Goal: Task Accomplishment & Management: Manage account settings

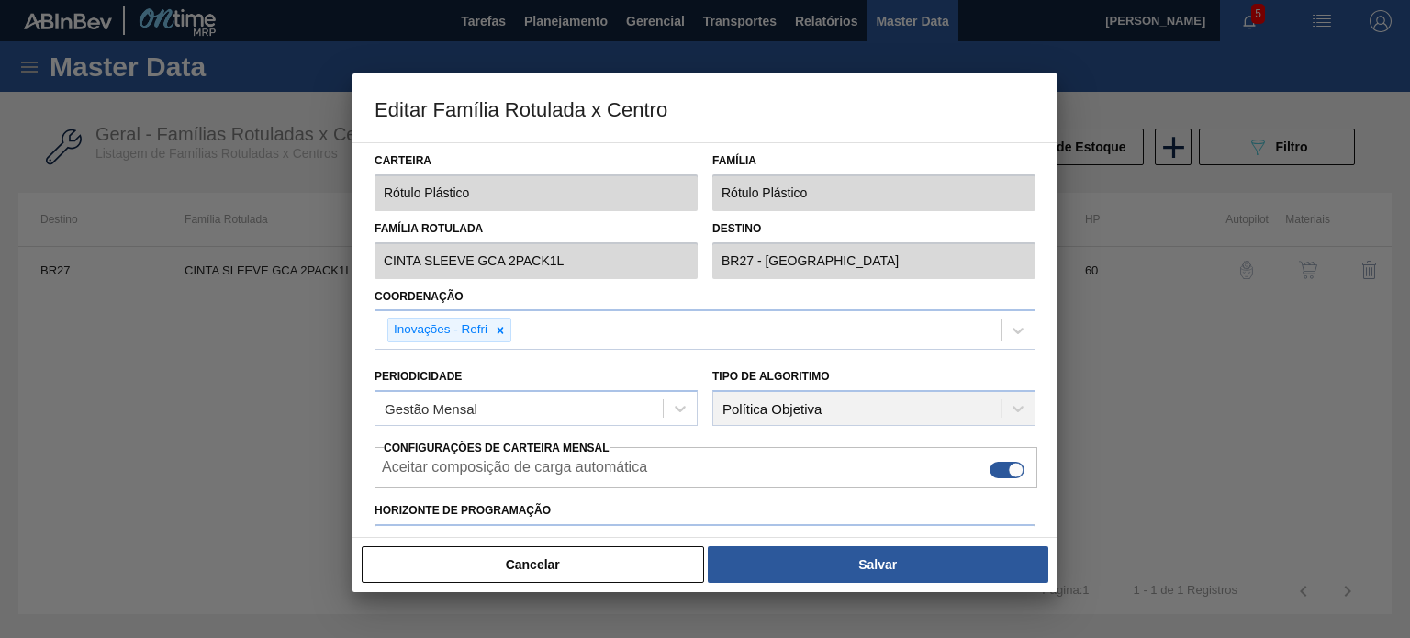
scroll to position [444, 0]
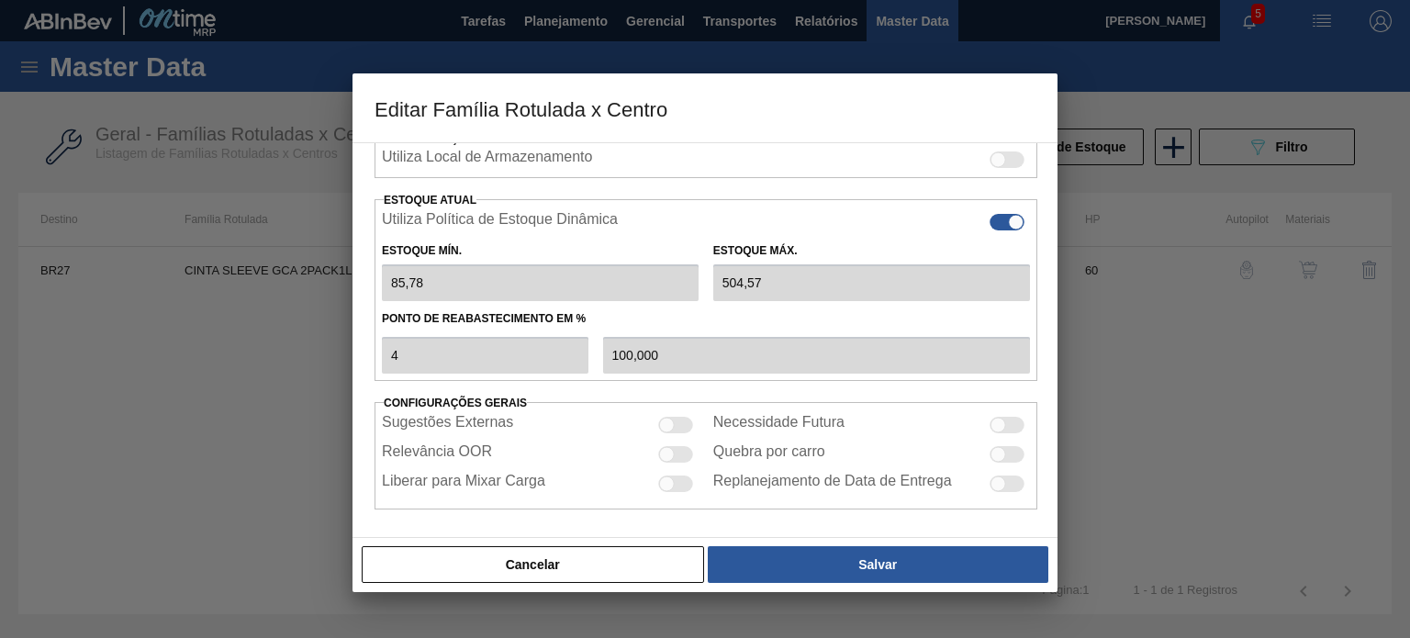
click at [639, 551] on button "Cancelar" at bounding box center [533, 564] width 342 height 37
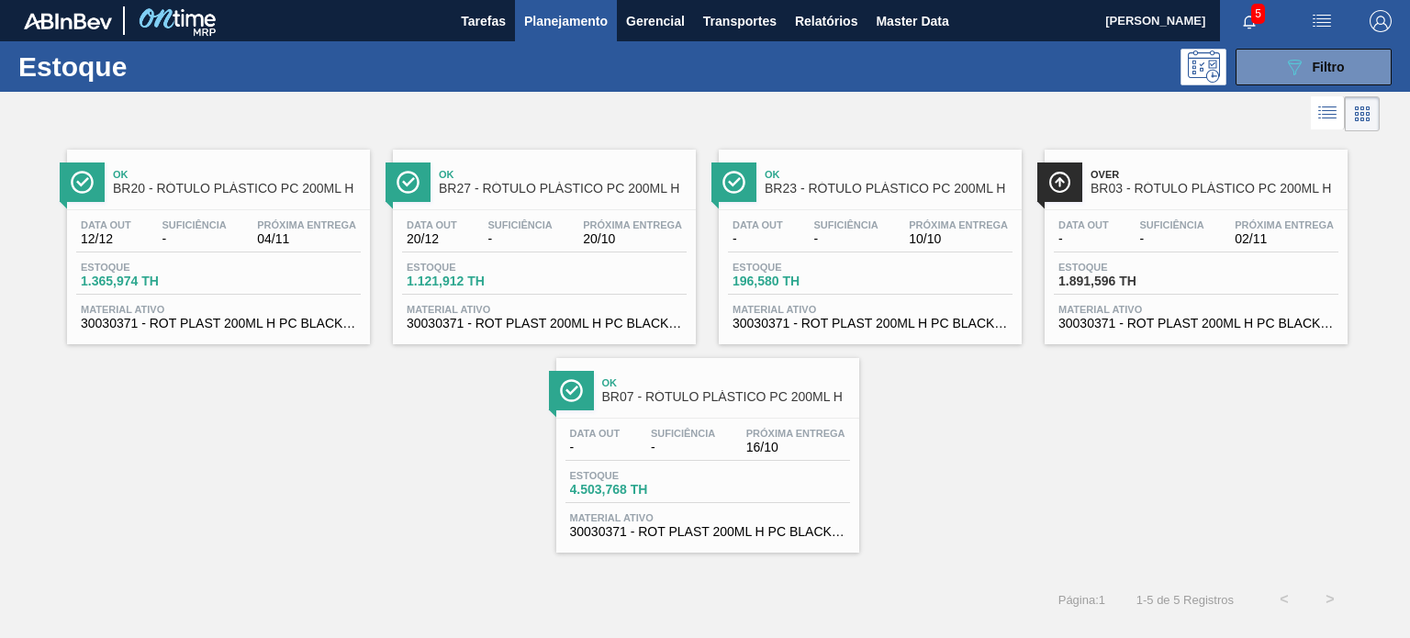
scroll to position [234, 0]
click at [649, 197] on div "Ok BR27 - RÓTULO PLÁSTICO PC 200ML H" at bounding box center [563, 182] width 248 height 41
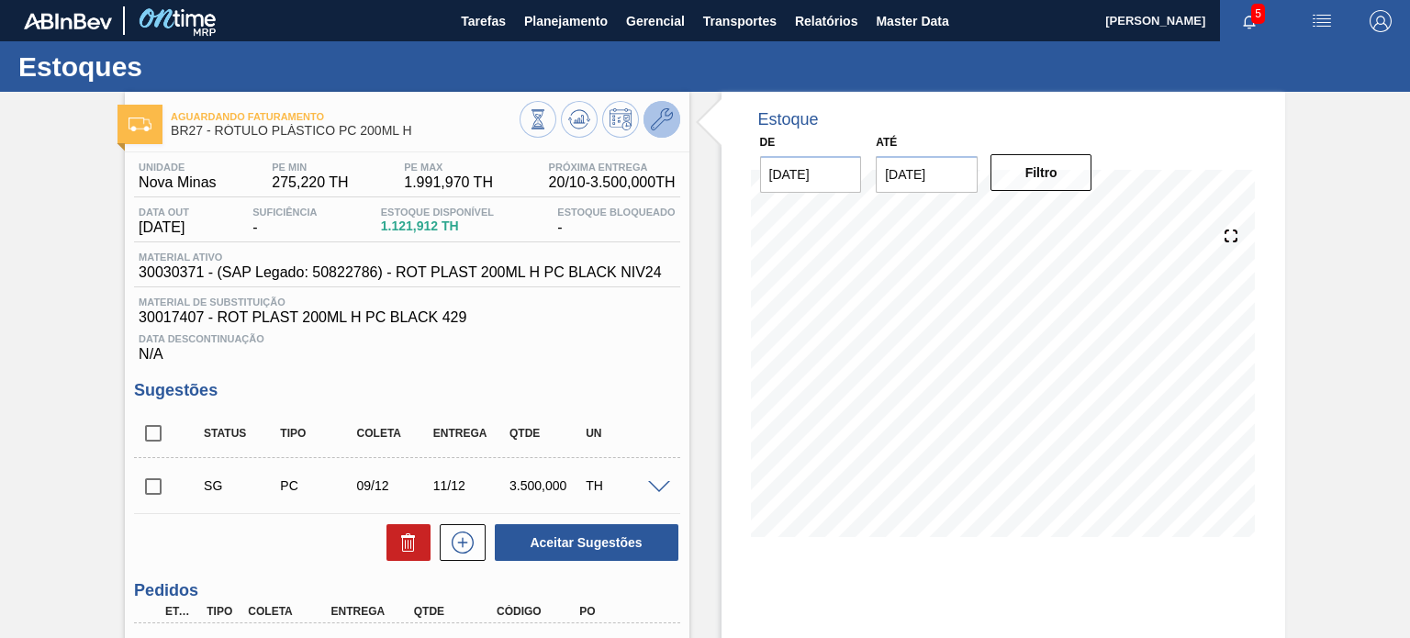
click at [667, 130] on span at bounding box center [662, 119] width 22 height 22
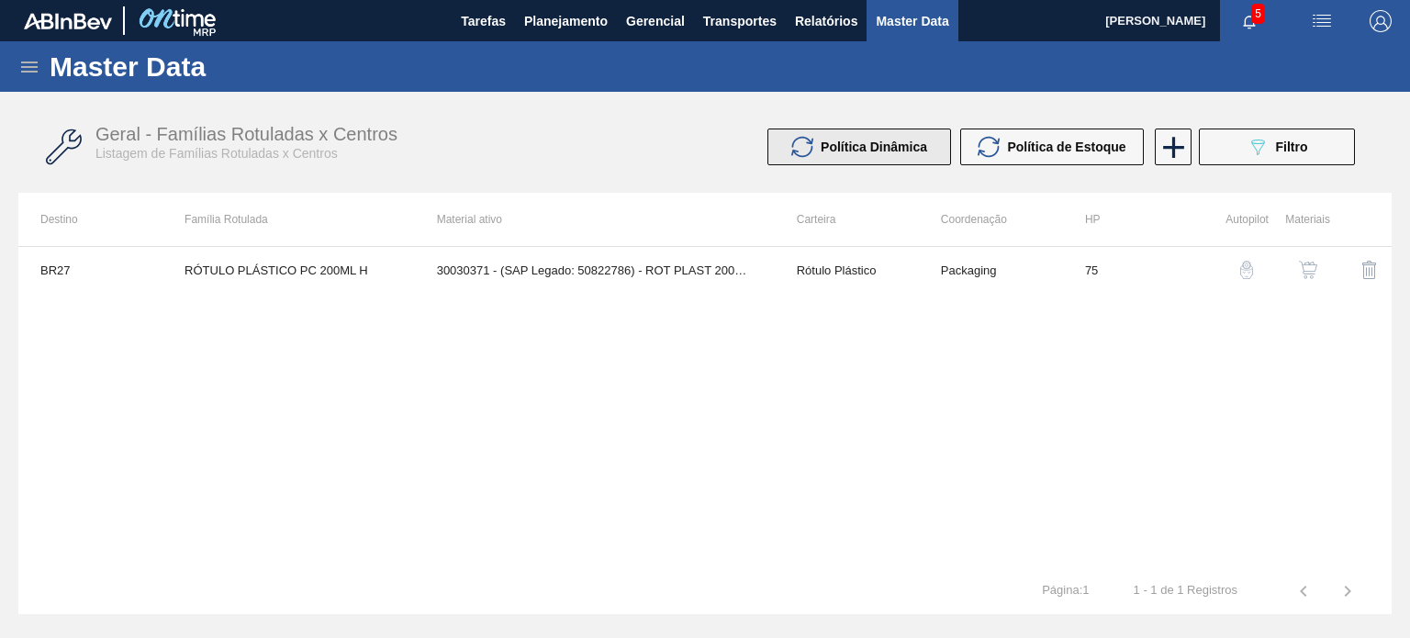
click at [881, 149] on span "Política Dinâmica" at bounding box center [873, 146] width 106 height 15
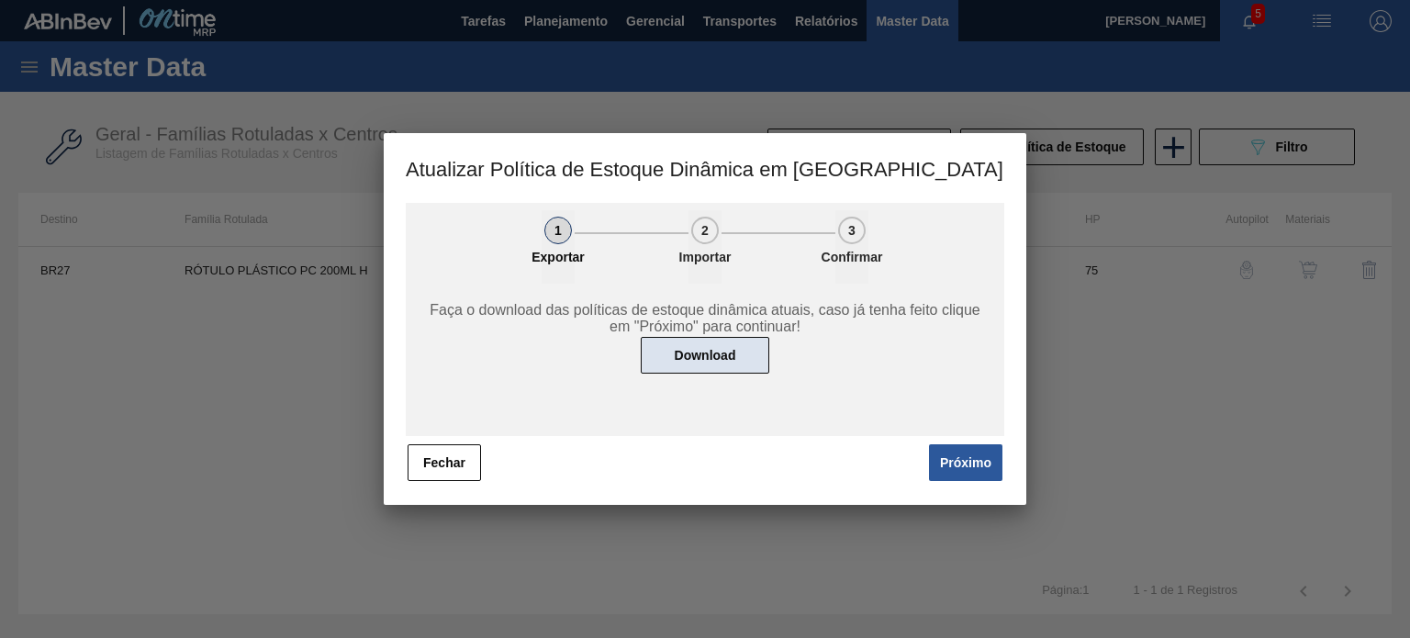
click at [730, 355] on button "Download" at bounding box center [705, 355] width 128 height 37
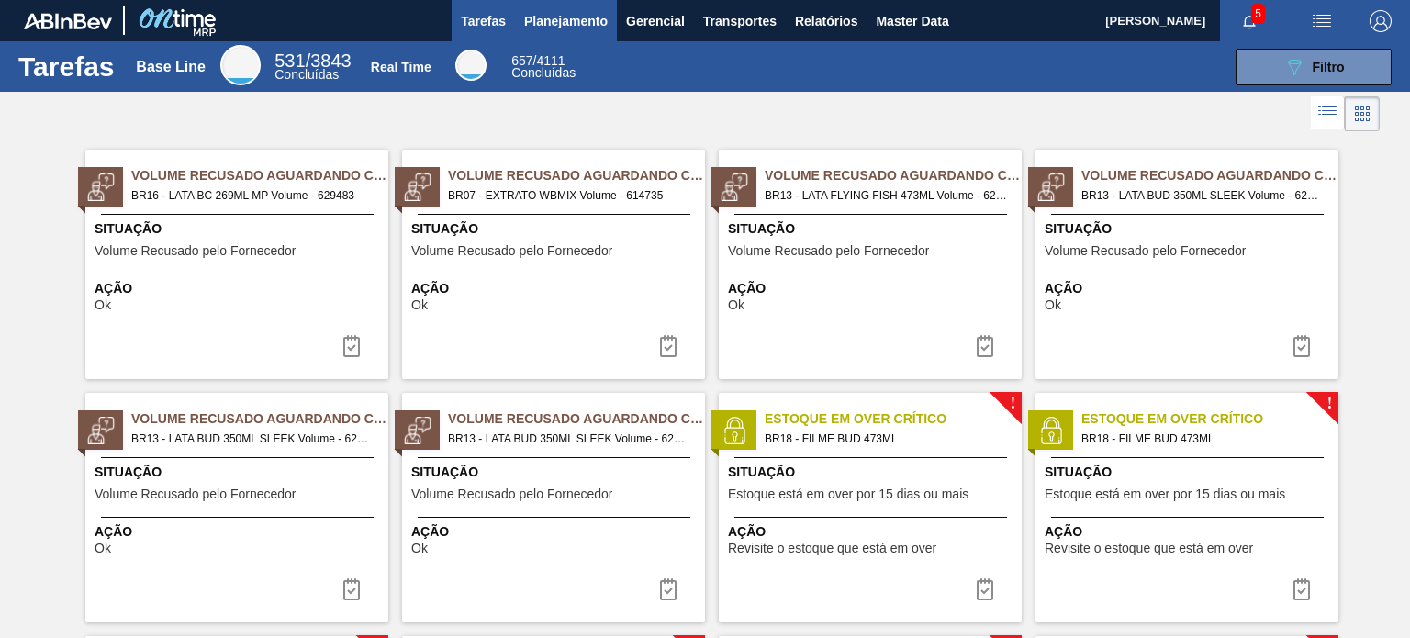
click at [570, 26] on span "Planejamento" at bounding box center [566, 21] width 84 height 22
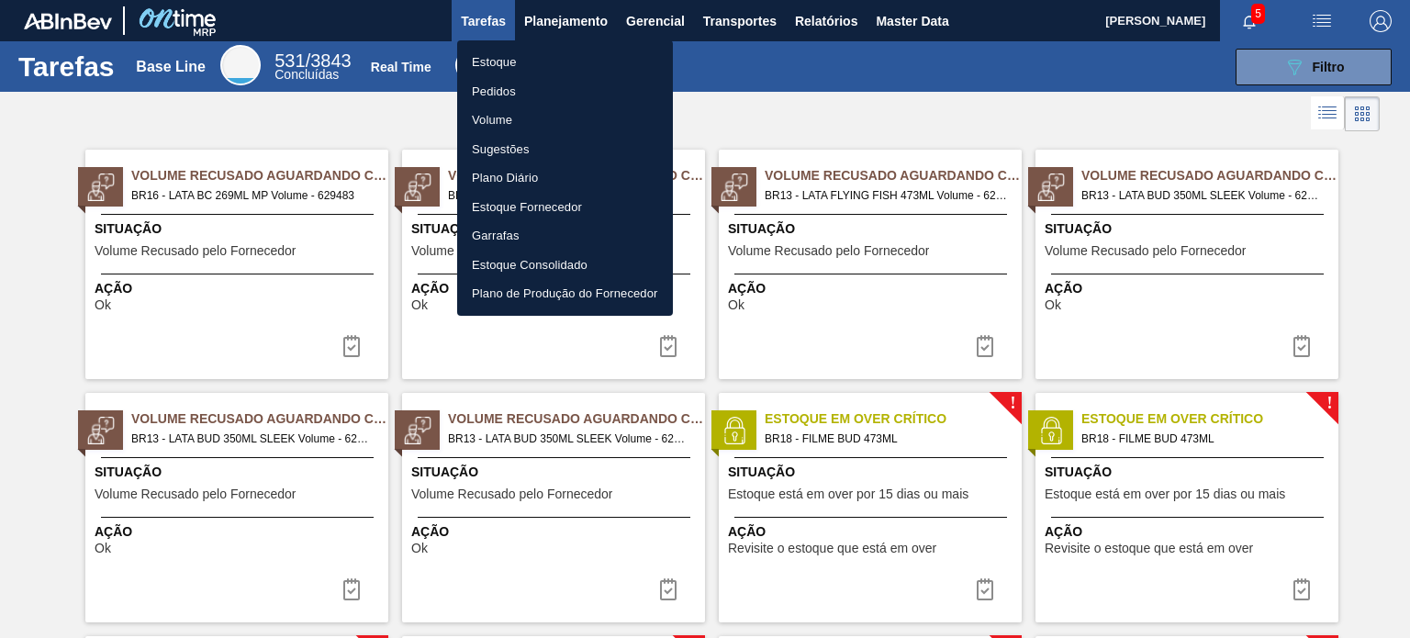
click at [536, 52] on li "Estoque" at bounding box center [565, 62] width 216 height 29
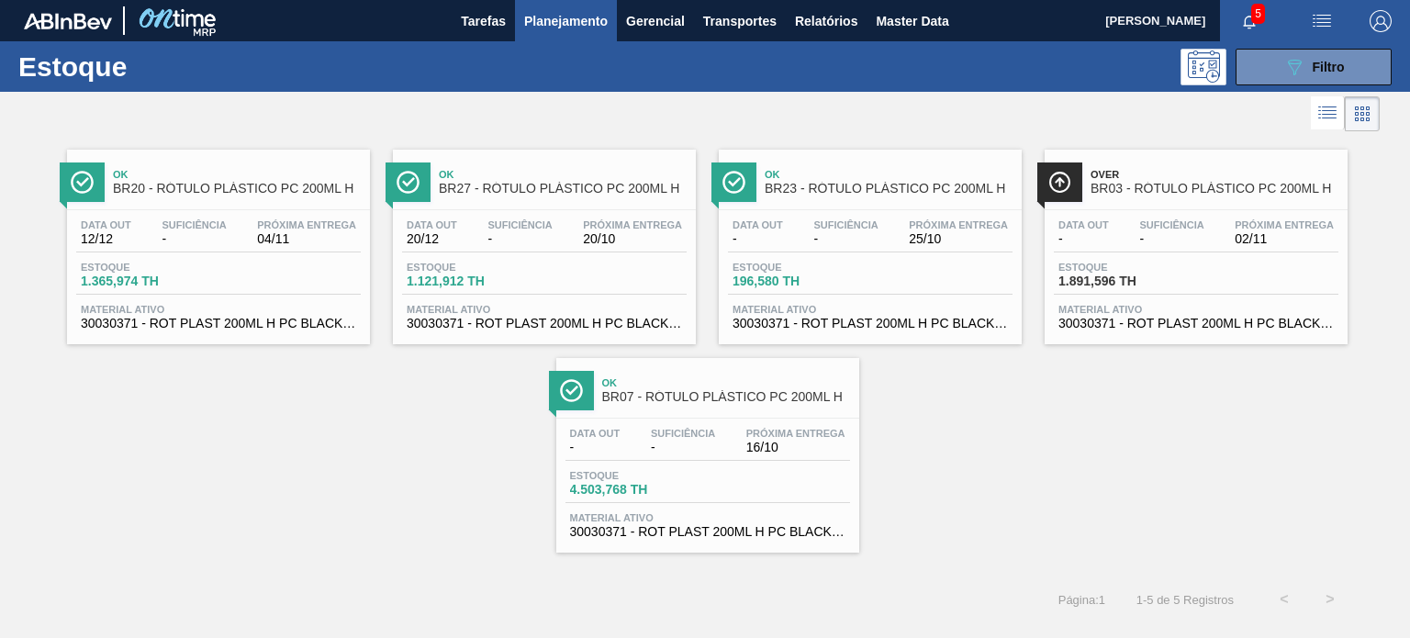
drag, startPoint x: 821, startPoint y: 248, endPoint x: 823, endPoint y: 263, distance: 15.7
click at [820, 248] on div "Data out - Suficiência - Próxima Entrega 25/10" at bounding box center [870, 235] width 285 height 33
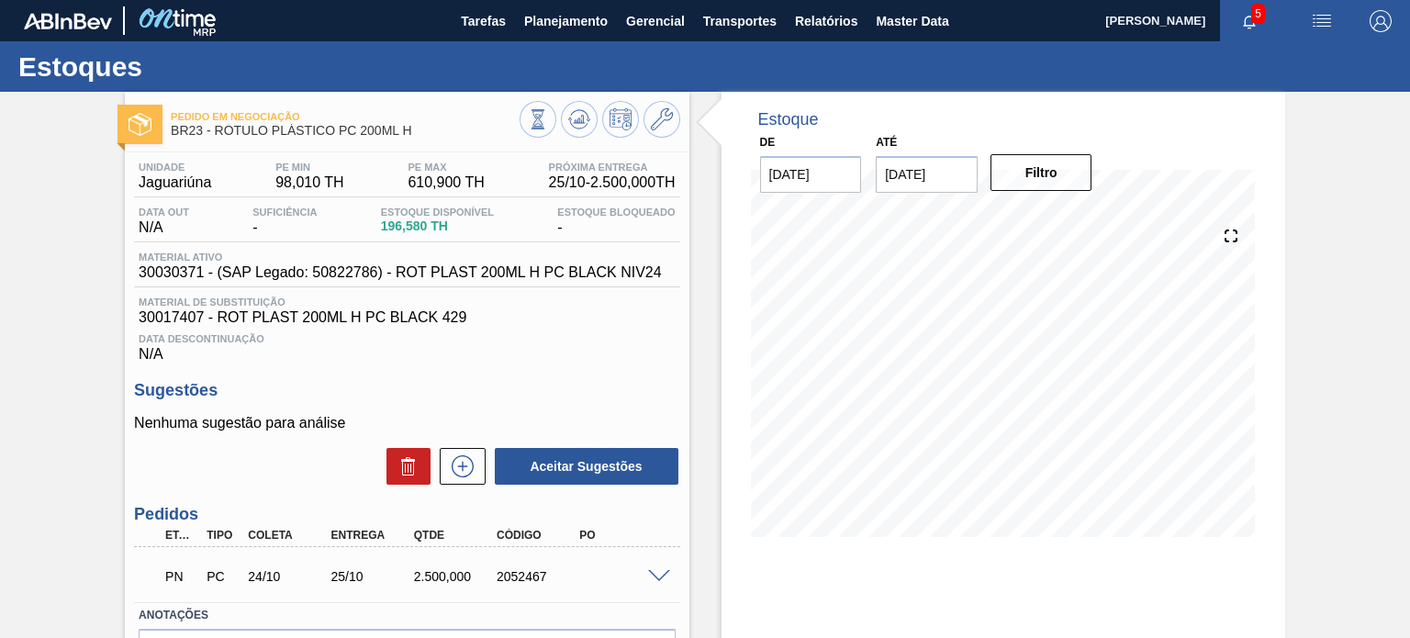
click at [689, 241] on div "Estoque De 10/10/2025 Até 31/01/2026 Filtro" at bounding box center [987, 440] width 596 height 697
click at [654, 117] on icon at bounding box center [662, 119] width 22 height 22
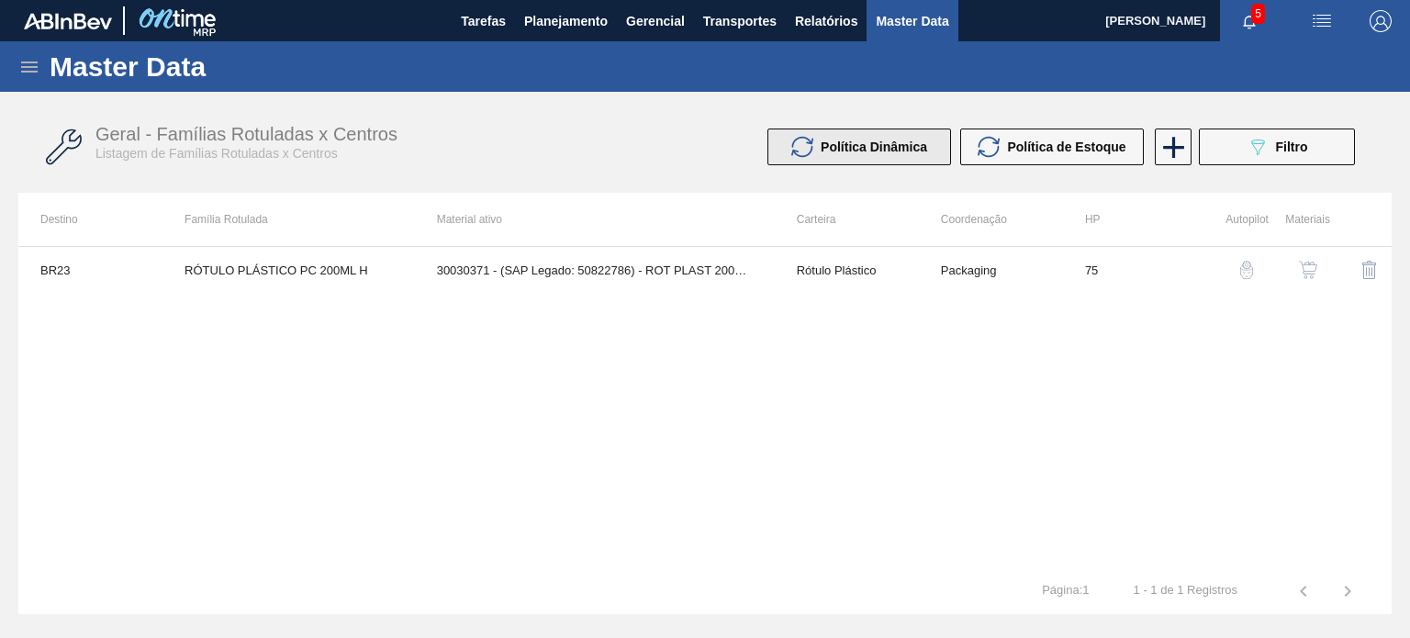
click at [903, 153] on span "Política Dinâmica" at bounding box center [873, 146] width 106 height 15
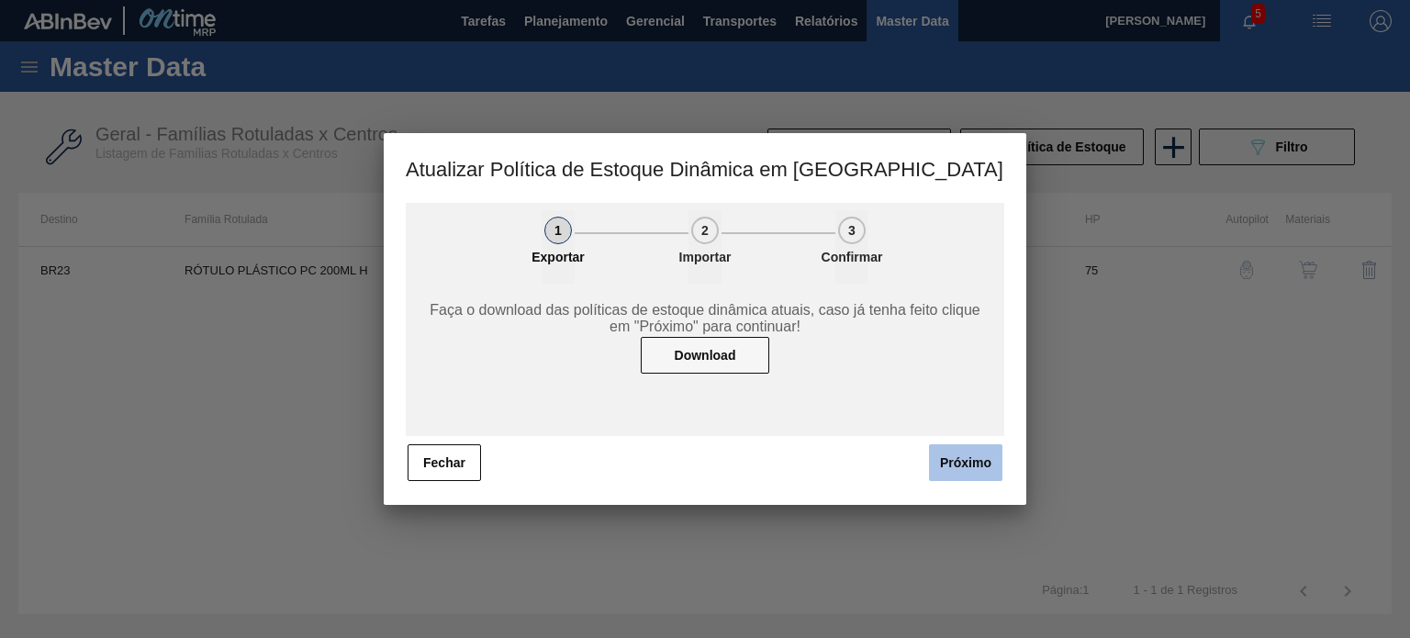
click at [930, 466] on button "Próximo" at bounding box center [965, 462] width 73 height 37
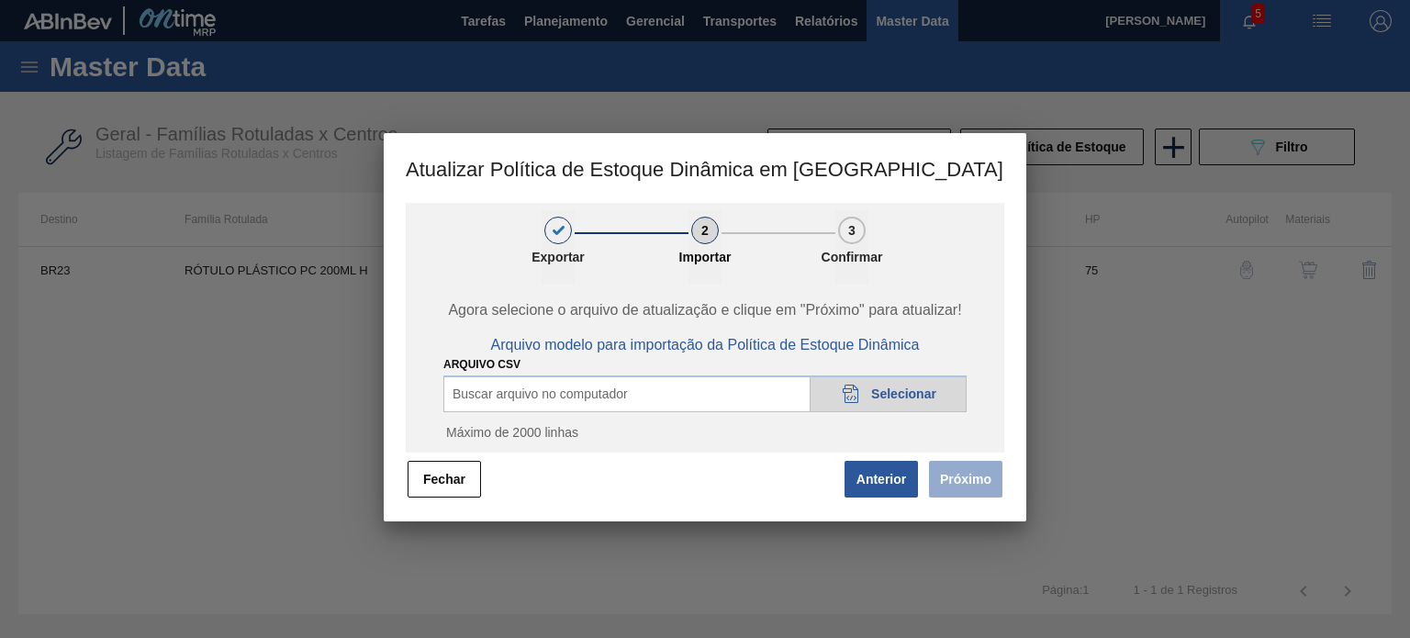
click at [866, 375] on div "20DAD902-3625-4257-8FDA-0C0CB19E2A3D Selecionar" at bounding box center [887, 393] width 157 height 37
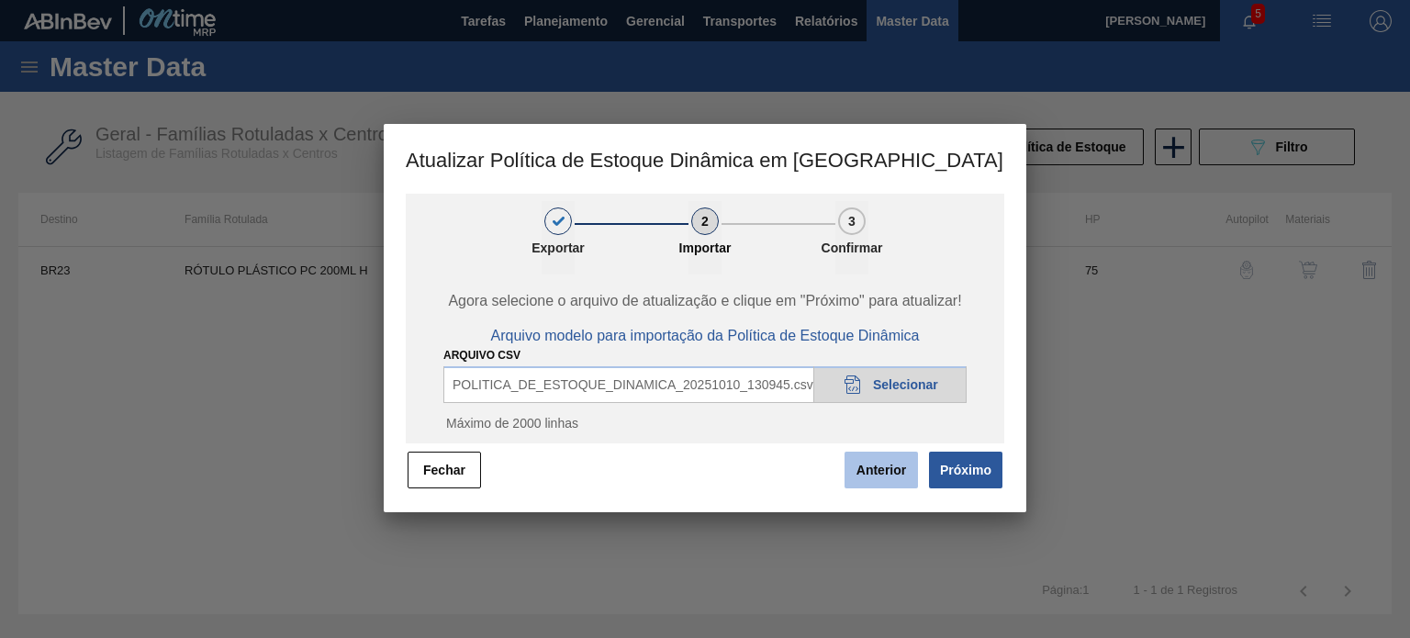
click at [953, 468] on button "Próximo" at bounding box center [965, 470] width 73 height 37
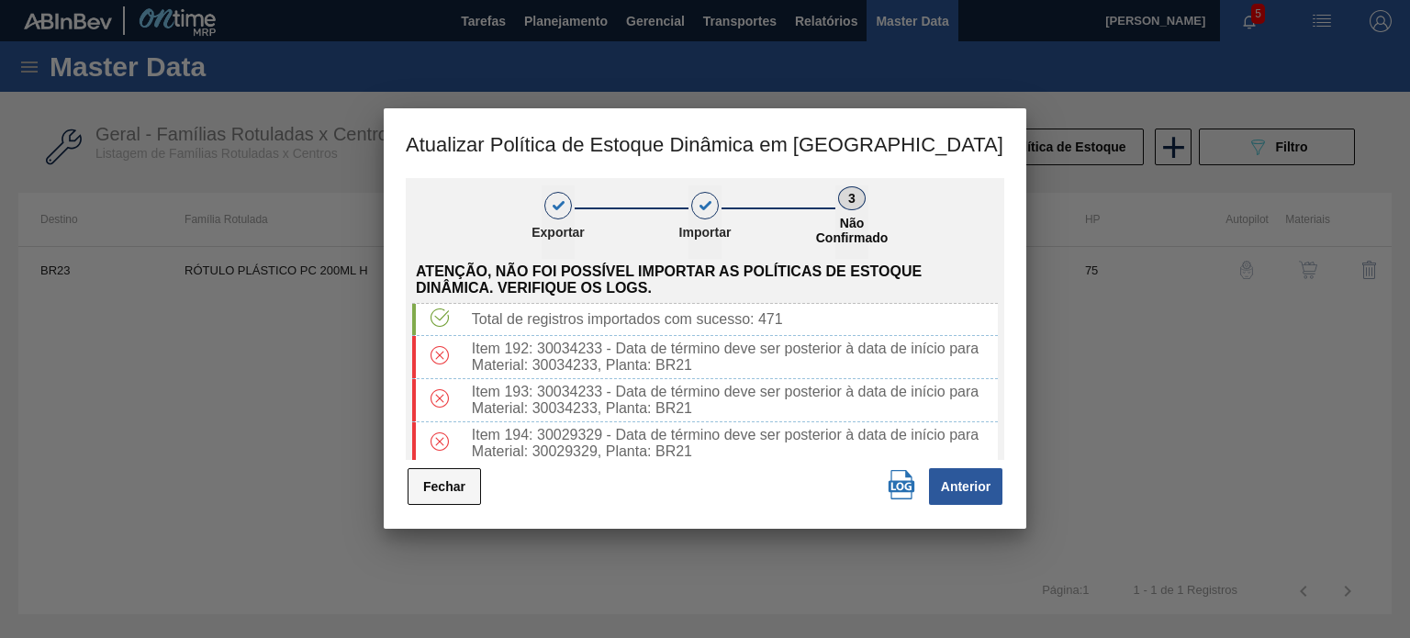
click at [433, 480] on button "Fechar" at bounding box center [443, 486] width 73 height 37
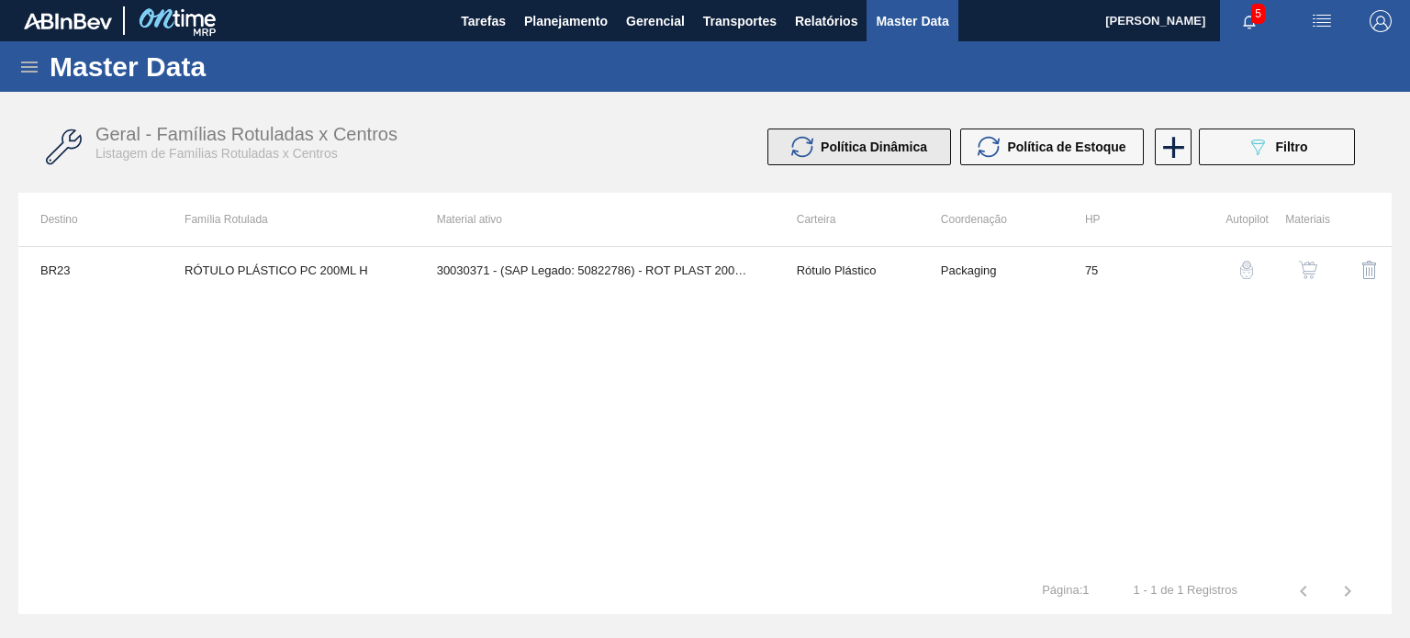
click at [888, 153] on span "Política Dinâmica" at bounding box center [873, 146] width 106 height 15
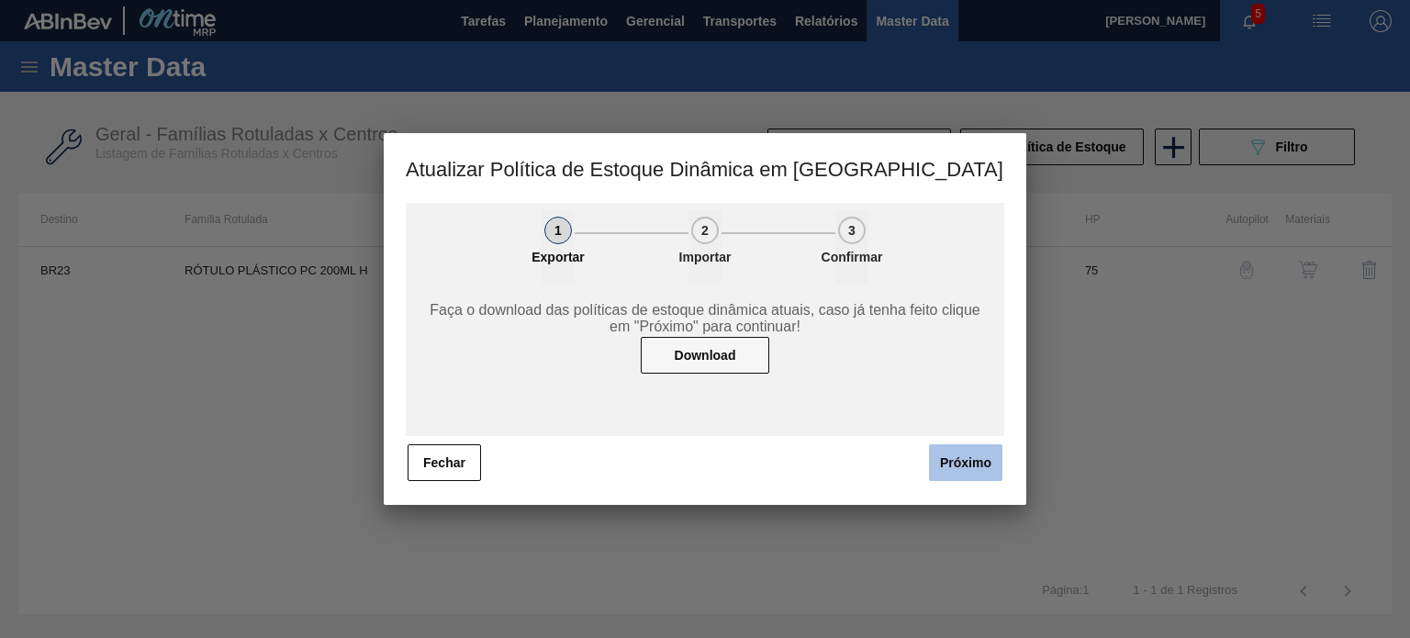
click at [950, 447] on button "Próximo" at bounding box center [965, 462] width 73 height 37
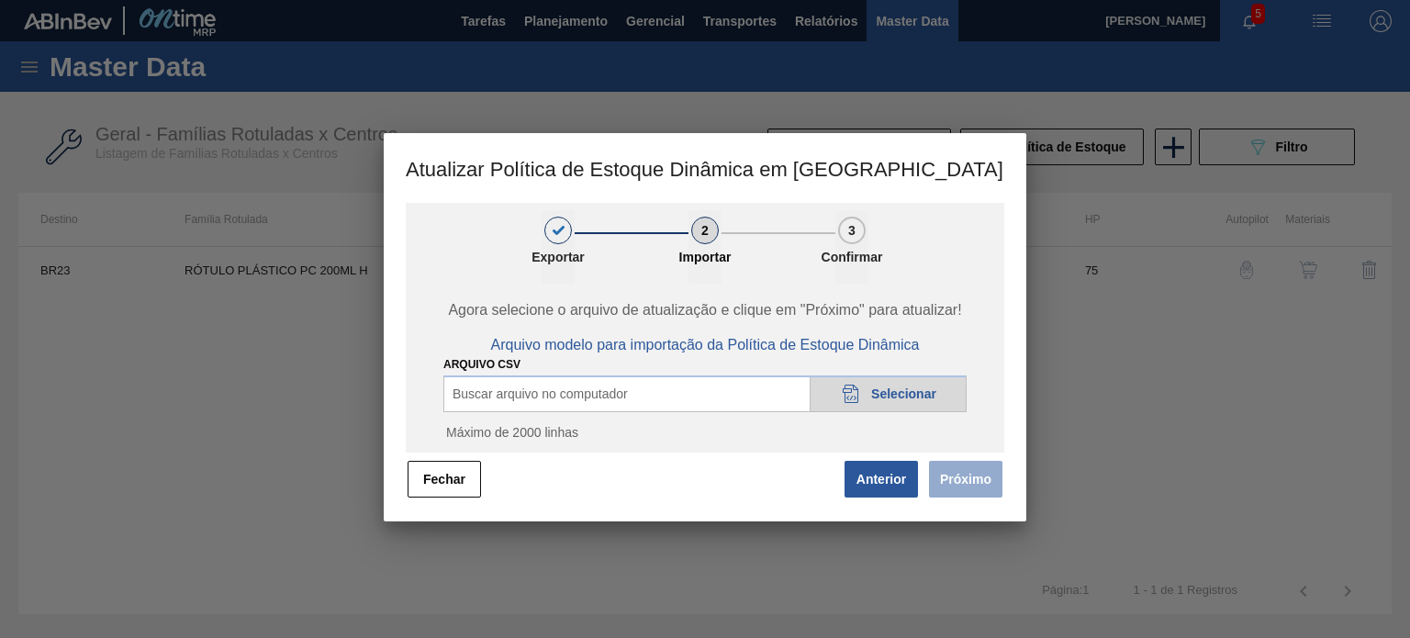
click at [852, 396] on icon "20DAD902-3625-4257-8FDA-0C0CB19E2A3D" at bounding box center [851, 394] width 22 height 22
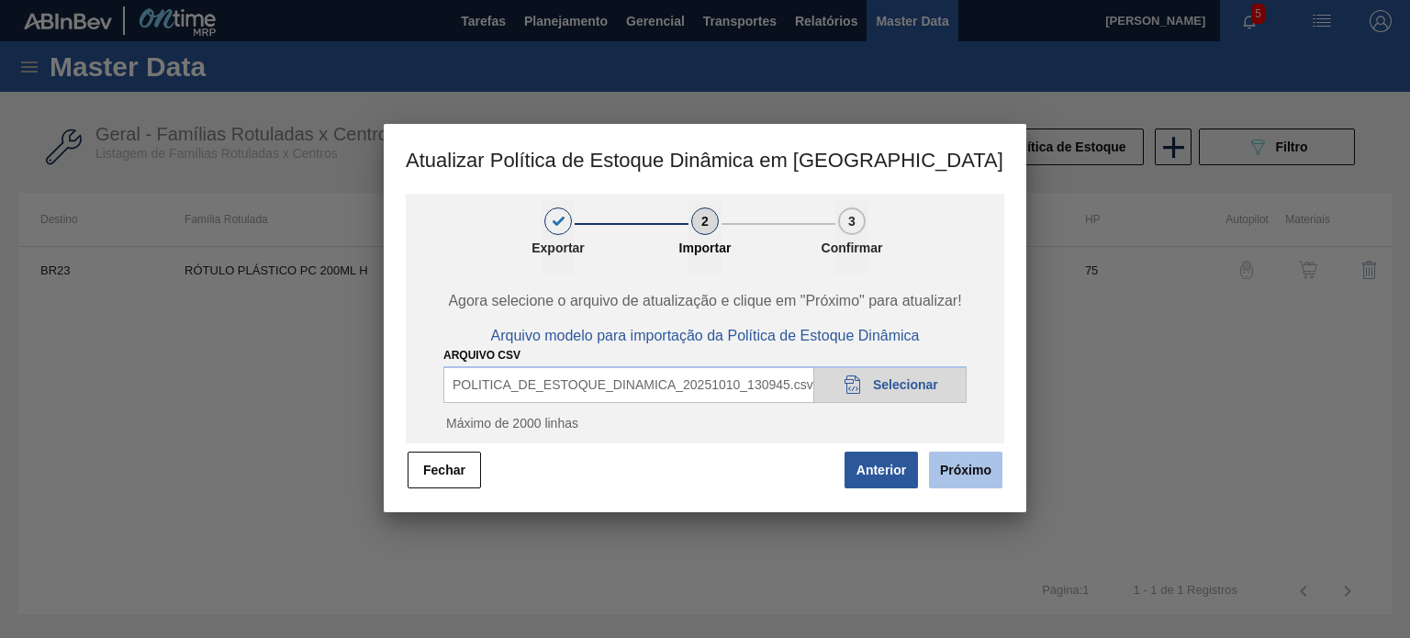
click at [962, 473] on button "Próximo" at bounding box center [965, 470] width 73 height 37
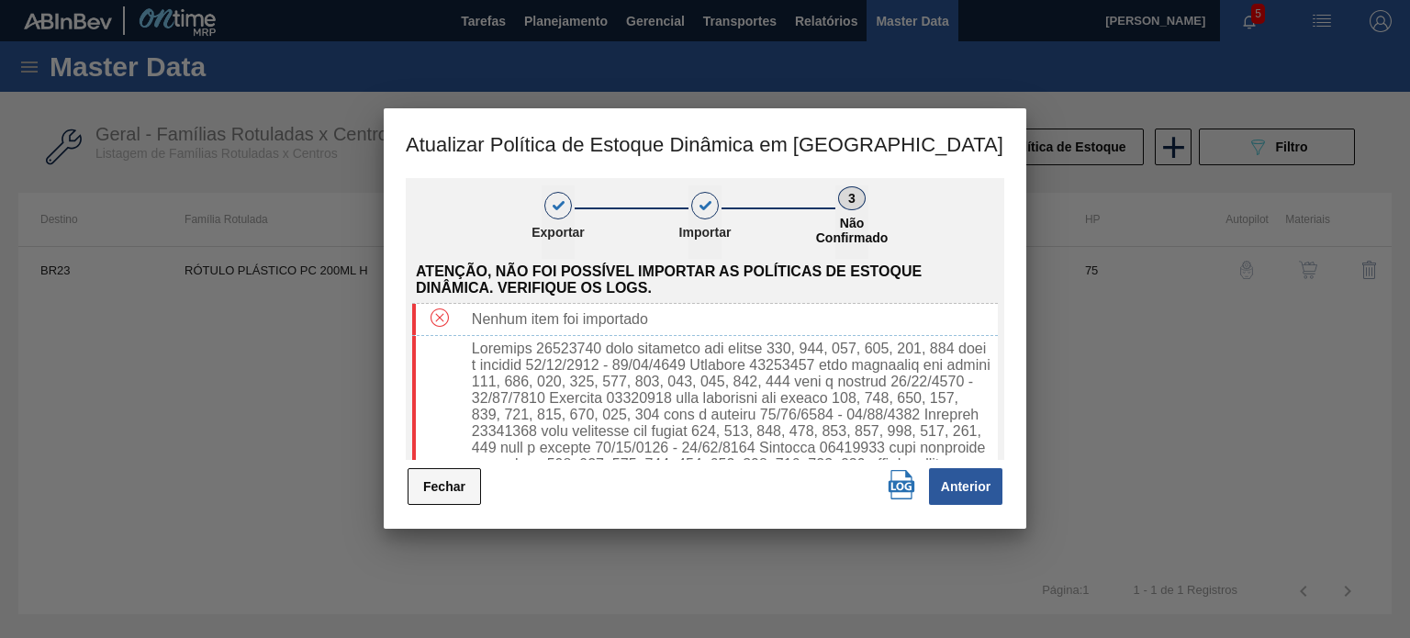
click at [473, 470] on button "Fechar" at bounding box center [443, 486] width 73 height 37
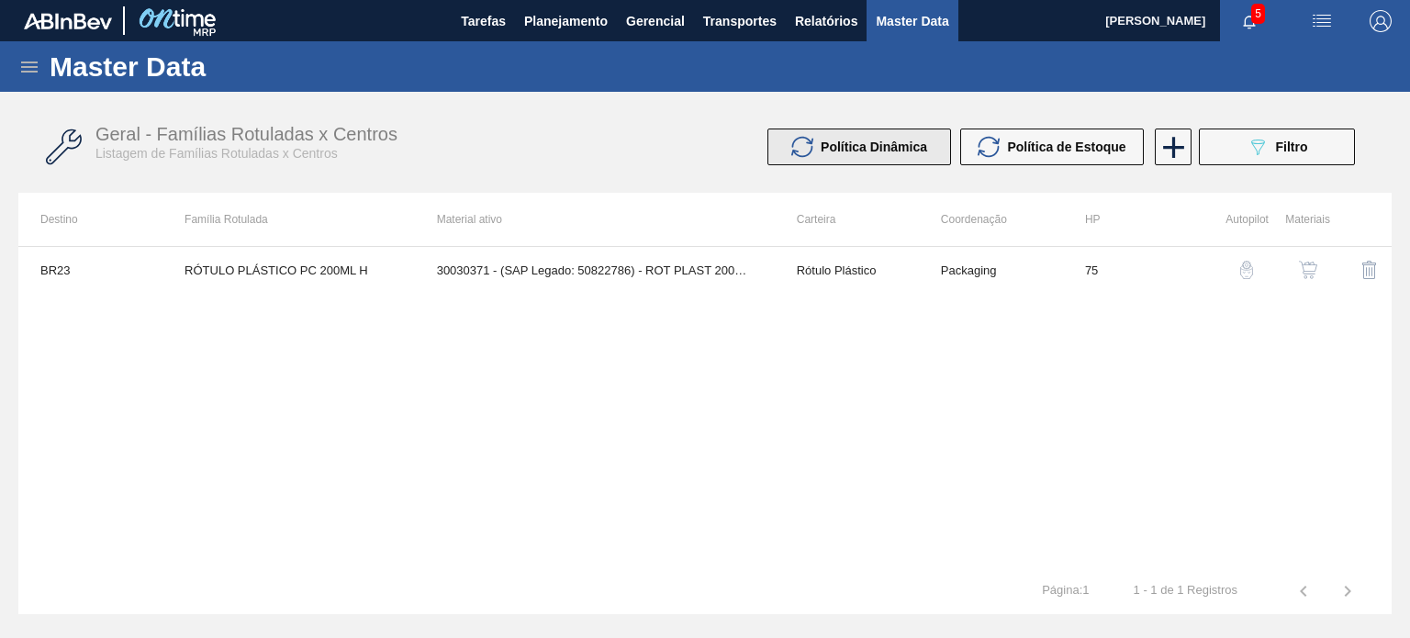
click at [910, 148] on span "Política Dinâmica" at bounding box center [873, 146] width 106 height 15
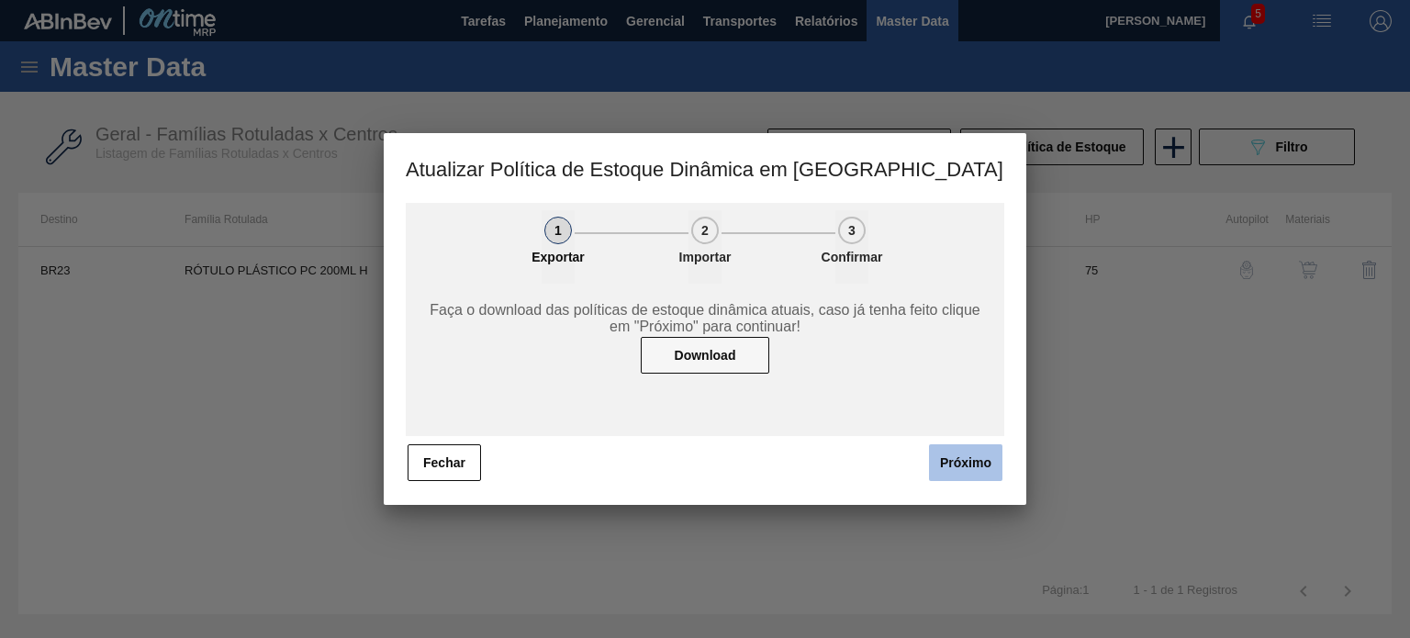
click at [973, 454] on button "Próximo" at bounding box center [965, 462] width 73 height 37
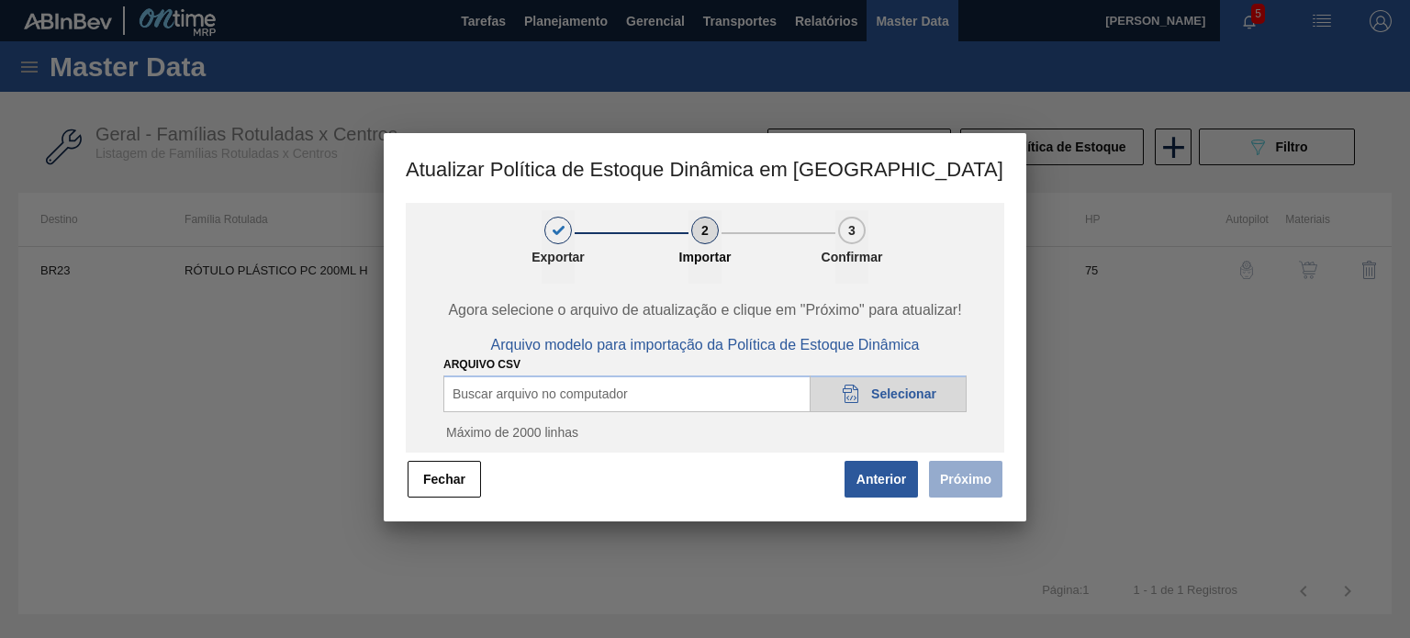
click at [914, 395] on span "Selecionar" at bounding box center [903, 393] width 65 height 15
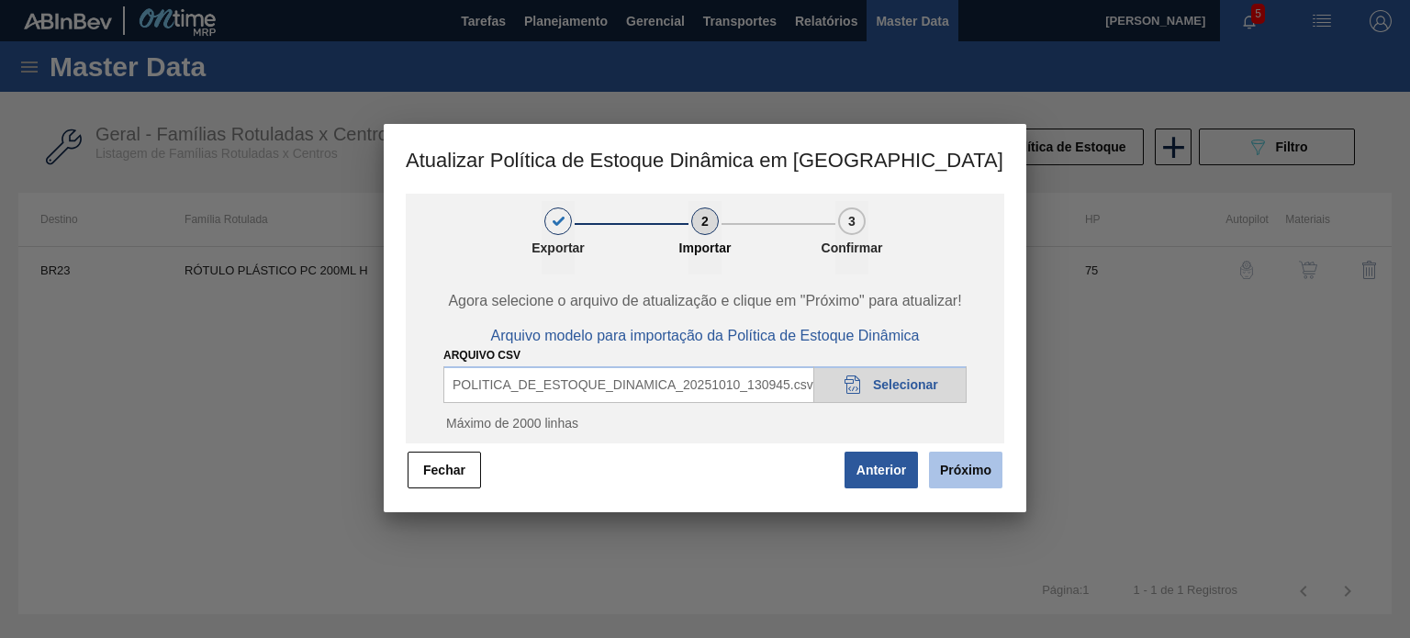
click at [964, 465] on button "Próximo" at bounding box center [965, 470] width 73 height 37
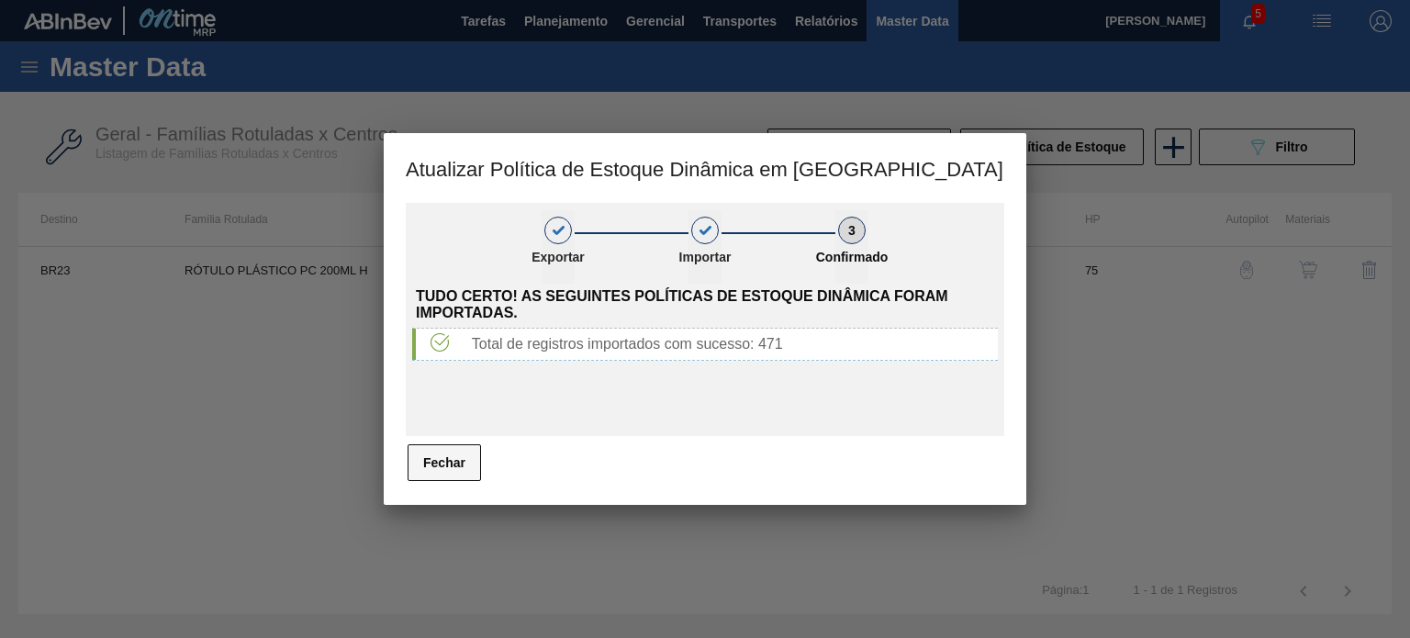
click at [462, 458] on button "Fechar" at bounding box center [443, 462] width 73 height 37
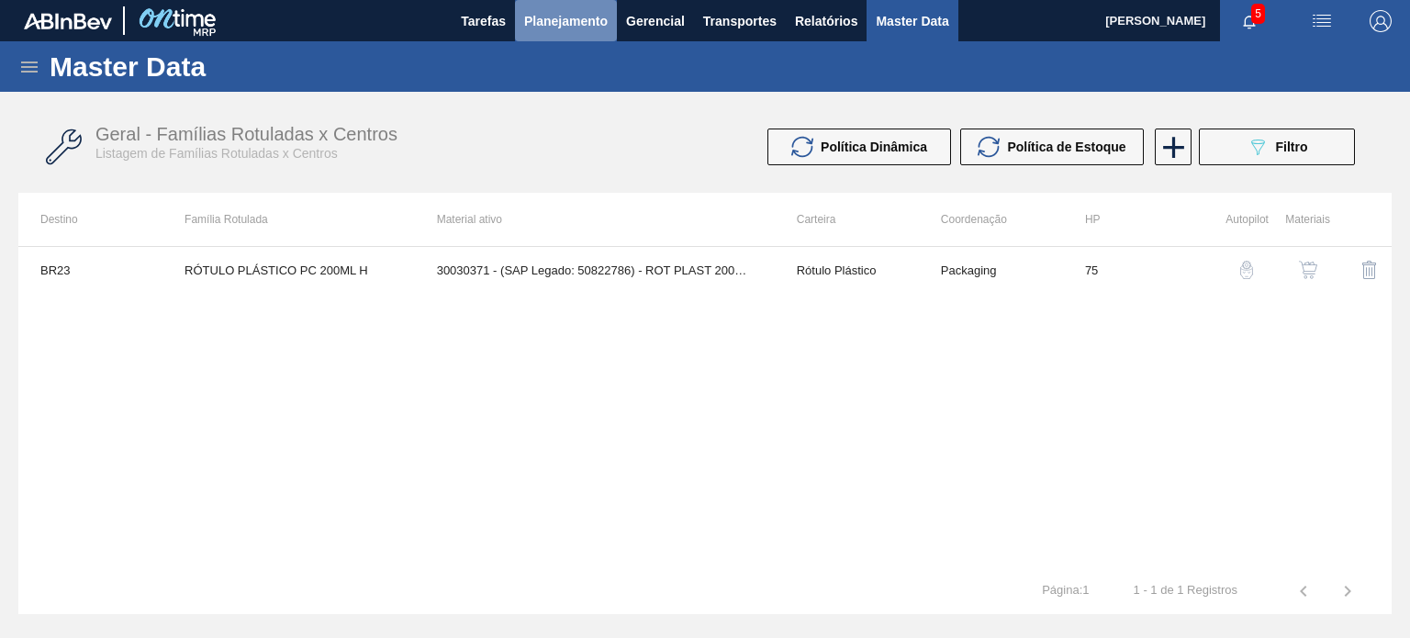
click at [575, 25] on span "Planejamento" at bounding box center [566, 21] width 84 height 22
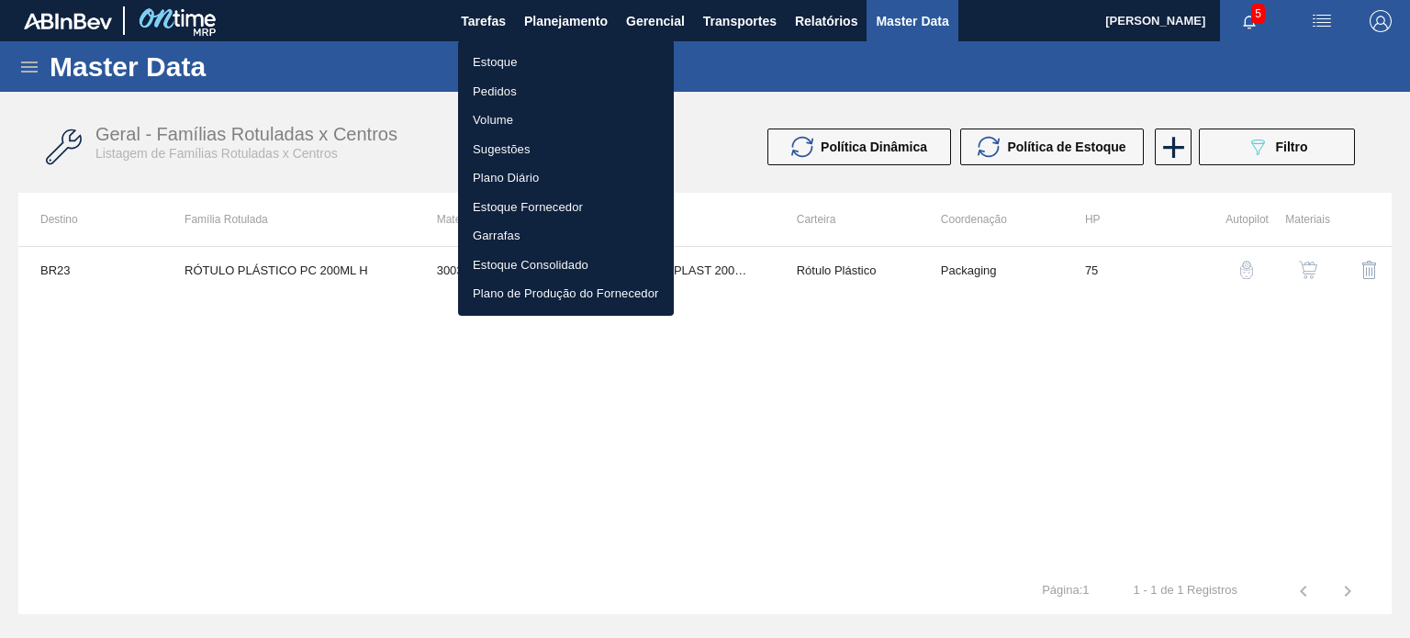
click at [546, 55] on li "Estoque" at bounding box center [566, 62] width 216 height 29
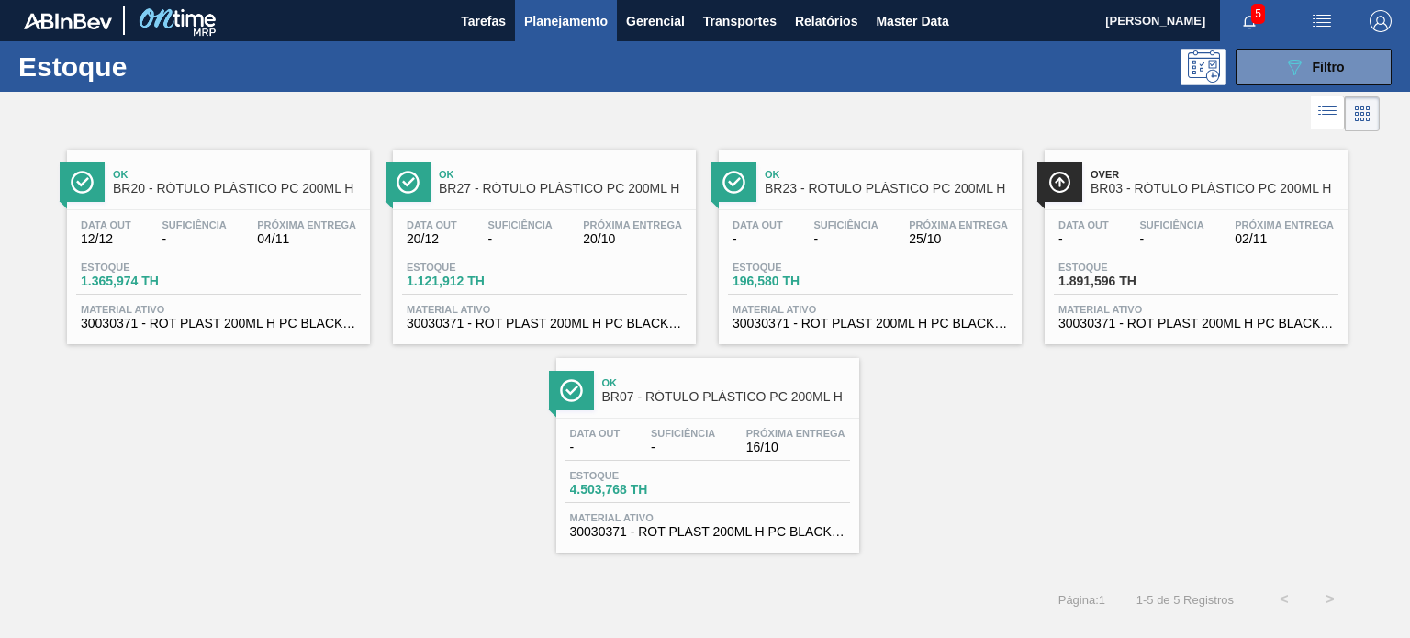
click at [830, 187] on span "BR23 - RÓTULO PLÁSTICO PC 200ML H" at bounding box center [888, 189] width 248 height 14
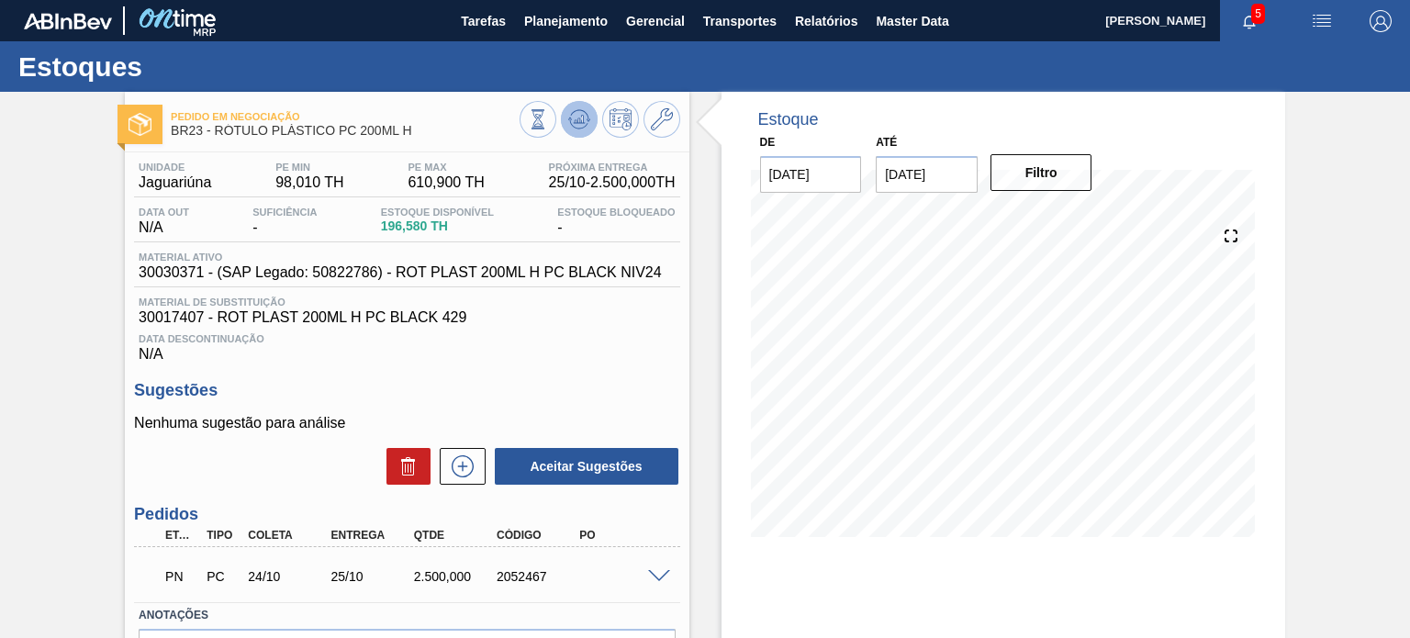
click at [580, 120] on icon at bounding box center [579, 119] width 12 height 8
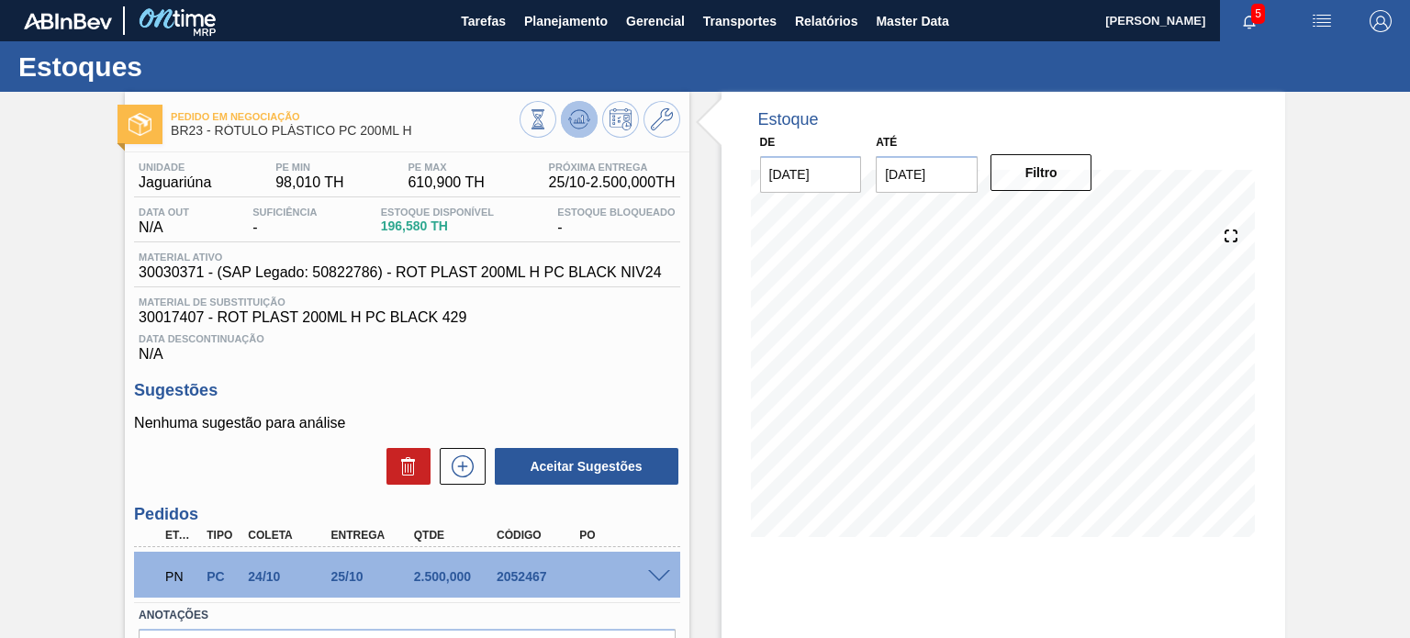
click at [585, 128] on icon at bounding box center [579, 119] width 22 height 22
click at [593, 124] on button at bounding box center [579, 119] width 37 height 37
click at [564, 128] on button at bounding box center [579, 119] width 37 height 37
click at [565, 39] on button "Planejamento" at bounding box center [566, 20] width 102 height 41
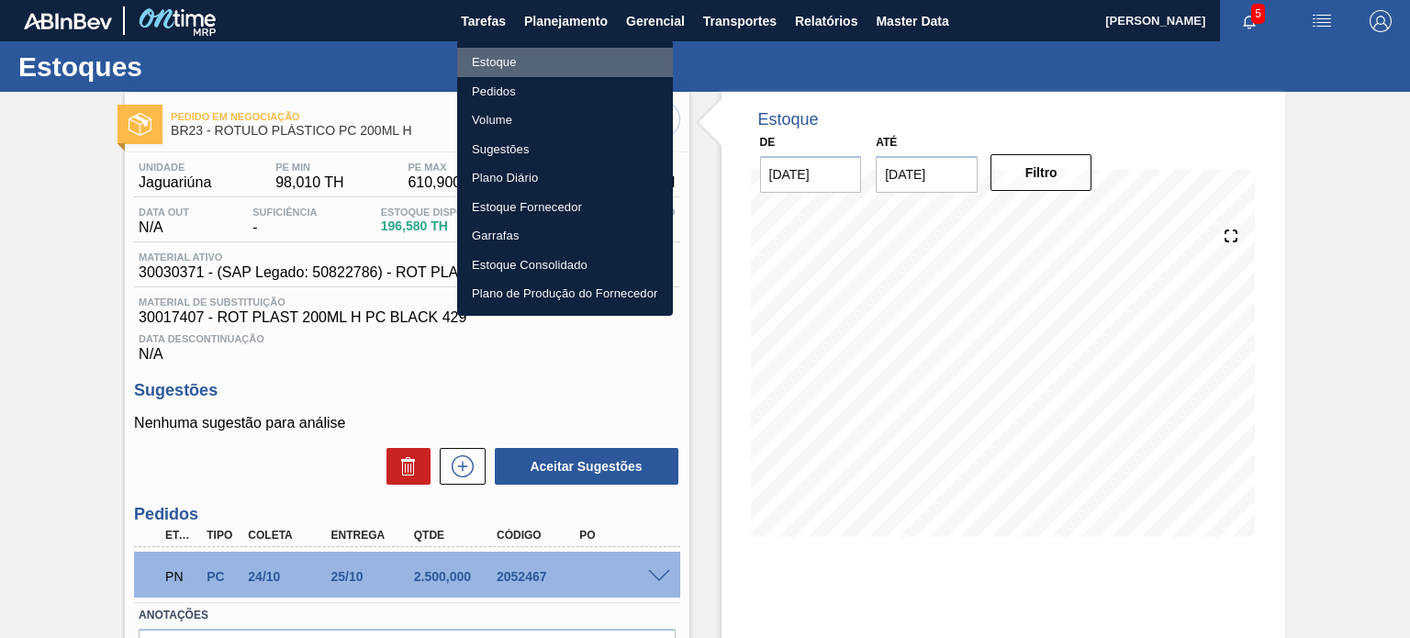
click at [512, 65] on li "Estoque" at bounding box center [565, 62] width 216 height 29
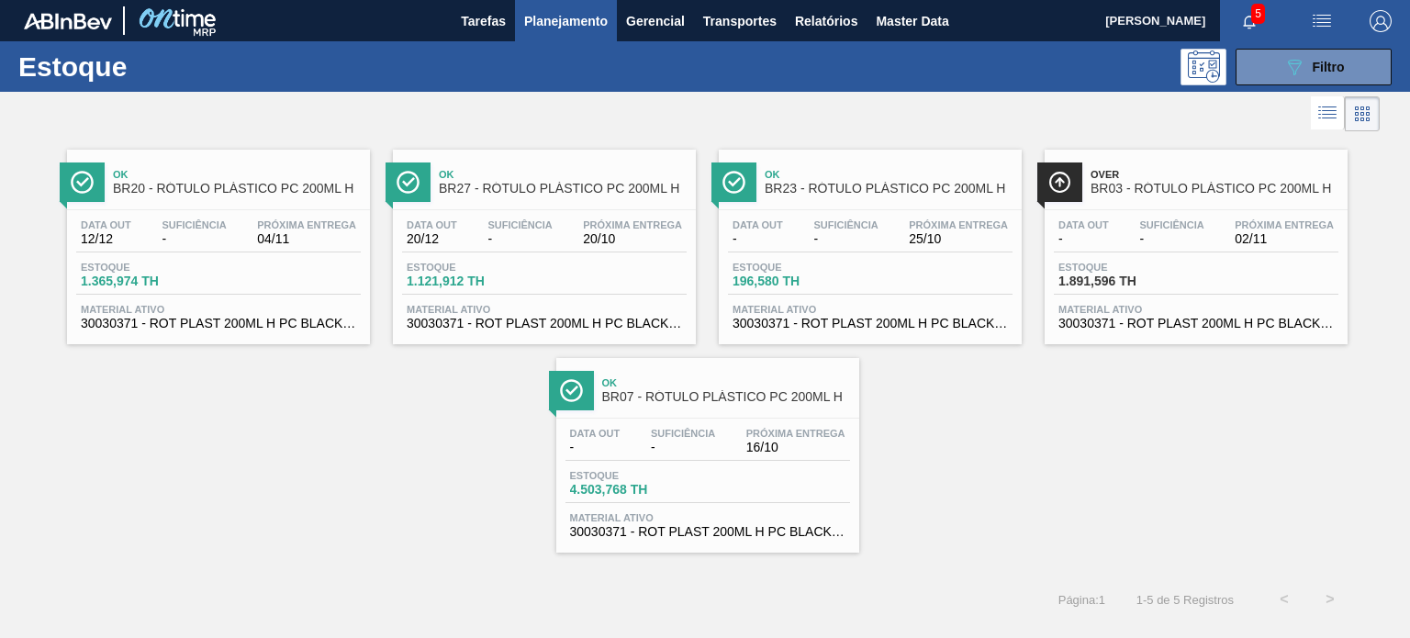
click at [738, 409] on div "Ok BR07 - RÓTULO PLÁSTICO PC 200ML H" at bounding box center [726, 390] width 248 height 41
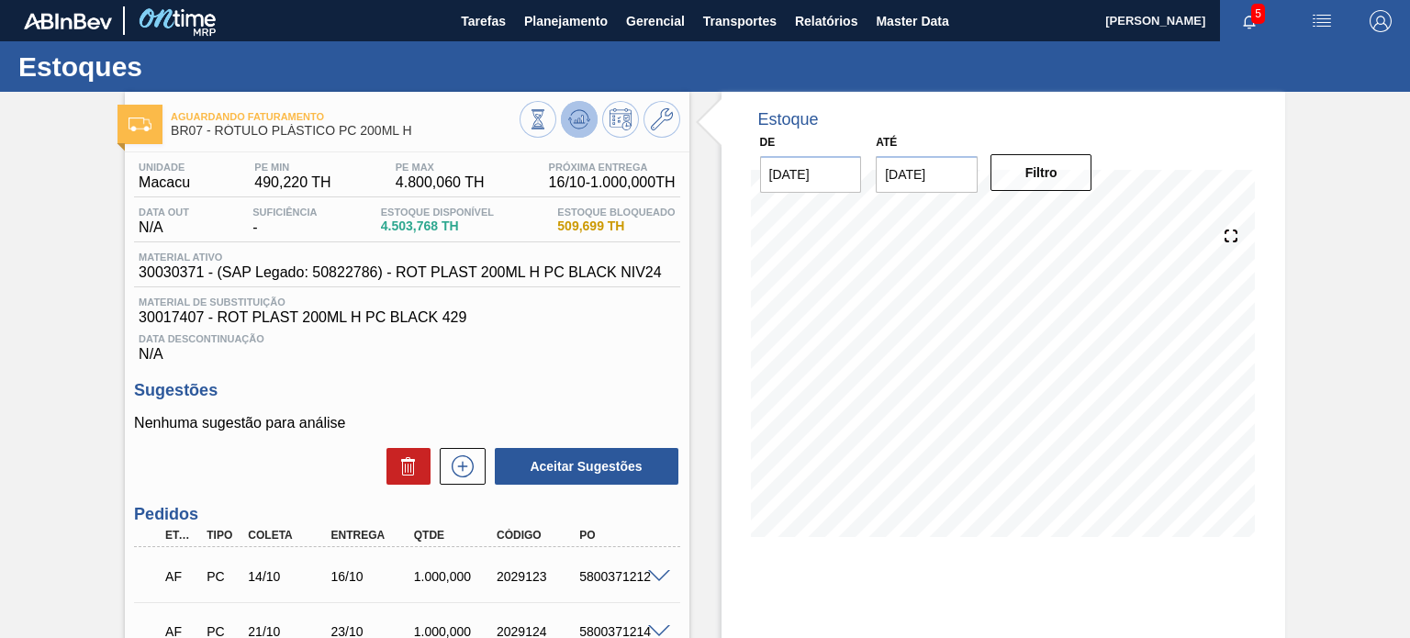
click at [581, 119] on icon at bounding box center [579, 119] width 12 height 8
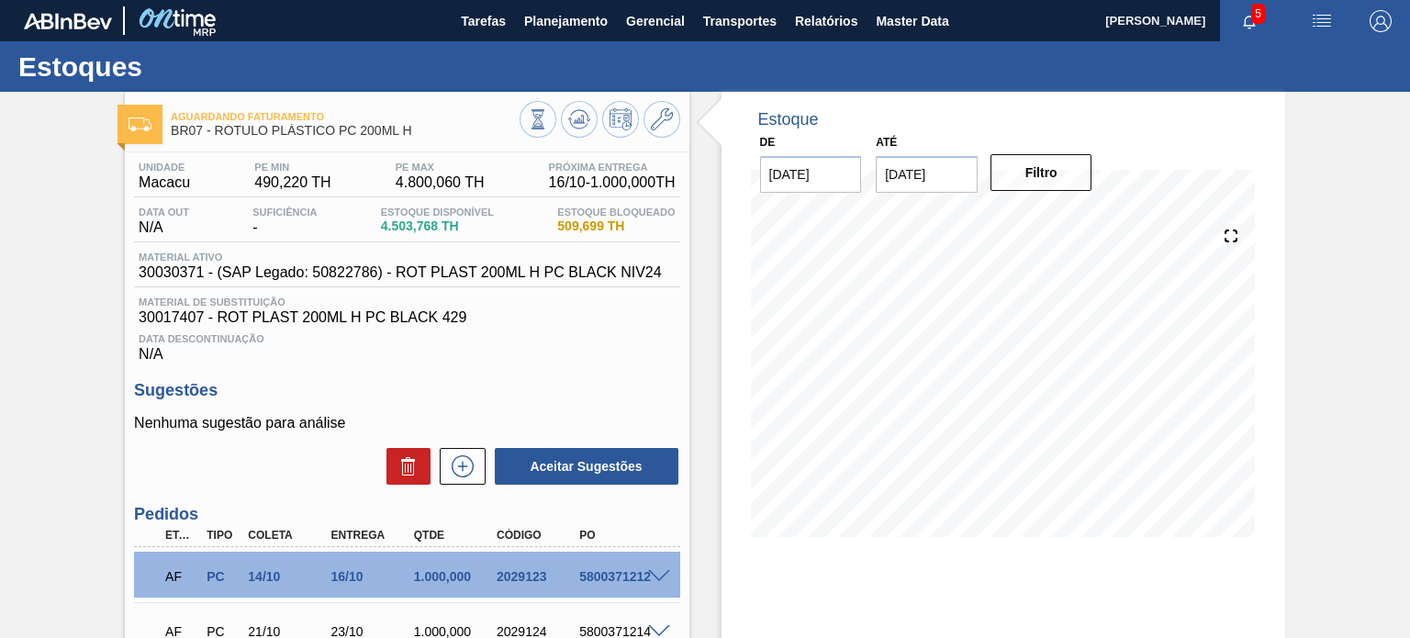
click at [198, 273] on span "30030371 - (SAP Legado: 50822786) - ROT PLAST 200ML H PC BLACK NIV24" at bounding box center [400, 272] width 523 height 17
click at [198, 274] on span "30030371 - (SAP Legado: 50822786) - ROT PLAST 200ML H PC BLACK NIV24" at bounding box center [400, 272] width 523 height 17
copy span "30030371"
click at [575, 115] on icon at bounding box center [579, 119] width 22 height 22
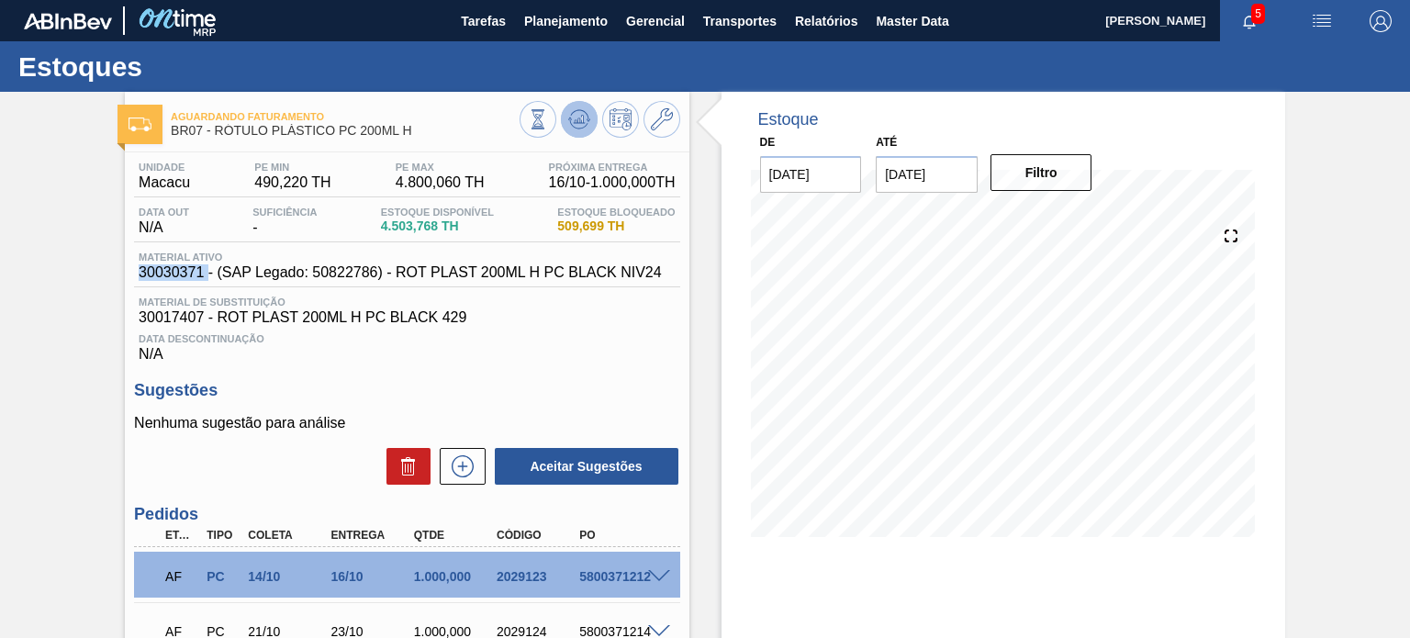
click at [576, 116] on icon at bounding box center [579, 119] width 22 height 22
click at [581, 111] on icon at bounding box center [579, 115] width 18 height 10
click at [569, 129] on icon at bounding box center [579, 119] width 22 height 22
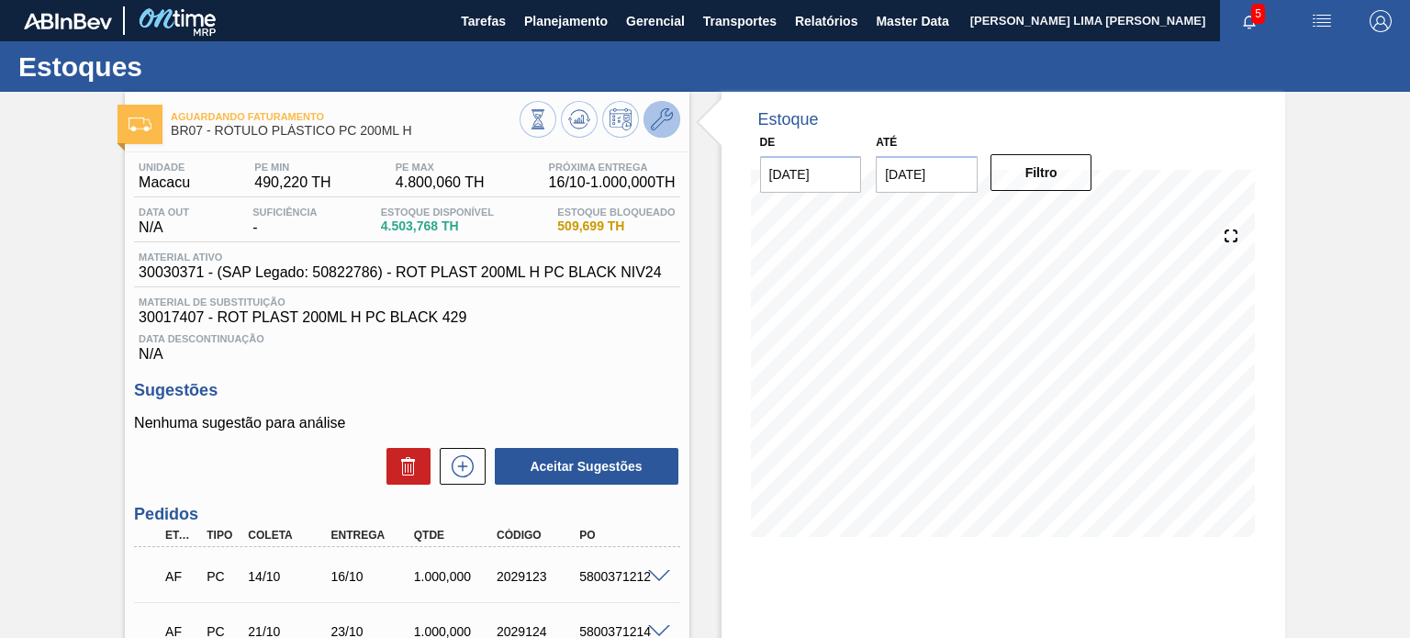
click at [651, 123] on icon at bounding box center [662, 119] width 22 height 22
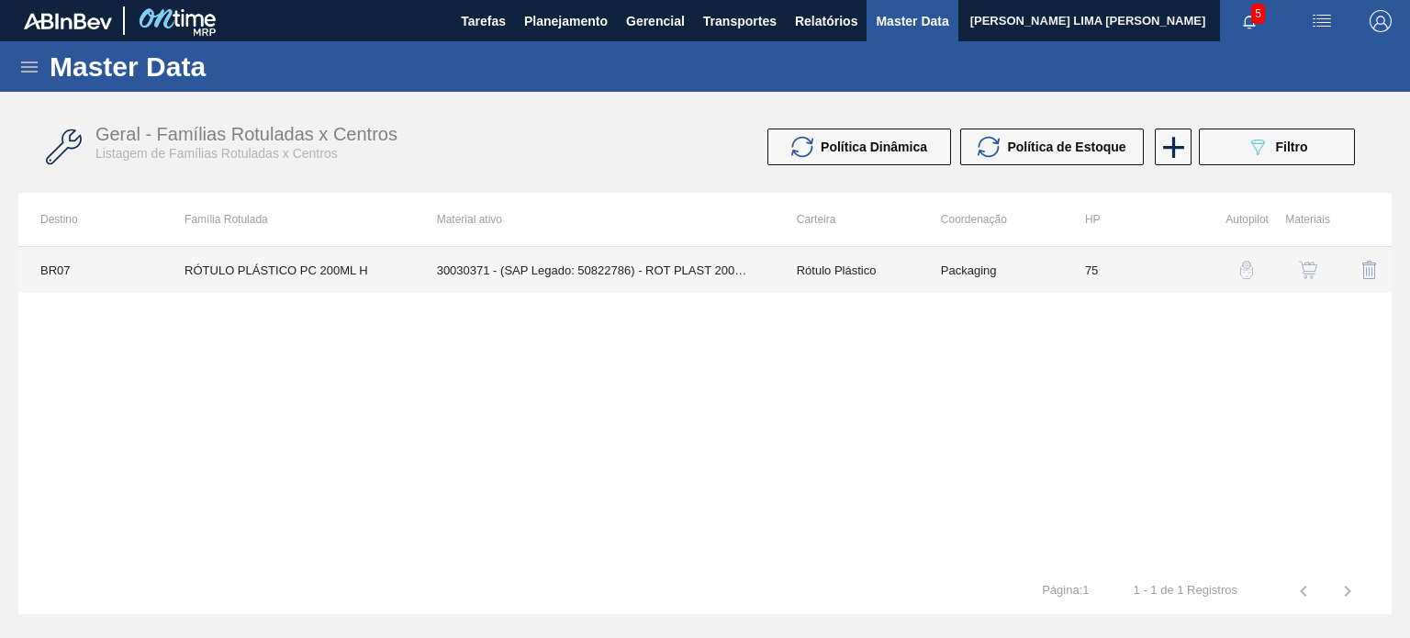
click at [641, 247] on td "30030371 - (SAP Legado: 50822786) - ROT PLAST 200ML H PC BLACK NIV24" at bounding box center [595, 270] width 360 height 46
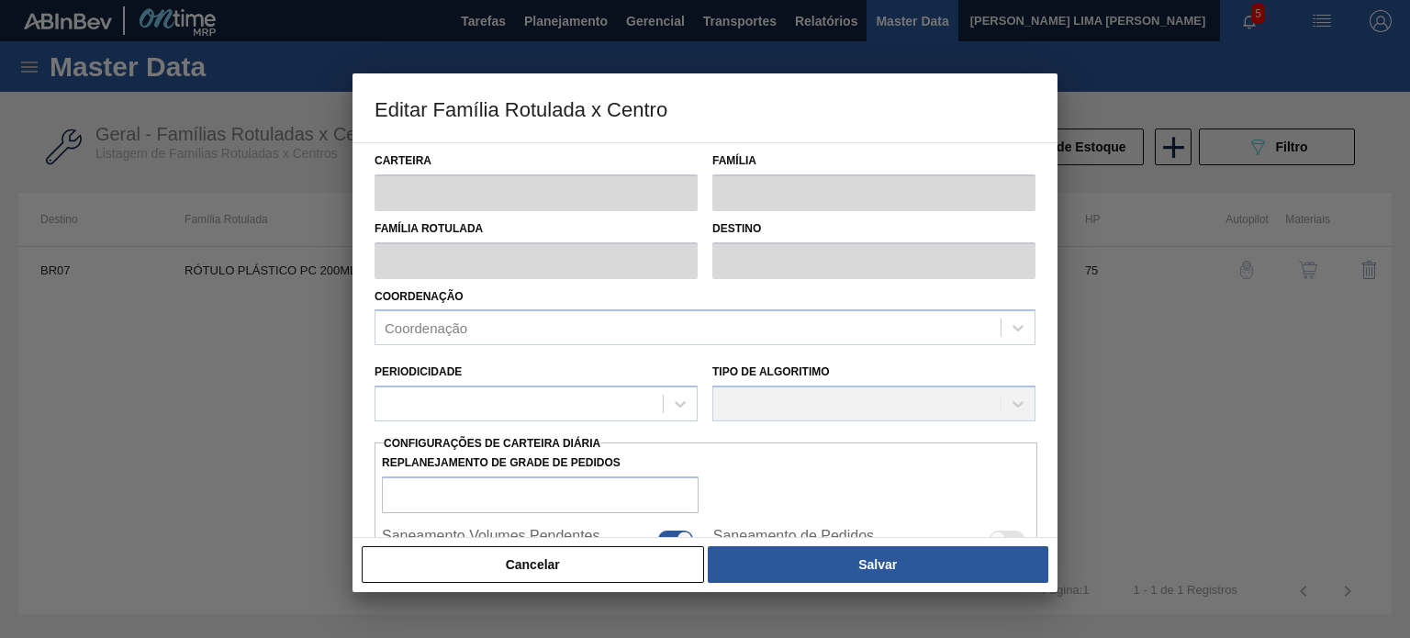
type input "Rótulo Plástico"
type input "RÓTULO PLÁSTICO PC 200ML H"
type input "BR07 - Macacu"
type input "75"
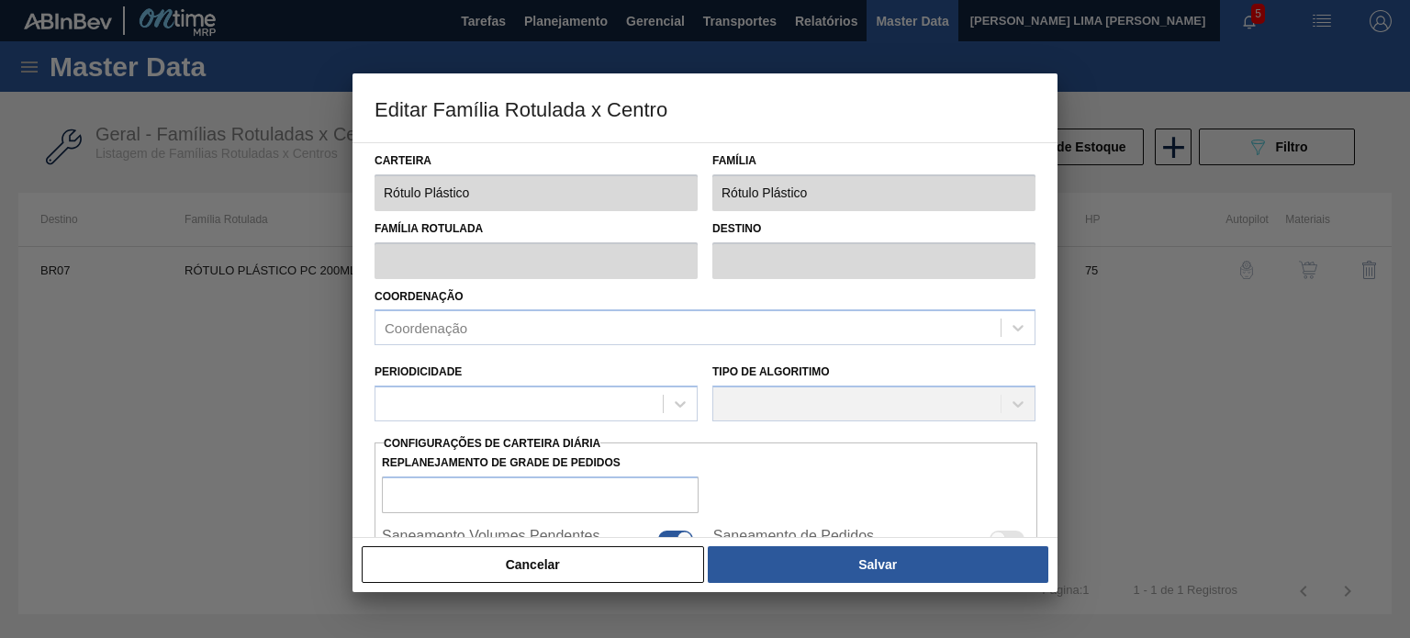
checkbox input "true"
type input "490,224"
type input "4.800,057"
type input "50"
type input "2.645,140"
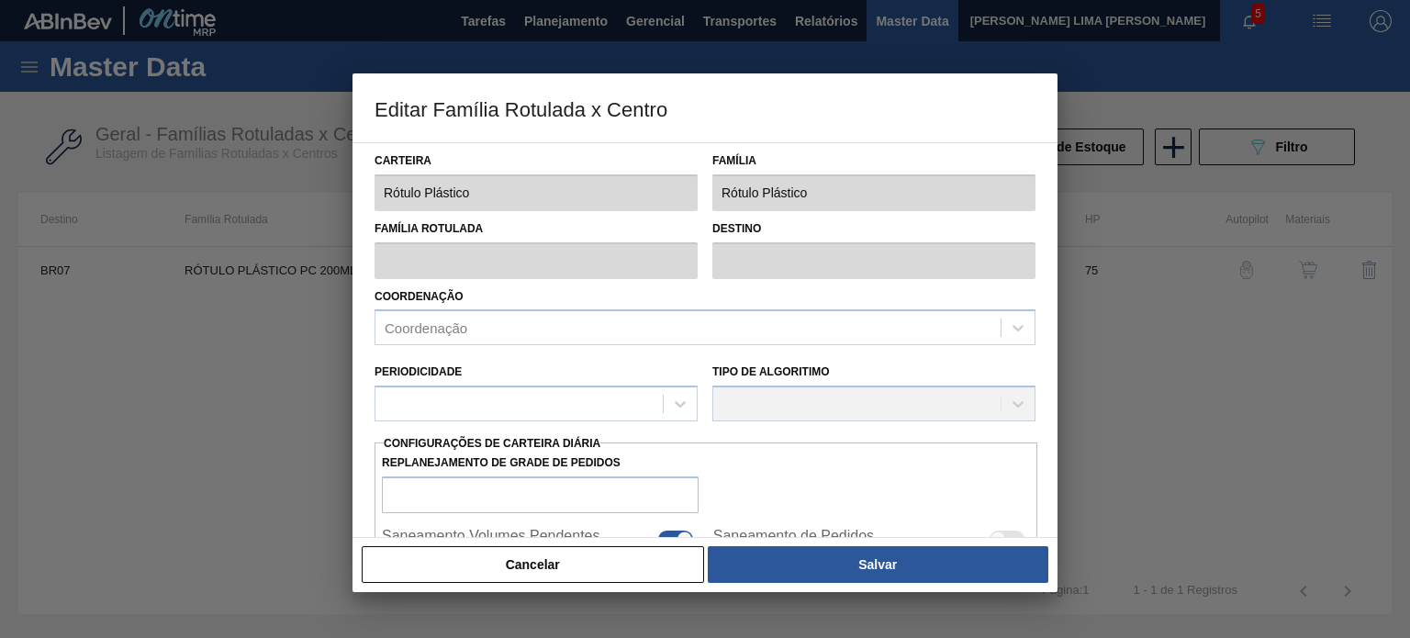
checkbox input "true"
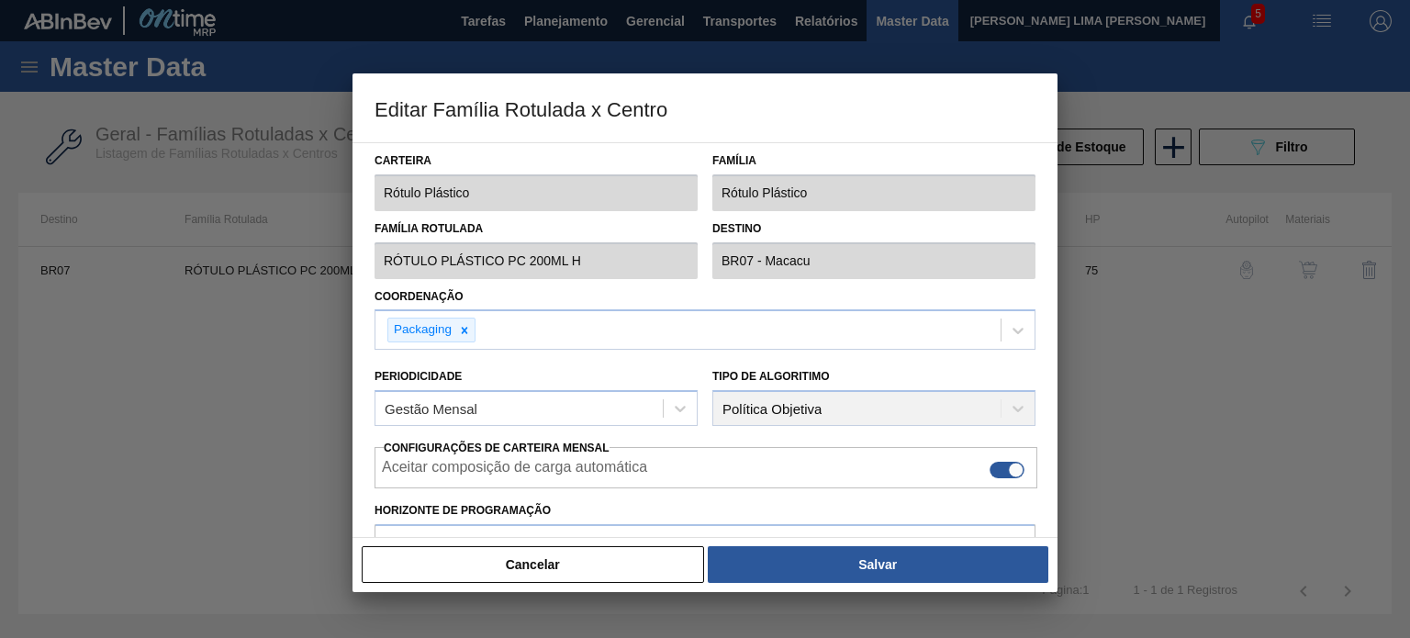
type input "490,22"
type input "4.800,06"
type input "45"
type input "2.400,030"
drag, startPoint x: 1053, startPoint y: 269, endPoint x: 1045, endPoint y: 316, distance: 47.4
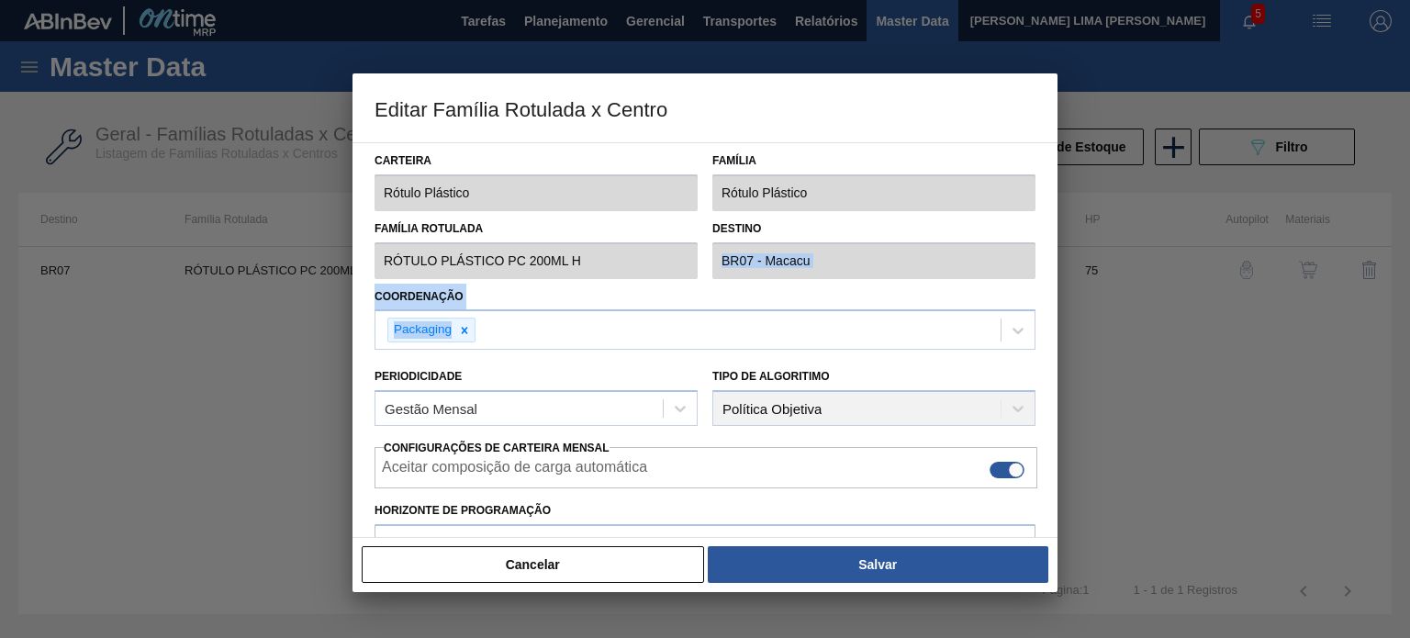
click at [1045, 316] on div "Carteira Rótulo Plástico Família Rótulo Plástico Família Rotulada RÓTULO PLÁSTI…" at bounding box center [704, 340] width 705 height 396
click at [1043, 315] on div "Carteira Rótulo Plástico Família Rótulo Plástico Família Rotulada RÓTULO PLÁSTI…" at bounding box center [704, 340] width 705 height 396
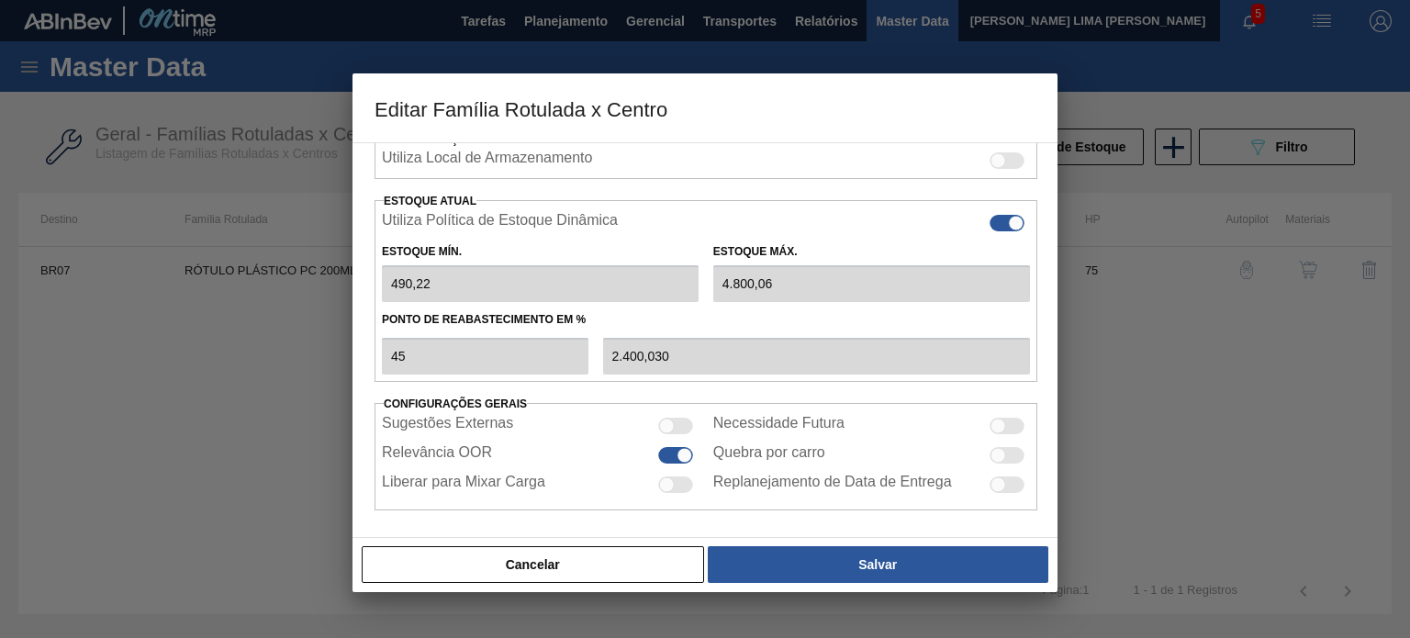
scroll to position [444, 0]
click at [653, 566] on button "Cancelar" at bounding box center [533, 564] width 342 height 37
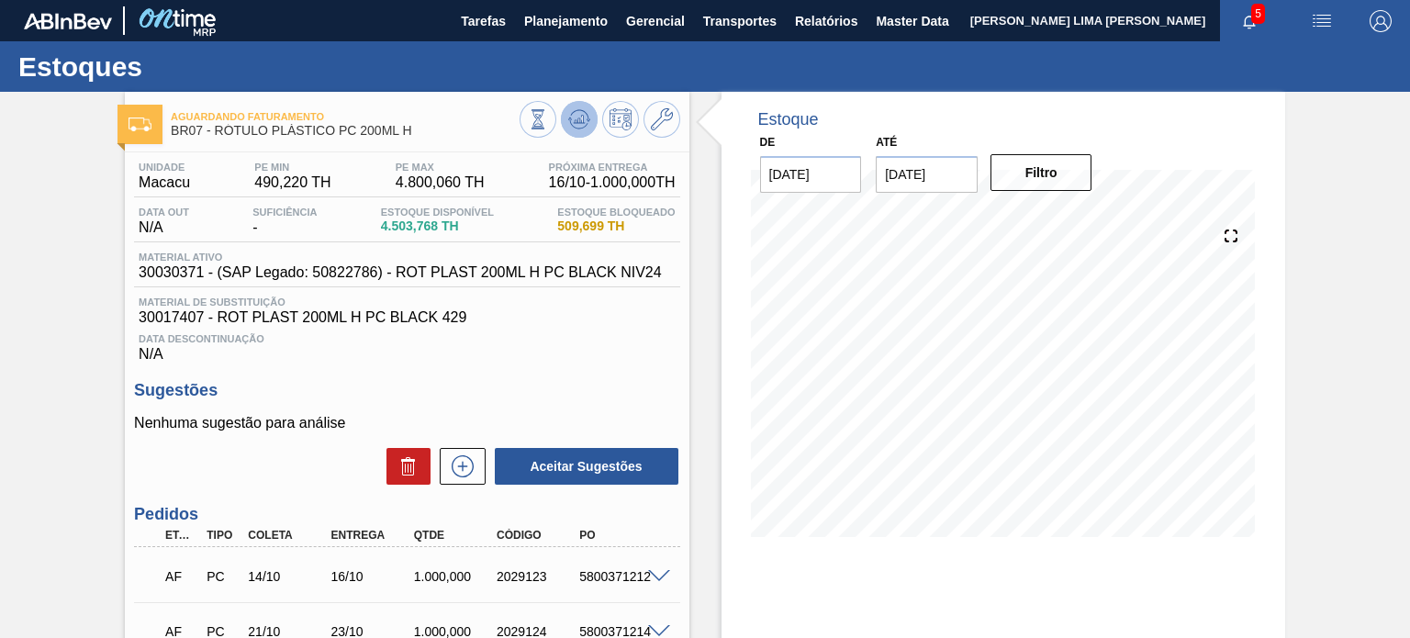
click at [575, 119] on icon at bounding box center [579, 119] width 22 height 22
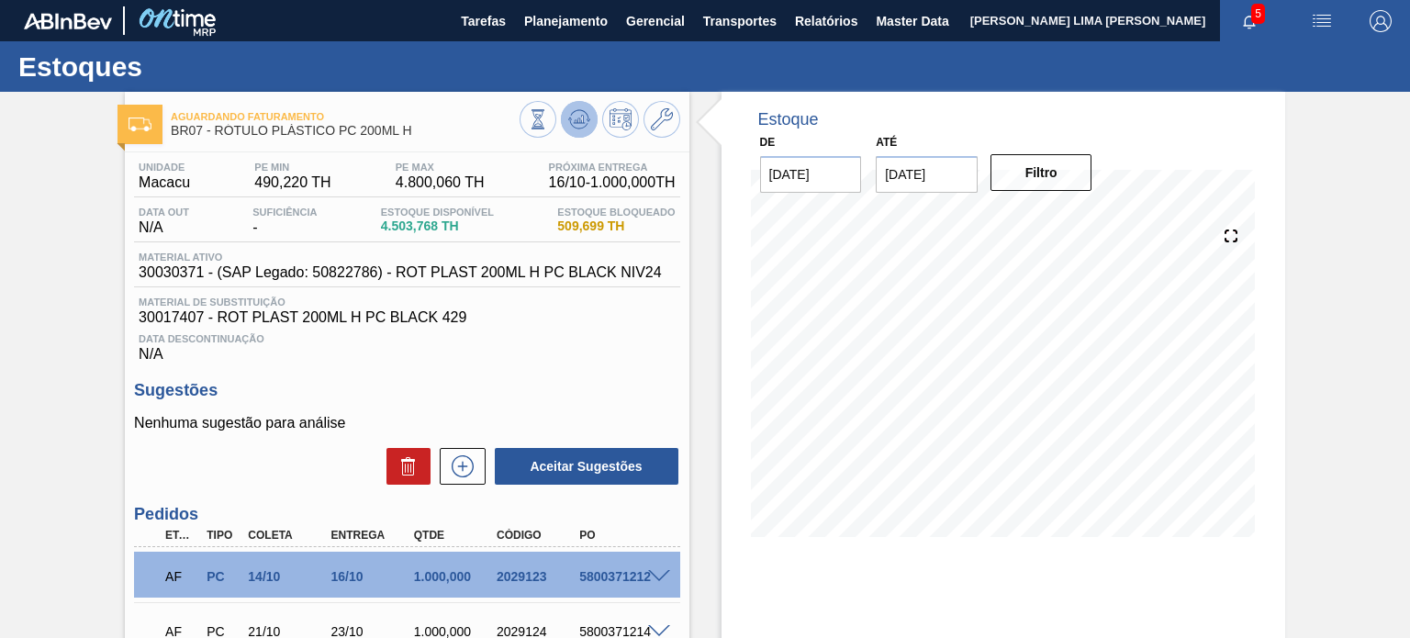
click at [575, 119] on icon at bounding box center [579, 119] width 22 height 22
click at [574, 106] on button at bounding box center [579, 119] width 37 height 37
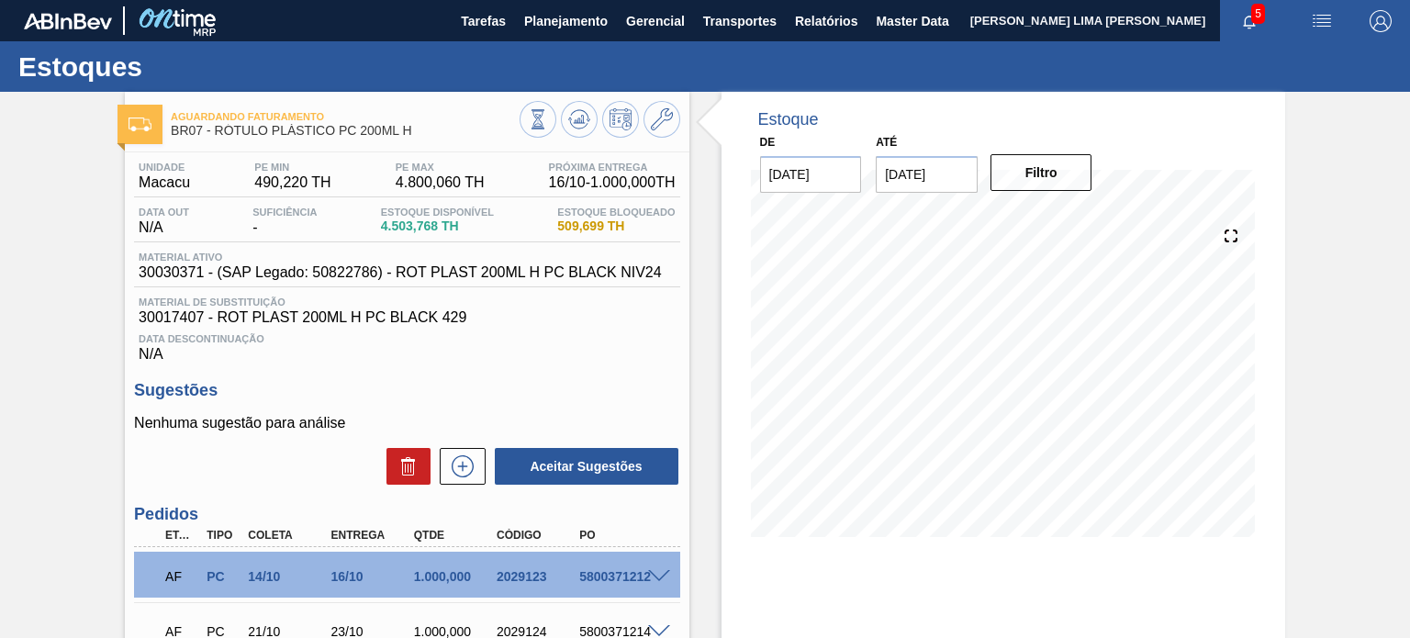
click at [967, 181] on input "[DATE]" at bounding box center [927, 174] width 102 height 37
click at [654, 118] on icon at bounding box center [662, 119] width 22 height 22
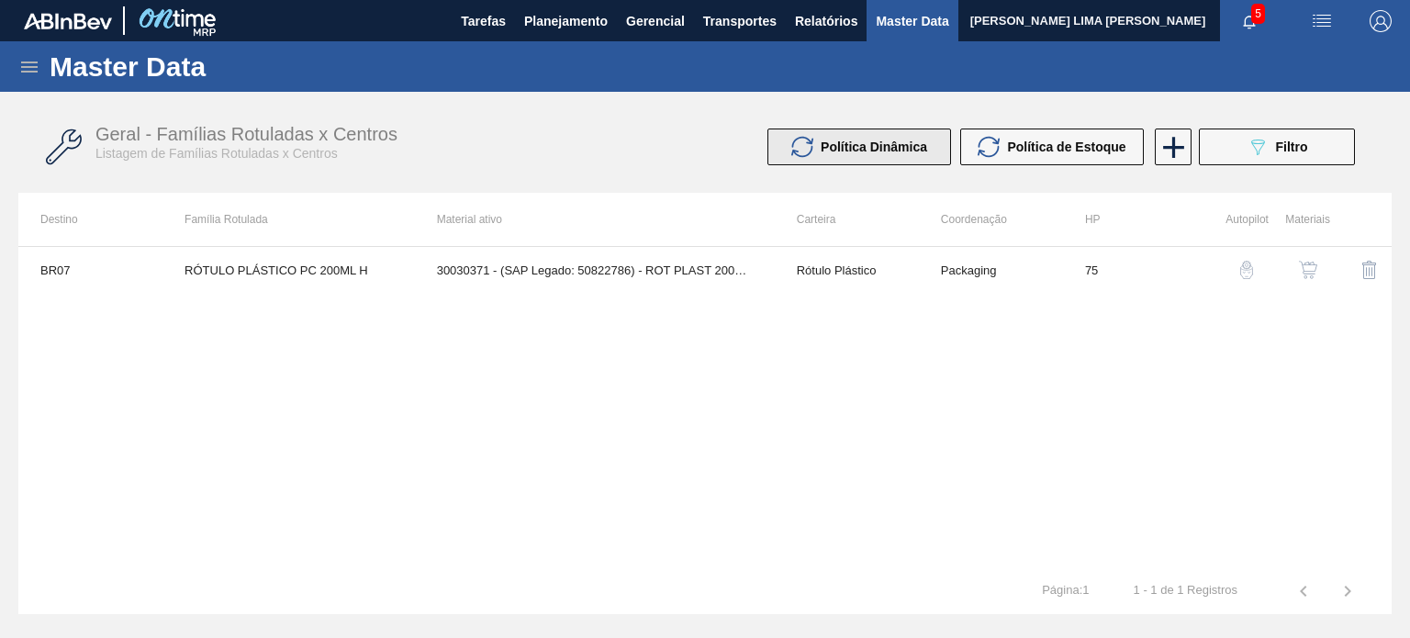
click at [933, 153] on button "Política Dinâmica" at bounding box center [859, 146] width 184 height 37
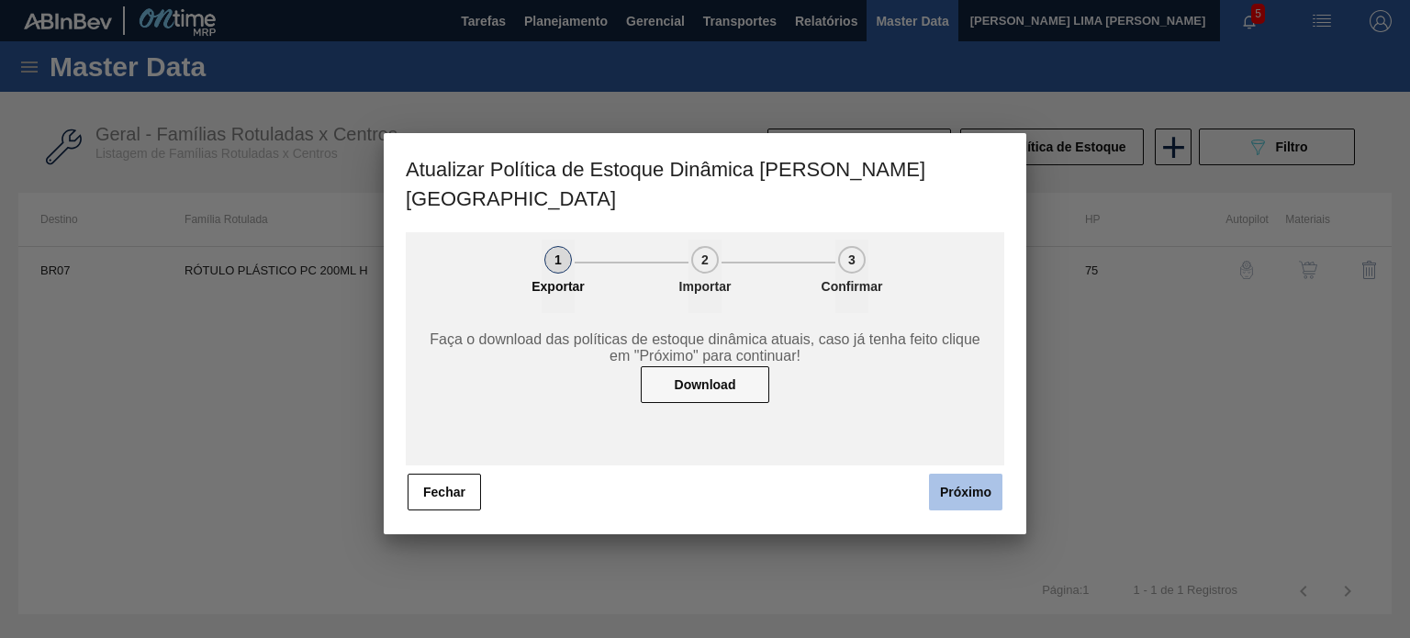
click at [954, 474] on button "Próximo" at bounding box center [965, 492] width 73 height 37
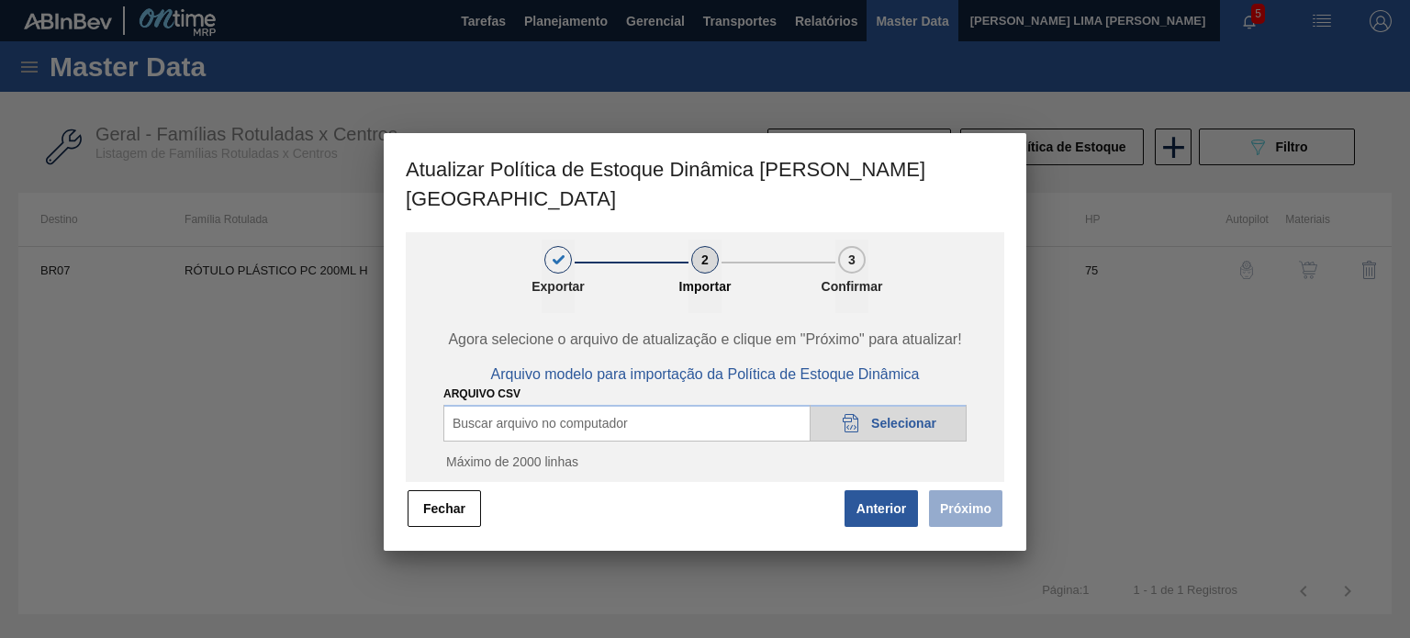
click at [860, 412] on icon "20DAD902-3625-4257-8FDA-0C0CB19E2A3D" at bounding box center [851, 423] width 22 height 22
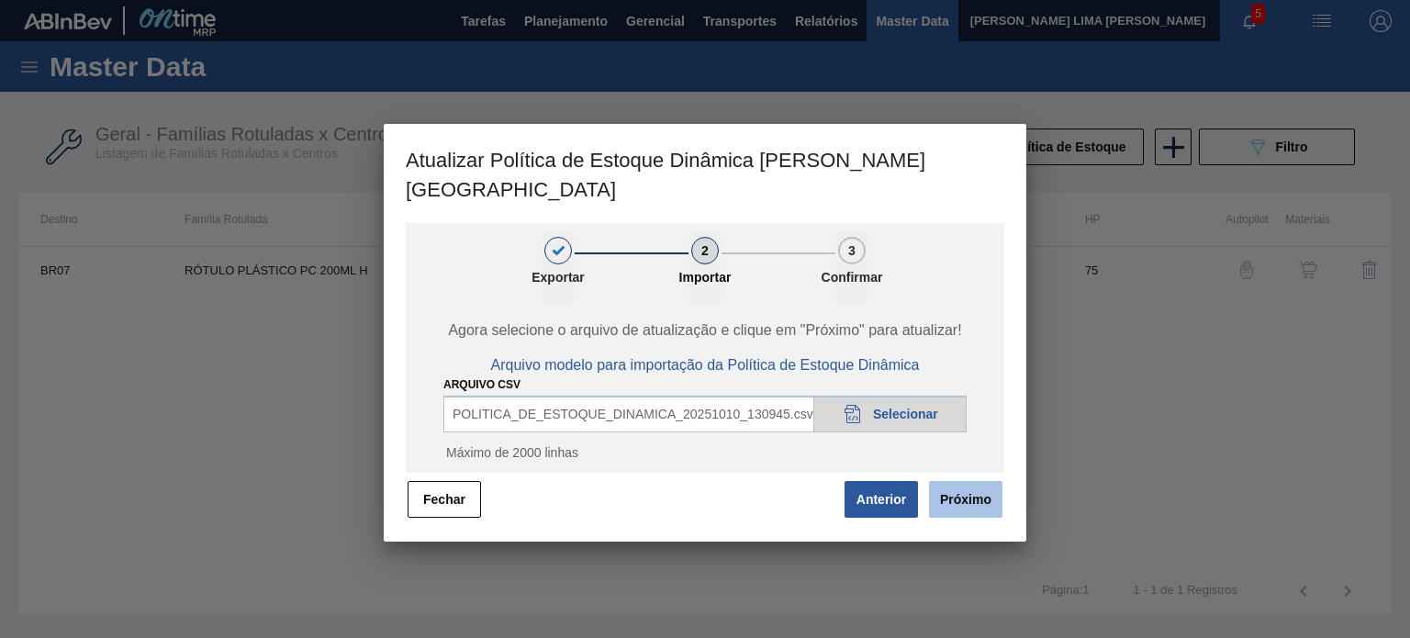
click at [977, 481] on button "Próximo" at bounding box center [965, 499] width 73 height 37
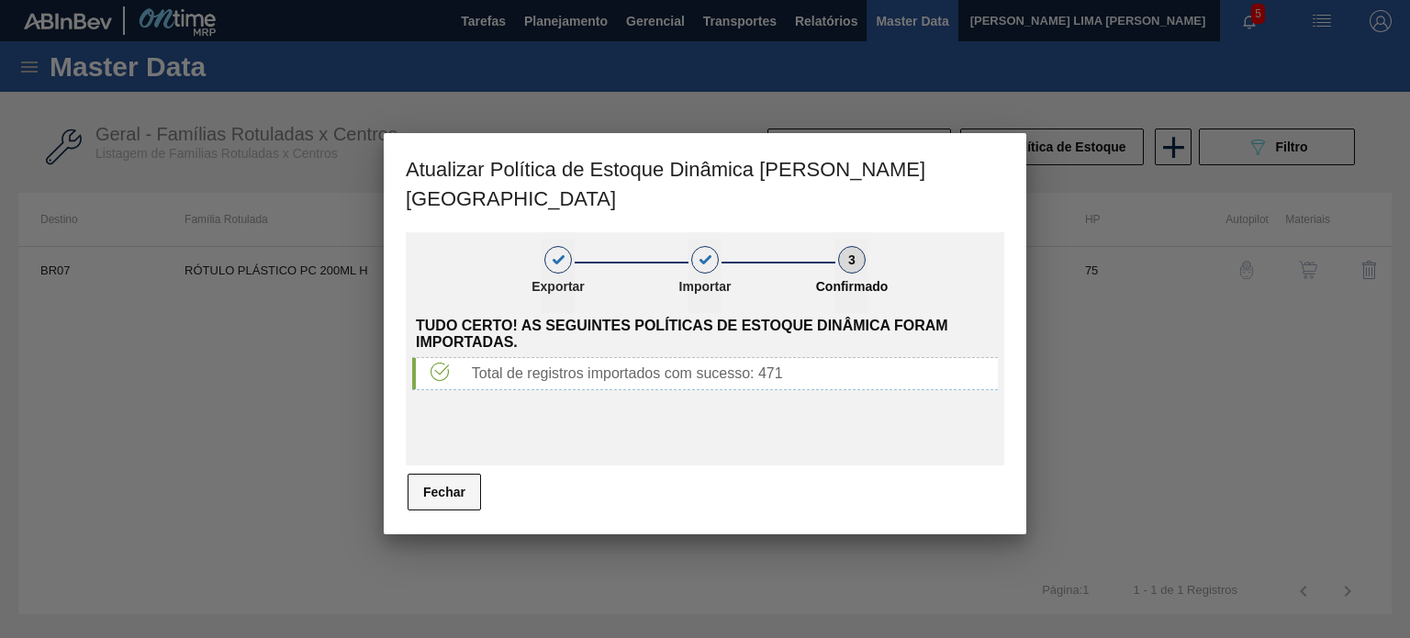
click at [468, 474] on button "Fechar" at bounding box center [443, 492] width 73 height 37
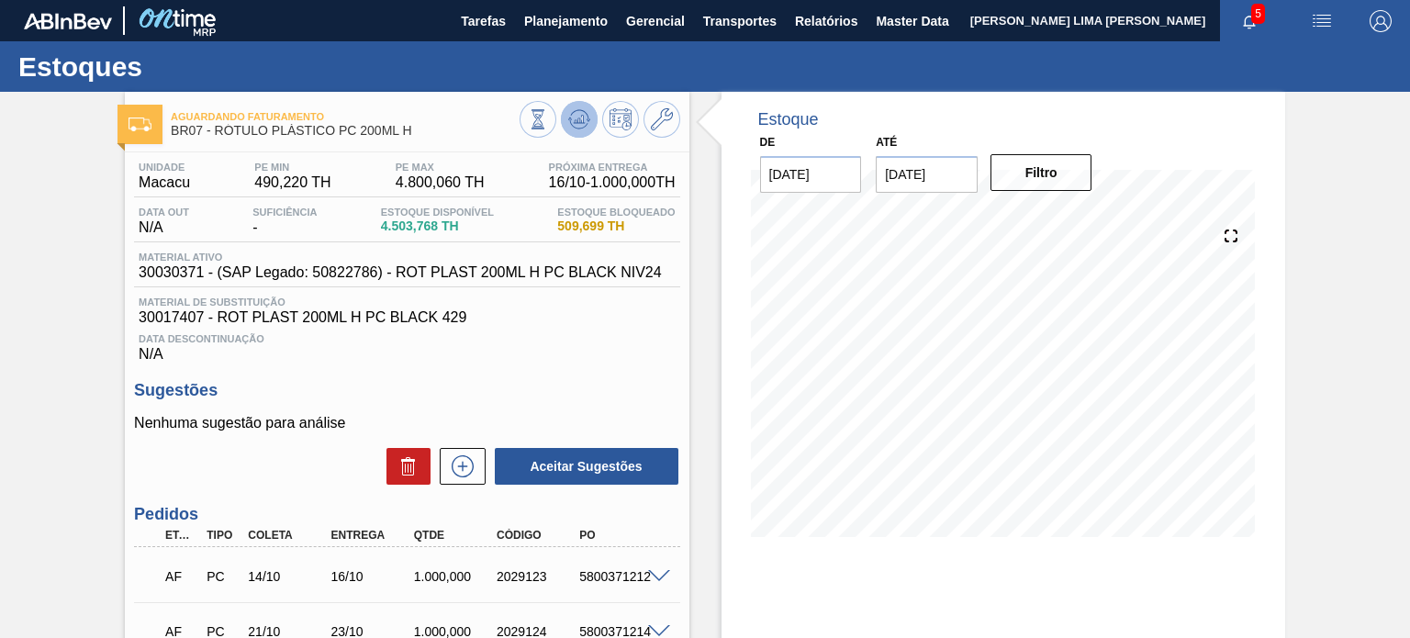
click at [587, 117] on icon at bounding box center [579, 119] width 22 height 22
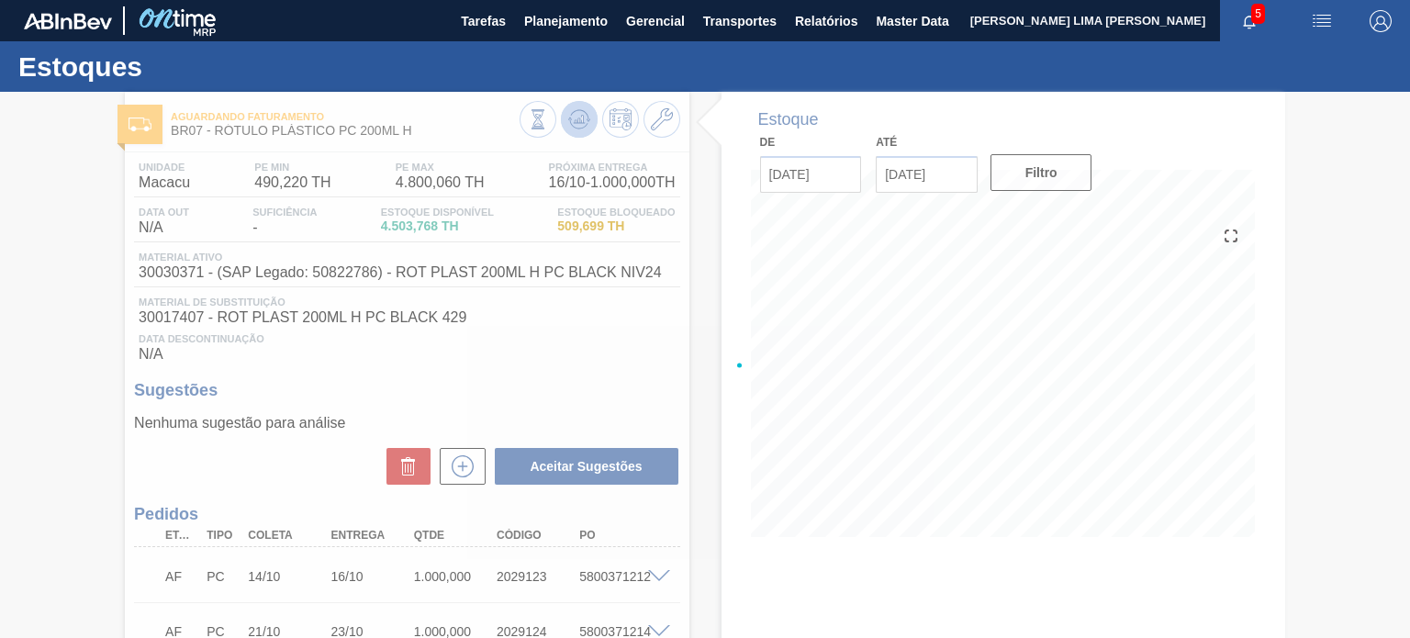
click at [586, 120] on div at bounding box center [705, 365] width 1410 height 546
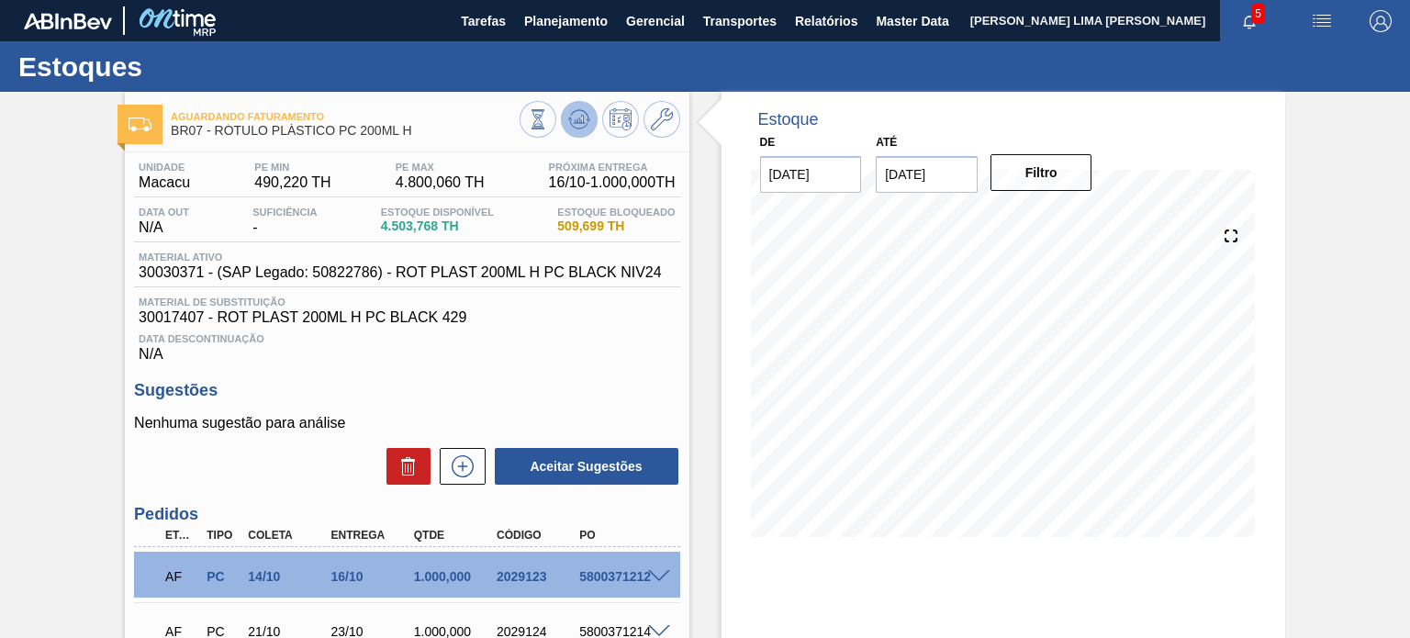
click at [584, 117] on icon at bounding box center [579, 119] width 22 height 22
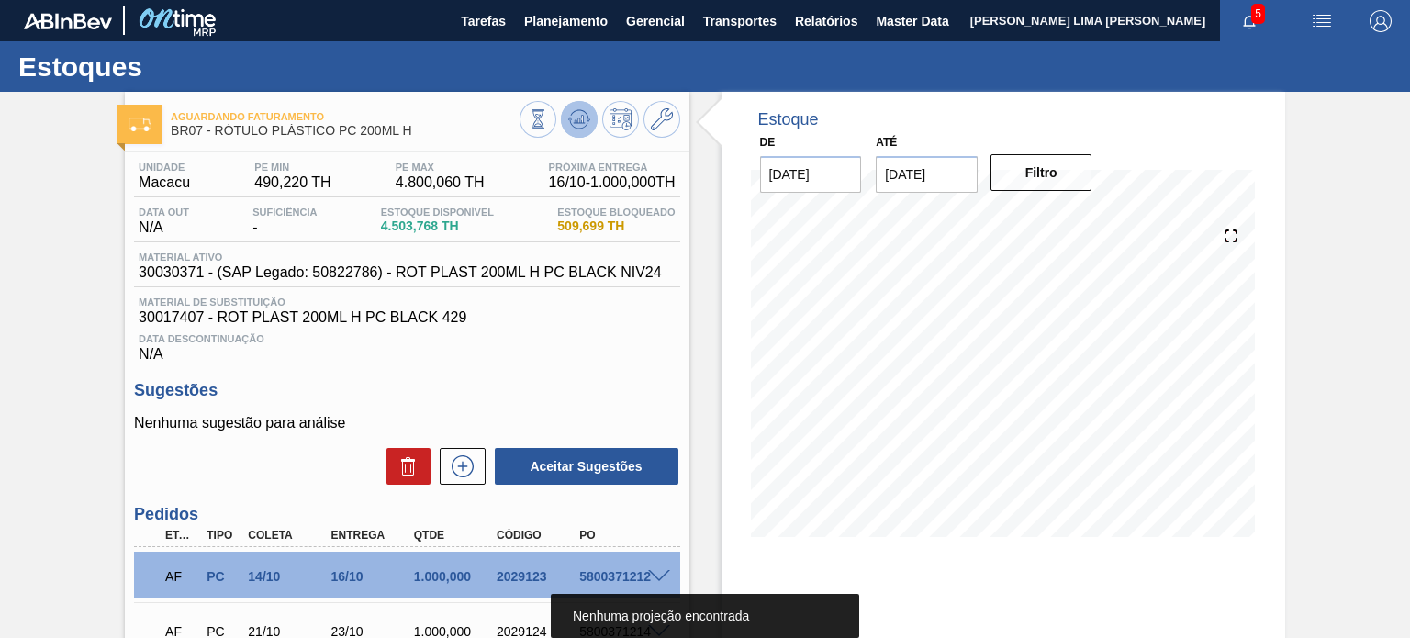
click at [584, 117] on icon at bounding box center [579, 119] width 22 height 22
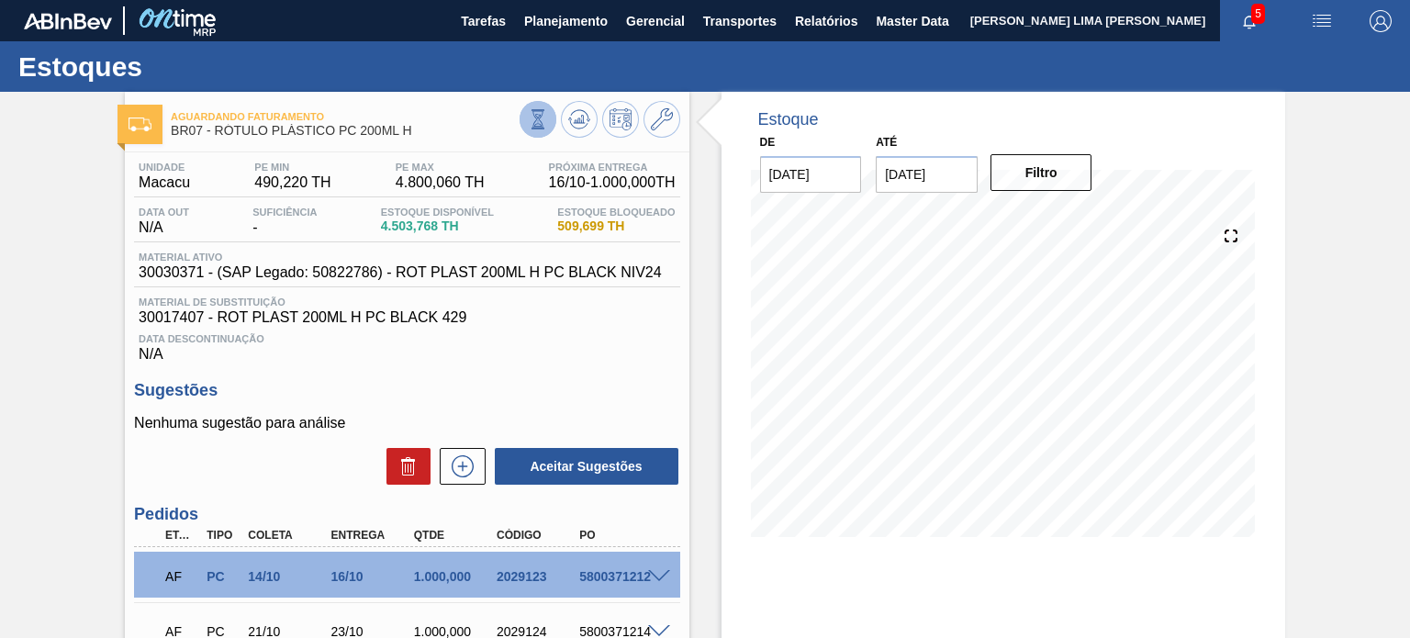
click at [535, 119] on icon at bounding box center [538, 119] width 20 height 20
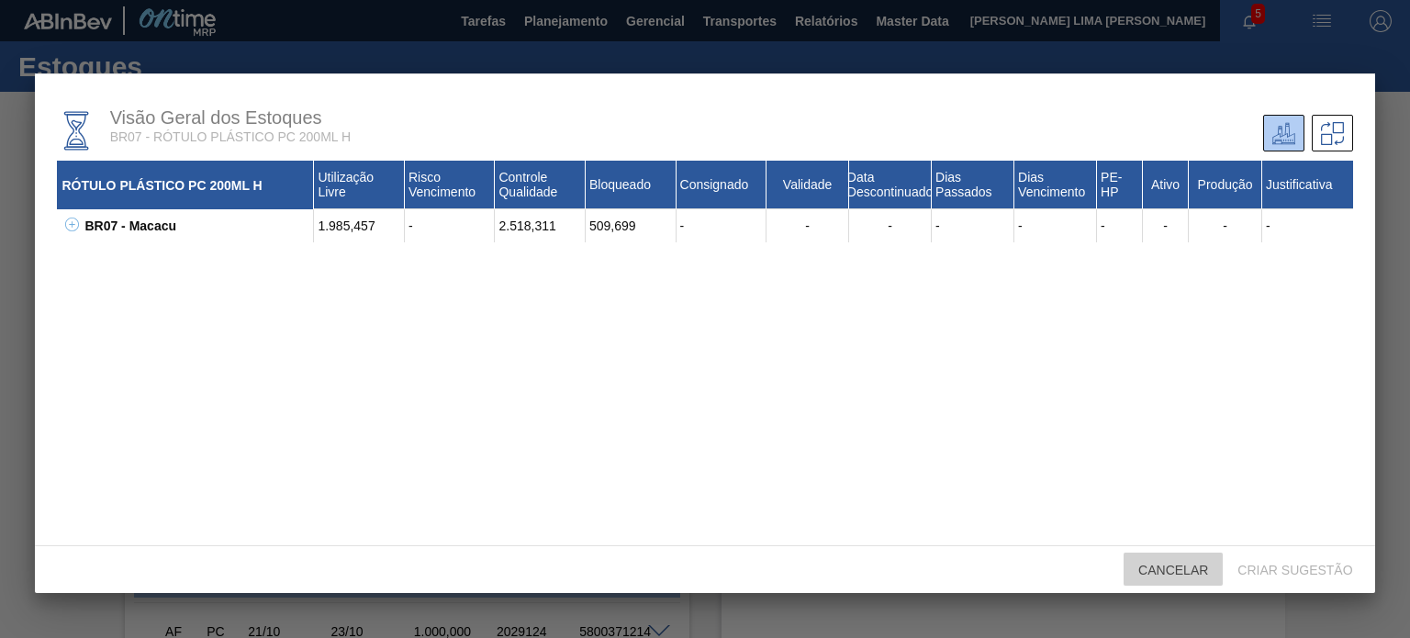
click at [1149, 572] on span "Cancelar" at bounding box center [1172, 570] width 99 height 15
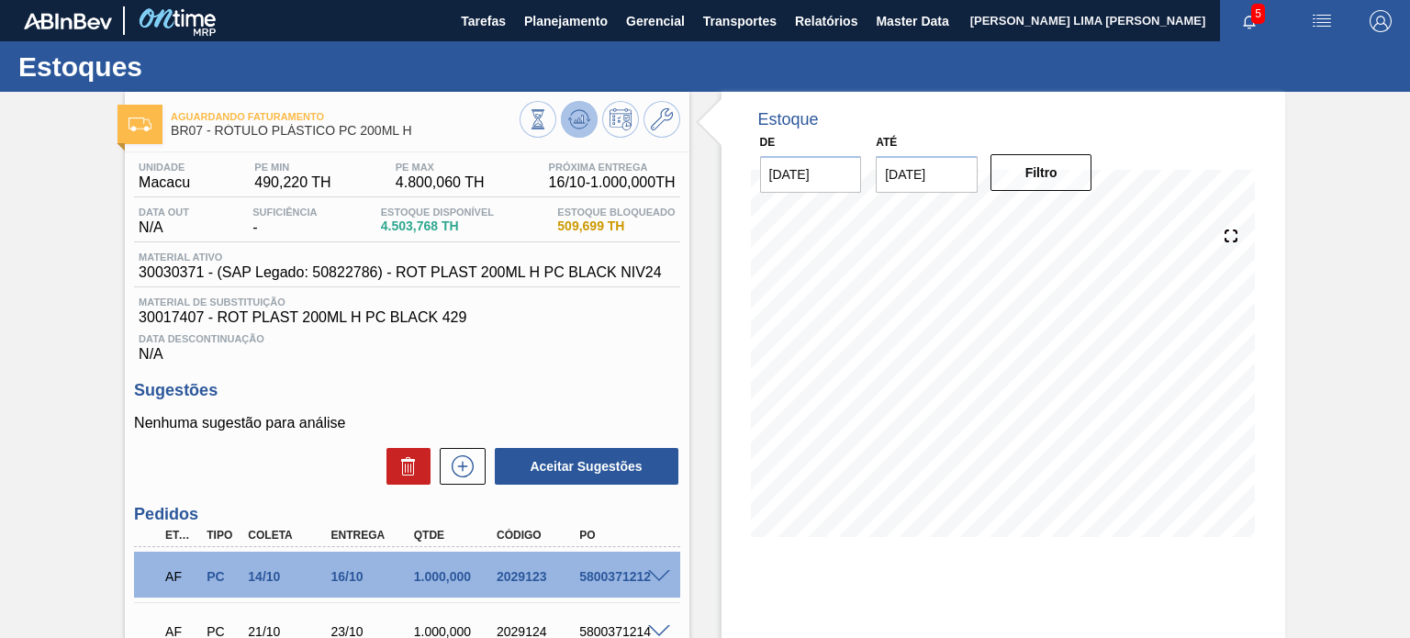
click at [579, 108] on icon at bounding box center [579, 119] width 22 height 22
click at [571, 105] on button at bounding box center [579, 119] width 37 height 37
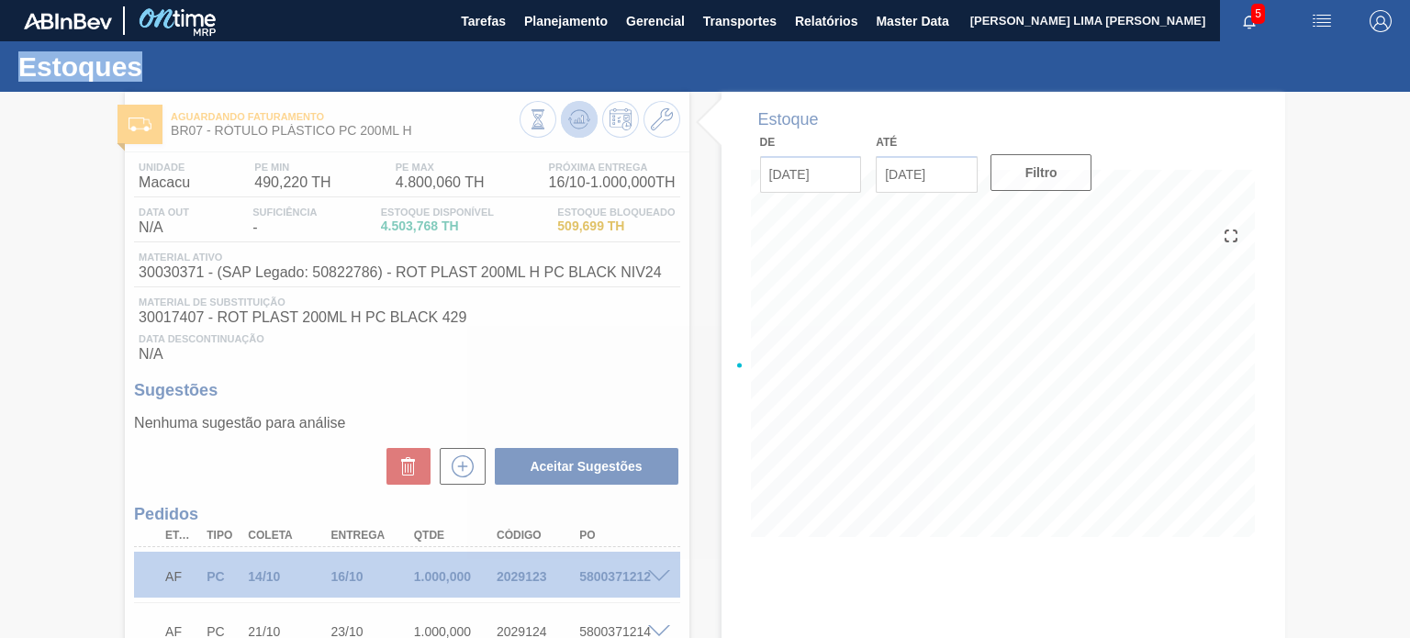
click at [571, 105] on div at bounding box center [705, 365] width 1410 height 546
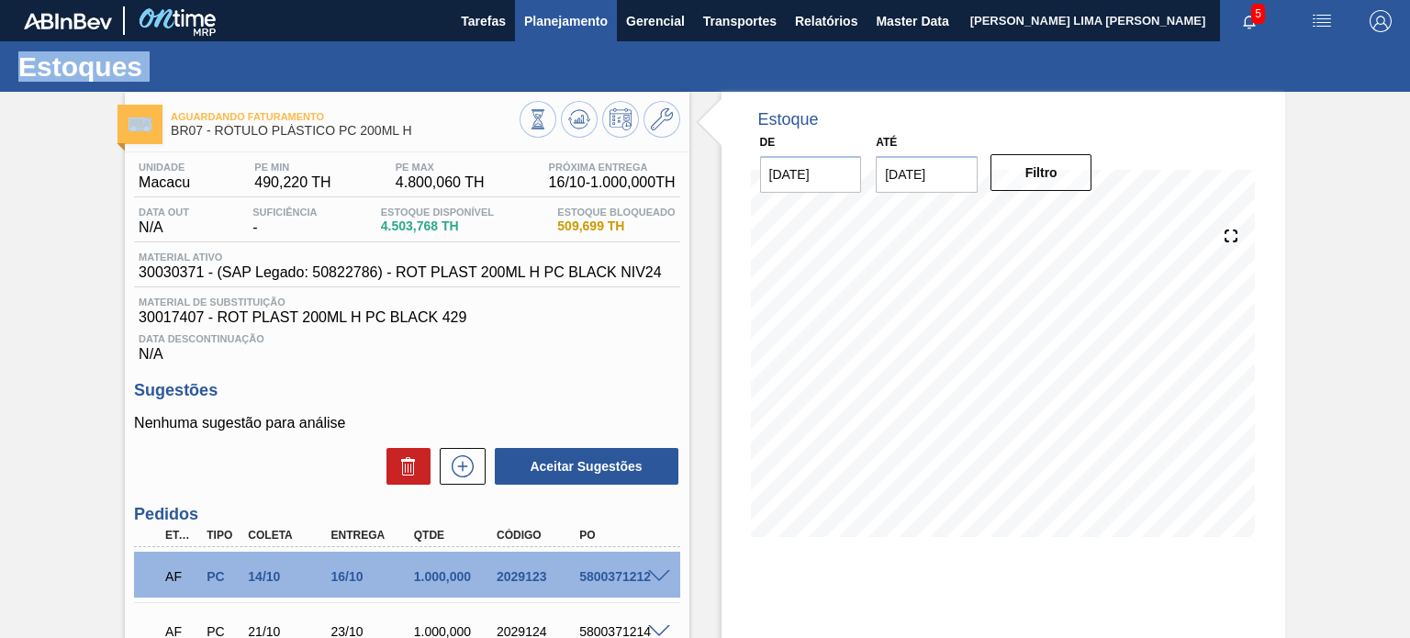
click at [556, 29] on span "Planejamento" at bounding box center [566, 21] width 84 height 22
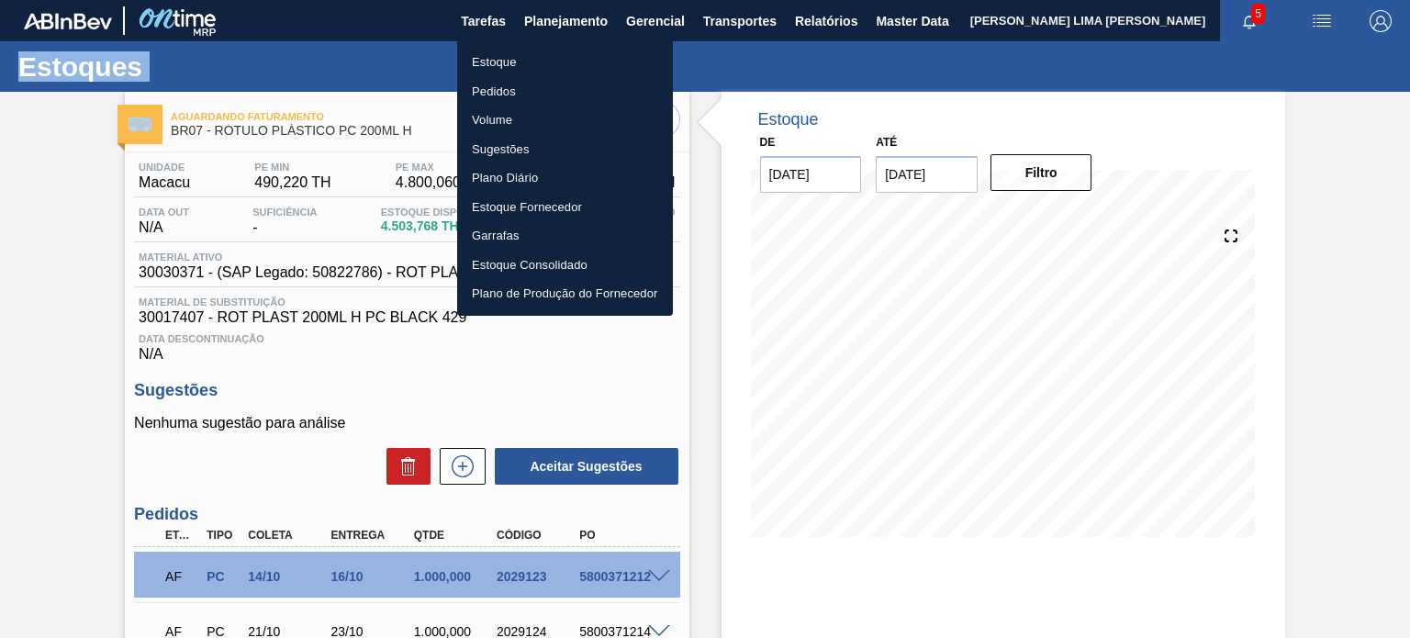
click at [531, 59] on li "Estoque" at bounding box center [565, 62] width 216 height 29
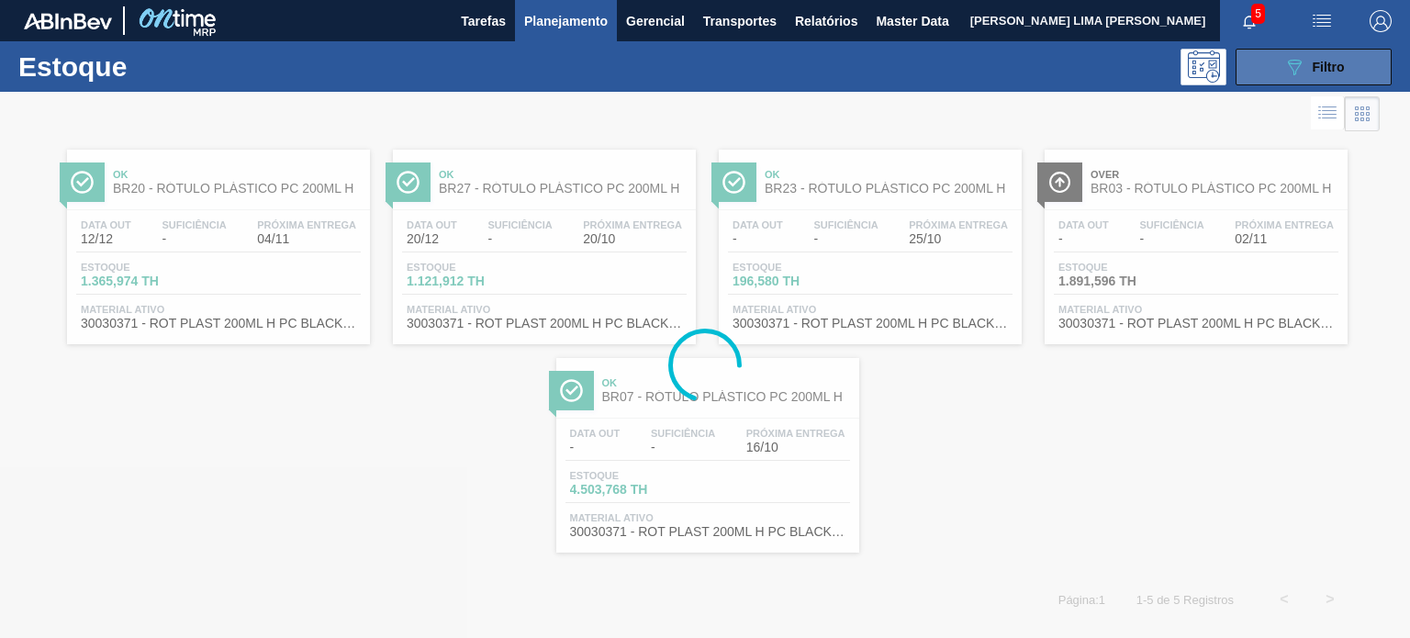
click at [1327, 62] on span "Filtro" at bounding box center [1328, 67] width 32 height 15
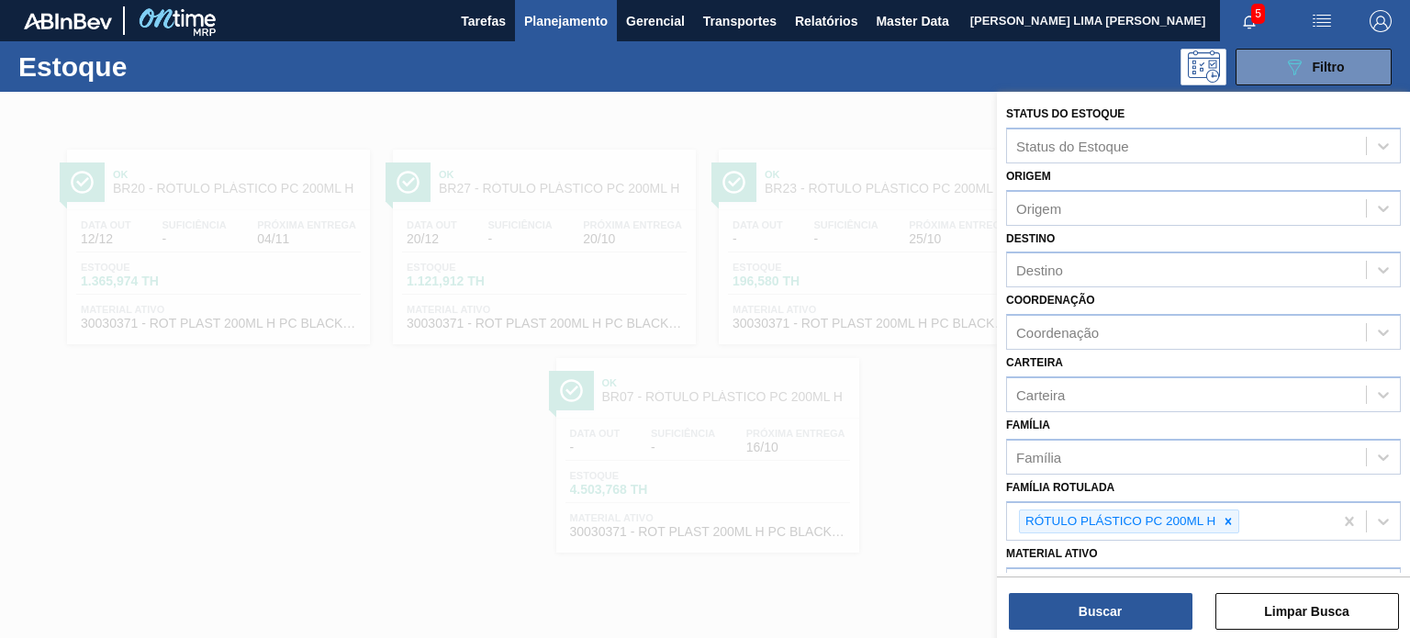
click at [1226, 520] on icon at bounding box center [1228, 521] width 13 height 13
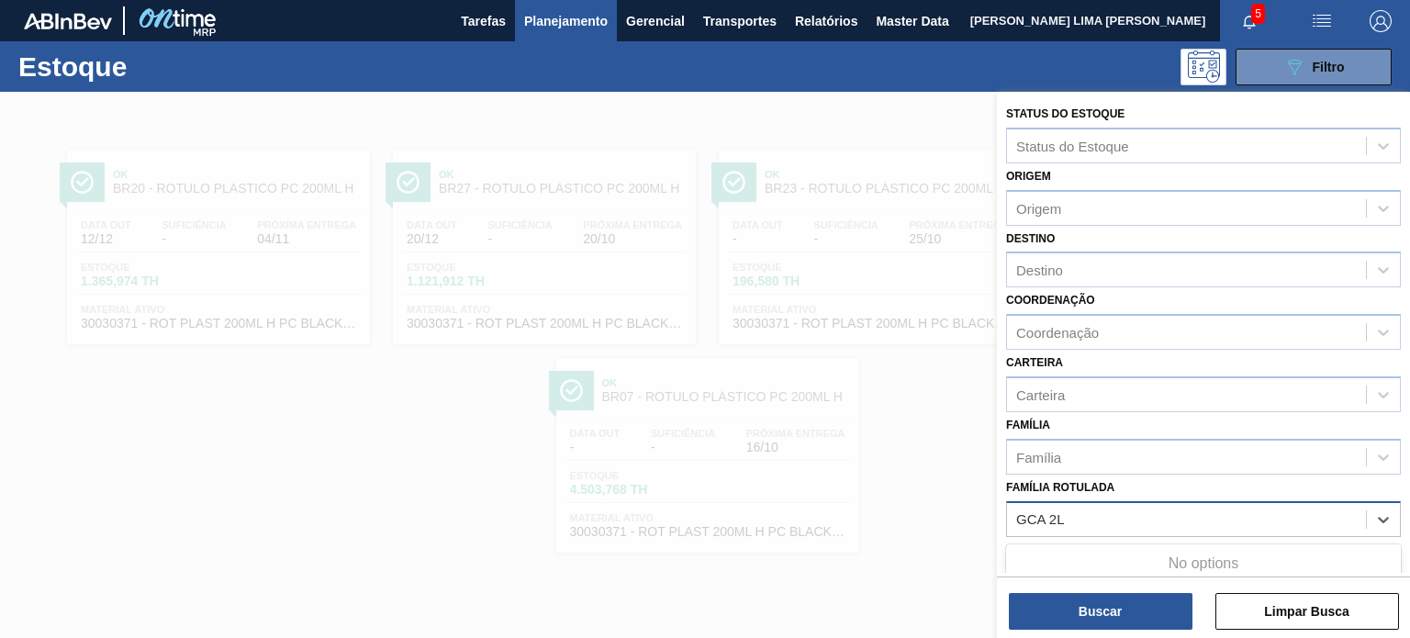
type Rotulada "GCA 2L H"
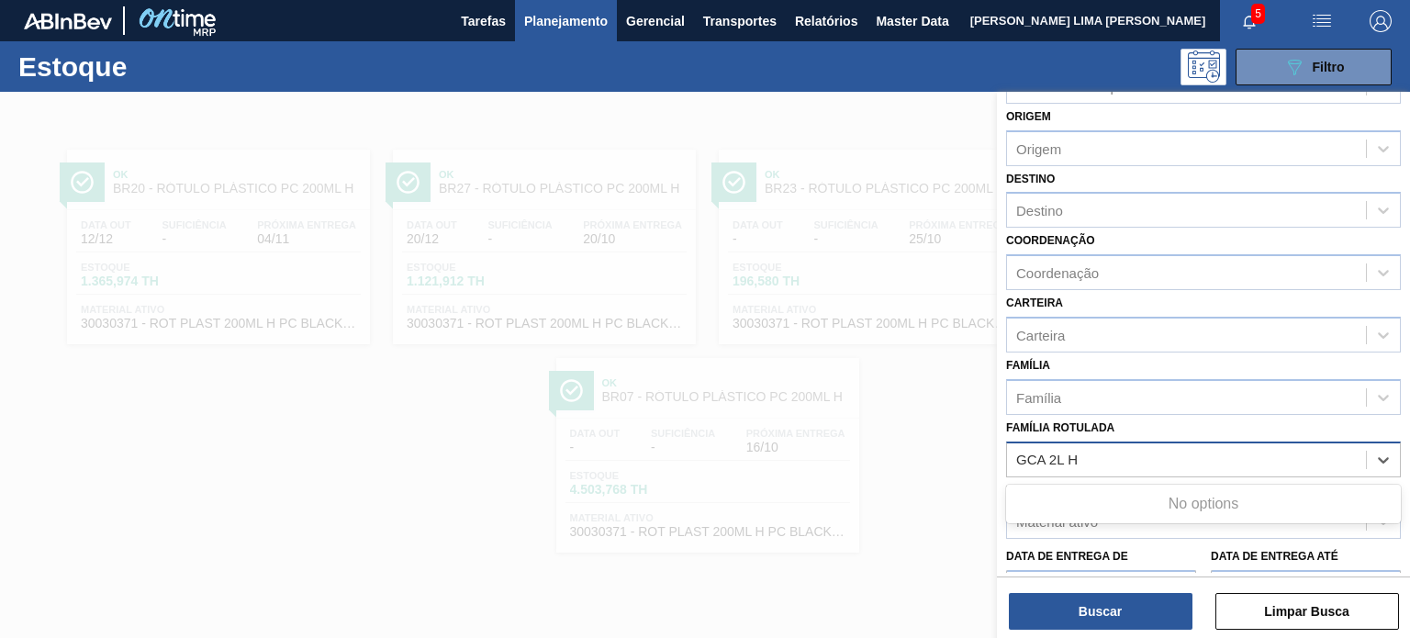
scroll to position [92, 0]
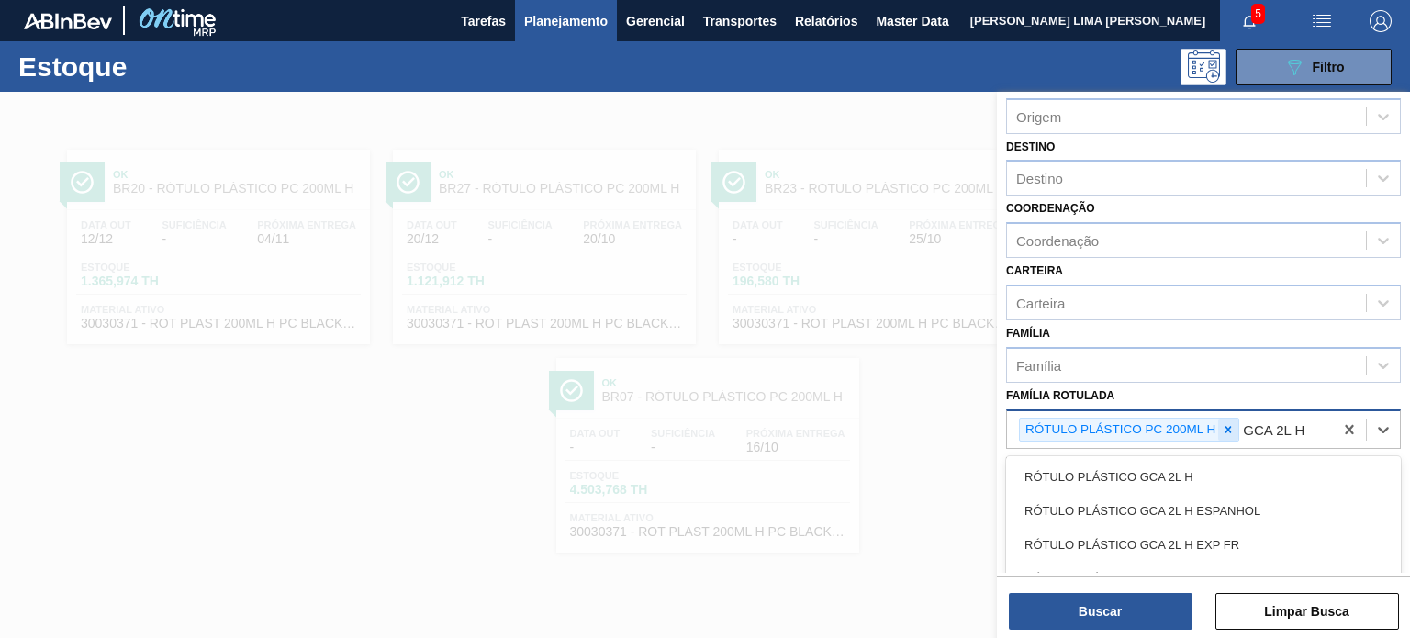
click at [1236, 429] on div at bounding box center [1228, 429] width 20 height 23
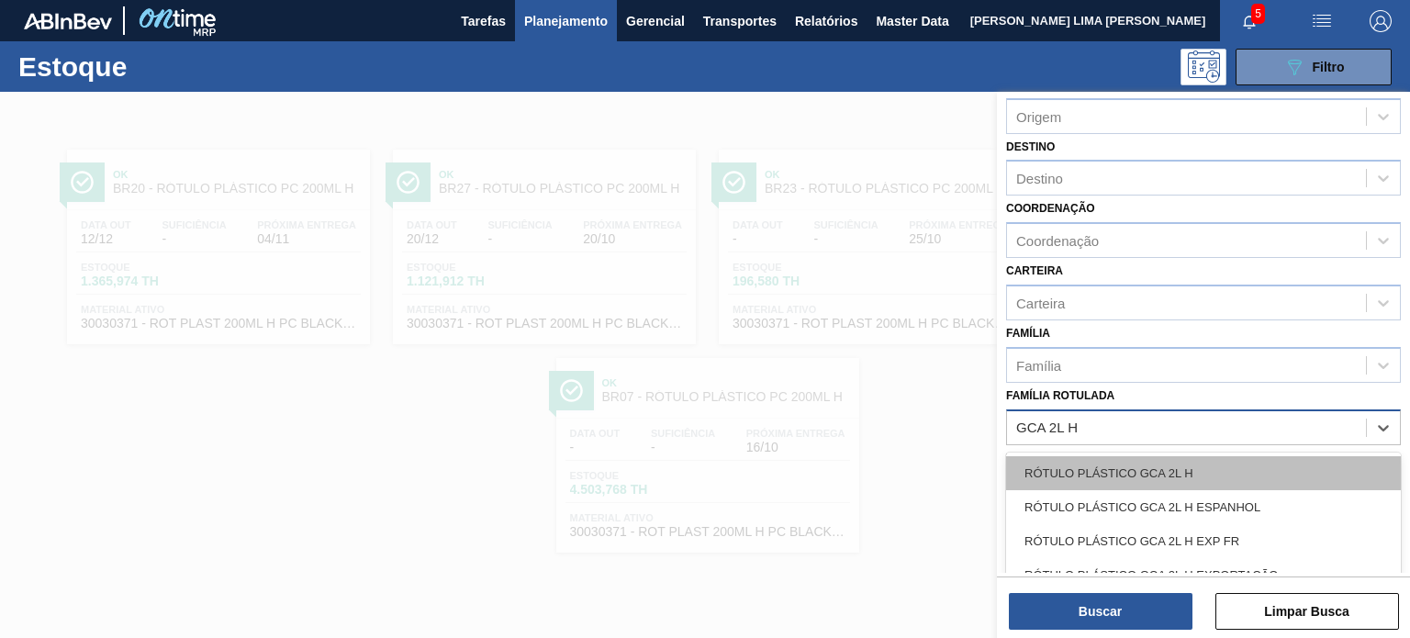
click at [1195, 457] on div "RÓTULO PLÁSTICO GCA 2L H" at bounding box center [1203, 473] width 395 height 34
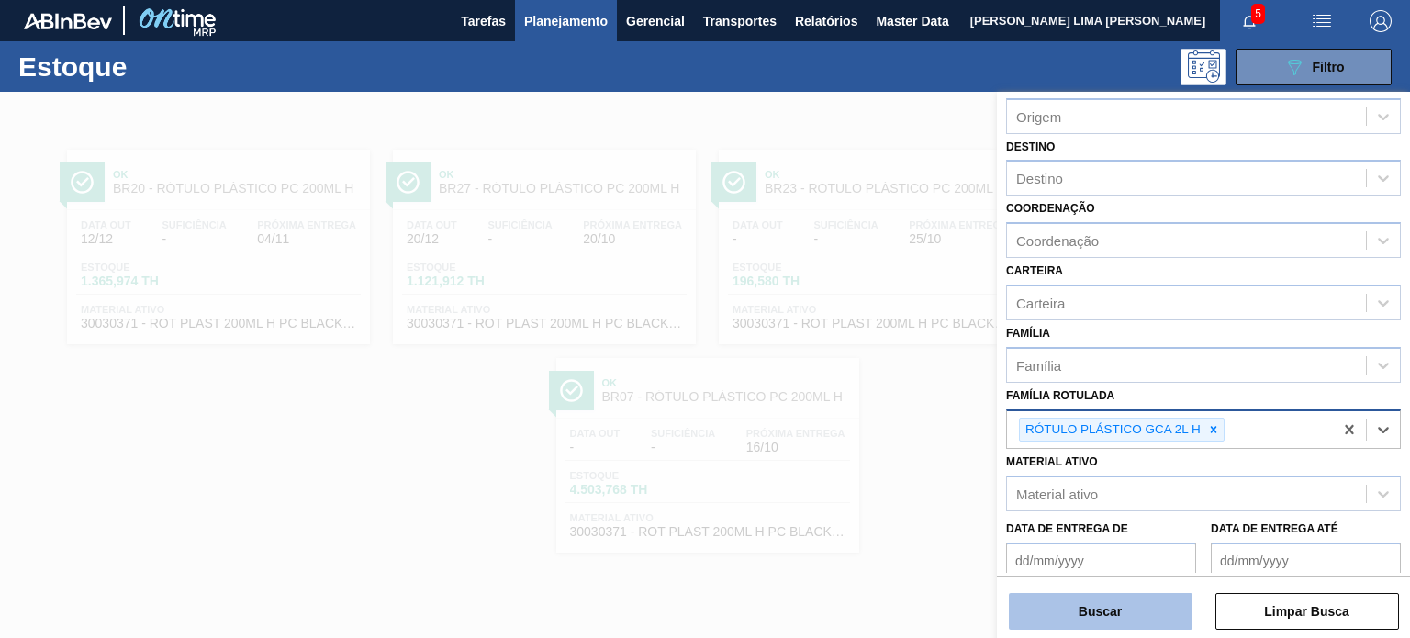
click at [1142, 629] on button "Buscar" at bounding box center [1101, 611] width 184 height 37
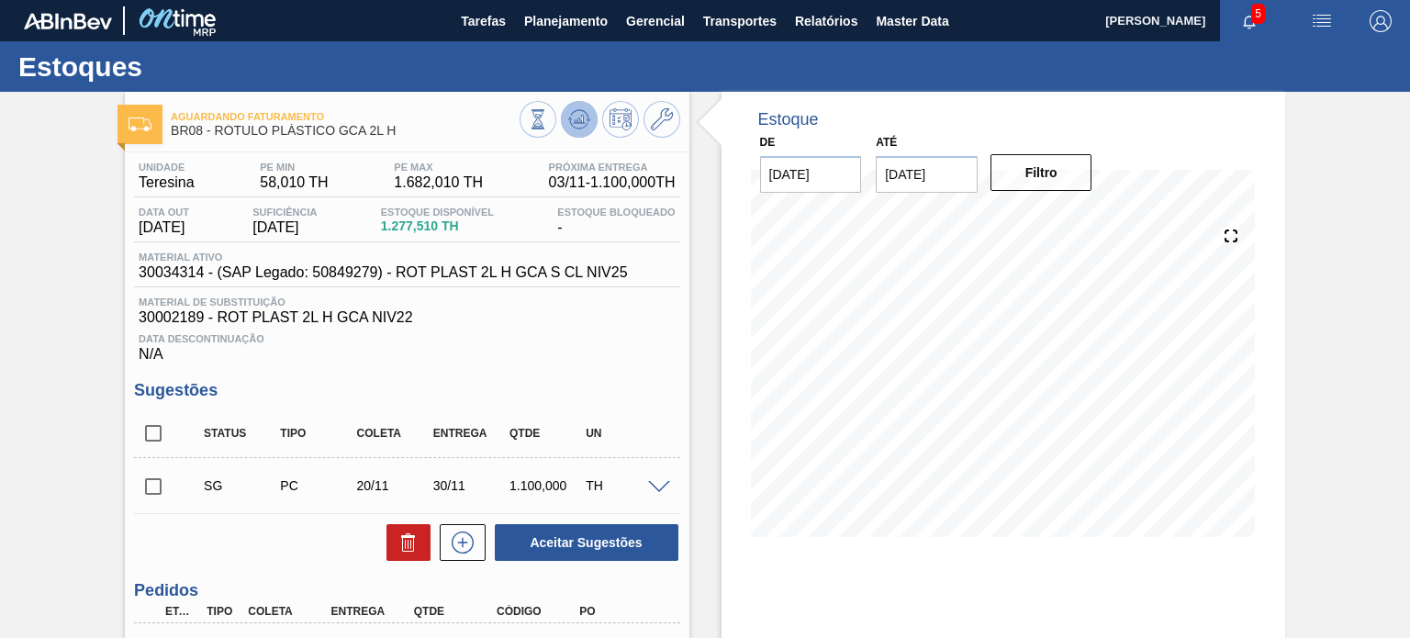
click at [580, 124] on icon at bounding box center [579, 119] width 22 height 22
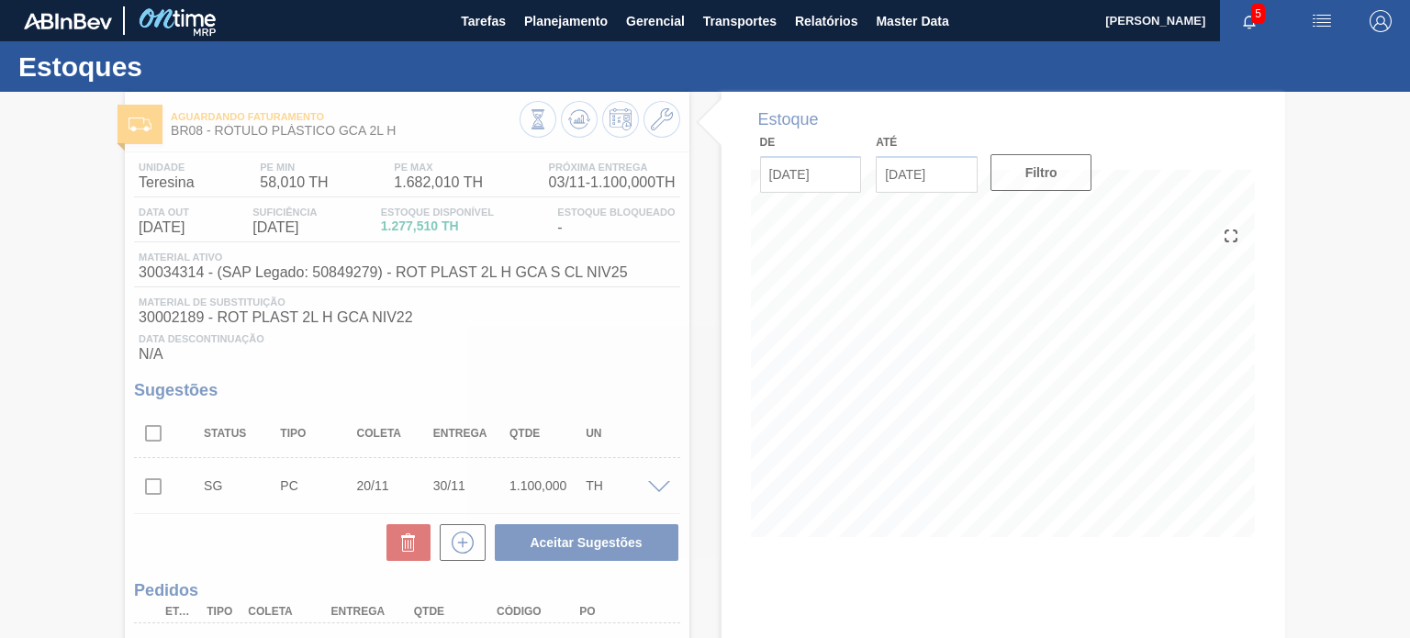
click at [400, 139] on div at bounding box center [705, 365] width 1410 height 546
click at [404, 145] on div at bounding box center [705, 365] width 1410 height 546
click at [393, 142] on div at bounding box center [705, 365] width 1410 height 546
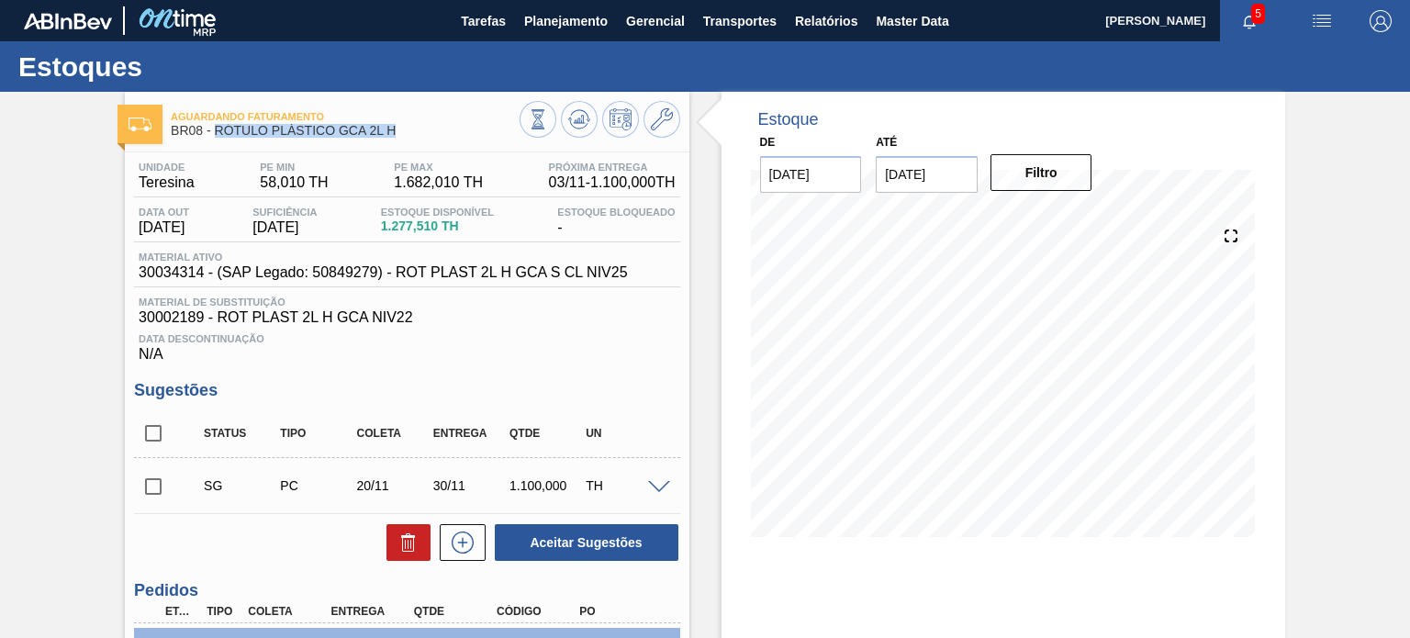
drag, startPoint x: 407, startPoint y: 135, endPoint x: 216, endPoint y: 133, distance: 190.9
click at [216, 133] on span "BR08 - RÓTULO PLÁSTICO GCA 2L H" at bounding box center [345, 131] width 348 height 14
copy span "RÓTULO PLÁSTICO GCA 2L H"
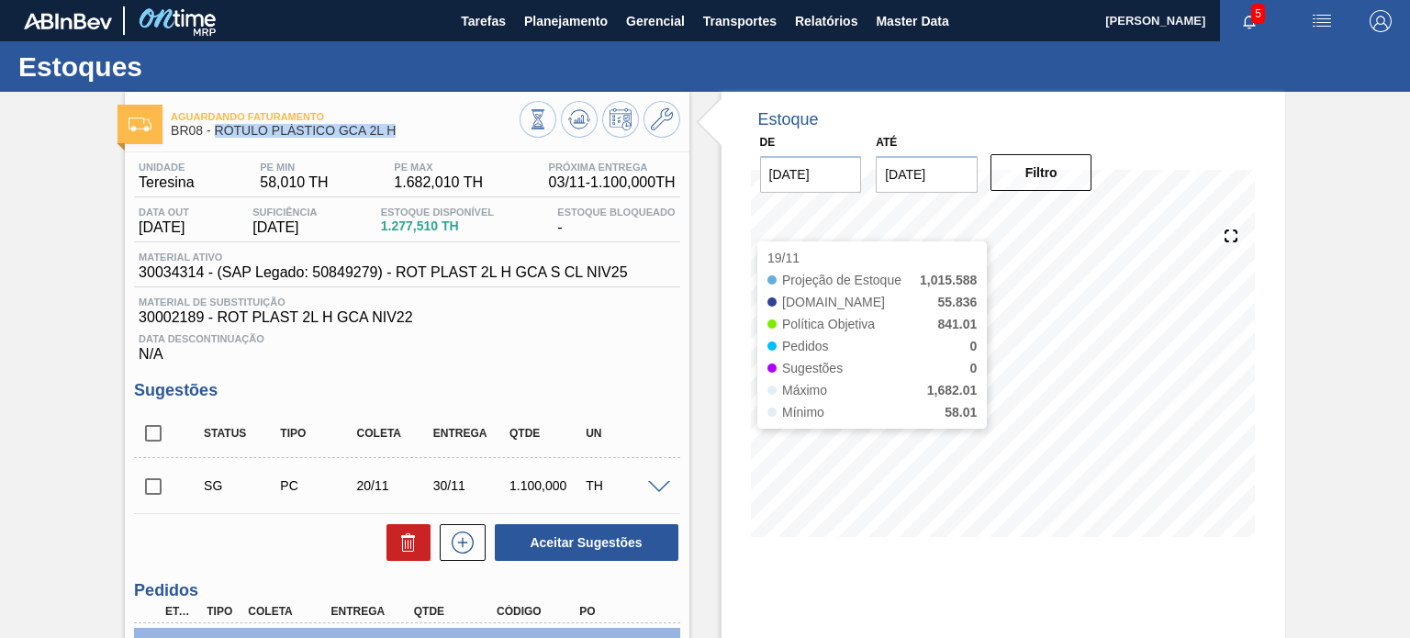
click at [996, 637] on div "Estoque De 10/10/2025 Até 31/01/2026 Filtro 19/11 Projeção de Estoque 1,015.588…" at bounding box center [1002, 488] width 563 height 792
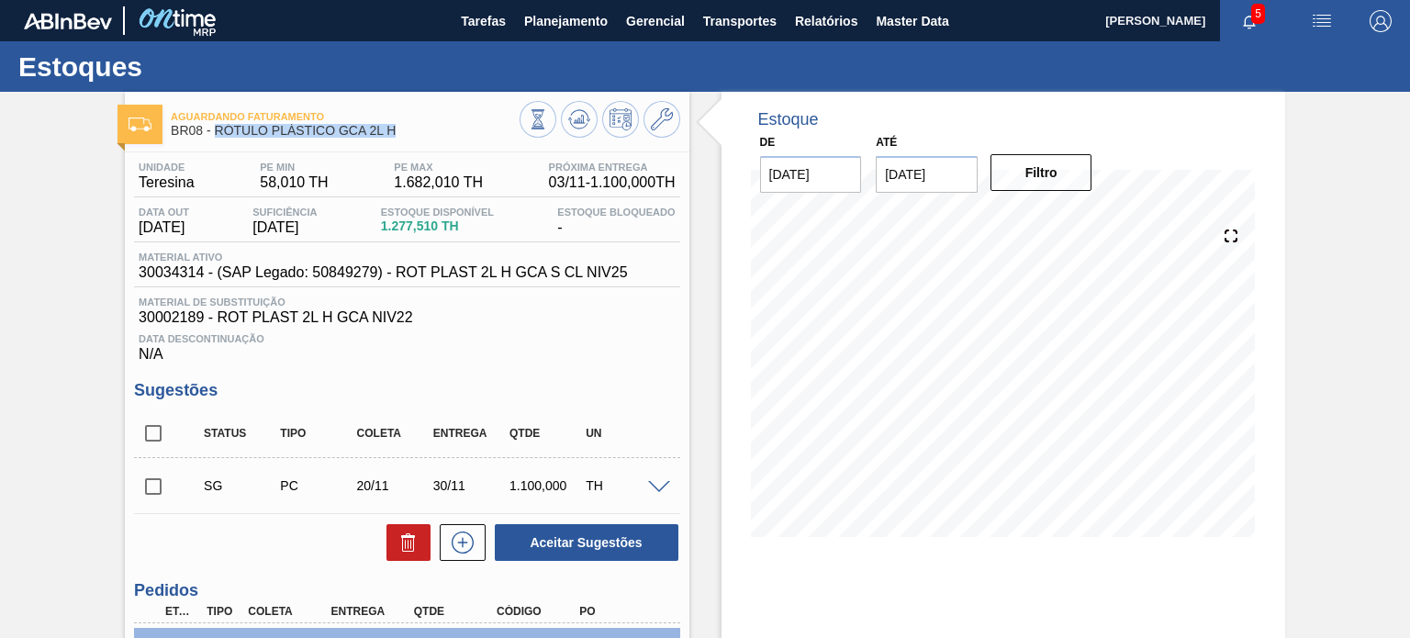
click at [947, 117] on div at bounding box center [1089, 119] width 347 height 19
click at [665, 117] on icon at bounding box center [662, 119] width 22 height 22
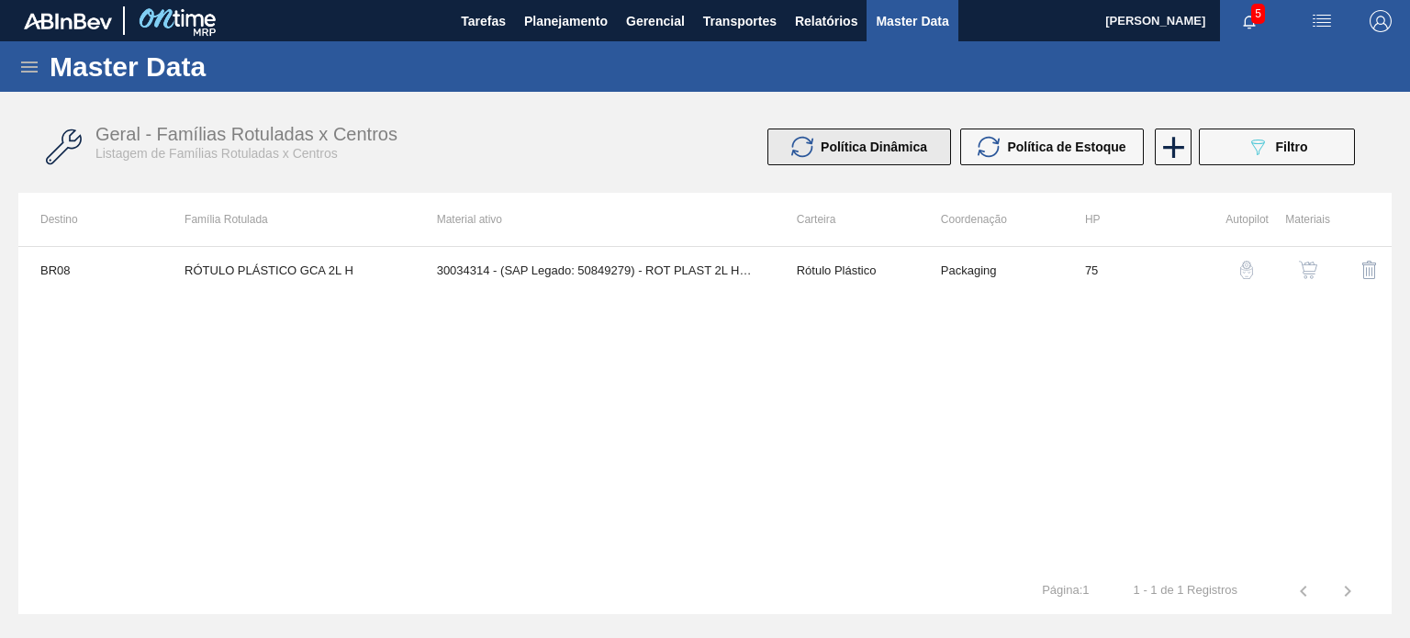
click at [893, 151] on span "Política Dinâmica" at bounding box center [873, 146] width 106 height 15
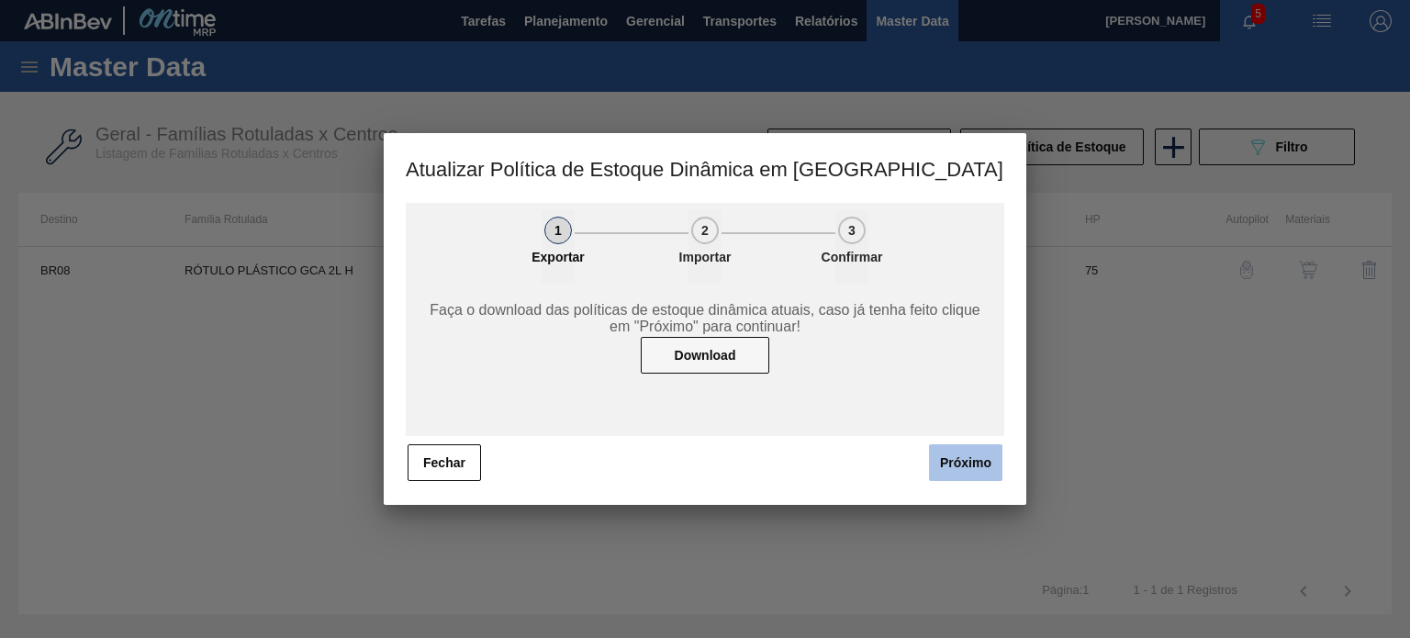
click at [963, 469] on button "Próximo" at bounding box center [965, 462] width 73 height 37
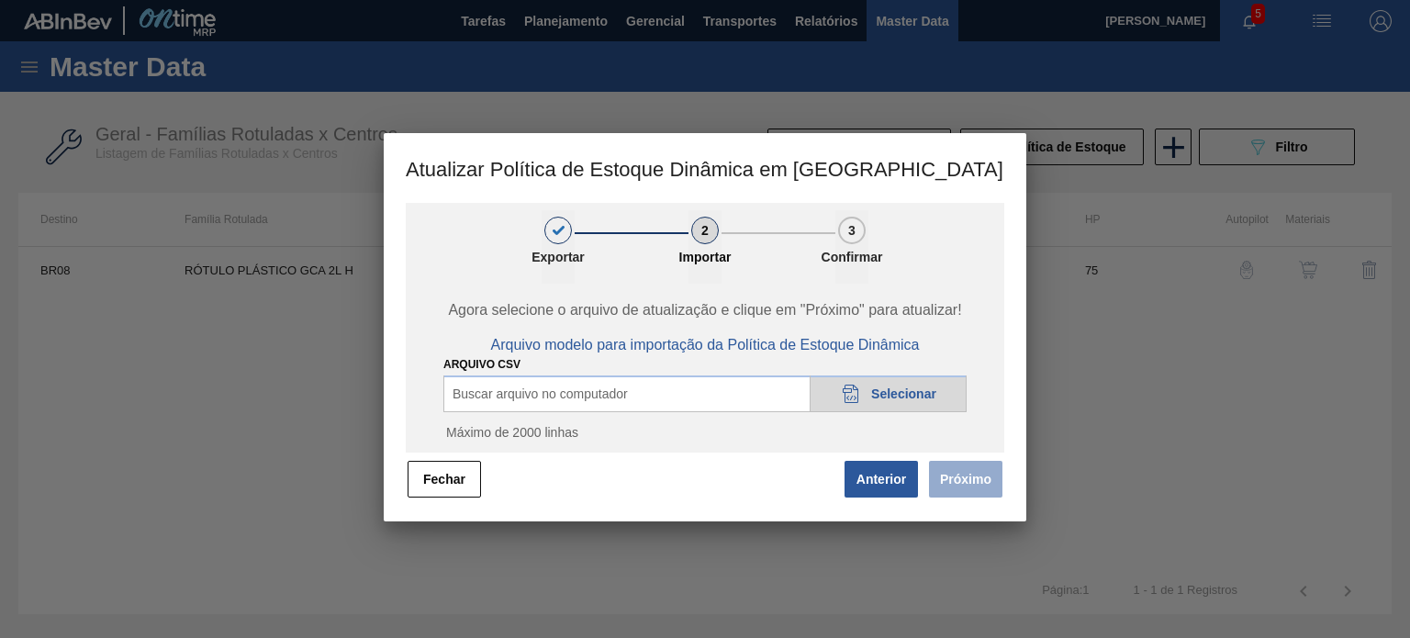
click at [882, 390] on span "Selecionar" at bounding box center [903, 393] width 65 height 15
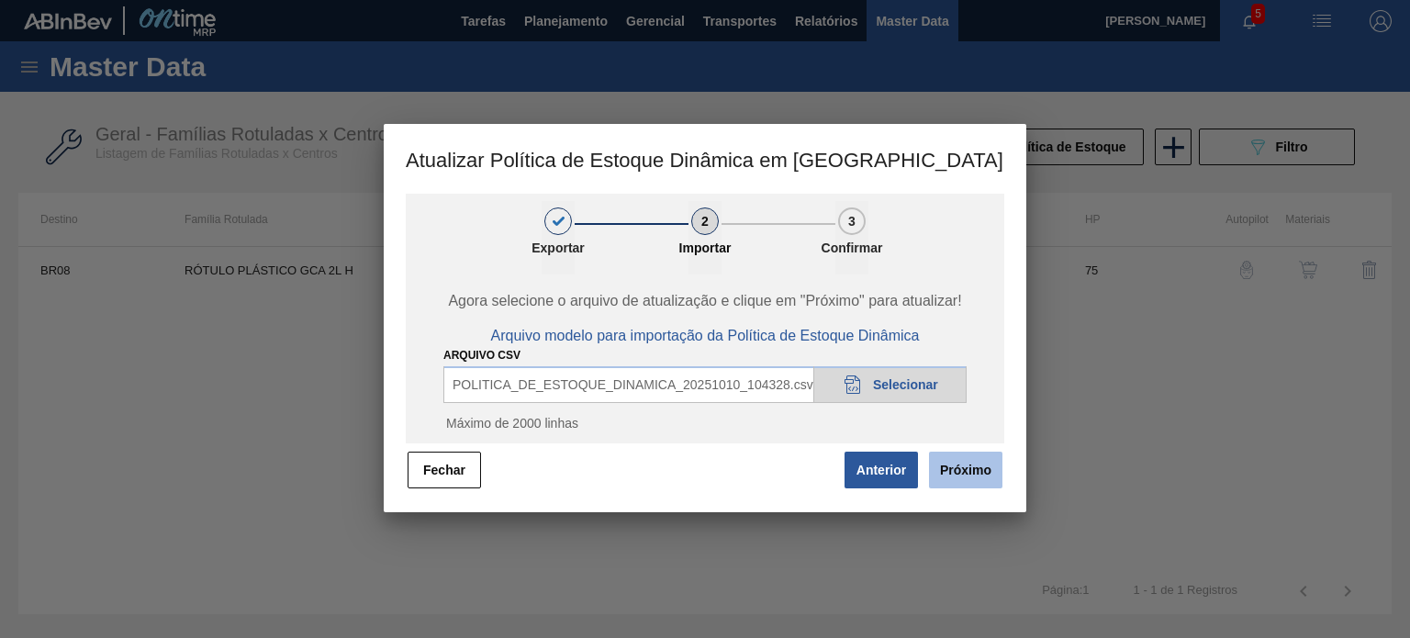
click at [976, 468] on button "Próximo" at bounding box center [965, 470] width 73 height 37
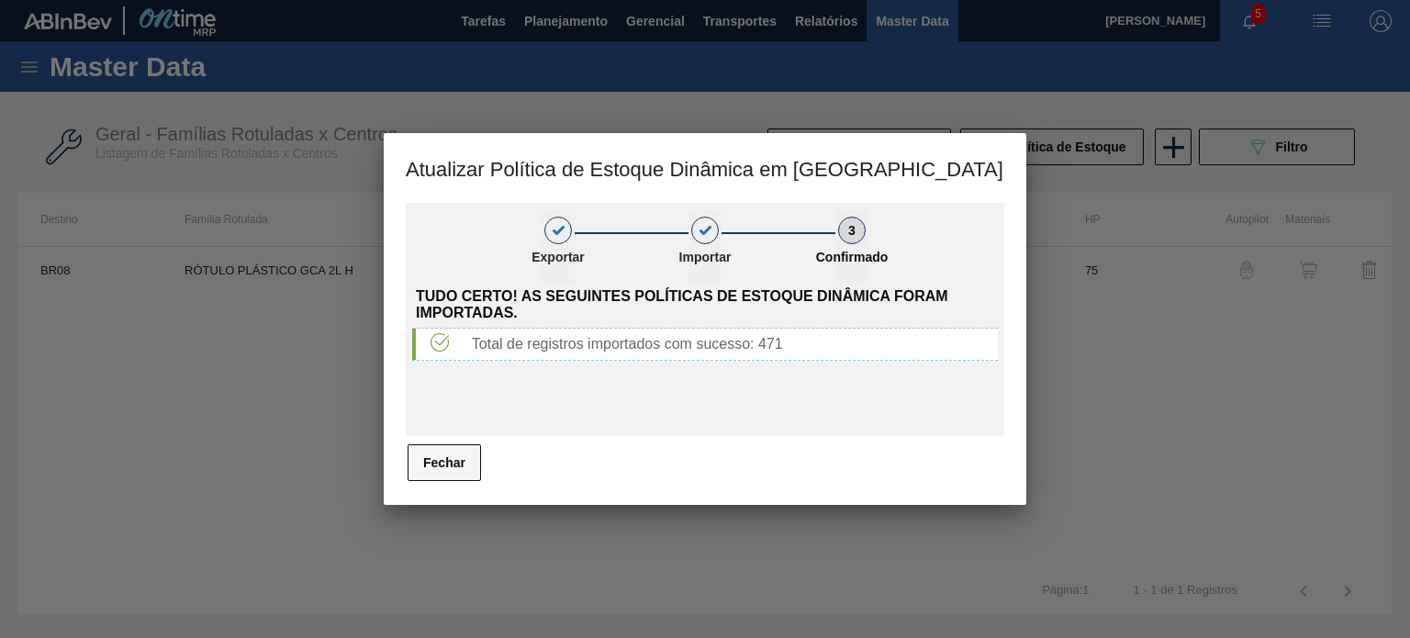
click at [446, 462] on button "Fechar" at bounding box center [443, 462] width 73 height 37
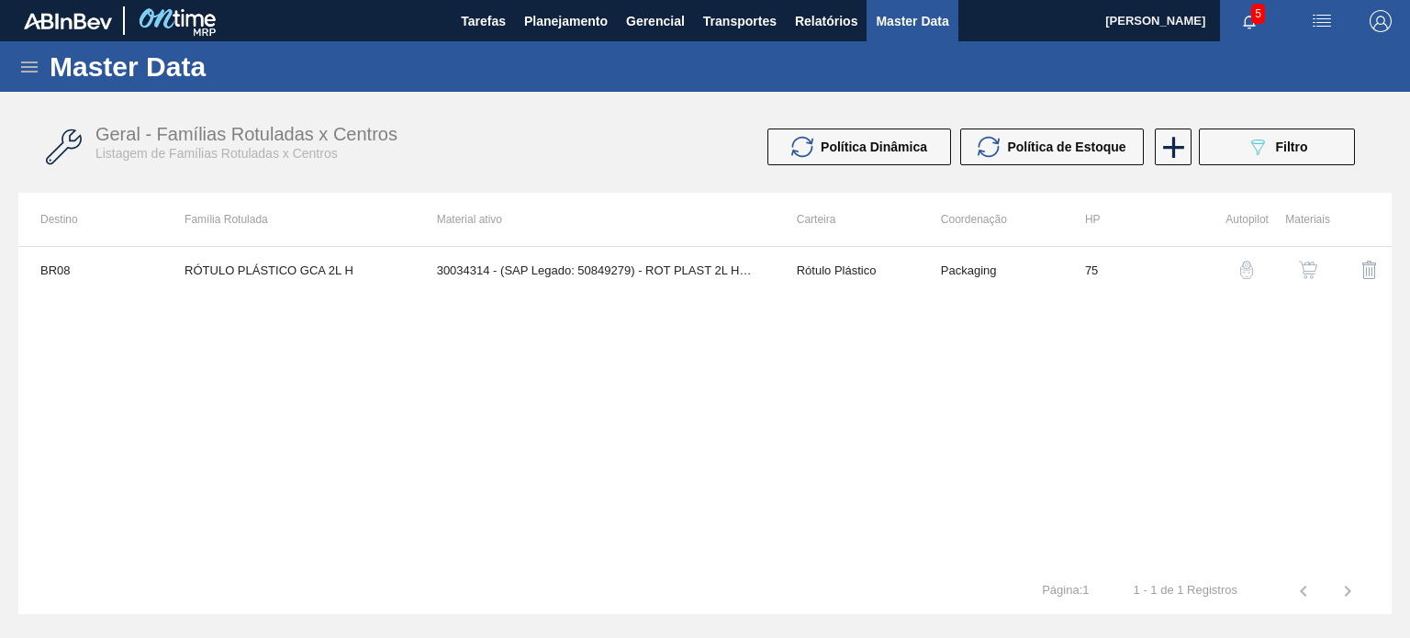
click at [701, 353] on div "BR08 RÓTULO PLÁSTICO GCA 2L H 30034314 - (SAP Legado: 50849279) - ROT PLAST 2L …" at bounding box center [704, 407] width 1373 height 322
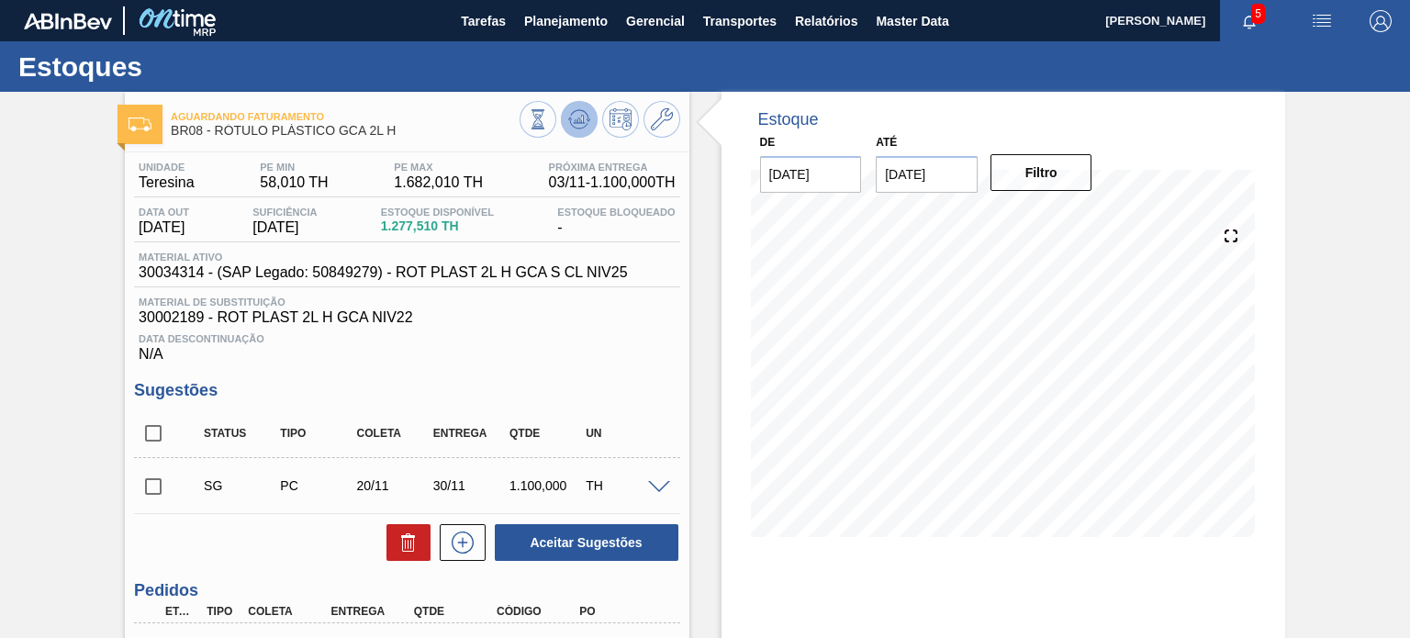
click at [584, 127] on icon at bounding box center [579, 119] width 22 height 22
click at [654, 116] on icon at bounding box center [662, 119] width 22 height 22
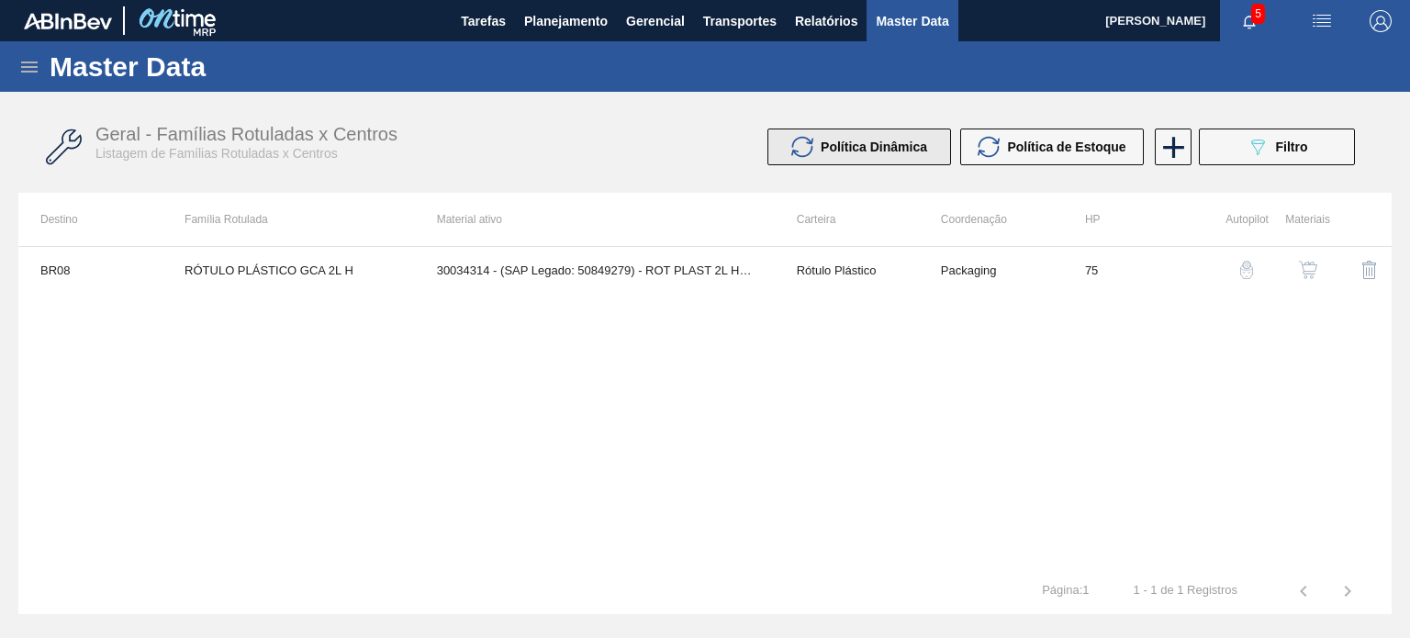
click at [861, 155] on div "Política Dinâmica" at bounding box center [859, 147] width 136 height 22
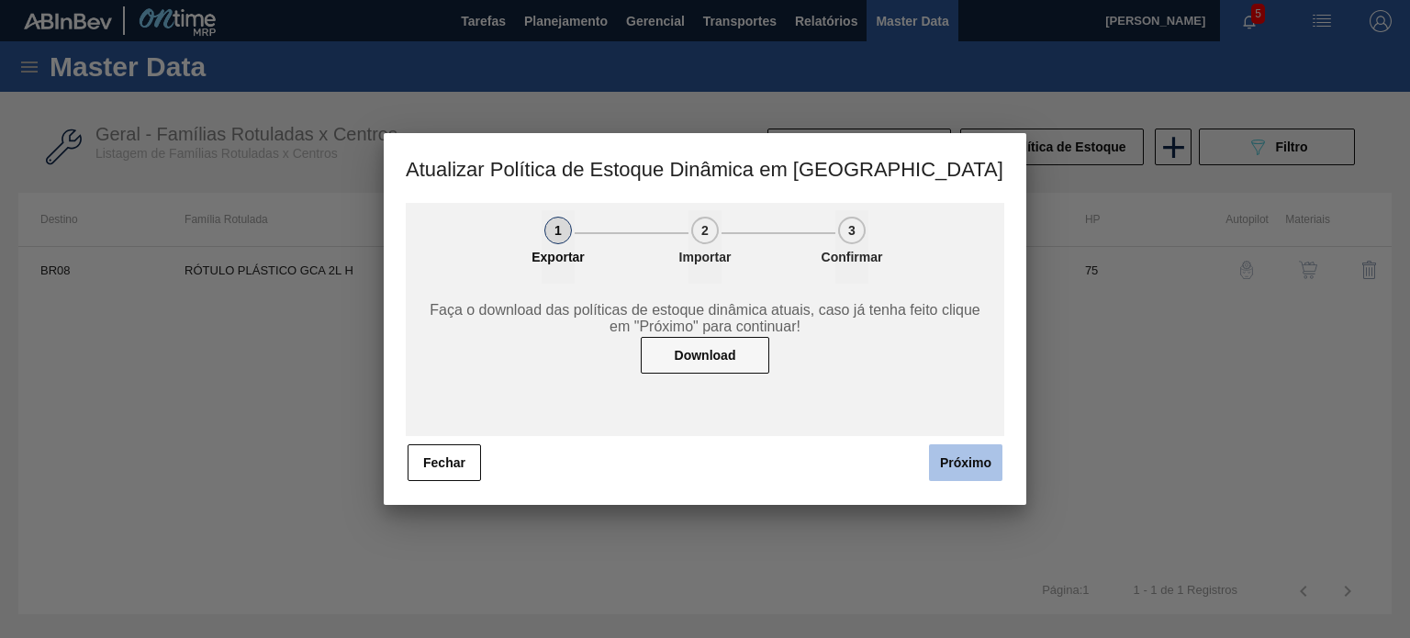
click at [976, 462] on button "Próximo" at bounding box center [965, 462] width 73 height 37
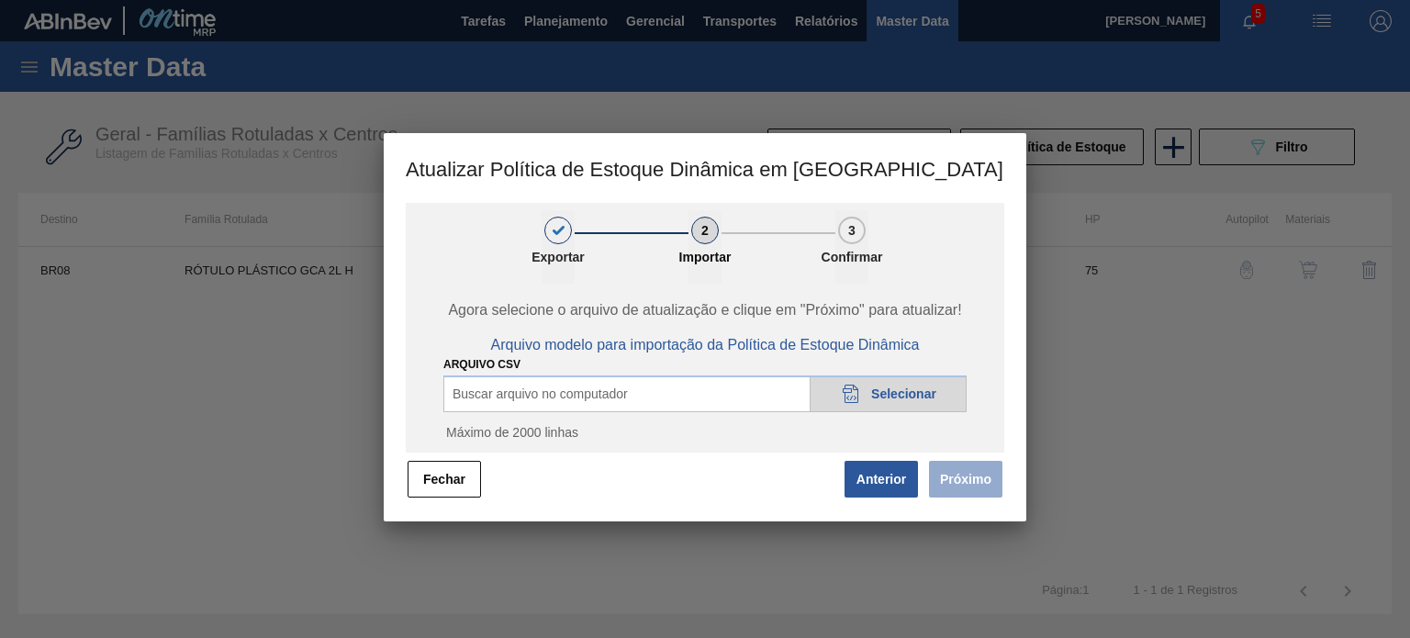
click at [945, 395] on div "20DAD902-3625-4257-8FDA-0C0CB19E2A3D Selecionar" at bounding box center [887, 393] width 157 height 37
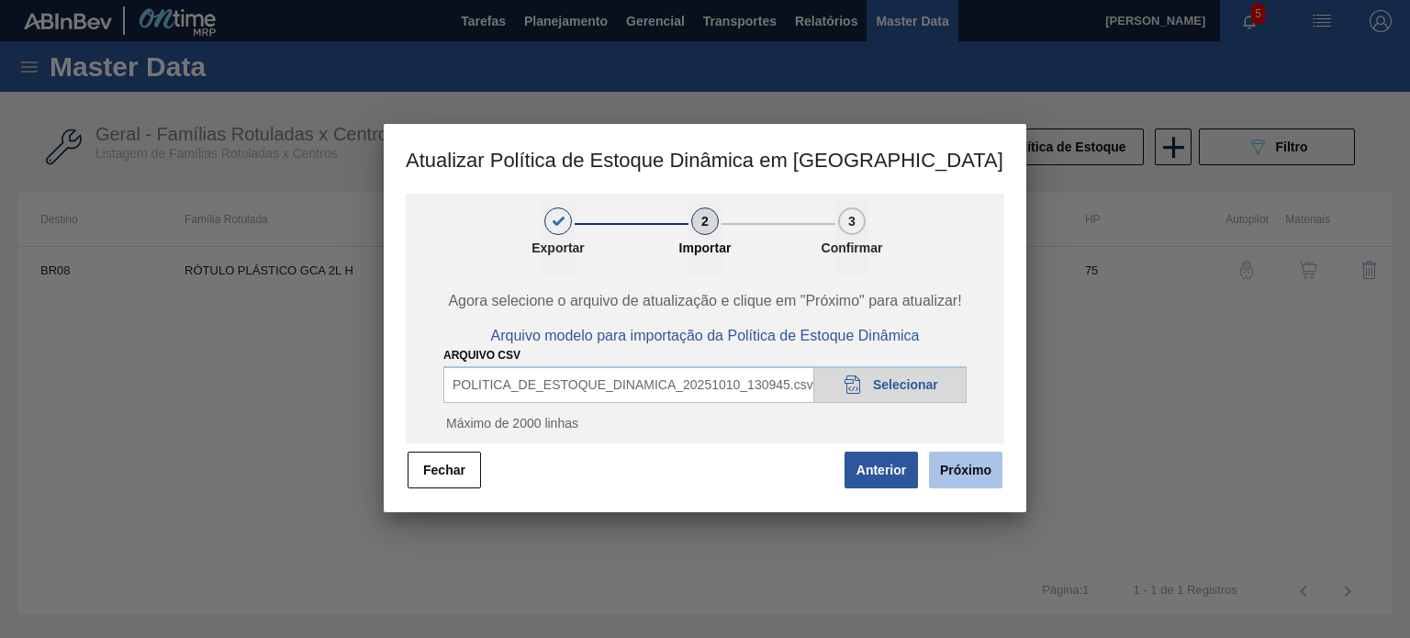
click at [936, 452] on button "Próximo" at bounding box center [965, 470] width 73 height 37
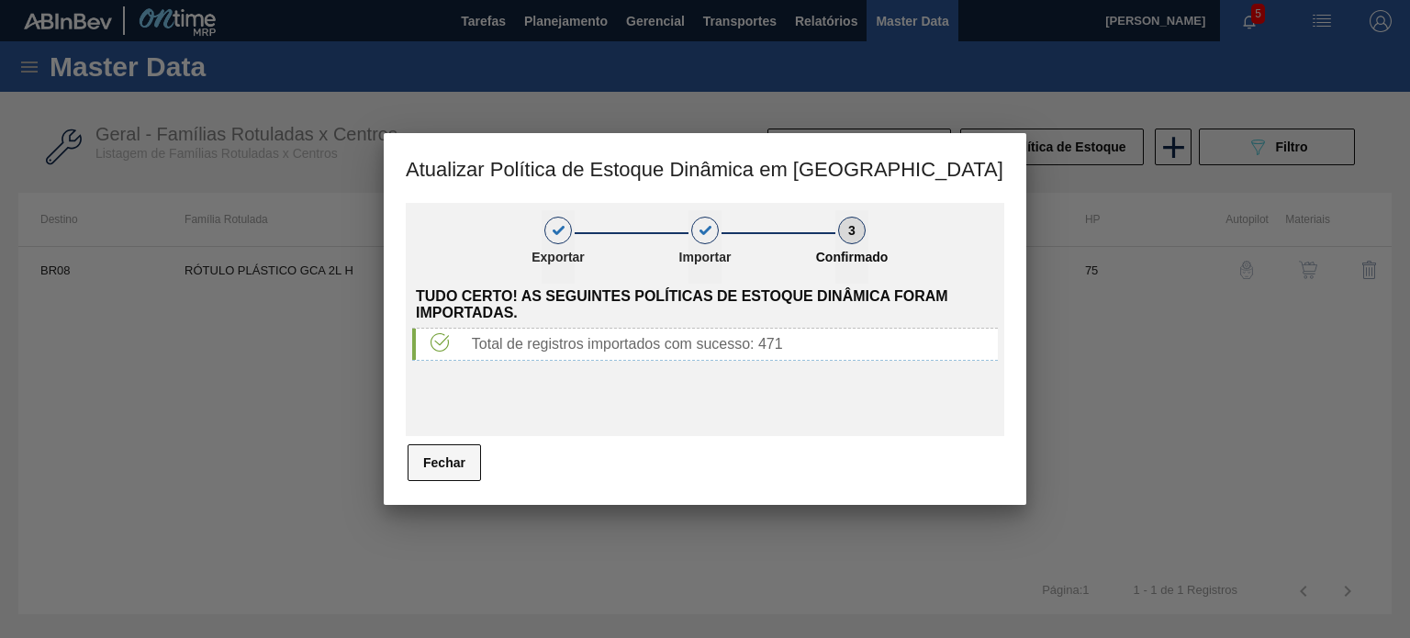
click at [418, 478] on button "Fechar" at bounding box center [443, 462] width 73 height 37
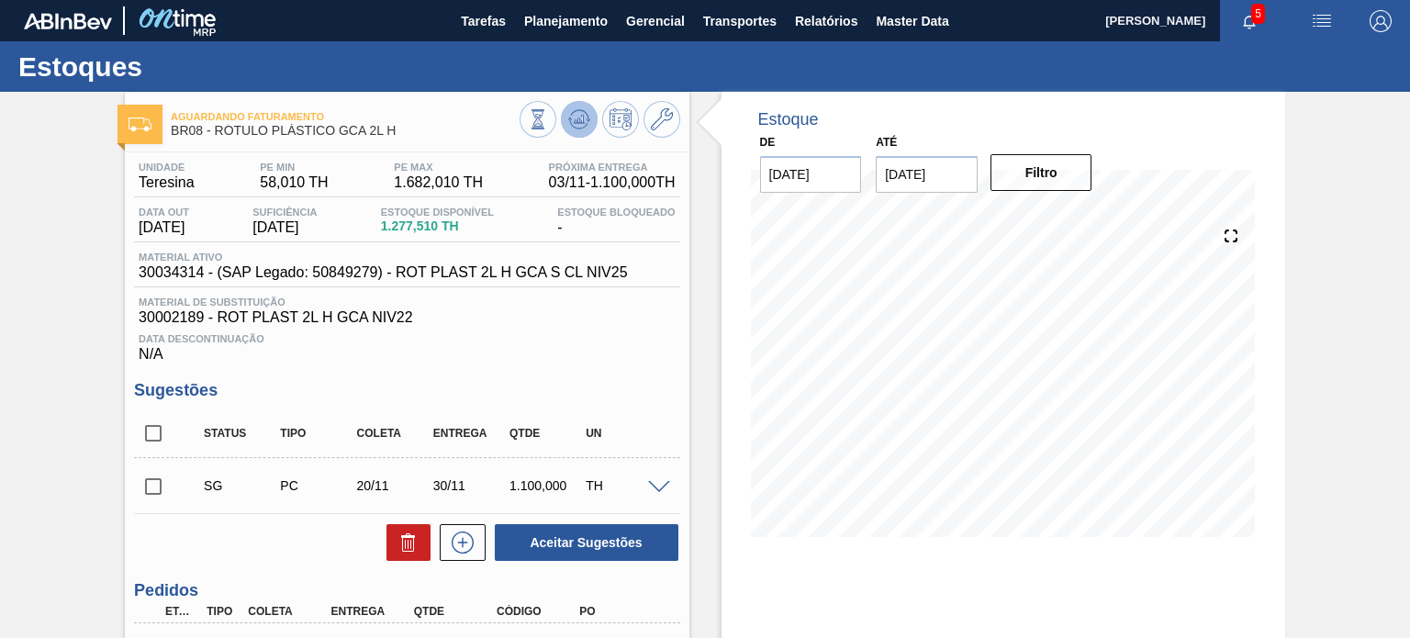
click at [587, 126] on icon at bounding box center [579, 119] width 22 height 22
click at [178, 272] on span "30034314 - (SAP Legado: 50849279) - ROT PLAST 2L H GCA S CL NIV25" at bounding box center [383, 272] width 488 height 17
copy span "30034314"
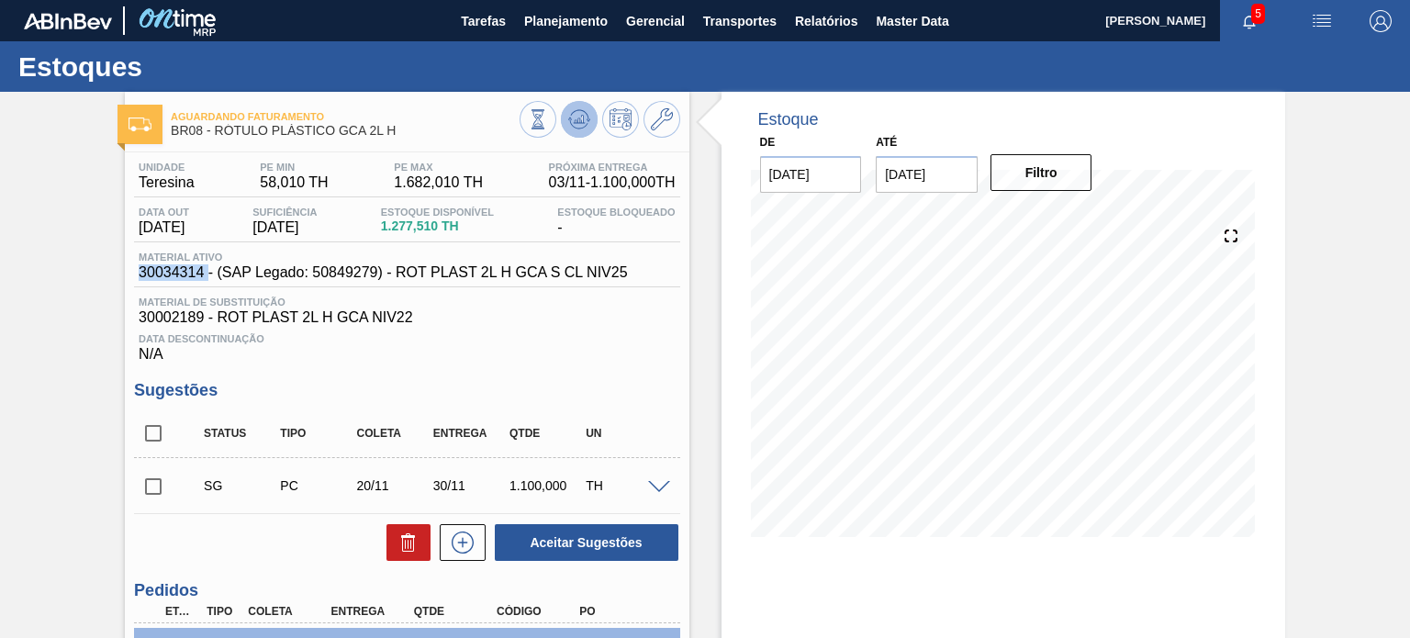
click at [586, 128] on icon at bounding box center [579, 119] width 22 height 22
click at [664, 127] on icon at bounding box center [662, 119] width 22 height 22
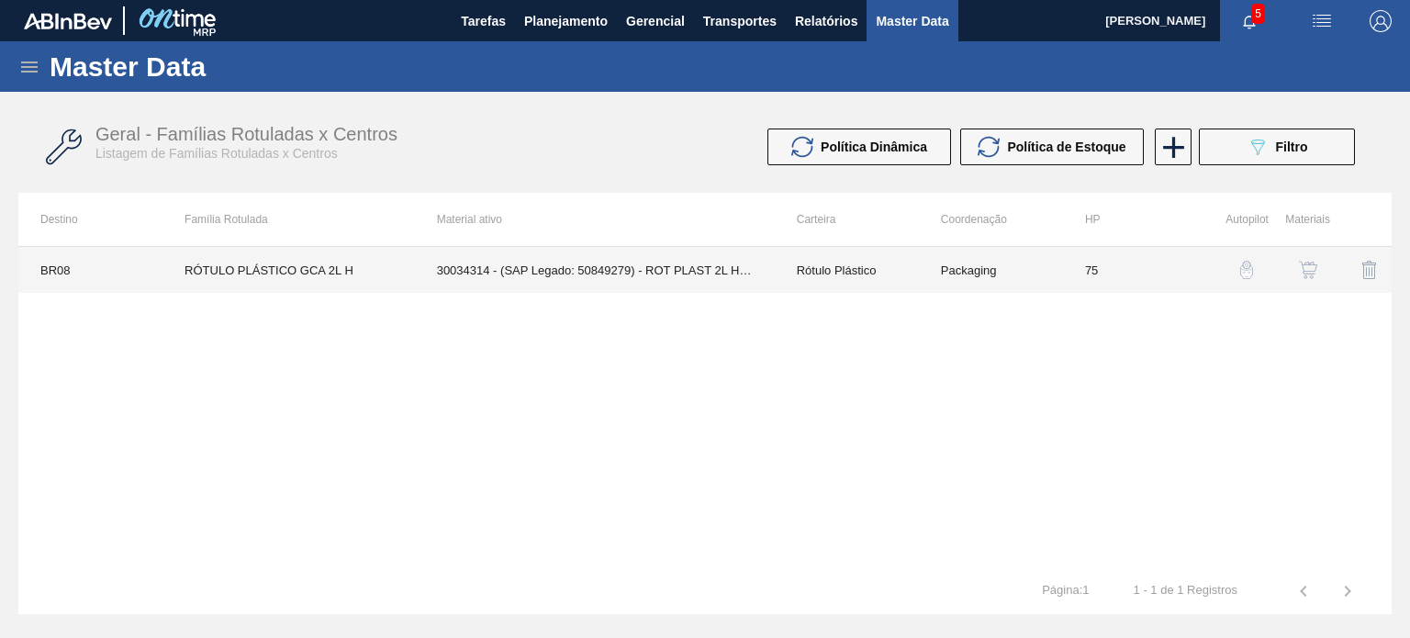
click at [1155, 270] on td "75" at bounding box center [1135, 270] width 144 height 46
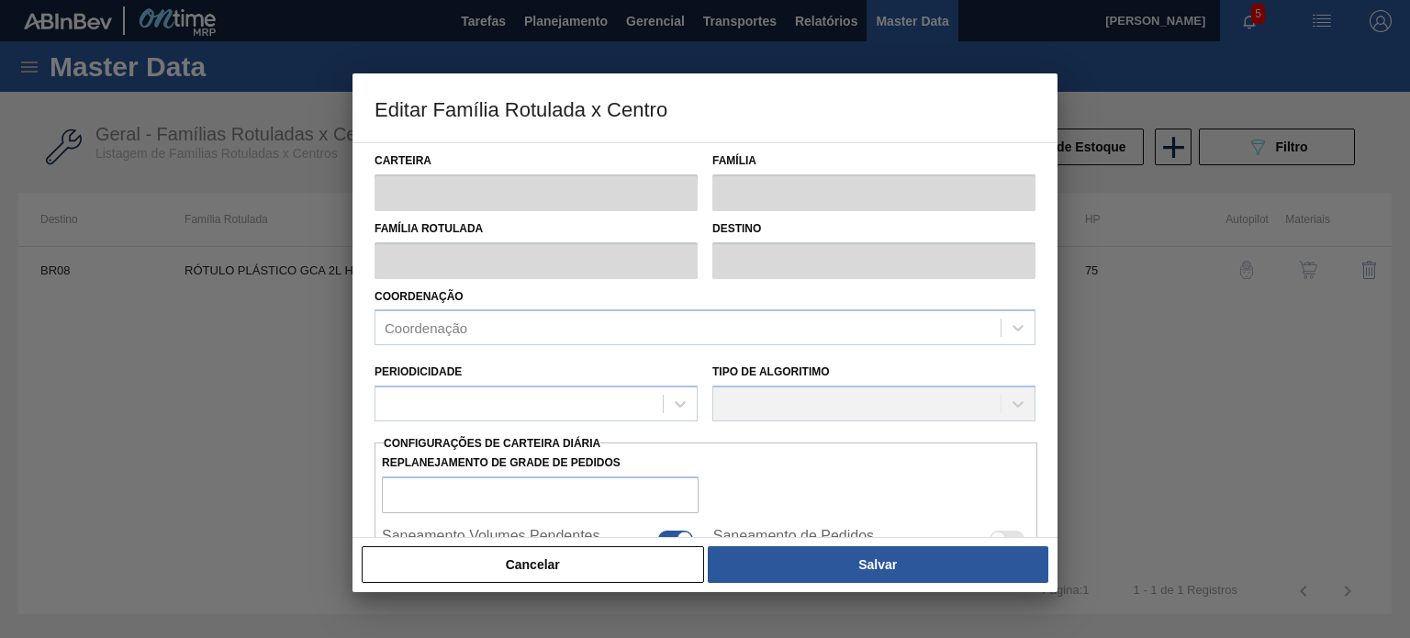
type input "Rótulo Plástico"
type input "RÓTULO PLÁSTICO GCA 2L H"
type input "BR08 - Teresina"
type input "75"
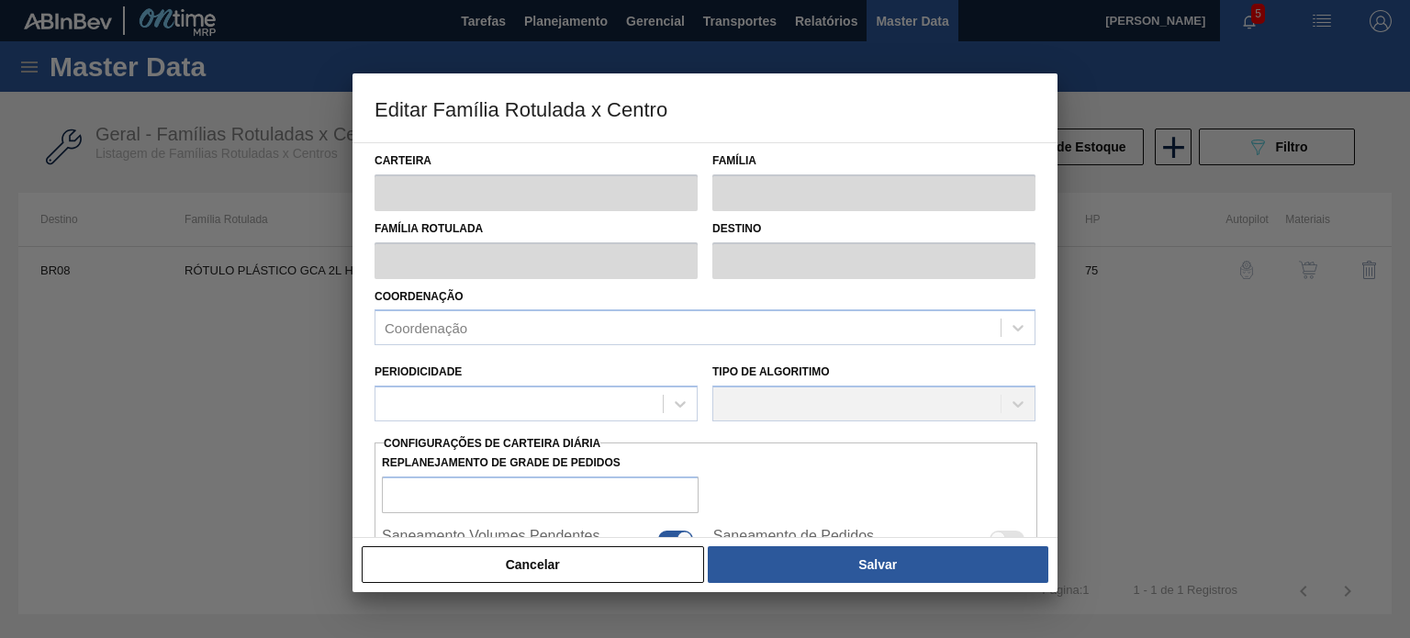
checkbox input "true"
type input "58,007"
type input "1.682,007"
type input "50"
type input "870,007"
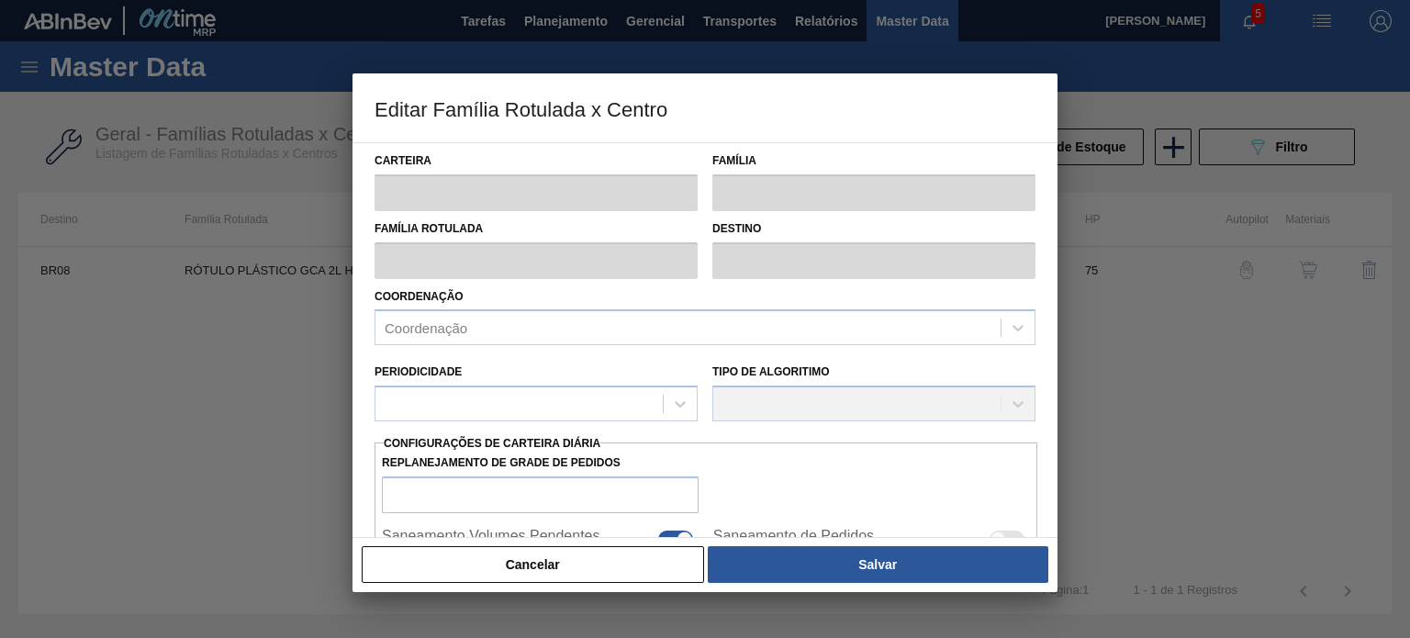
checkbox input "true"
type input "58,01"
type input "1.682,01"
type input "49"
type input "841,010"
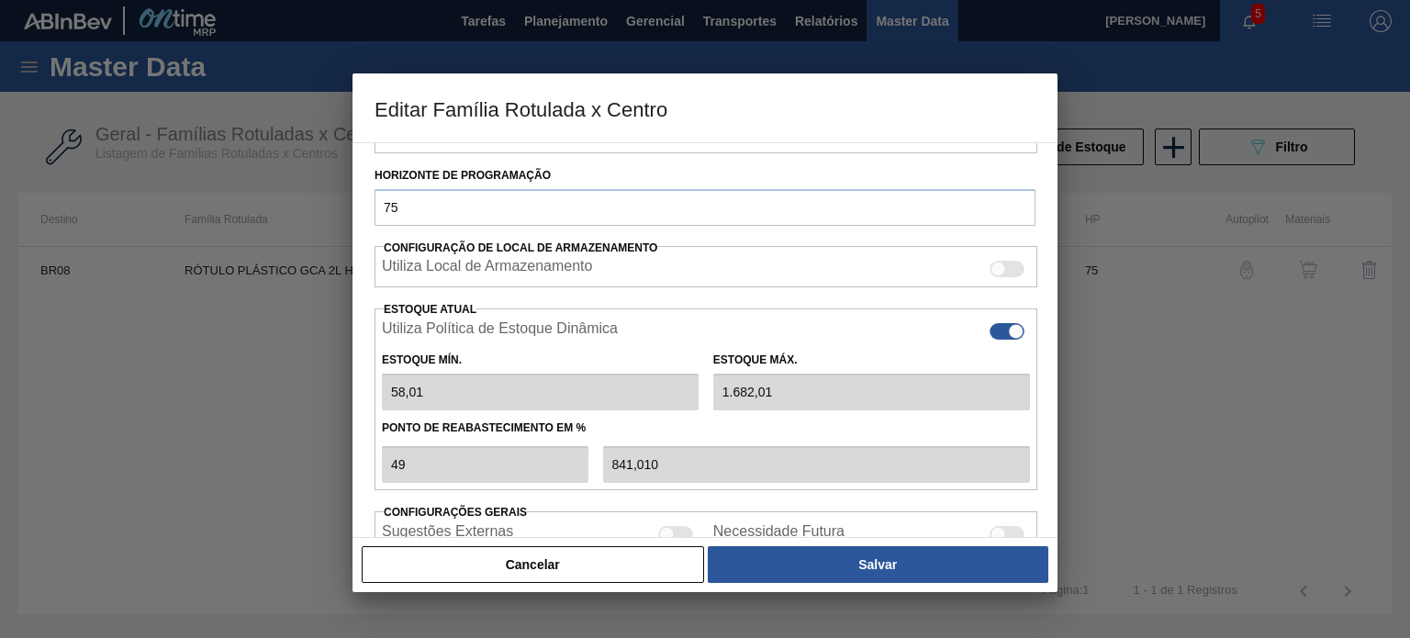
scroll to position [367, 0]
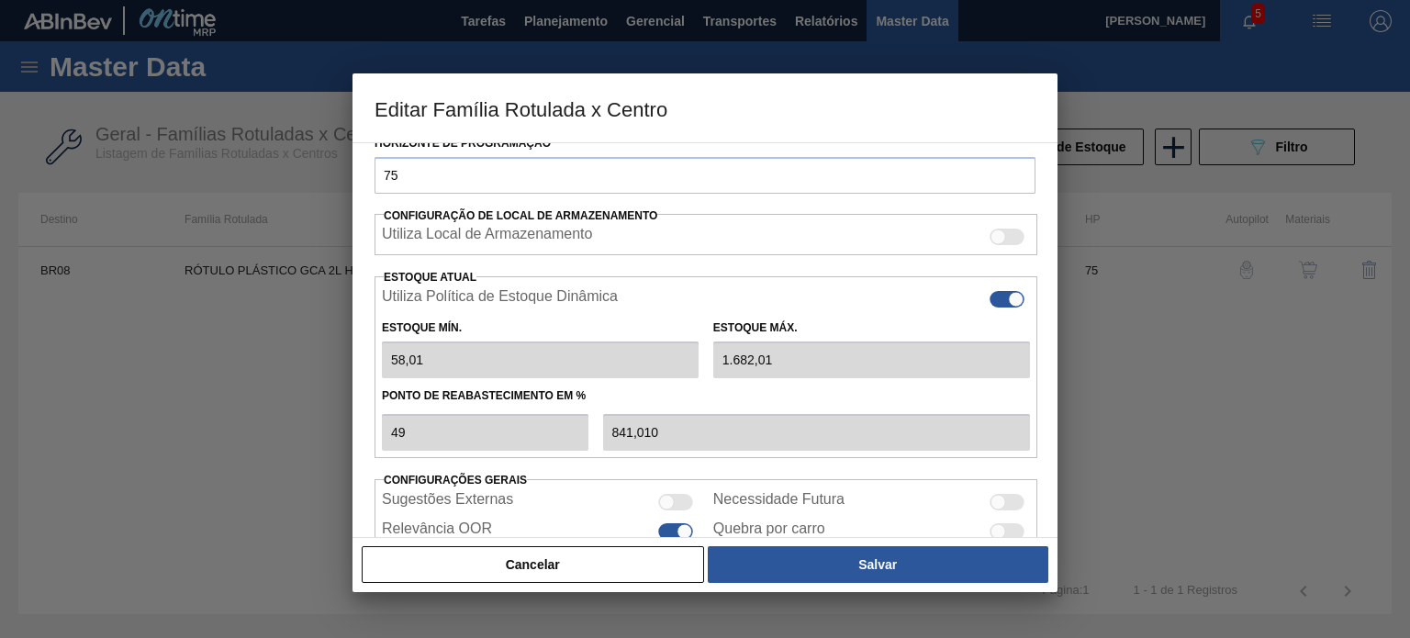
click at [1011, 300] on div at bounding box center [1016, 300] width 16 height 16
checkbox input "false"
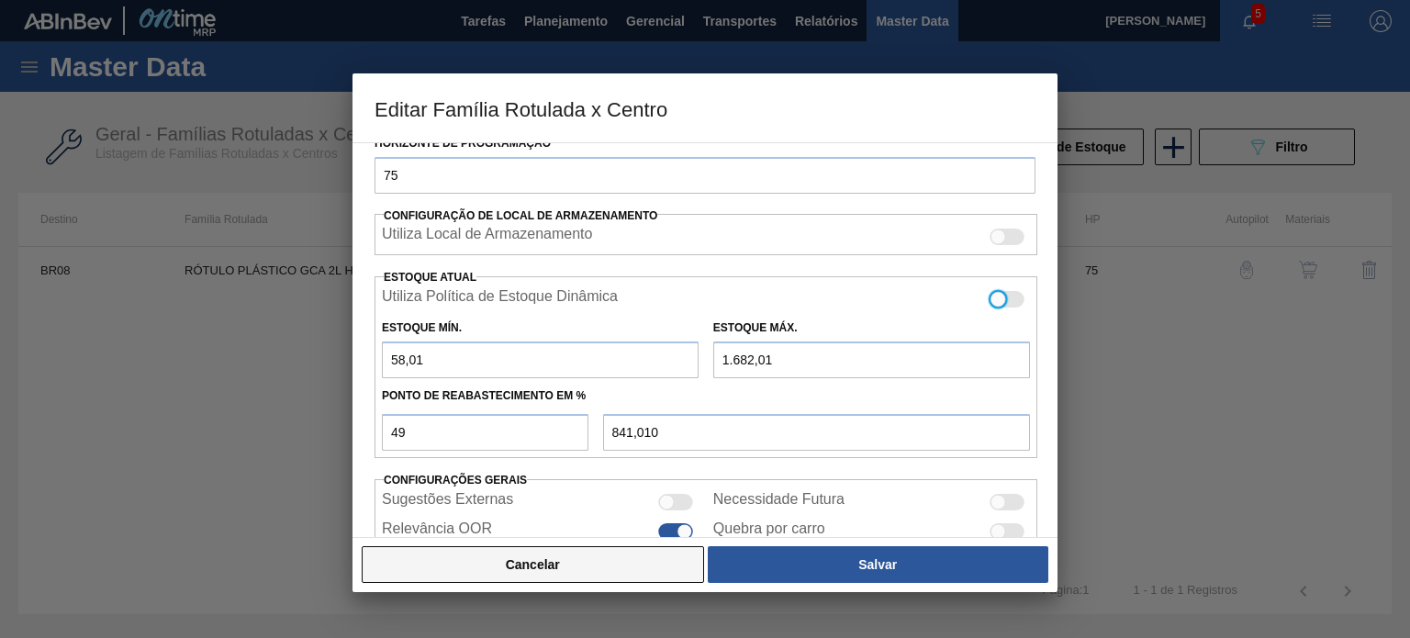
click at [659, 553] on button "Cancelar" at bounding box center [533, 564] width 342 height 37
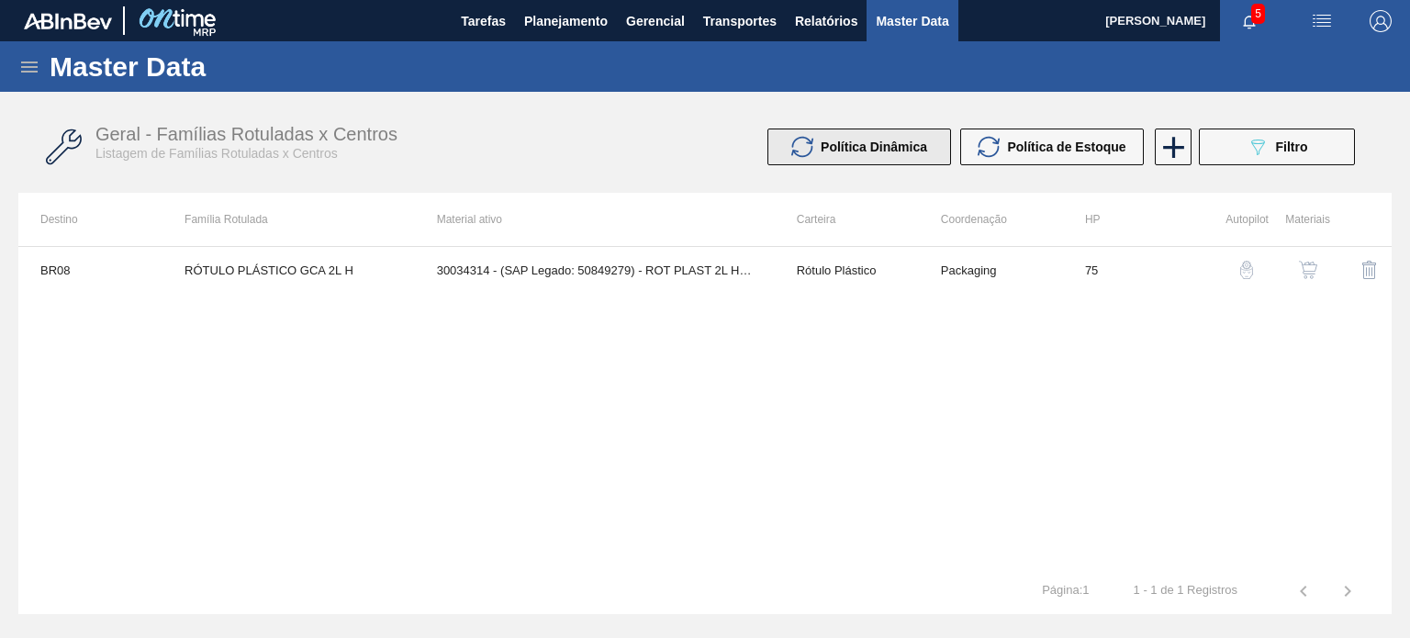
click at [907, 153] on span "Política Dinâmica" at bounding box center [873, 146] width 106 height 15
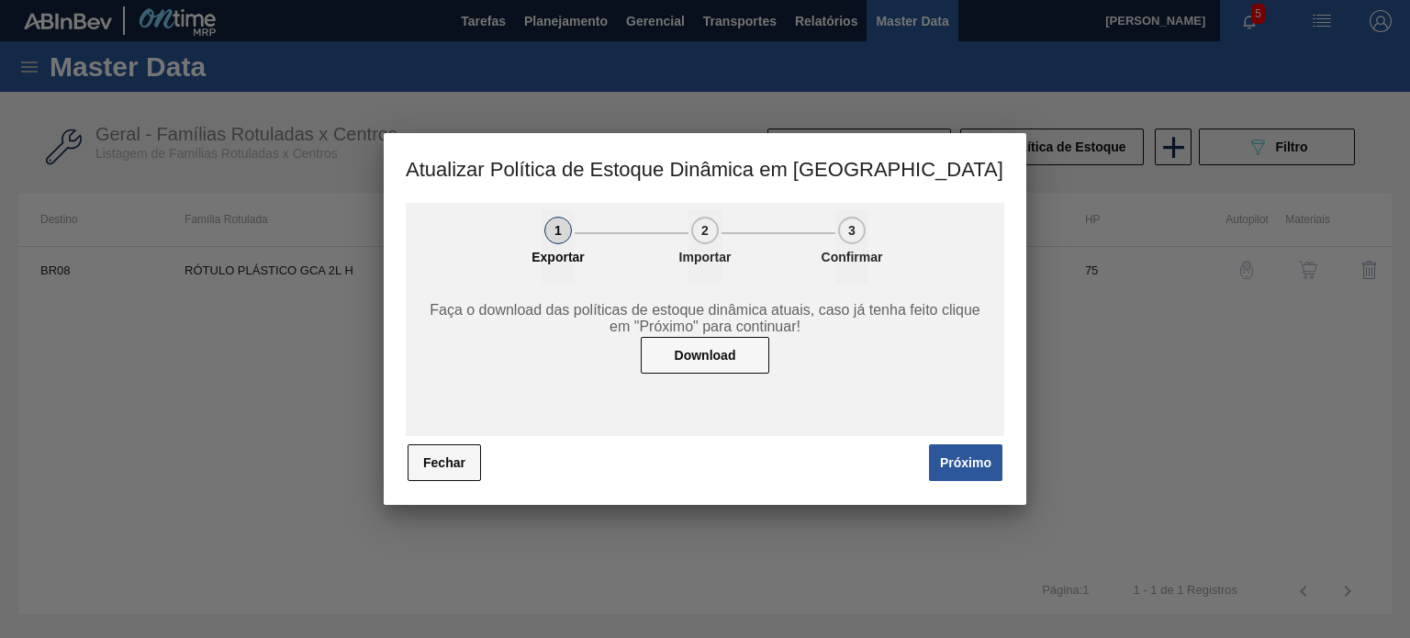
click at [456, 462] on button "Fechar" at bounding box center [443, 462] width 73 height 37
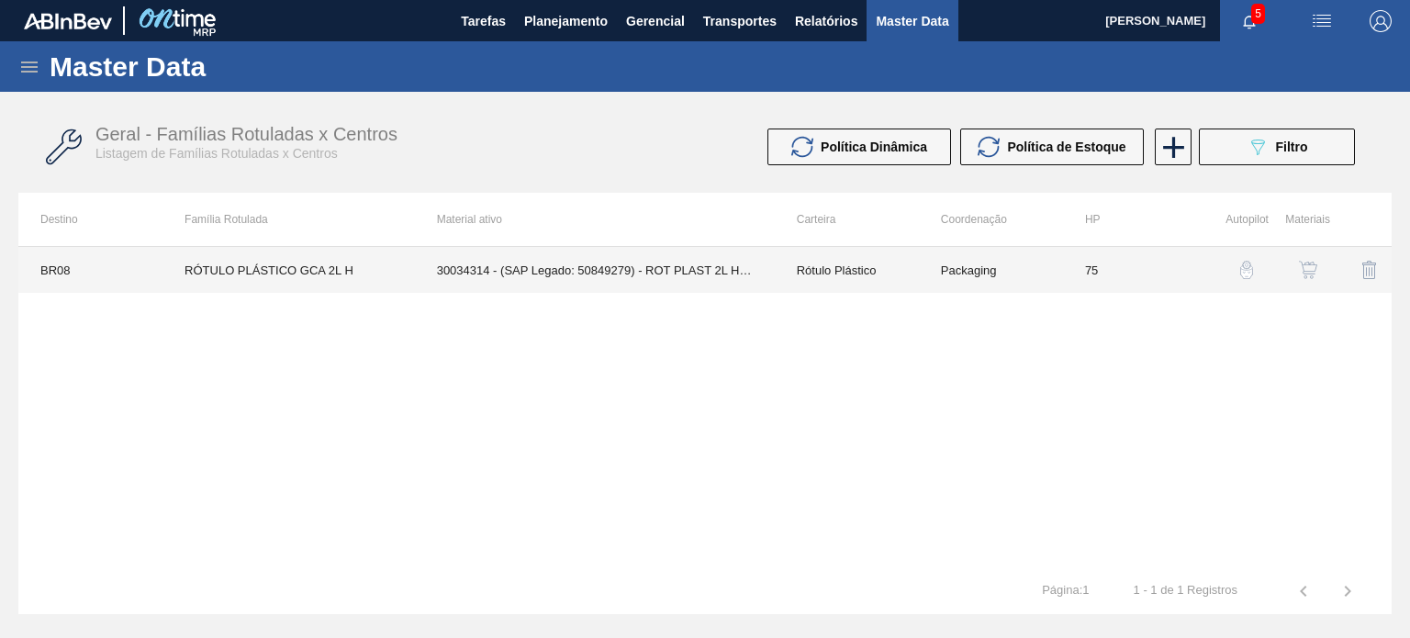
click at [894, 271] on td "Rótulo Plástico" at bounding box center [847, 270] width 144 height 46
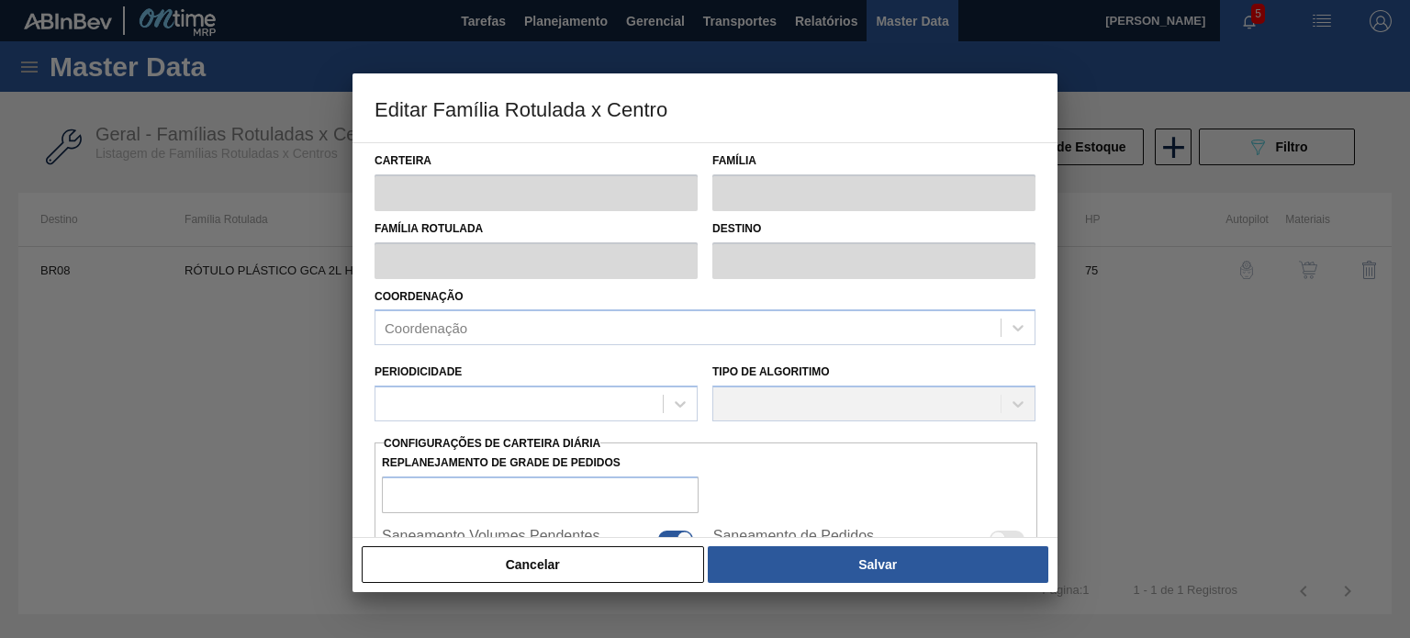
type input "Rótulo Plástico"
type input "RÓTULO PLÁSTICO GCA 2L H"
type input "BR08 - Teresina"
type input "75"
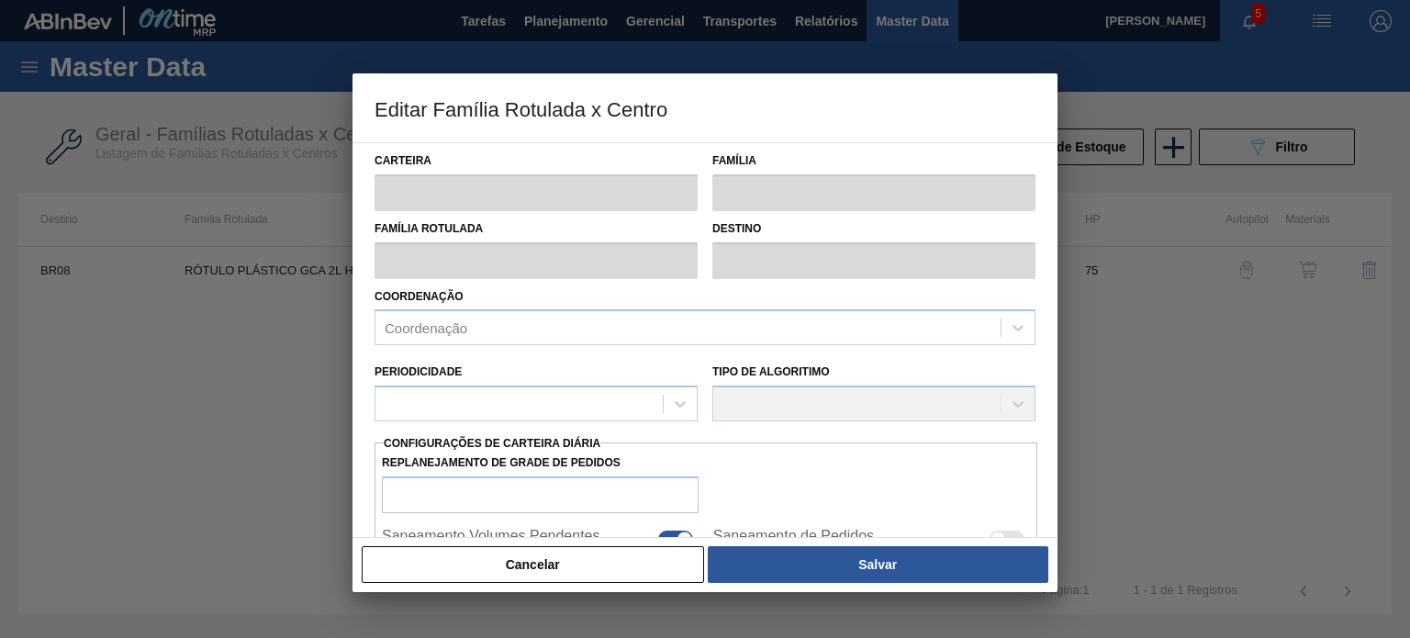
type input "58,007"
type input "1.682,007"
type input "50"
type input "870,007"
checkbox input "true"
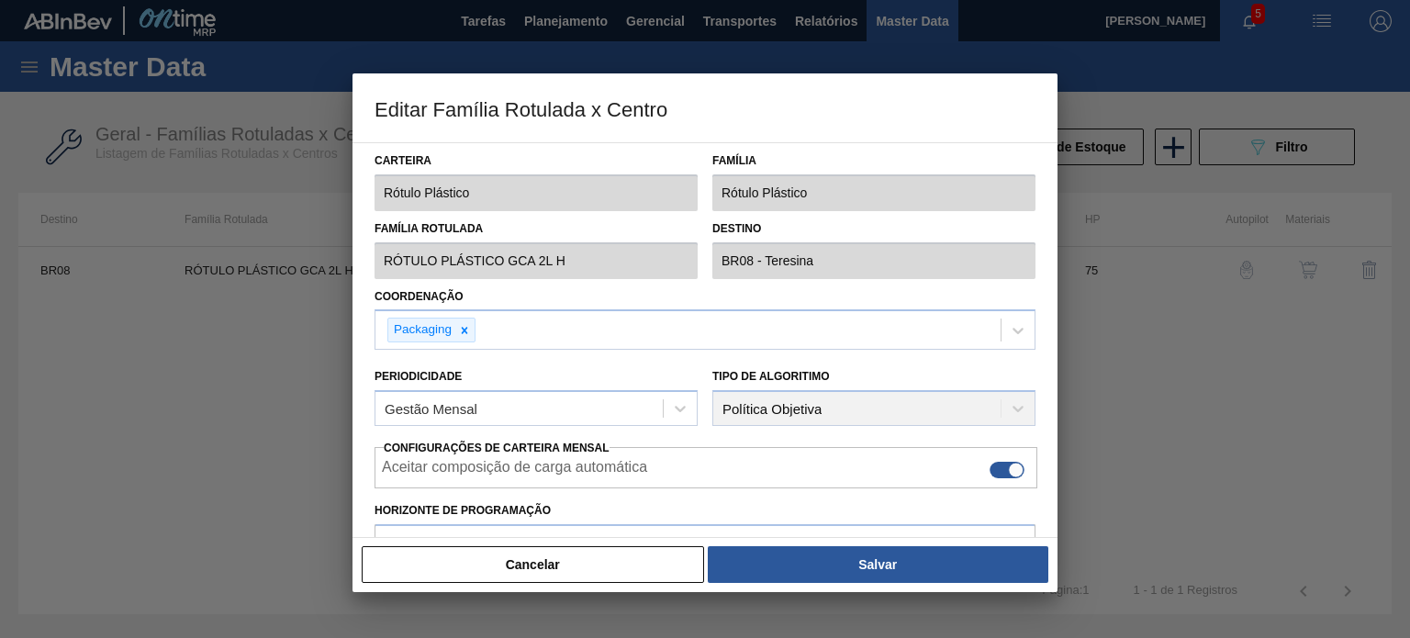
type input "58,01"
type input "1.682,01"
type input "49"
type input "841,010"
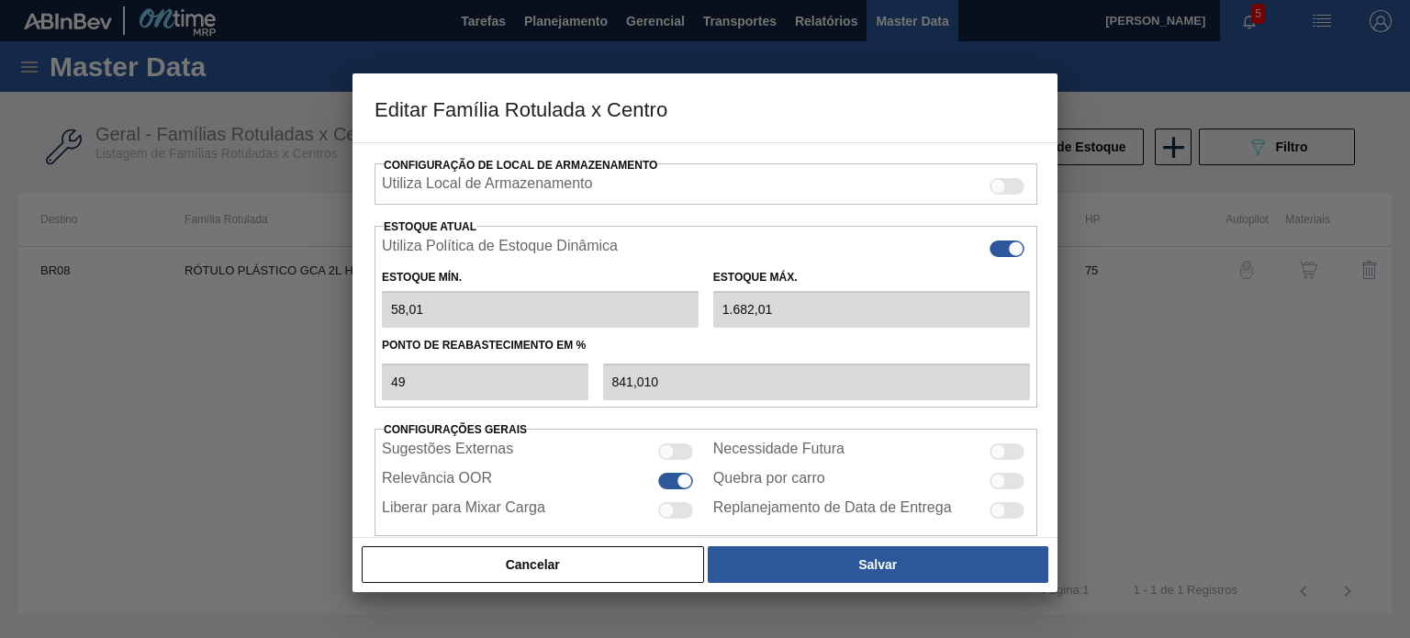
scroll to position [444, 0]
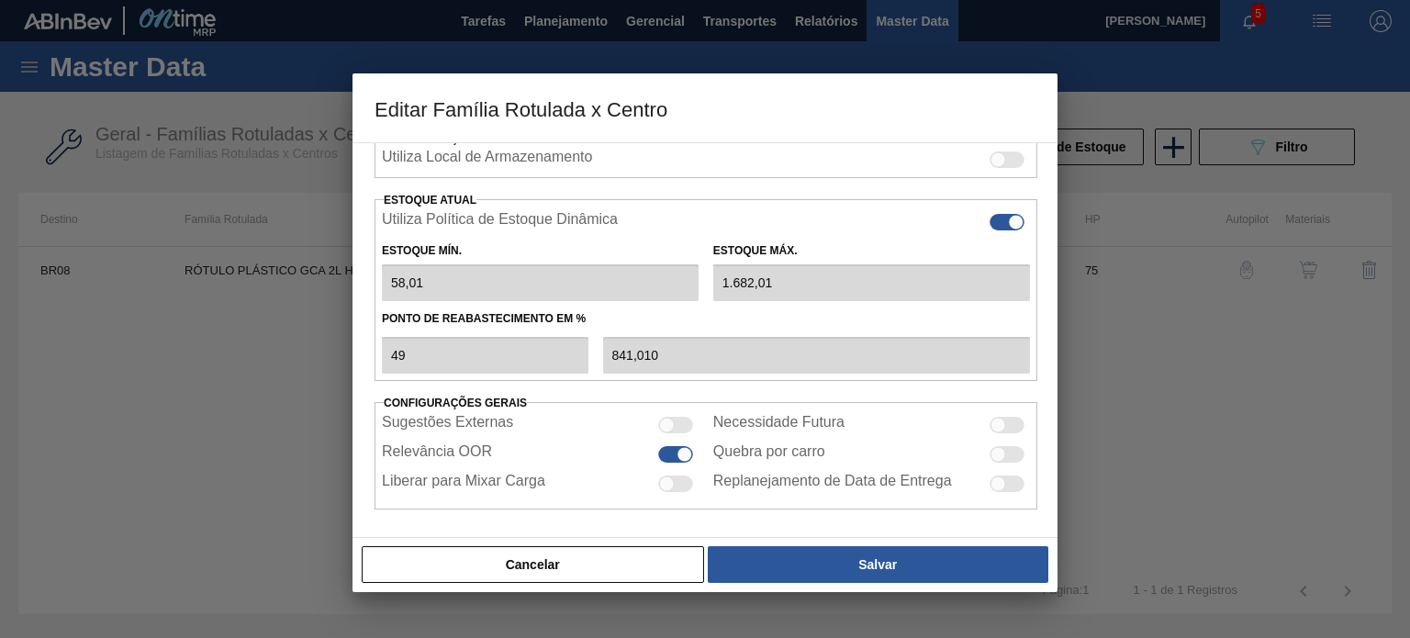
click at [1001, 211] on div "Utiliza Política de Estoque Dinâmica" at bounding box center [706, 222] width 648 height 22
click at [999, 224] on div at bounding box center [1006, 222] width 35 height 17
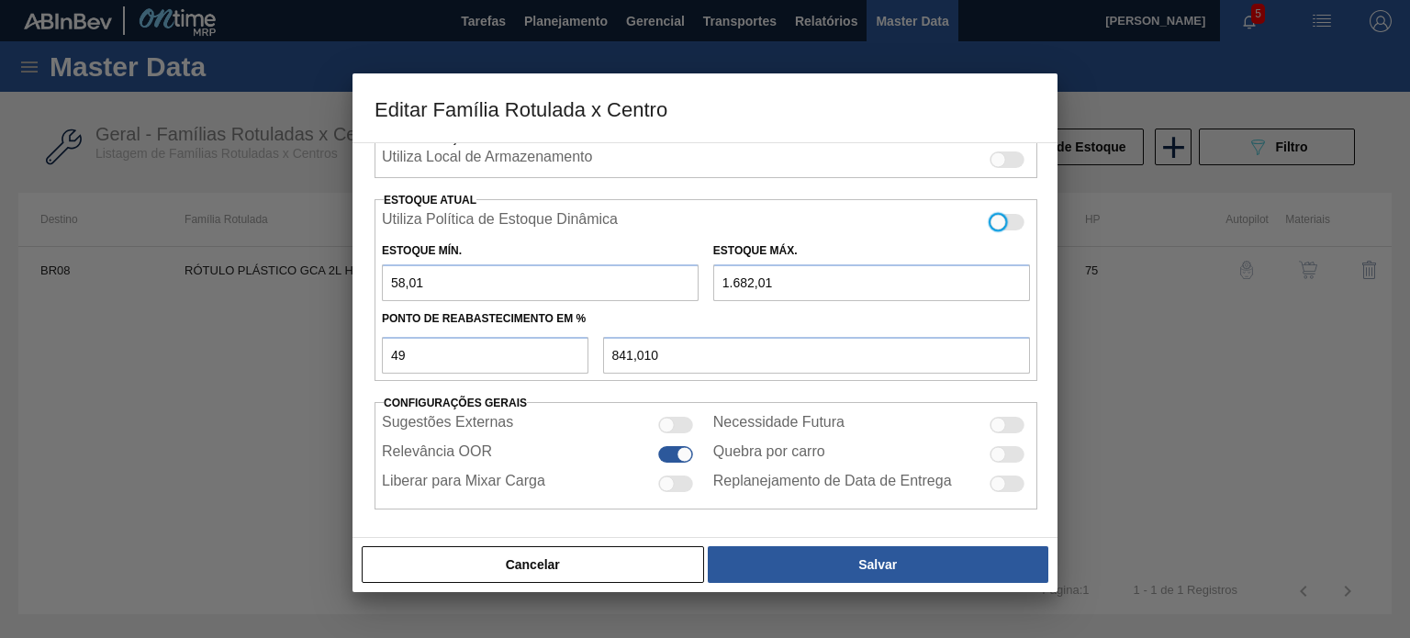
click at [591, 206] on div "Utiliza Política de Estoque Dinâmica" at bounding box center [705, 219] width 663 height 27
click at [581, 215] on label "Utiliza Política de Estoque Dinâmica" at bounding box center [500, 222] width 236 height 22
click at [988, 230] on input "Utiliza Política de Estoque Dinâmica" at bounding box center [988, 230] width 1 height 1
click at [581, 215] on label "Utiliza Política de Estoque Dinâmica" at bounding box center [500, 222] width 236 height 22
click at [988, 230] on input "Utiliza Política de Estoque Dinâmica" at bounding box center [988, 230] width 1 height 1
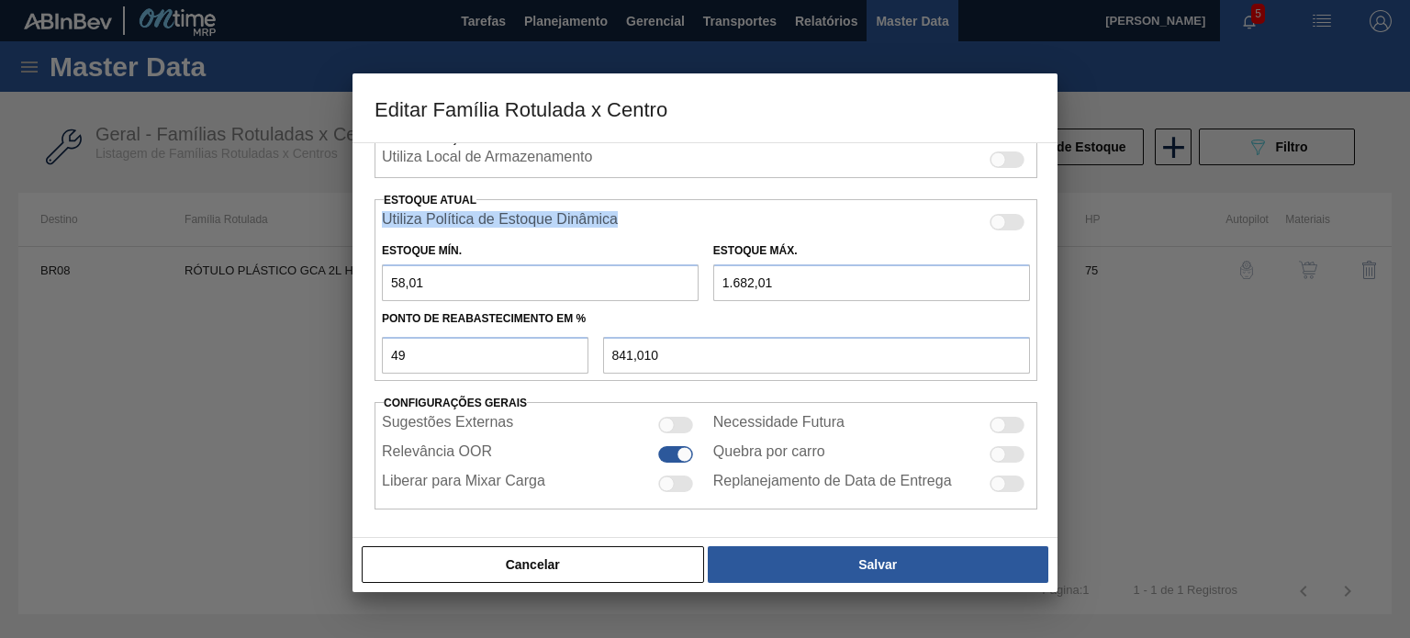
click at [581, 215] on label "Utiliza Política de Estoque Dinâmica" at bounding box center [500, 222] width 236 height 22
click at [988, 230] on input "Utiliza Política de Estoque Dinâmica" at bounding box center [988, 230] width 1 height 1
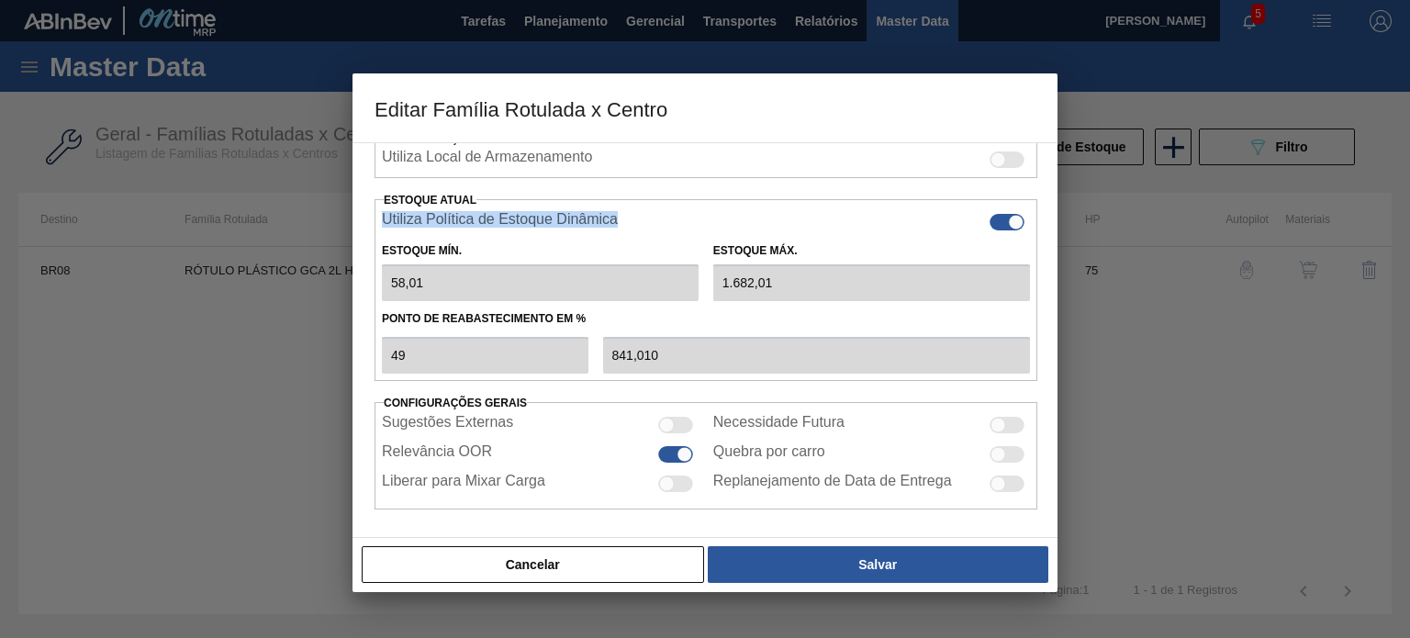
click at [581, 215] on label "Utiliza Política de Estoque Dinâmica" at bounding box center [500, 222] width 236 height 22
click at [988, 230] on input "Utiliza Política de Estoque Dinâmica" at bounding box center [988, 230] width 1 height 1
checkbox input "false"
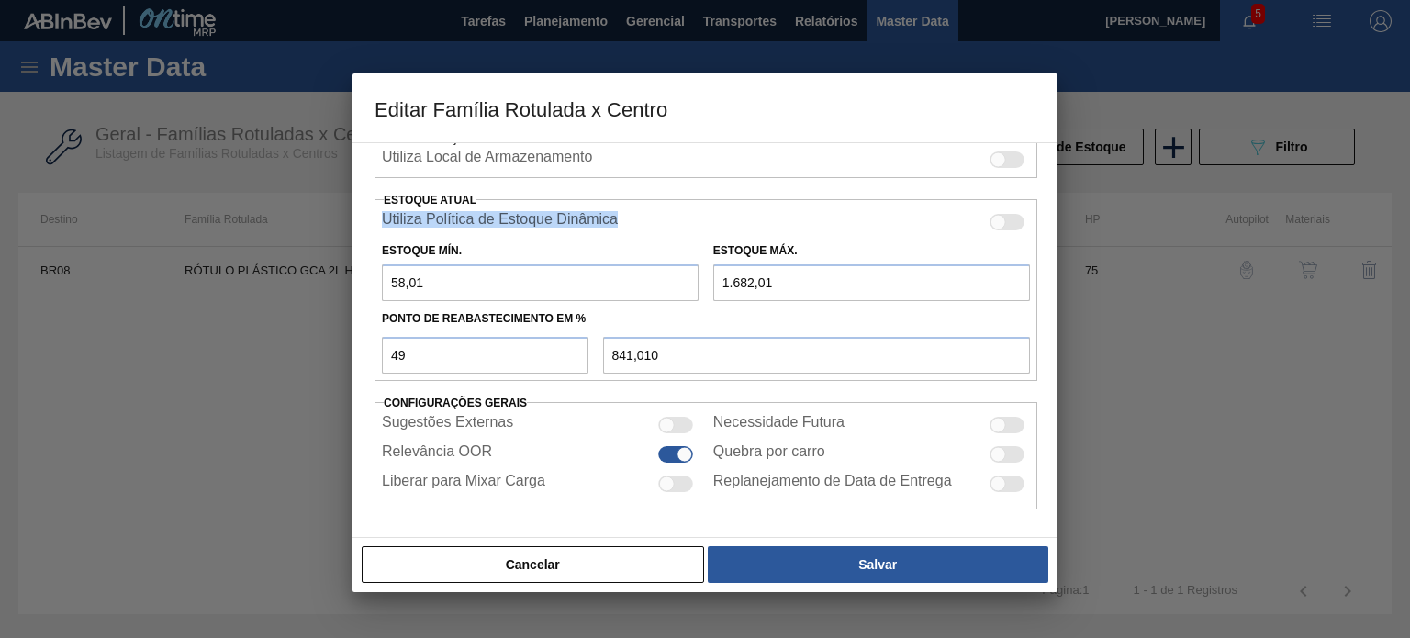
click at [811, 211] on div "Utiliza Política de Estoque Dinâmica" at bounding box center [706, 222] width 648 height 22
click at [634, 553] on button "Cancelar" at bounding box center [533, 564] width 342 height 37
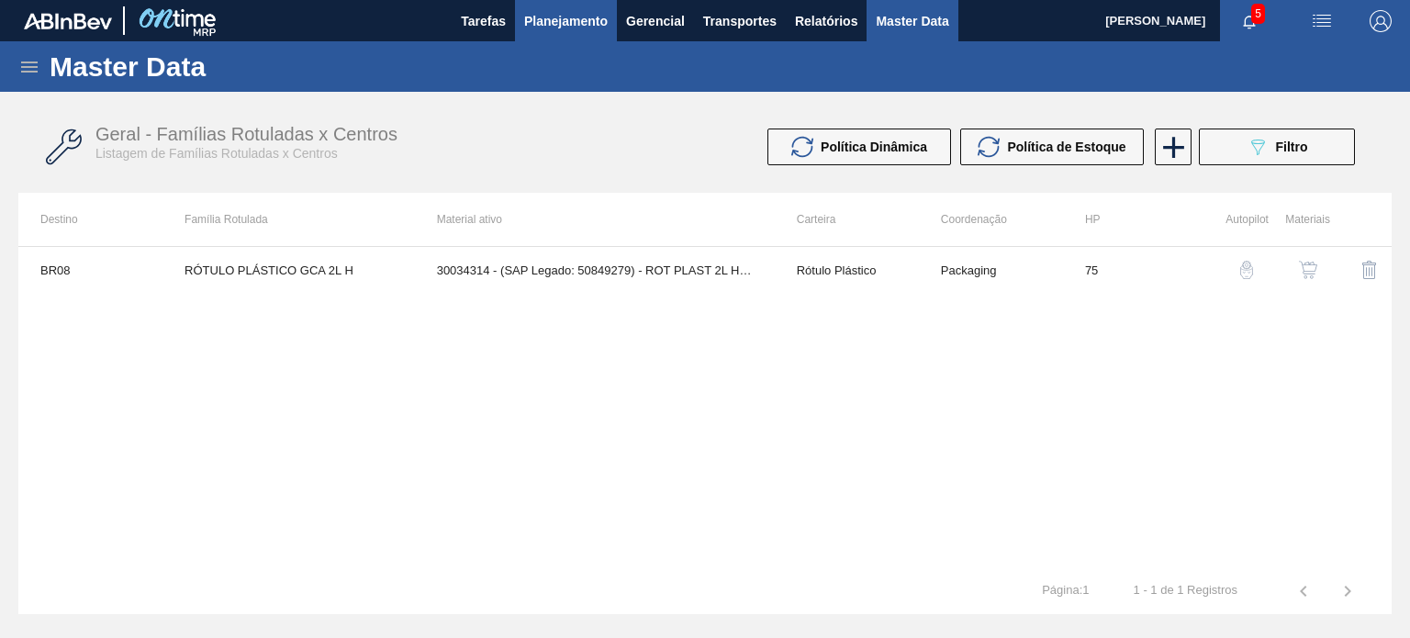
click at [551, 14] on span "Planejamento" at bounding box center [566, 21] width 84 height 22
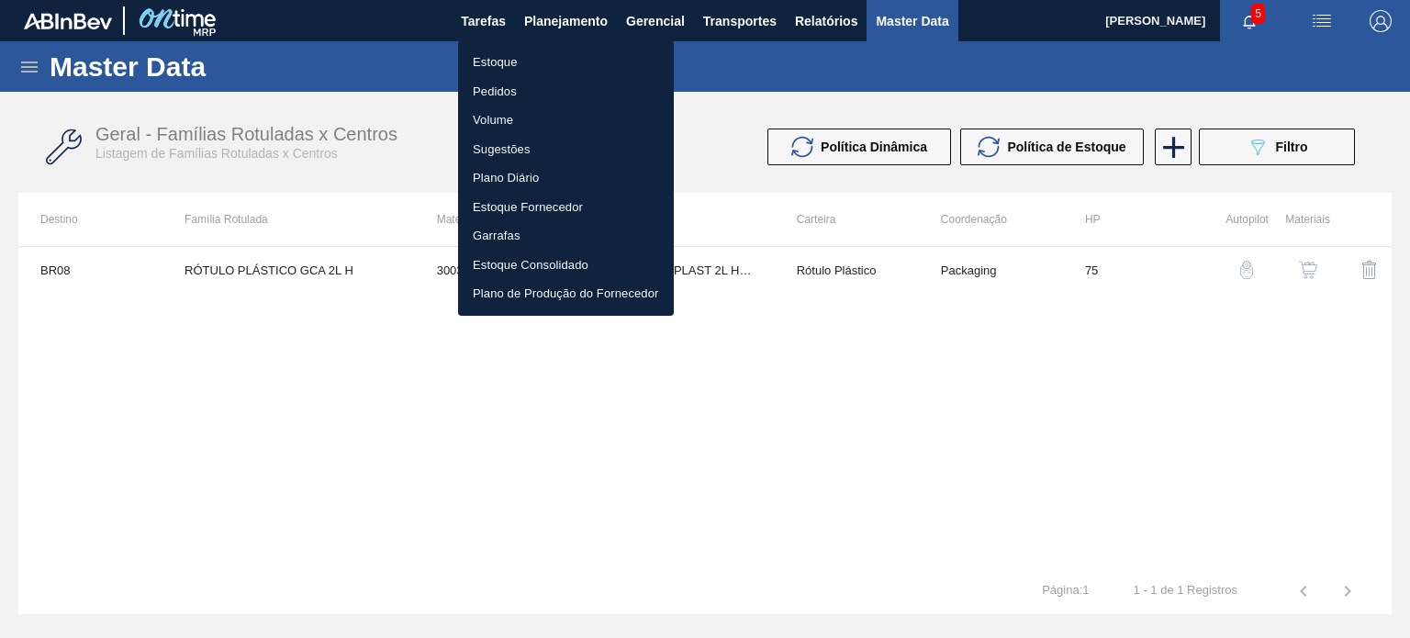
click at [499, 53] on li "Estoque" at bounding box center [566, 62] width 216 height 29
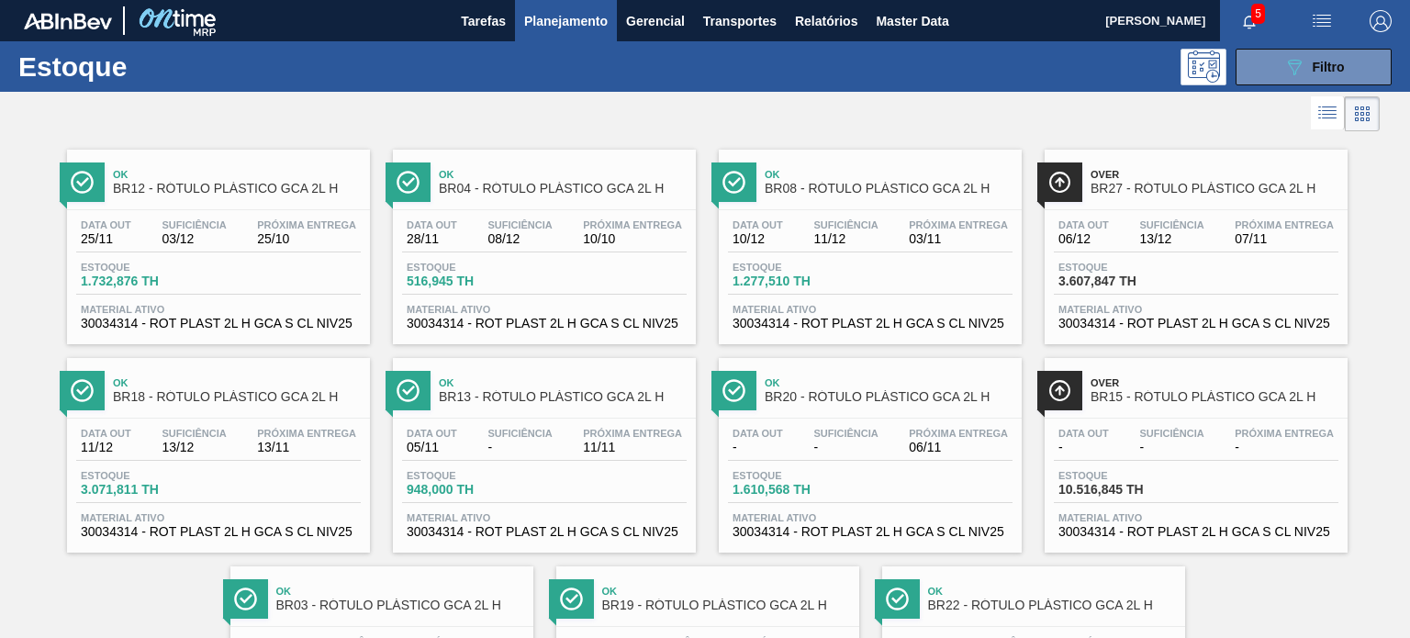
click at [1299, 79] on button "089F7B8B-B2A5-4AFE-B5C0-19BA573D28AC Filtro" at bounding box center [1313, 67] width 156 height 37
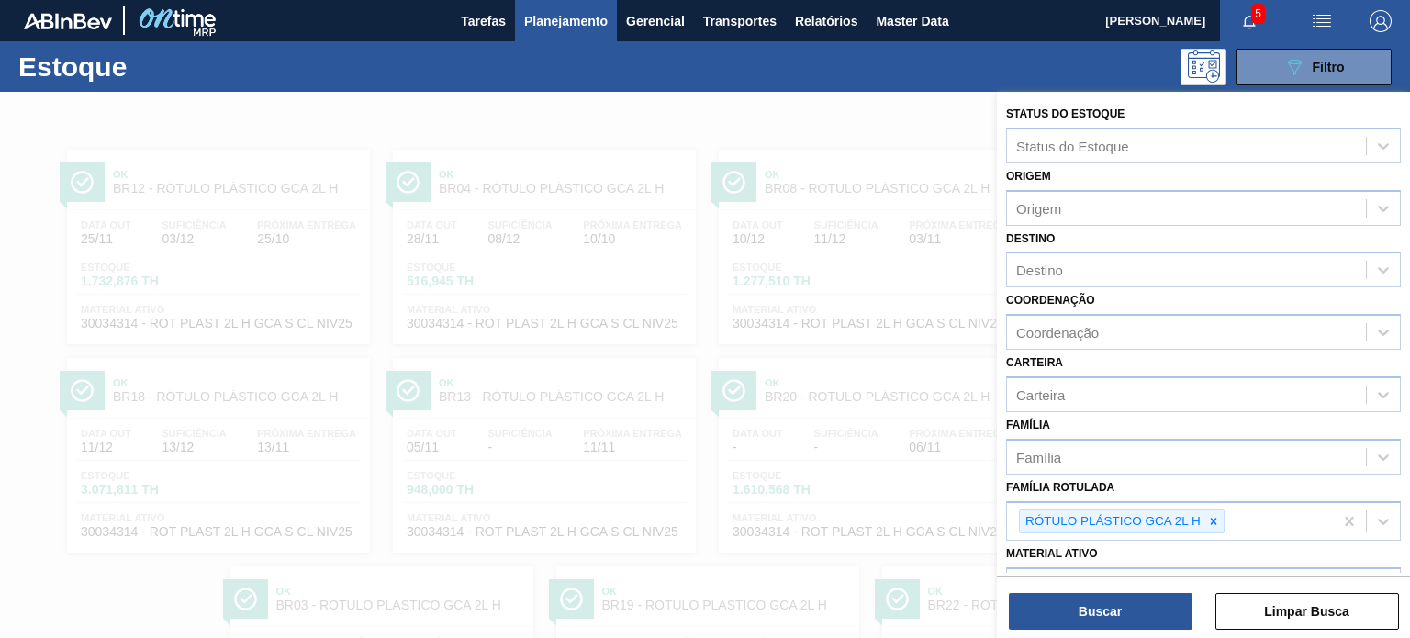
click at [683, 304] on div at bounding box center [705, 411] width 1410 height 638
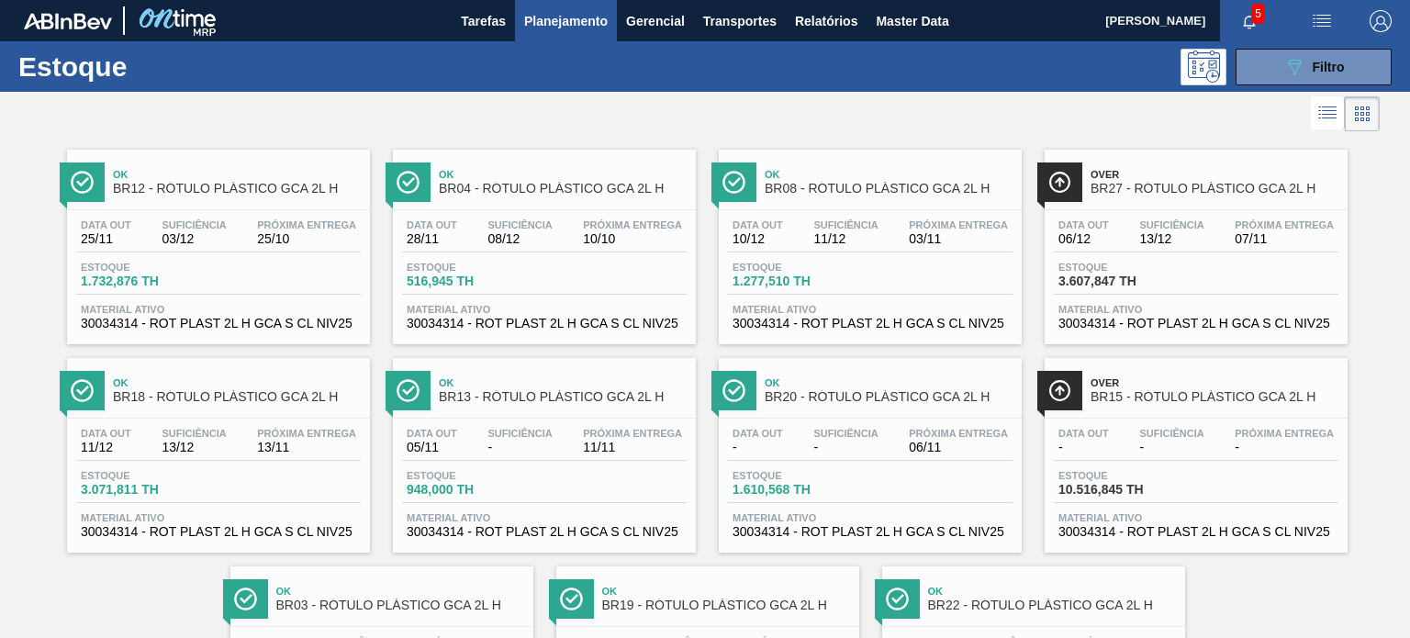
click at [618, 270] on div "Estoque 516,945 TH" at bounding box center [544, 278] width 285 height 33
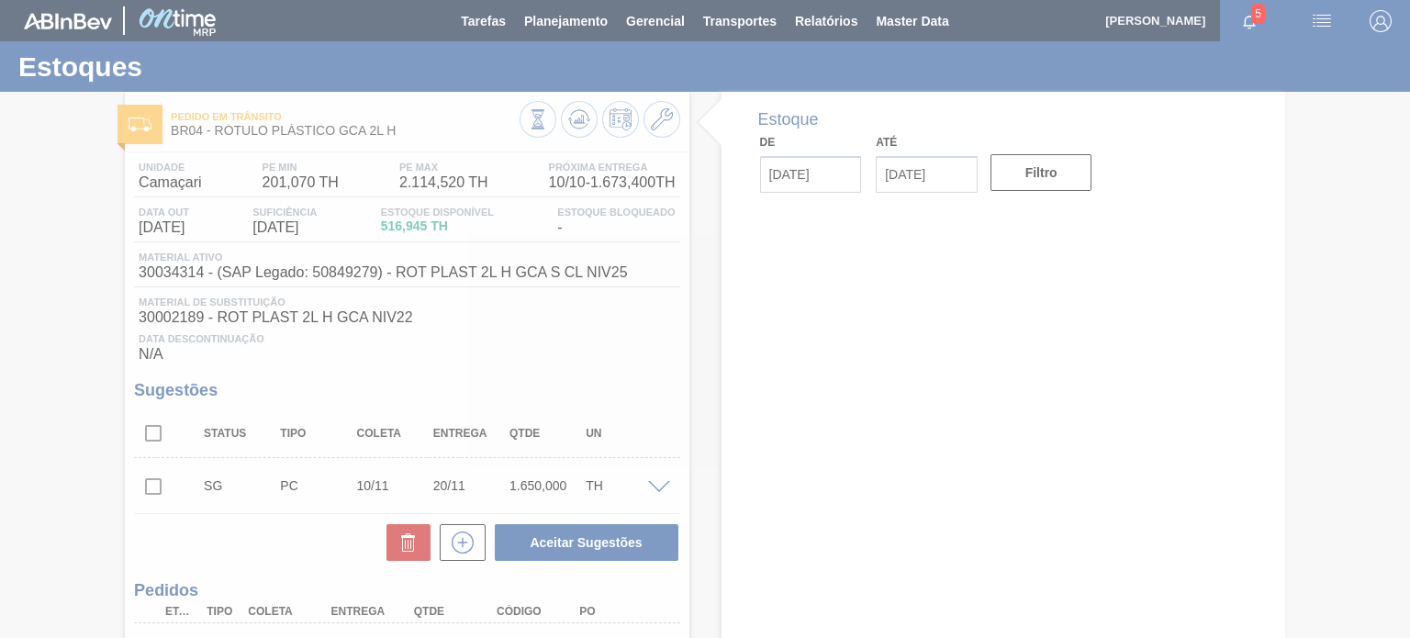
click at [664, 129] on div at bounding box center [705, 319] width 1410 height 638
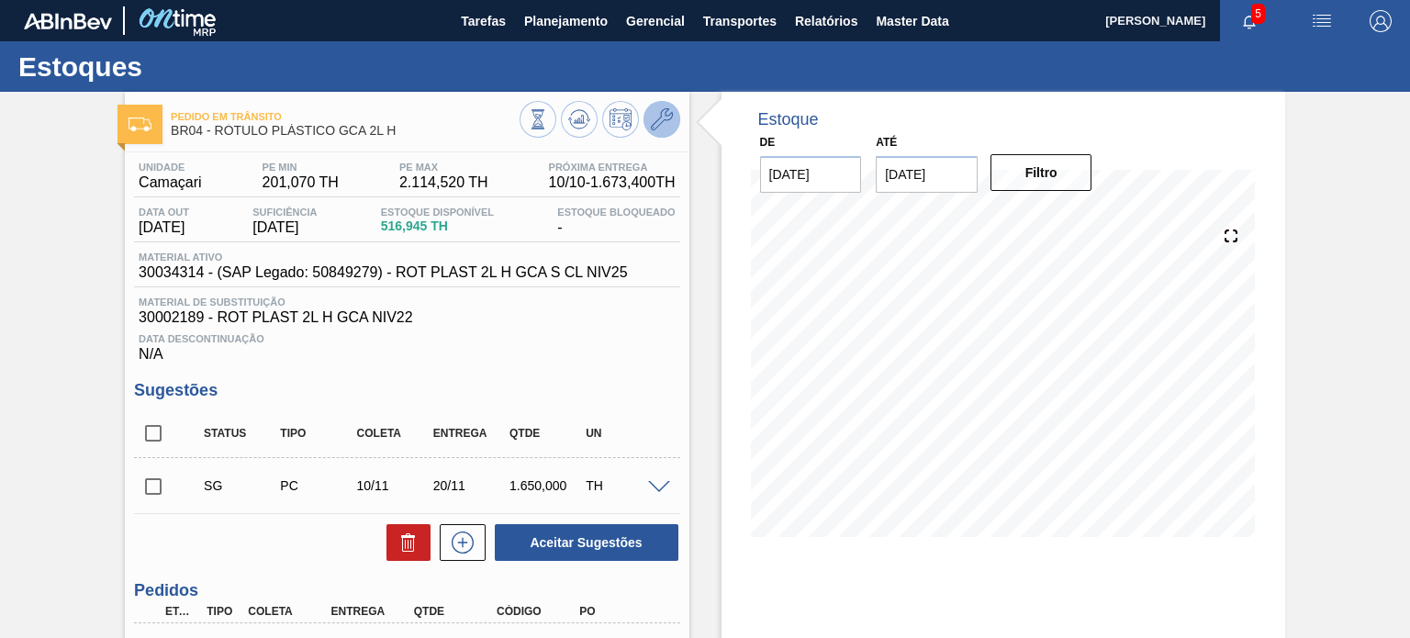
click at [664, 137] on button at bounding box center [661, 119] width 37 height 37
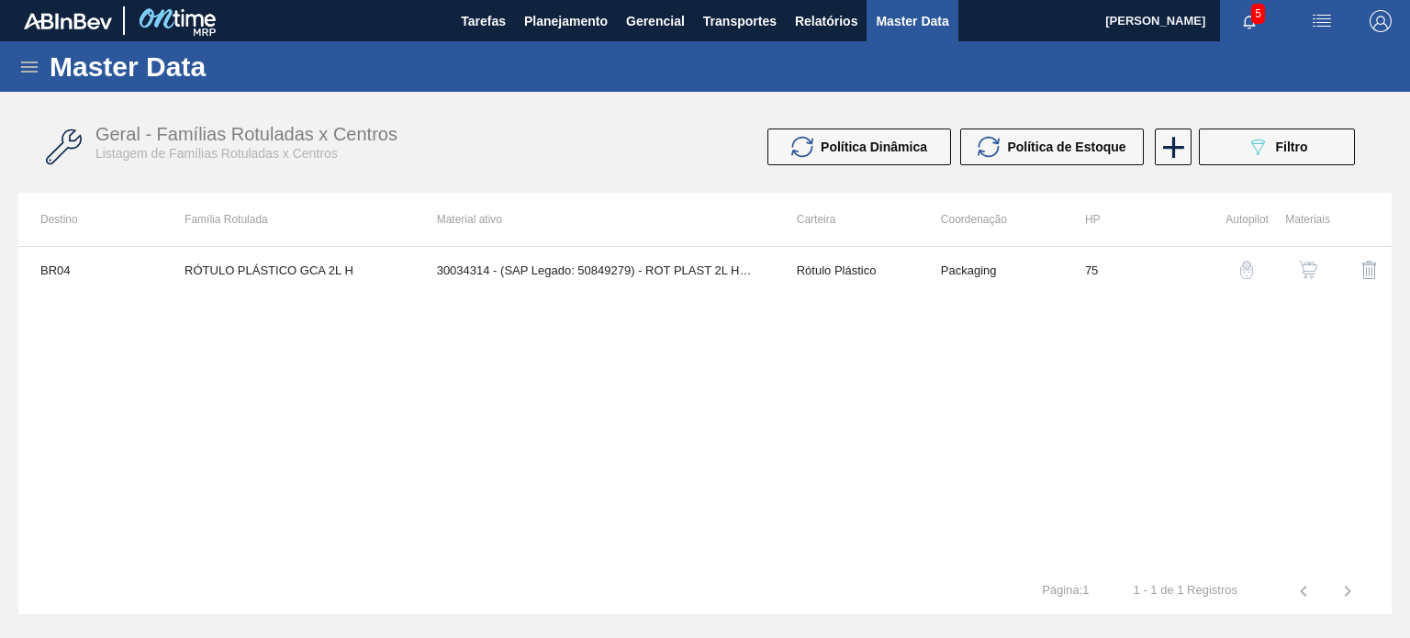
click at [1297, 274] on div "button" at bounding box center [1308, 270] width 22 height 18
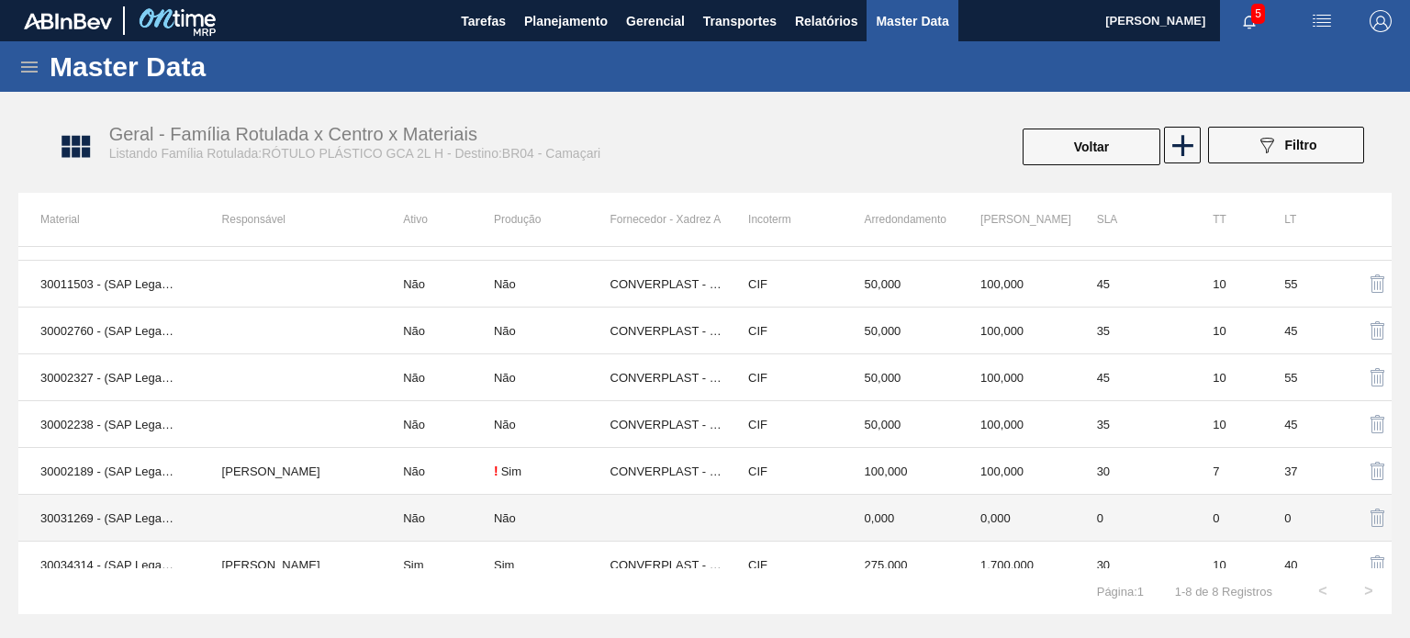
scroll to position [50, 0]
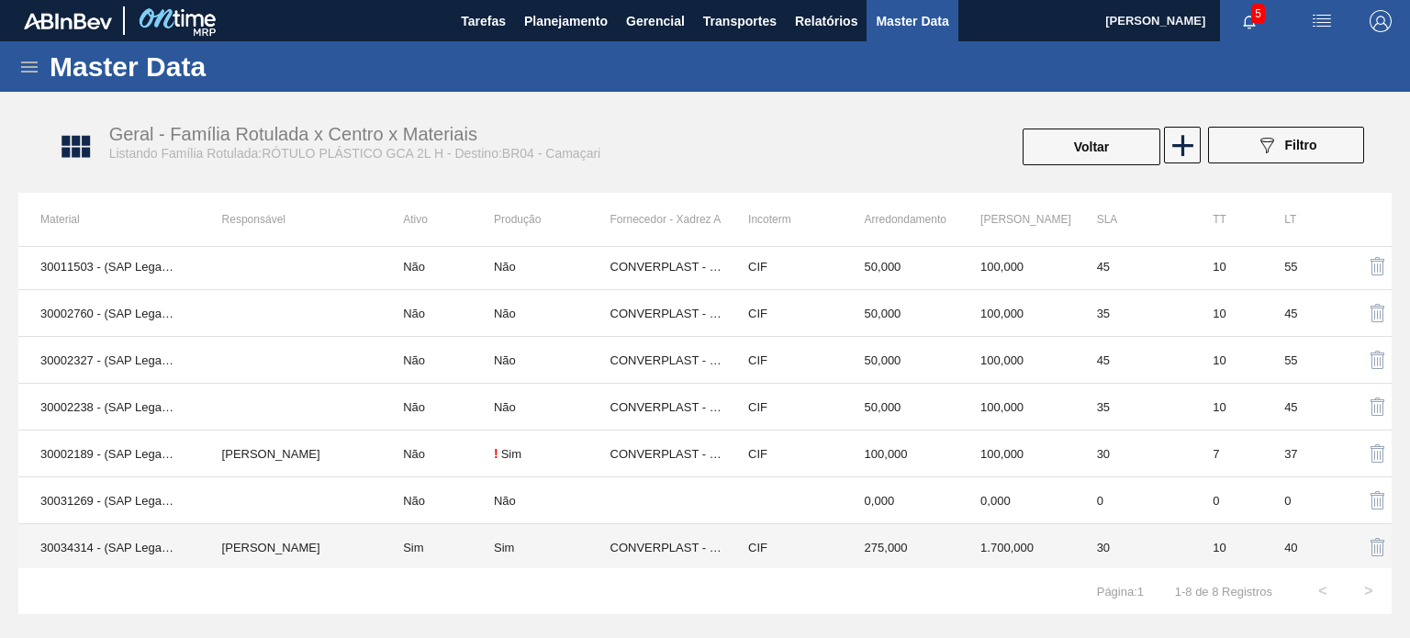
click at [527, 533] on td "Sim" at bounding box center [552, 547] width 117 height 47
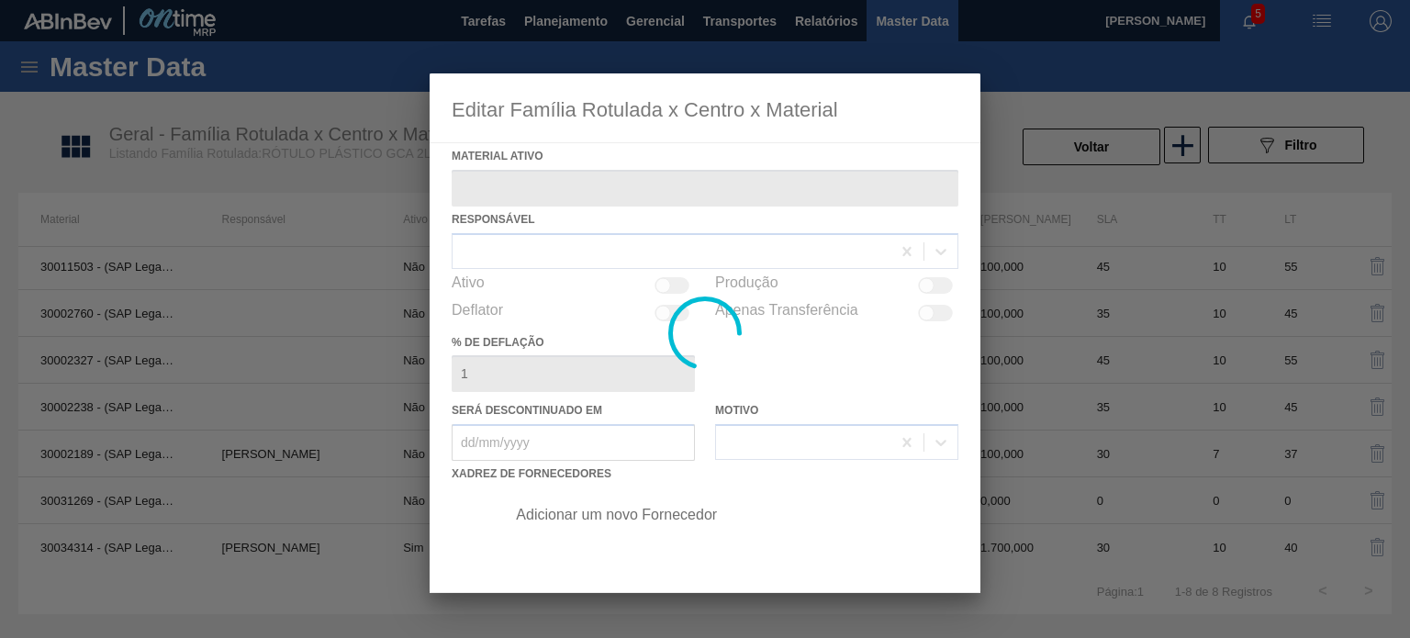
type ativo "30034314 - (SAP Legado: 50849279) - ROT PLAST 2L H GCA S CL NIV25"
checkbox input "true"
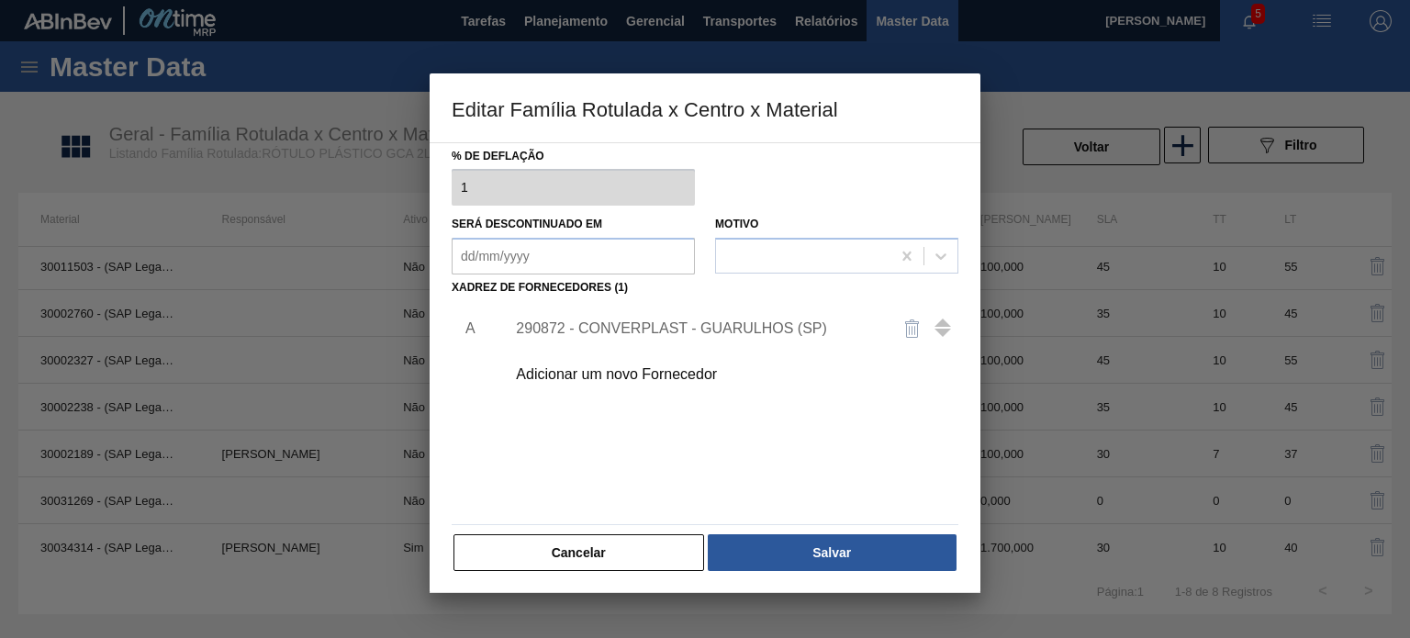
scroll to position [187, 0]
click at [631, 323] on div "290872 - CONVERPLAST - GUARULHOS (SP)" at bounding box center [696, 327] width 360 height 17
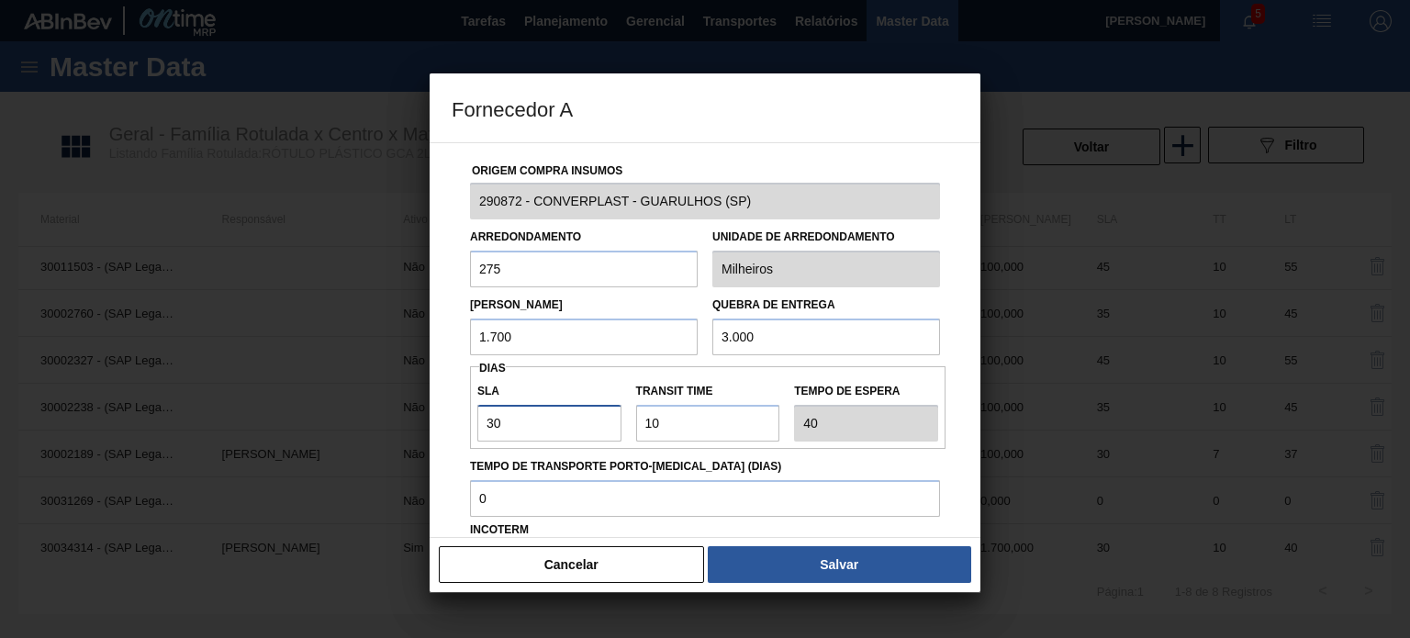
drag, startPoint x: 519, startPoint y: 425, endPoint x: 437, endPoint y: 425, distance: 81.7
click at [437, 425] on div "Origem Compra Insumos 290872 - CONVERPLAST - GUARULHOS (SP) Arredondamento 275 …" at bounding box center [705, 340] width 551 height 396
drag, startPoint x: 657, startPoint y: 419, endPoint x: 602, endPoint y: 411, distance: 55.7
click at [603, 412] on div "SLA 30 Transit Time Tempo de espera 40" at bounding box center [707, 408] width 475 height 68
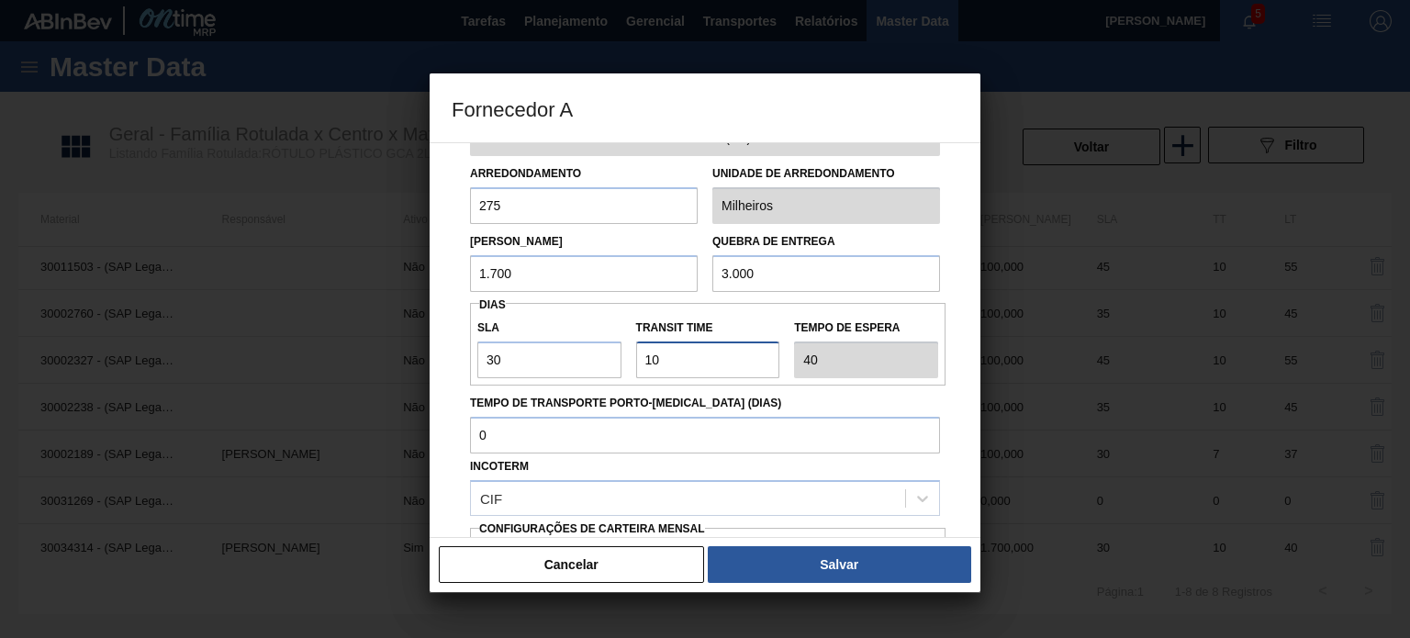
scroll to position [92, 0]
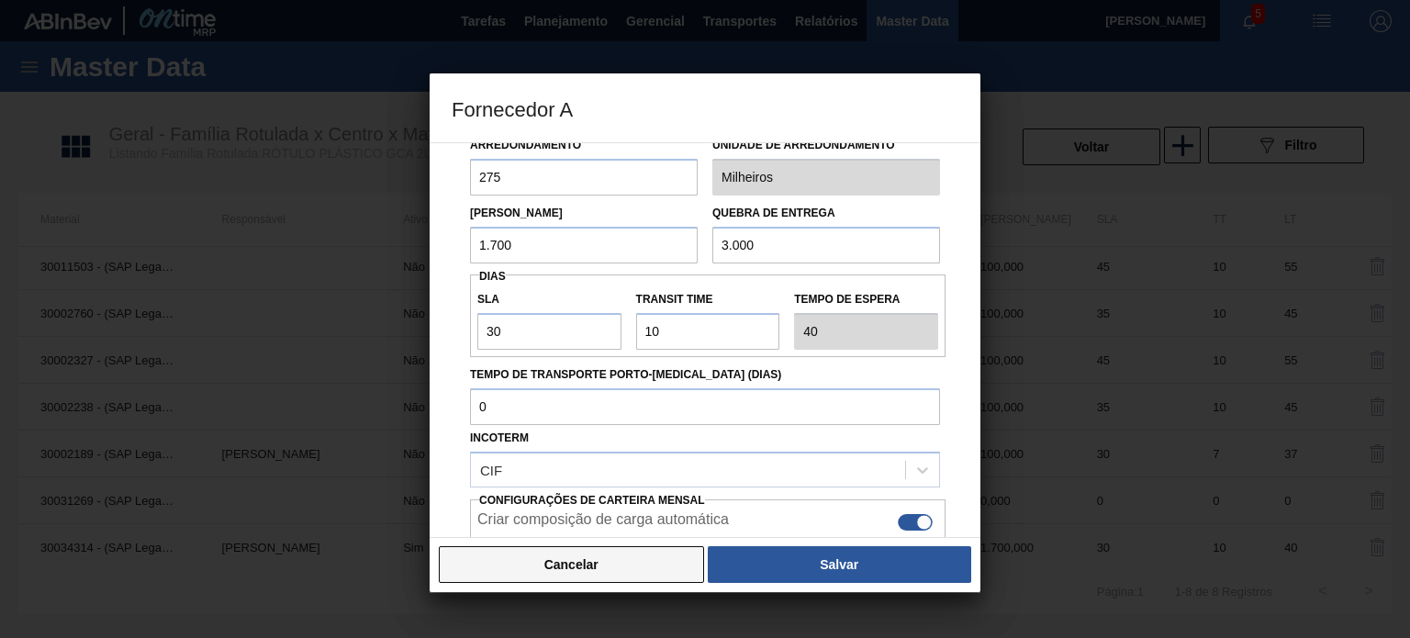
click at [661, 572] on button "Cancelar" at bounding box center [571, 564] width 265 height 37
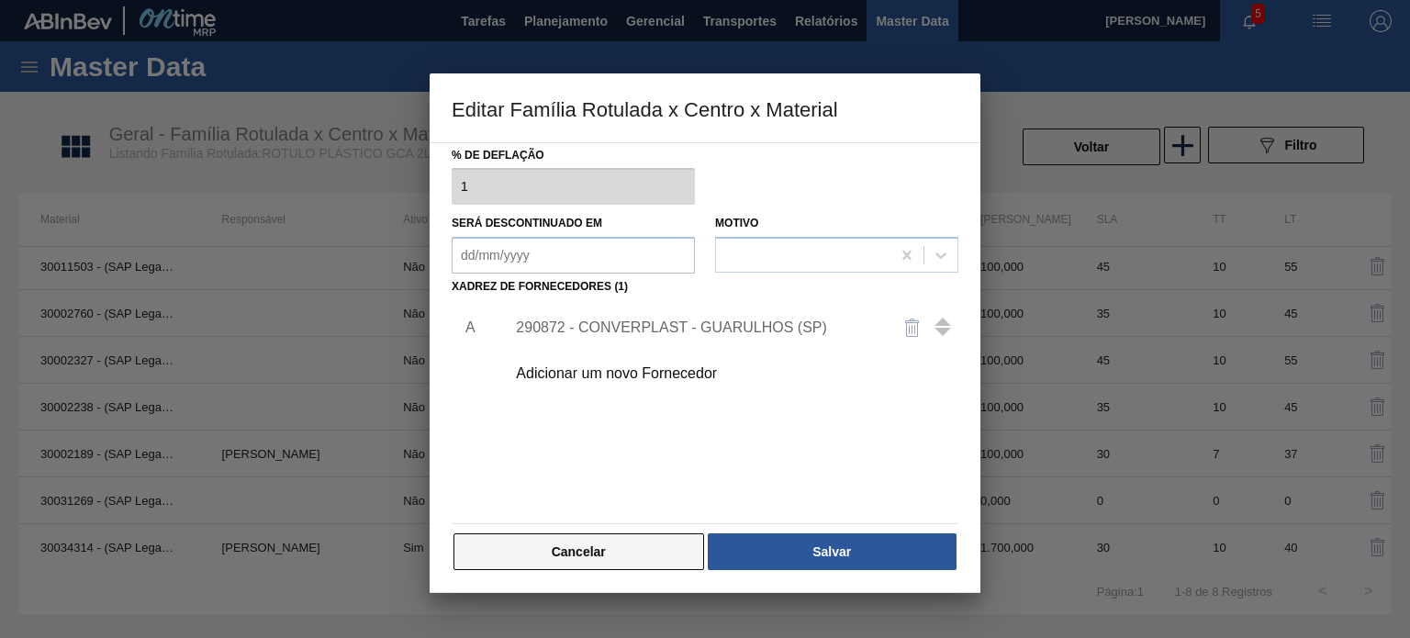
click at [606, 552] on button "Cancelar" at bounding box center [578, 551] width 251 height 37
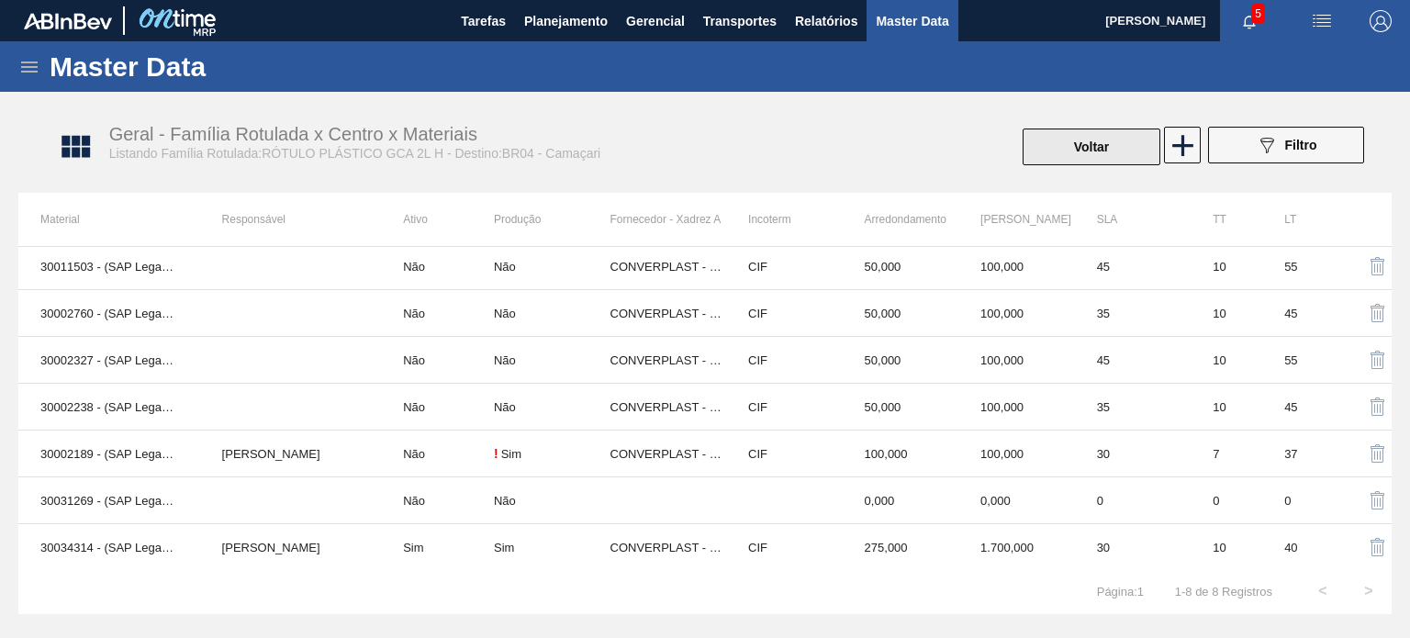
click at [1093, 157] on button "Voltar" at bounding box center [1091, 146] width 138 height 37
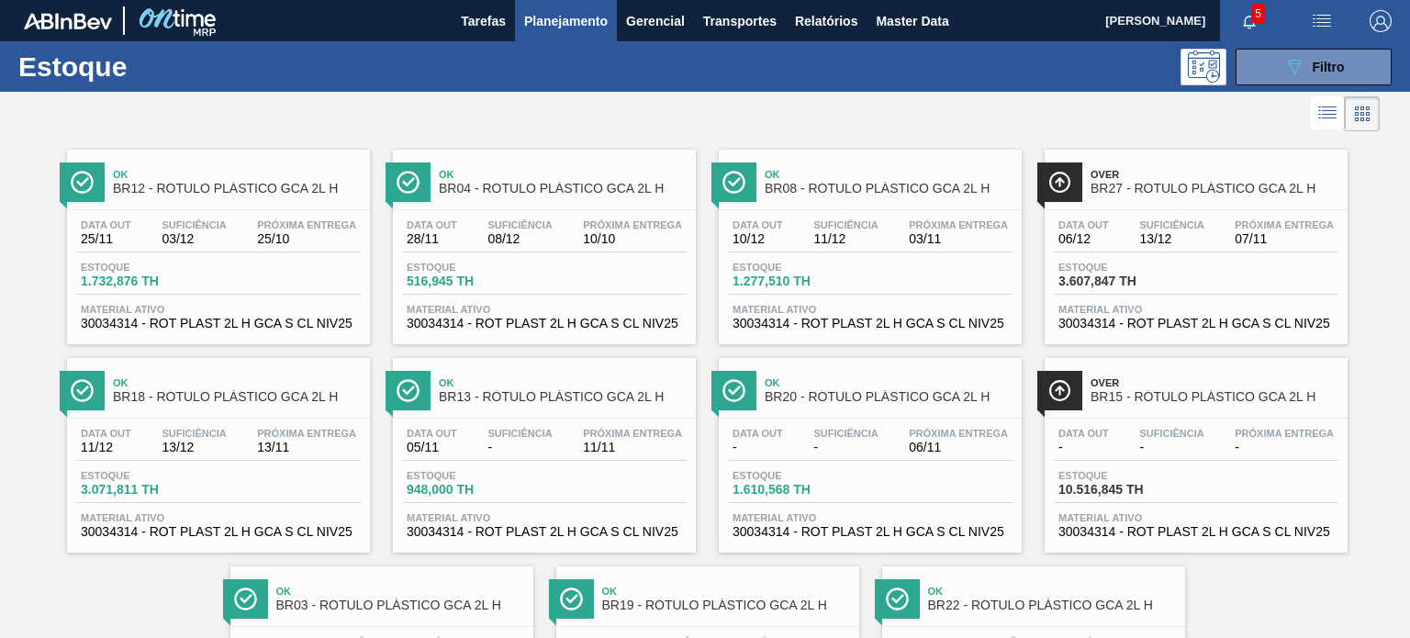
click at [474, 186] on span "BR04 - RÓTULO PLÁSTICO GCA 2L H" at bounding box center [563, 189] width 248 height 14
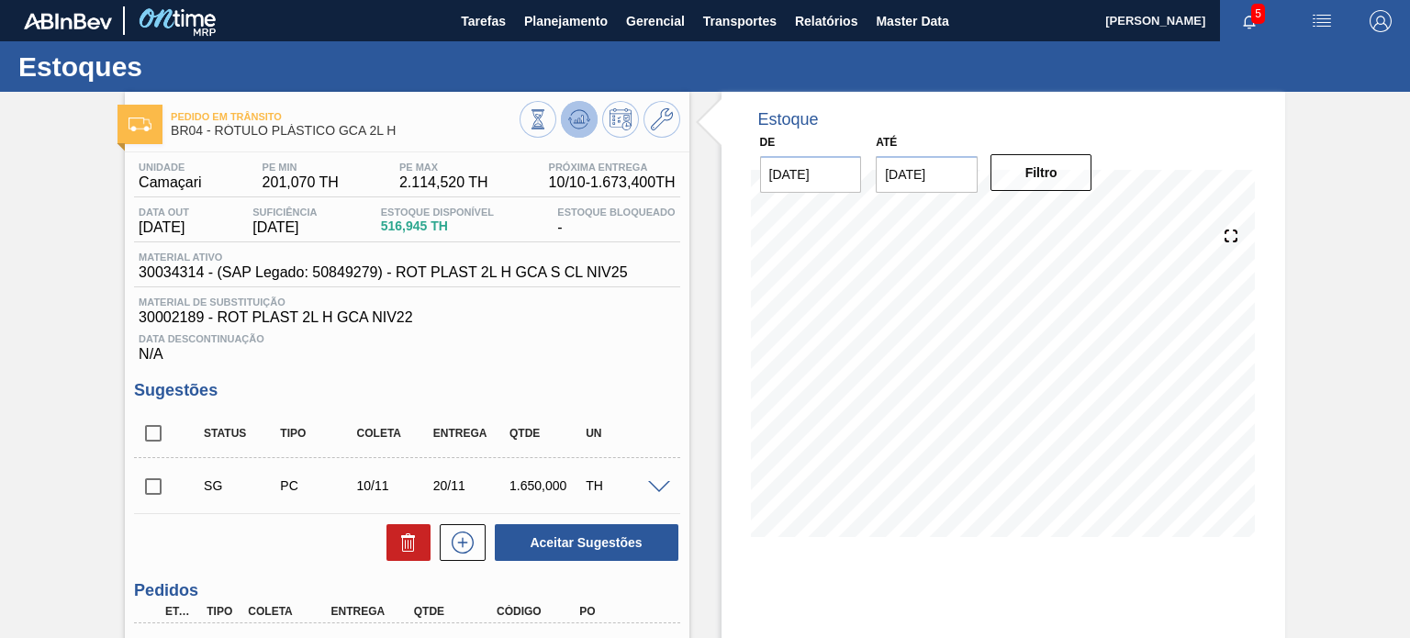
click at [578, 138] on div at bounding box center [599, 121] width 161 height 41
click at [583, 128] on icon at bounding box center [579, 119] width 22 height 22
drag, startPoint x: 583, startPoint y: 128, endPoint x: 591, endPoint y: 134, distance: 10.5
click at [591, 134] on div at bounding box center [599, 121] width 161 height 41
click at [578, 121] on icon at bounding box center [579, 119] width 12 height 8
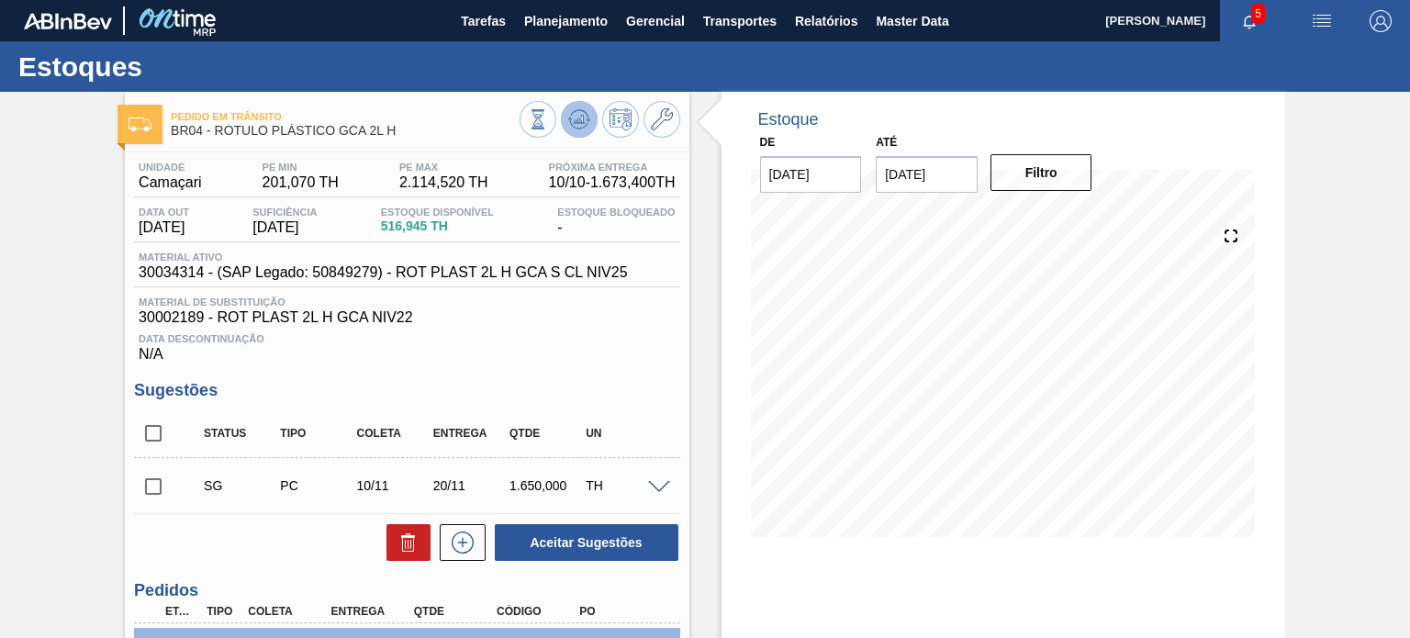
click at [573, 118] on icon at bounding box center [579, 119] width 22 height 22
click at [581, 109] on icon at bounding box center [579, 119] width 22 height 22
click at [559, 132] on div at bounding box center [599, 121] width 161 height 41
click at [571, 128] on icon at bounding box center [579, 119] width 22 height 22
click at [529, 9] on button "Planejamento" at bounding box center [566, 20] width 102 height 41
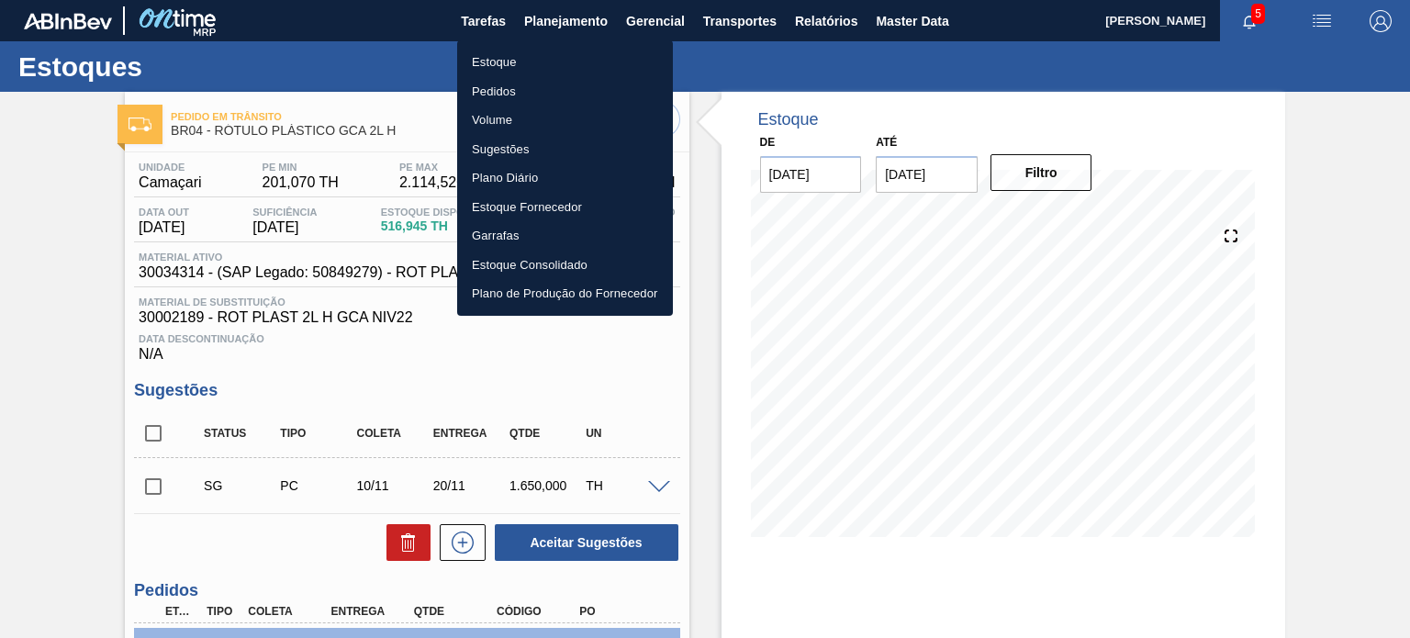
click at [495, 47] on ul "Estoque Pedidos Volume Sugestões Plano Diário Estoque Fornecedor Garrafas Estoq…" at bounding box center [565, 177] width 216 height 275
click at [490, 65] on li "Estoque" at bounding box center [565, 62] width 216 height 29
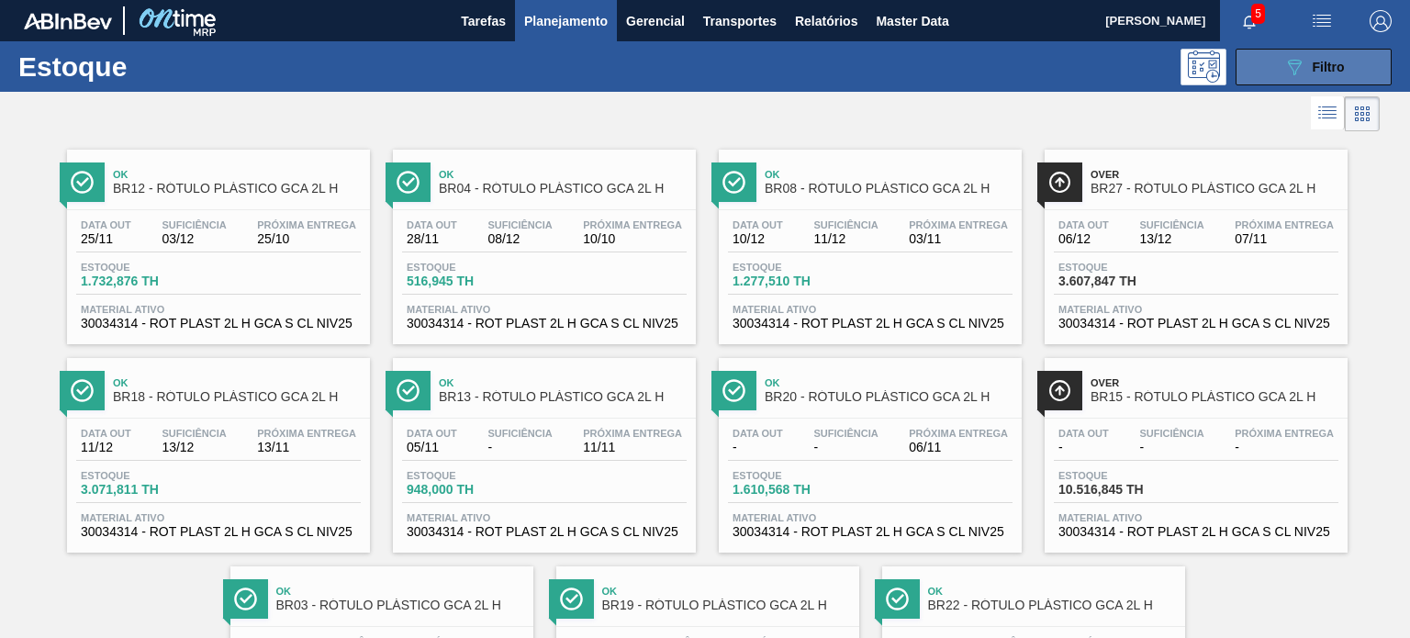
click at [1306, 74] on div "089F7B8B-B2A5-4AFE-B5C0-19BA573D28AC Filtro" at bounding box center [1313, 67] width 61 height 22
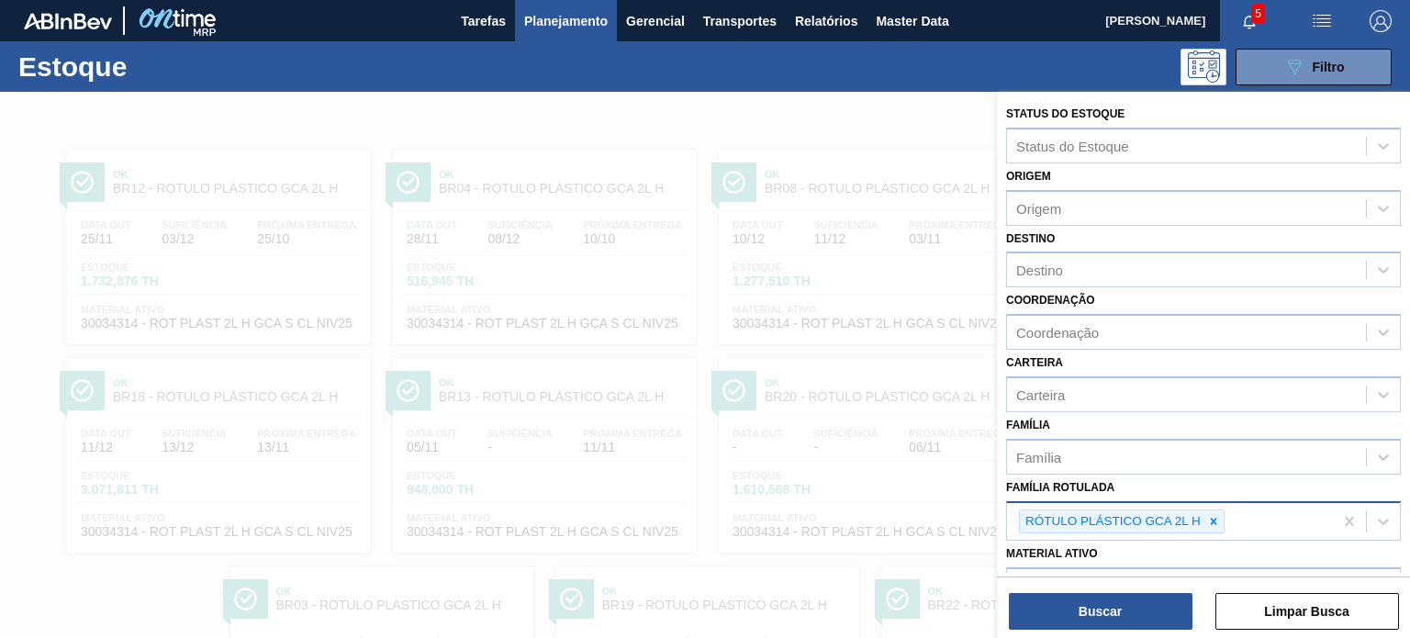
click at [1209, 515] on icon at bounding box center [1213, 521] width 13 height 13
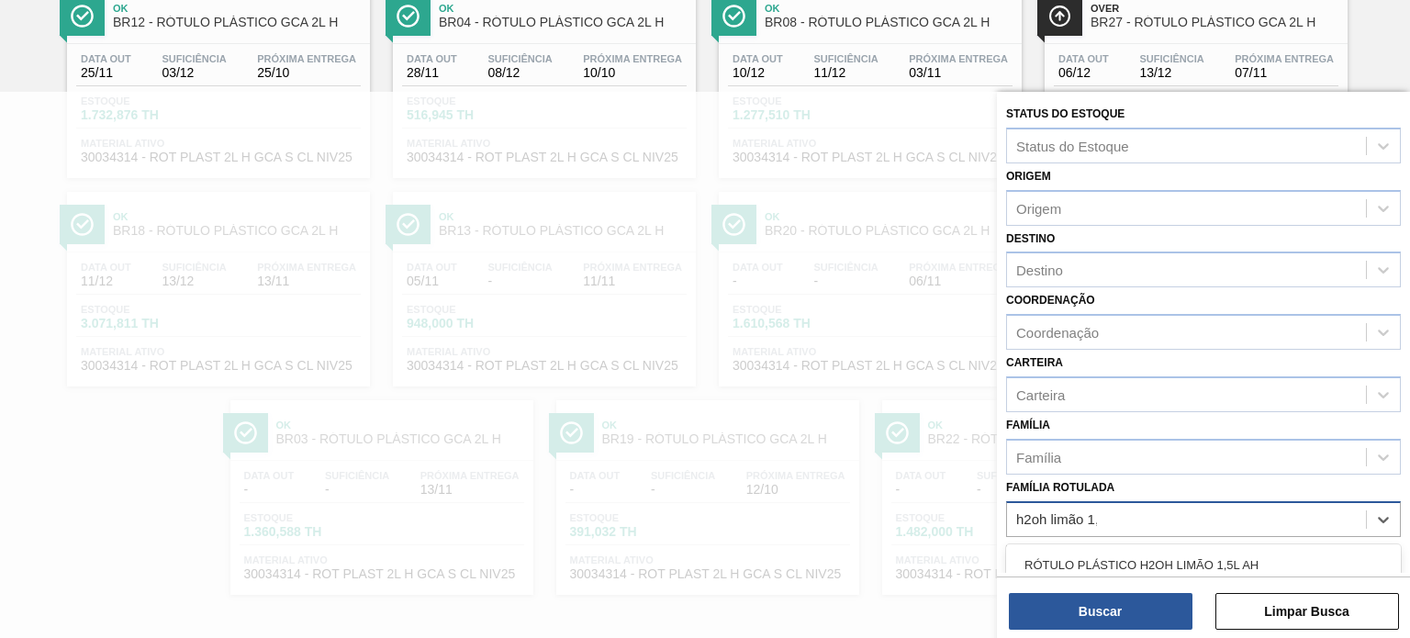
type Rotulada "h2oh limão 1,5"
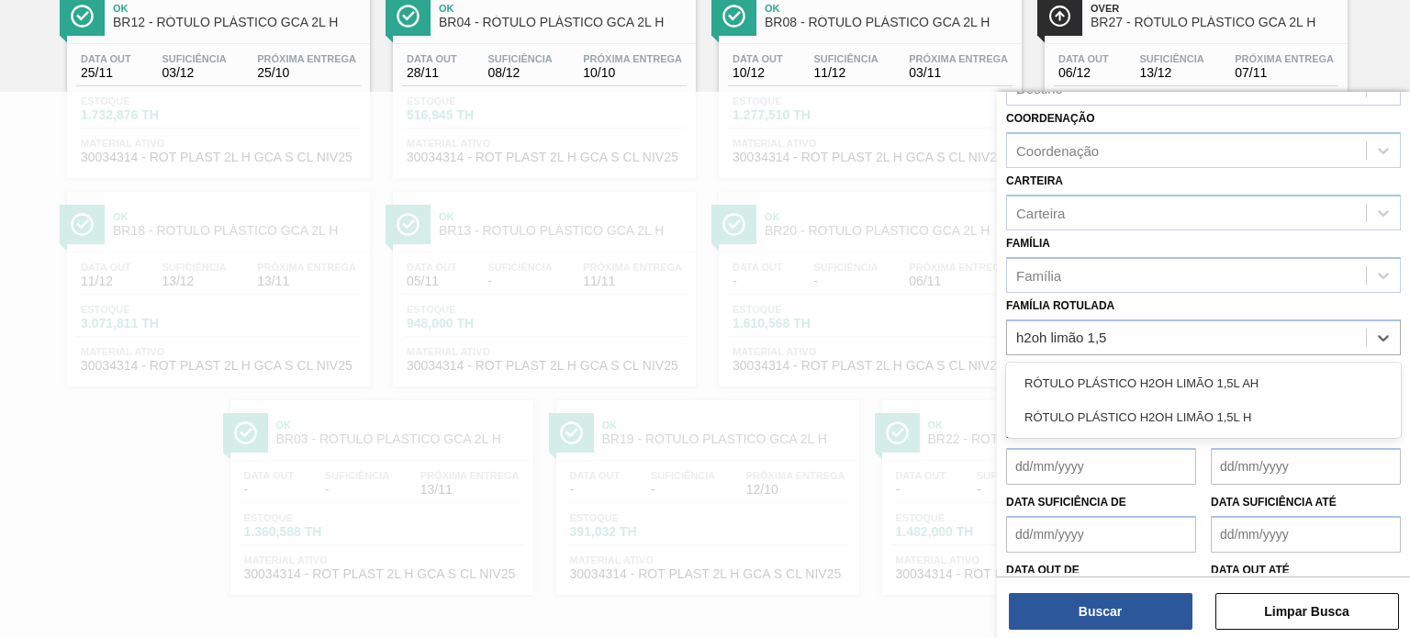
scroll to position [184, 0]
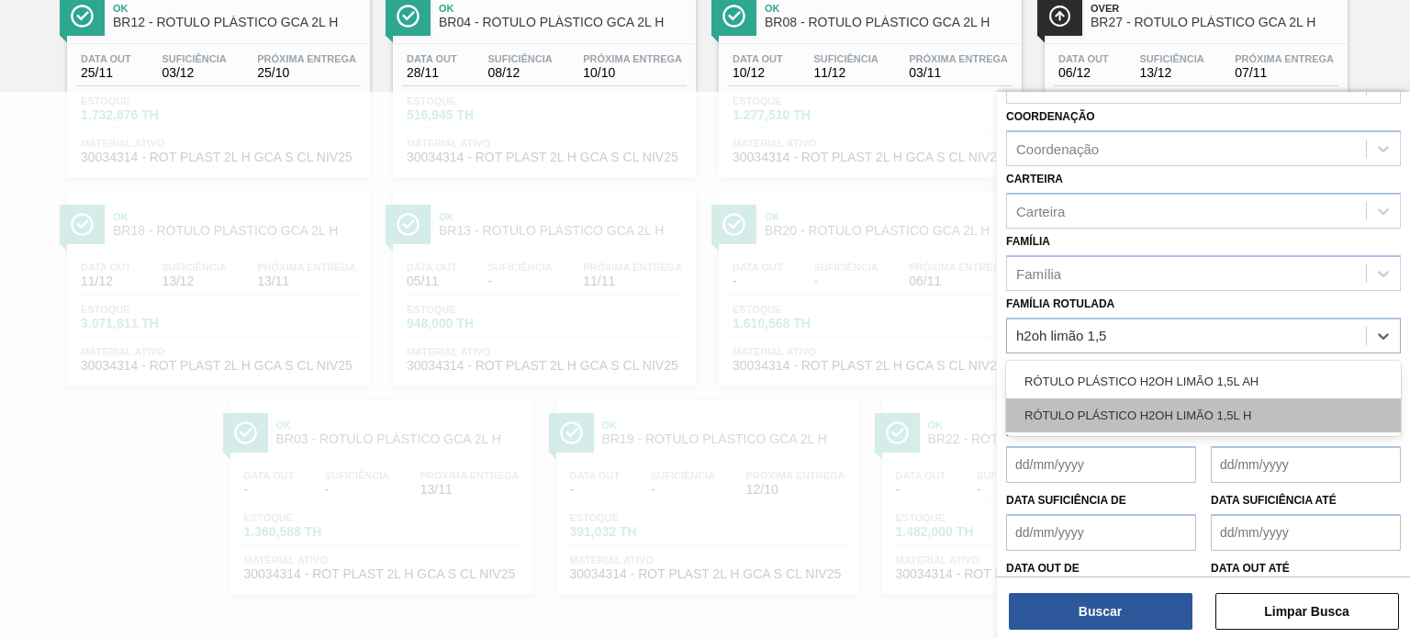
click at [1192, 412] on div "RÓTULO PLÁSTICO H2OH LIMÃO 1,5L H" at bounding box center [1203, 415] width 395 height 34
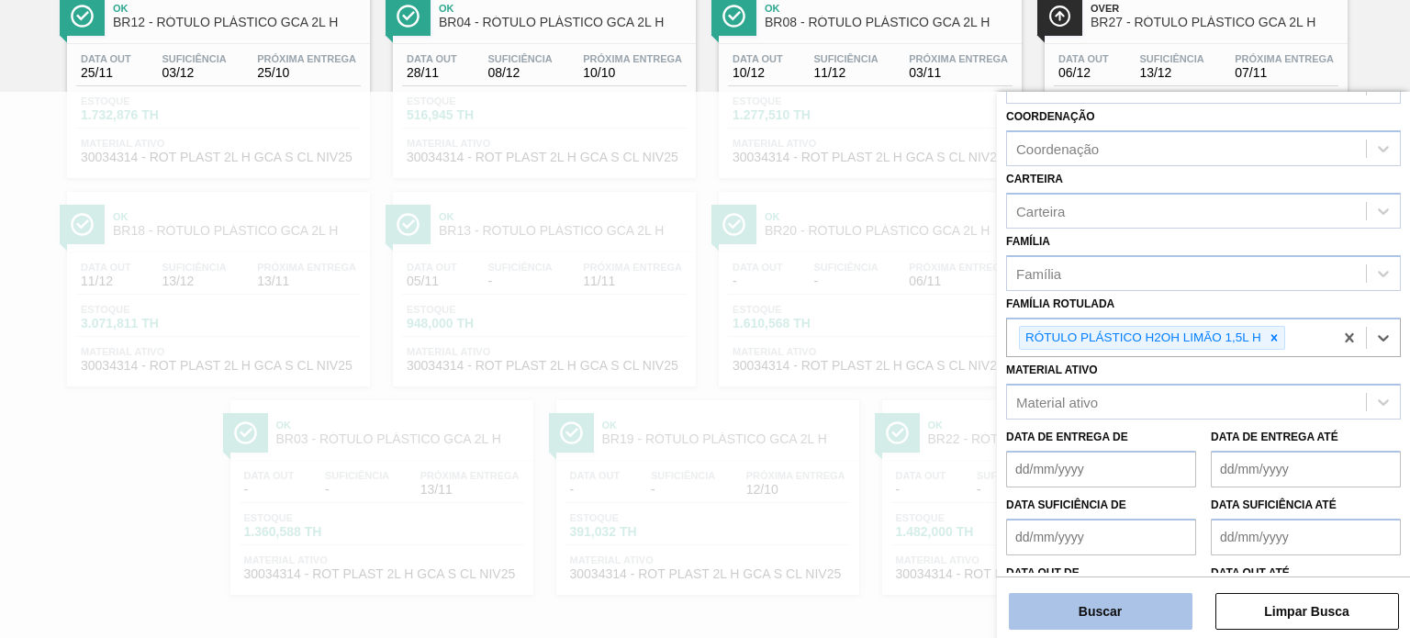
click at [1149, 600] on button "Buscar" at bounding box center [1101, 611] width 184 height 37
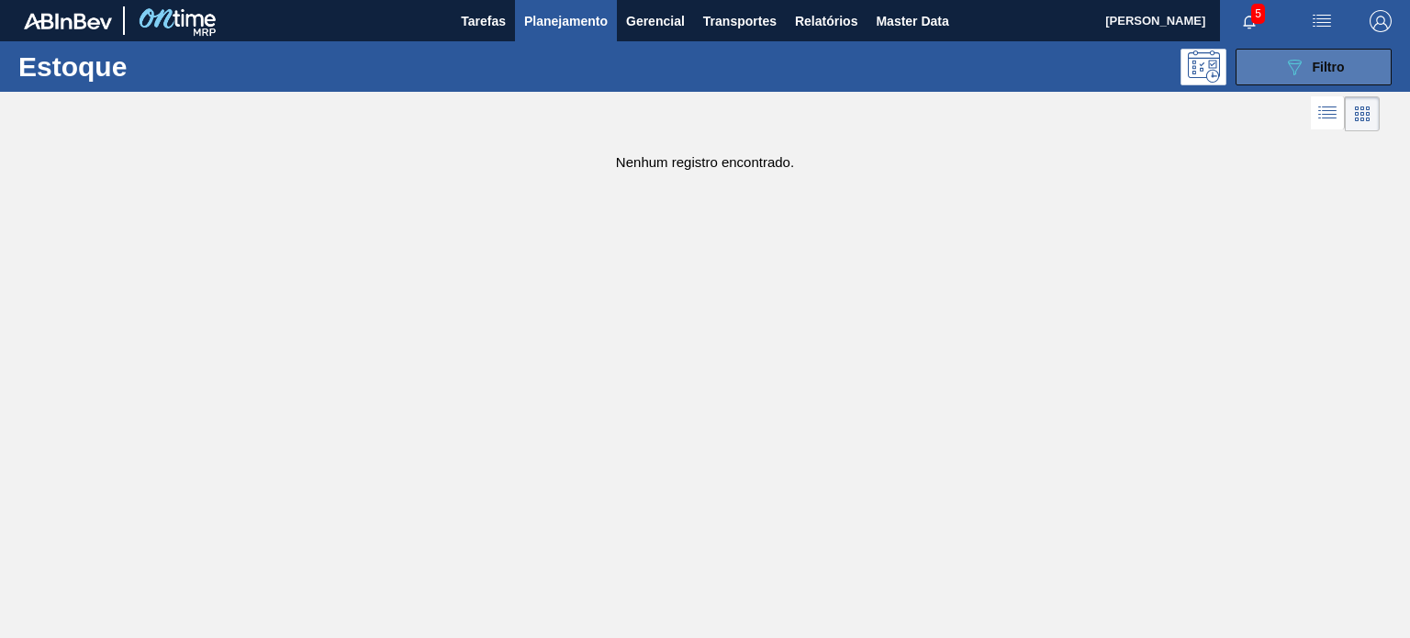
click at [1308, 71] on div "089F7B8B-B2A5-4AFE-B5C0-19BA573D28AC Filtro" at bounding box center [1313, 67] width 61 height 22
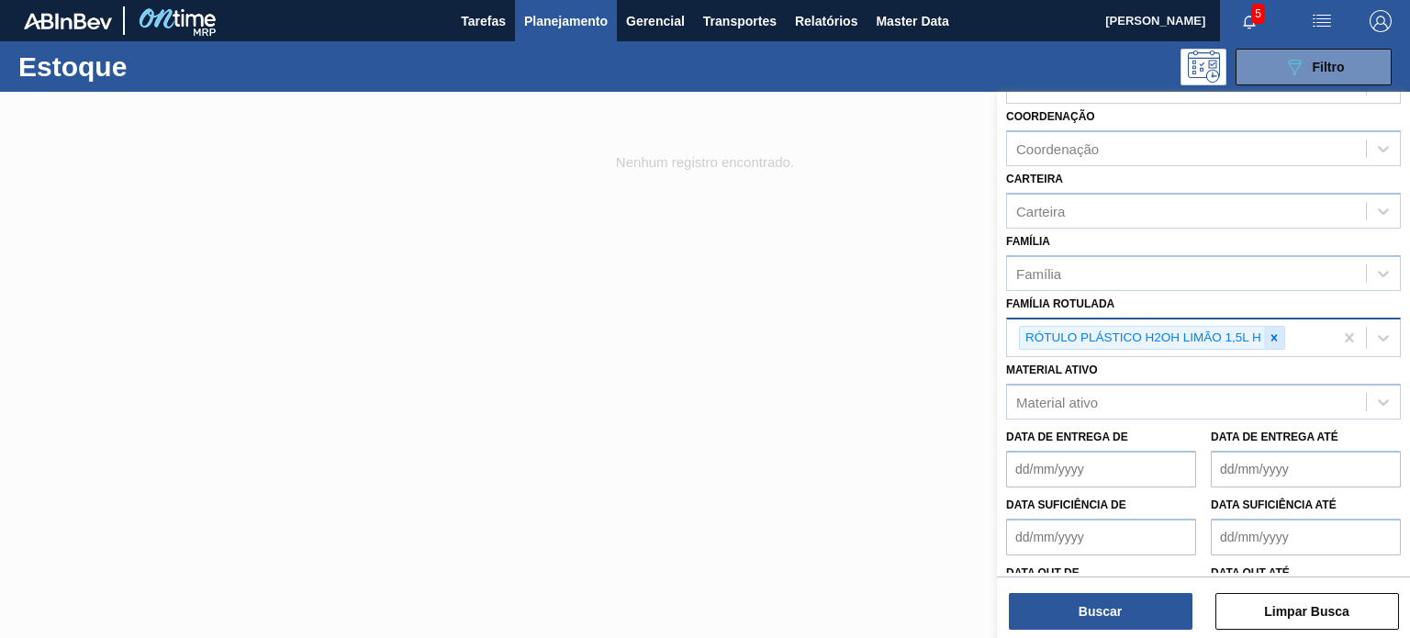
click at [1273, 342] on div at bounding box center [1274, 338] width 20 height 23
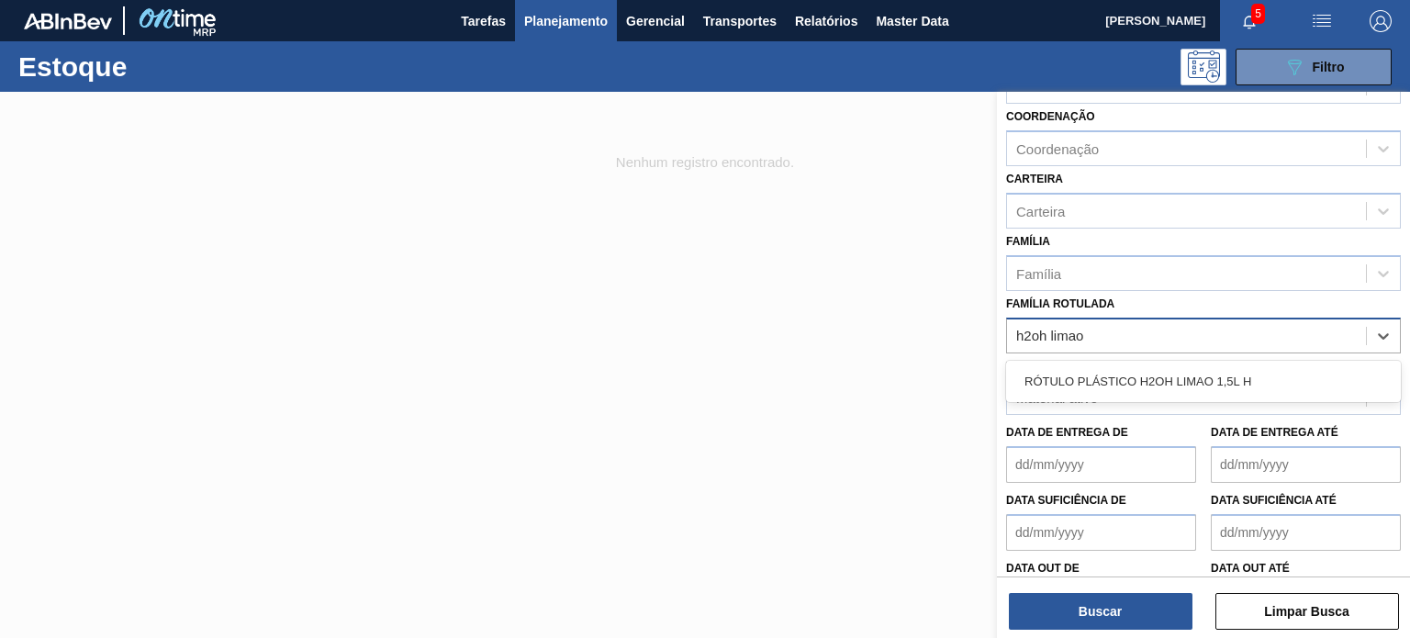
type Rotulada "h2oh limao 1"
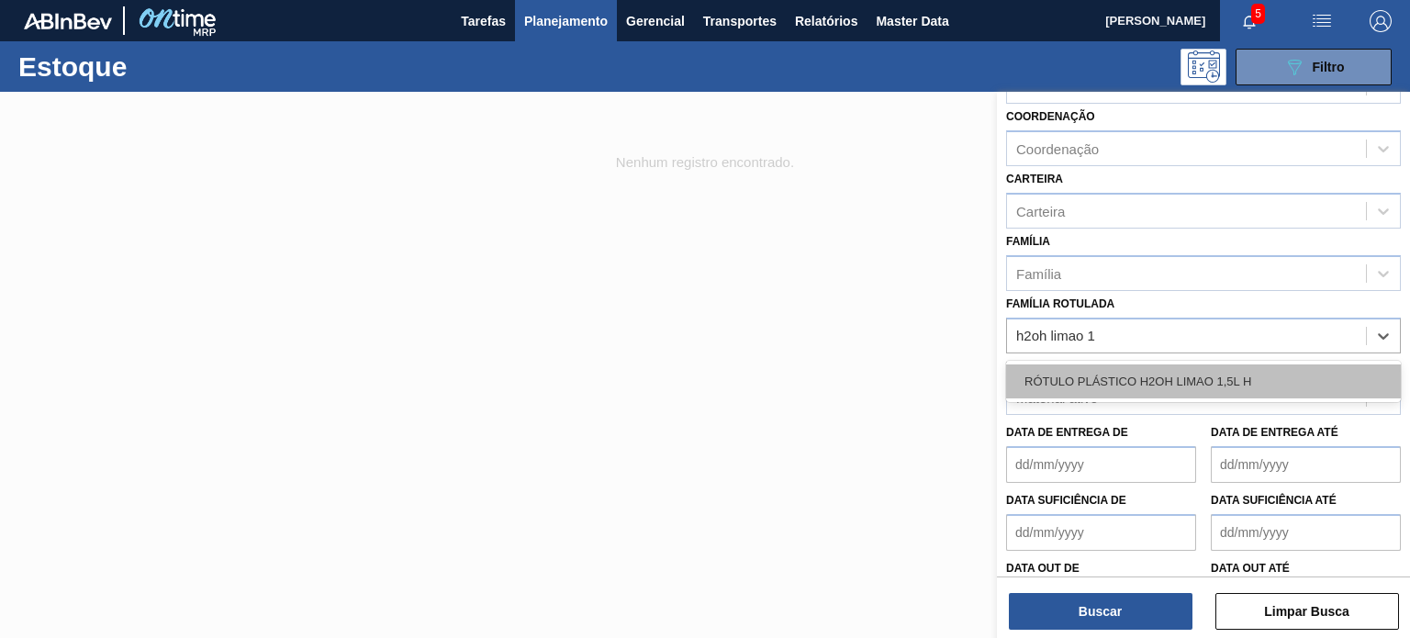
click at [1253, 364] on div "RÓTULO PLÁSTICO H2OH LIMAO 1,5L H" at bounding box center [1203, 381] width 395 height 34
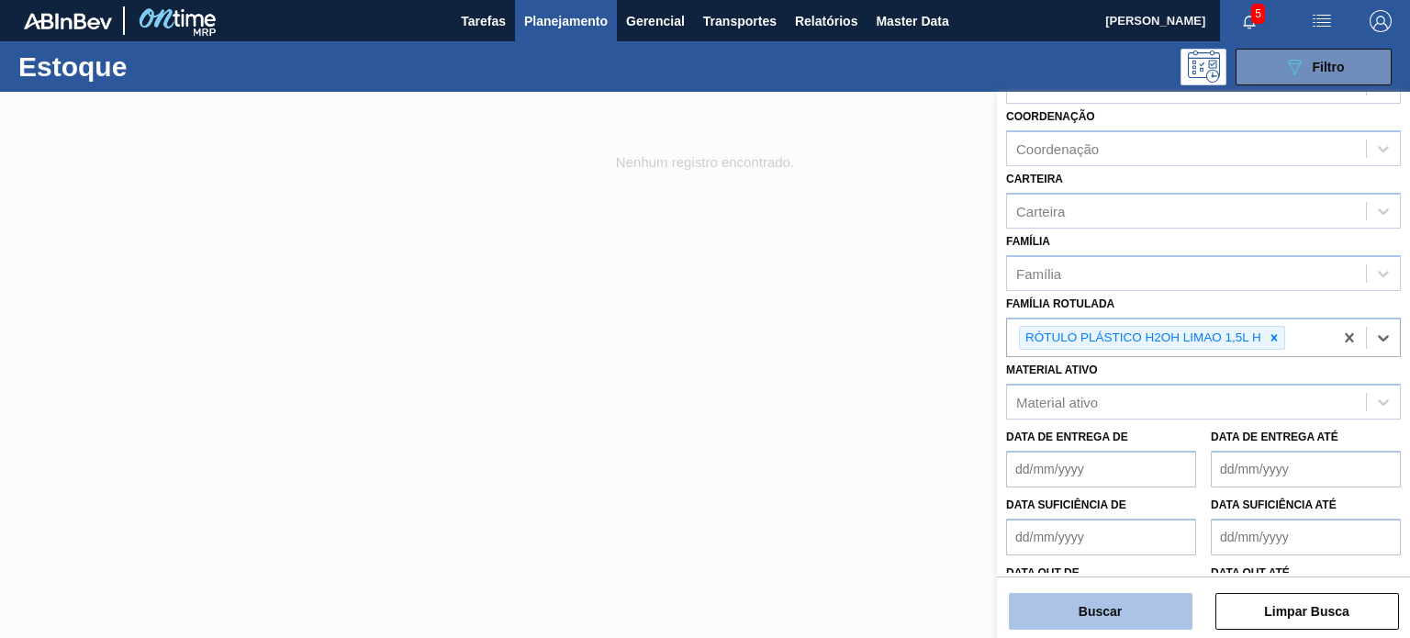
click at [1128, 616] on button "Buscar" at bounding box center [1101, 611] width 184 height 37
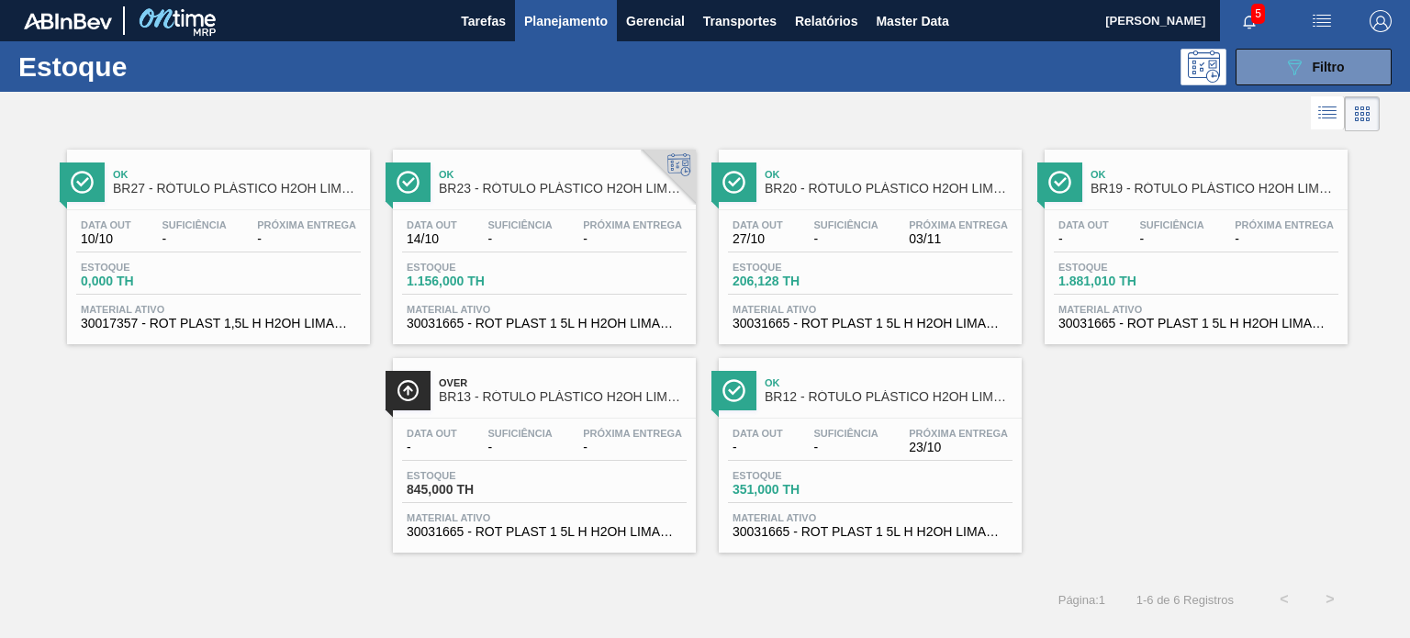
click at [565, 24] on span "Planejamento" at bounding box center [566, 21] width 84 height 22
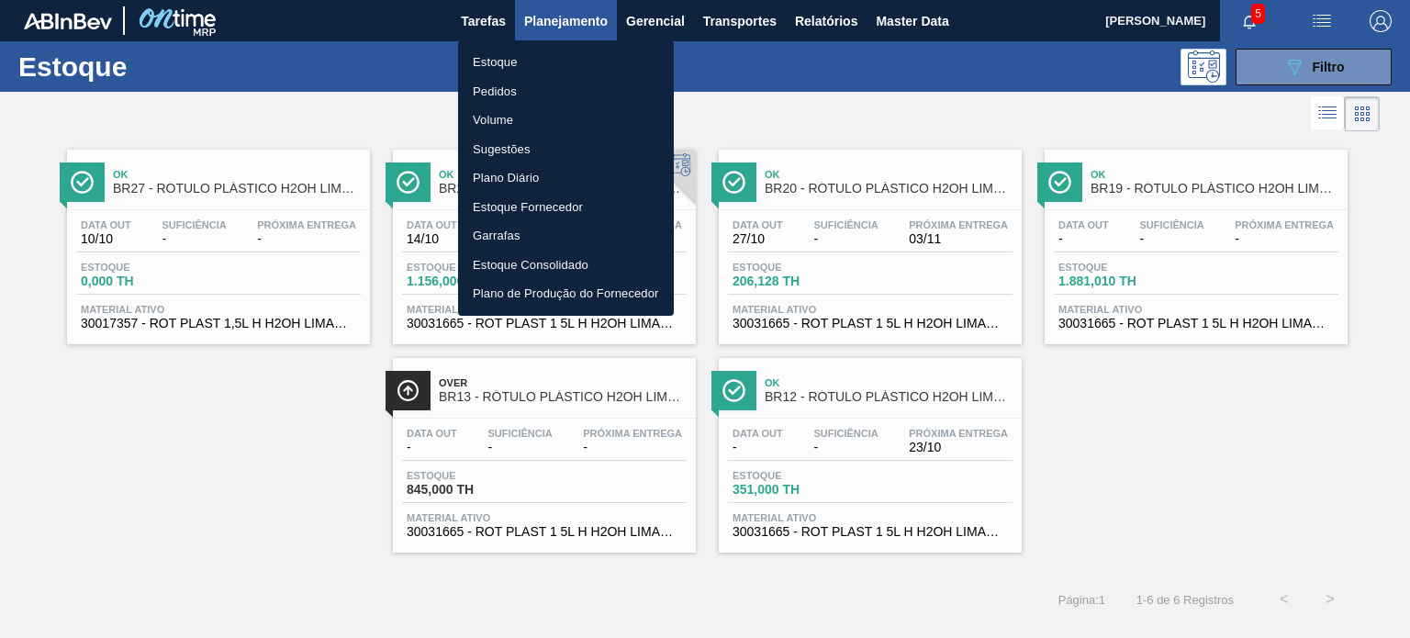
click at [522, 95] on li "Pedidos" at bounding box center [566, 91] width 216 height 29
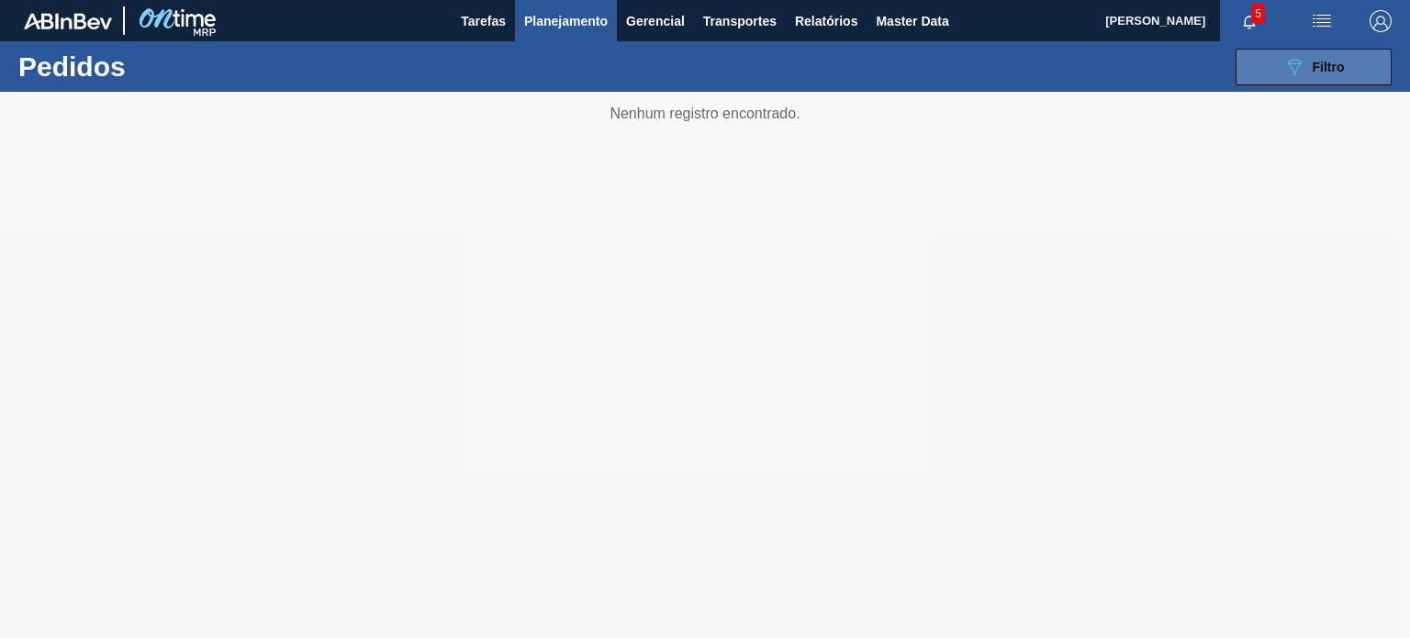
click at [1277, 76] on button "089F7B8B-B2A5-4AFE-B5C0-19BA573D28AC Filtro" at bounding box center [1313, 67] width 156 height 37
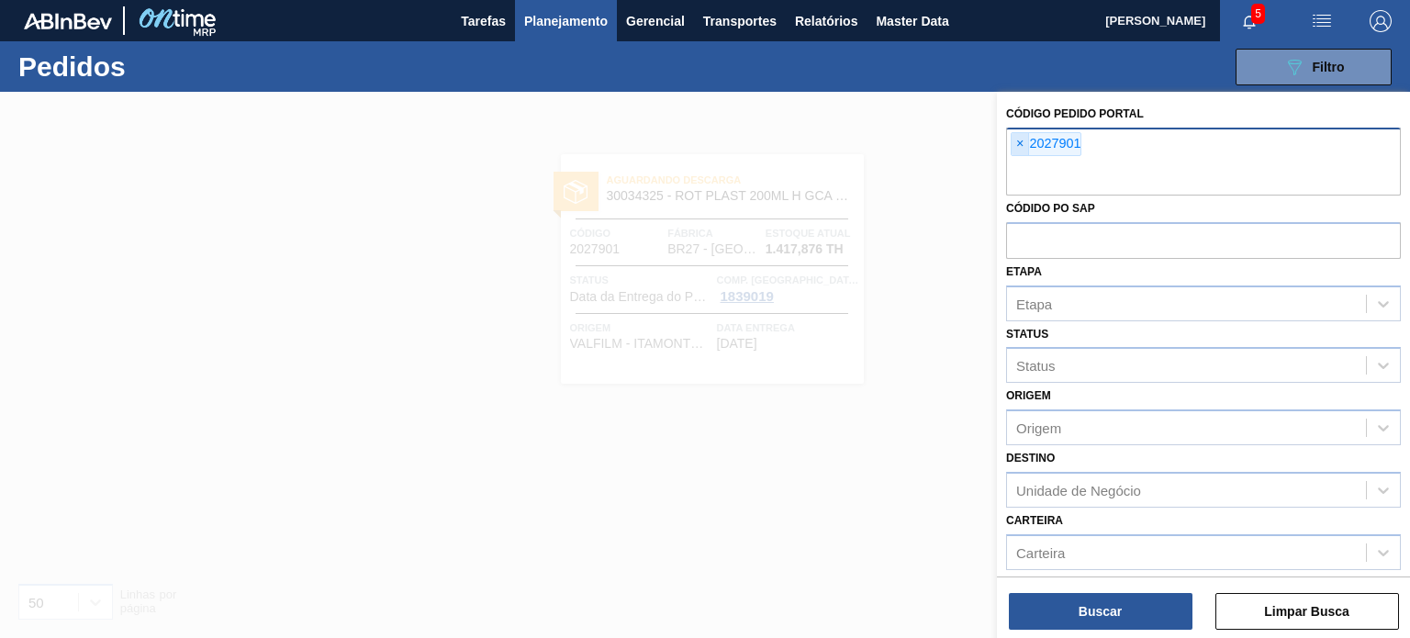
click at [1021, 139] on span "×" at bounding box center [1019, 144] width 17 height 22
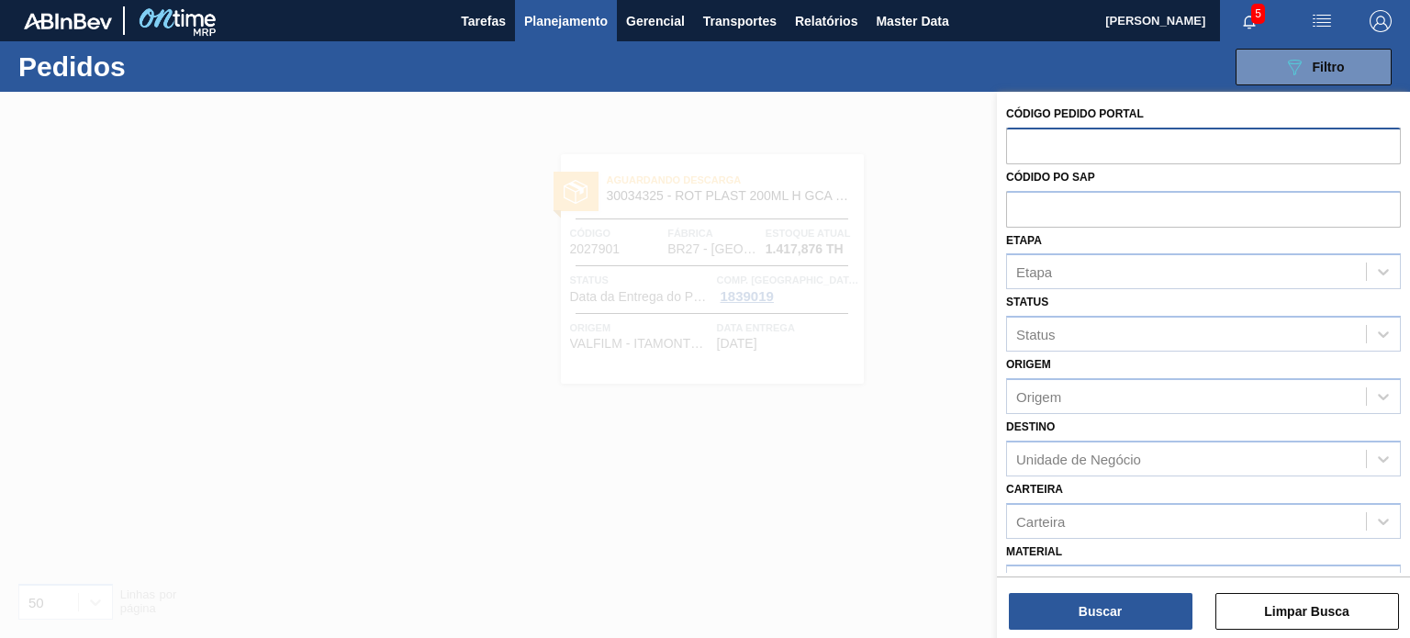
paste input "2050440"
type input "2050440"
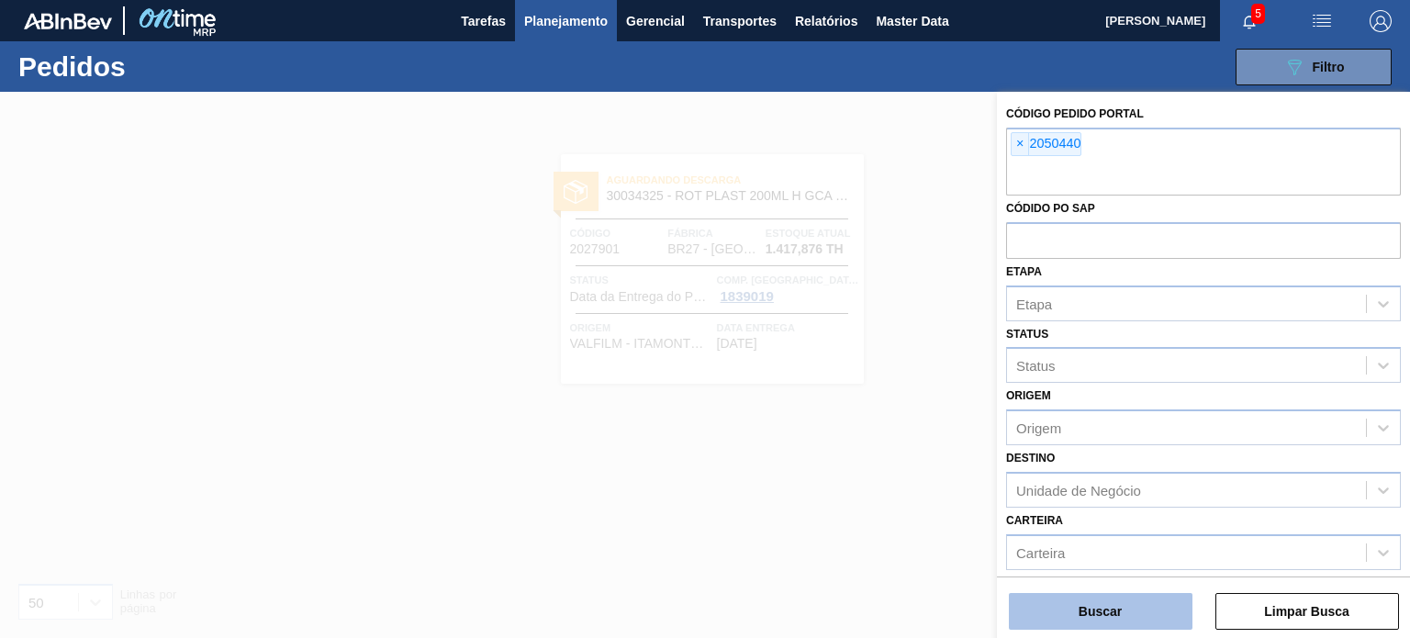
click at [1147, 610] on button "Buscar" at bounding box center [1101, 611] width 184 height 37
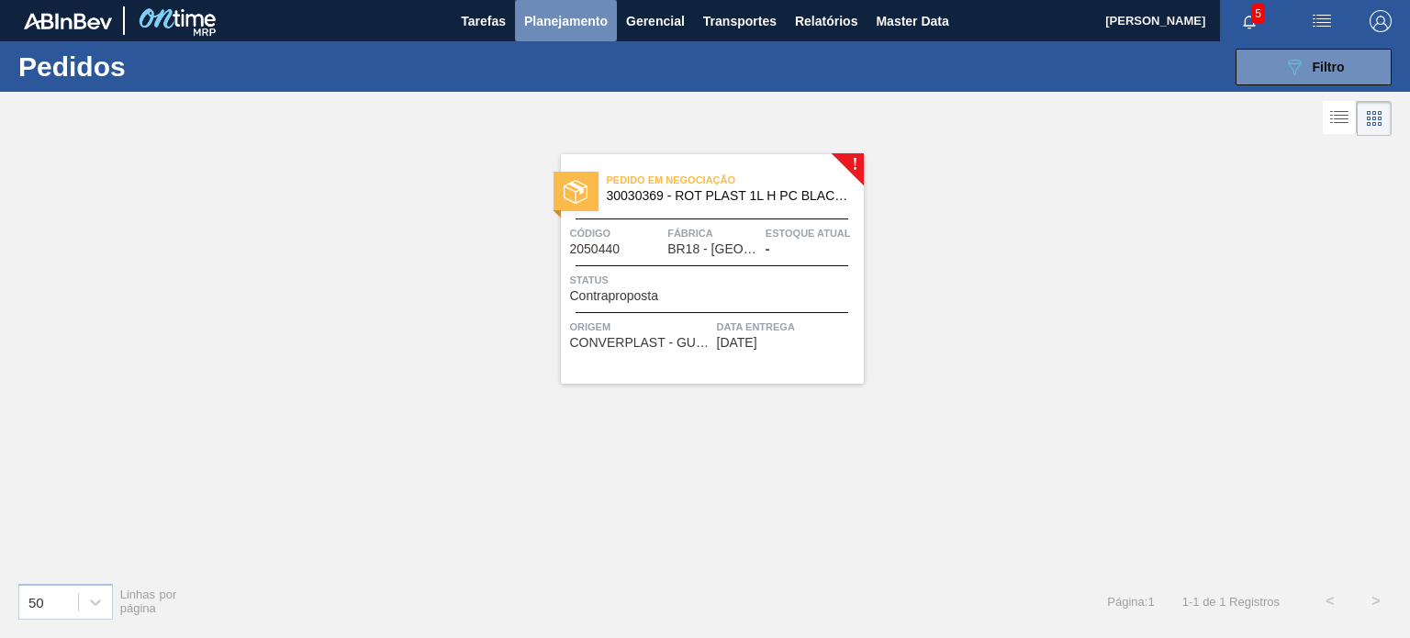
click at [583, 24] on span "Planejamento" at bounding box center [566, 21] width 84 height 22
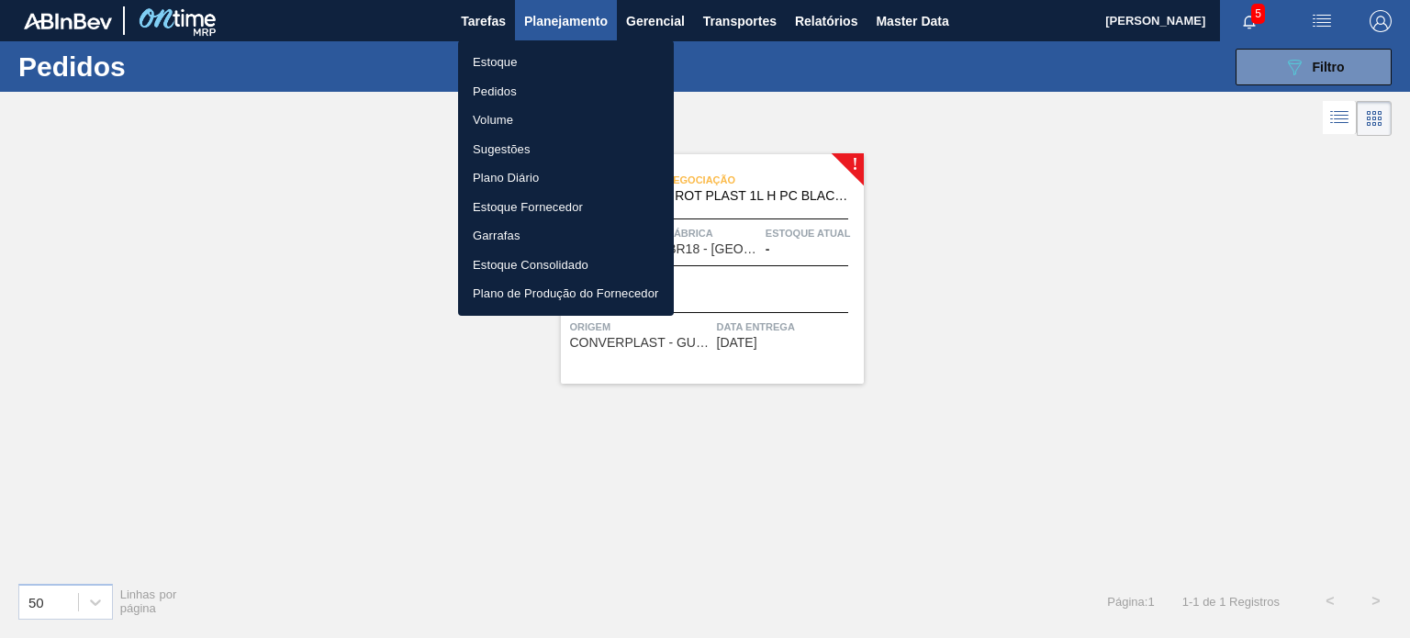
click at [551, 54] on li "Estoque" at bounding box center [566, 62] width 216 height 29
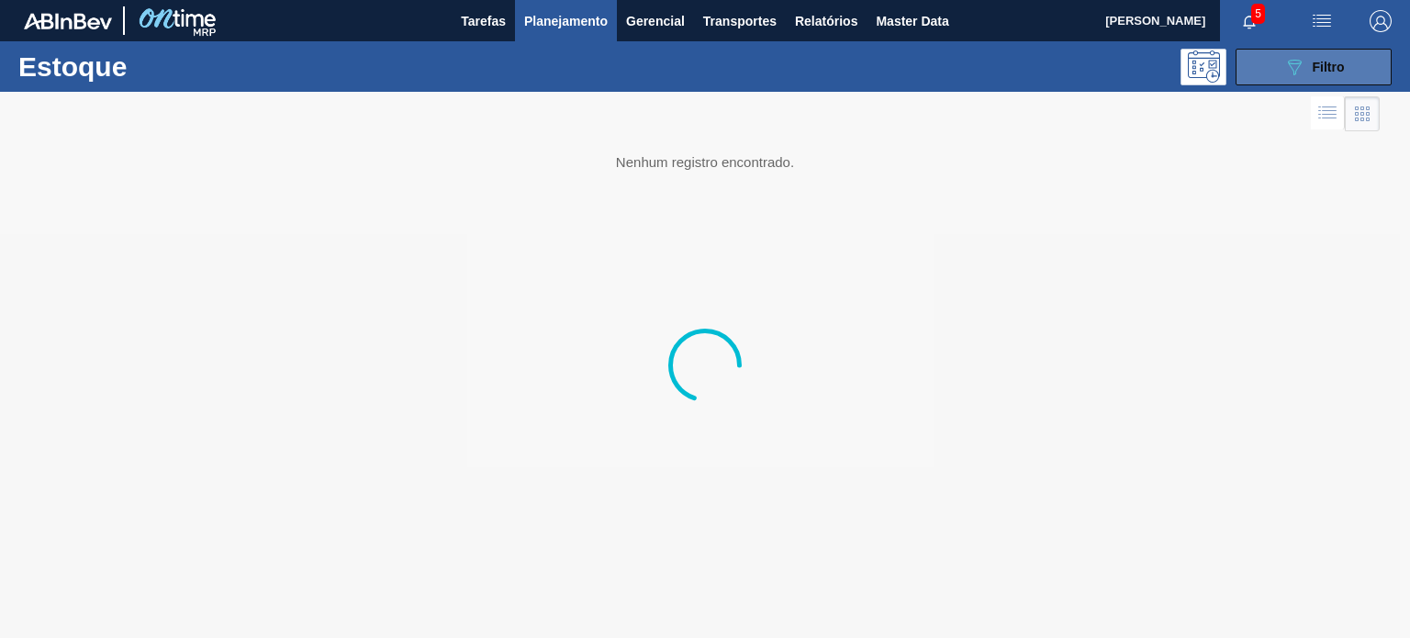
click at [1296, 80] on button "089F7B8B-B2A5-4AFE-B5C0-19BA573D28AC Filtro" at bounding box center [1313, 67] width 156 height 37
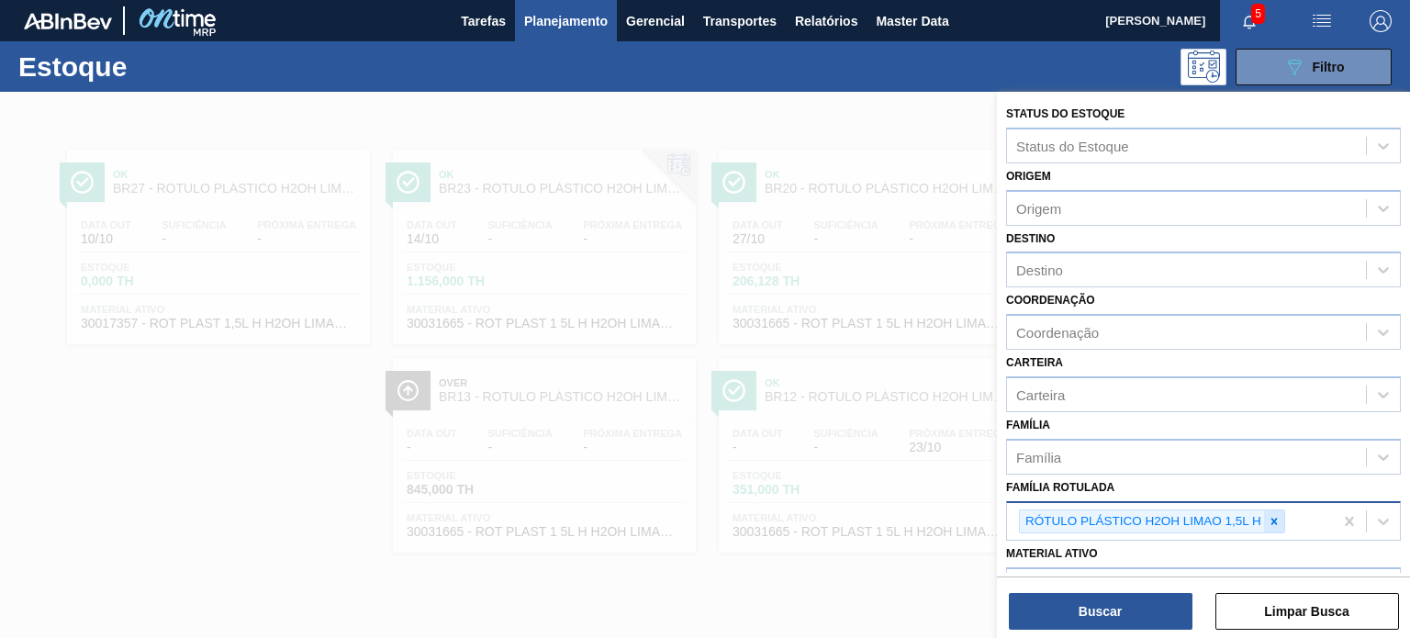
click at [1278, 521] on icon at bounding box center [1273, 521] width 13 height 13
paste Rotulada "ROT PLAST. 1L H PC BLACK"
type Rotulada "ROT PLAST. 1L H PC BLACK"
click at [1183, 563] on div "No options" at bounding box center [1203, 563] width 395 height 31
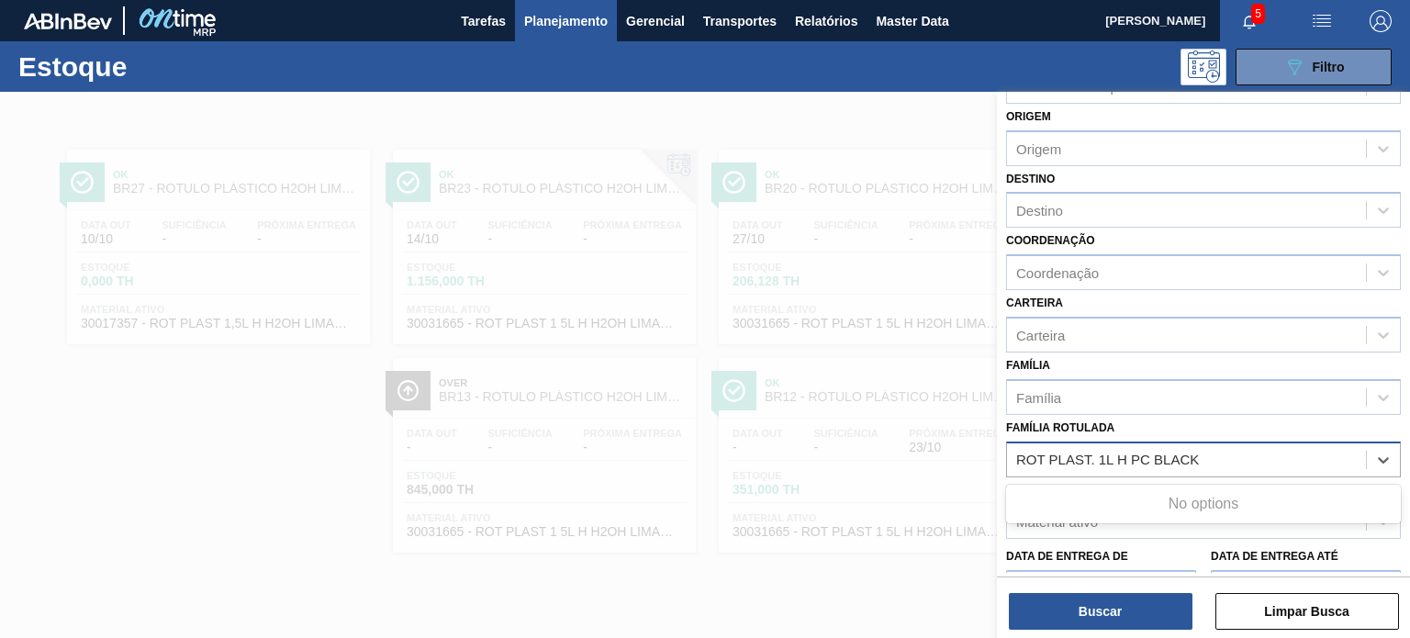
scroll to position [92, 0]
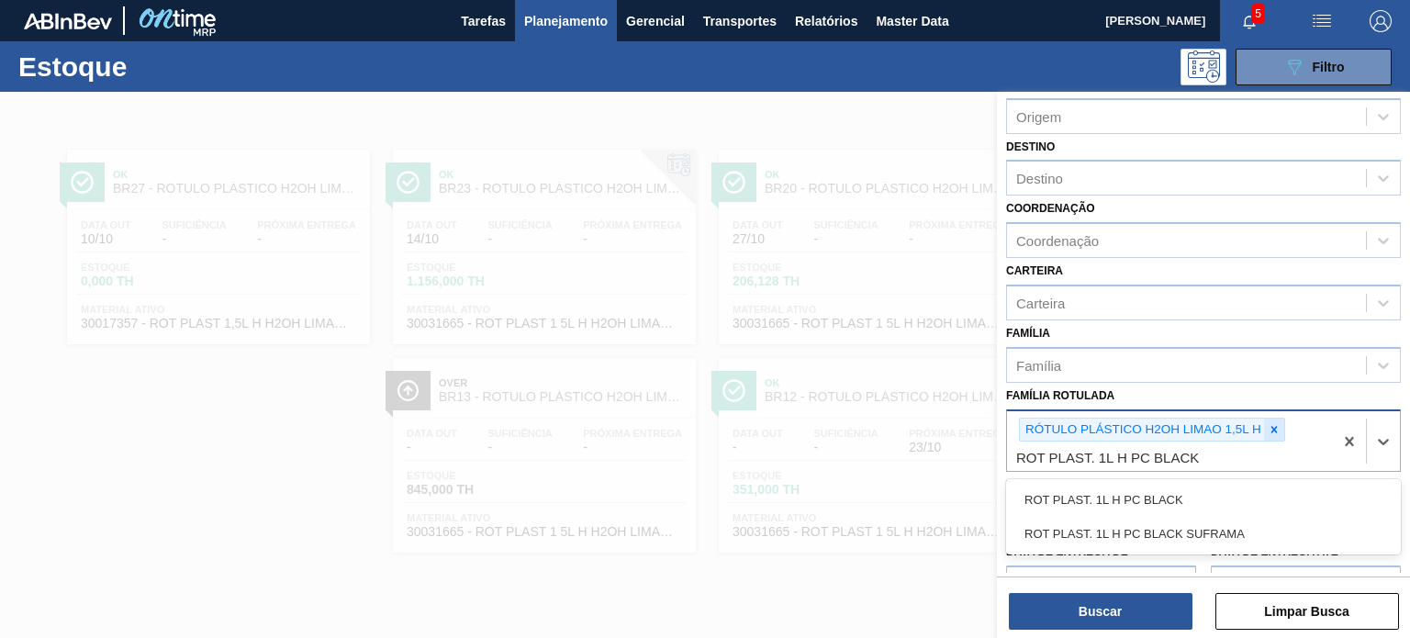
drag, startPoint x: 1270, startPoint y: 429, endPoint x: 1208, endPoint y: 469, distance: 74.3
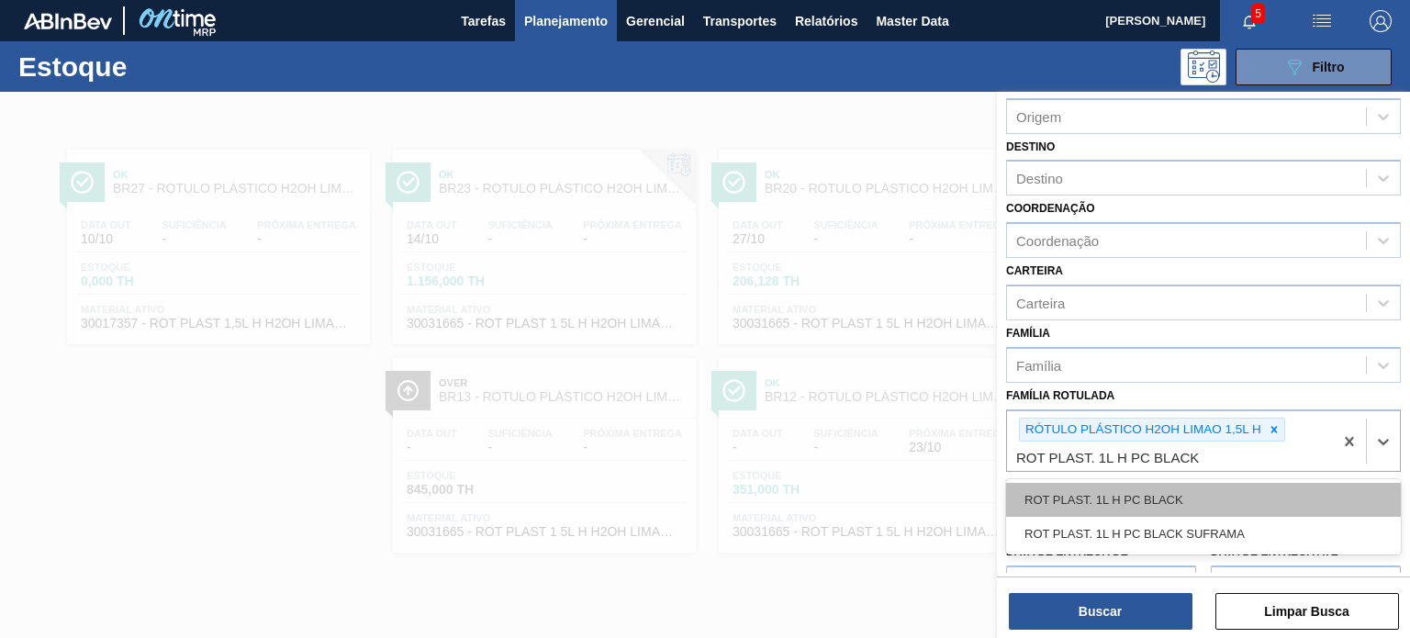
click at [1269, 429] on icon at bounding box center [1273, 429] width 13 height 13
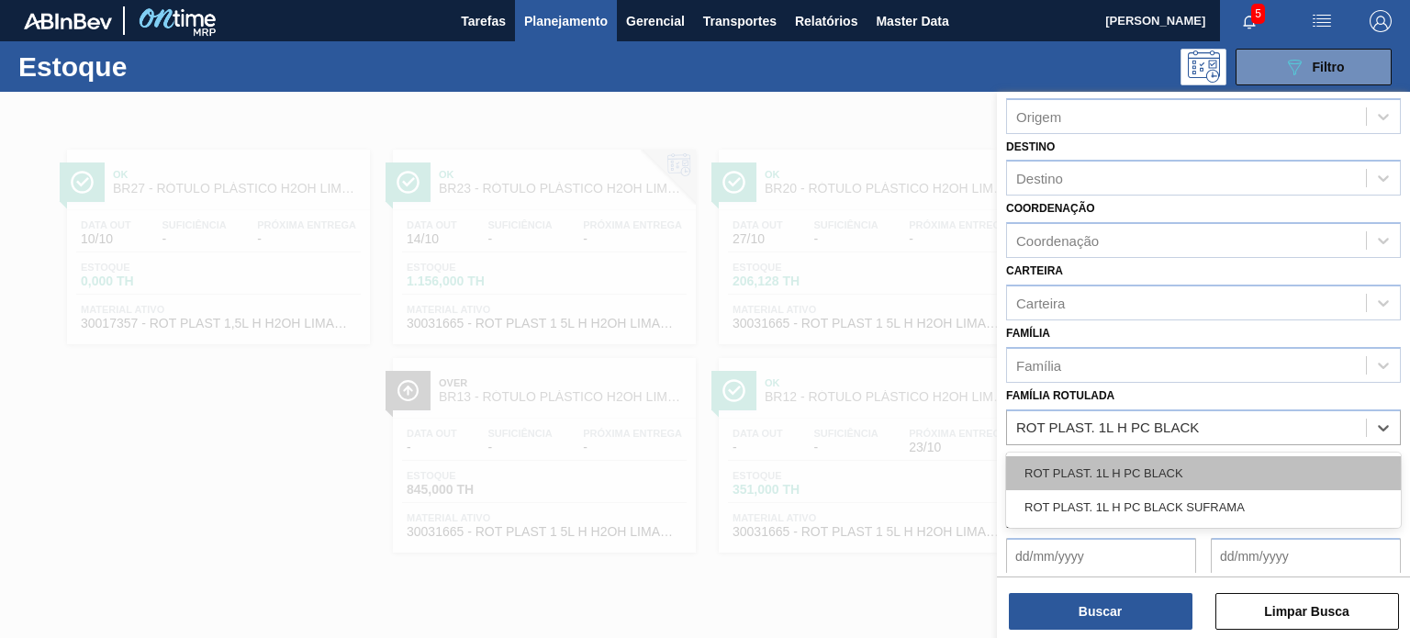
click at [1199, 462] on div "ROT PLAST. 1L H PC BLACK" at bounding box center [1203, 473] width 395 height 34
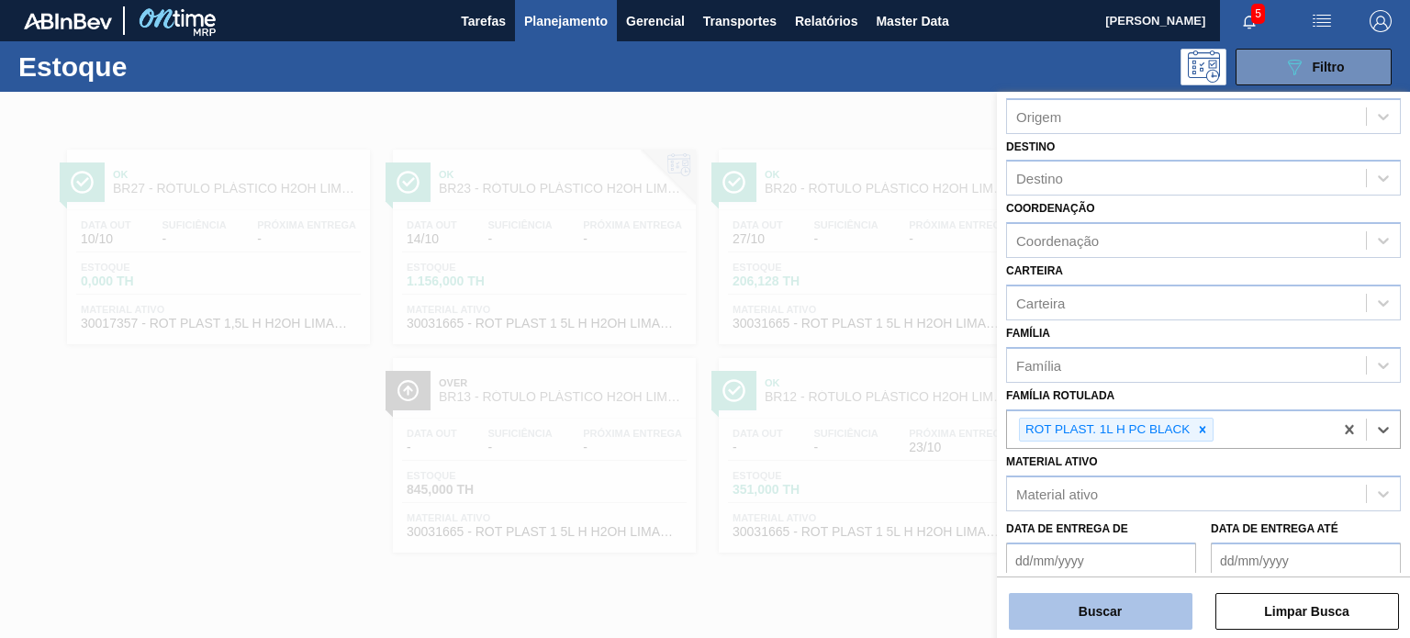
click at [1154, 606] on button "Buscar" at bounding box center [1101, 611] width 184 height 37
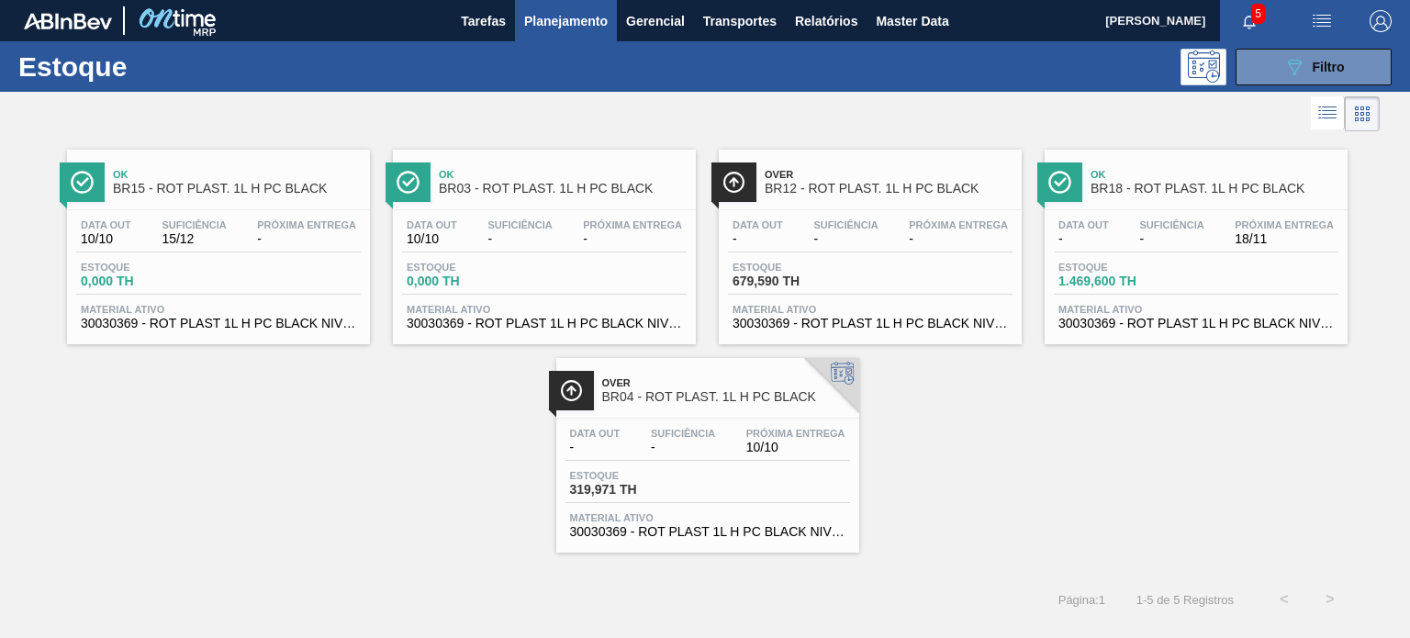
click at [571, 19] on span "Planejamento" at bounding box center [566, 21] width 84 height 22
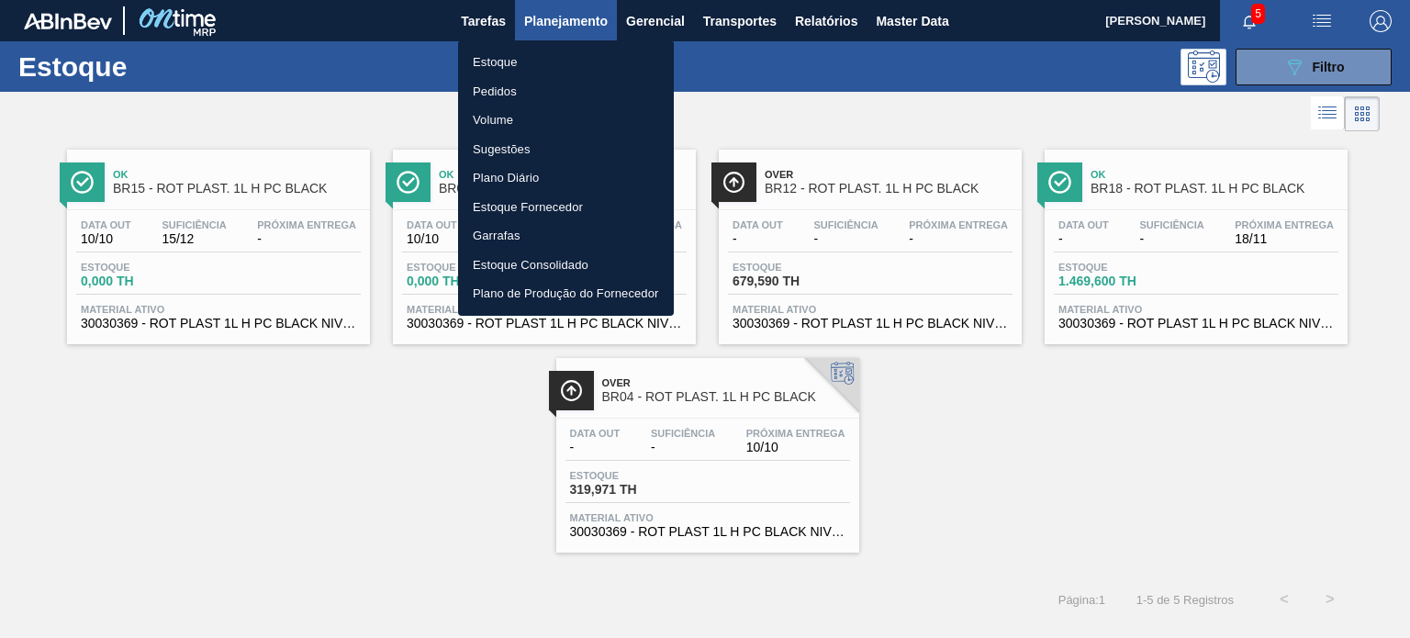
click at [518, 100] on li "Pedidos" at bounding box center [566, 91] width 216 height 29
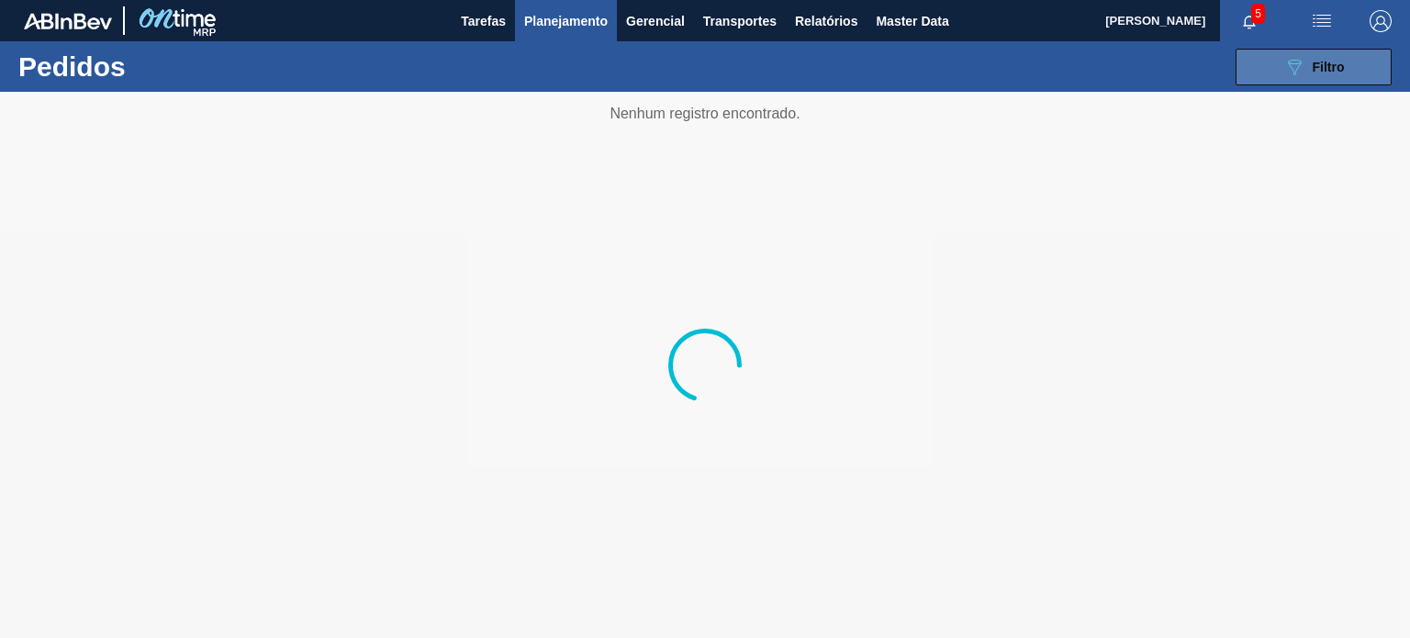
click at [1274, 55] on button "089F7B8B-B2A5-4AFE-B5C0-19BA573D28AC Filtro" at bounding box center [1313, 67] width 156 height 37
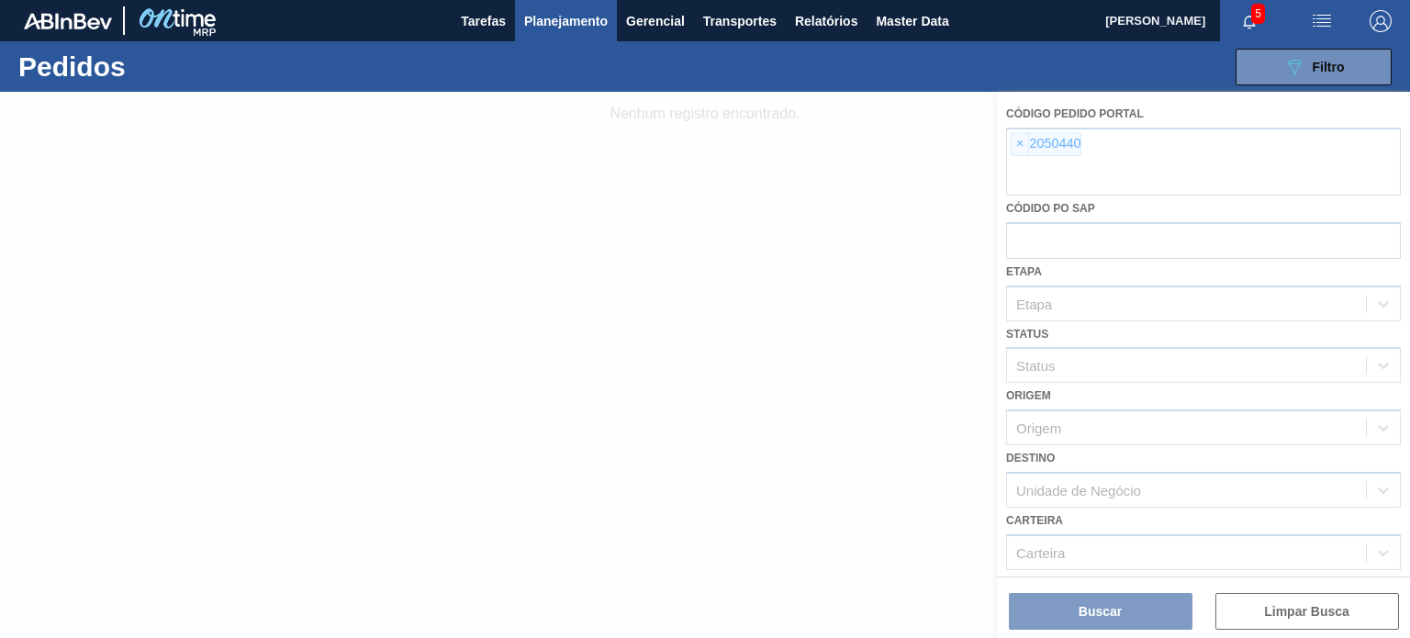
click at [1037, 143] on div at bounding box center [705, 365] width 1410 height 546
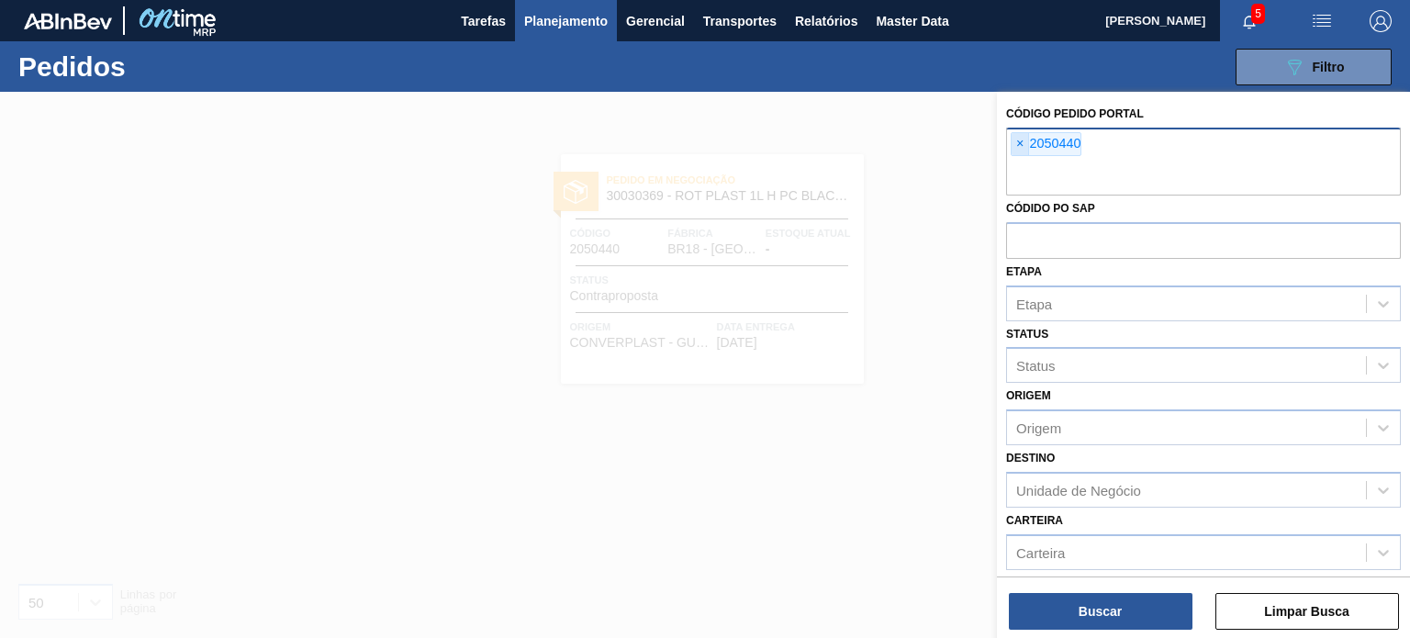
click at [1021, 141] on span "×" at bounding box center [1019, 144] width 17 height 22
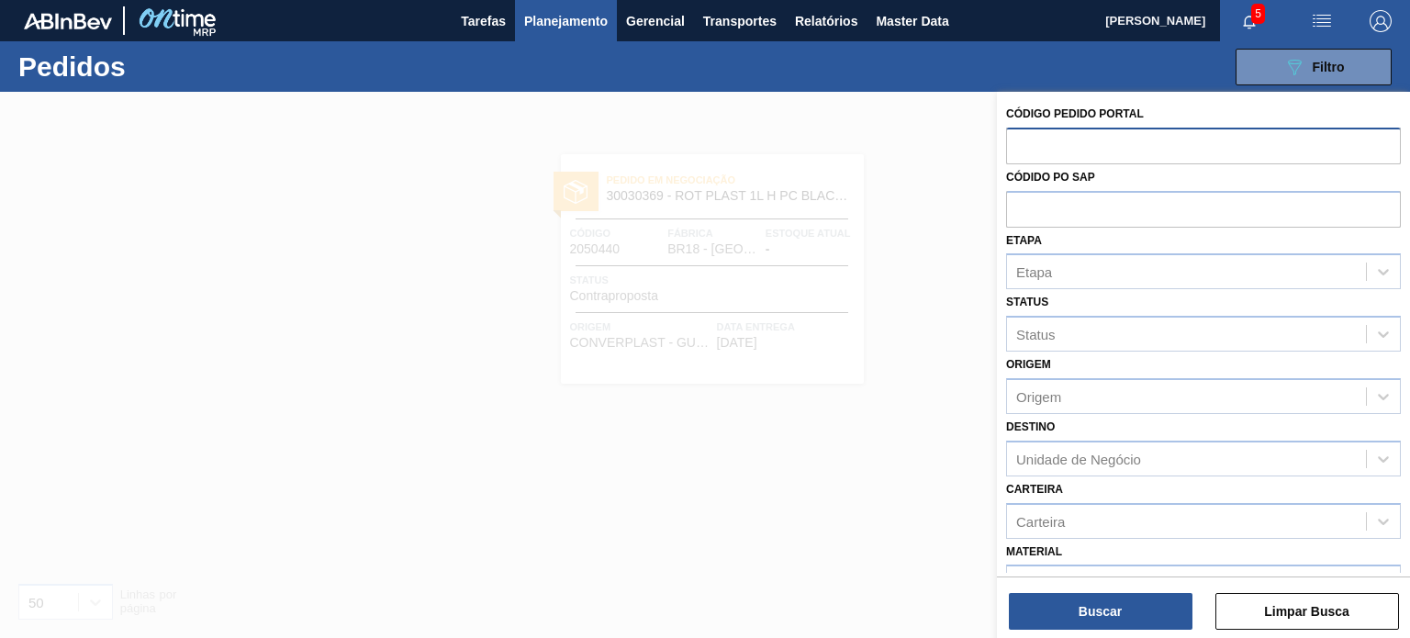
paste input "2033336"
type input "2033336"
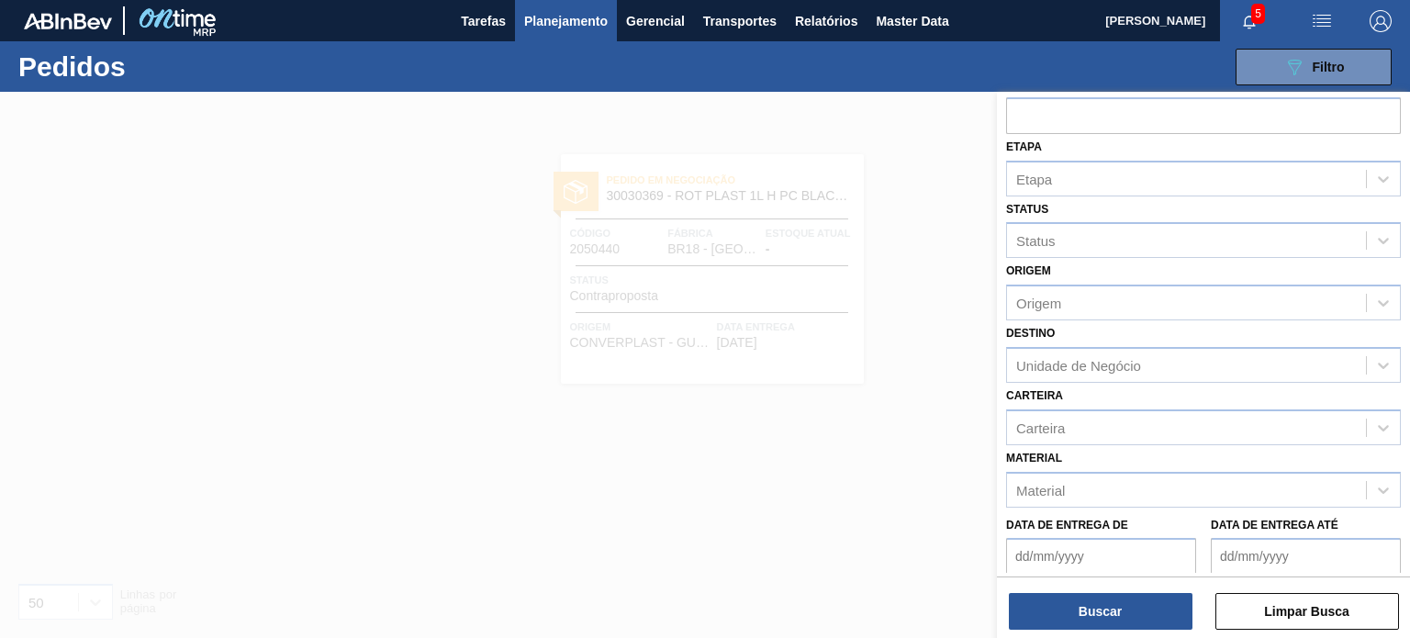
scroll to position [231, 0]
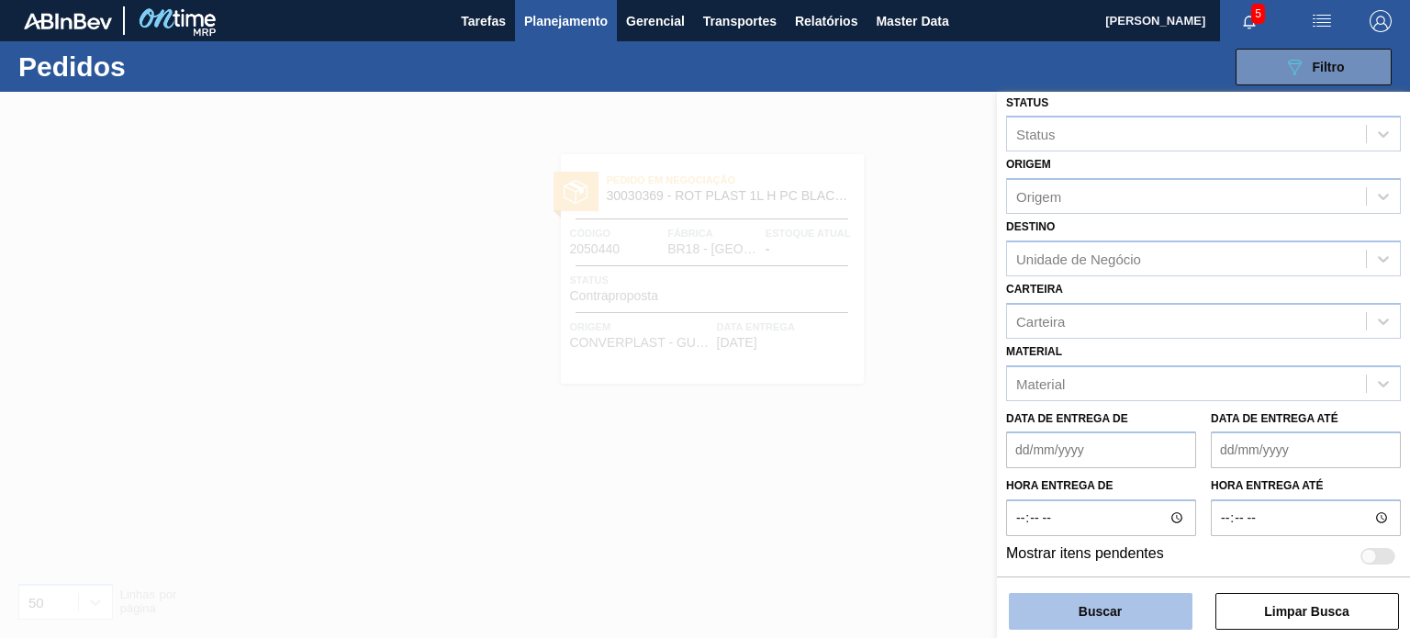
click at [1137, 614] on button "Buscar" at bounding box center [1101, 611] width 184 height 37
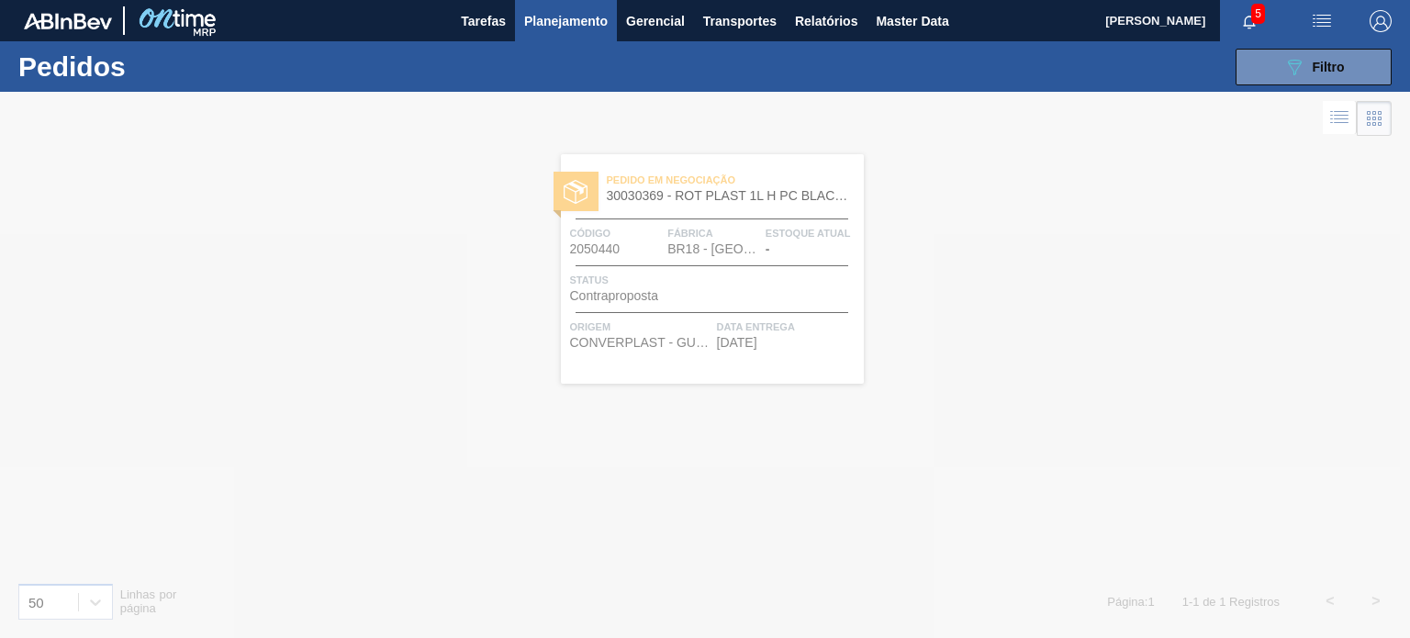
click at [1349, 118] on div at bounding box center [705, 365] width 1410 height 546
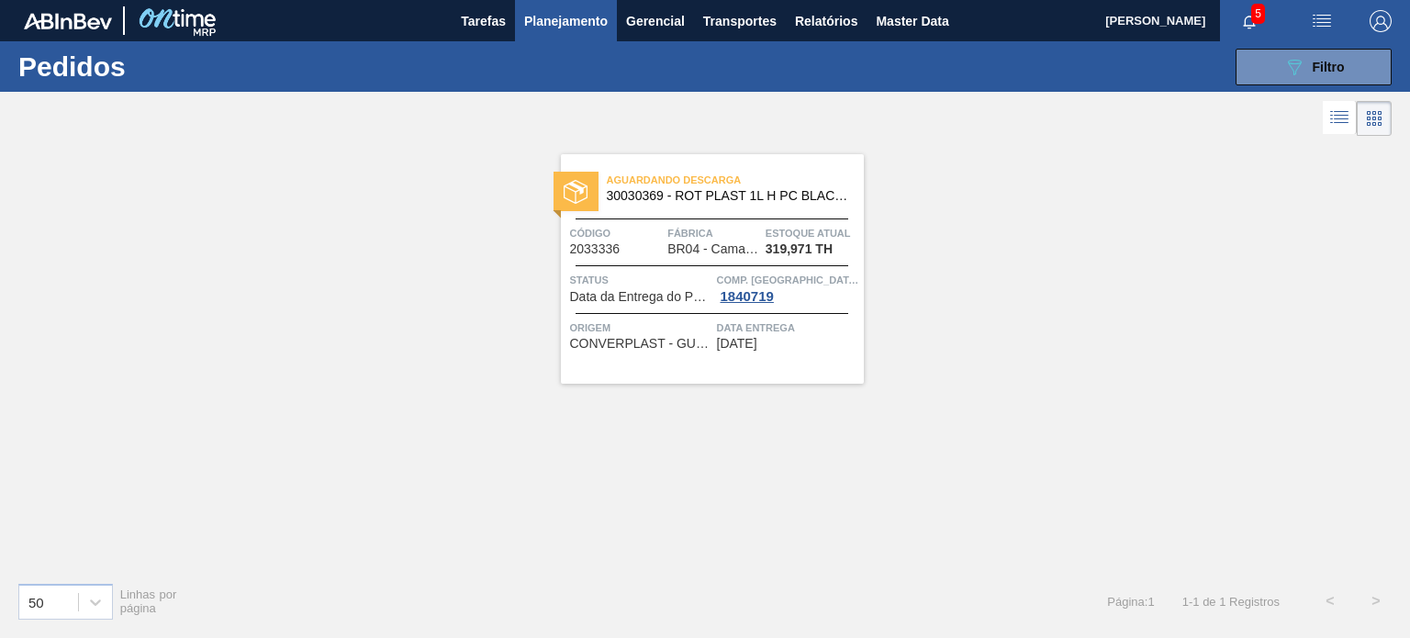
click at [1341, 120] on icon at bounding box center [1339, 117] width 22 height 22
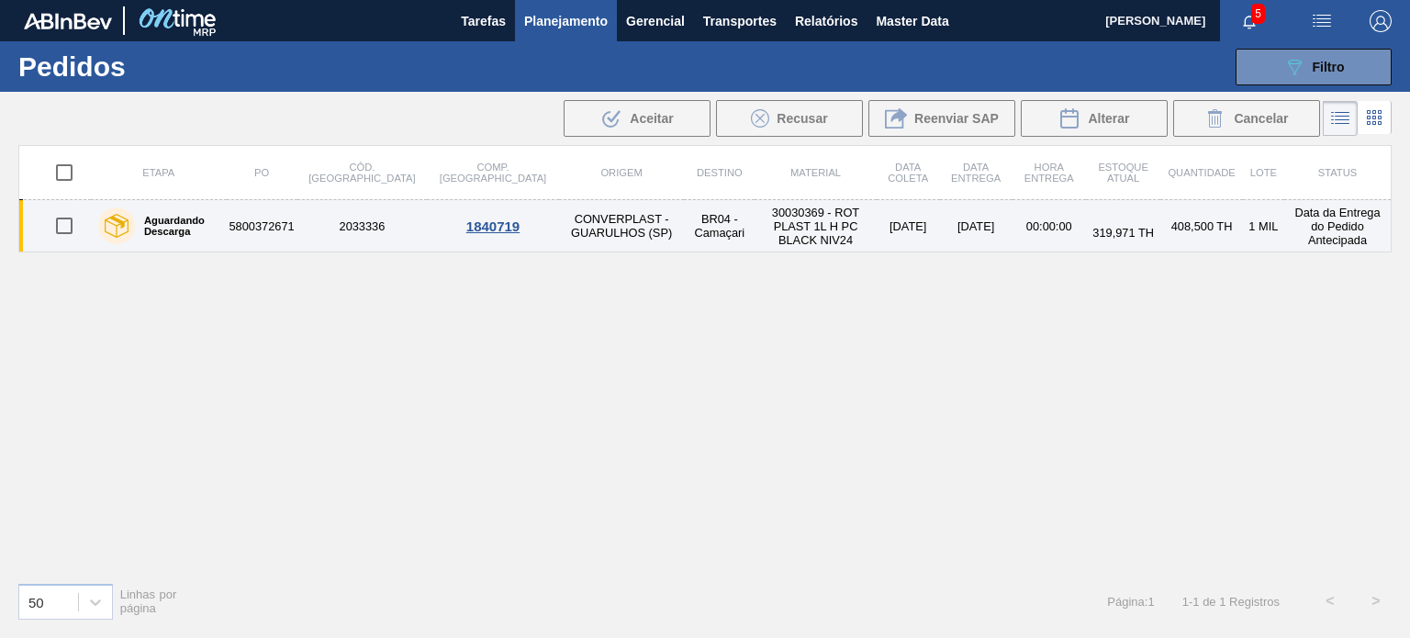
click at [68, 214] on input "checkbox" at bounding box center [64, 225] width 39 height 39
checkbox input "true"
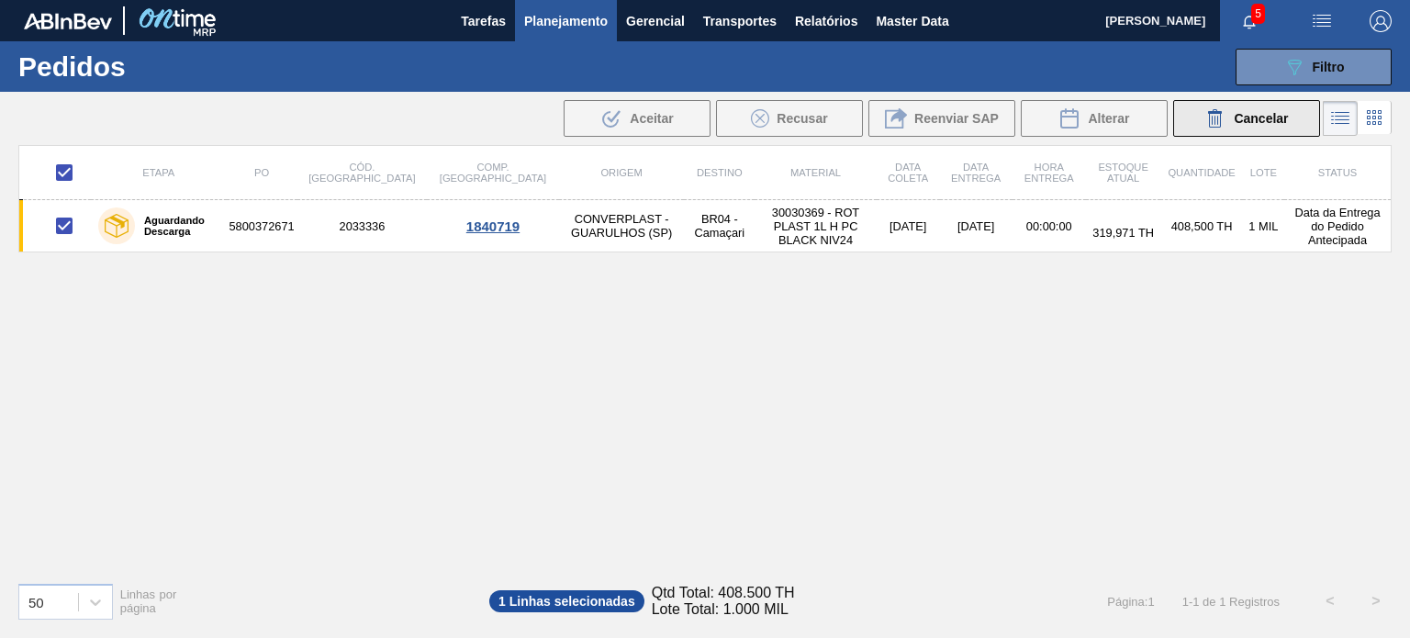
click at [1227, 118] on div "Cancelar" at bounding box center [1246, 118] width 84 height 22
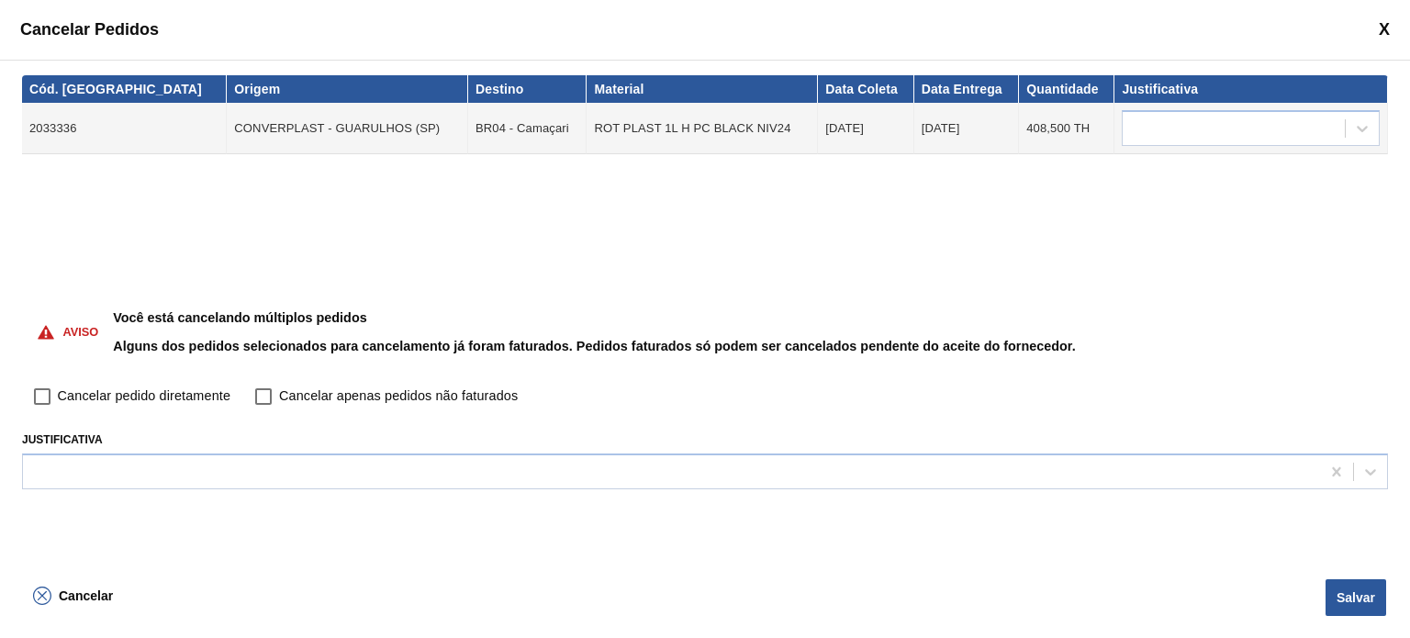
click at [81, 399] on span "Cancelar pedido diretamente" at bounding box center [144, 396] width 173 height 20
click at [58, 399] on input "Cancelar pedido diretamente" at bounding box center [42, 396] width 31 height 31
checkbox input "true"
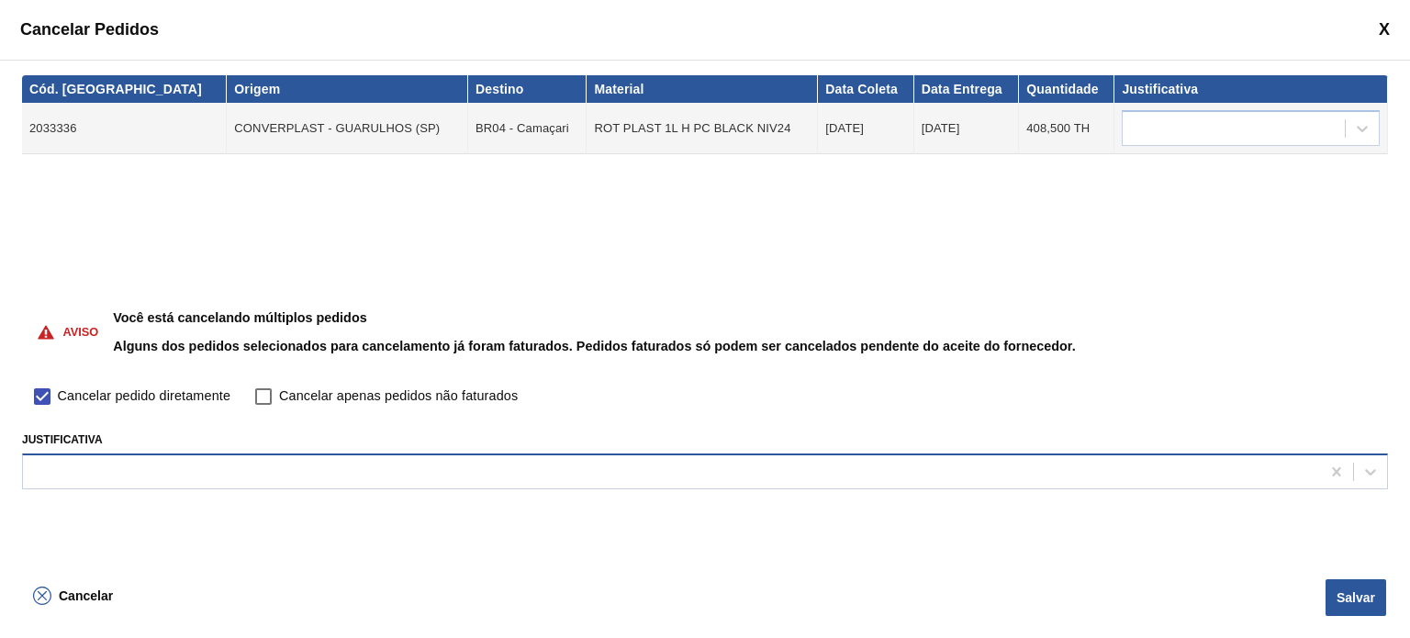
click at [184, 454] on div at bounding box center [705, 471] width 1366 height 36
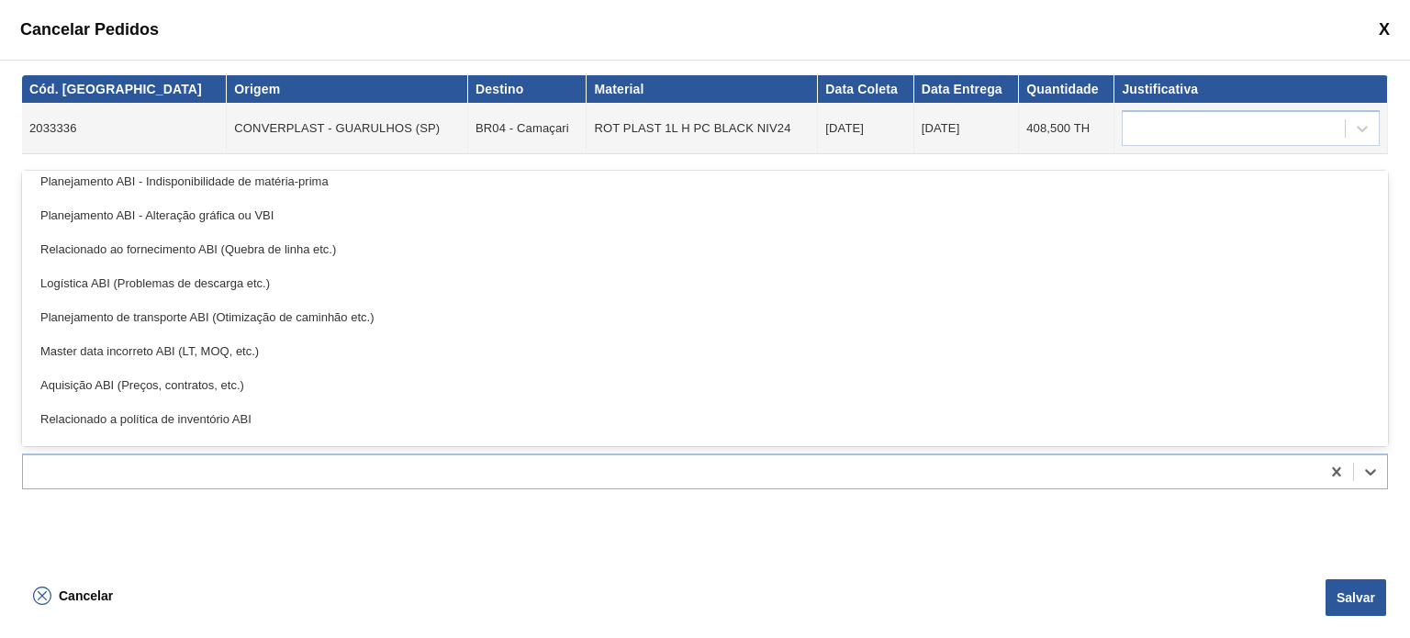
scroll to position [343, 0]
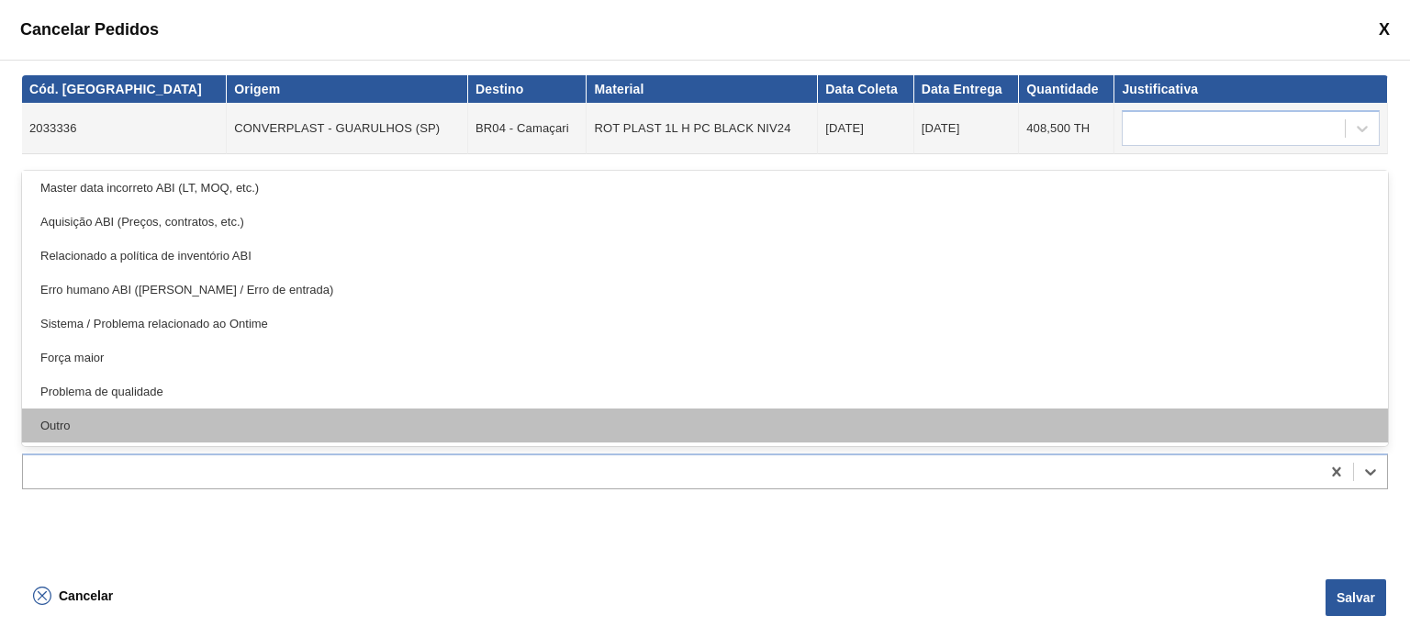
click at [259, 418] on div "Outro" at bounding box center [705, 425] width 1366 height 34
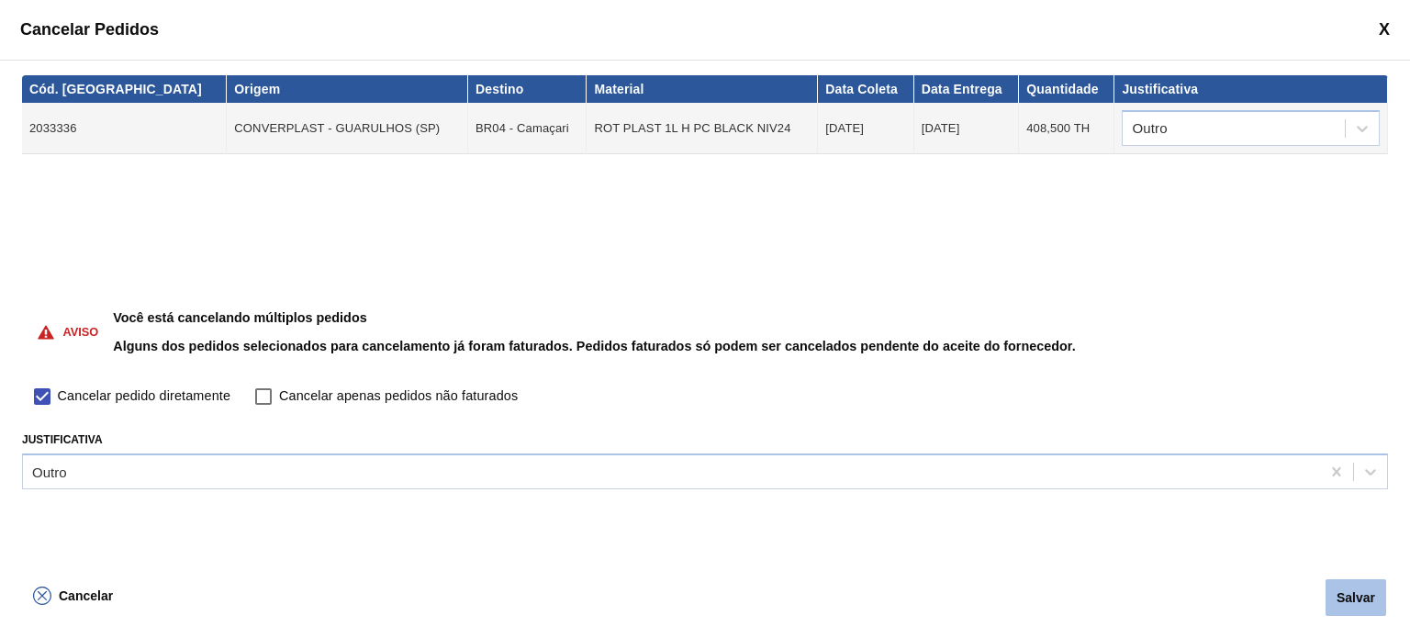
click at [1355, 605] on button "Salvar" at bounding box center [1355, 597] width 61 height 37
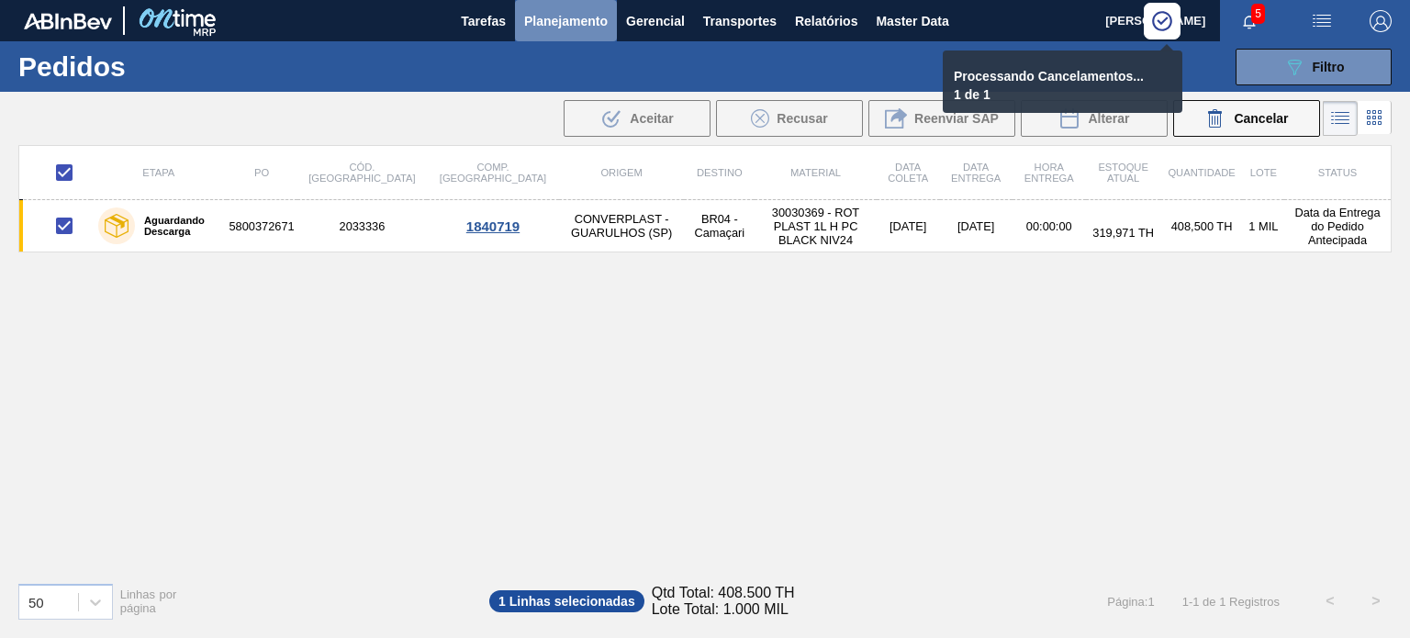
click at [570, 23] on span "Planejamento" at bounding box center [566, 21] width 84 height 22
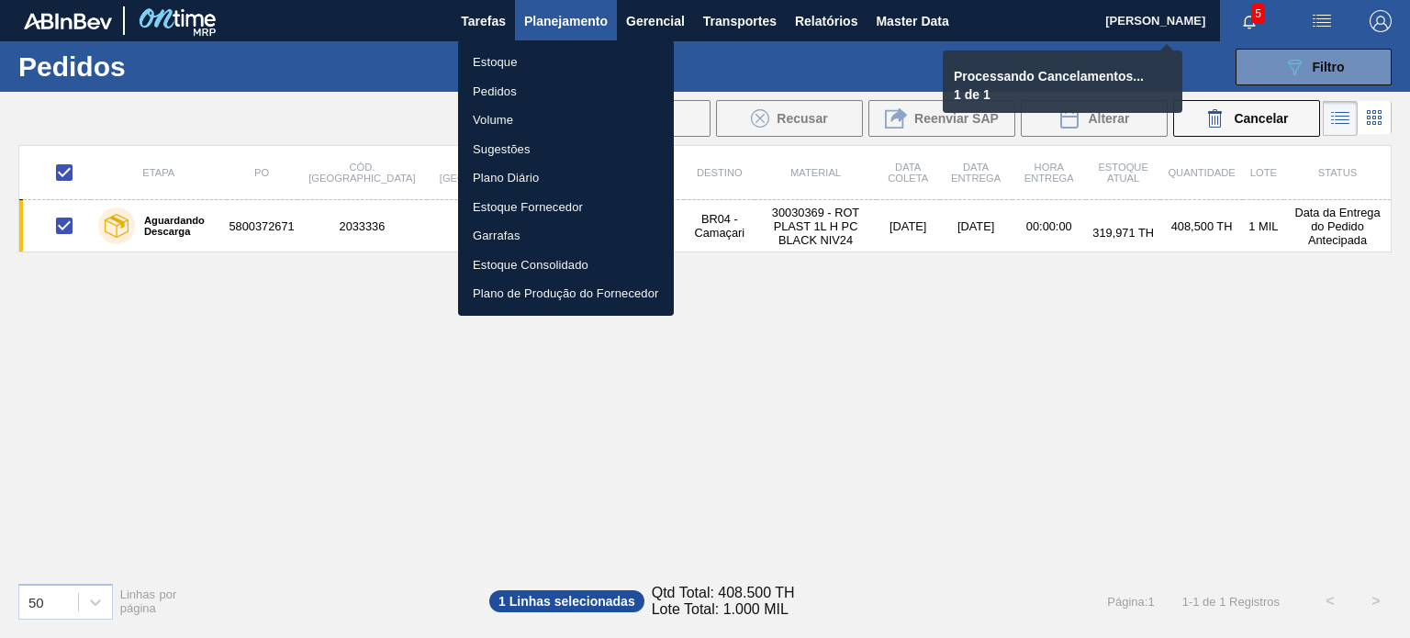
checkbox input "false"
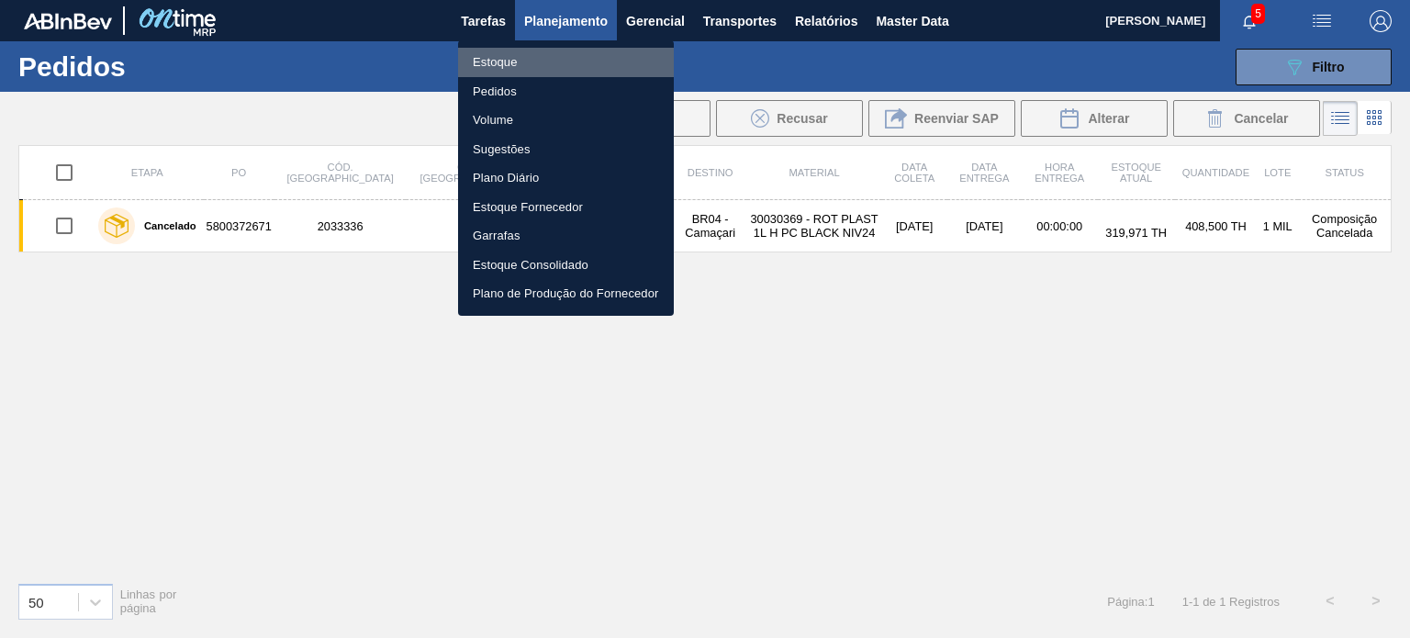
click at [532, 65] on li "Estoque" at bounding box center [566, 62] width 216 height 29
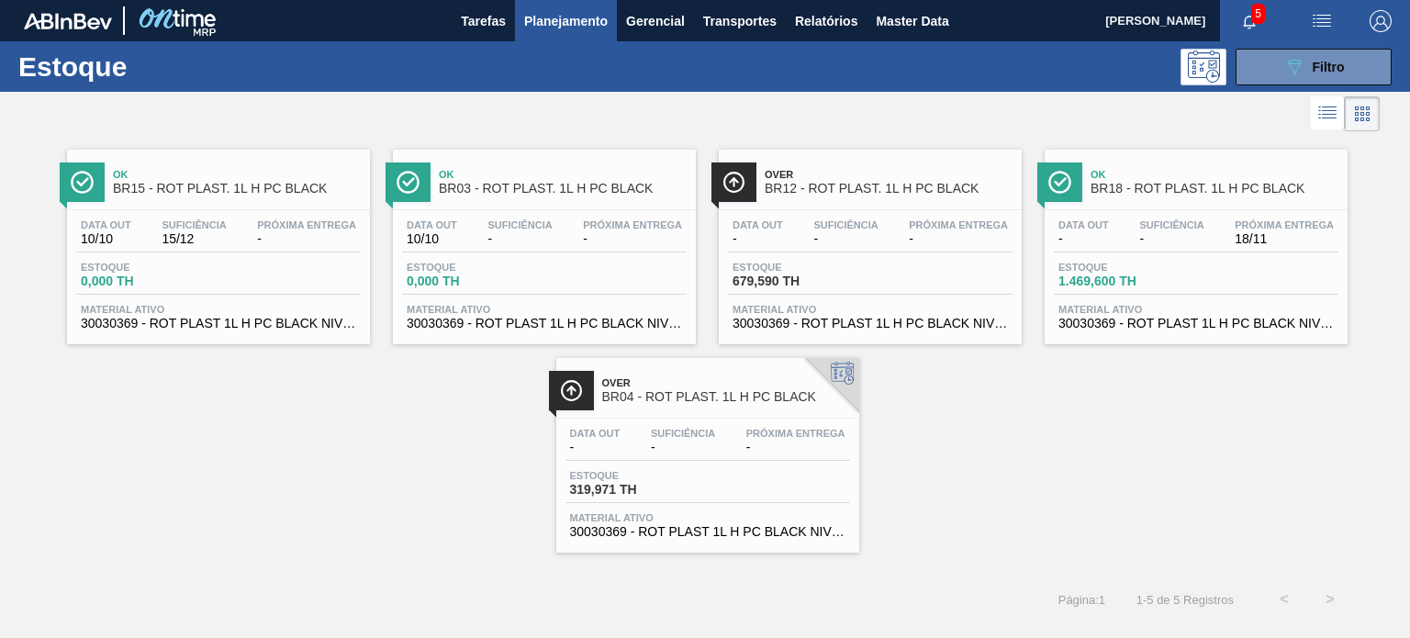
click at [548, 16] on span "Planejamento" at bounding box center [566, 21] width 84 height 22
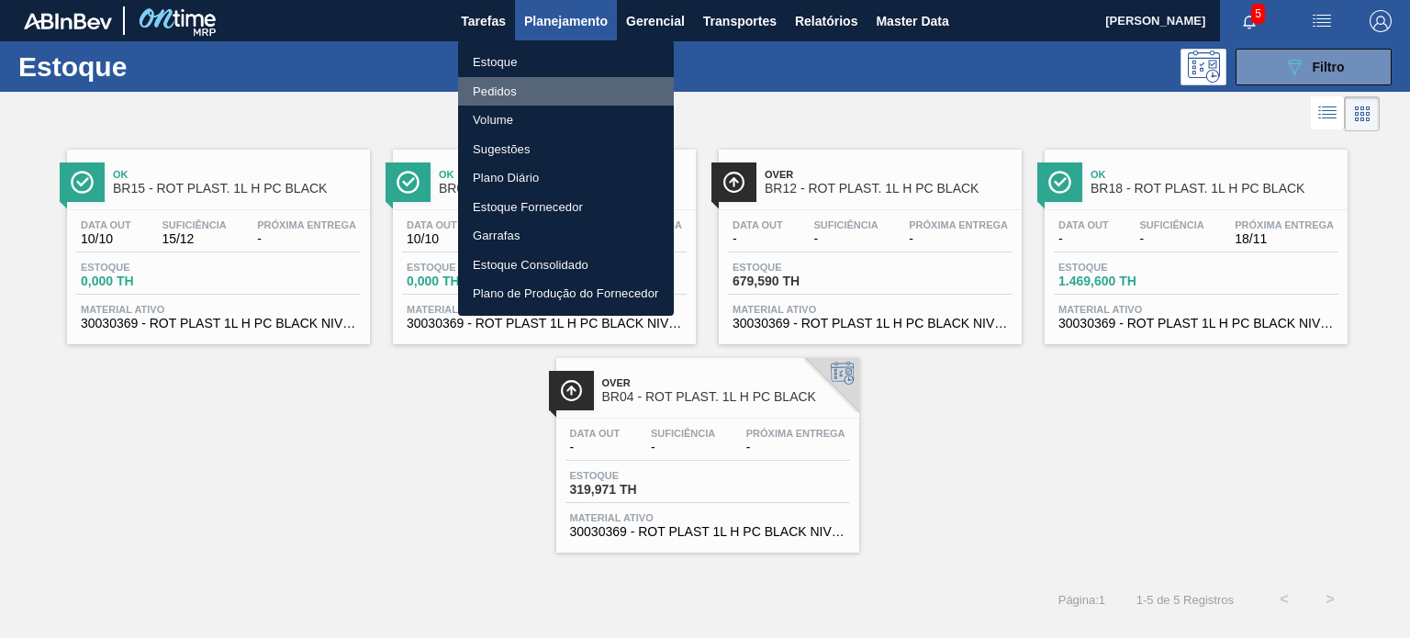
click at [506, 84] on li "Pedidos" at bounding box center [566, 91] width 216 height 29
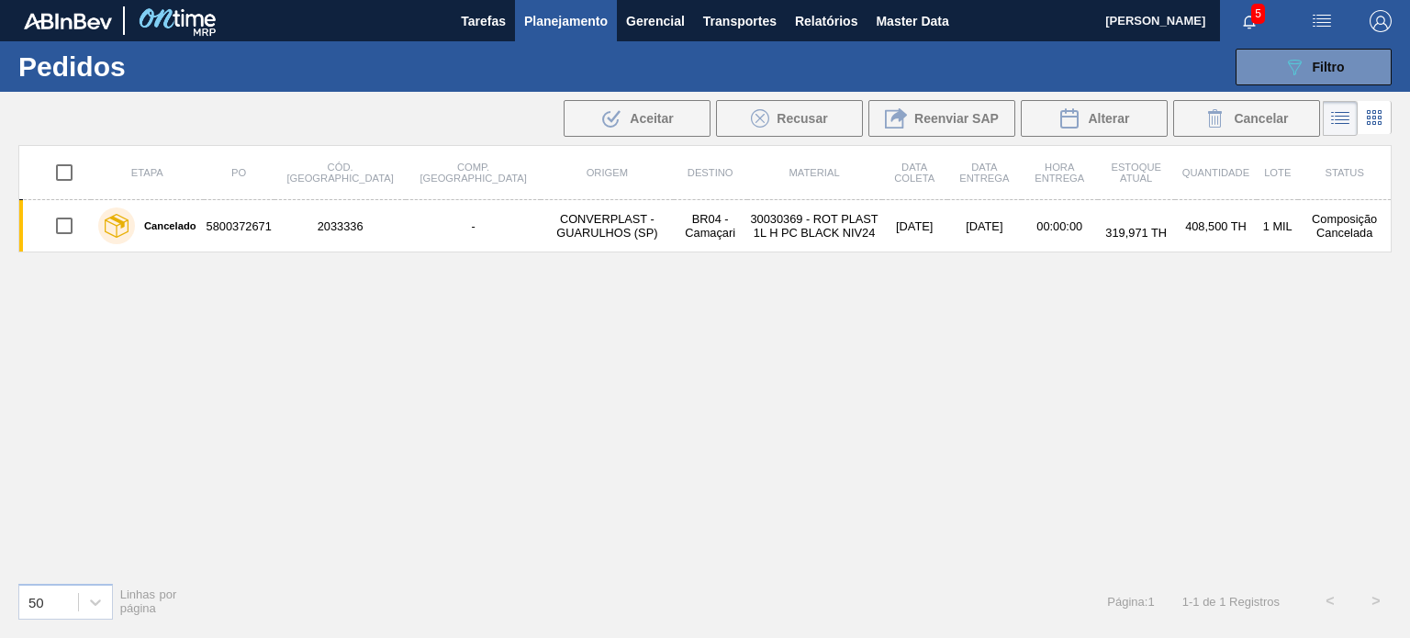
click at [1388, 113] on li at bounding box center [1374, 117] width 34 height 33
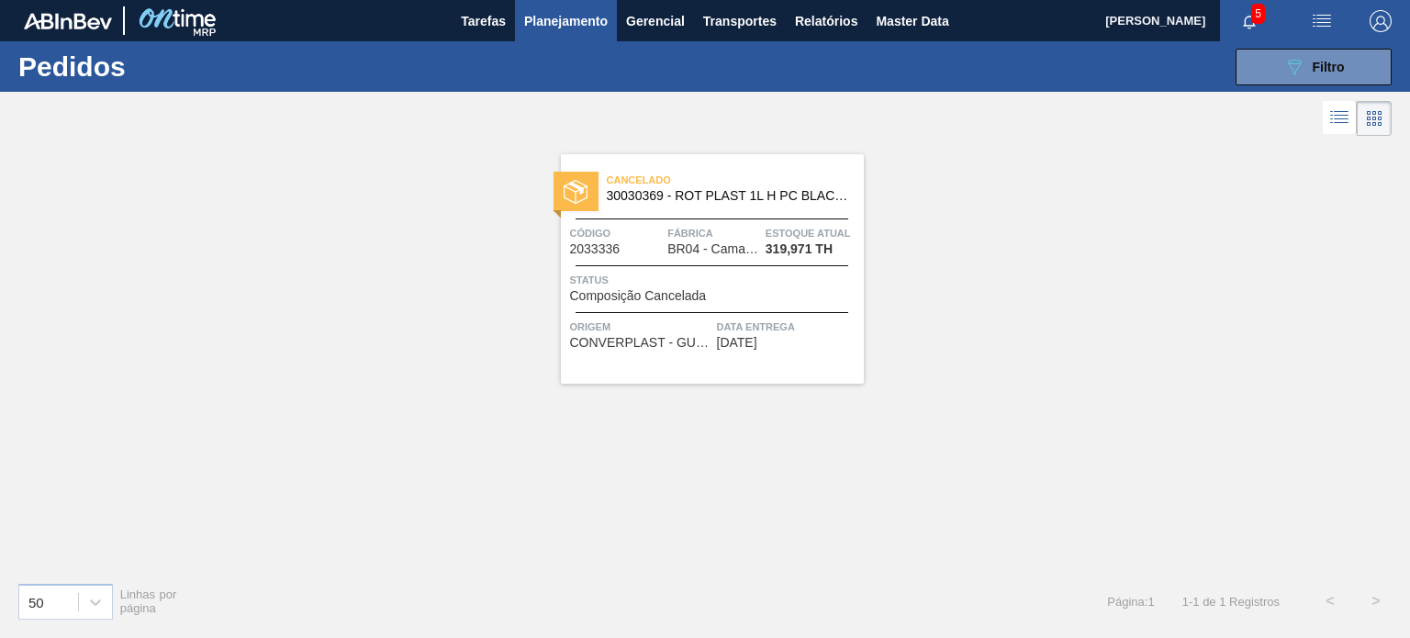
click at [789, 249] on span "319,971 TH" at bounding box center [798, 249] width 67 height 14
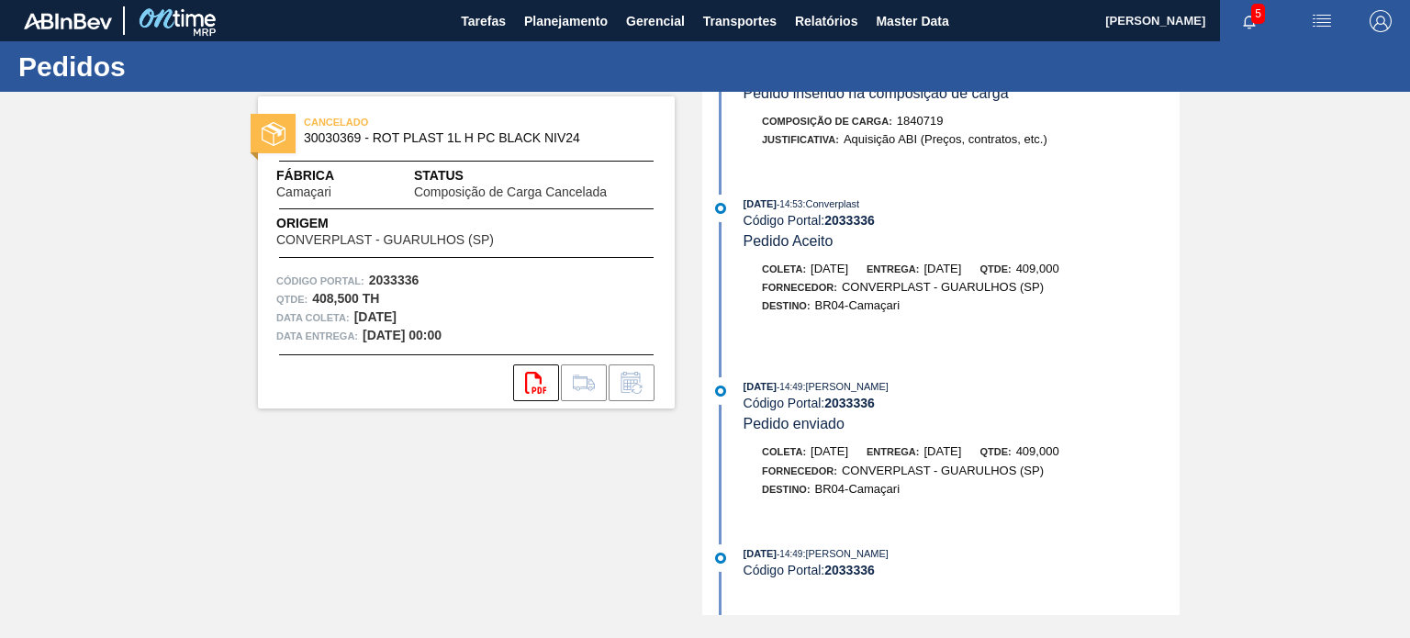
scroll to position [1389, 0]
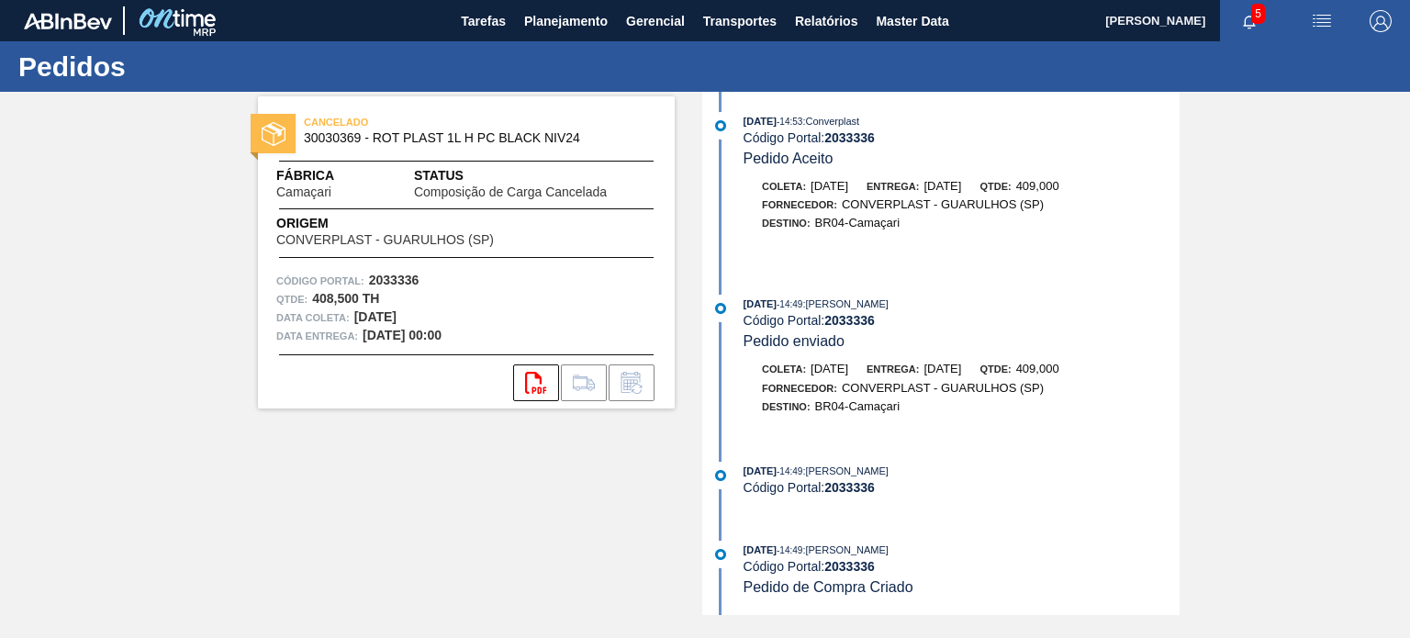
drag, startPoint x: 906, startPoint y: 298, endPoint x: 809, endPoint y: 298, distance: 97.3
click at [809, 298] on div "18/09/2025 - 14:49 : Leandro de Paula" at bounding box center [961, 304] width 436 height 18
click at [802, 299] on span "- 14:49" at bounding box center [789, 304] width 26 height 10
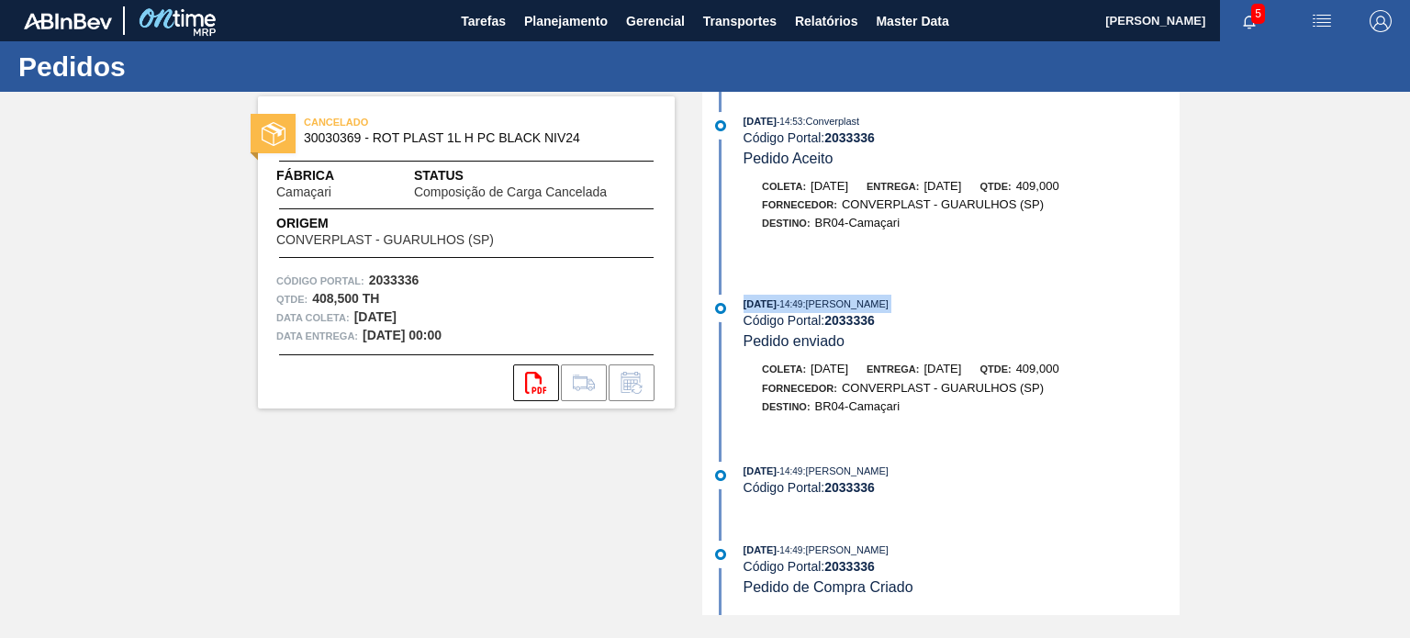
click at [802, 299] on span "- 14:49" at bounding box center [789, 304] width 26 height 10
click at [860, 392] on div "Fornecedor: CONVERPLAST - GUARULHOS (SP)" at bounding box center [903, 388] width 282 height 18
click at [860, 391] on div "Fornecedor: CONVERPLAST - GUARULHOS (SP)" at bounding box center [903, 388] width 282 height 18
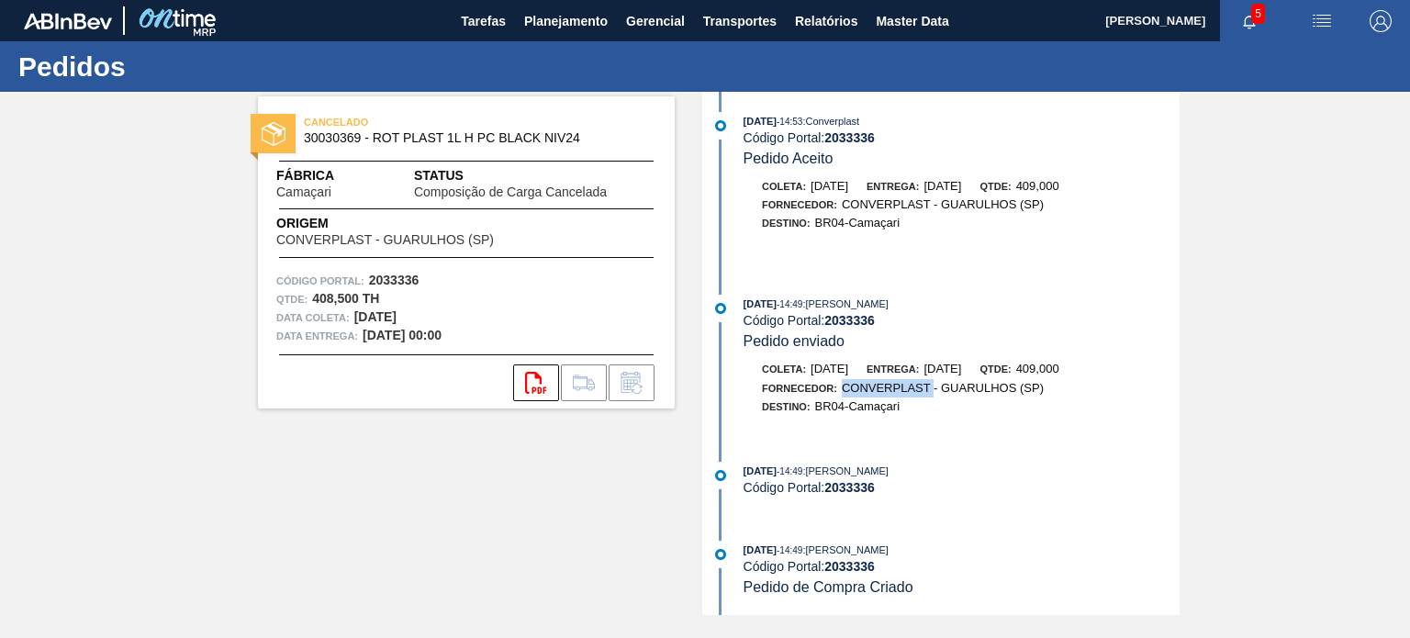
click at [860, 391] on div "Fornecedor: CONVERPLAST - GUARULHOS (SP)" at bounding box center [903, 388] width 282 height 18
click at [870, 429] on div "18/09/2025 - 14:49 : Leandro de Paula Código Portal: 2033336 Pedido enviado Col…" at bounding box center [943, 364] width 473 height 139
click at [881, 480] on div "Código Portal: 2033336" at bounding box center [961, 487] width 436 height 15
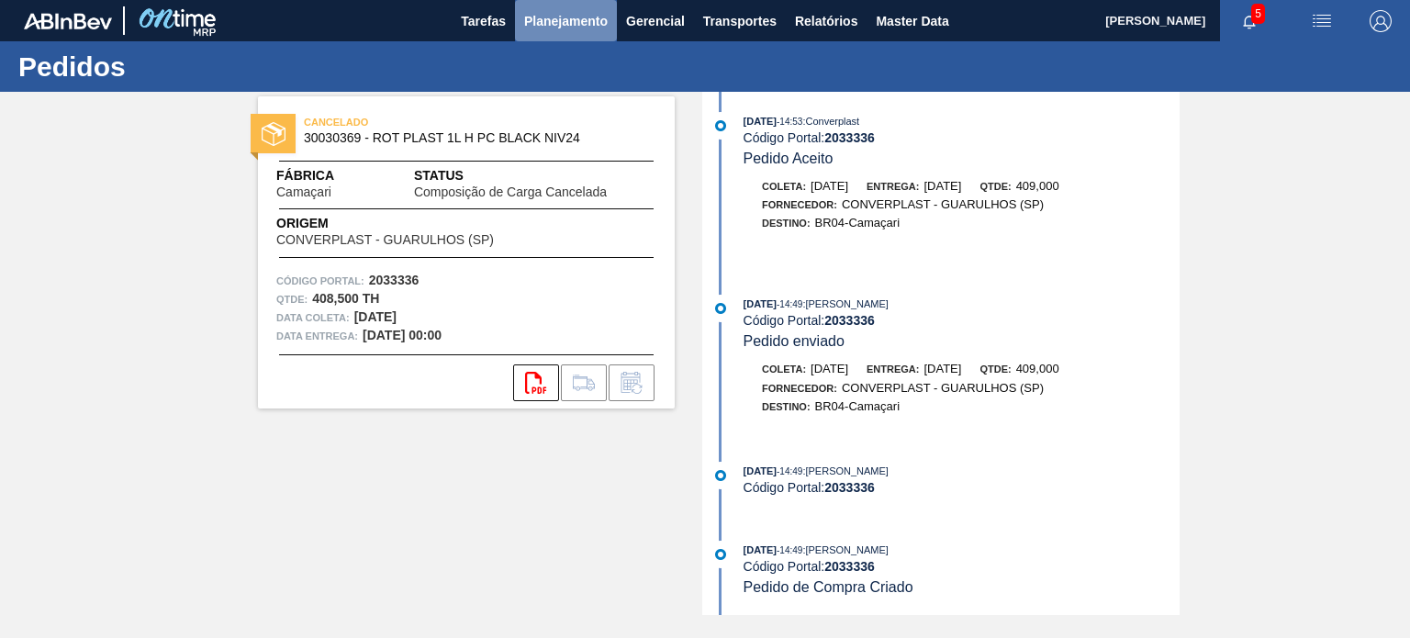
click at [558, 27] on span "Planejamento" at bounding box center [566, 21] width 84 height 22
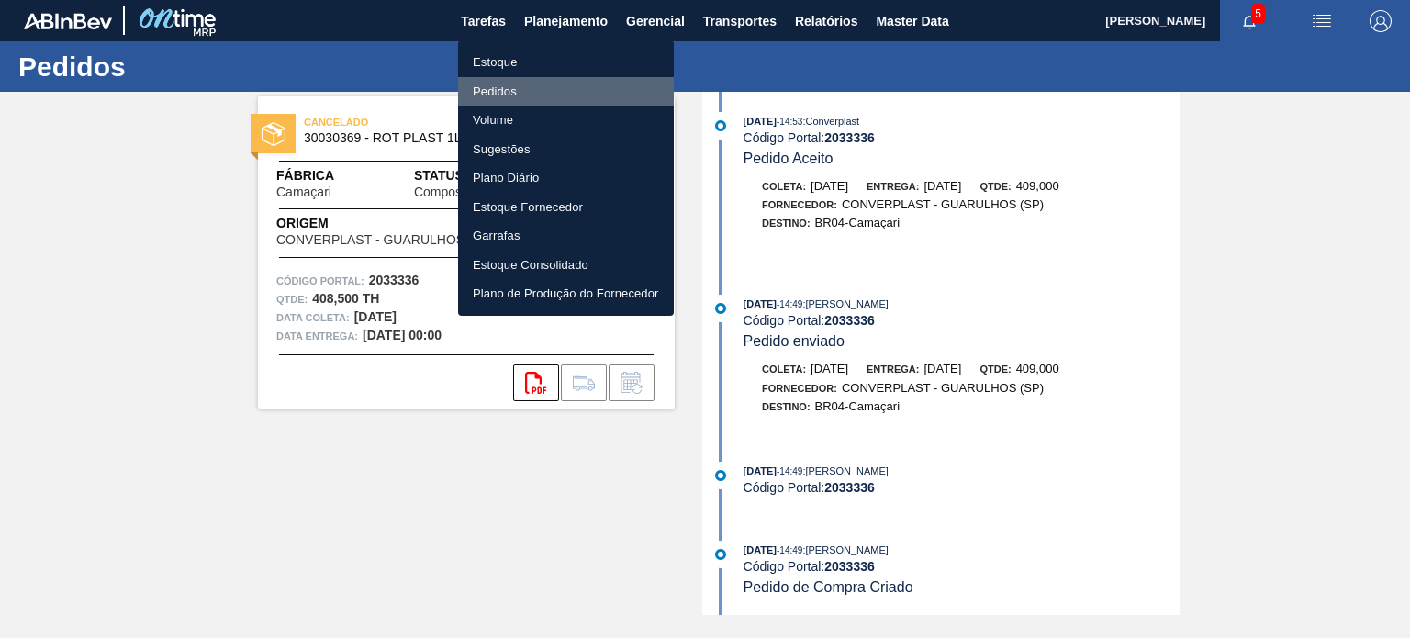
click at [528, 87] on li "Pedidos" at bounding box center [566, 91] width 216 height 29
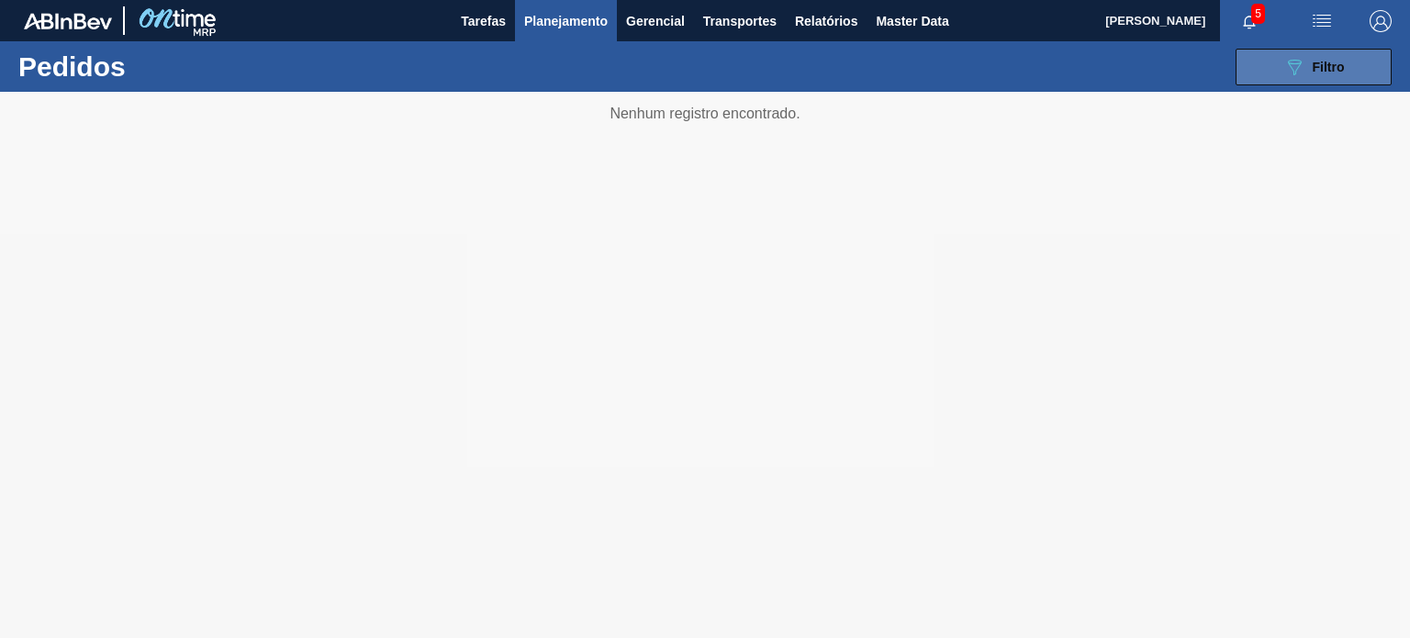
click at [1300, 75] on icon "089F7B8B-B2A5-4AFE-B5C0-19BA573D28AC" at bounding box center [1294, 67] width 22 height 22
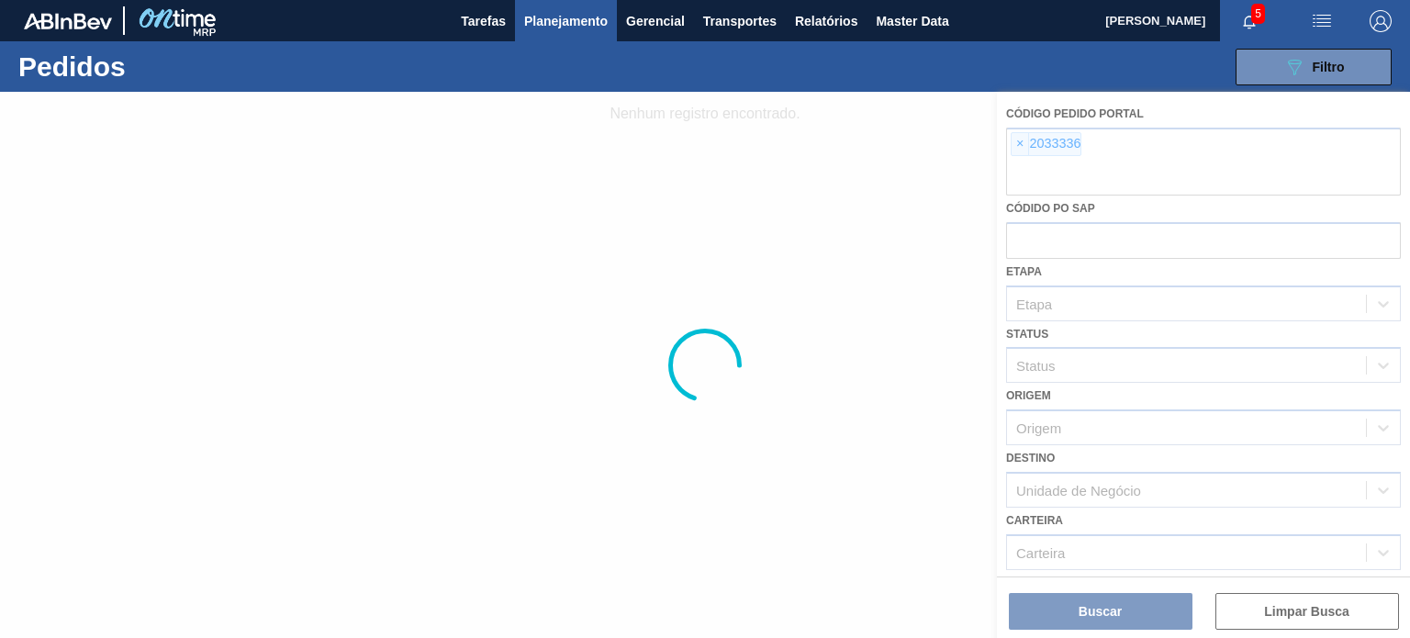
click at [1011, 155] on div at bounding box center [705, 365] width 1410 height 546
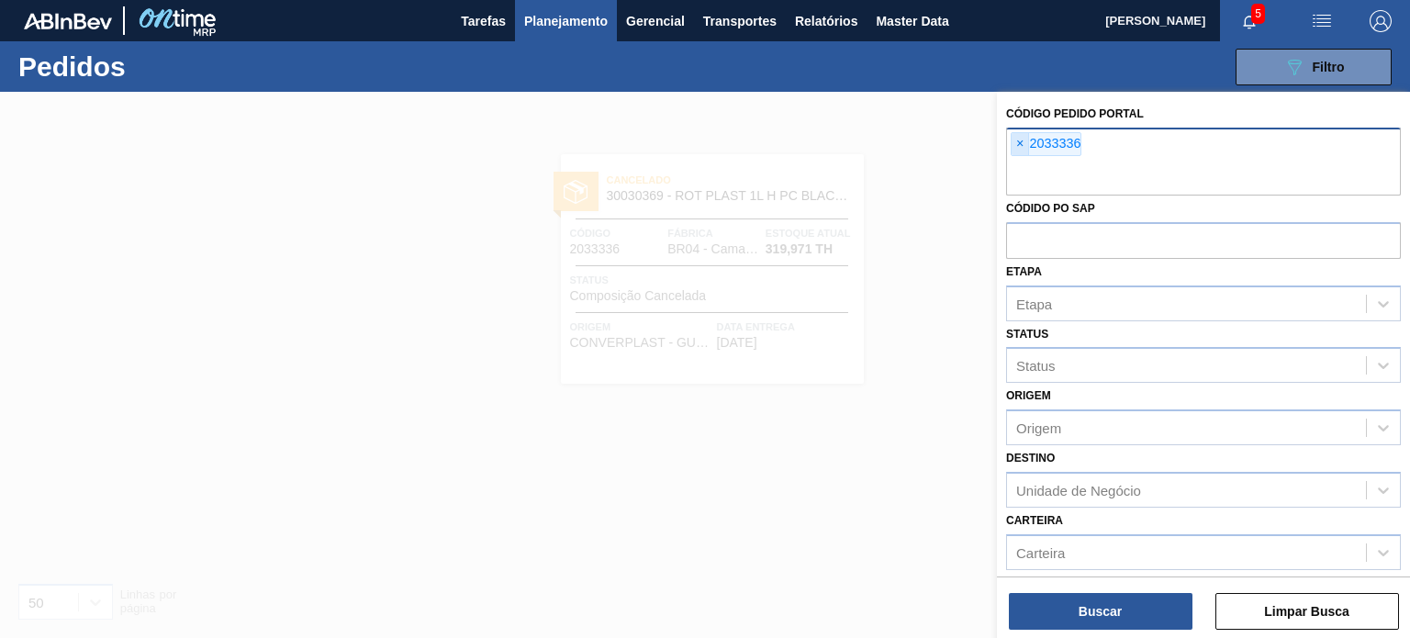
click at [1017, 149] on span "×" at bounding box center [1019, 144] width 17 height 22
paste input "2050453"
type input "2050453"
click at [1017, 151] on span "×" at bounding box center [1019, 144] width 17 height 22
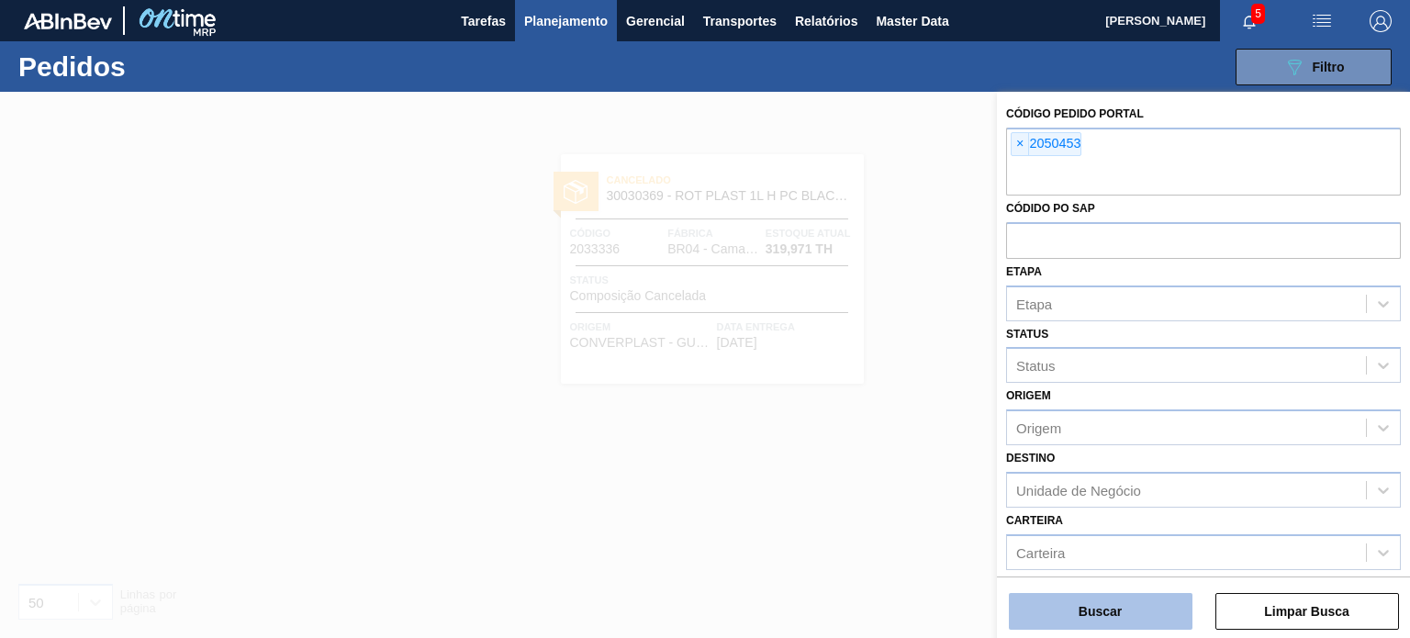
click at [1105, 604] on button "Buscar" at bounding box center [1101, 611] width 184 height 37
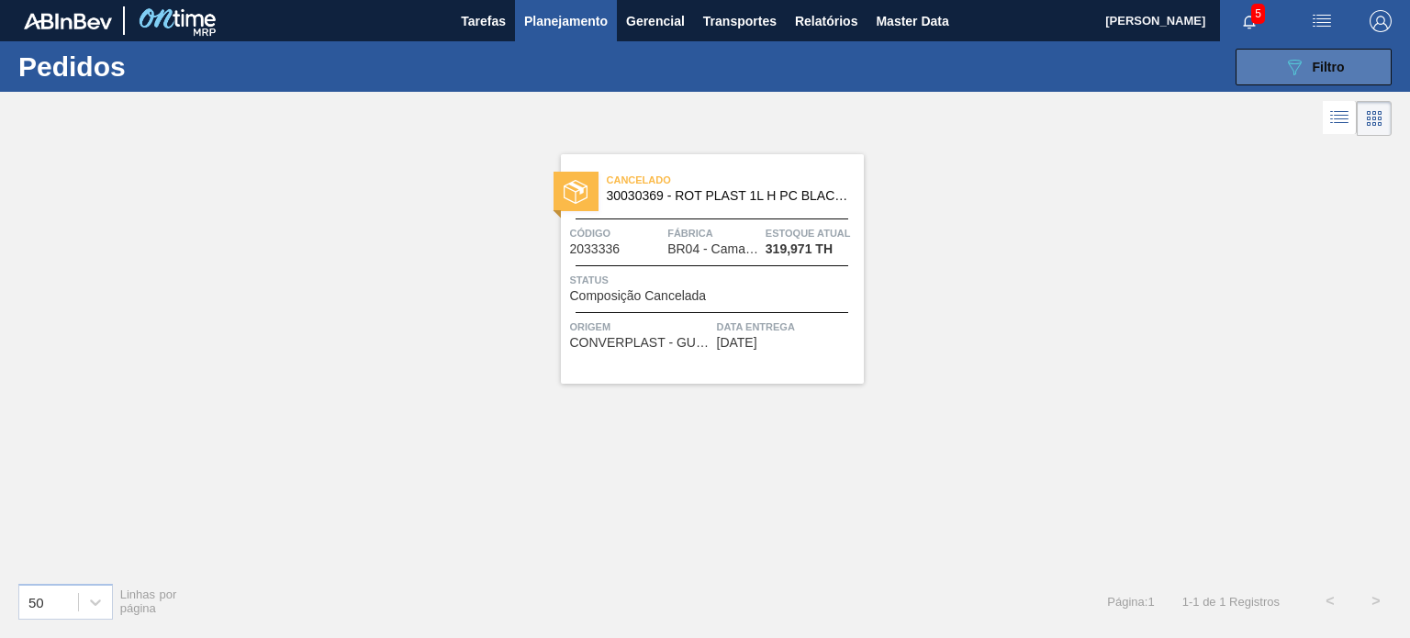
click at [1322, 52] on button "089F7B8B-B2A5-4AFE-B5C0-19BA573D28AC Filtro" at bounding box center [1313, 67] width 156 height 37
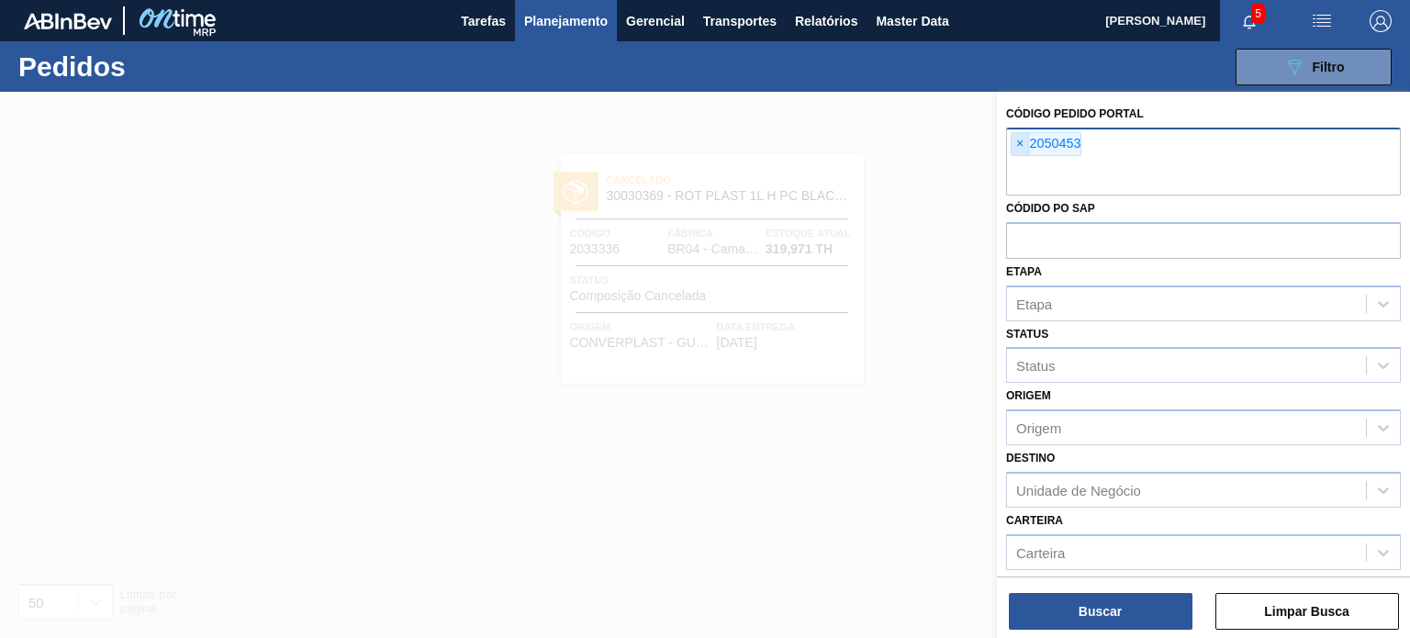
click at [1019, 144] on span "×" at bounding box center [1019, 144] width 17 height 22
paste input "2050453"
type input "2050453"
click at [723, 394] on div at bounding box center [705, 411] width 1410 height 638
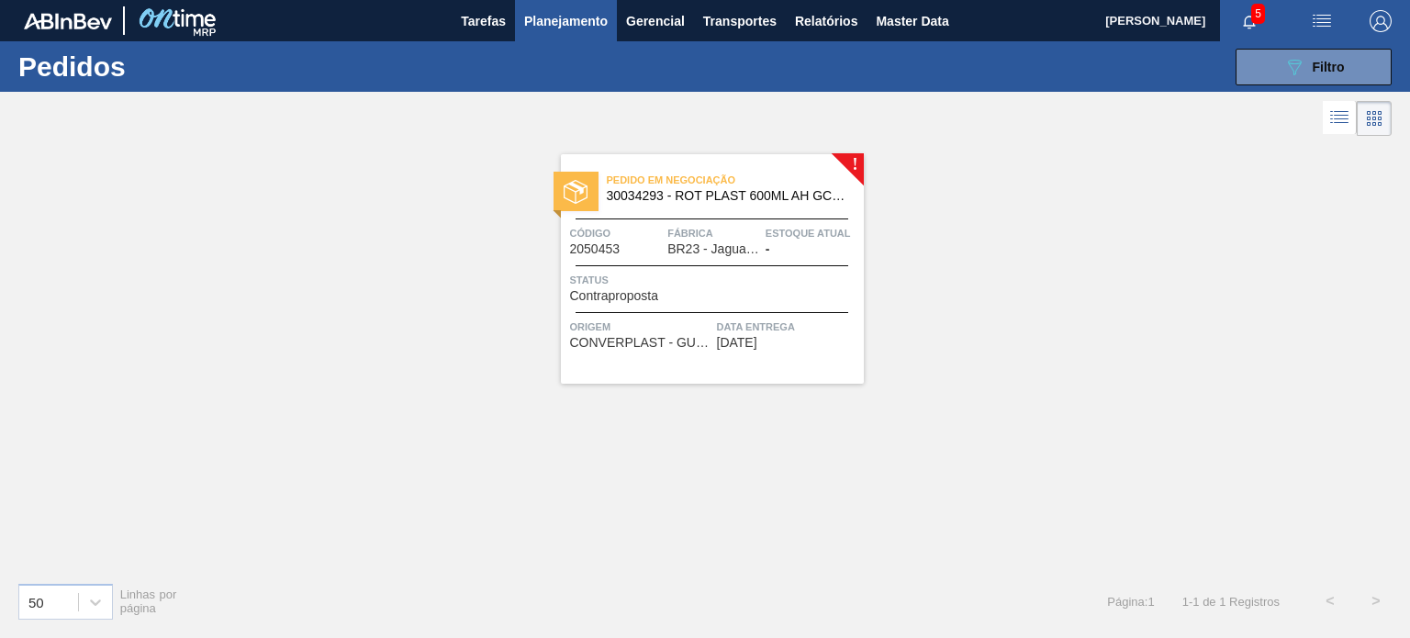
click at [532, 14] on span "Planejamento" at bounding box center [566, 21] width 84 height 22
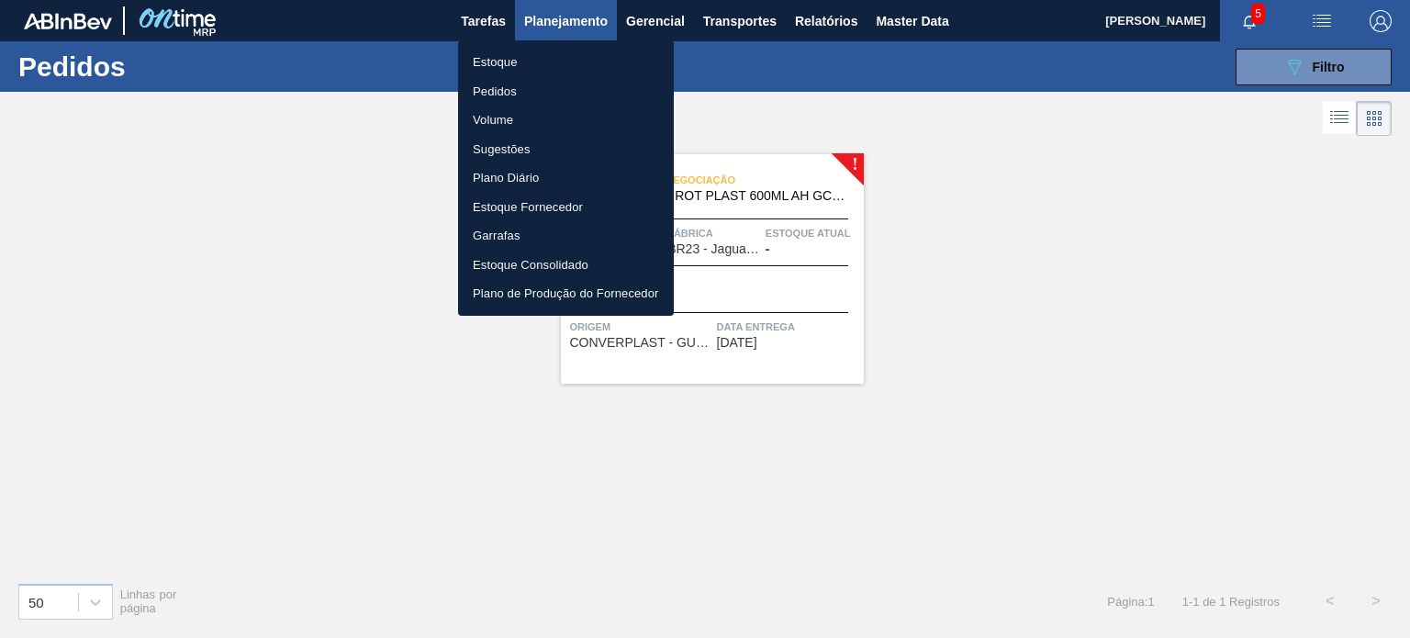
click at [504, 50] on li "Estoque" at bounding box center [566, 62] width 216 height 29
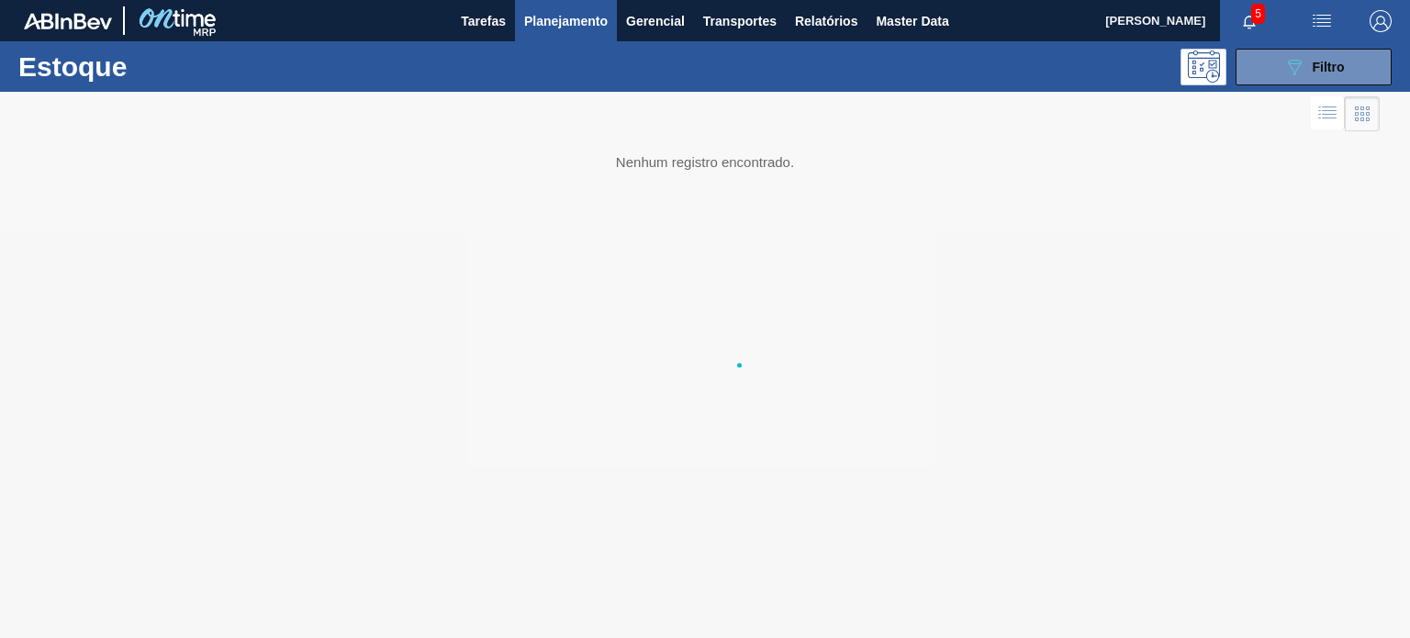
click at [503, 56] on li "Estoque" at bounding box center [566, 64] width 162 height 17
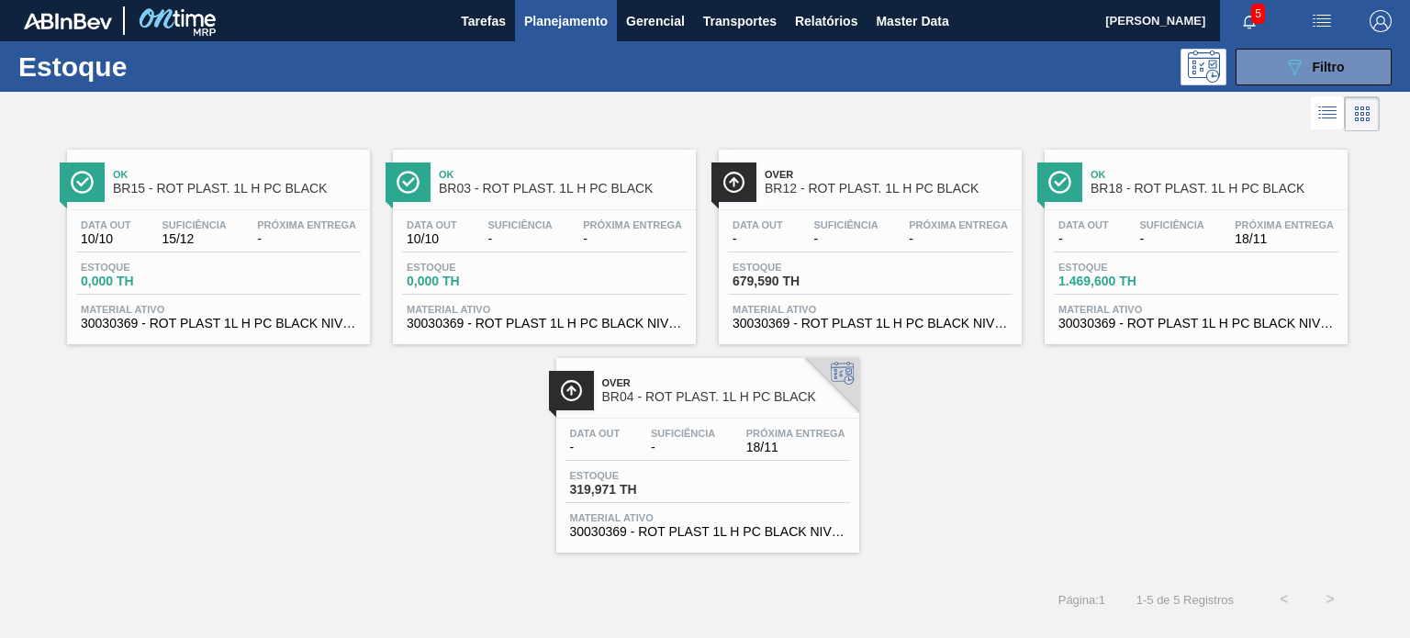
drag, startPoint x: 1342, startPoint y: 62, endPoint x: 1367, endPoint y: 177, distance: 117.4
click at [1341, 62] on span "Filtro" at bounding box center [1328, 67] width 32 height 15
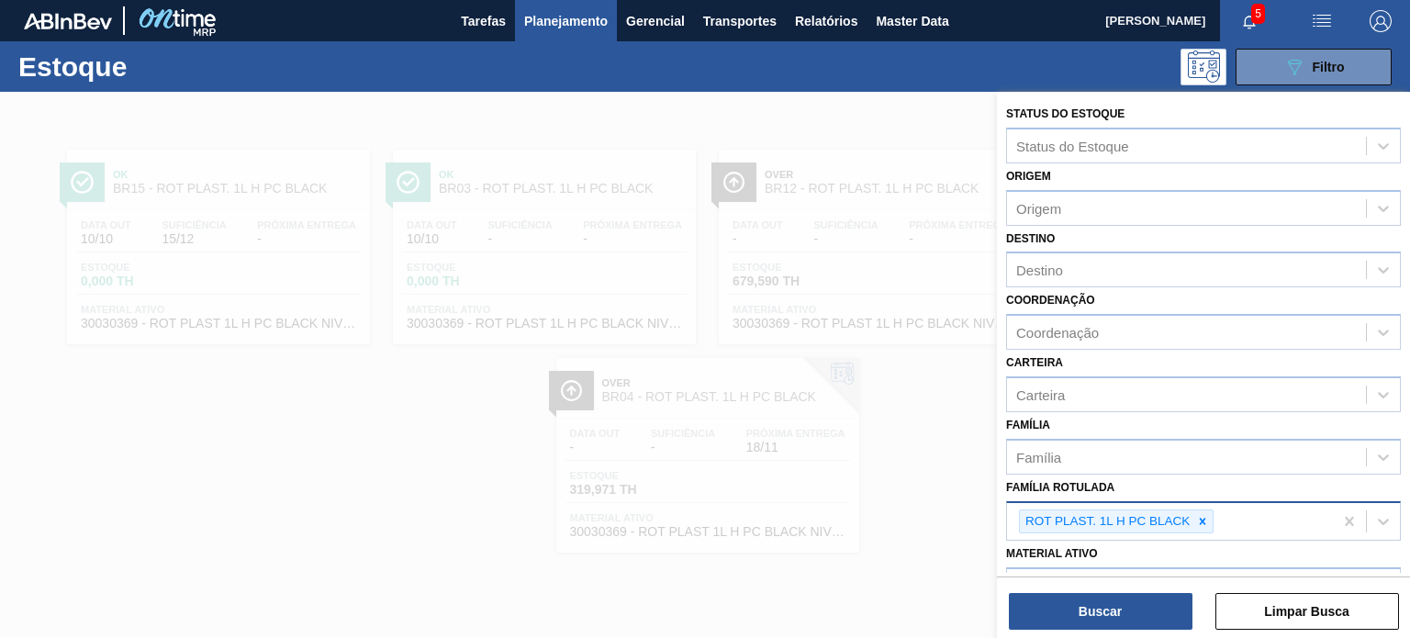
click at [1215, 518] on div "ROT PLAST. 1L H PC BLACK" at bounding box center [1170, 522] width 326 height 38
click at [1205, 520] on icon at bounding box center [1202, 521] width 13 height 13
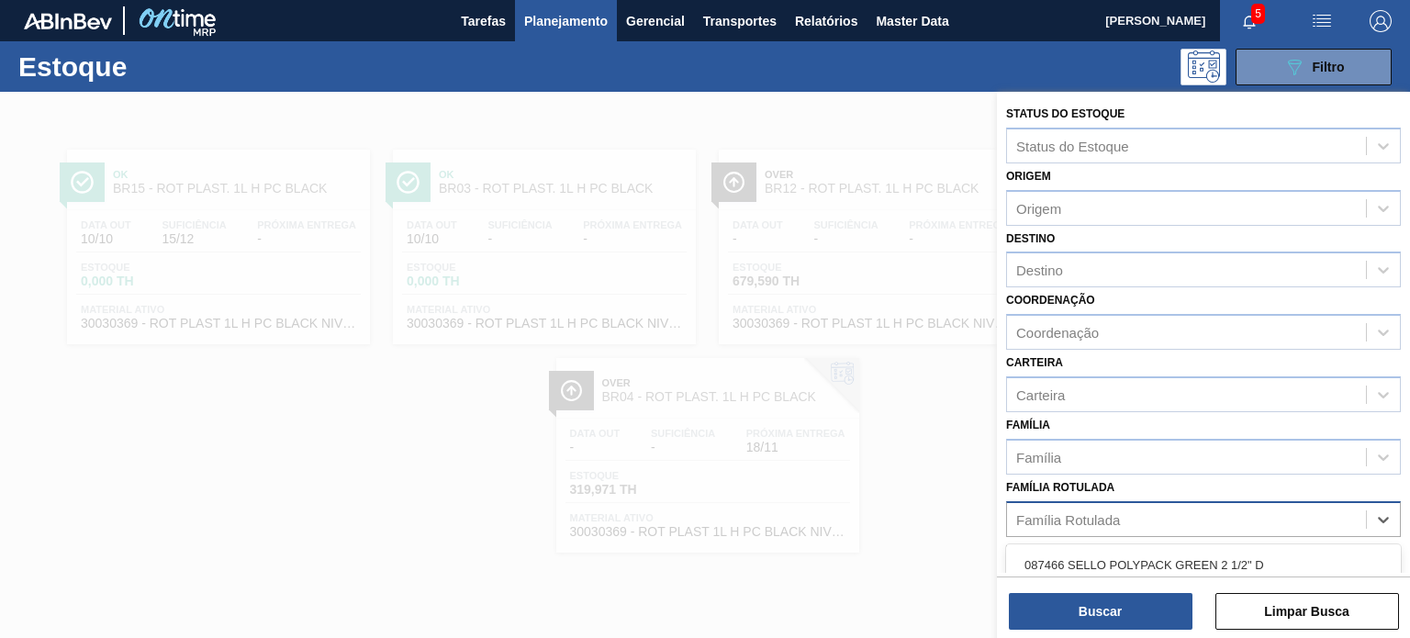
paste Rotulada "RÓTULO PLÁSTICO GCA ZERO 600ML AH"
type Rotulada "RÓTULO PLÁSTICO GCA ZERO 600ML AH"
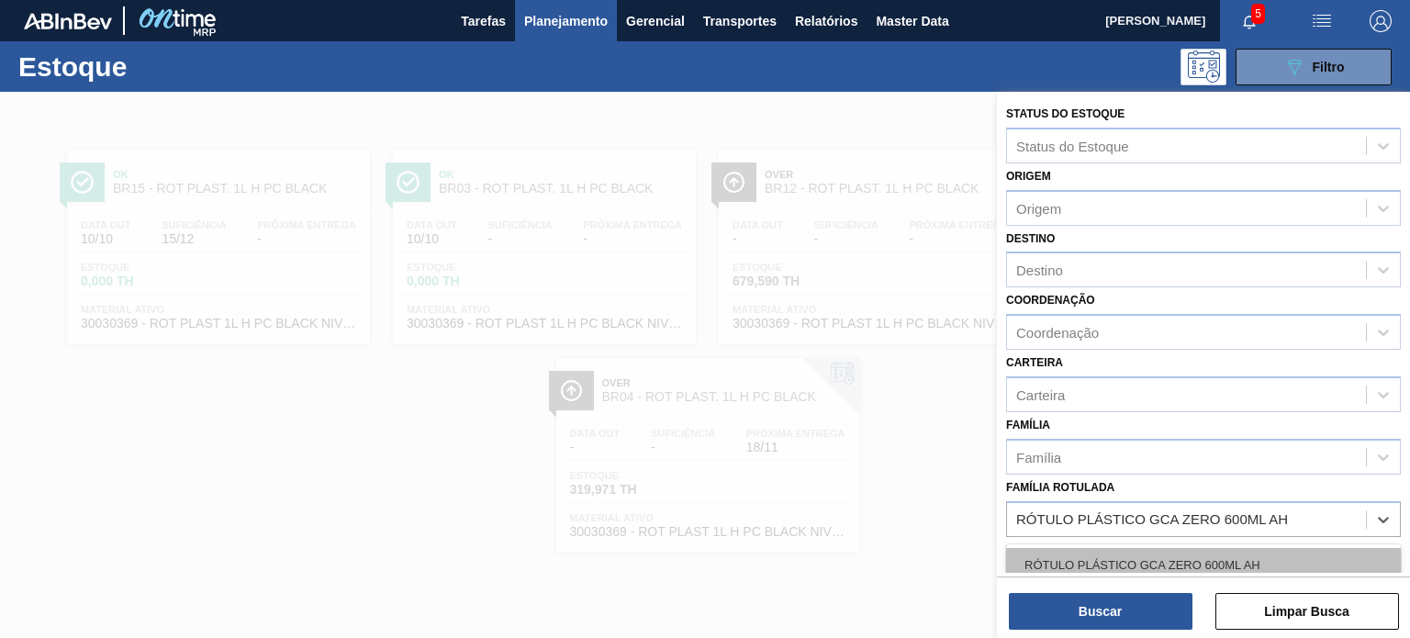
click at [1197, 553] on div "RÓTULO PLÁSTICO GCA ZERO 600ML AH" at bounding box center [1203, 565] width 395 height 34
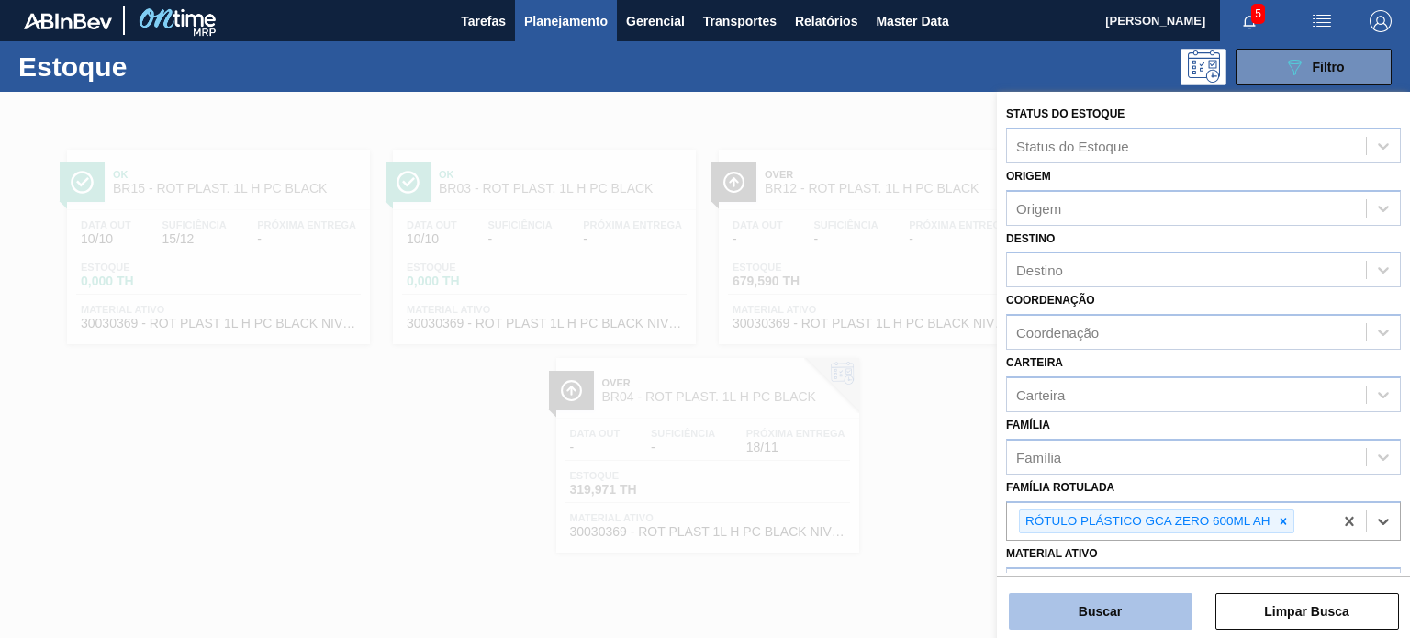
click at [1154, 605] on button "Buscar" at bounding box center [1101, 611] width 184 height 37
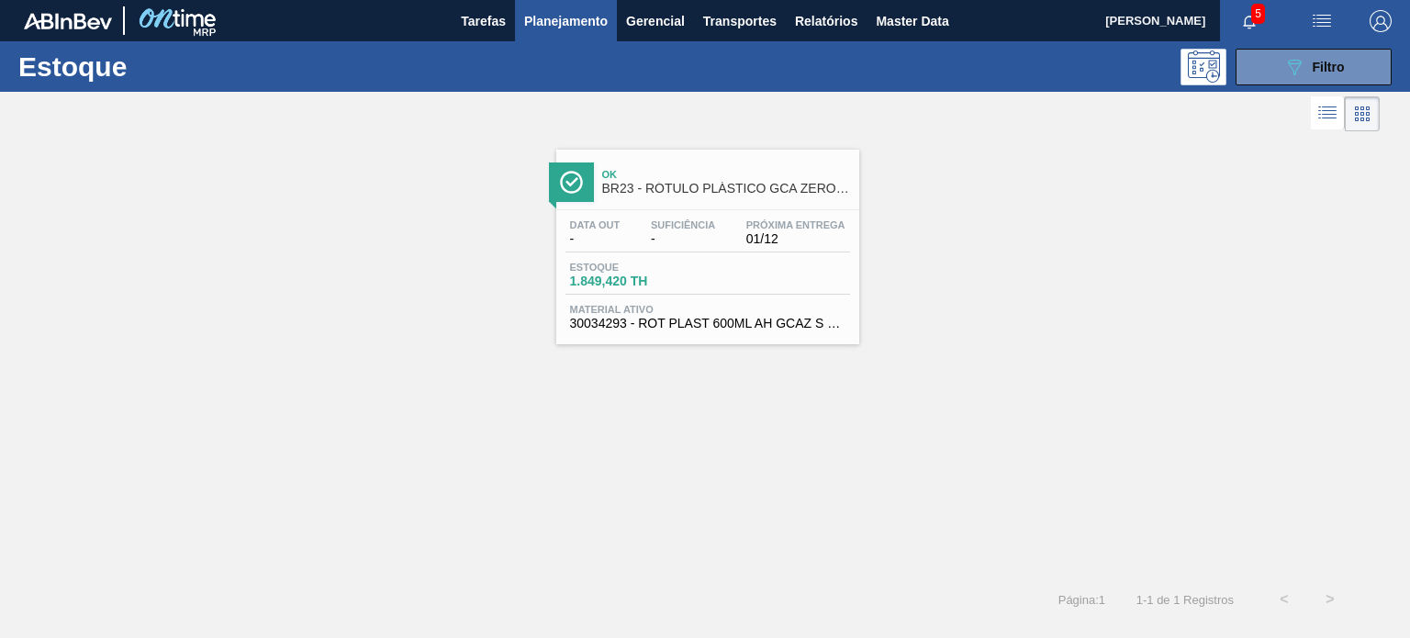
drag, startPoint x: 1288, startPoint y: 76, endPoint x: 1286, endPoint y: 117, distance: 40.4
click at [1286, 76] on icon "089F7B8B-B2A5-4AFE-B5C0-19BA573D28AC" at bounding box center [1294, 67] width 22 height 22
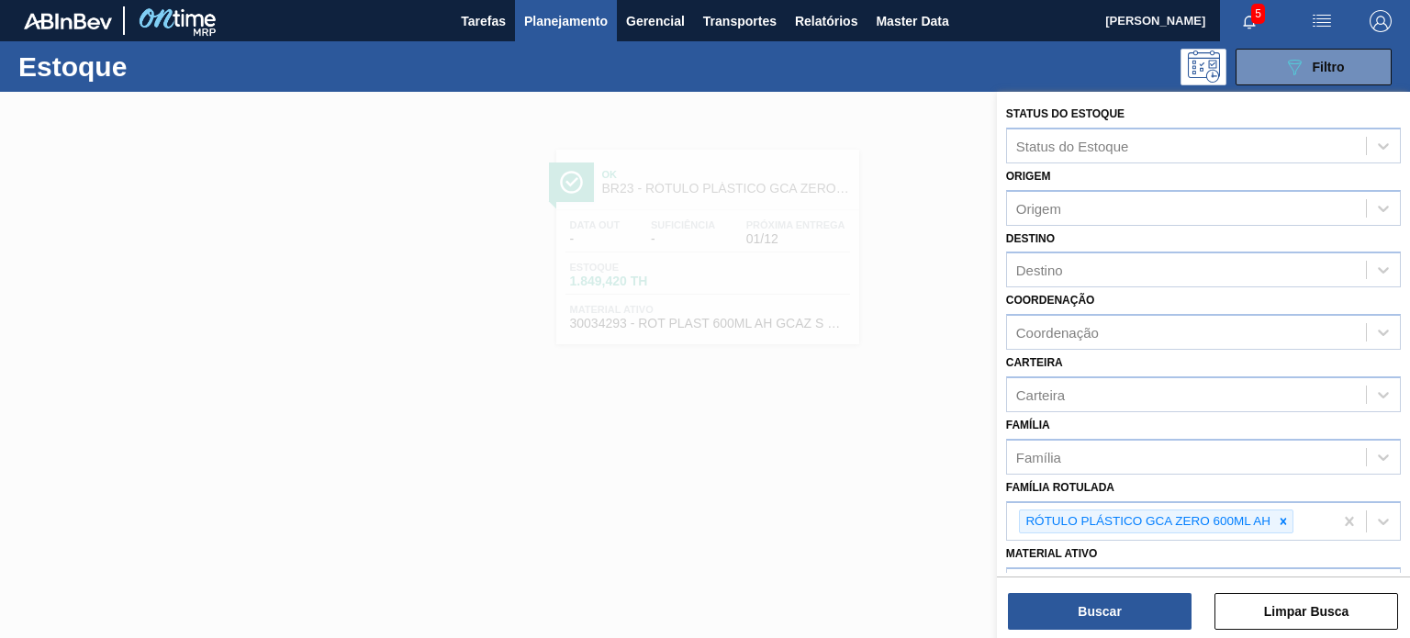
click at [1282, 519] on icon at bounding box center [1283, 521] width 13 height 13
paste Rotulada "RÓTULO PLÁSTICO SODA ZERO 2L H"
type Rotulada "RÓTULO PLÁSTICO SODA ZERO 2L H"
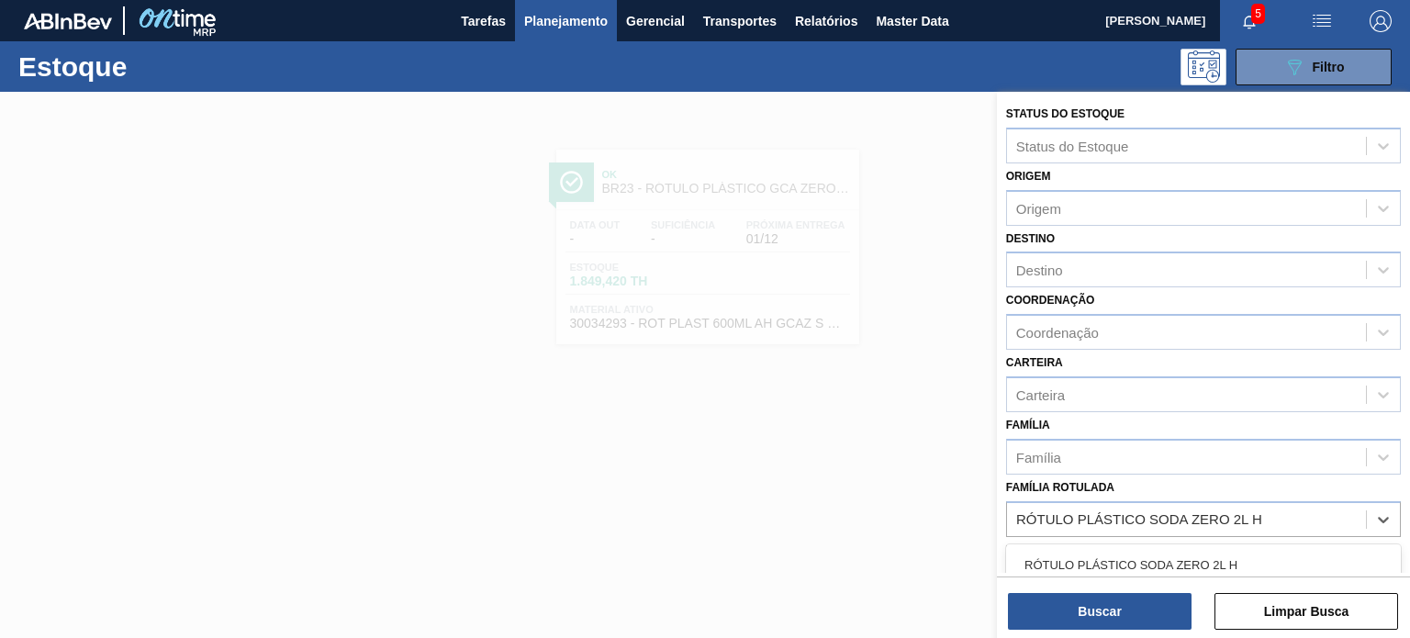
click at [1214, 564] on div "RÓTULO PLÁSTICO SODA ZERO 2L H" at bounding box center [1203, 565] width 395 height 34
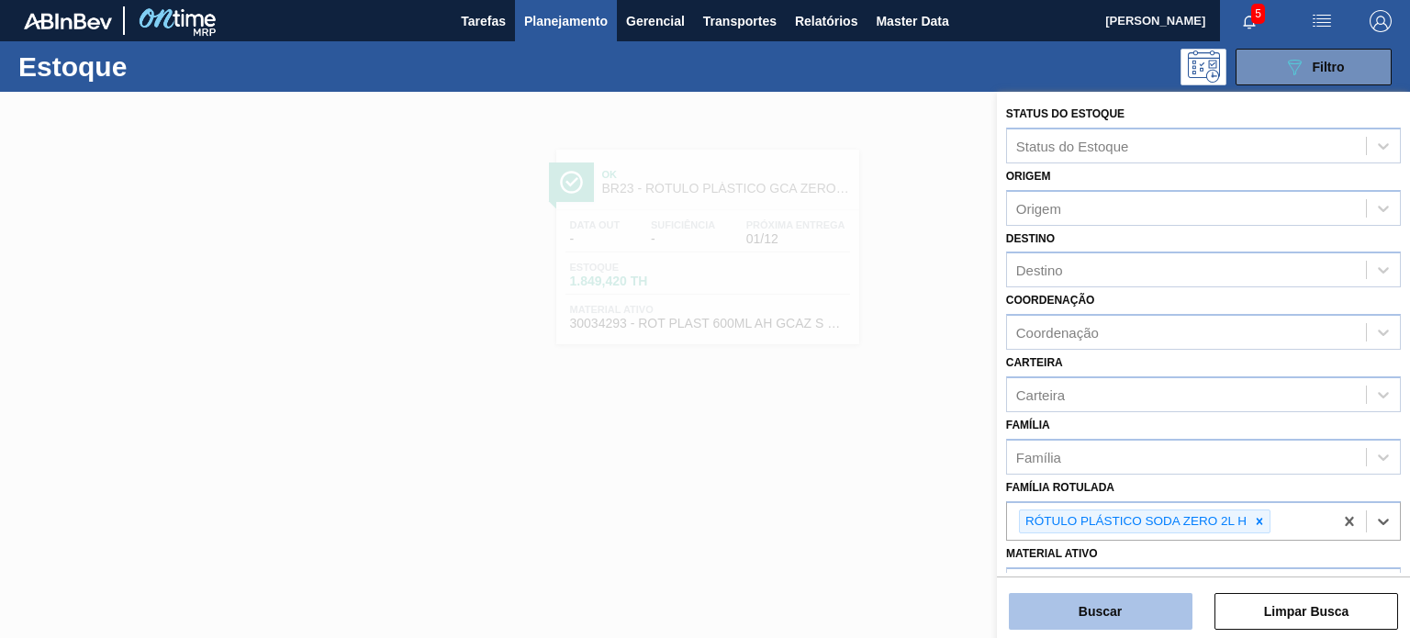
click at [1166, 619] on button "Buscar" at bounding box center [1101, 611] width 184 height 37
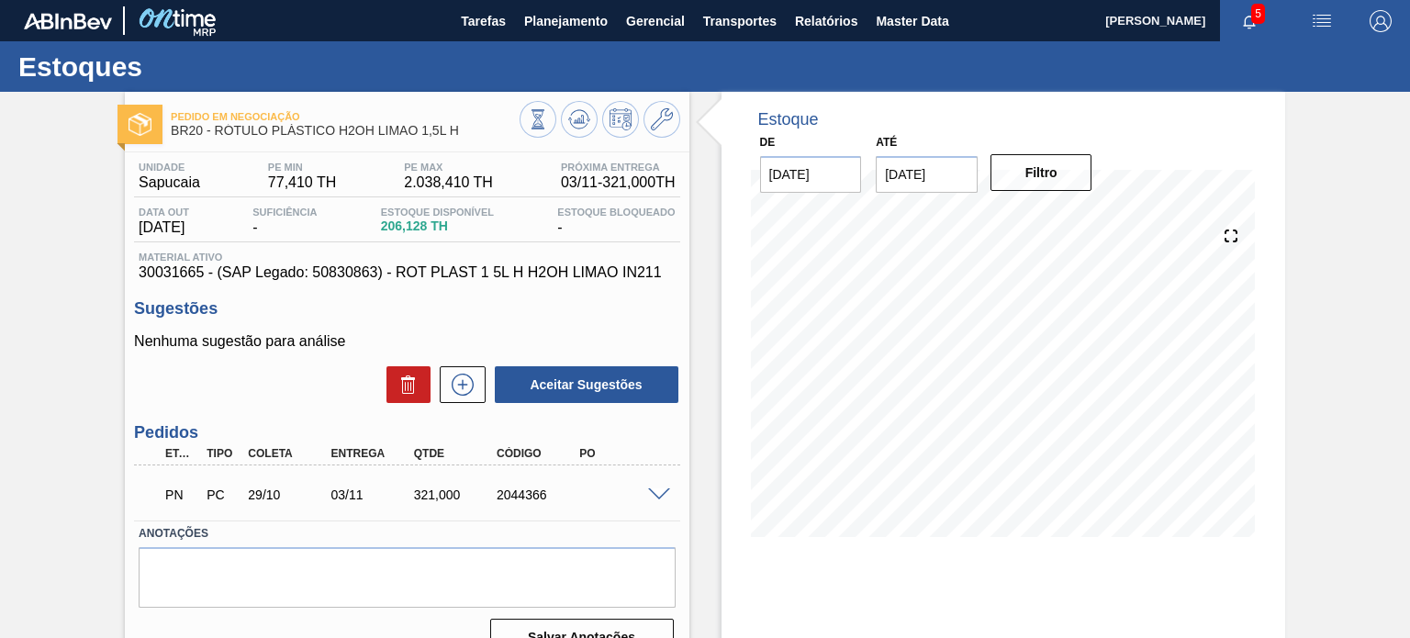
click at [663, 495] on span at bounding box center [659, 495] width 22 height 14
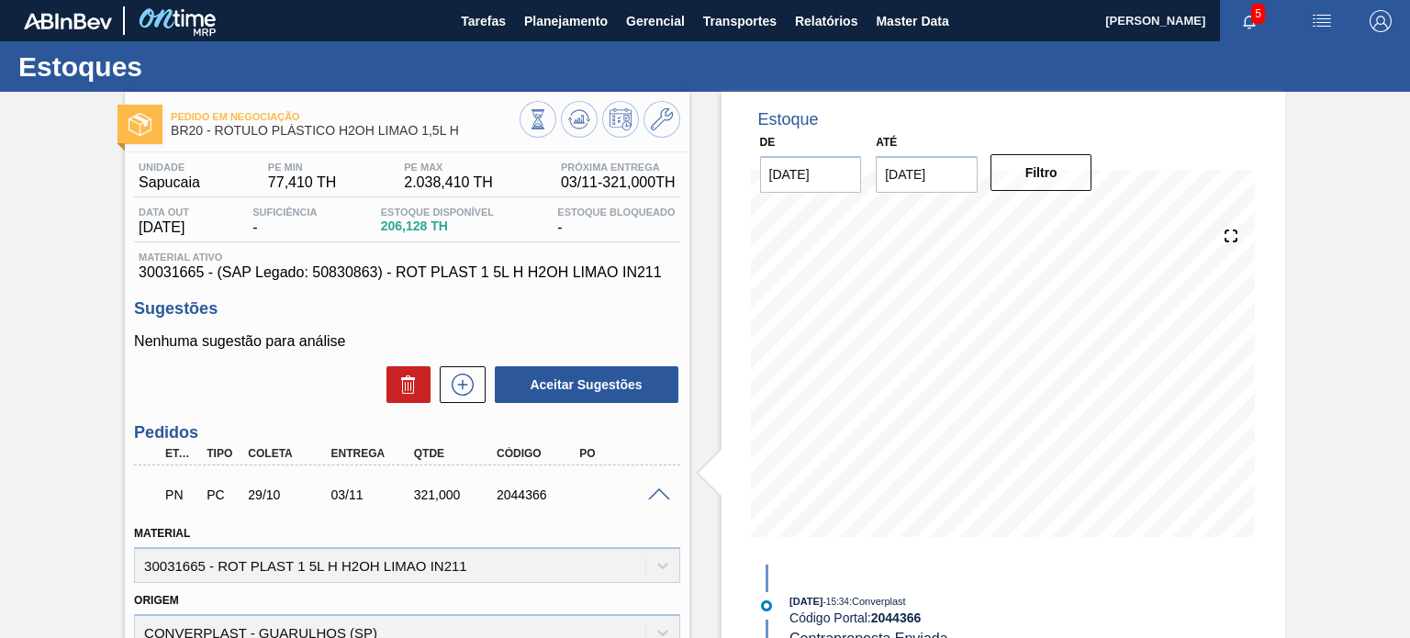
click at [444, 500] on div "321,000" at bounding box center [454, 494] width 91 height 15
click at [442, 503] on div "PN PC 29/10 03/11 321,000 2044366" at bounding box center [401, 492] width 496 height 37
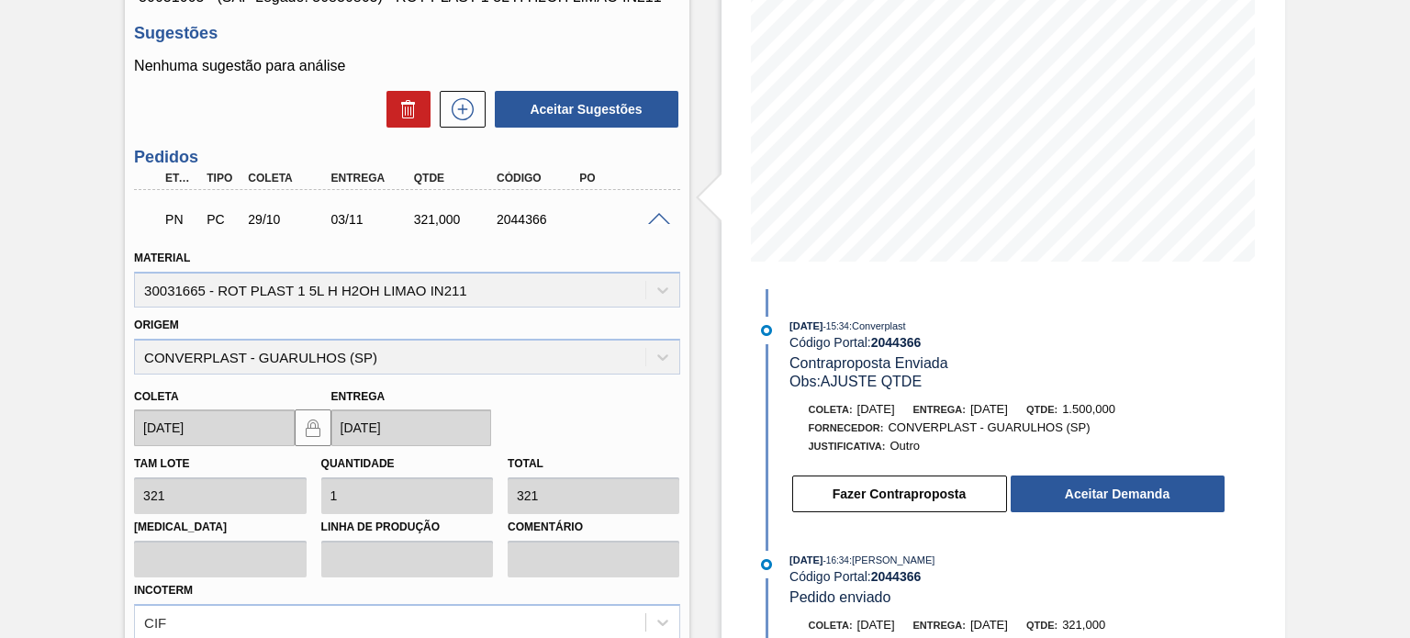
click at [652, 218] on span at bounding box center [659, 220] width 22 height 14
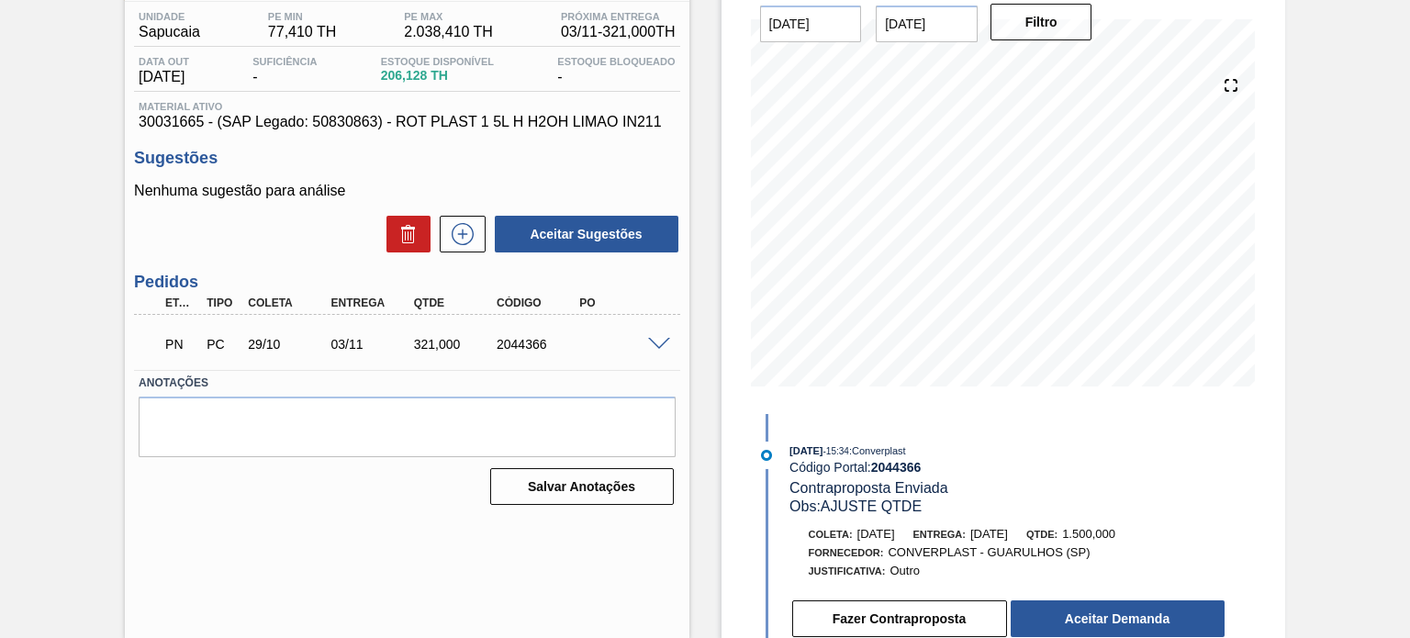
click at [518, 356] on div "PN PC 29/10 03/11 321,000 2044366" at bounding box center [401, 342] width 496 height 37
click at [533, 338] on div "2044366" at bounding box center [537, 344] width 91 height 15
click at [536, 338] on div "2044366" at bounding box center [537, 344] width 91 height 15
drag, startPoint x: 1108, startPoint y: 527, endPoint x: 1144, endPoint y: 528, distance: 36.7
click at [1115, 528] on div "Qtde: 1.500,000" at bounding box center [1070, 534] width 89 height 18
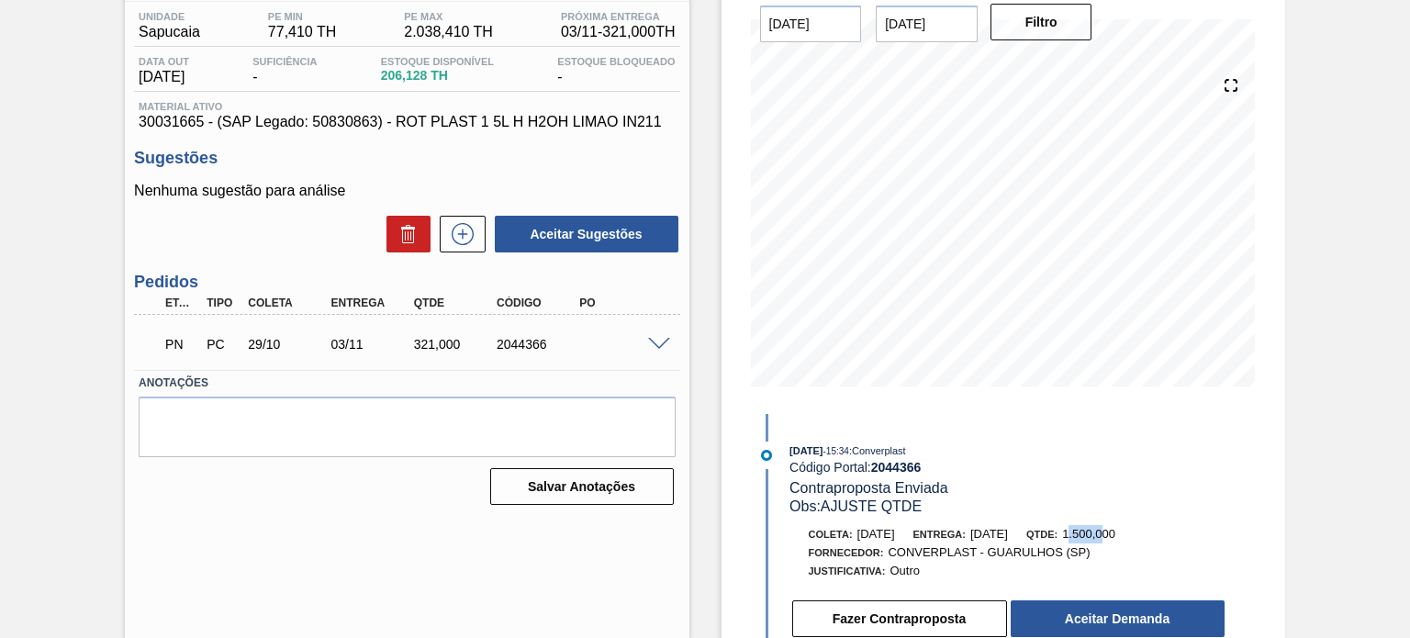
click at [1115, 528] on span "1.500,000" at bounding box center [1088, 534] width 53 height 14
click at [424, 349] on div "321,000" at bounding box center [454, 344] width 91 height 15
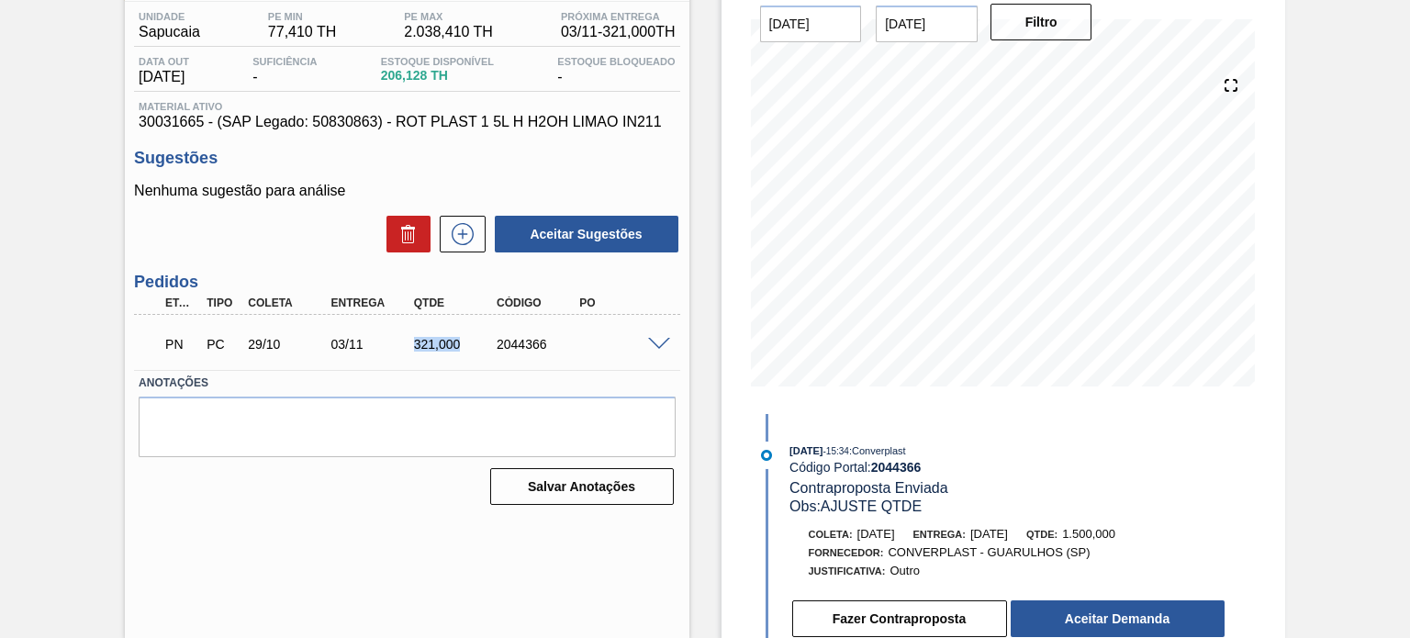
click at [424, 349] on div "321,000" at bounding box center [454, 344] width 91 height 15
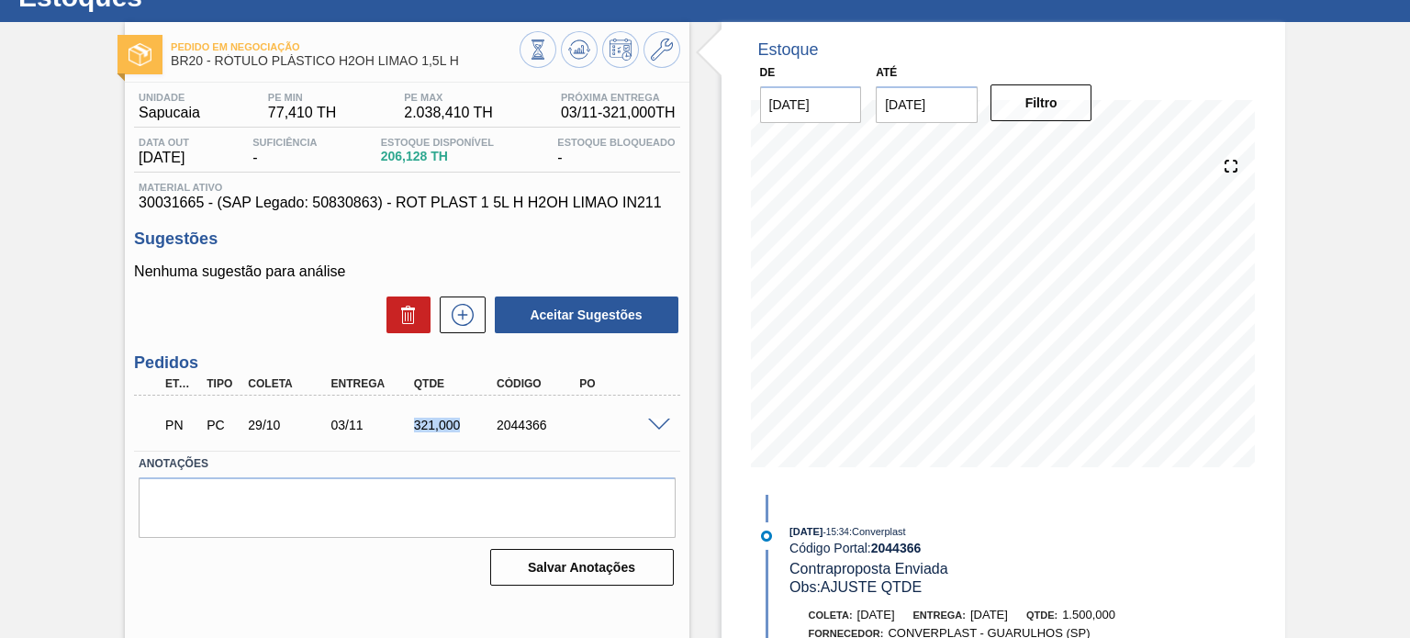
scroll to position [0, 0]
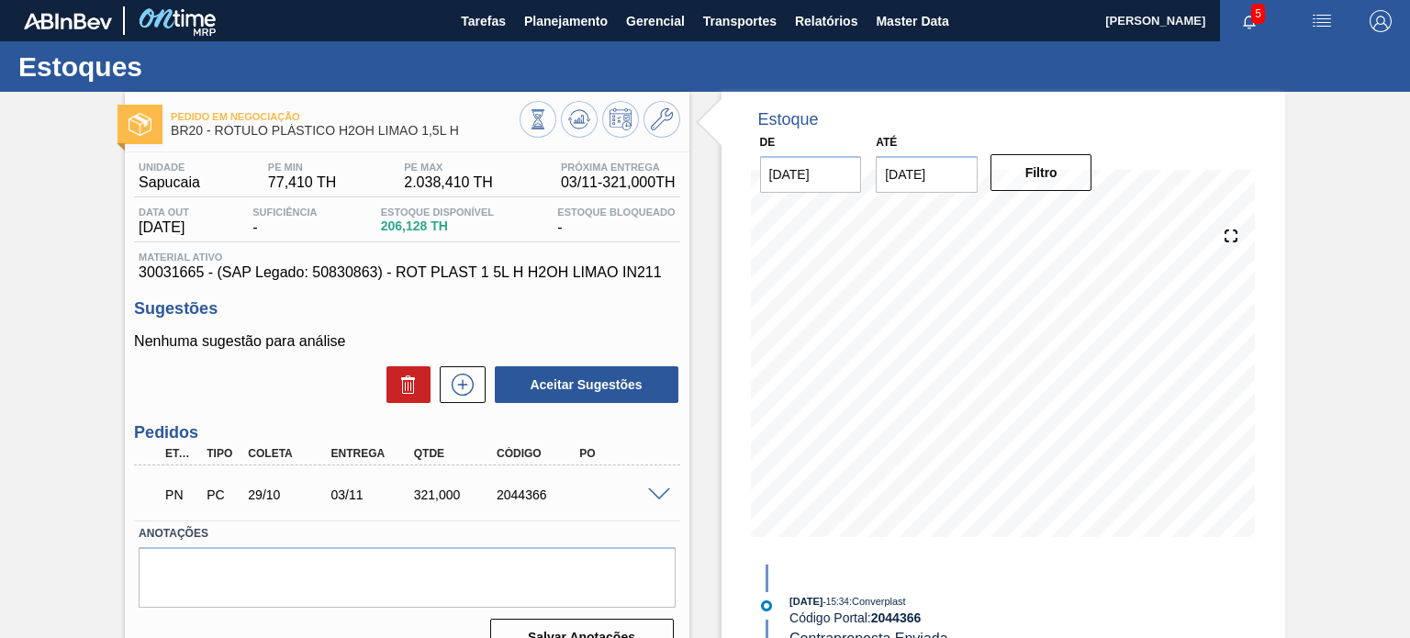
click at [679, 120] on div "Pedido em Negociação BR20 - RÓTULO PLÁSTICO H2OH LIMAO 1,5L H" at bounding box center [406, 121] width 563 height 41
click at [673, 120] on button at bounding box center [661, 119] width 37 height 37
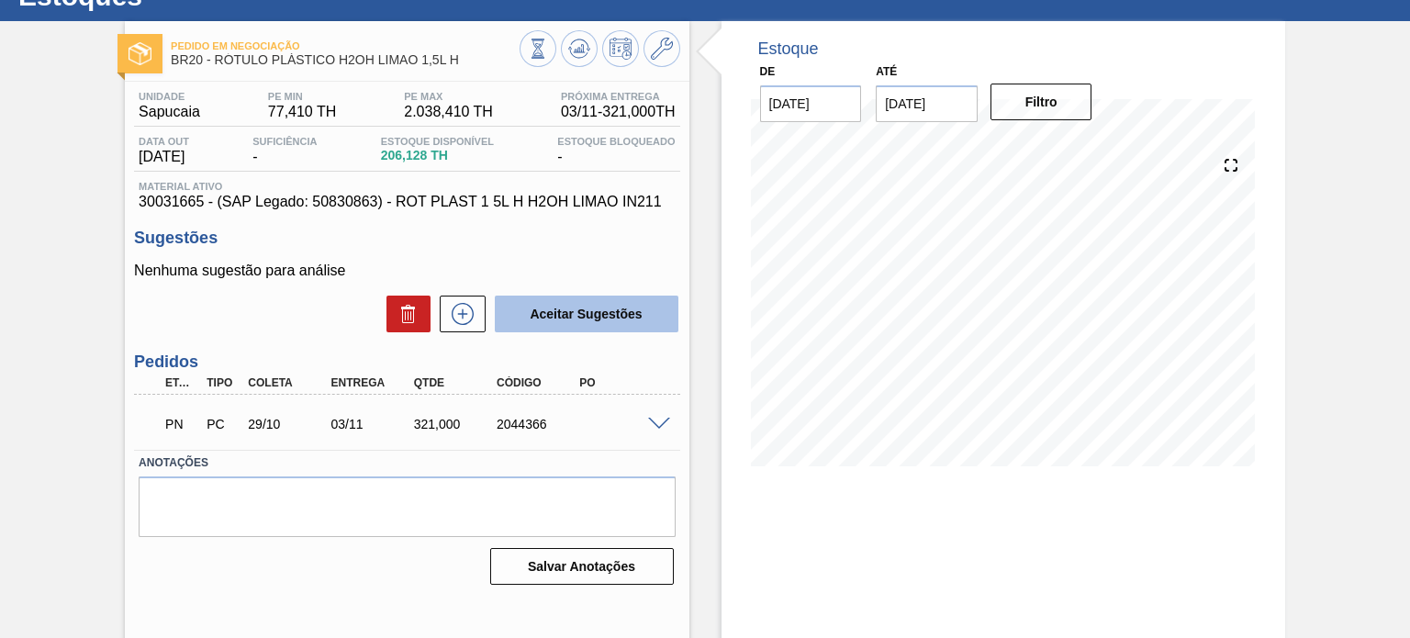
scroll to position [151, 0]
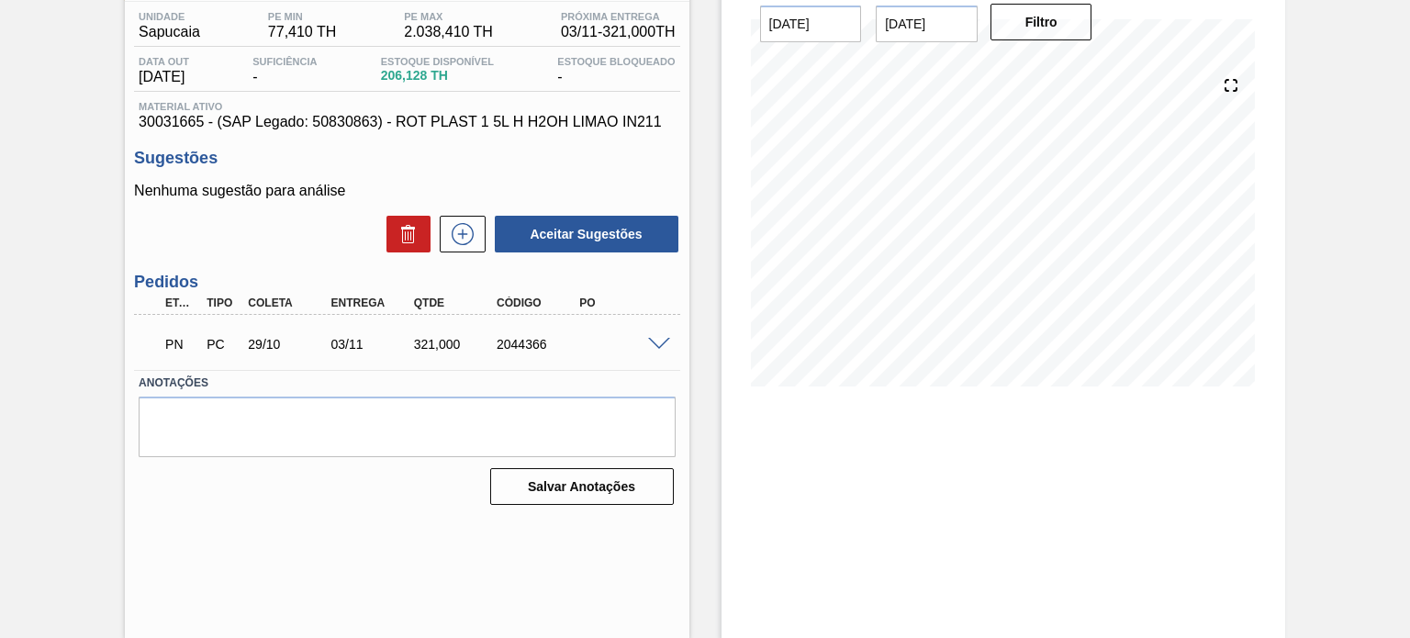
click at [654, 343] on span at bounding box center [659, 345] width 22 height 14
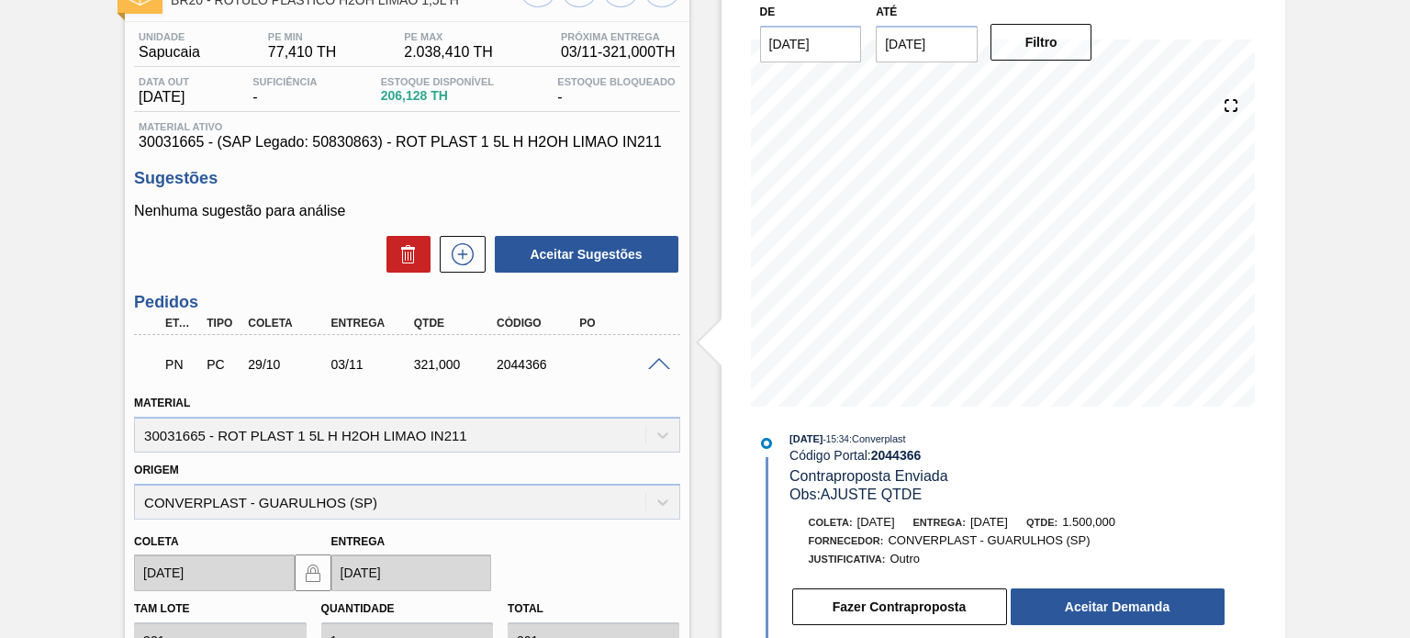
scroll to position [459, 0]
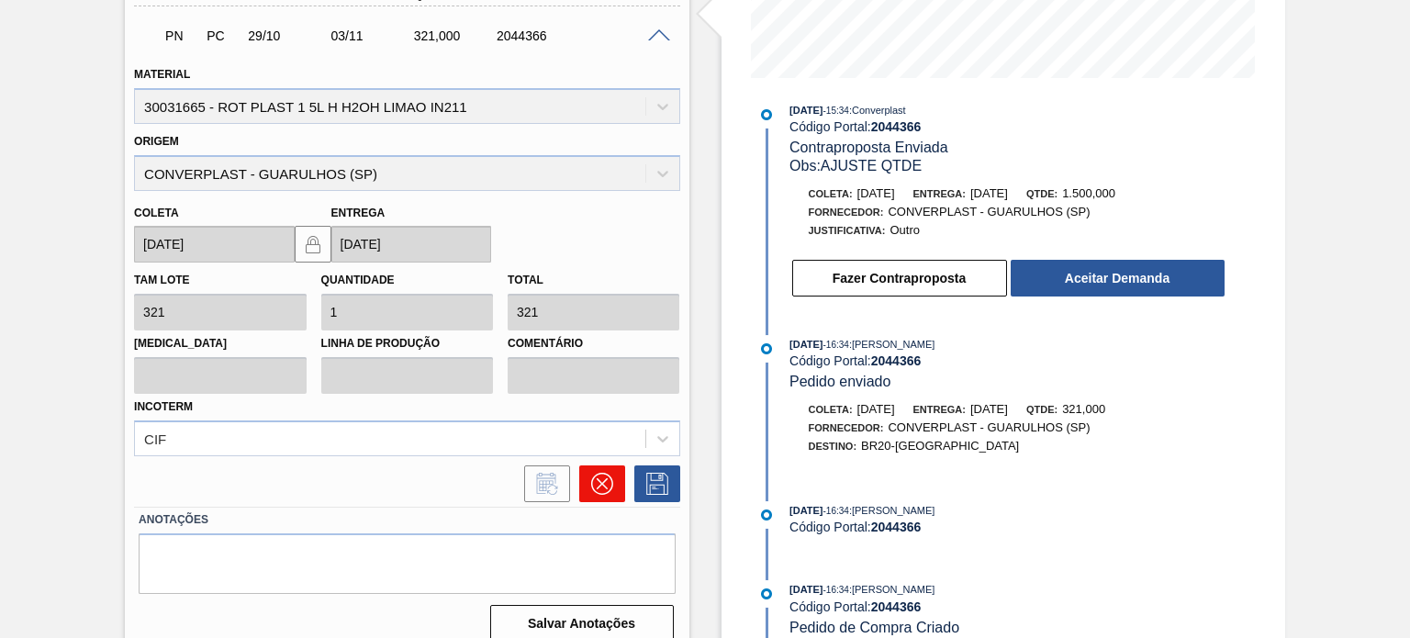
click at [611, 473] on button at bounding box center [602, 483] width 46 height 37
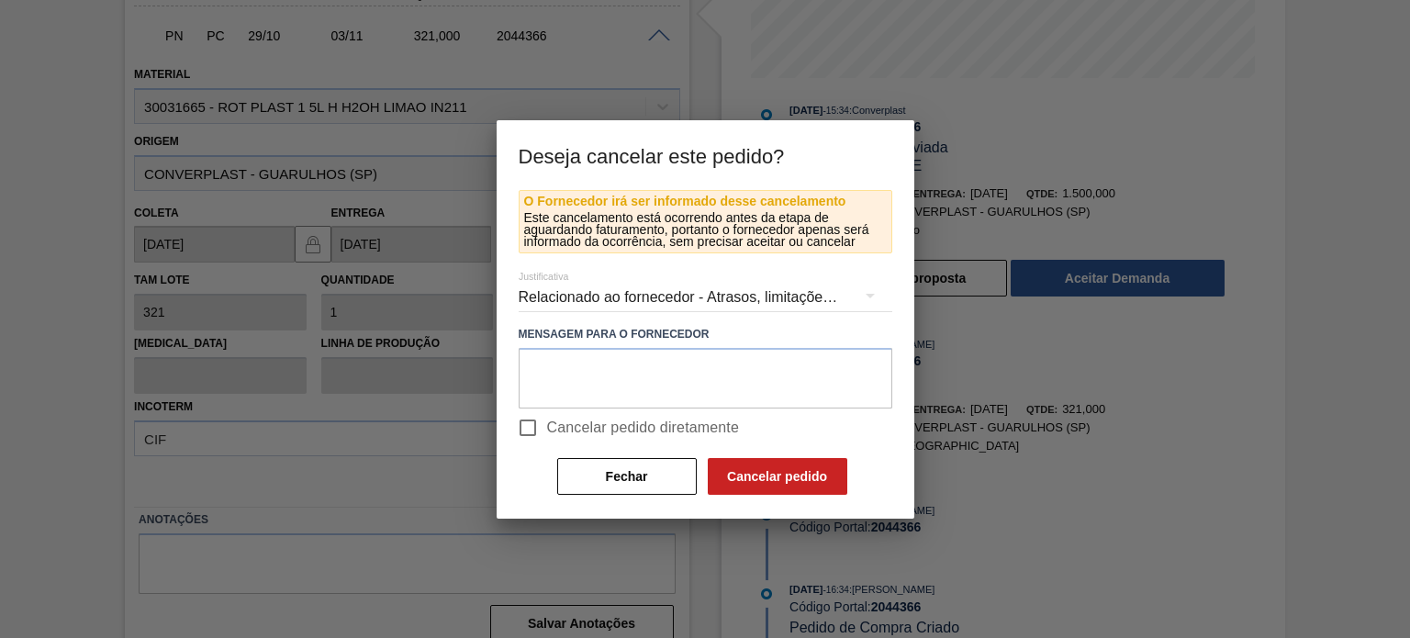
click at [617, 296] on div "Relacionado ao fornecedor - Atrasos, limitações de capacidade, etc." at bounding box center [706, 297] width 374 height 51
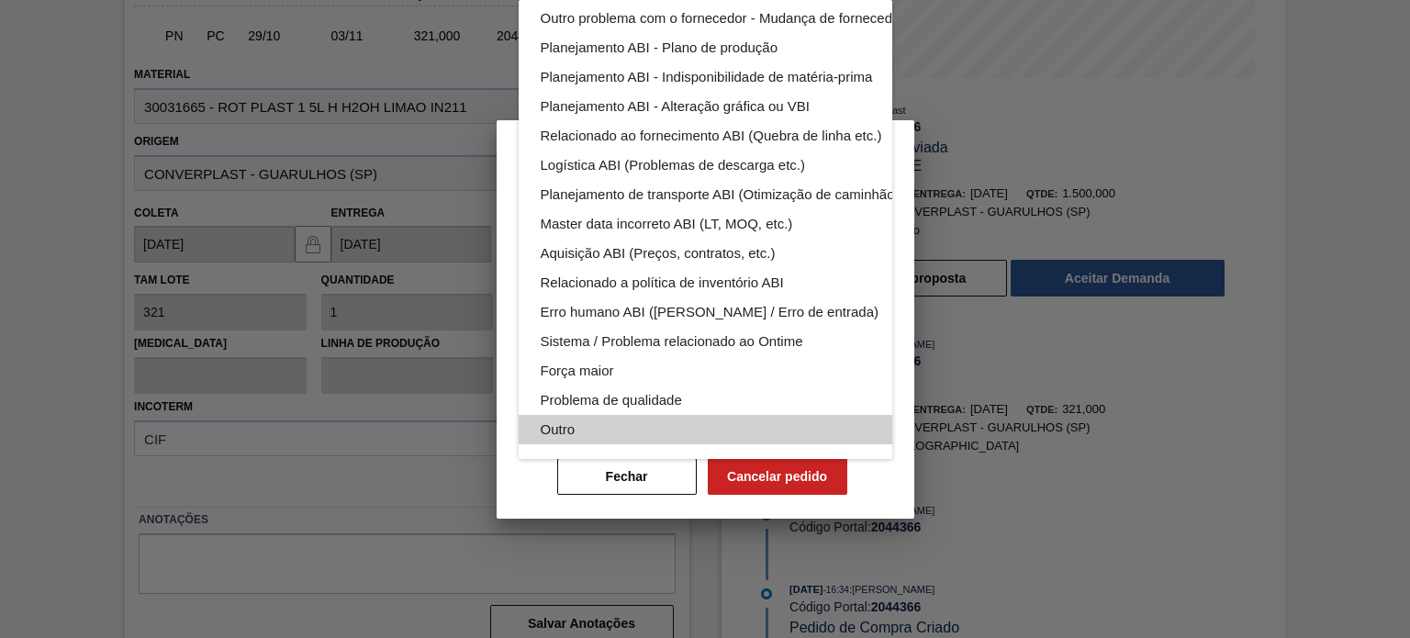
click at [583, 415] on div "Outro" at bounding box center [749, 429] width 416 height 29
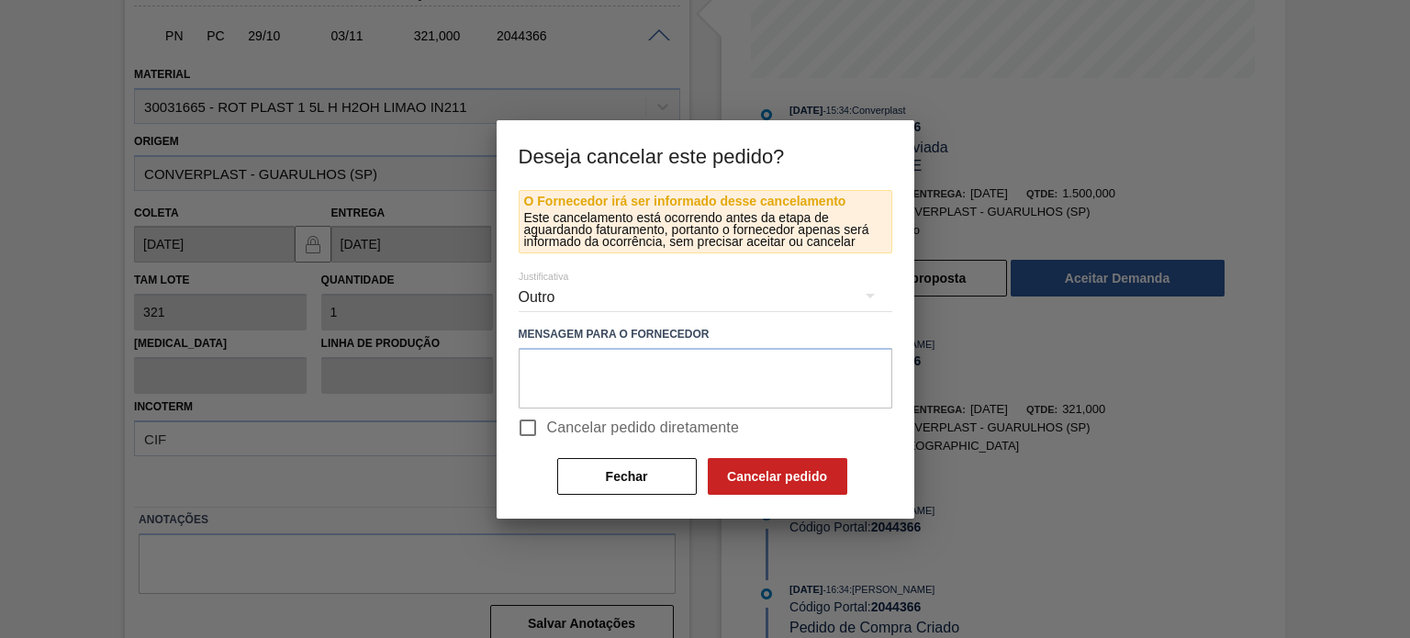
click at [527, 426] on div "Relacionado ao fornecedor - Atrasos, limitações de capacidade, etc. Relacionado…" at bounding box center [705, 319] width 1410 height 638
click at [525, 425] on input "Cancelar pedido diretamente" at bounding box center [527, 427] width 39 height 39
checkbox input "true"
click at [775, 473] on button "Cancelar pedido" at bounding box center [777, 476] width 139 height 37
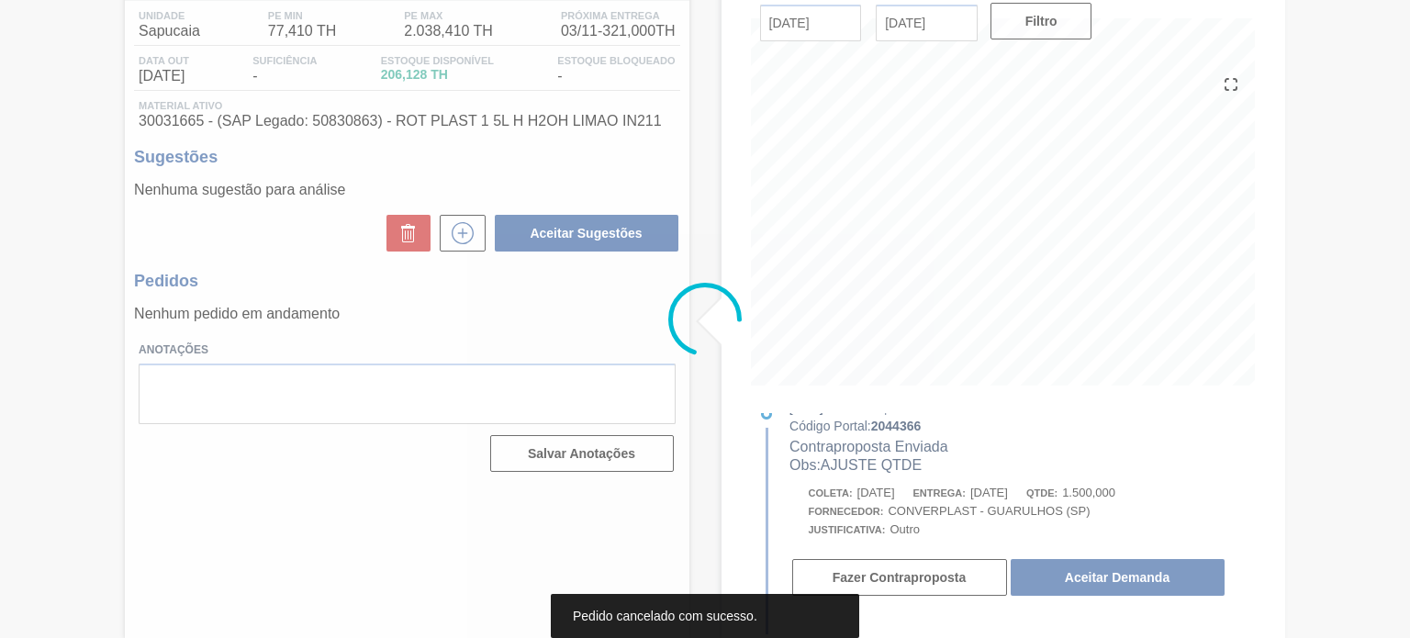
scroll to position [151, 0]
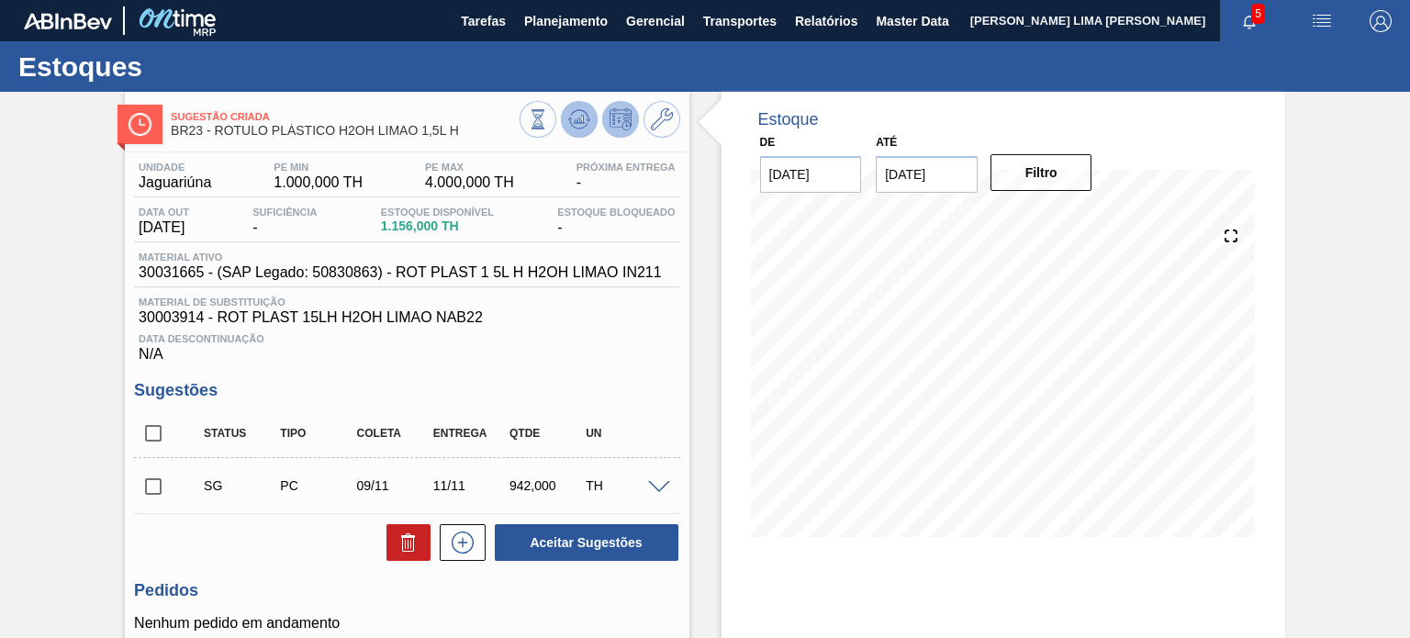
click at [590, 110] on button at bounding box center [579, 119] width 37 height 37
click at [156, 491] on input "checkbox" at bounding box center [153, 486] width 39 height 39
checkbox input "true"
drag, startPoint x: 466, startPoint y: 139, endPoint x: 218, endPoint y: 139, distance: 248.7
click at [218, 139] on div "Sugestão Criada BR23 - RÓTULO PLÁSTICO H2OH LIMAO 1,5L H" at bounding box center [345, 124] width 348 height 41
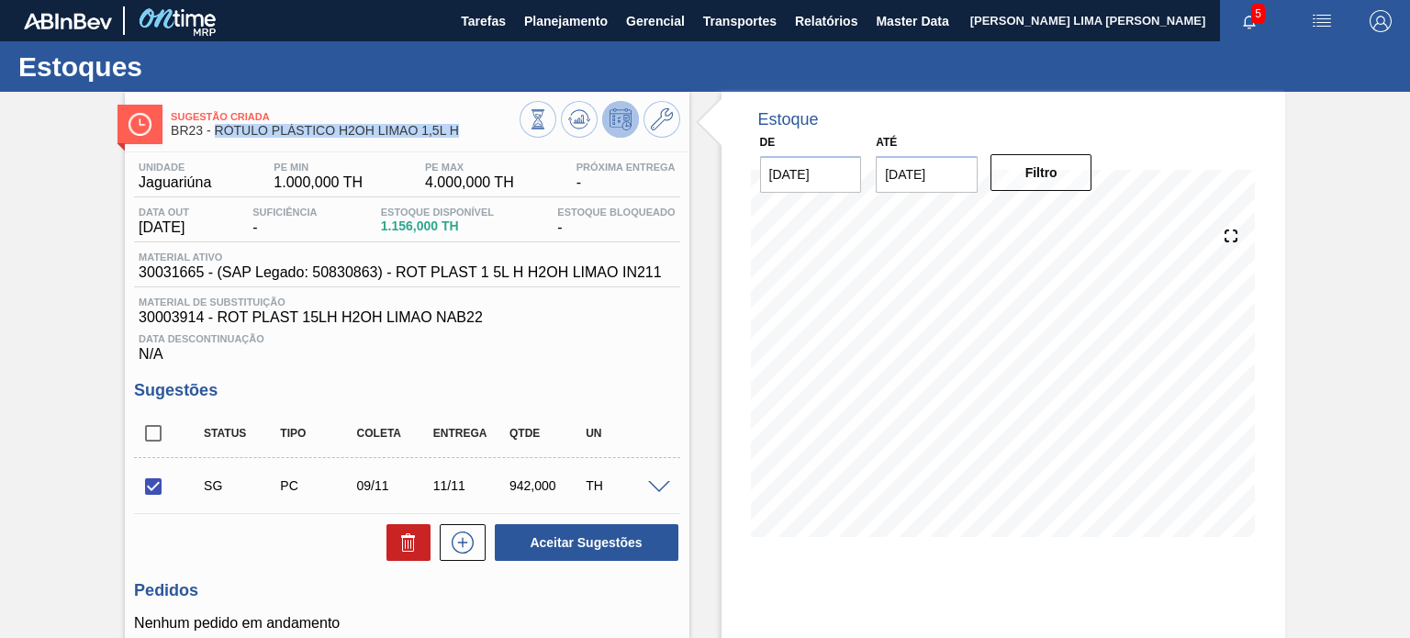
copy span "RÓTULO PLÁSTICO H2OH LIMAO 1,5L H"
click at [707, 315] on div "Estoque De 10/10/2025 Até 31/01/2026 Filtro 10/10 Projeção de Estoque 1,156 Nec…" at bounding box center [987, 444] width 596 height 705
click at [562, 215] on span "Estoque Bloqueado" at bounding box center [615, 211] width 117 height 11
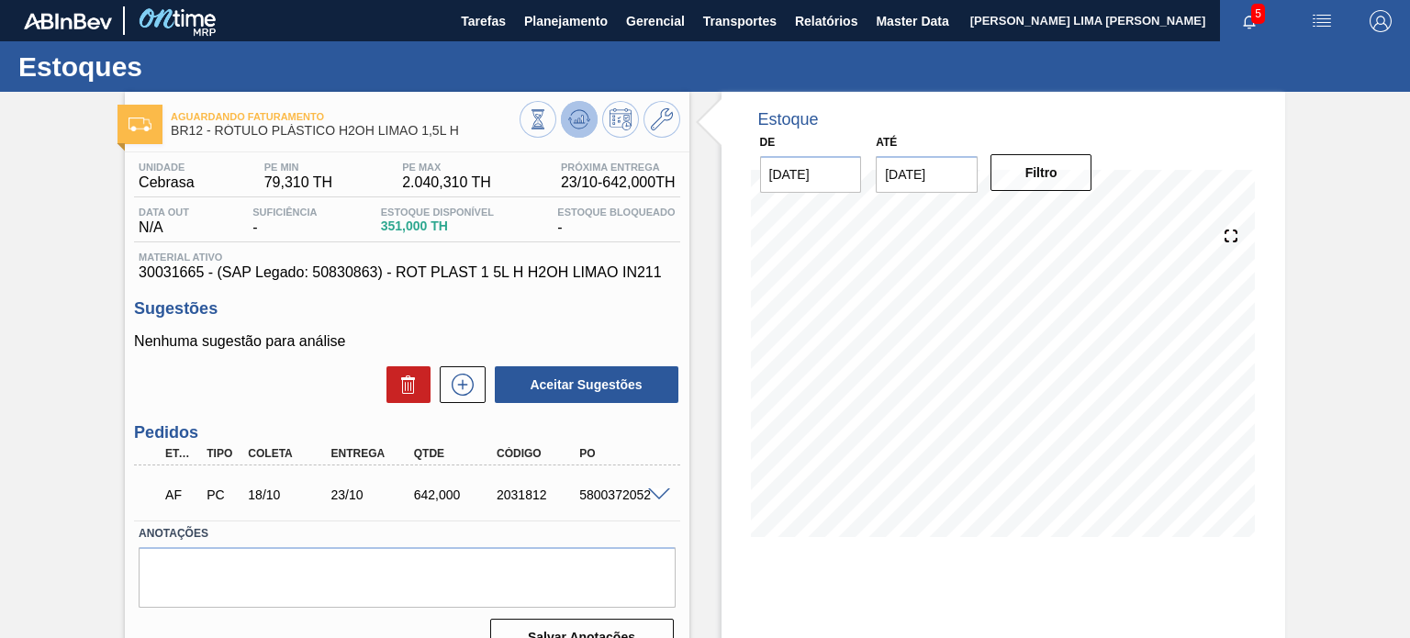
click at [577, 118] on icon at bounding box center [578, 120] width 2 height 5
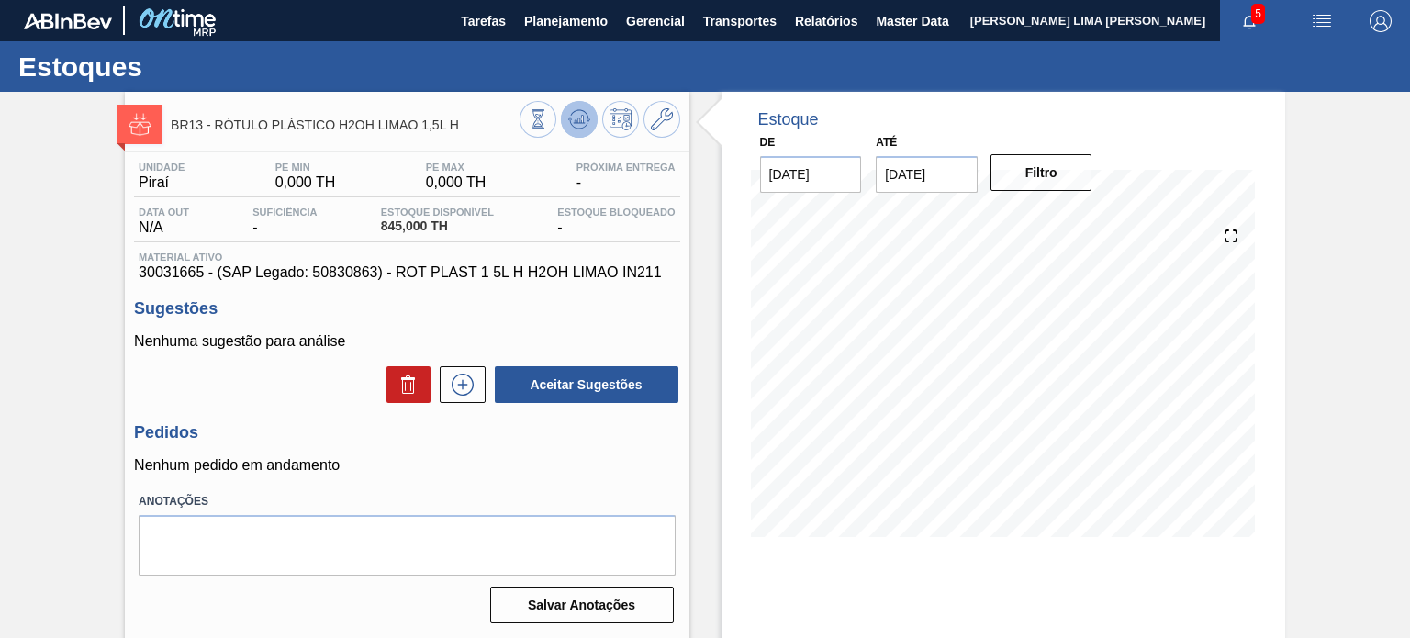
click at [573, 127] on icon at bounding box center [579, 119] width 22 height 22
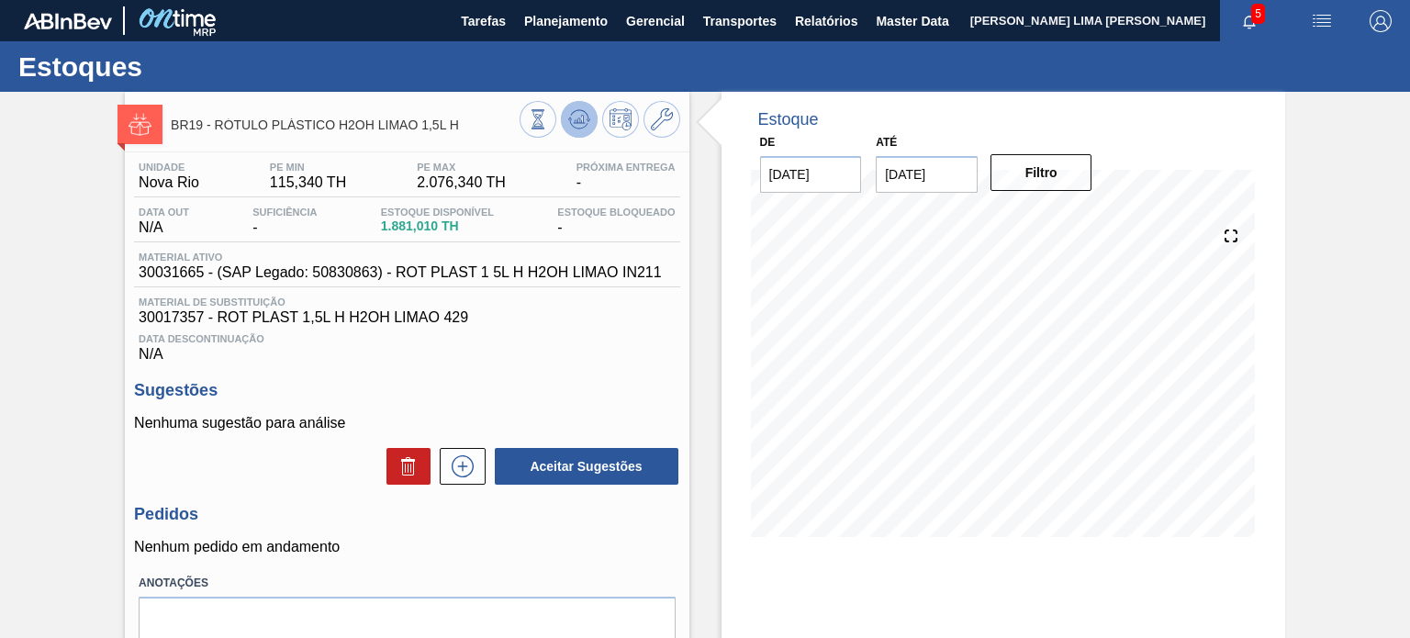
click at [569, 131] on button at bounding box center [579, 119] width 37 height 37
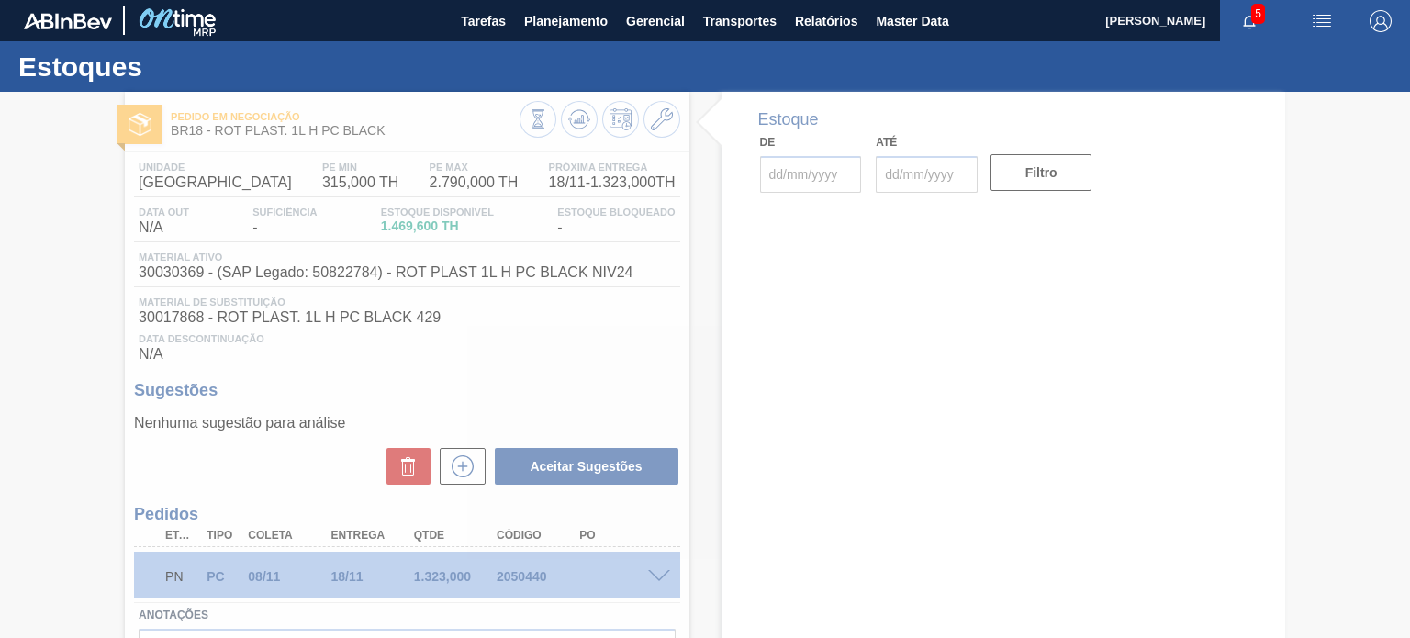
type input "[DATE]"
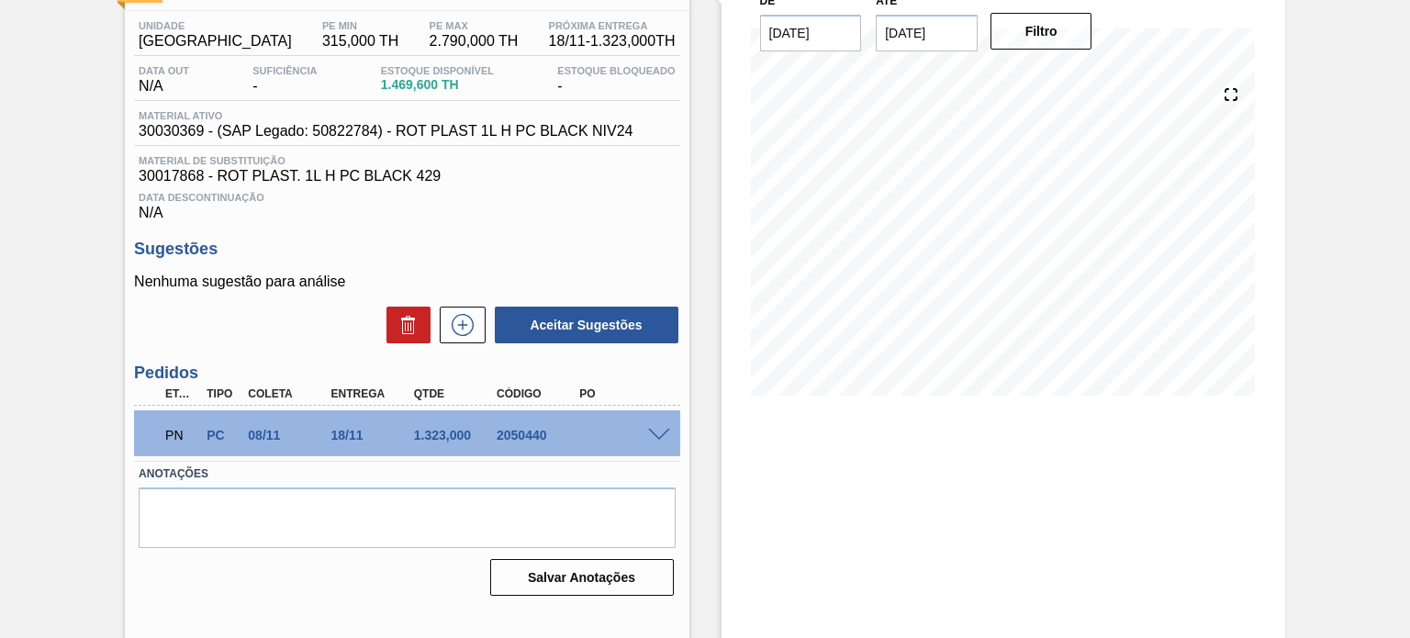
scroll to position [151, 0]
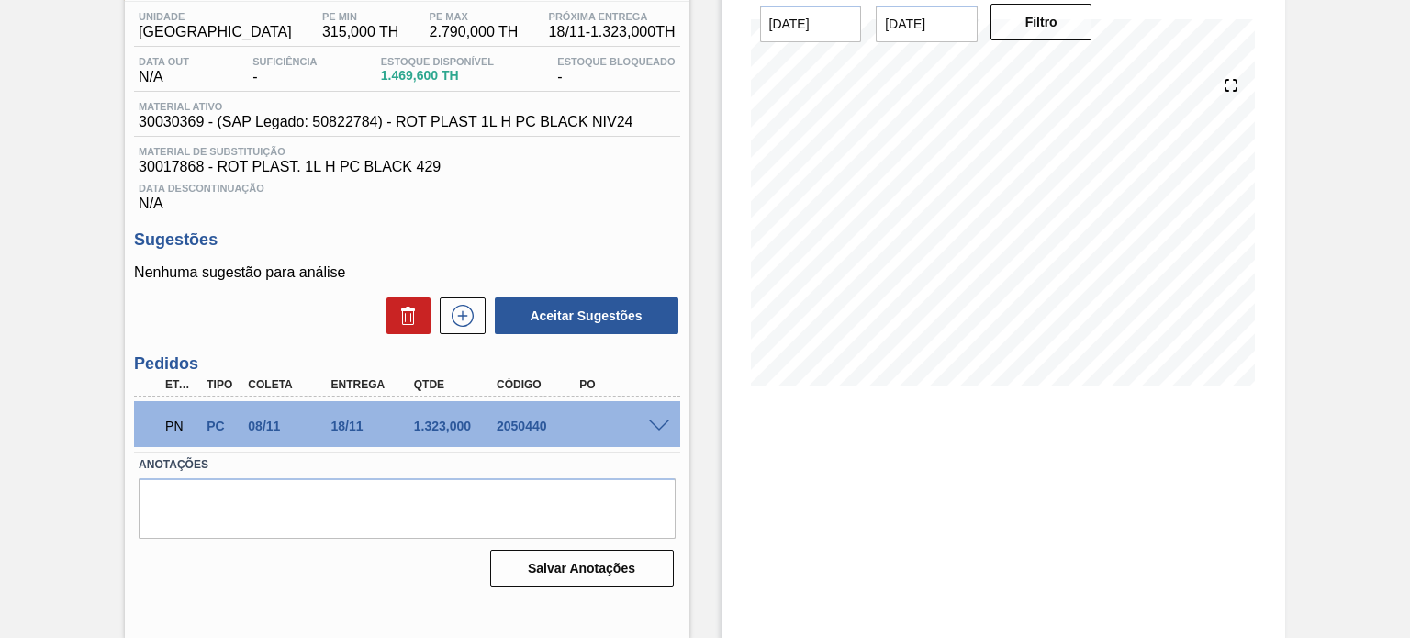
click at [646, 436] on div "PN PC 08/11 18/11 1.323,000 2050440" at bounding box center [401, 424] width 496 height 37
click at [653, 432] on div "PN PC 08/11 18/11 1.323,000 2050440" at bounding box center [406, 424] width 545 height 46
click at [657, 426] on span at bounding box center [659, 426] width 22 height 14
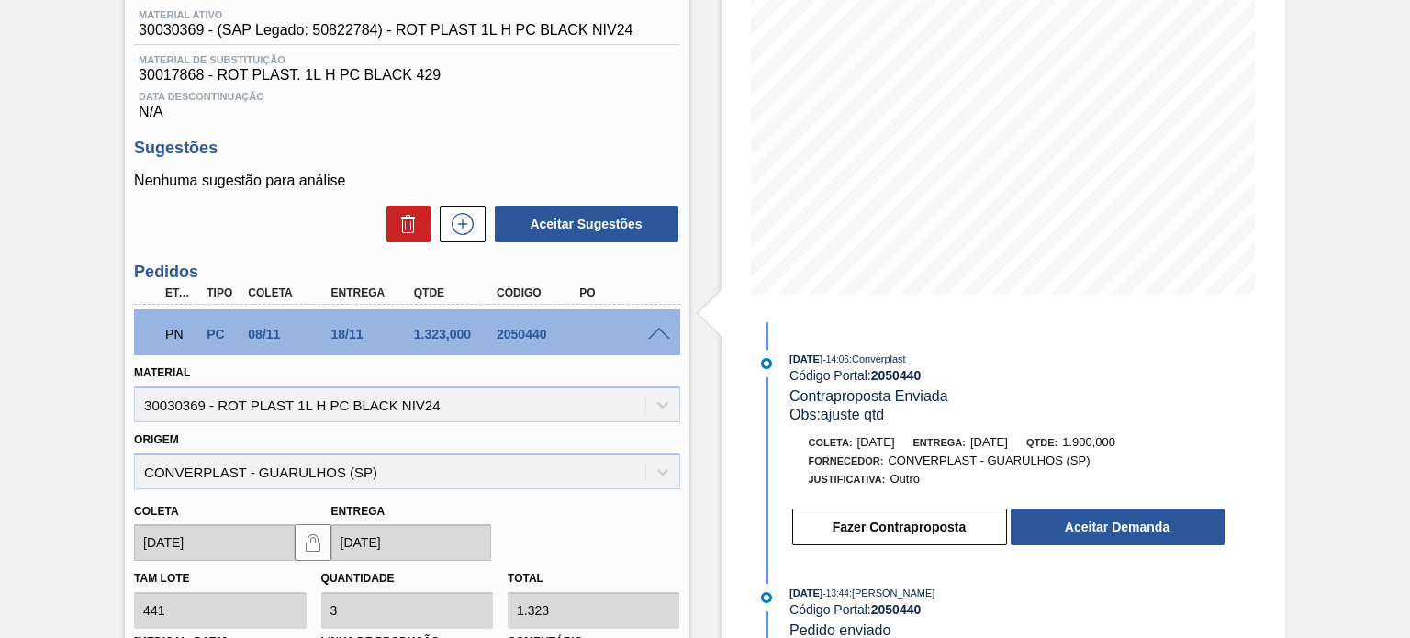
scroll to position [0, 0]
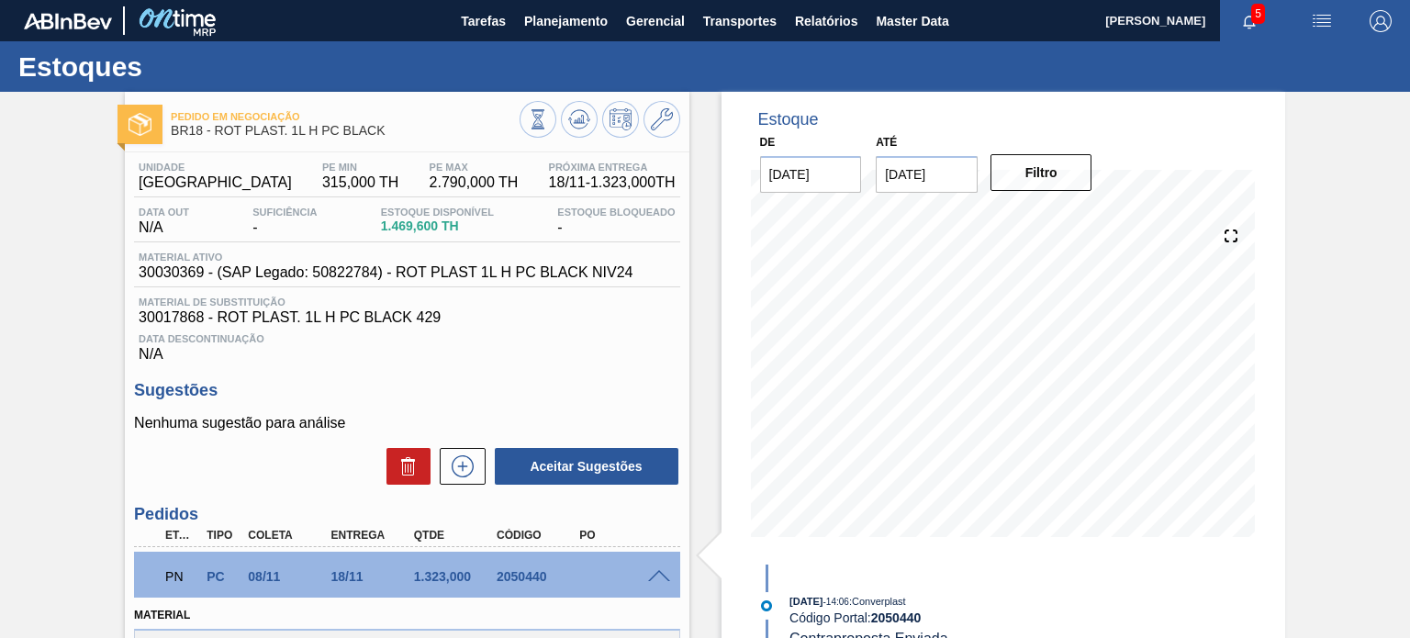
click at [305, 132] on span "BR18 - ROT PLAST. 1L H PC BLACK" at bounding box center [345, 131] width 348 height 14
copy div "BR18 - ROT PLAST. 1L H PC BLACK"
click at [353, 128] on span "BR18 - ROT PLAST. 1L H PC BLACK" at bounding box center [345, 131] width 348 height 14
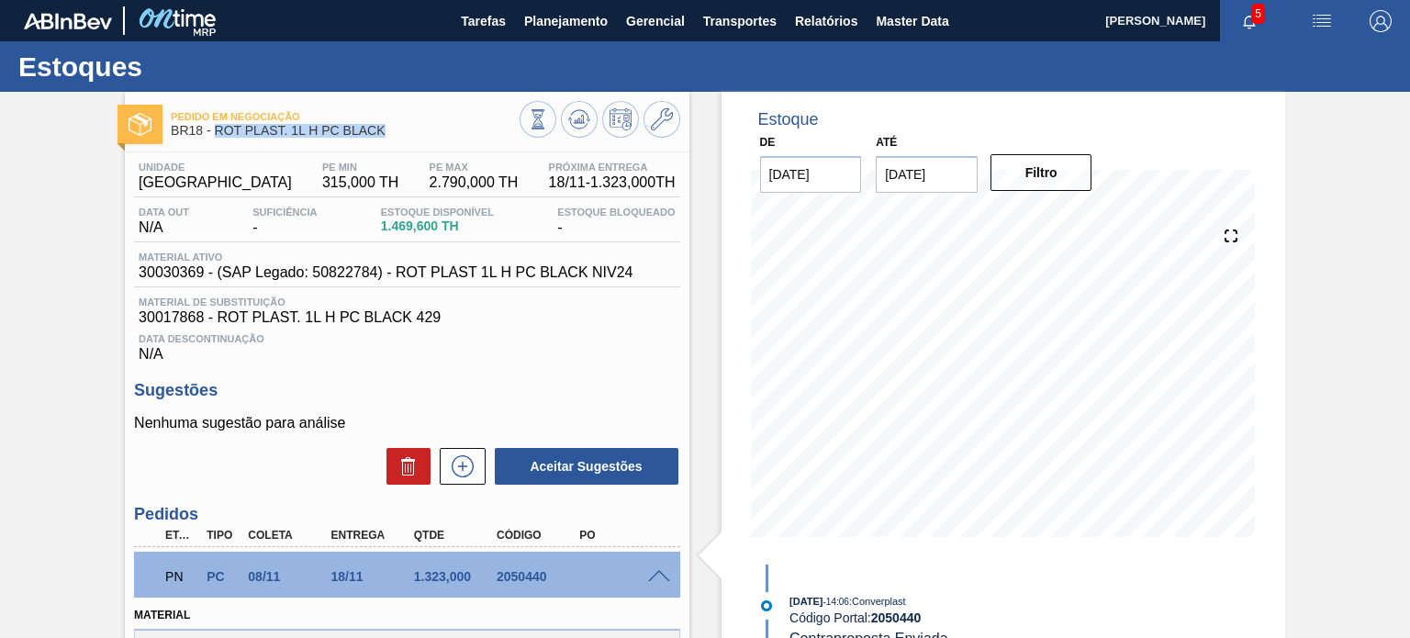
drag, startPoint x: 383, startPoint y: 128, endPoint x: 217, endPoint y: 131, distance: 166.1
click at [217, 131] on span "BR18 - ROT PLAST. 1L H PC BLACK" at bounding box center [345, 131] width 348 height 14
copy span "ROT PLAST. 1L H PC BLACK"
click at [671, 139] on div at bounding box center [599, 121] width 161 height 41
click at [656, 122] on icon at bounding box center [662, 119] width 22 height 22
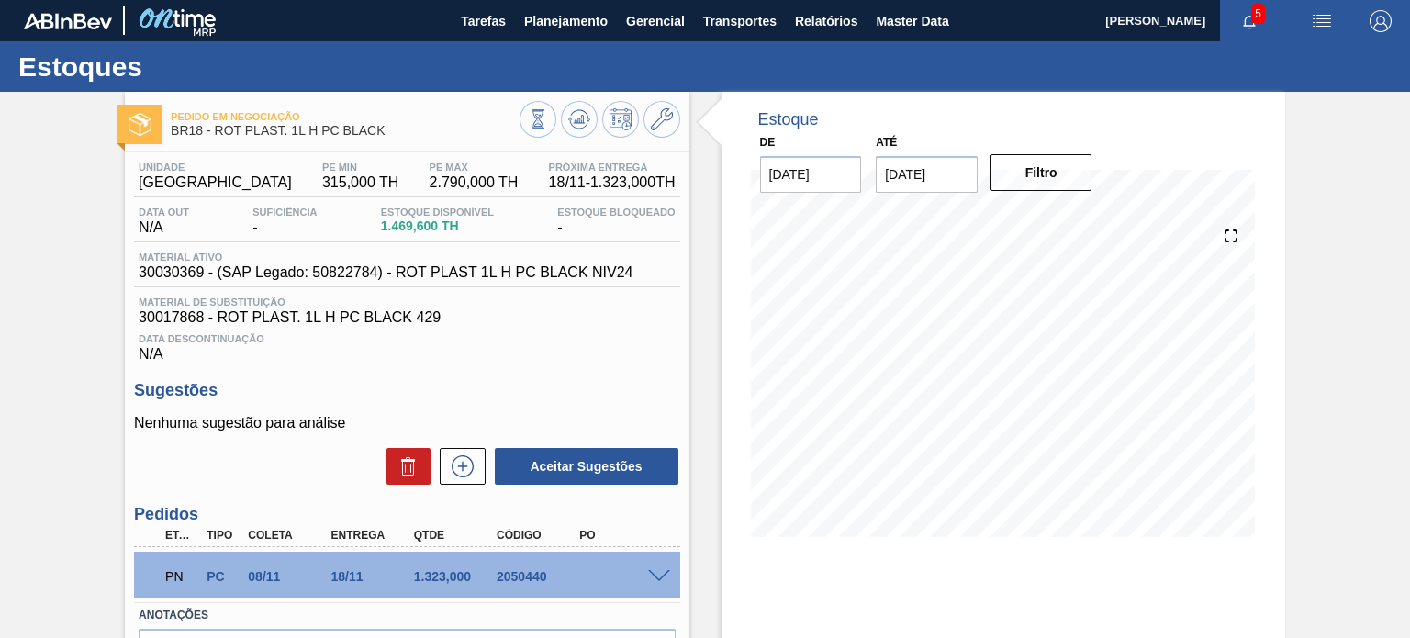
click at [544, 285] on div "Material ativo 30030369 - (SAP Legado: 50822784) - ROT PLAST 1L H PC BLACK NIV24" at bounding box center [406, 269] width 545 height 36
click at [430, 179] on span "2.790,000 TH" at bounding box center [474, 182] width 89 height 17
click at [717, 226] on div "Estoque De 10/10/2025 Até 31/01/2026 Filtro 12/10 Projeção de Estoque 949.604 N…" at bounding box center [987, 440] width 596 height 697
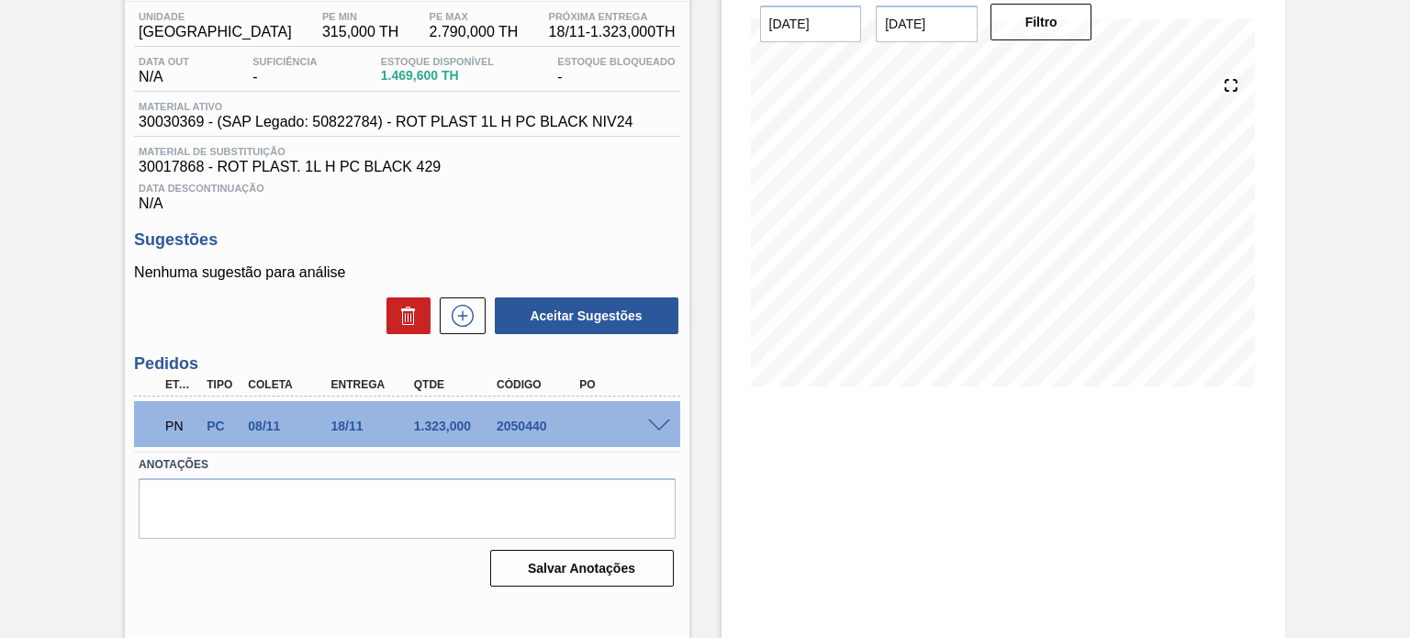
scroll to position [151, 0]
click at [441, 421] on div "1.323,000" at bounding box center [454, 425] width 91 height 15
click at [653, 420] on span at bounding box center [659, 426] width 22 height 14
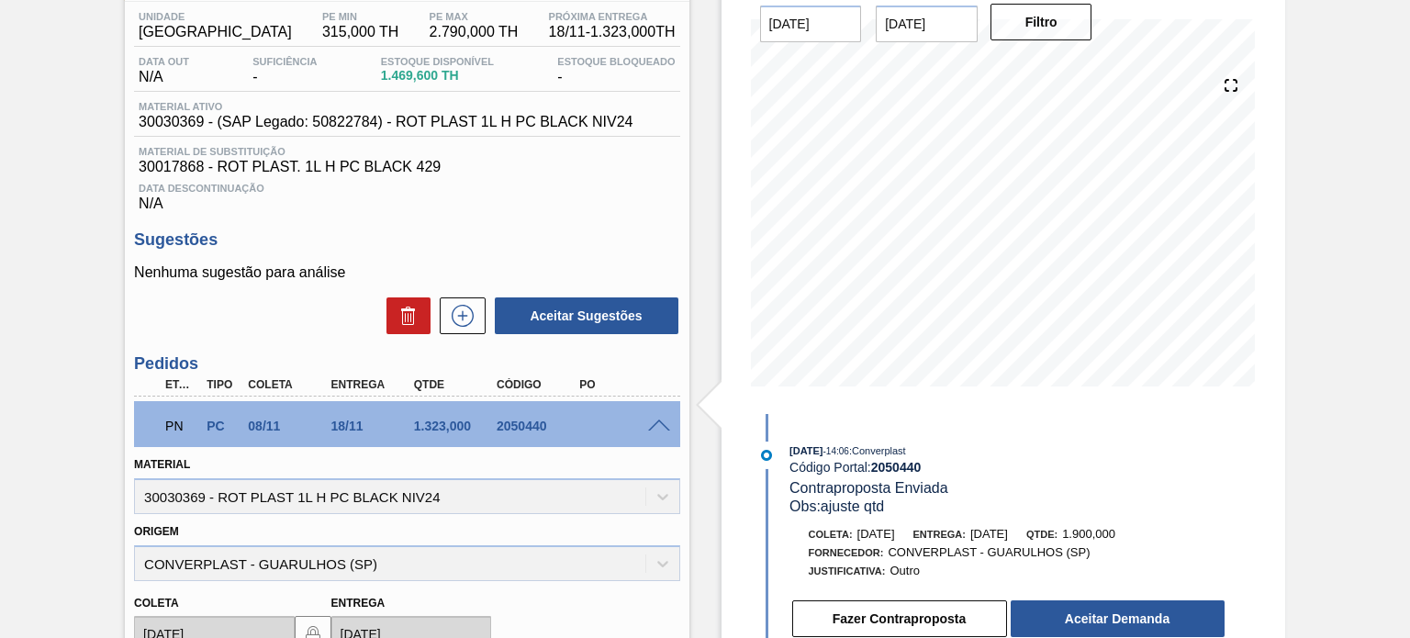
scroll to position [334, 0]
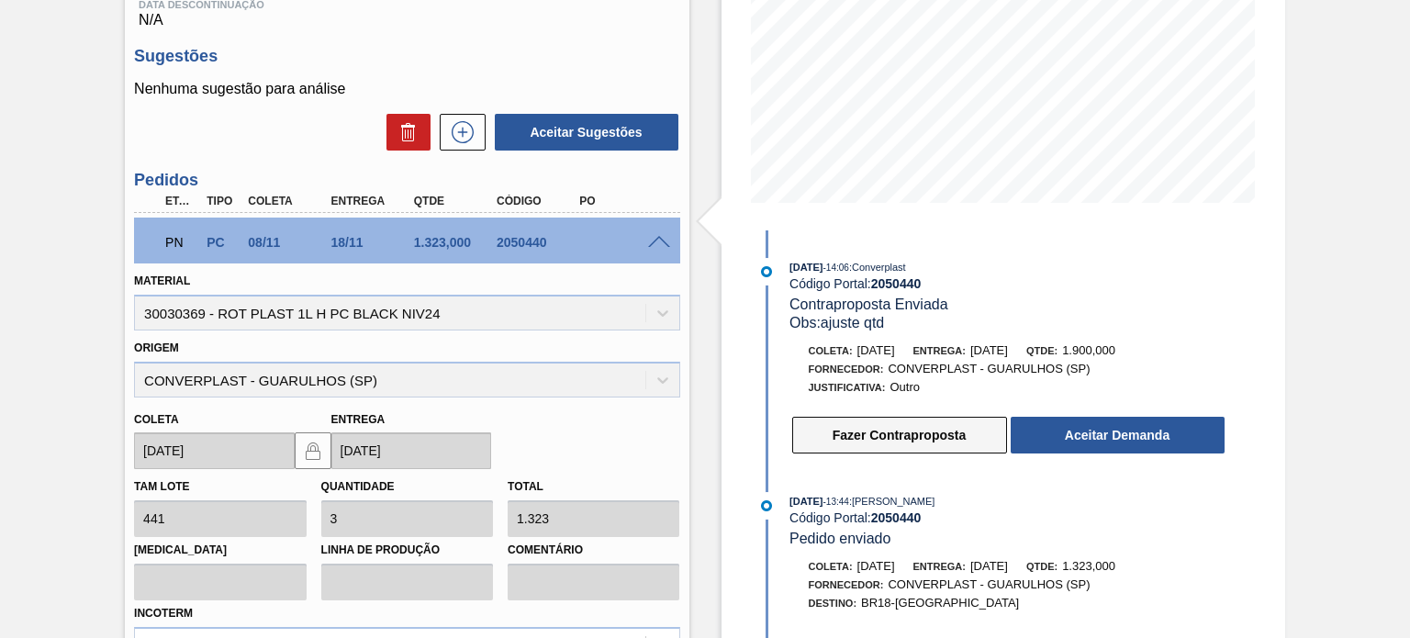
click at [906, 422] on button "Fazer Contraproposta" at bounding box center [899, 435] width 215 height 37
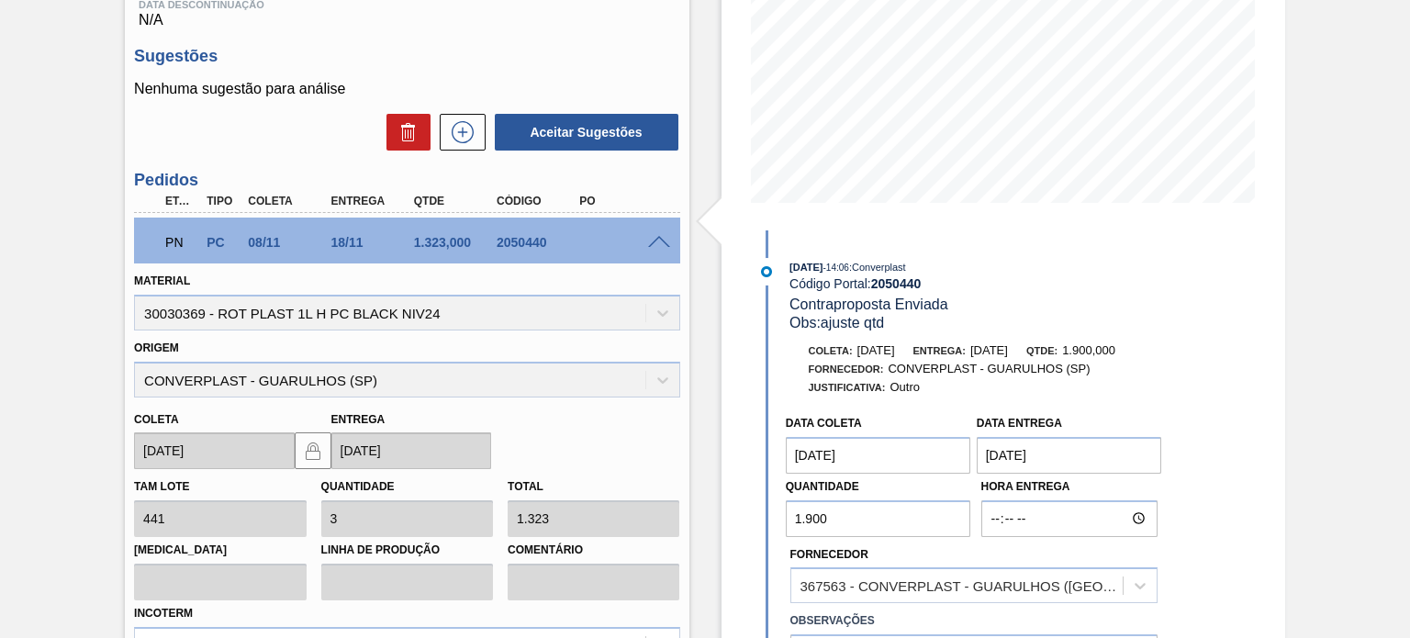
drag, startPoint x: 836, startPoint y: 509, endPoint x: 731, endPoint y: 508, distance: 105.6
click at [731, 508] on div "Estoque De 10/10/2025 Até 31/01/2026 Filtro 12/10 Projeção de Estoque 949.604 N…" at bounding box center [1002, 311] width 563 height 1106
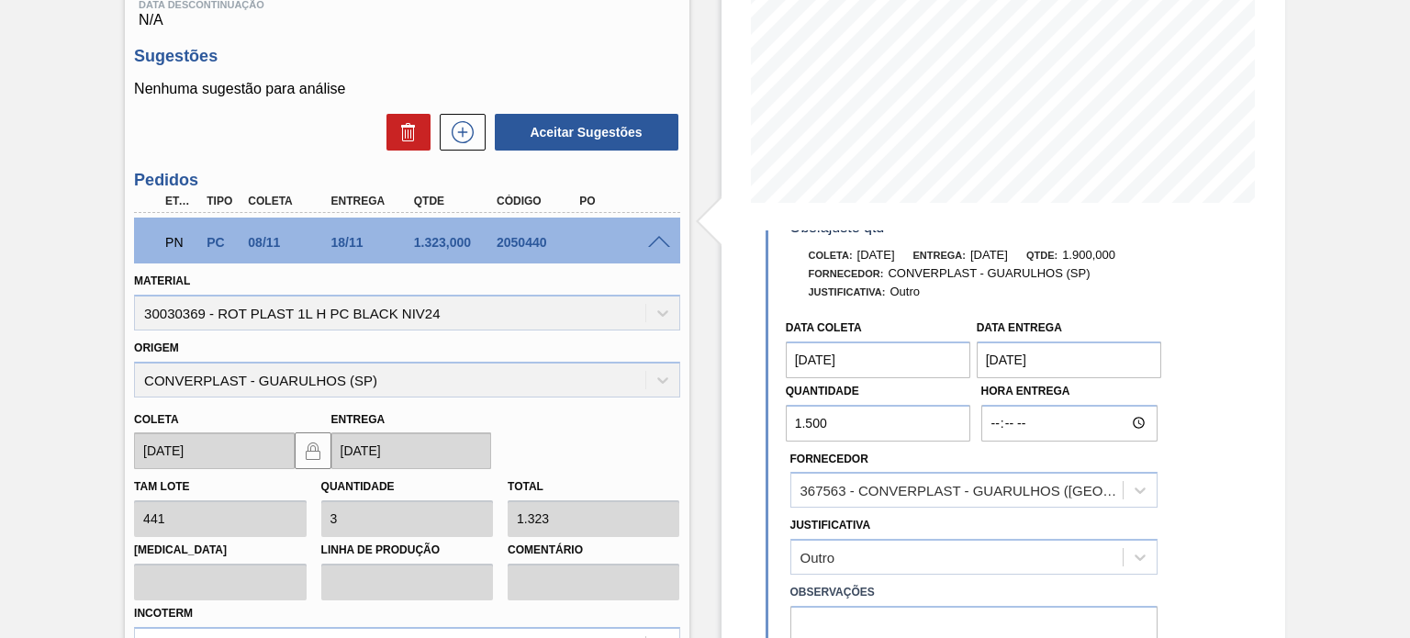
scroll to position [184, 0]
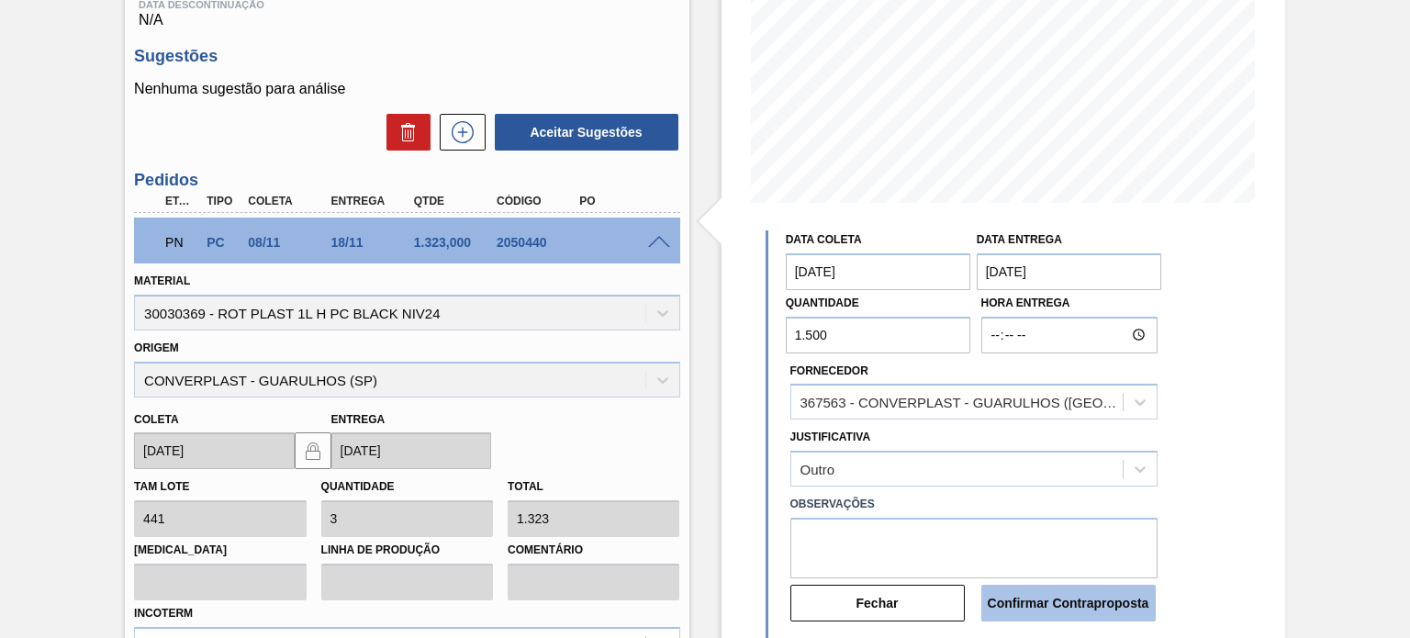
type input "1.500"
click at [1056, 608] on button "Confirmar Contraproposta" at bounding box center [1068, 603] width 174 height 37
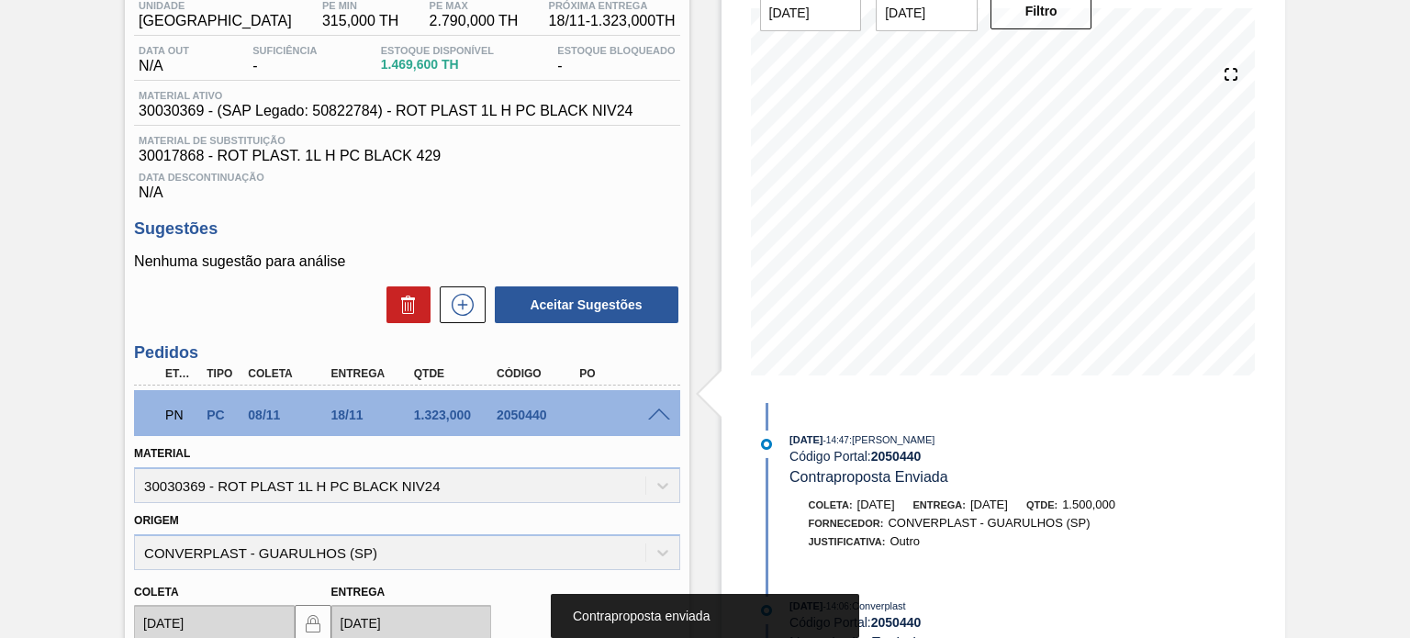
scroll to position [0, 0]
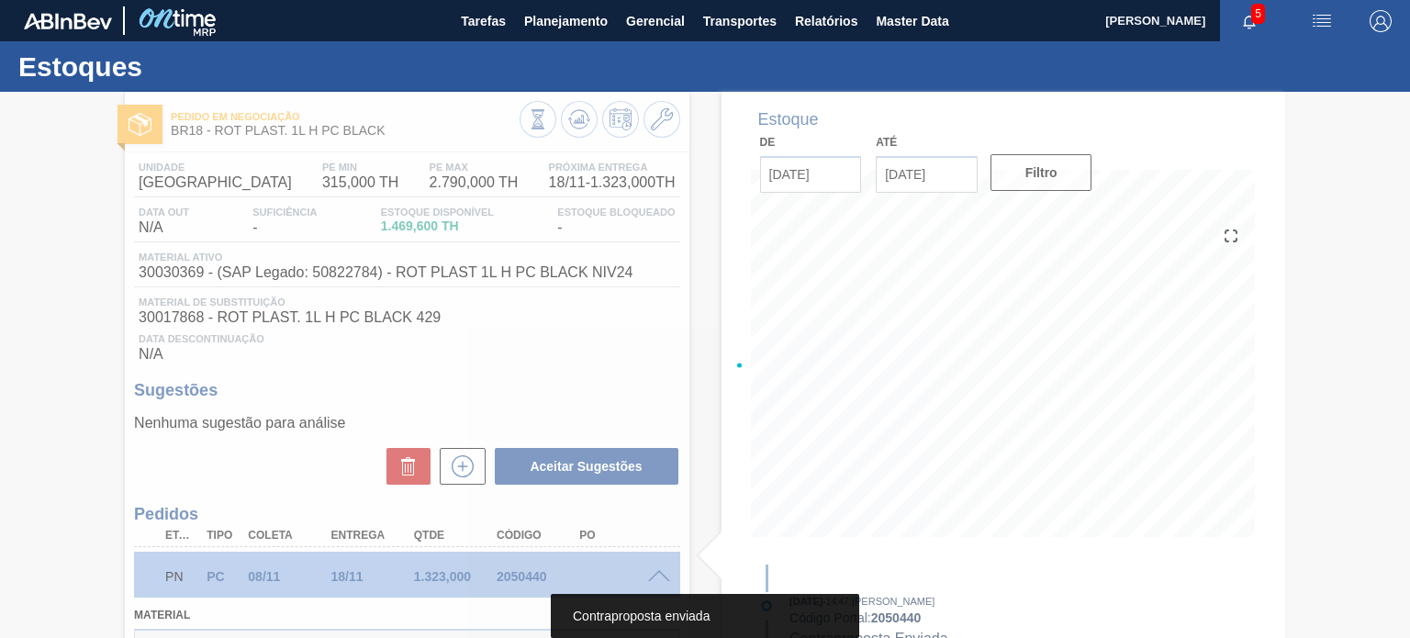
click at [591, 118] on div at bounding box center [705, 365] width 1410 height 546
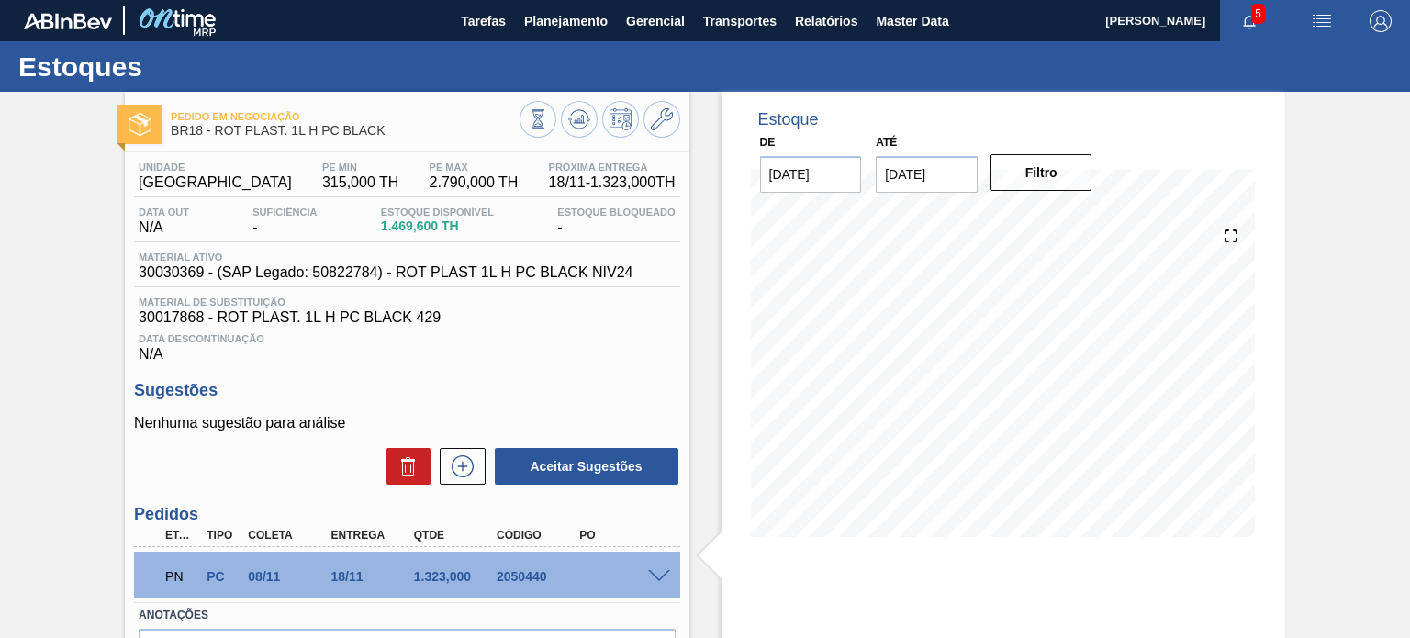
click at [532, 568] on div "PN PC 08/11 18/11 1.323,000 2050440" at bounding box center [401, 574] width 496 height 37
copy div "2050440"
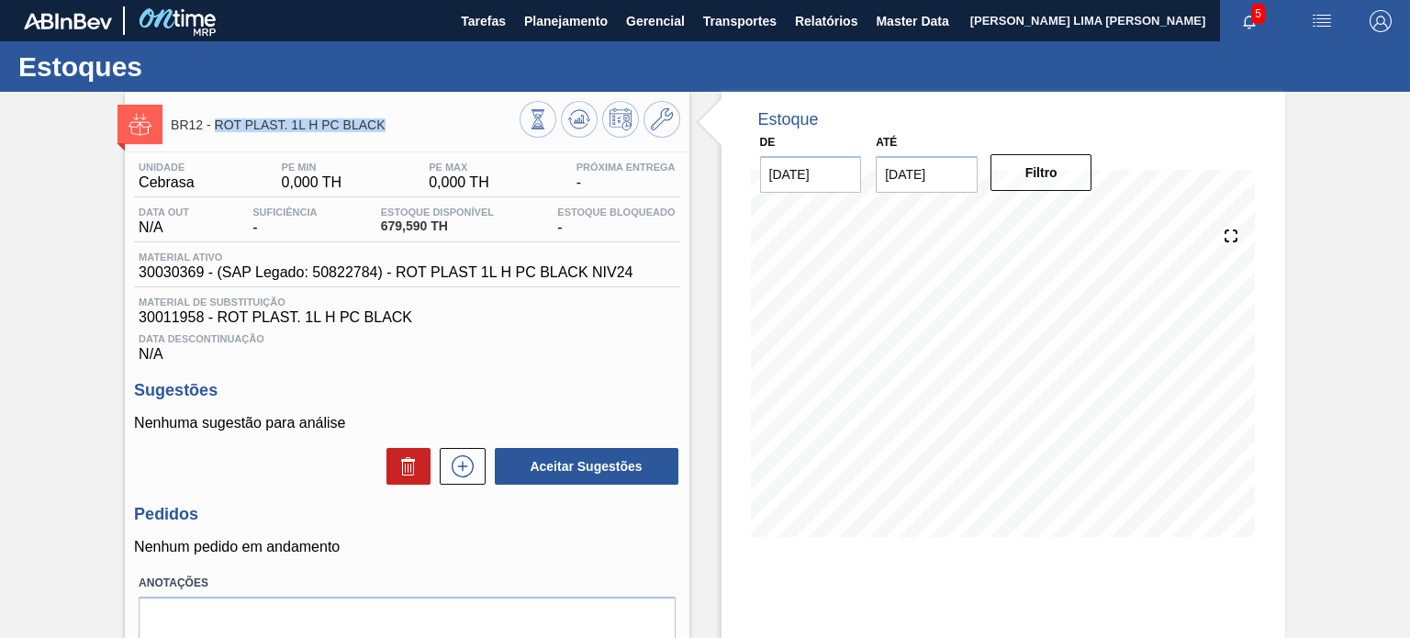
drag, startPoint x: 374, startPoint y: 128, endPoint x: 215, endPoint y: 137, distance: 159.9
click at [215, 137] on div "BR12 - ROT PLAST. 1L H PC BLACK" at bounding box center [345, 124] width 348 height 41
copy span "ROT PLAST. 1L H PC BLACK"
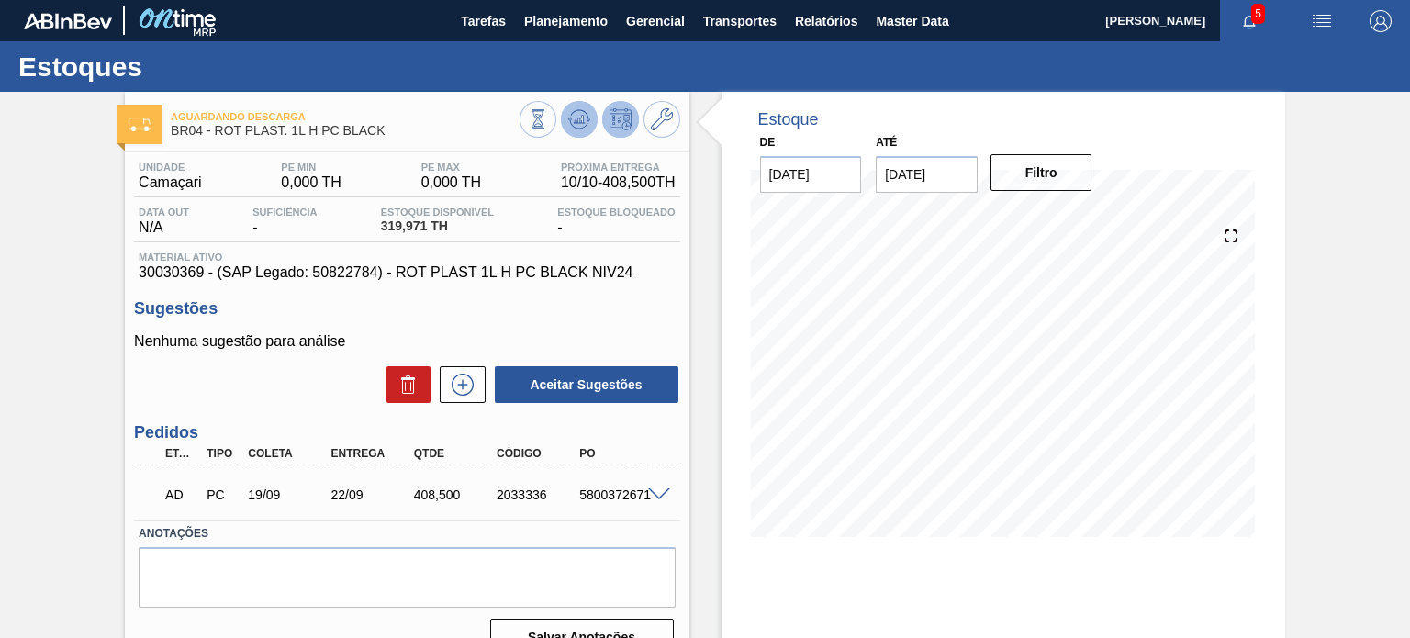
click at [574, 128] on icon at bounding box center [578, 123] width 18 height 9
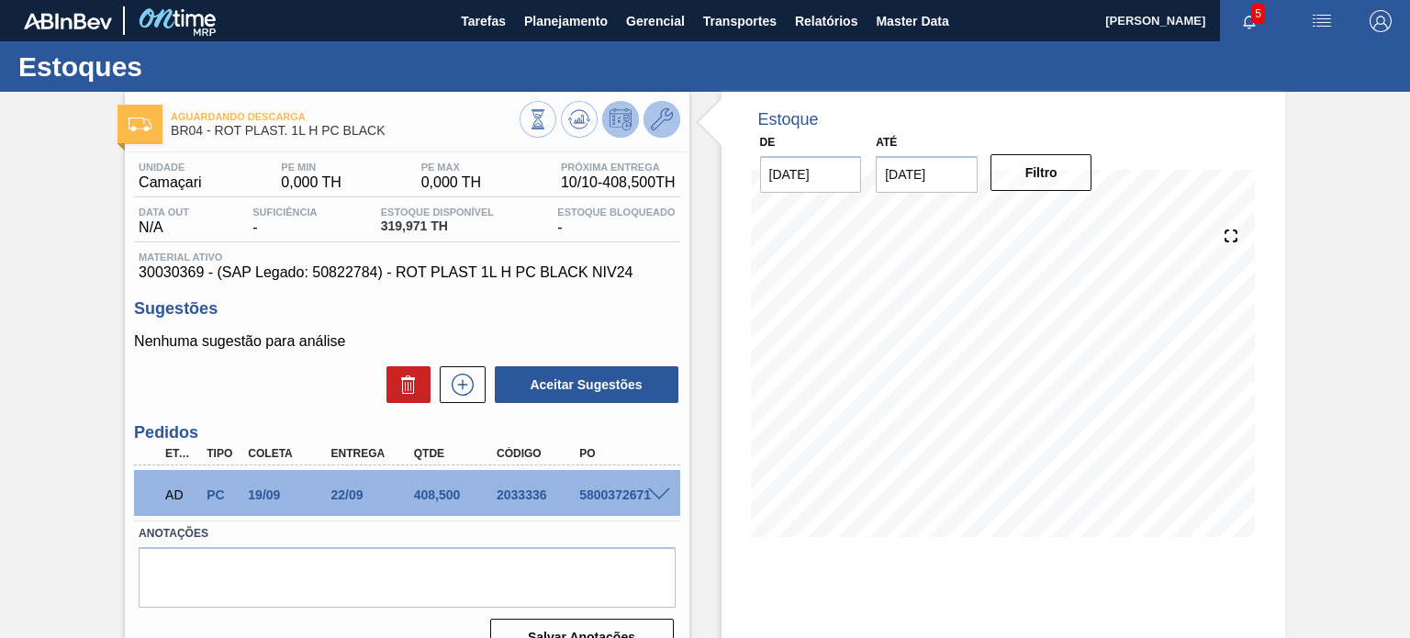
click at [661, 126] on icon at bounding box center [662, 119] width 22 height 22
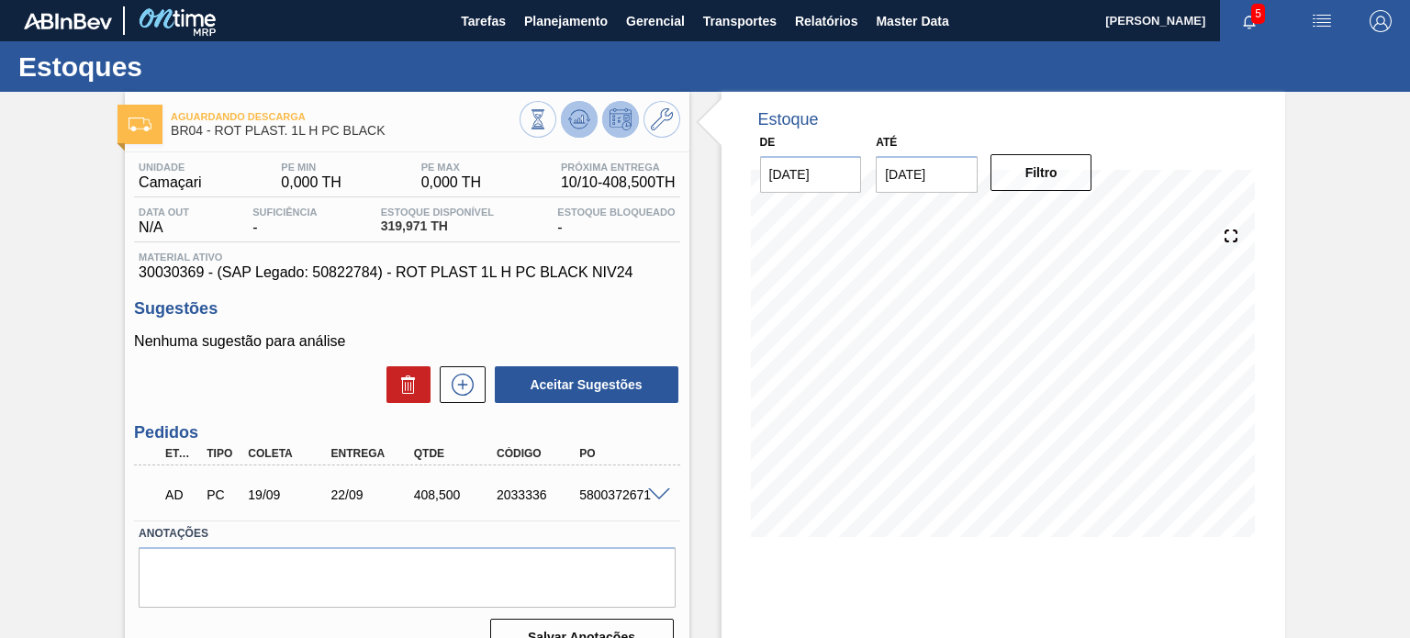
click at [584, 117] on icon at bounding box center [579, 119] width 22 height 22
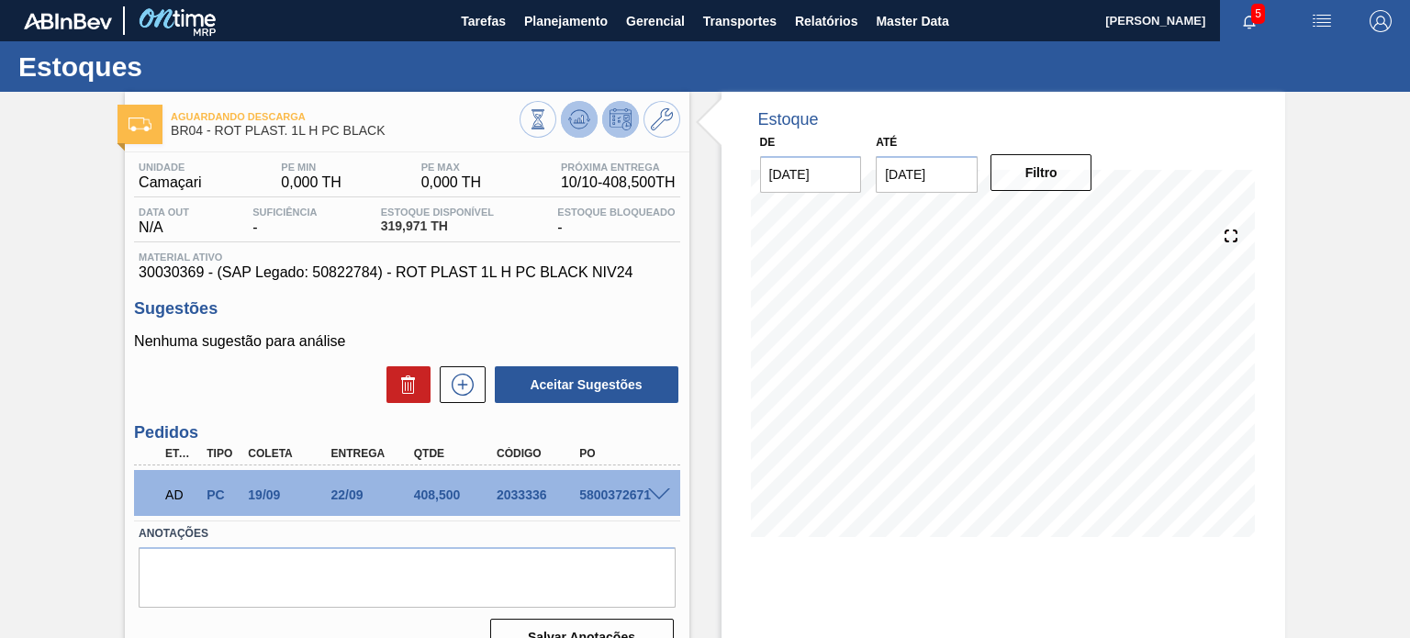
click at [581, 117] on icon at bounding box center [579, 119] width 12 height 8
drag, startPoint x: 376, startPoint y: 227, endPoint x: 446, endPoint y: 248, distance: 72.9
click at [448, 236] on div "Estoque Disponível 319,971 TH" at bounding box center [437, 220] width 122 height 29
click at [690, 487] on div "Estoque De [DATE] Até [DATE] Filtro 11/10 Projeção de Estoque 728.471 [DOMAIN_N…" at bounding box center [987, 440] width 596 height 697
click at [478, 236] on div "Estoque Disponível 319,971 TH" at bounding box center [437, 220] width 122 height 29
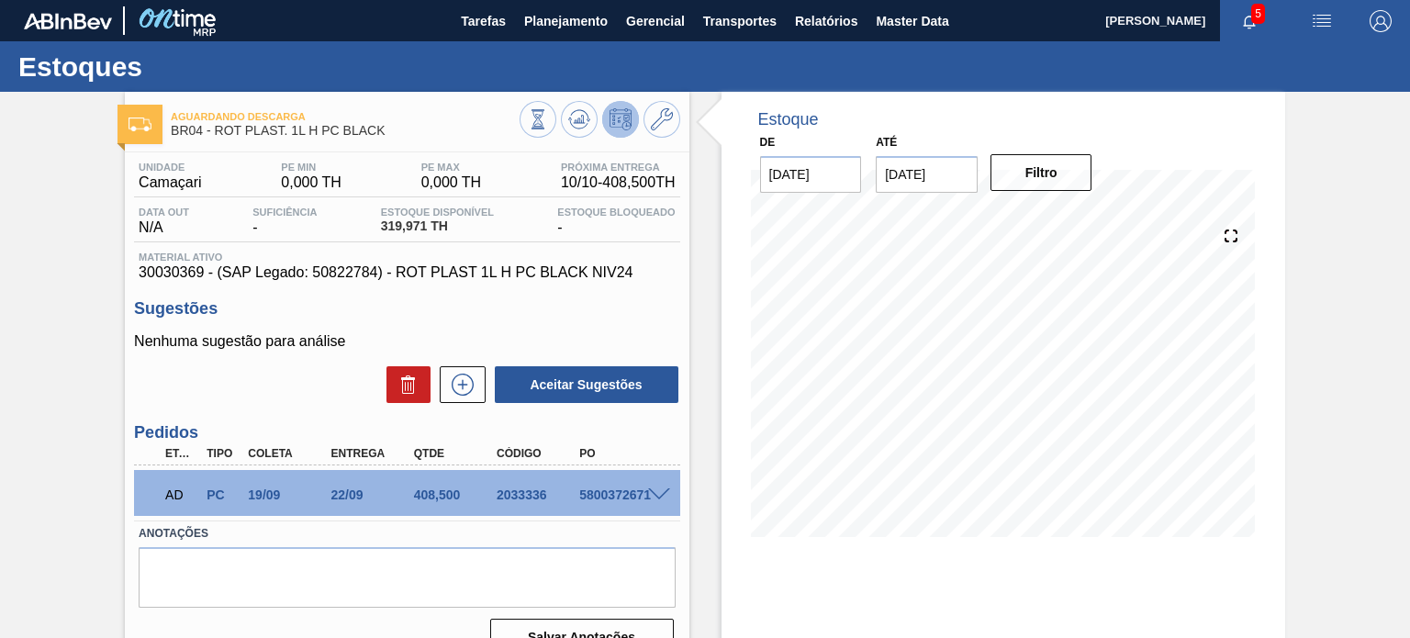
click at [651, 495] on span at bounding box center [659, 495] width 22 height 14
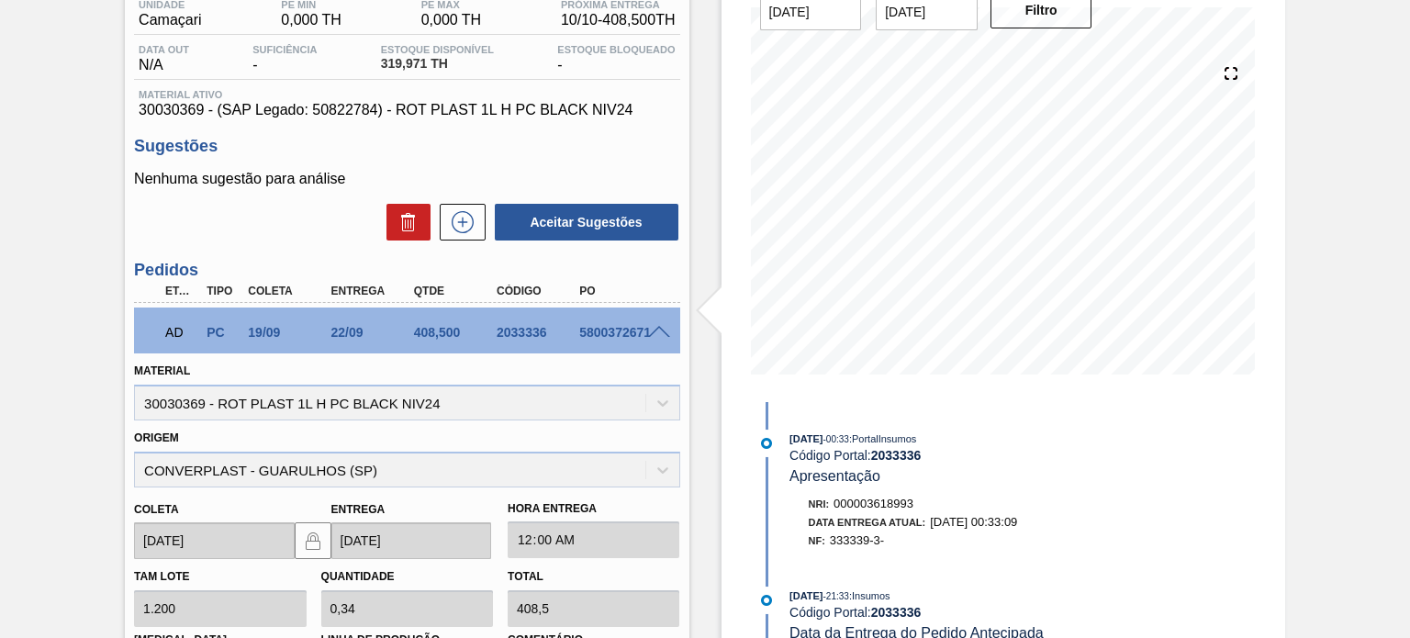
scroll to position [367, 0]
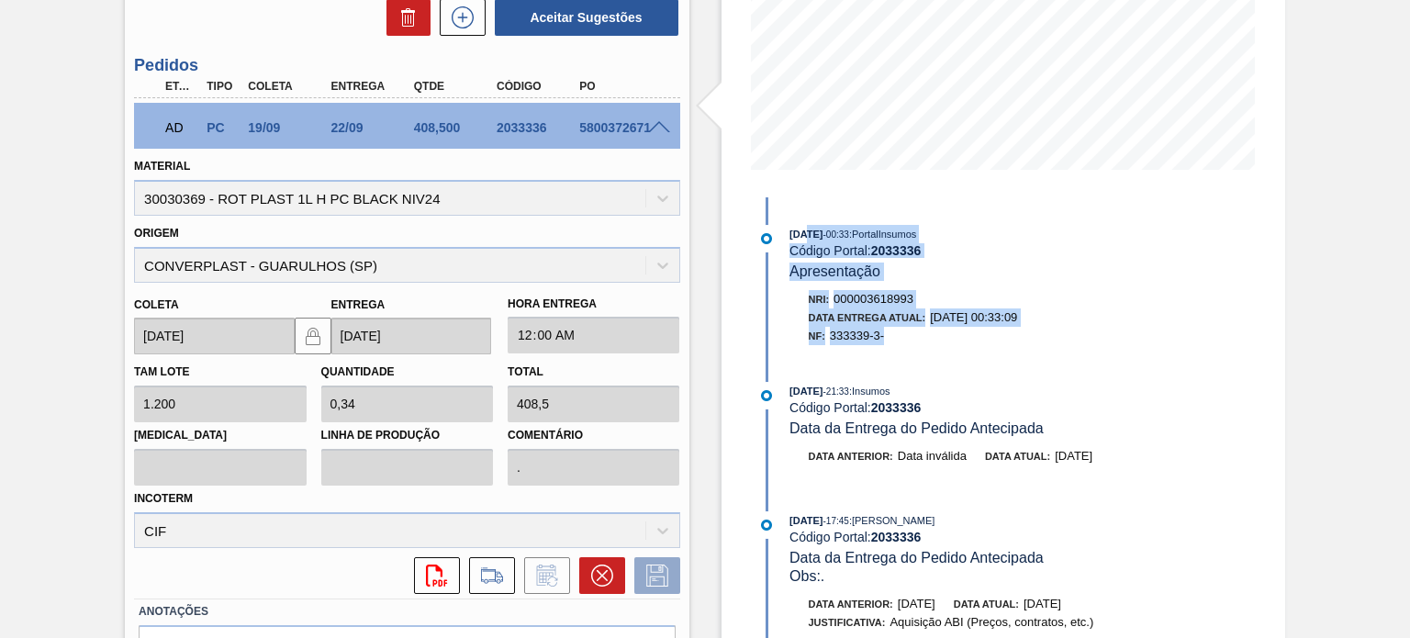
drag, startPoint x: 894, startPoint y: 337, endPoint x: 801, endPoint y: 222, distance: 147.5
click at [801, 222] on div "[DATE] 00:33 : PortalInsumos Código Portal: 2033336 Apresentação Nri: 000003618…" at bounding box center [989, 472] width 473 height 550
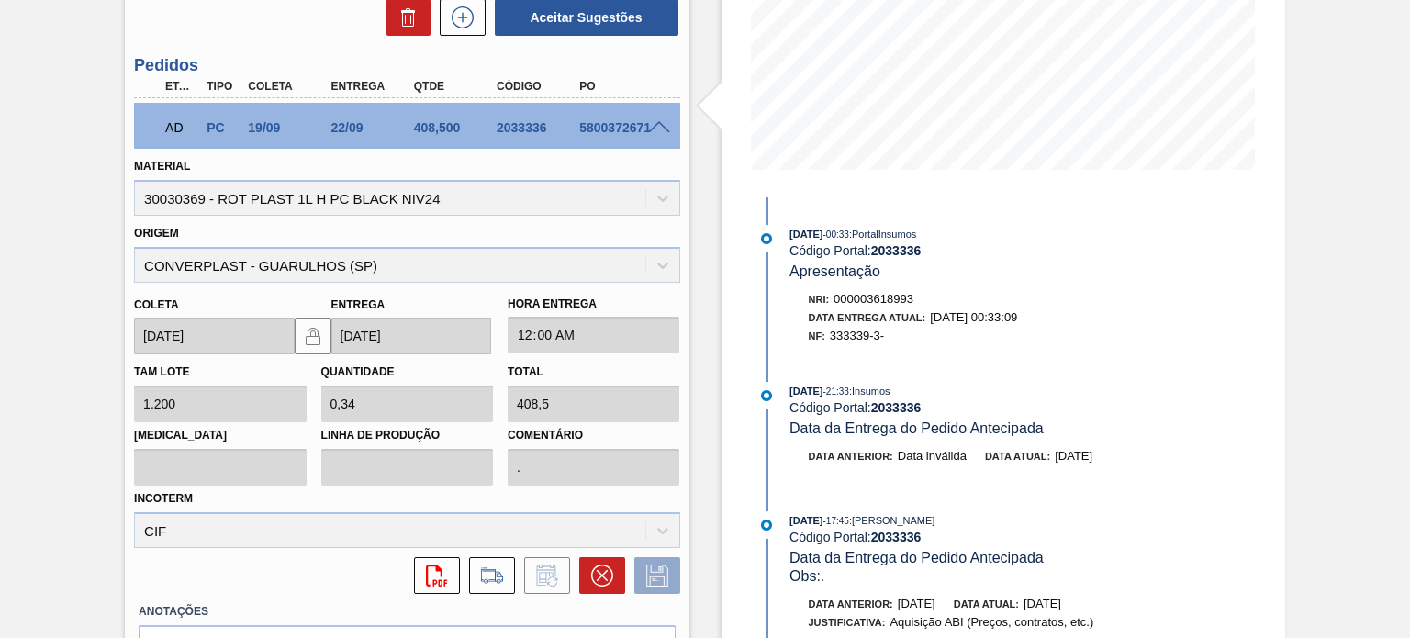
click at [601, 257] on div "Origem CONVERPLAST - GUARULHOS ([GEOGRAPHIC_DATA])" at bounding box center [406, 251] width 545 height 62
drag, startPoint x: 792, startPoint y: 229, endPoint x: 811, endPoint y: 235, distance: 20.0
click at [816, 234] on span "[DATE]" at bounding box center [805, 234] width 33 height 11
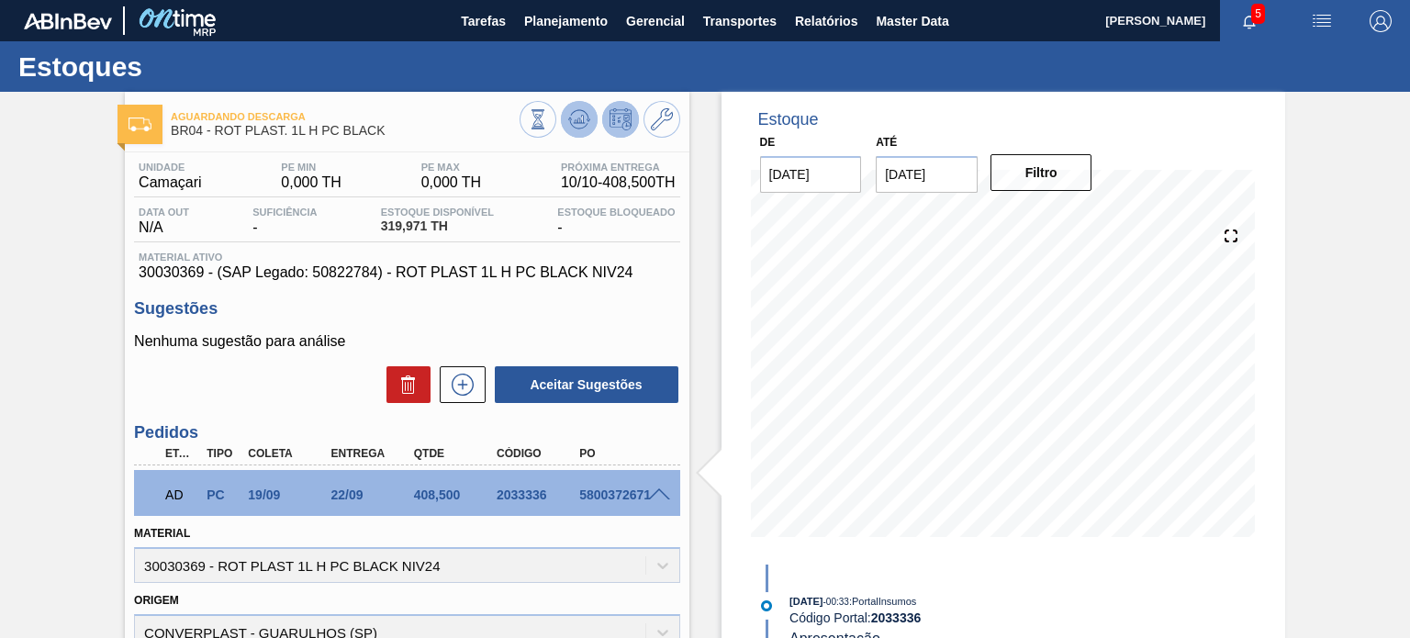
drag, startPoint x: 602, startPoint y: 98, endPoint x: 591, endPoint y: 110, distance: 16.2
click at [600, 101] on div "Aguardando Descarga BR04 - ROT PLAST. 1L H PC BLACK" at bounding box center [406, 117] width 563 height 50
click at [591, 110] on button at bounding box center [579, 119] width 37 height 37
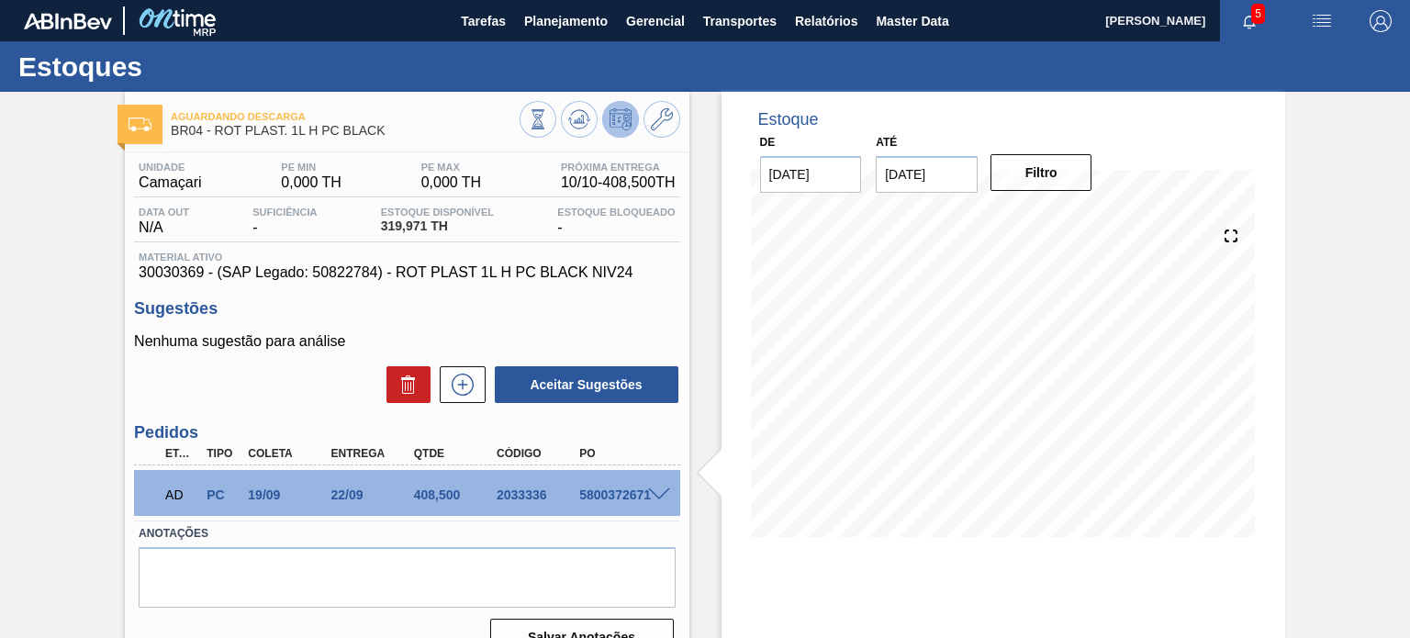
click at [184, 271] on span "30030369 - (SAP Legado: 50822784) - ROT PLAST 1L H PC BLACK NIV24" at bounding box center [407, 272] width 536 height 17
click at [182, 272] on span "30030369 - (SAP Legado: 50822784) - ROT PLAST 1L H PC BLACK NIV24" at bounding box center [407, 272] width 536 height 17
click at [172, 270] on span "30030369 - (SAP Legado: 50822784) - ROT PLAST 1L H PC BLACK NIV24" at bounding box center [407, 272] width 536 height 17
copy span "30030369"
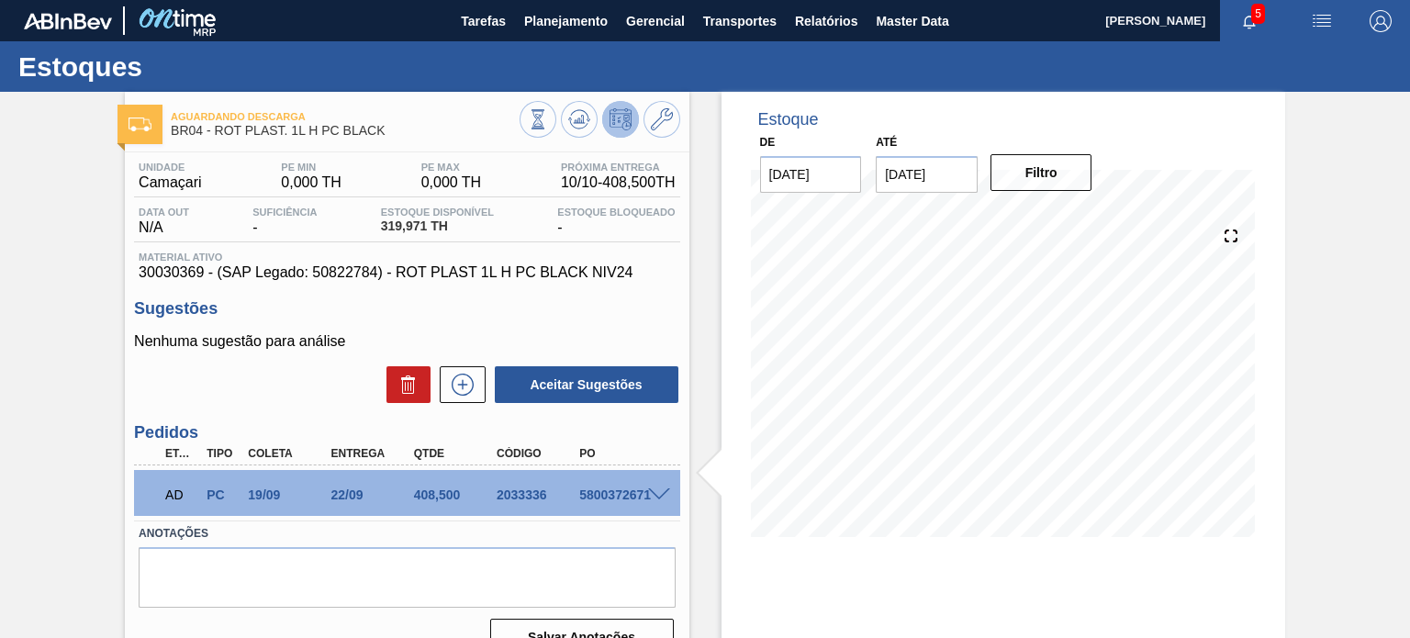
click at [662, 498] on span at bounding box center [659, 495] width 22 height 14
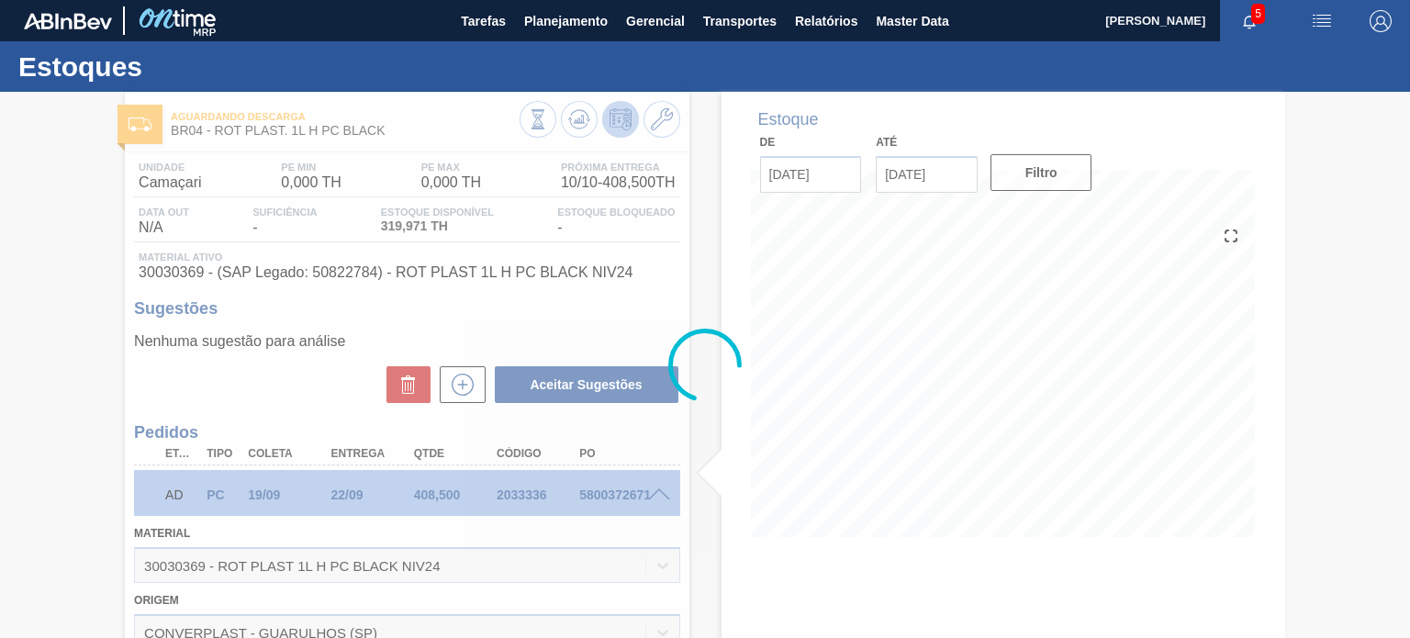
click at [539, 491] on div at bounding box center [705, 365] width 1410 height 546
click at [531, 496] on div at bounding box center [705, 365] width 1410 height 546
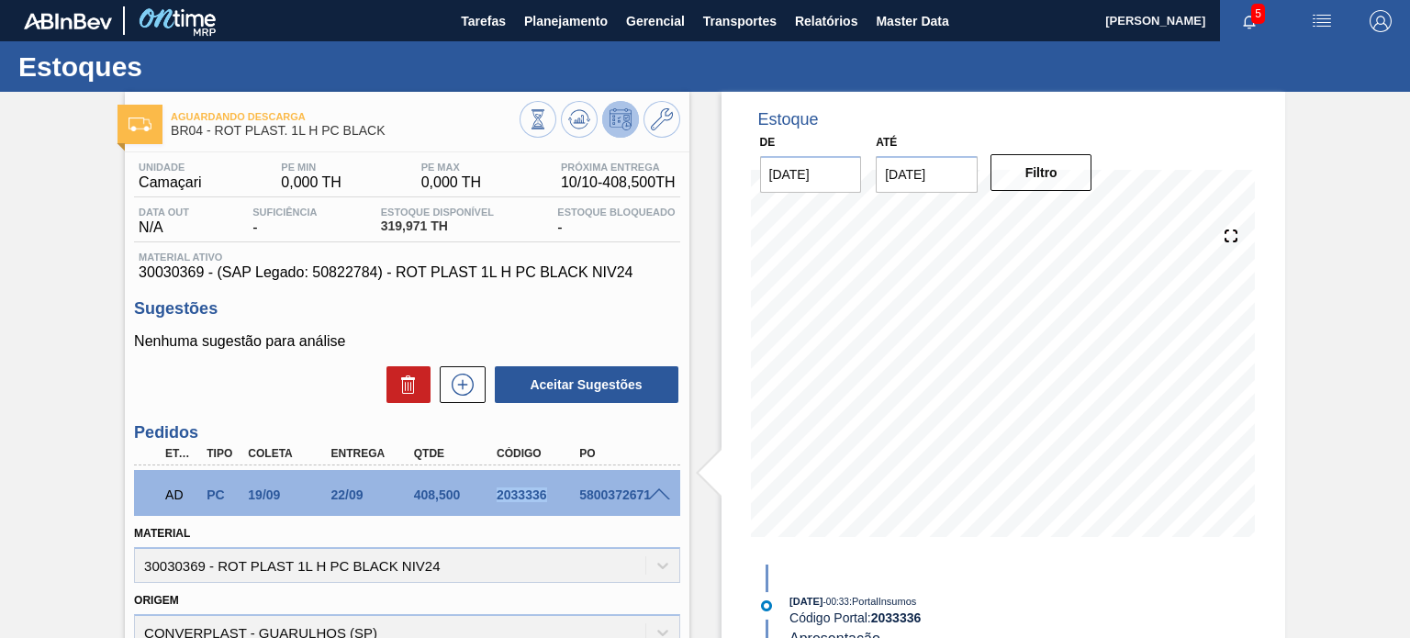
click at [531, 496] on div "2033336" at bounding box center [537, 494] width 91 height 15
copy div "2033336"
click at [576, 135] on button at bounding box center [579, 119] width 37 height 37
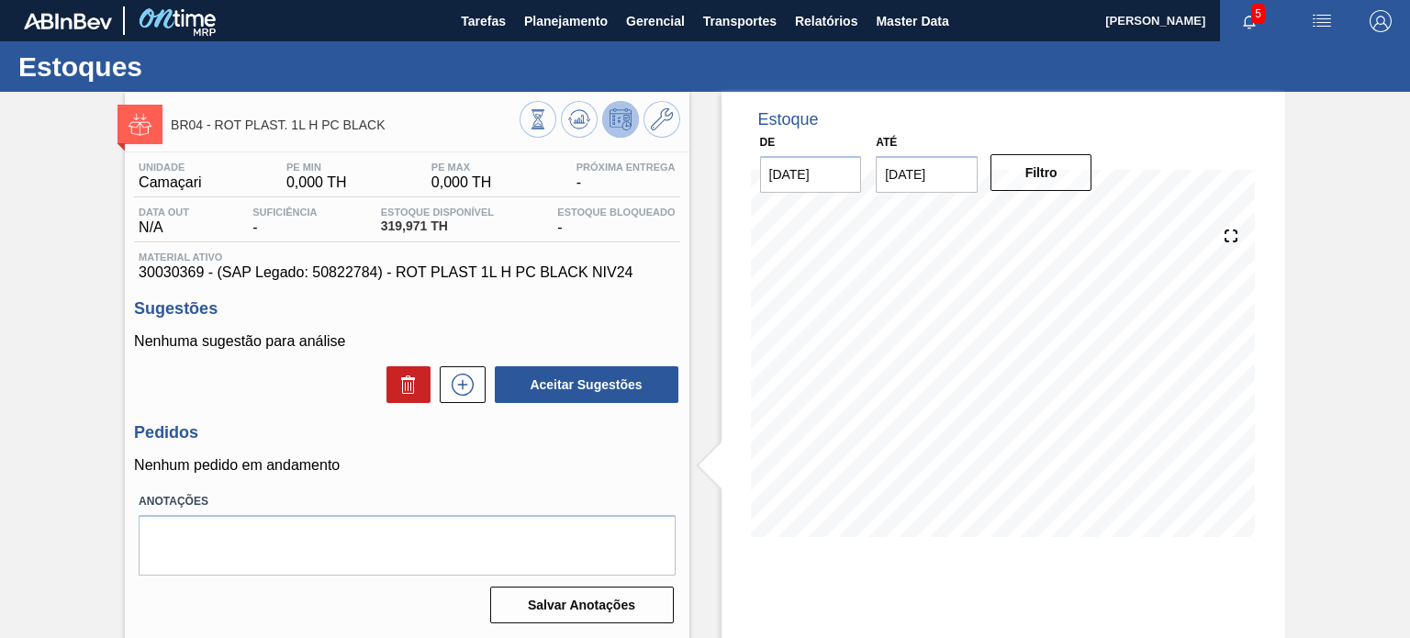
click at [411, 222] on span "319,971 TH" at bounding box center [437, 226] width 113 height 14
click at [465, 385] on icon at bounding box center [462, 384] width 10 height 1
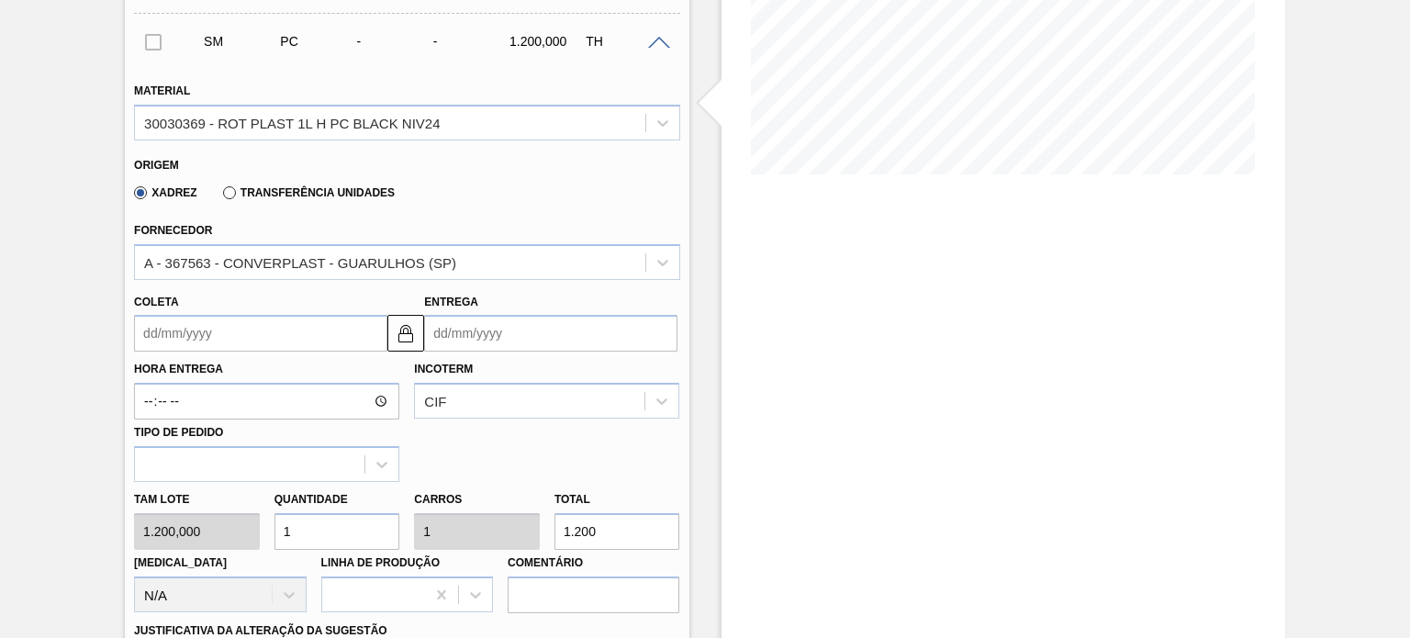
scroll to position [551, 0]
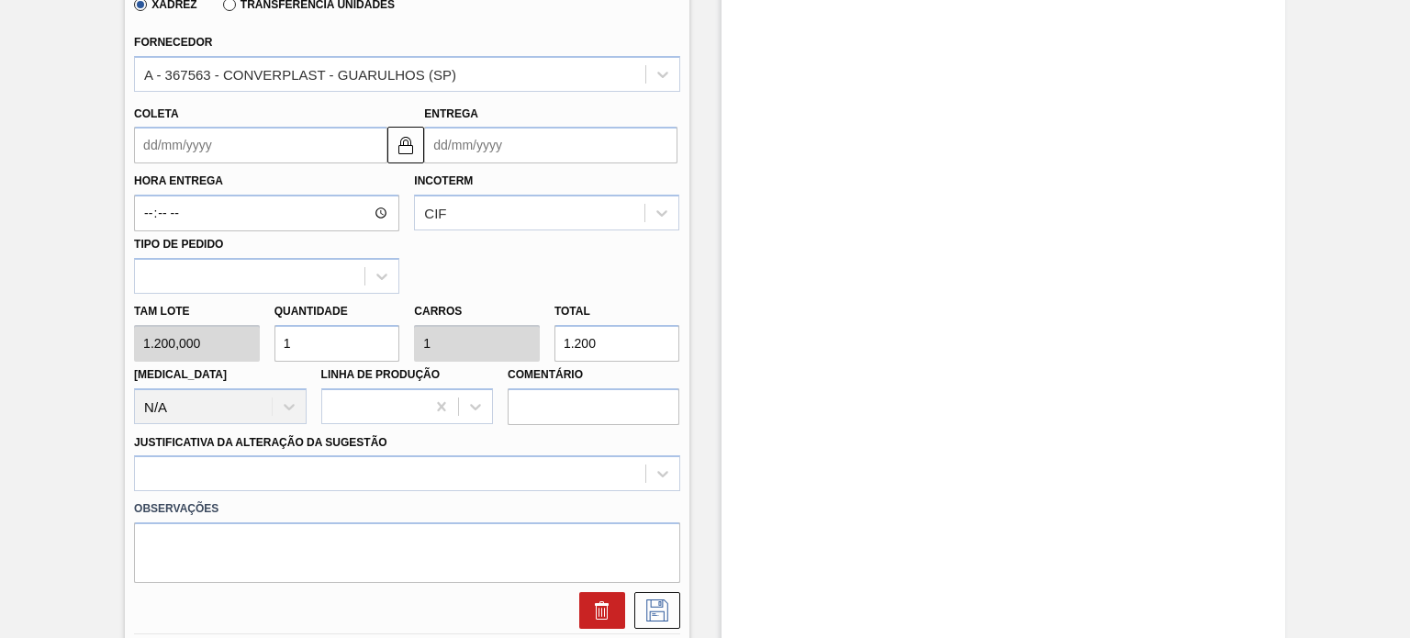
drag, startPoint x: 603, startPoint y: 344, endPoint x: 500, endPoint y: 322, distance: 105.1
click at [504, 316] on div "Tam lote 1.200,000 Quantidade 1 Carros 1 Total 1.200 Doca N/A Linha de Produção…" at bounding box center [407, 359] width 560 height 131
type input "0,003"
type input "4"
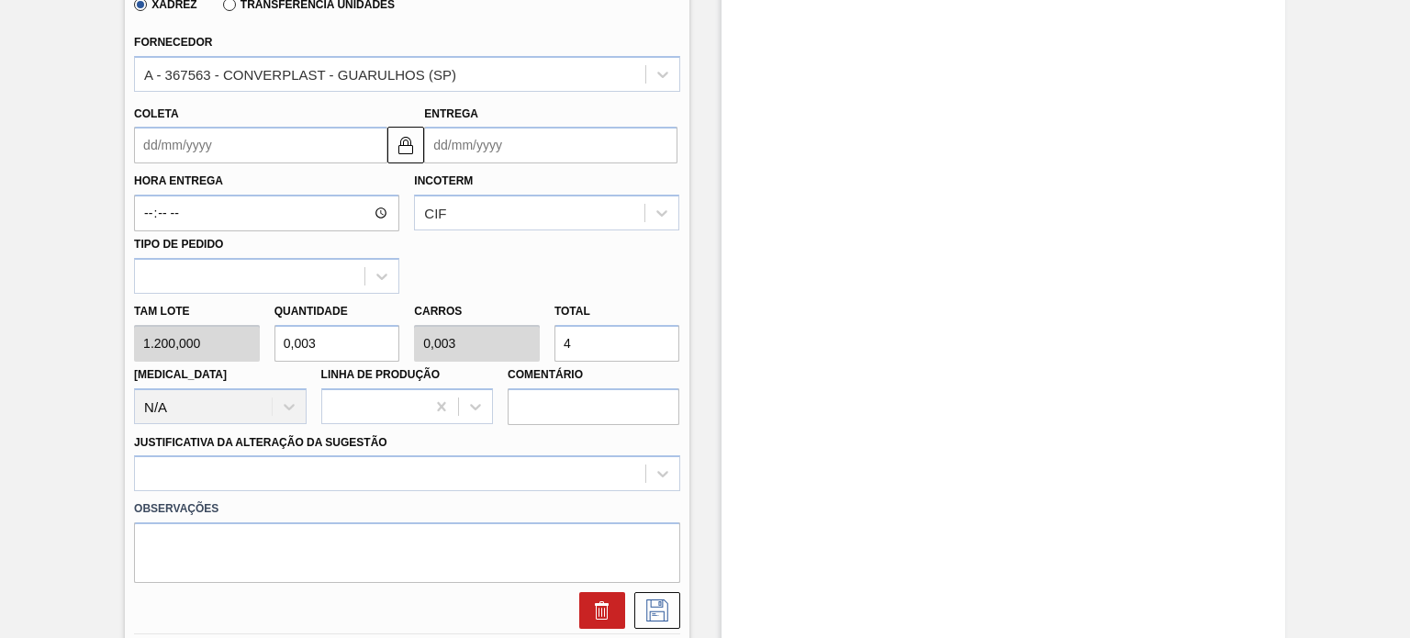
type input "0,033"
type input "40"
type input "0,333"
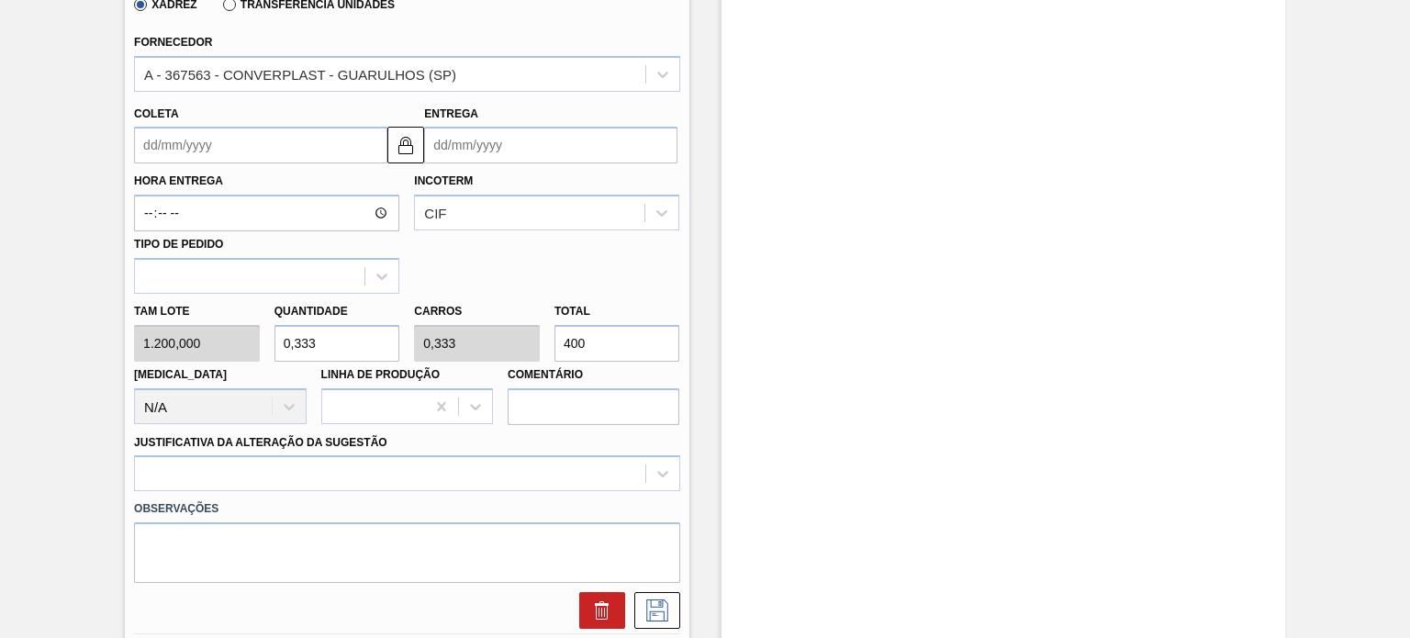
type input "400"
click at [254, 146] on input "Coleta" at bounding box center [260, 145] width 253 height 37
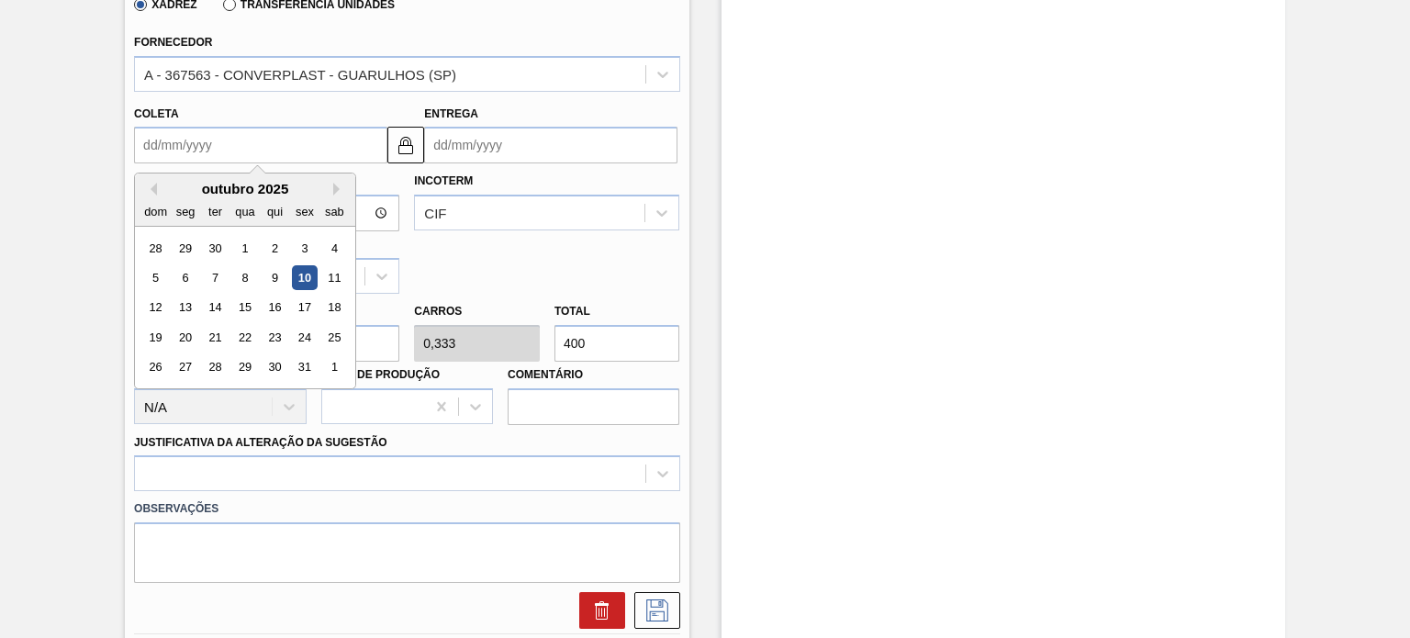
click at [507, 150] on input "Entrega" at bounding box center [550, 145] width 253 height 37
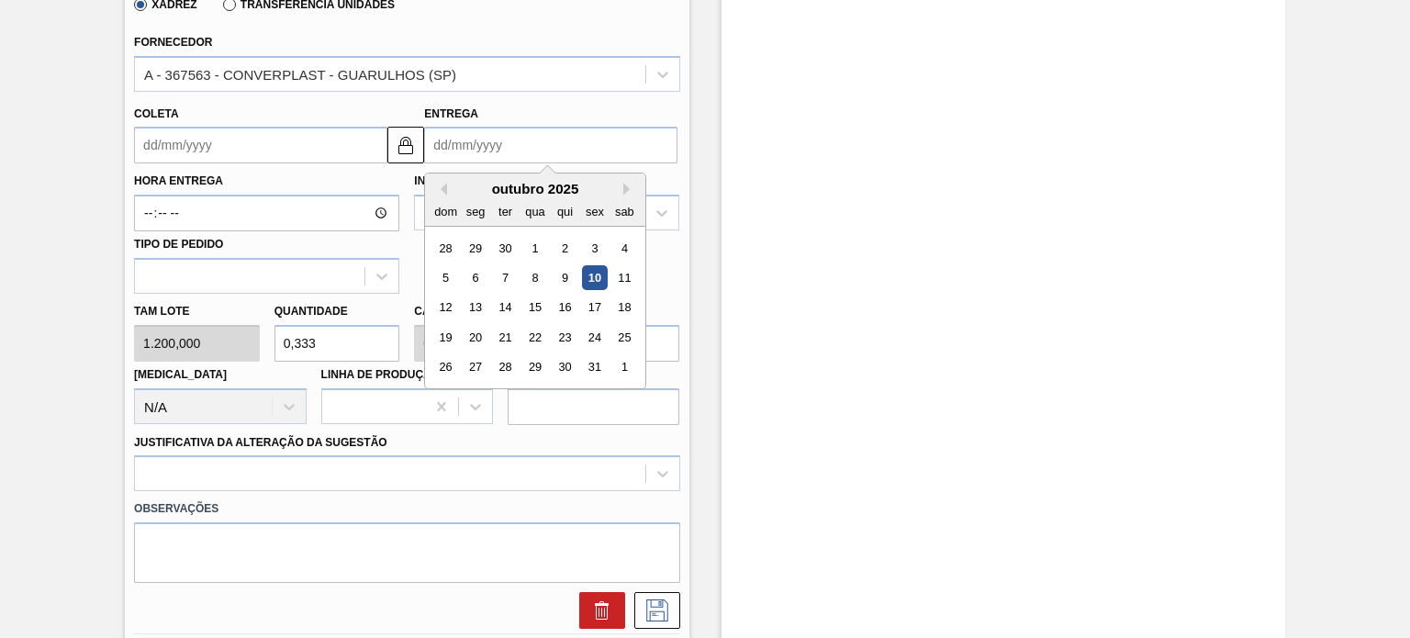
type input "1"
type input "24/09/2025"
type input "18"
type input "11/10/2025"
type input "18/1"
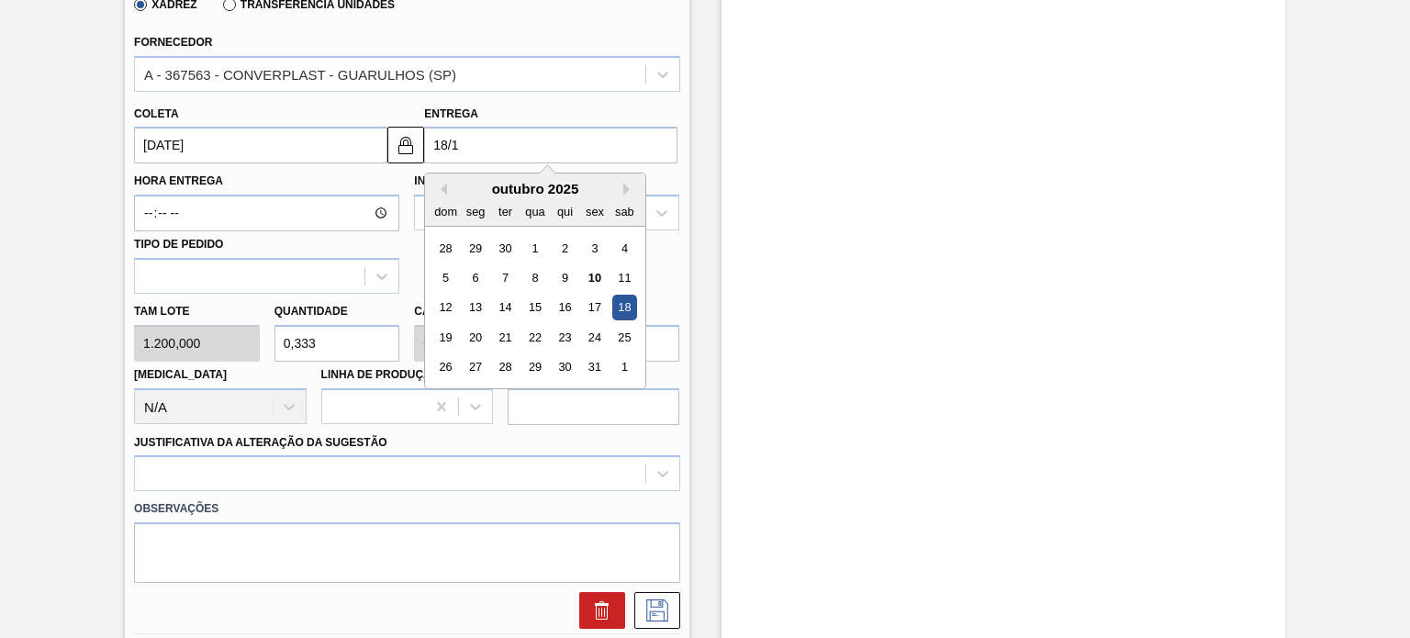
type input "11/01/2025"
type input "18/11"
type input "11/11/2025"
type input "18/11/20"
type input "11/11/2020"
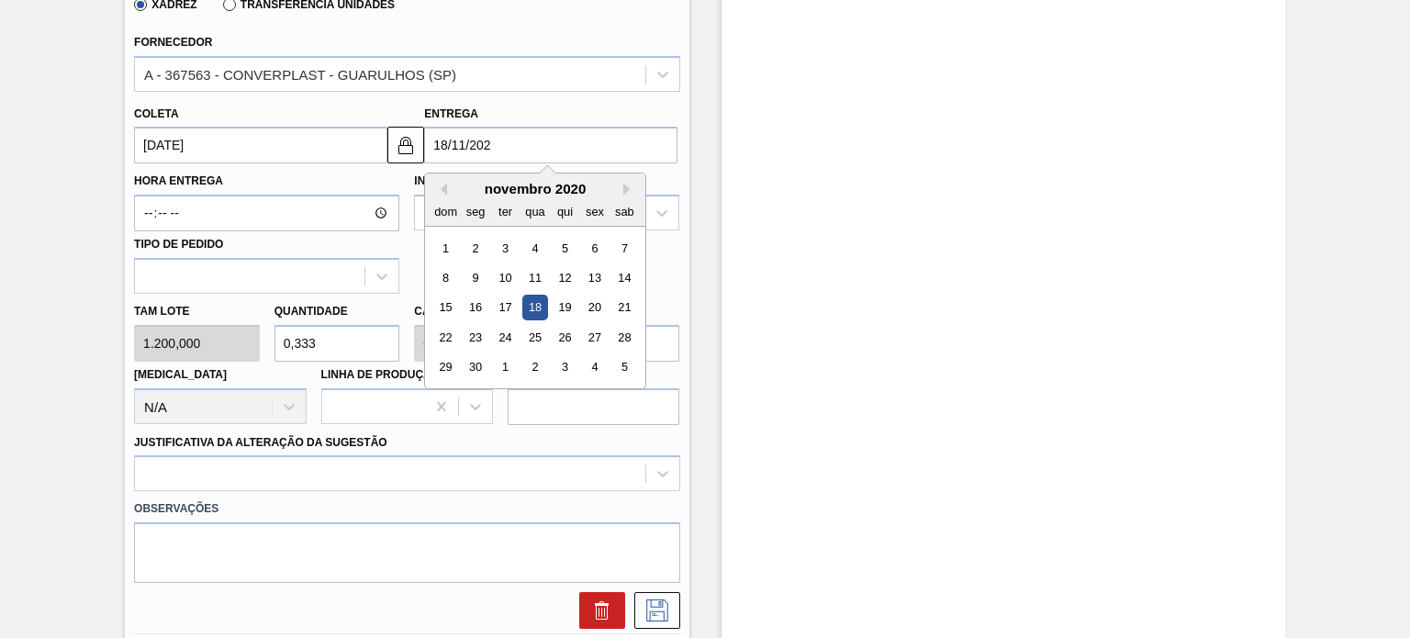
type input "[DATE]"
type input "11/11/2025"
type input "[DATE]"
click at [651, 265] on div "Hora Entrega Incoterm CIF Tipo de pedido" at bounding box center [407, 228] width 560 height 130
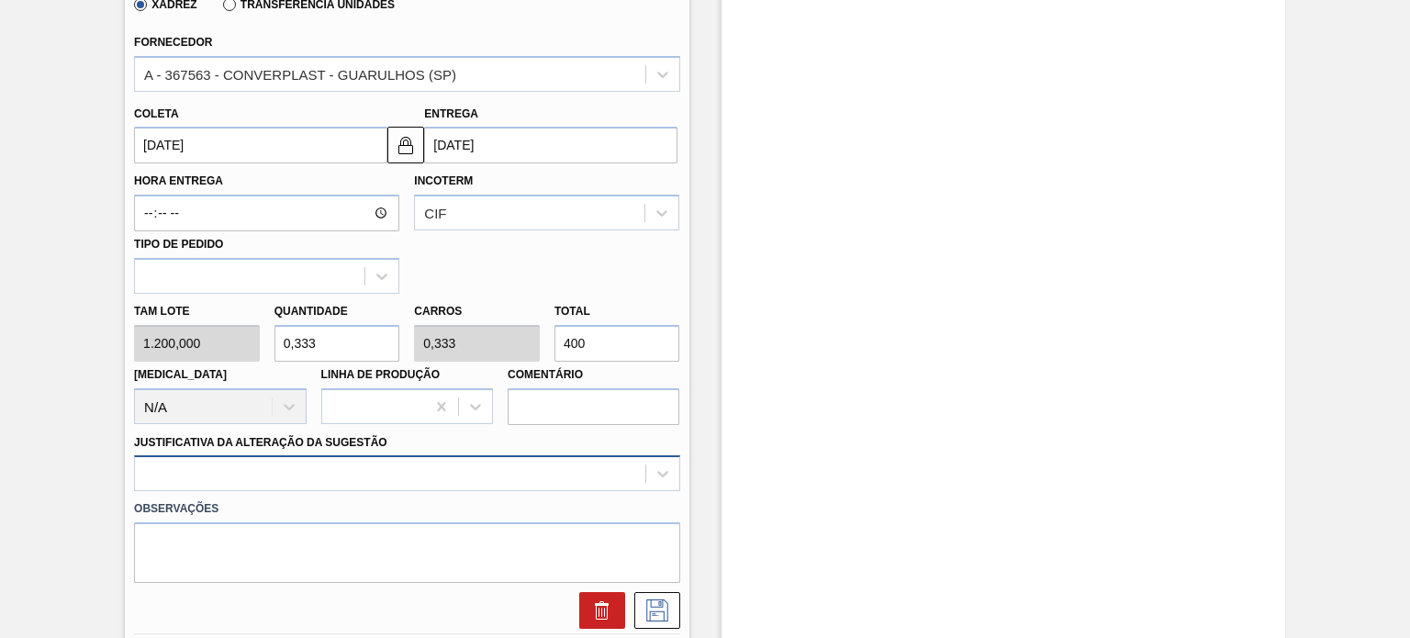
click at [451, 455] on div at bounding box center [406, 473] width 545 height 36
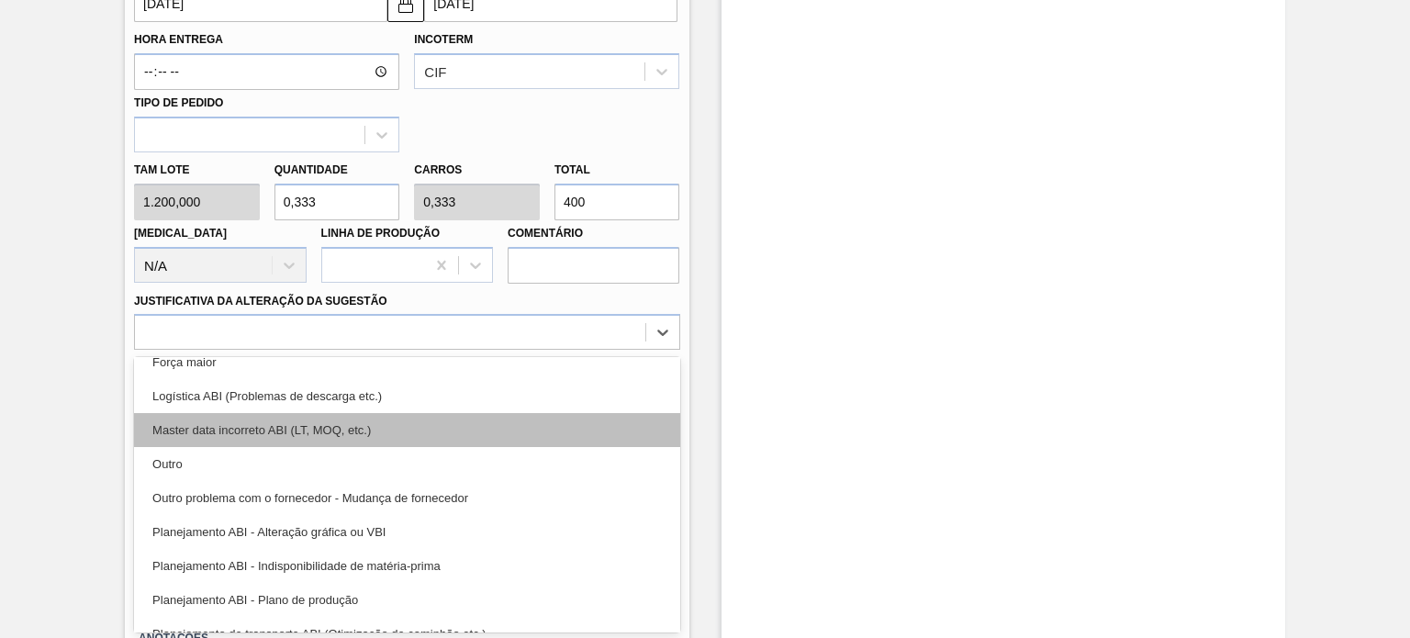
scroll to position [114, 0]
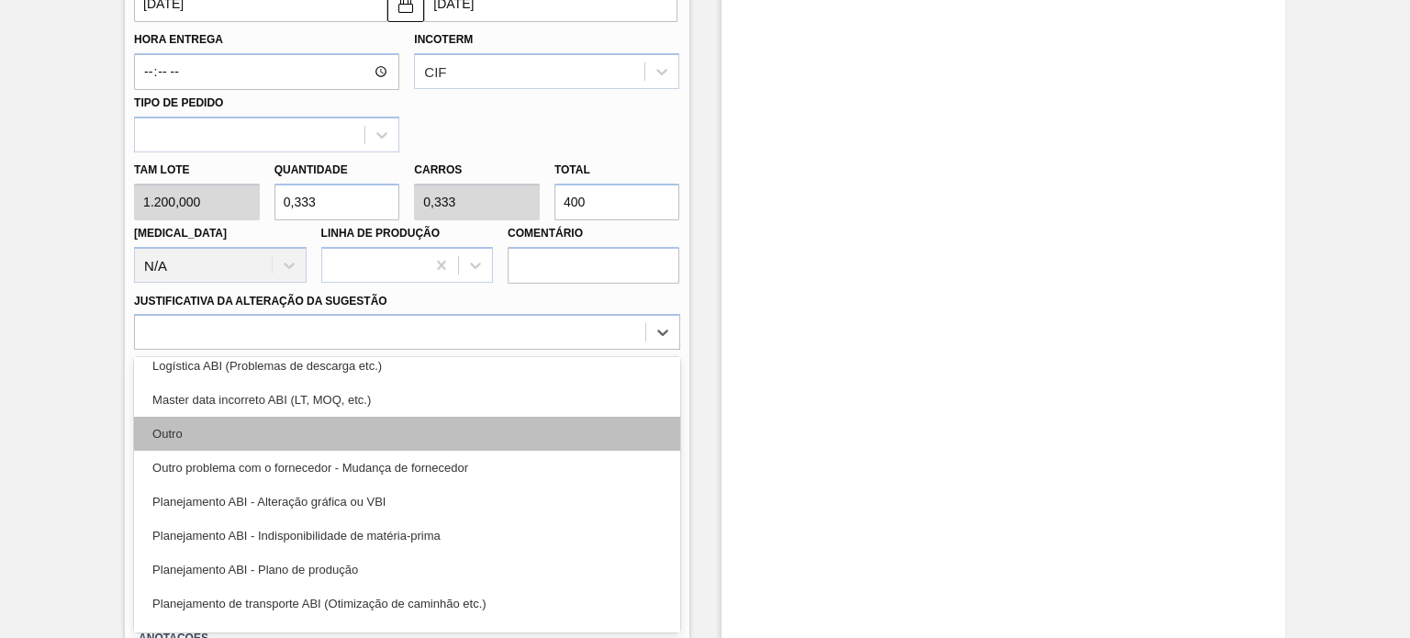
click at [364, 418] on div "Outro" at bounding box center [406, 434] width 545 height 34
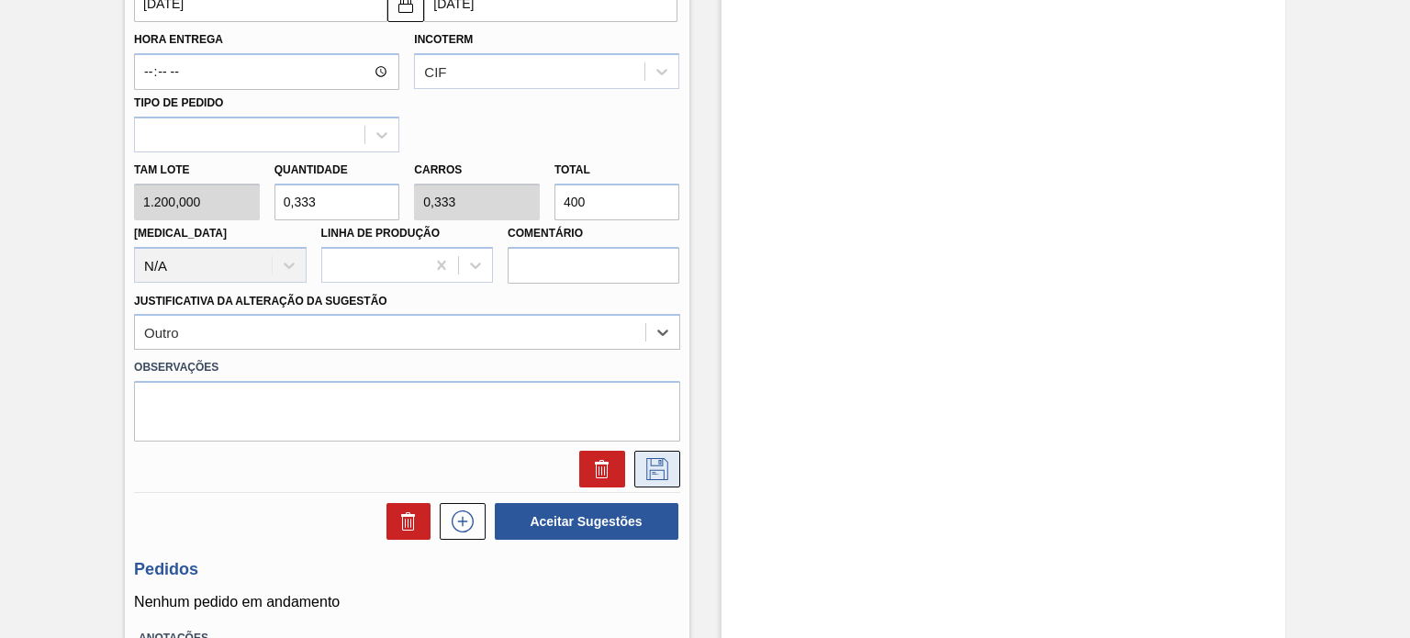
click at [664, 473] on icon at bounding box center [656, 469] width 29 height 22
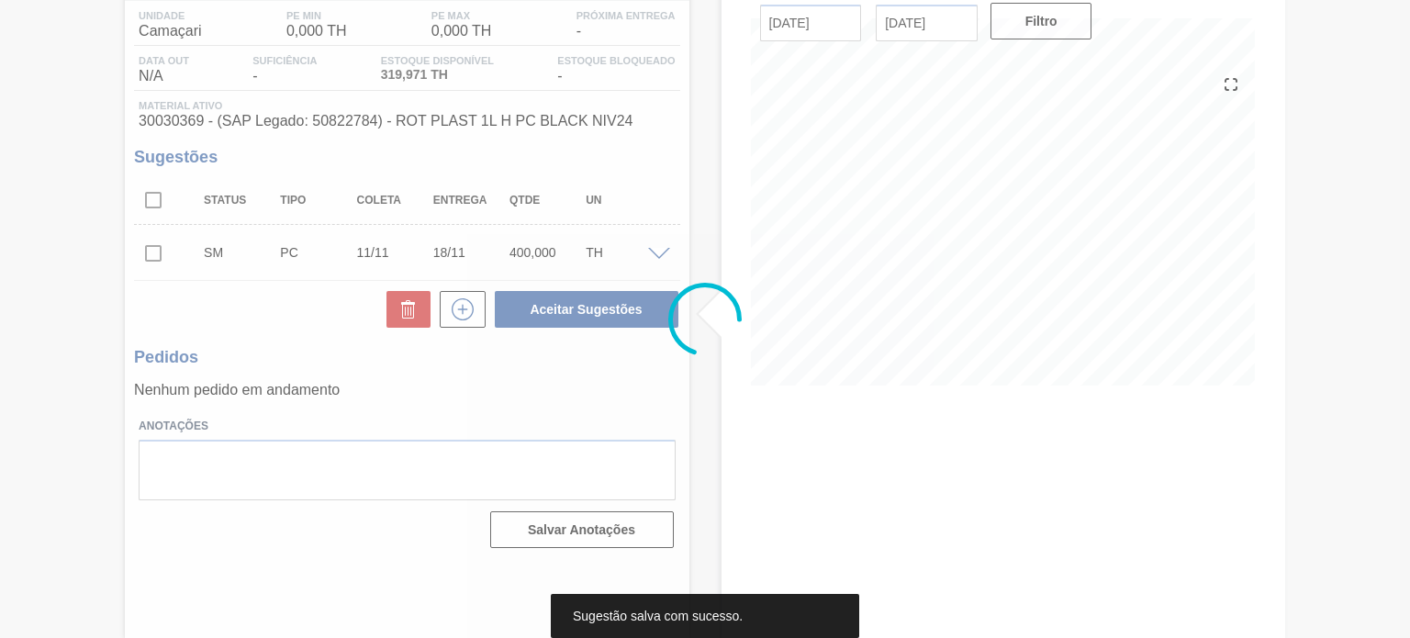
scroll to position [151, 0]
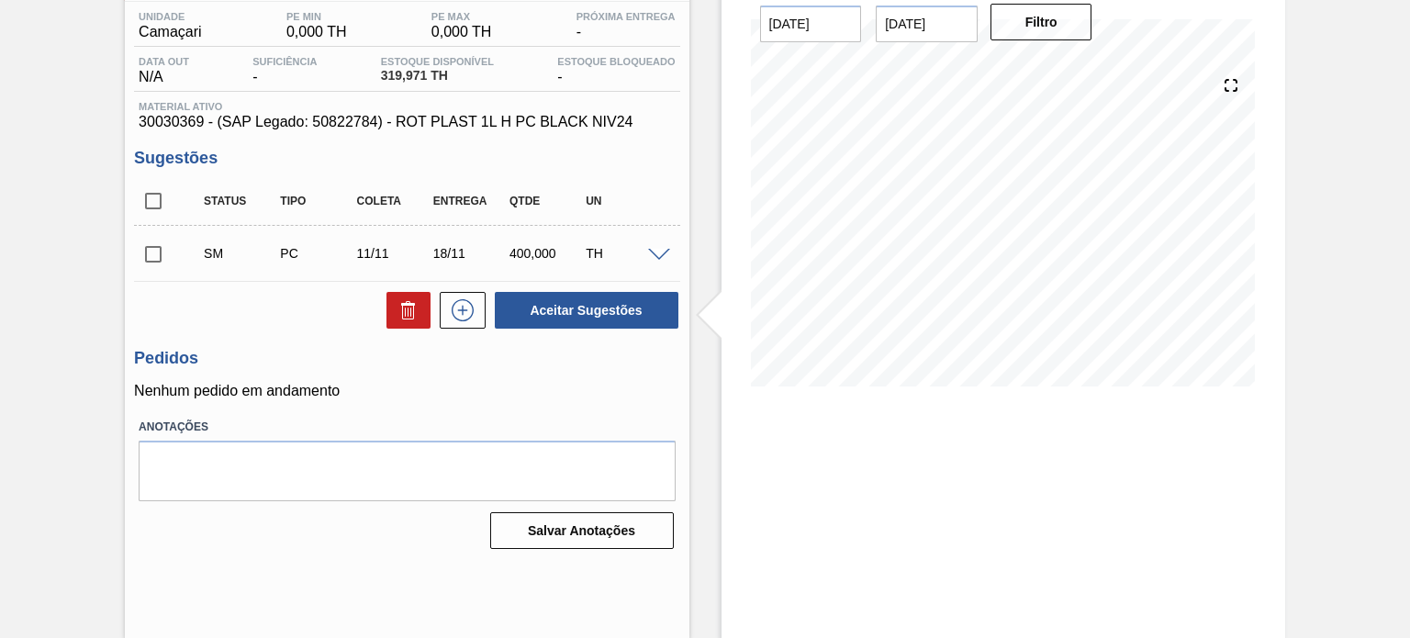
click at [143, 192] on input "checkbox" at bounding box center [153, 201] width 39 height 39
checkbox input "true"
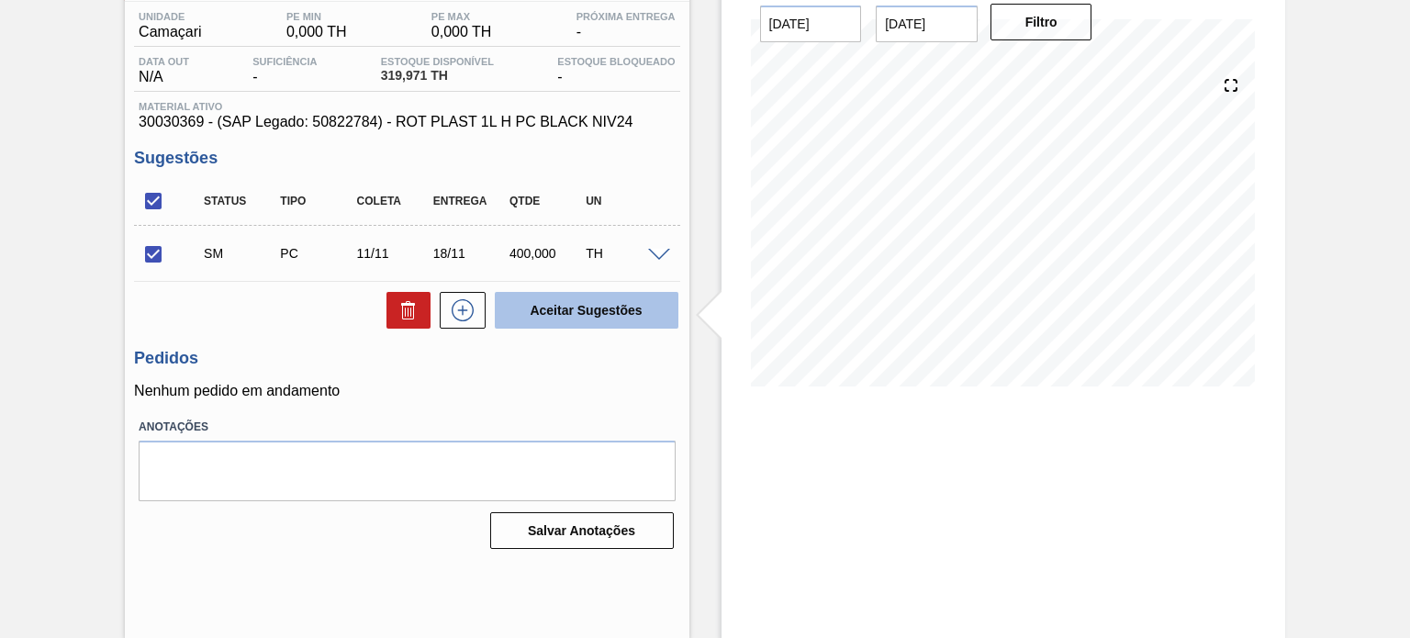
click at [573, 295] on button "Aceitar Sugestões" at bounding box center [587, 310] width 184 height 37
checkbox input "false"
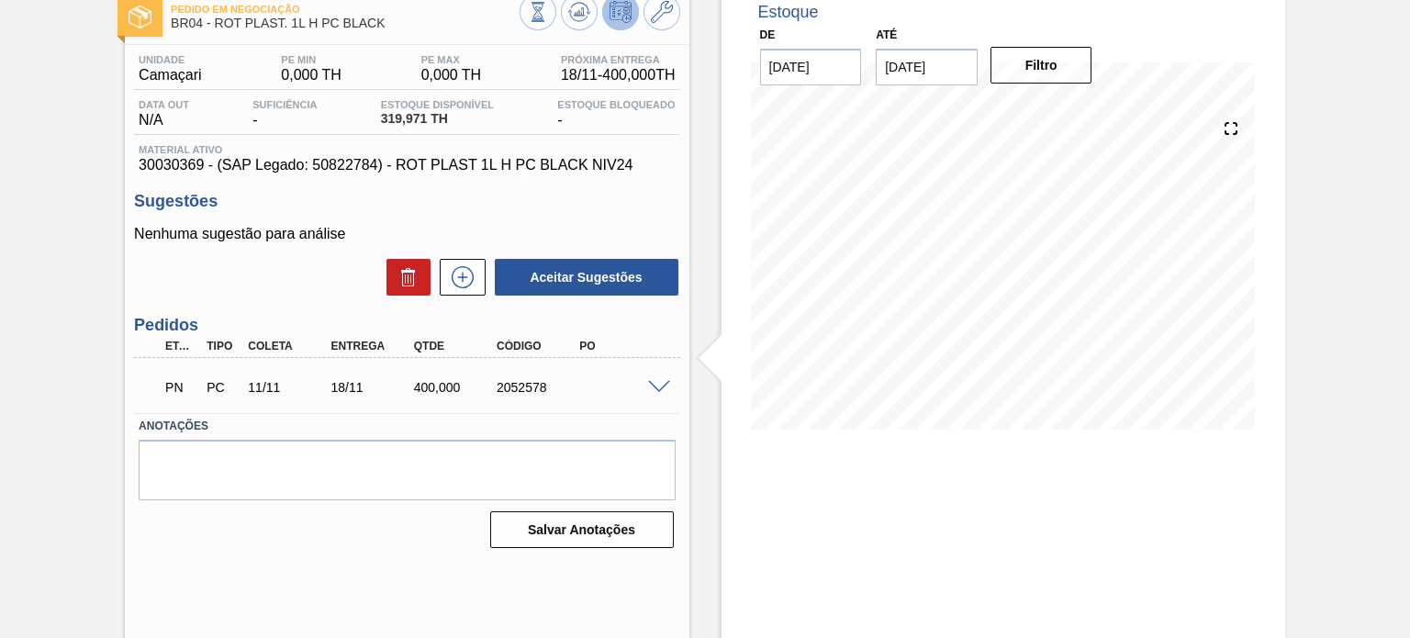
scroll to position [0, 0]
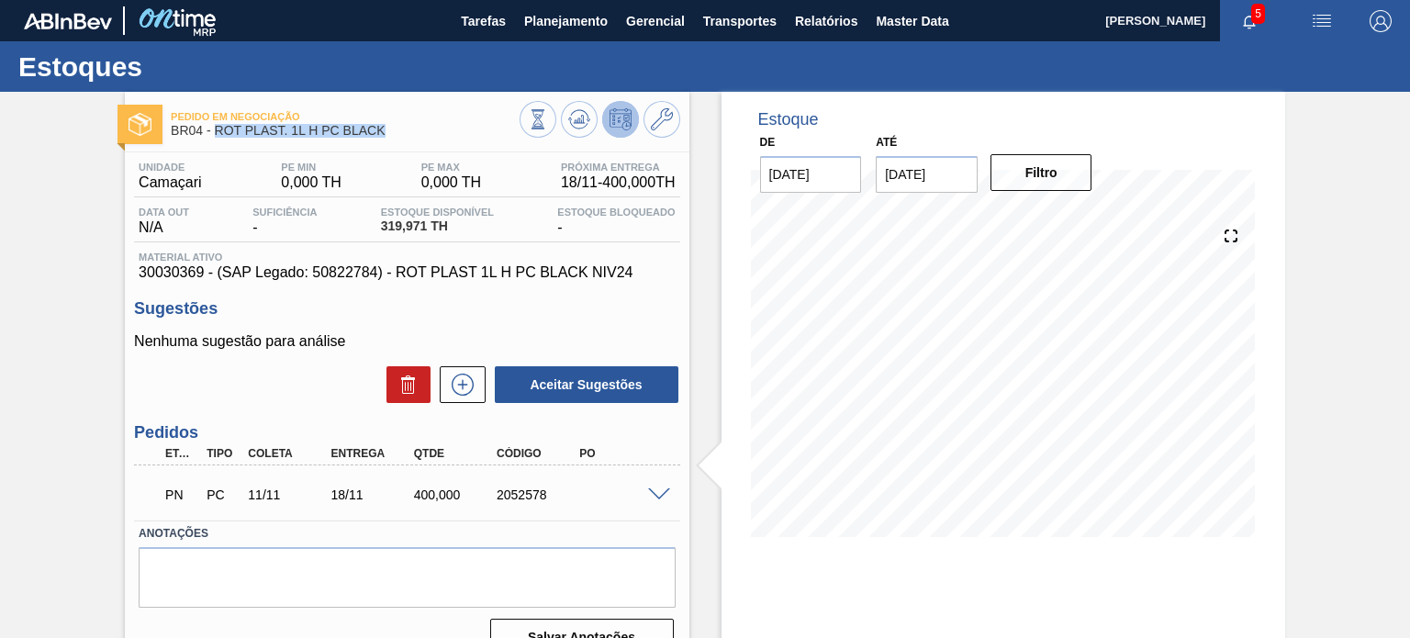
drag, startPoint x: 320, startPoint y: 133, endPoint x: 214, endPoint y: 137, distance: 106.5
click at [214, 137] on span "BR04 - ROT PLAST. 1L H PC BLACK" at bounding box center [345, 131] width 348 height 14
copy span "ROT PLAST. 1L H PC BLACK"
click at [513, 498] on div "2052578" at bounding box center [537, 494] width 91 height 15
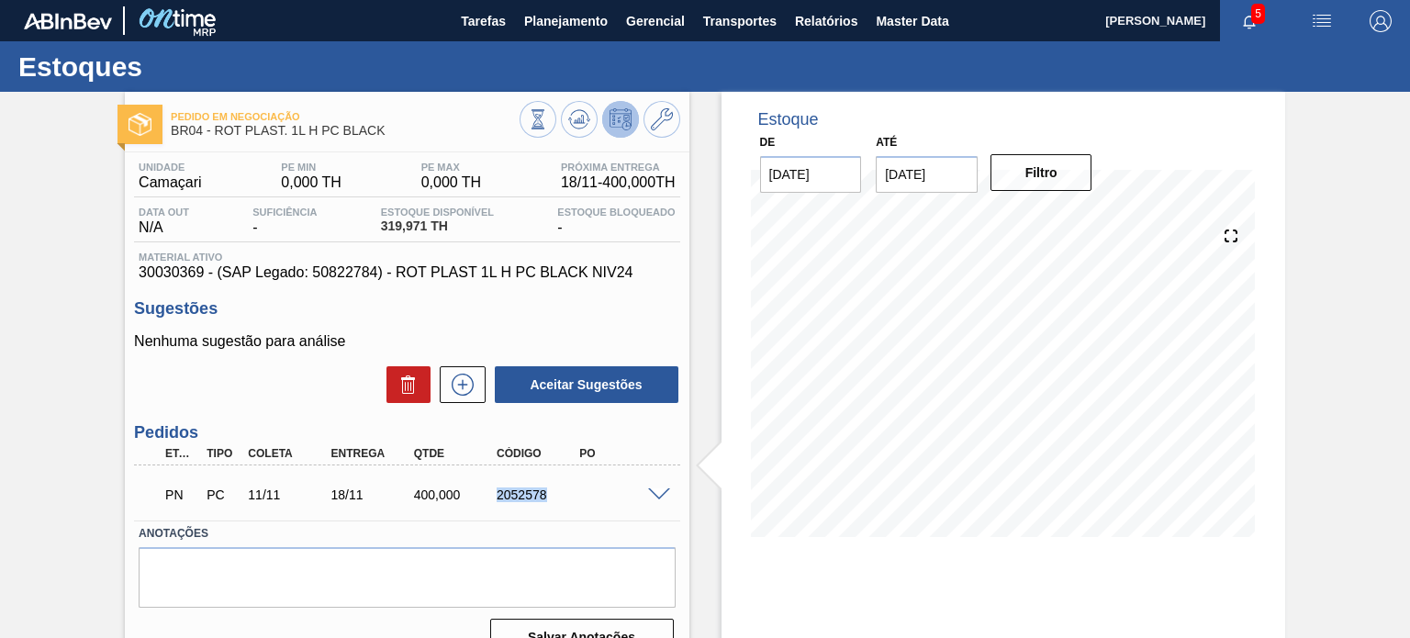
copy div "2052578"
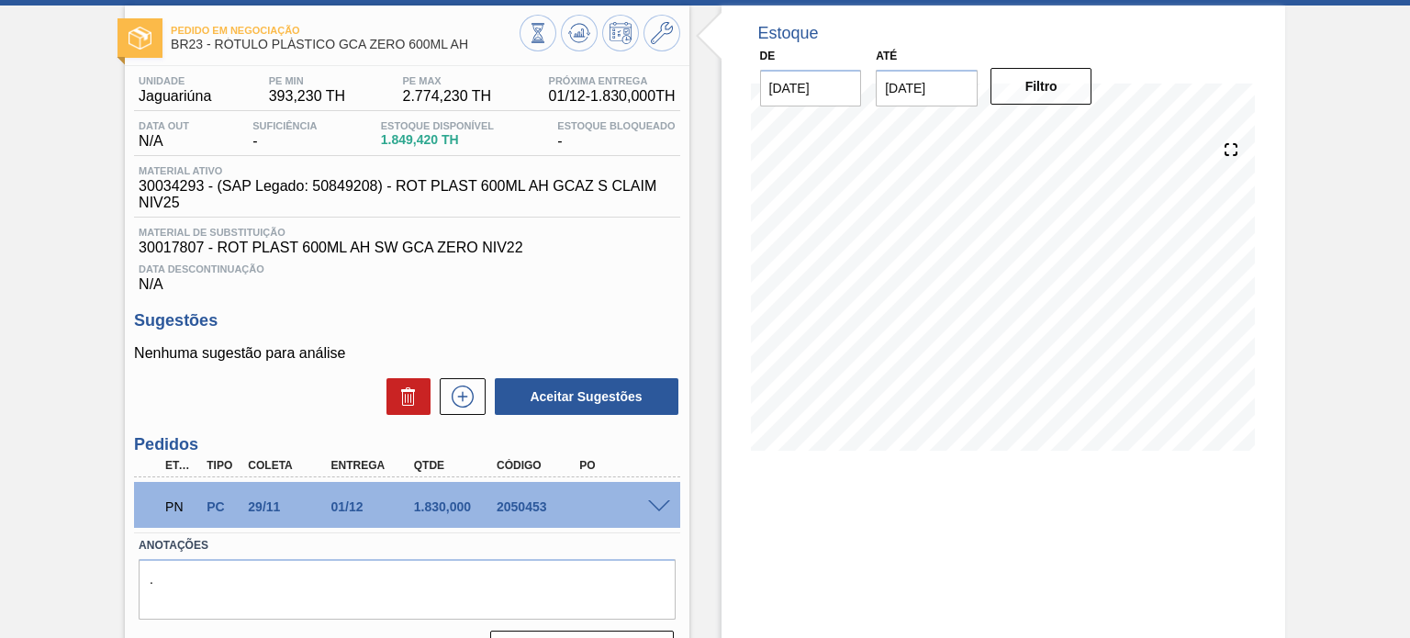
scroll to position [151, 0]
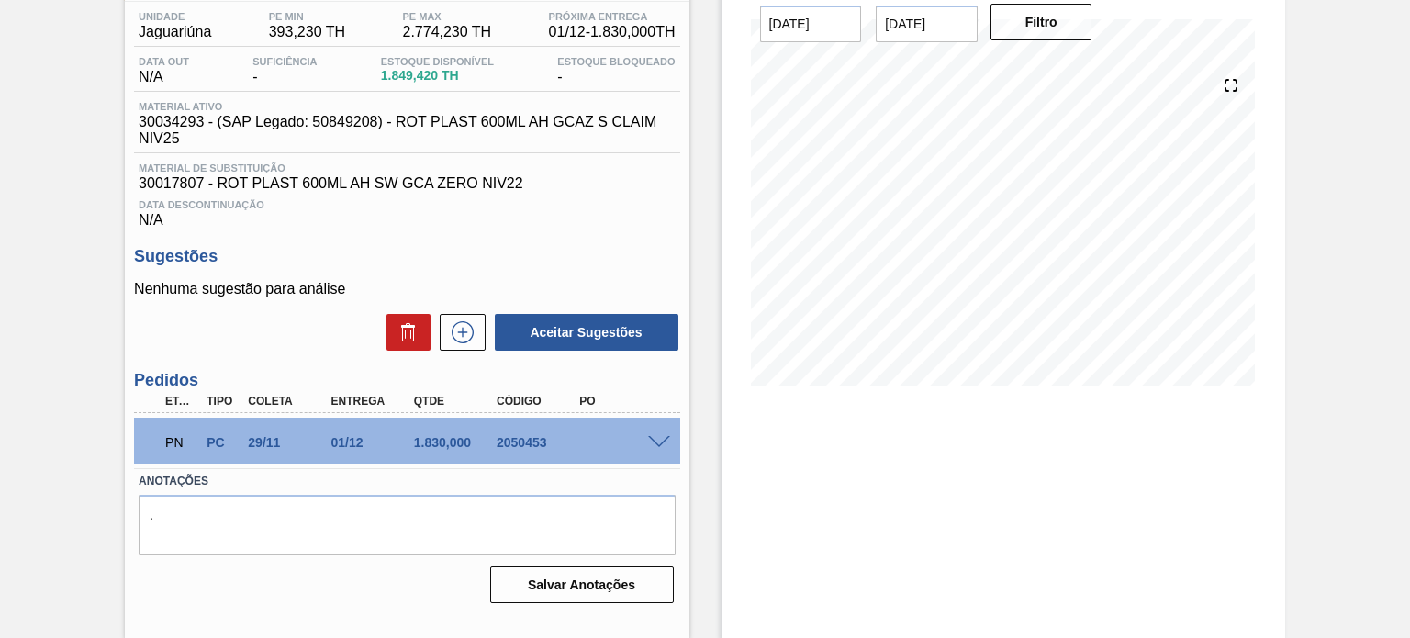
click at [659, 436] on span at bounding box center [659, 443] width 22 height 14
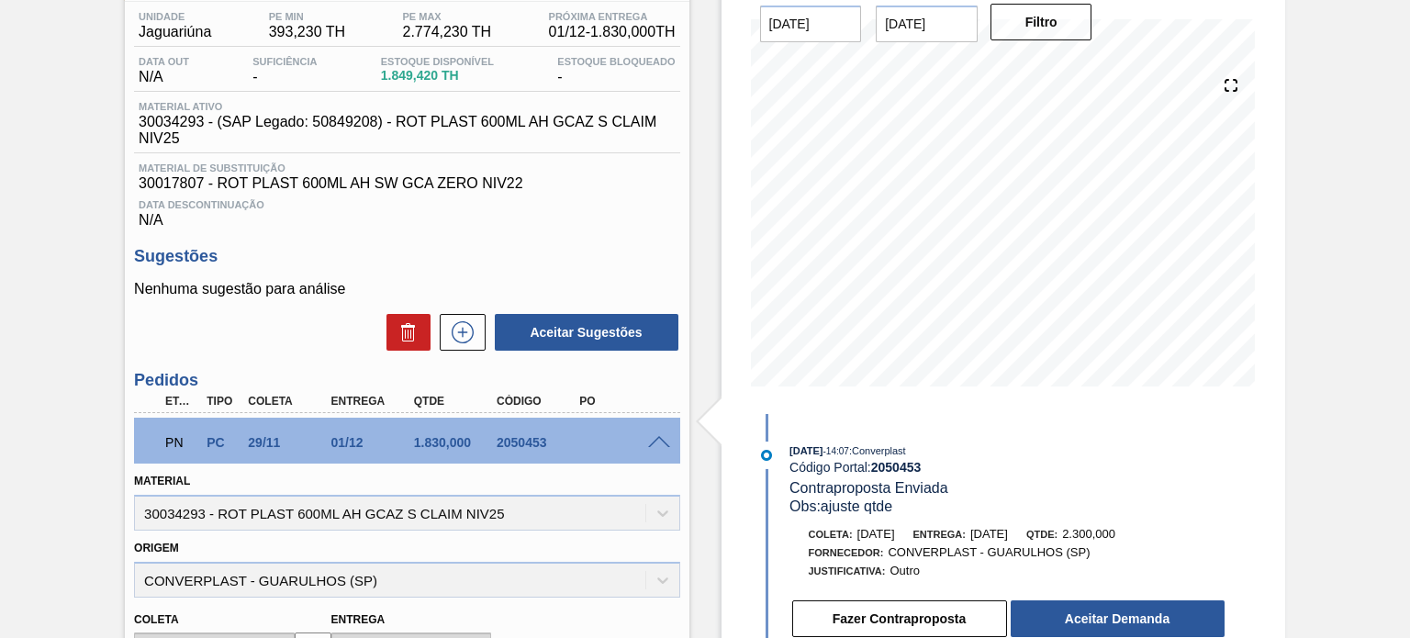
click at [1111, 539] on span "2.300,000" at bounding box center [1088, 534] width 53 height 14
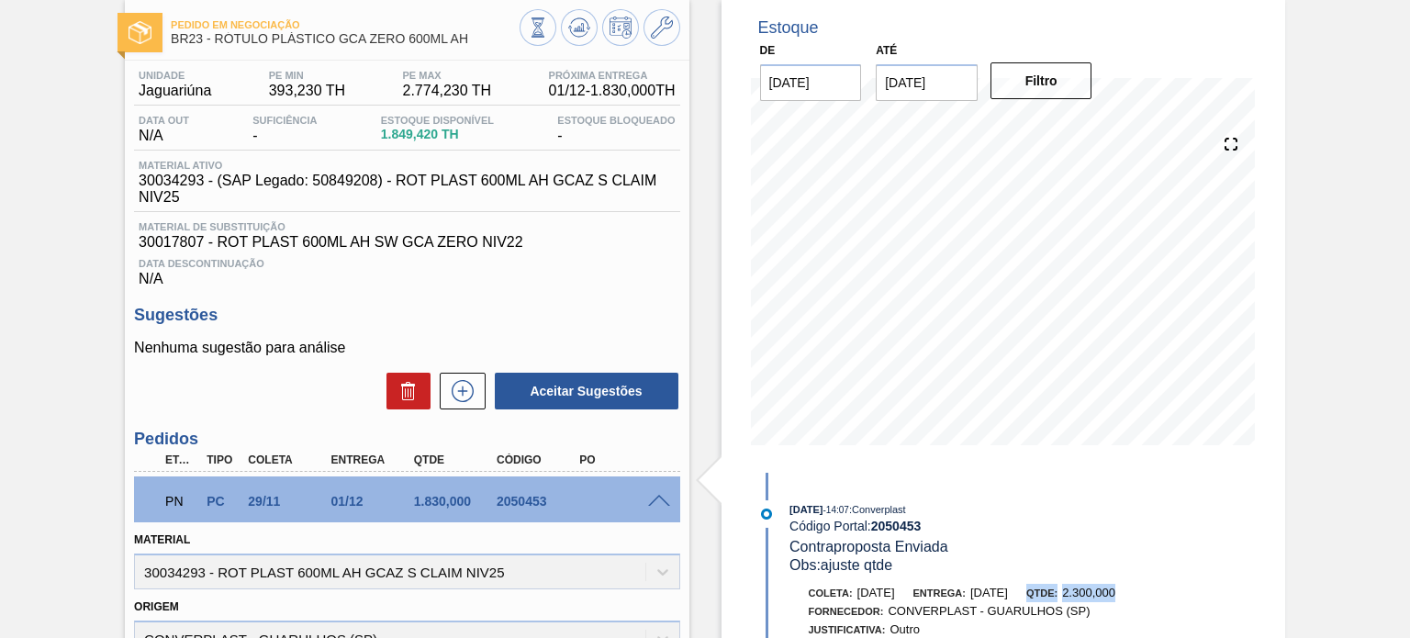
scroll to position [59, 0]
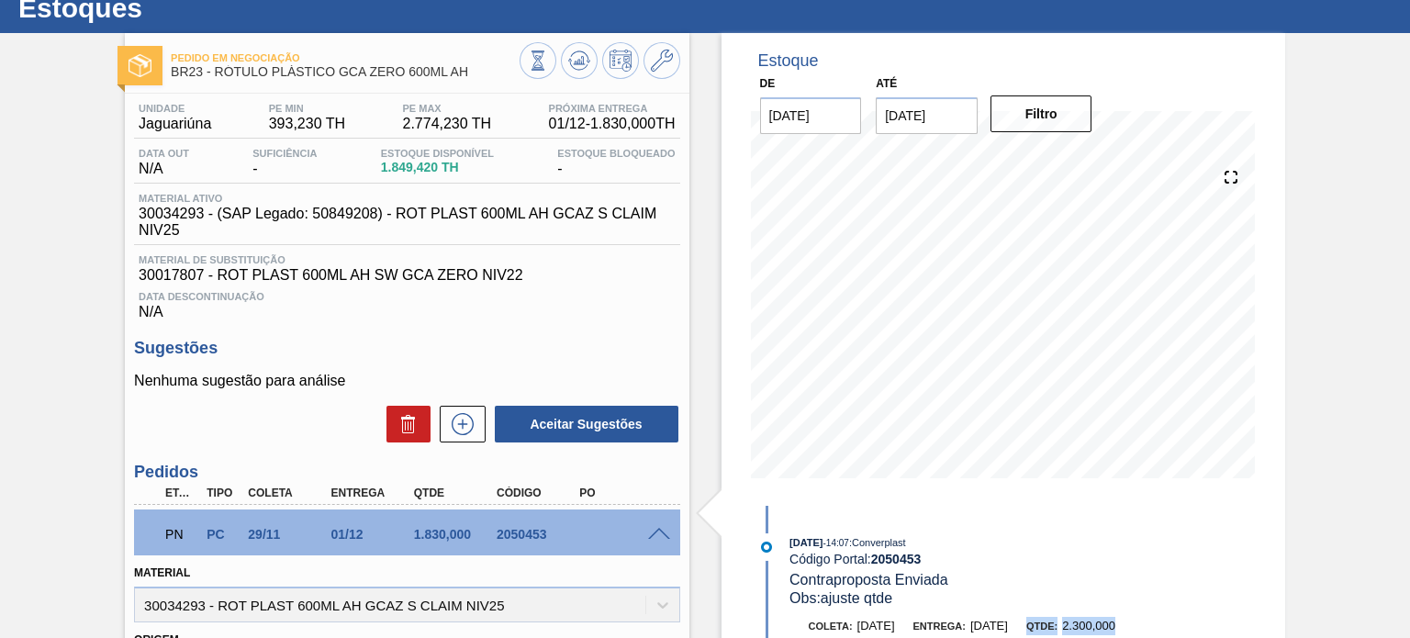
click at [705, 296] on div "Estoque De [DATE] Até [DATE] Filtro 11/10 Projeção de Estoque 1,849.42 [DOMAIN_…" at bounding box center [987, 594] width 596 height 1122
click at [413, 137] on div "Unidade Jaguariúna PE MIN 393,230 TH PE MAX 2.774,230 TH Próxima Entrega 01/12 …" at bounding box center [406, 121] width 545 height 36
click at [414, 133] on div "Unidade Jaguariúna PE MIN 393,230 TH PE MAX 2.774,230 TH Próxima Entrega 01/12 …" at bounding box center [406, 121] width 545 height 36
drag, startPoint x: 463, startPoint y: 79, endPoint x: 215, endPoint y: 80, distance: 248.7
click at [215, 80] on div "Pedido em Negociação BR23 - RÓTULO PLÁSTICO GCA ZERO 600ML AH" at bounding box center [345, 65] width 348 height 41
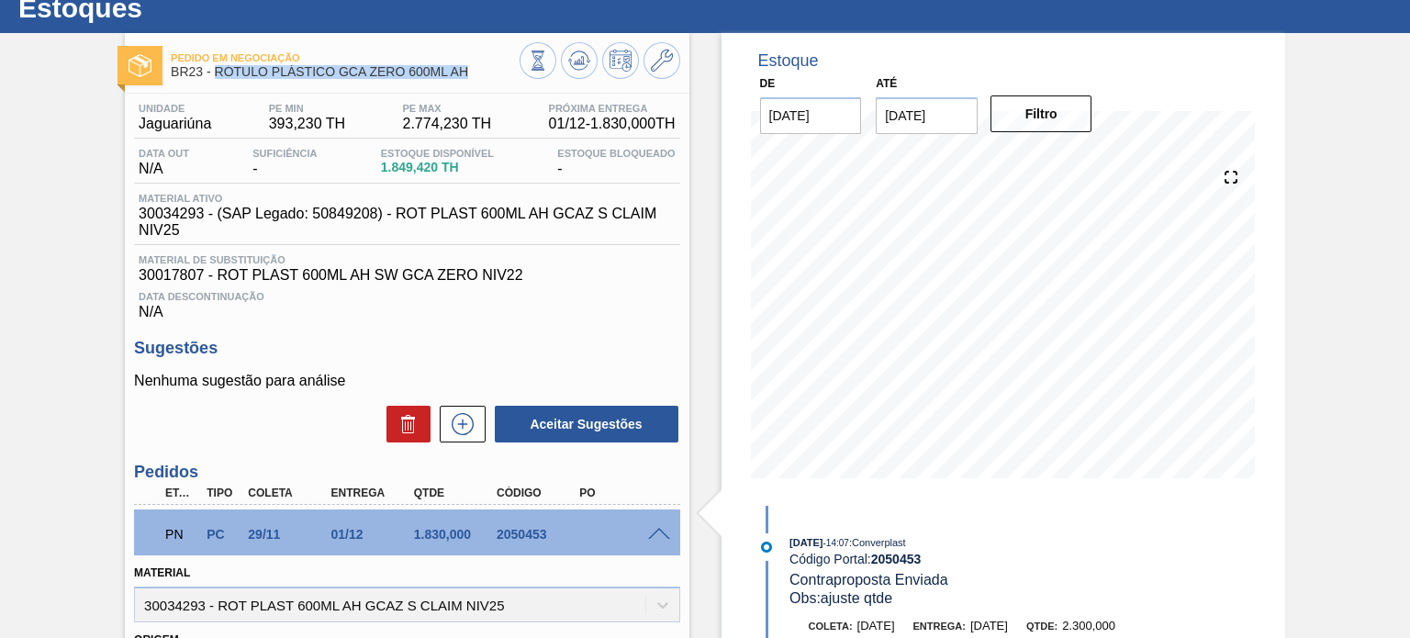
copy span "RÓTULO PLÁSTICO GCA ZERO 600ML AH"
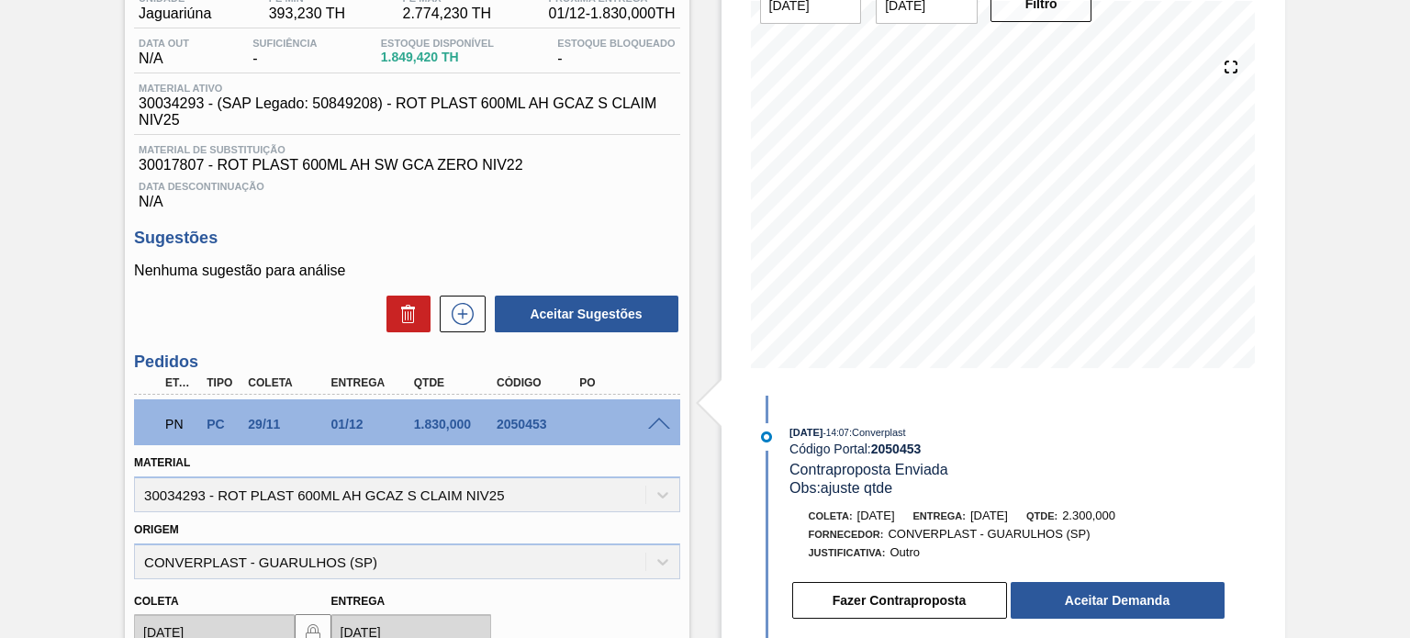
scroll to position [334, 0]
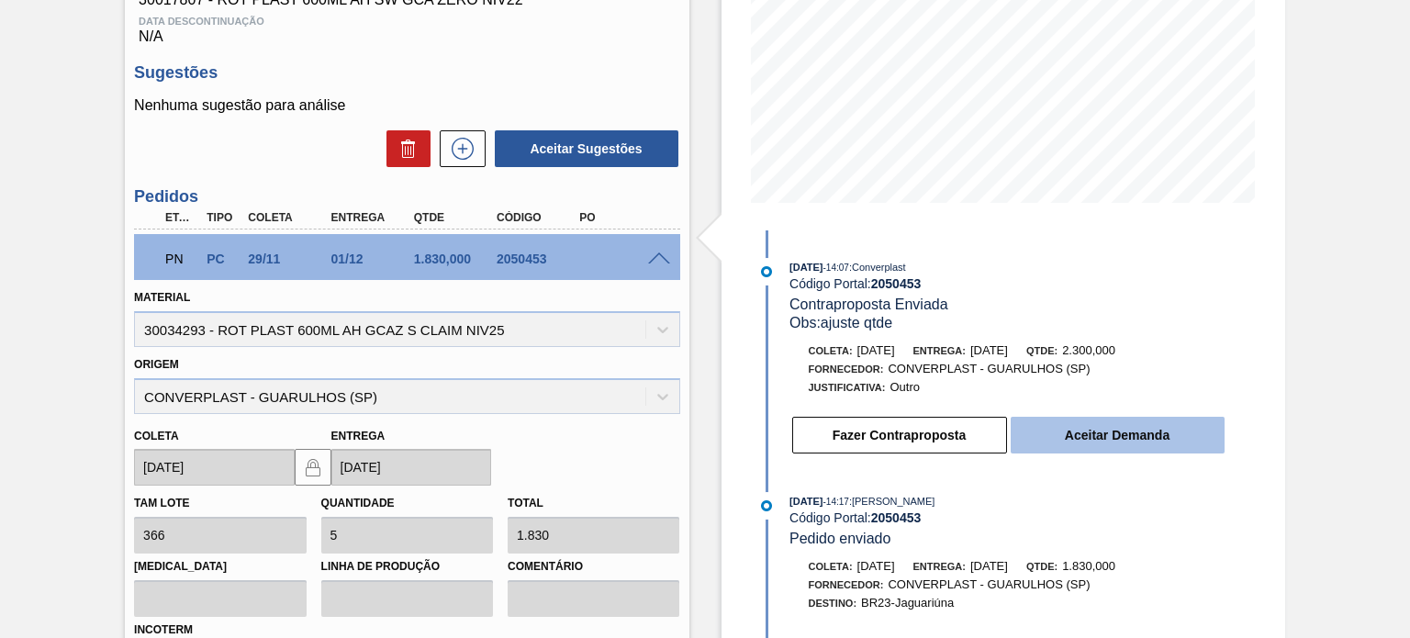
click at [1138, 446] on button "Aceitar Demanda" at bounding box center [1117, 435] width 214 height 37
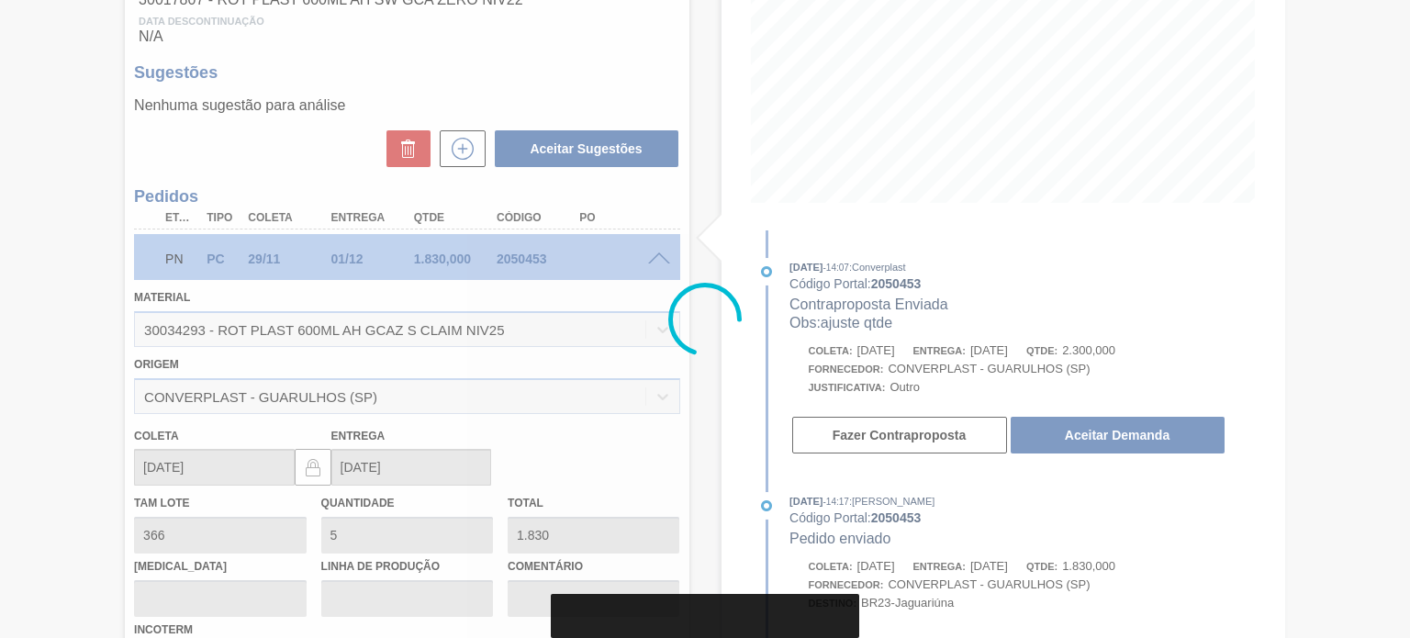
scroll to position [151, 0]
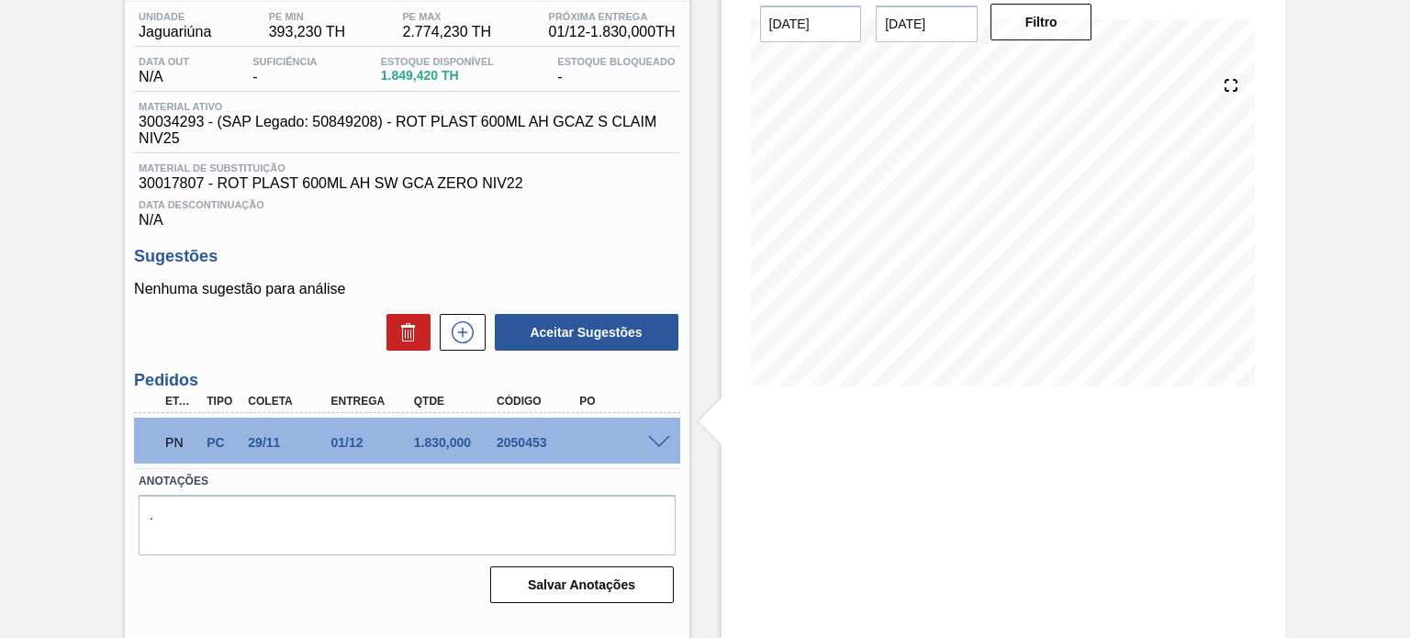
click at [510, 441] on div "2050453" at bounding box center [537, 442] width 91 height 15
copy div "2050453"
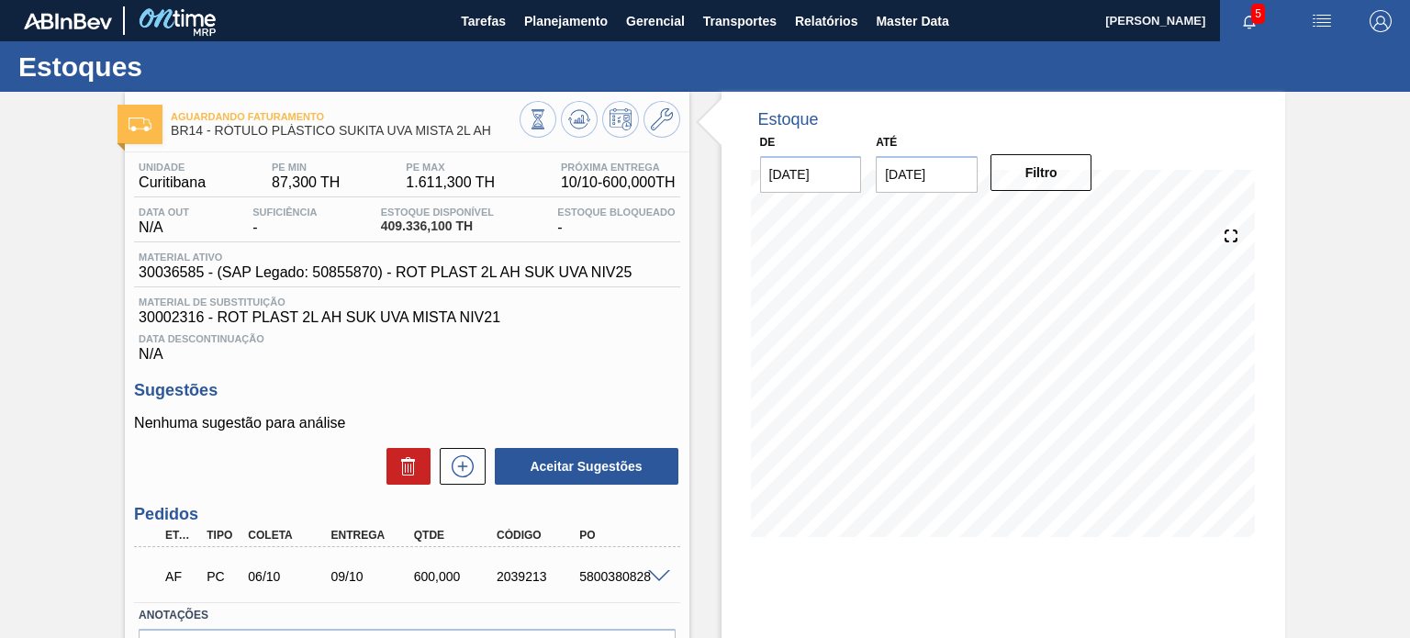
click at [427, 228] on span "409.336,100 TH" at bounding box center [437, 226] width 113 height 14
click at [485, 222] on span "409.336,100 TH" at bounding box center [437, 226] width 113 height 14
drag, startPoint x: 449, startPoint y: 230, endPoint x: 396, endPoint y: 234, distance: 52.4
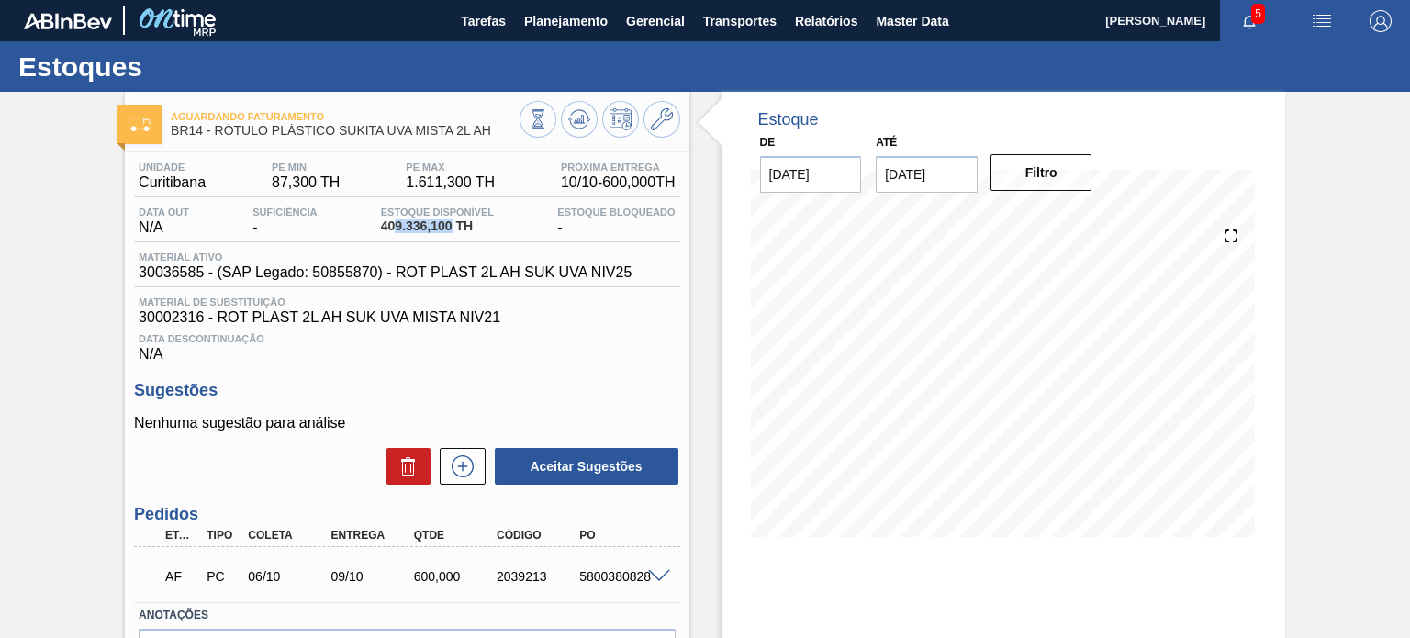
click at [396, 234] on div "Estoque Disponível 409.336,100 TH" at bounding box center [437, 220] width 122 height 29
click at [400, 231] on span "409.336,100 TH" at bounding box center [437, 226] width 113 height 14
click at [444, 240] on div "Data out N/A Suficiência - Estoque Disponível 409.336,100 TH Estoque Bloqueado -" at bounding box center [406, 224] width 545 height 36
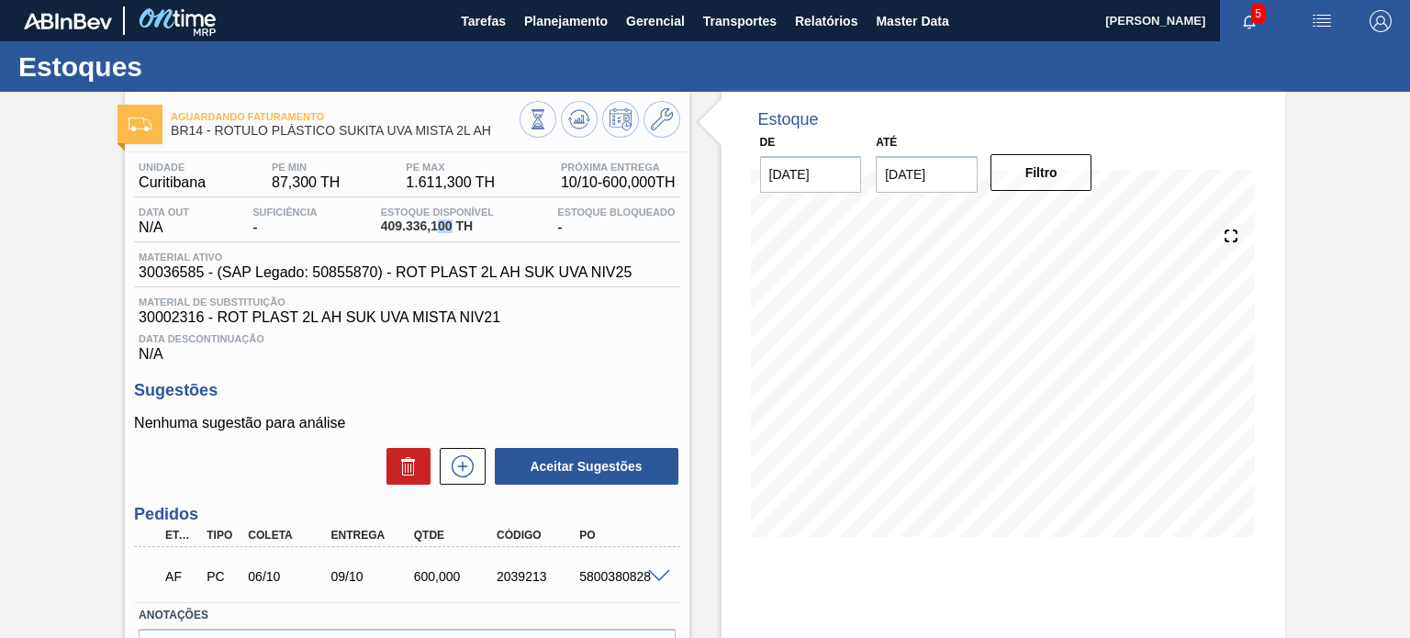
drag, startPoint x: 450, startPoint y: 230, endPoint x: 439, endPoint y: 228, distance: 11.4
click at [439, 228] on span "409.336,100 TH" at bounding box center [437, 226] width 113 height 14
click at [50, 256] on div "Aguardando Faturamento BR14 - RÓTULO PLÁSTICO SUKITA UVA MISTA 2L AH Unidade Cu…" at bounding box center [705, 440] width 1410 height 697
click at [539, 26] on span "Planejamento" at bounding box center [566, 21] width 84 height 22
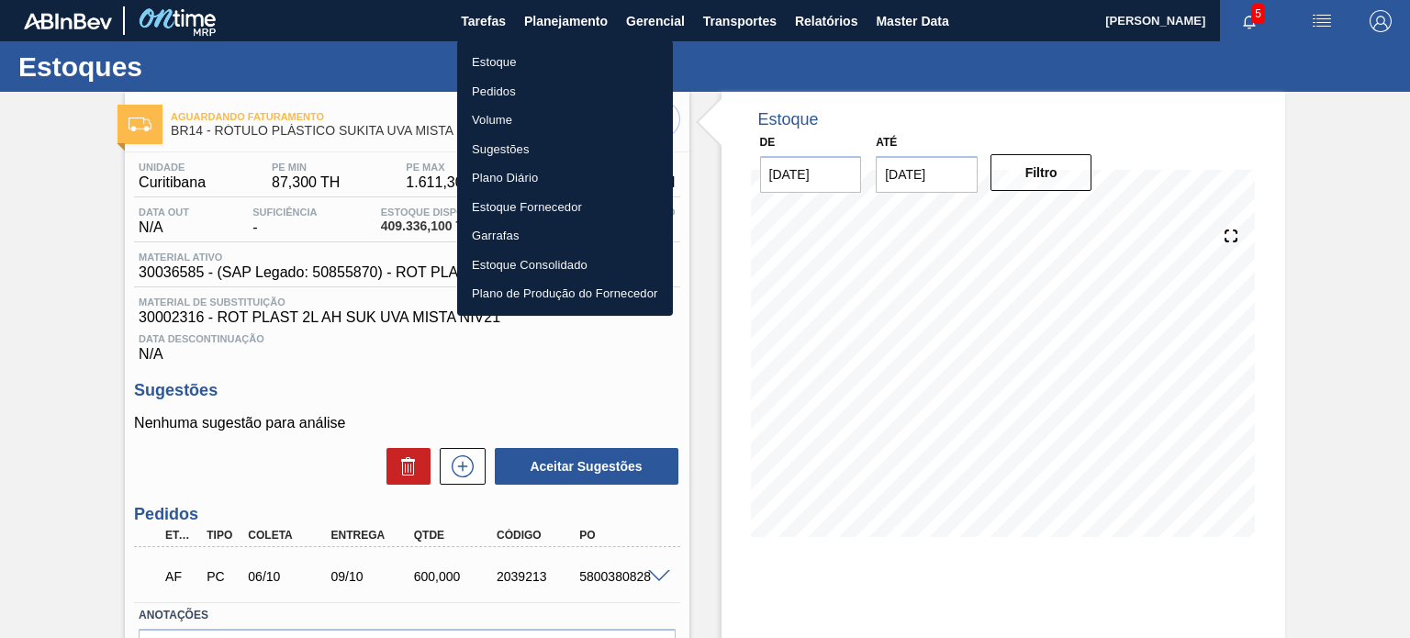
click at [511, 98] on li "Pedidos" at bounding box center [565, 91] width 216 height 29
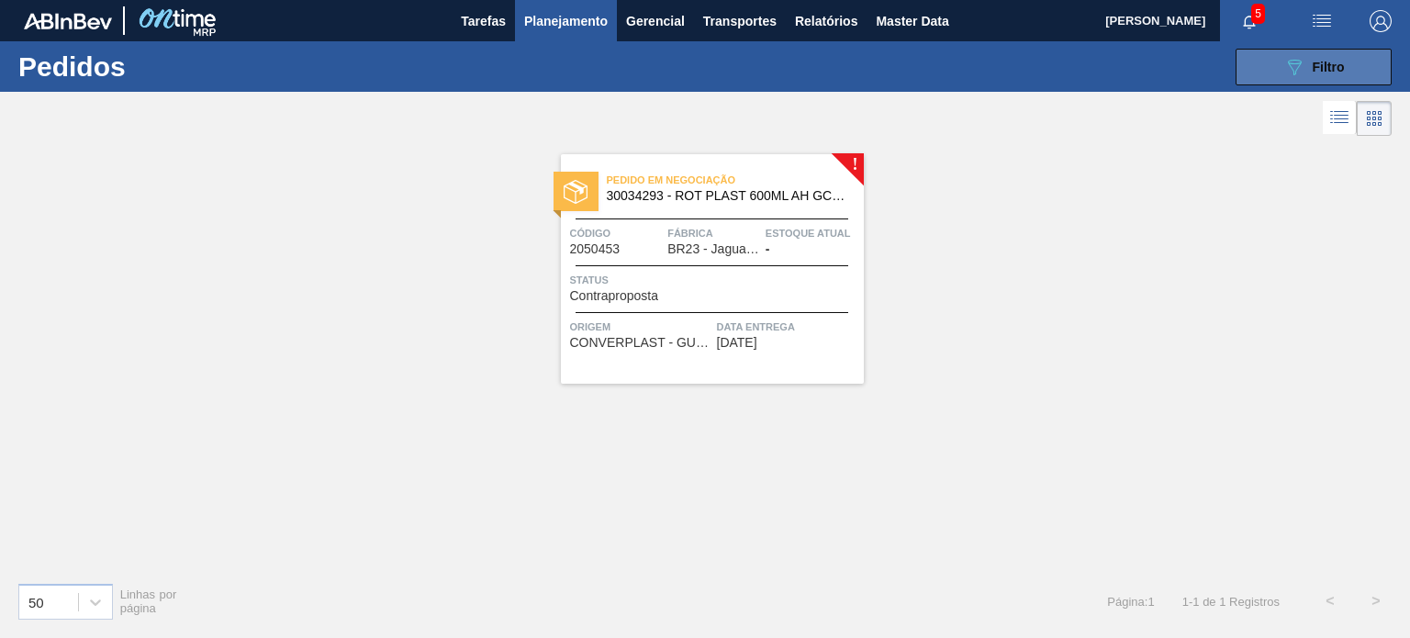
click at [1277, 73] on button "089F7B8B-B2A5-4AFE-B5C0-19BA573D28AC Filtro" at bounding box center [1313, 67] width 156 height 37
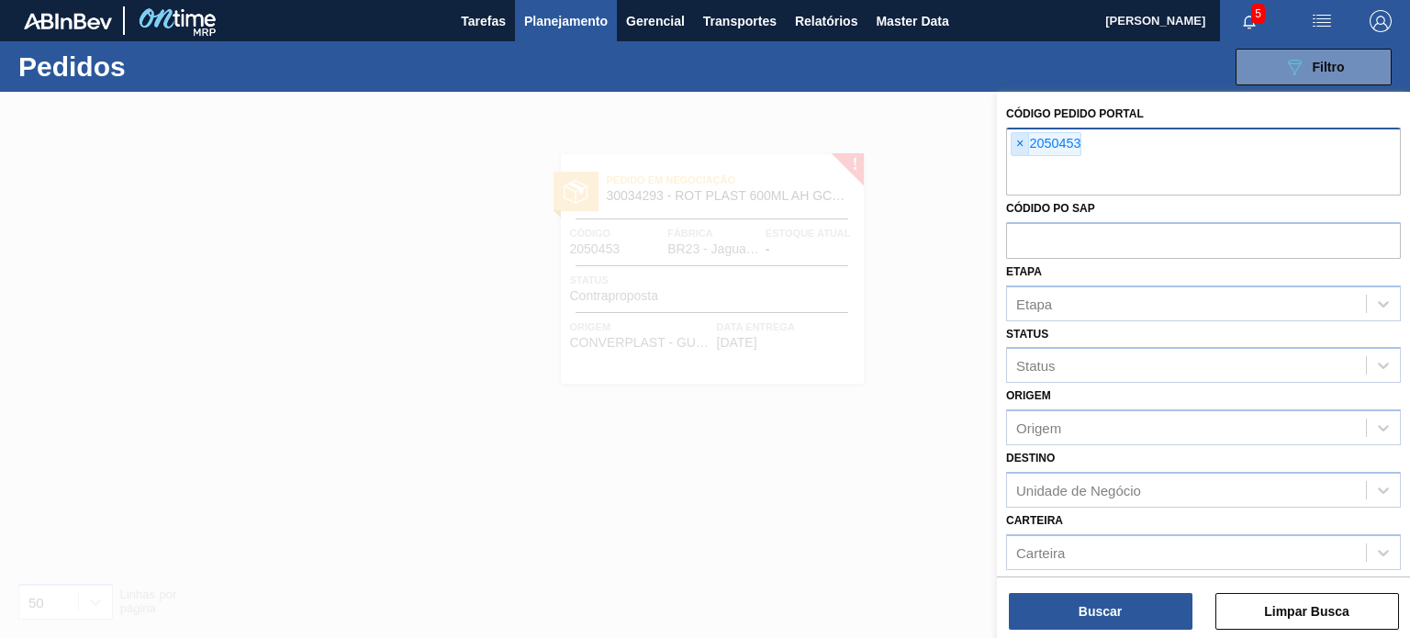
click at [1016, 147] on span "×" at bounding box center [1019, 144] width 17 height 22
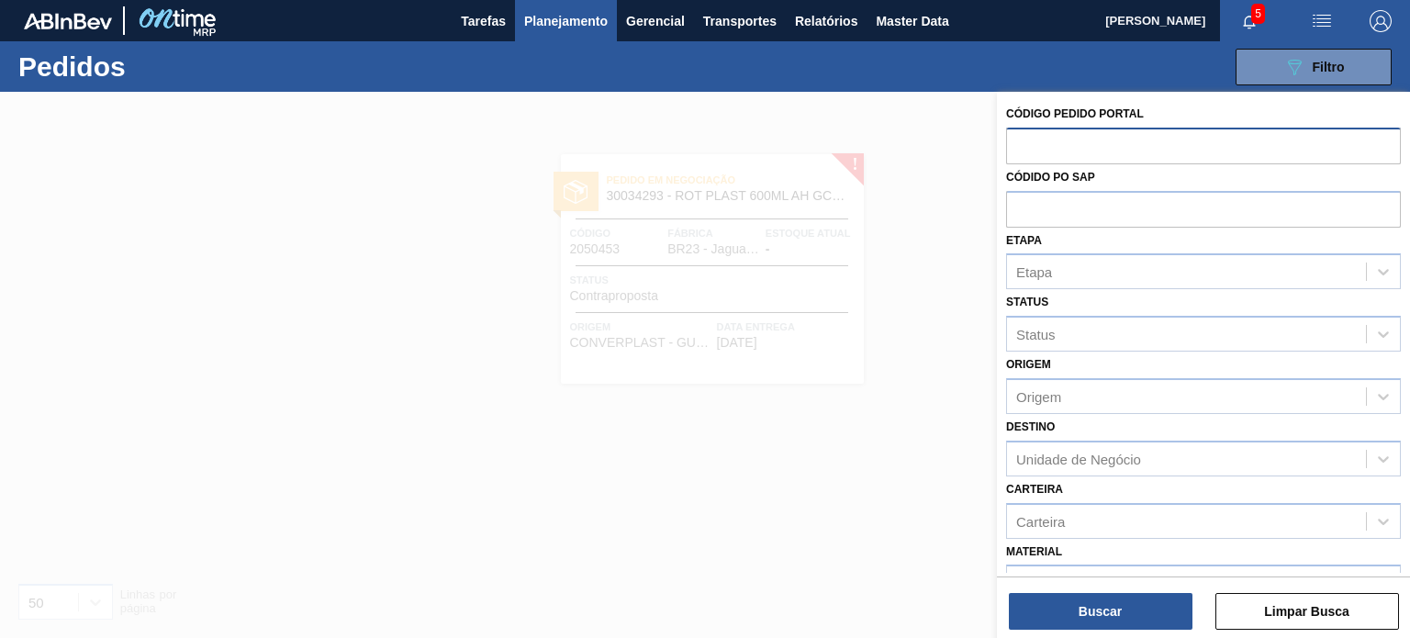
paste input "2050456"
type input "2050456"
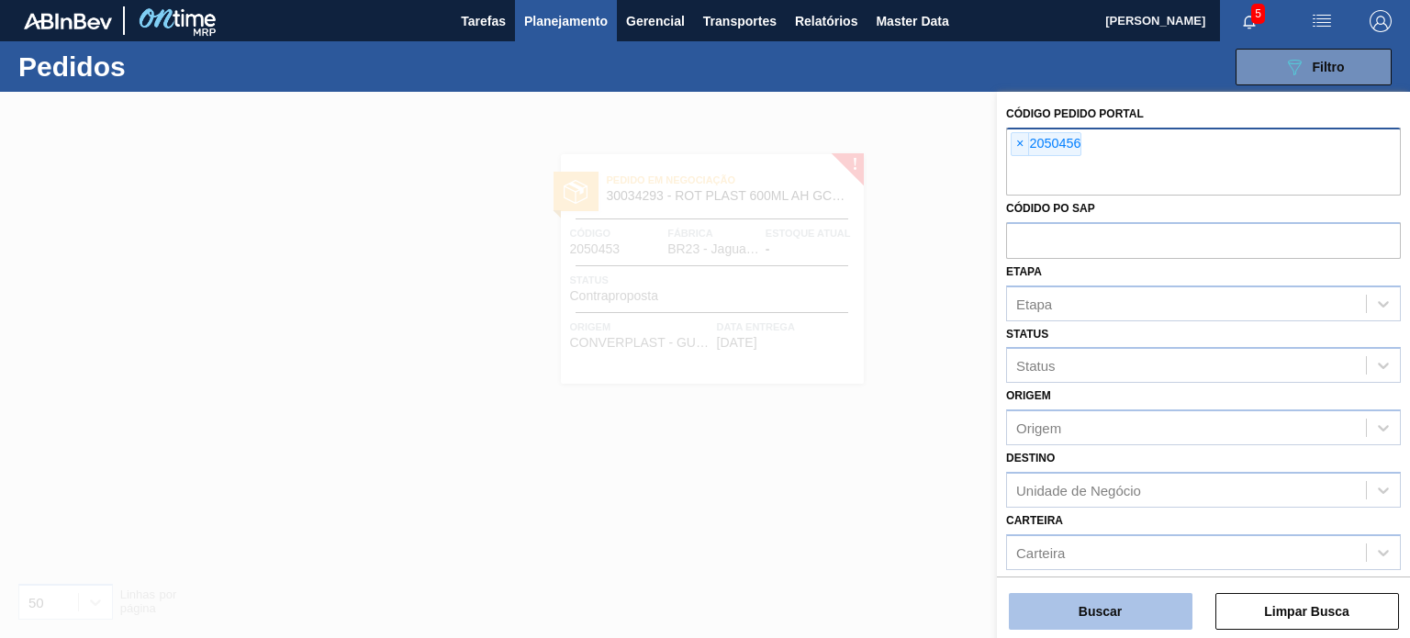
click at [1041, 623] on button "Buscar" at bounding box center [1101, 611] width 184 height 37
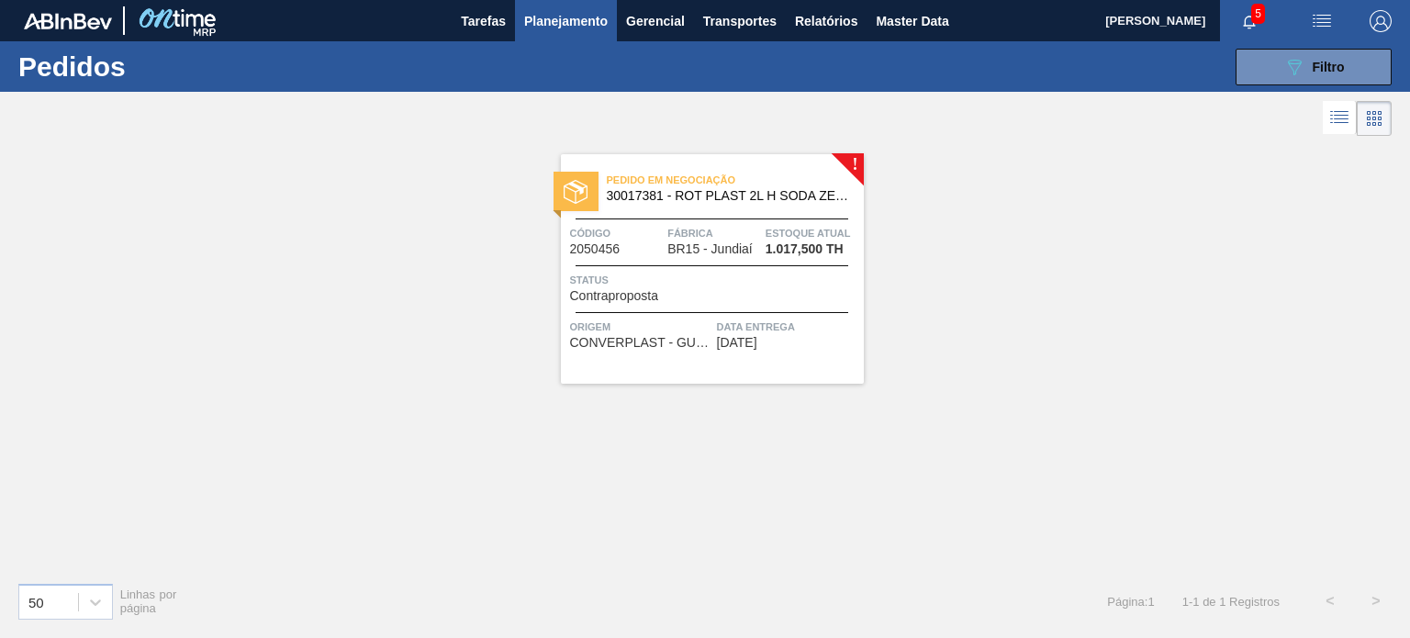
click at [700, 227] on span "Fábrica" at bounding box center [714, 233] width 94 height 18
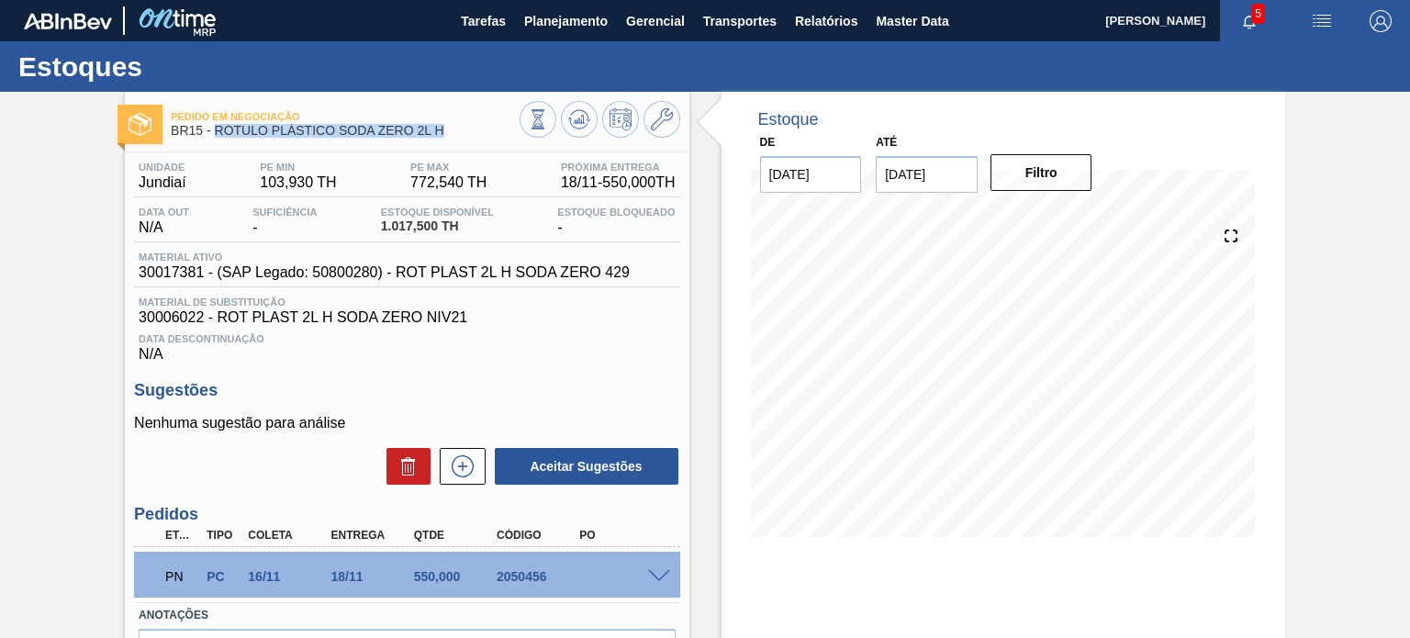
drag, startPoint x: 452, startPoint y: 137, endPoint x: 217, endPoint y: 137, distance: 234.9
click at [217, 137] on span "BR15 - RÓTULO PLÁSTICO SODA ZERO 2L H" at bounding box center [345, 131] width 348 height 14
copy span "RÓTULO PLÁSTICO SODA ZERO 2L H"
click at [650, 567] on div "PN PC 16/11 18/11 550,000 2050456" at bounding box center [406, 575] width 545 height 46
click at [653, 571] on span at bounding box center [659, 577] width 22 height 14
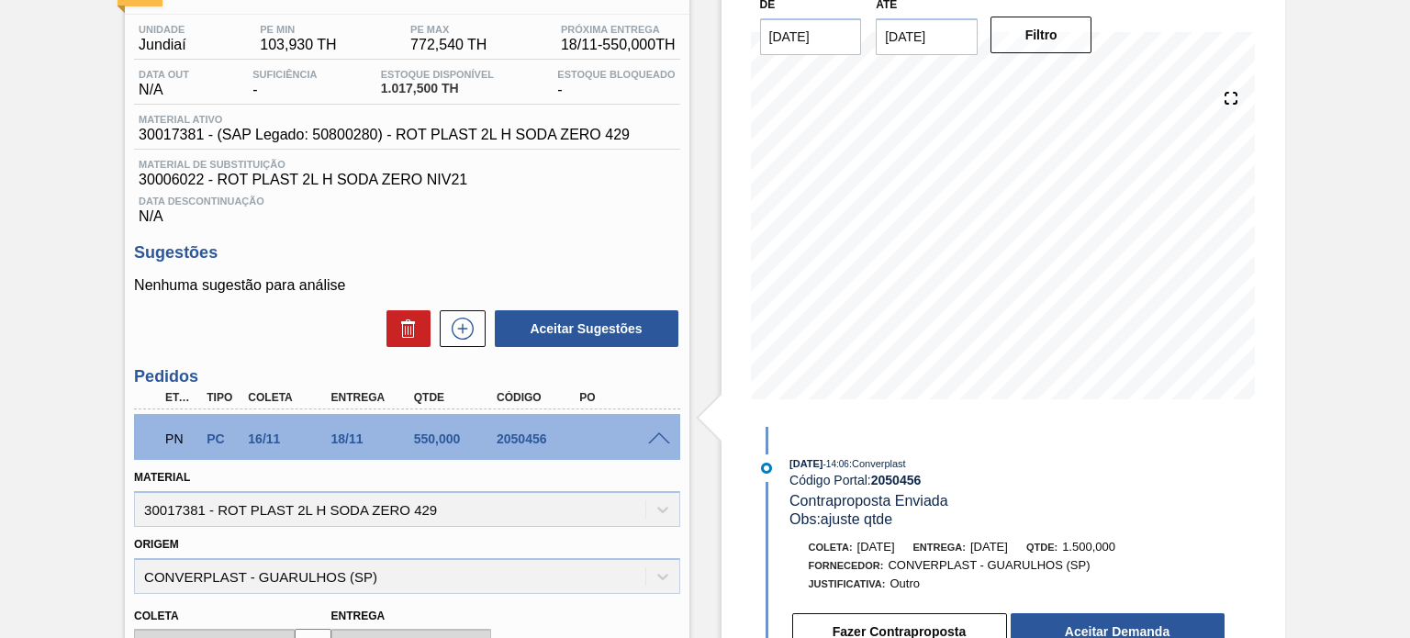
scroll to position [275, 0]
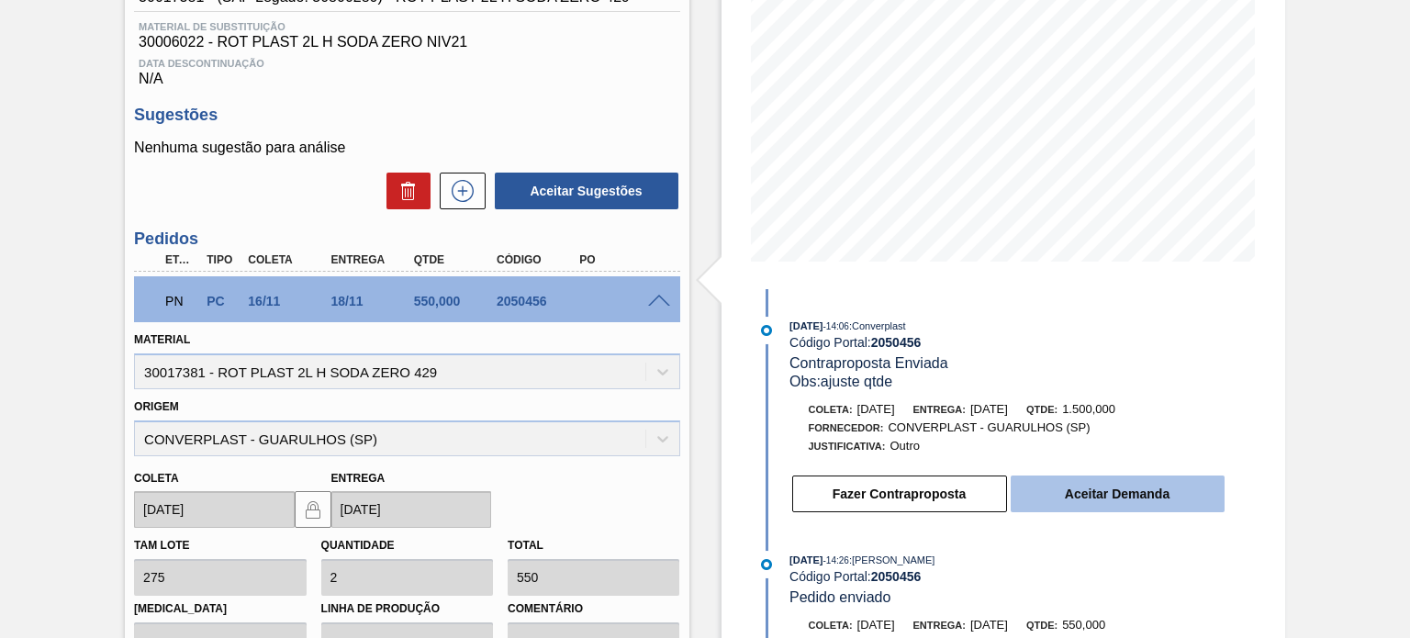
click at [1089, 512] on button "Aceitar Demanda" at bounding box center [1117, 493] width 214 height 37
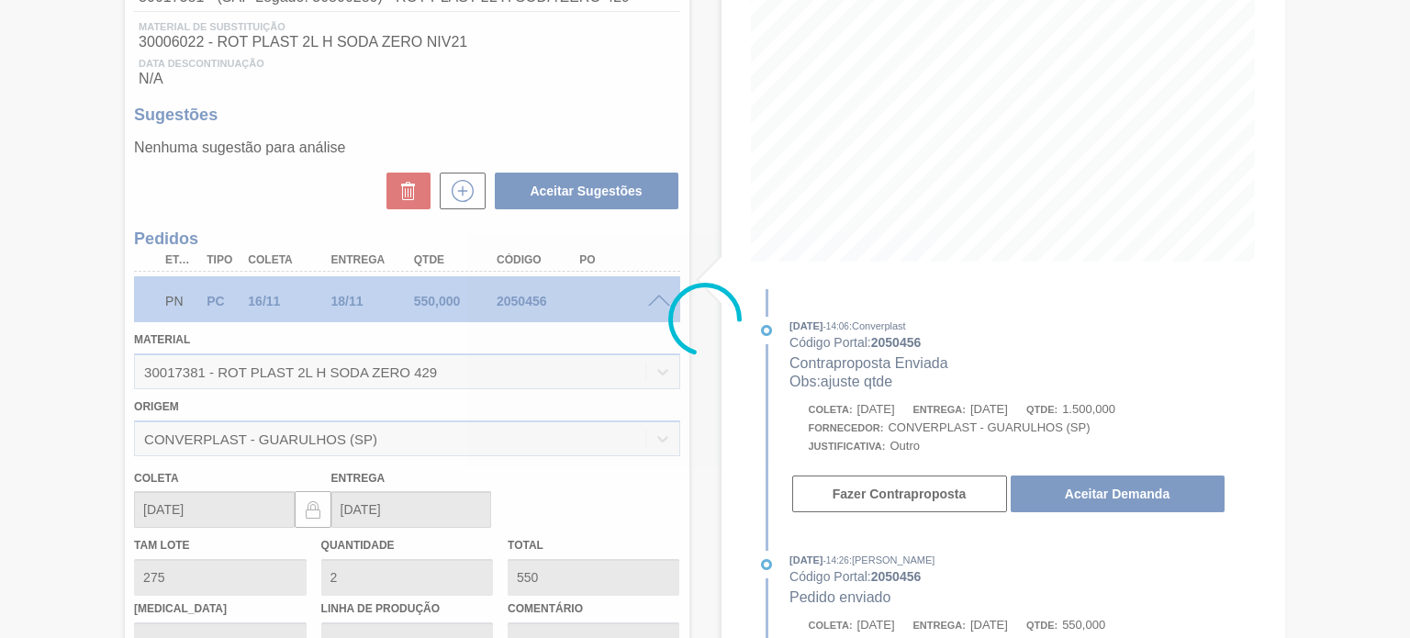
click at [507, 303] on div at bounding box center [705, 319] width 1410 height 638
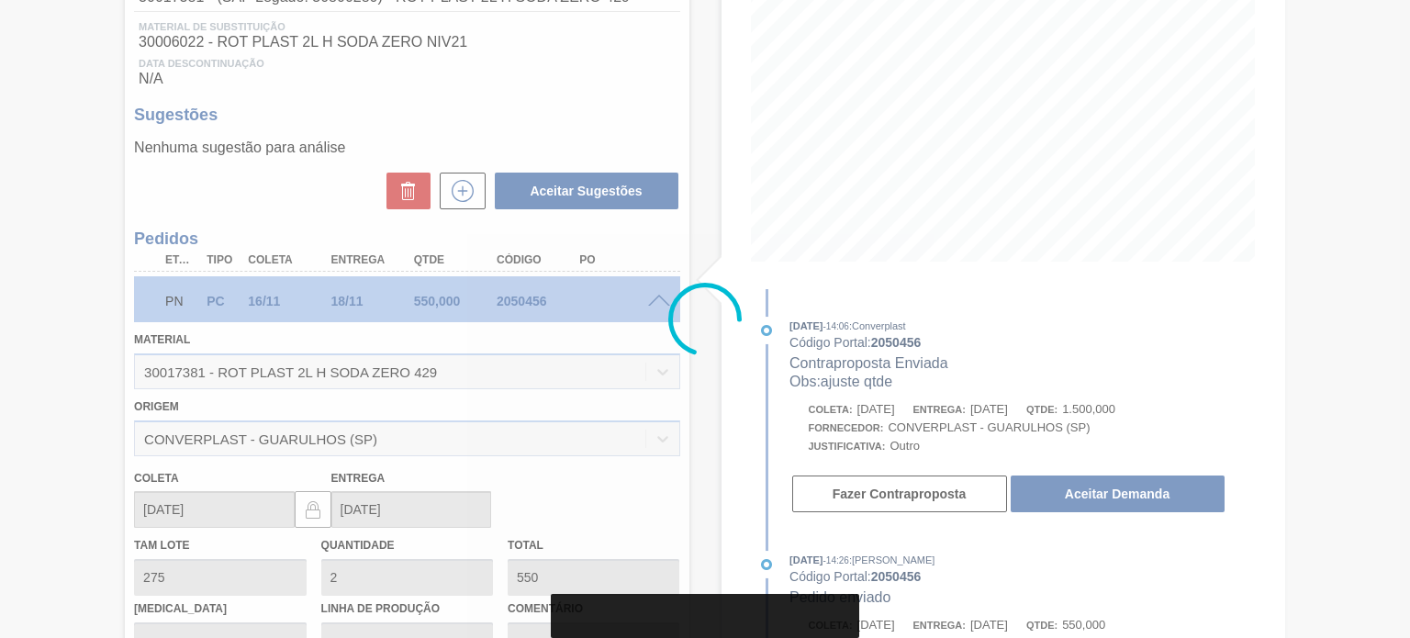
click at [509, 311] on div at bounding box center [705, 319] width 1410 height 638
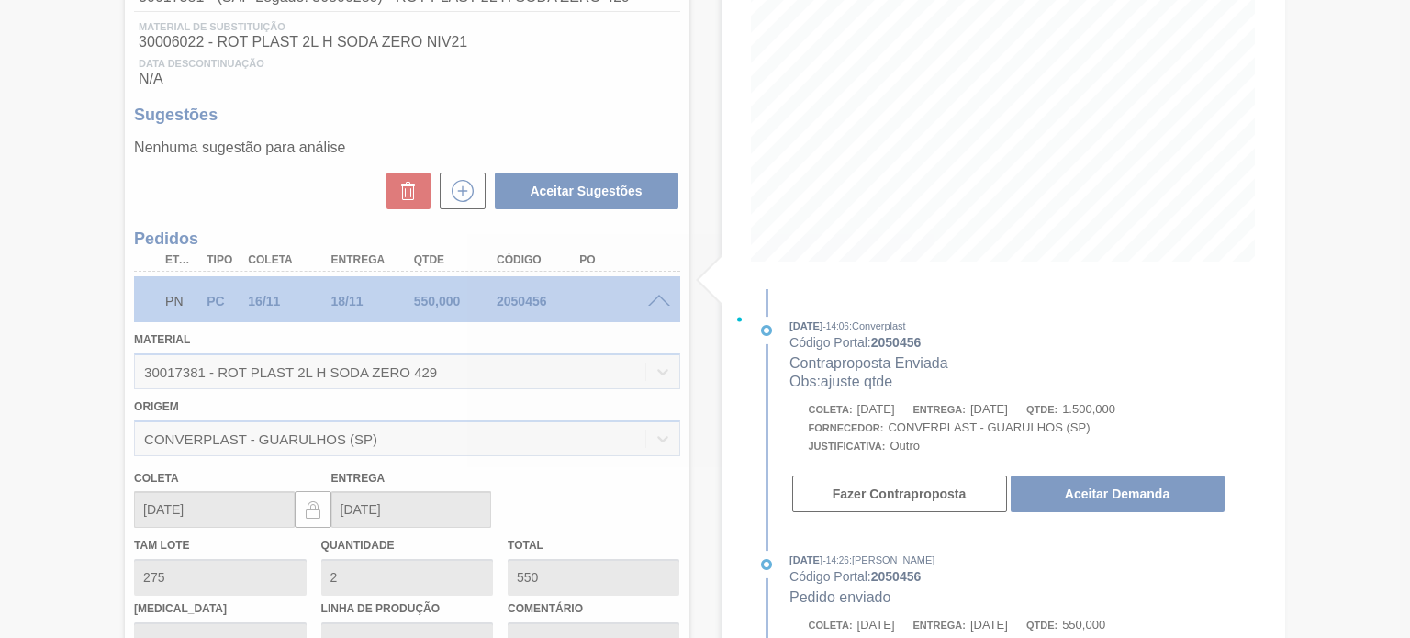
click at [521, 304] on div at bounding box center [705, 319] width 1410 height 638
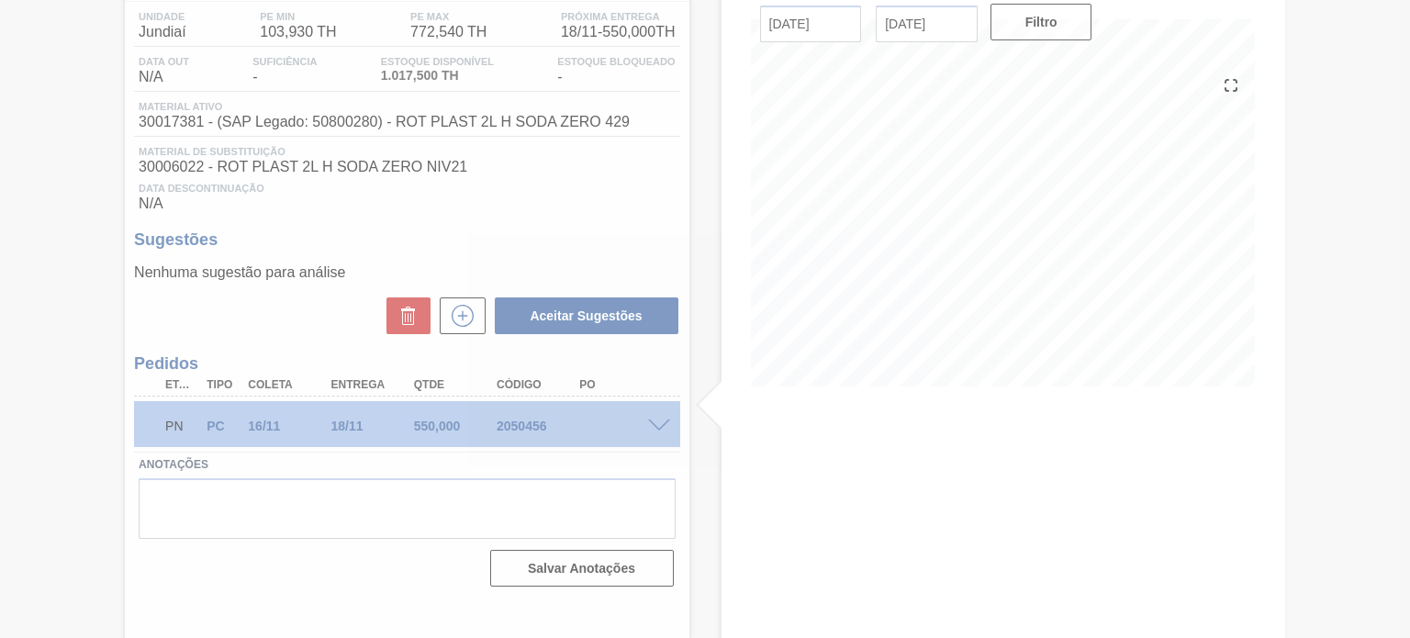
click at [518, 309] on div at bounding box center [705, 319] width 1410 height 638
click at [517, 424] on div at bounding box center [705, 319] width 1410 height 638
click at [515, 429] on div at bounding box center [705, 319] width 1410 height 638
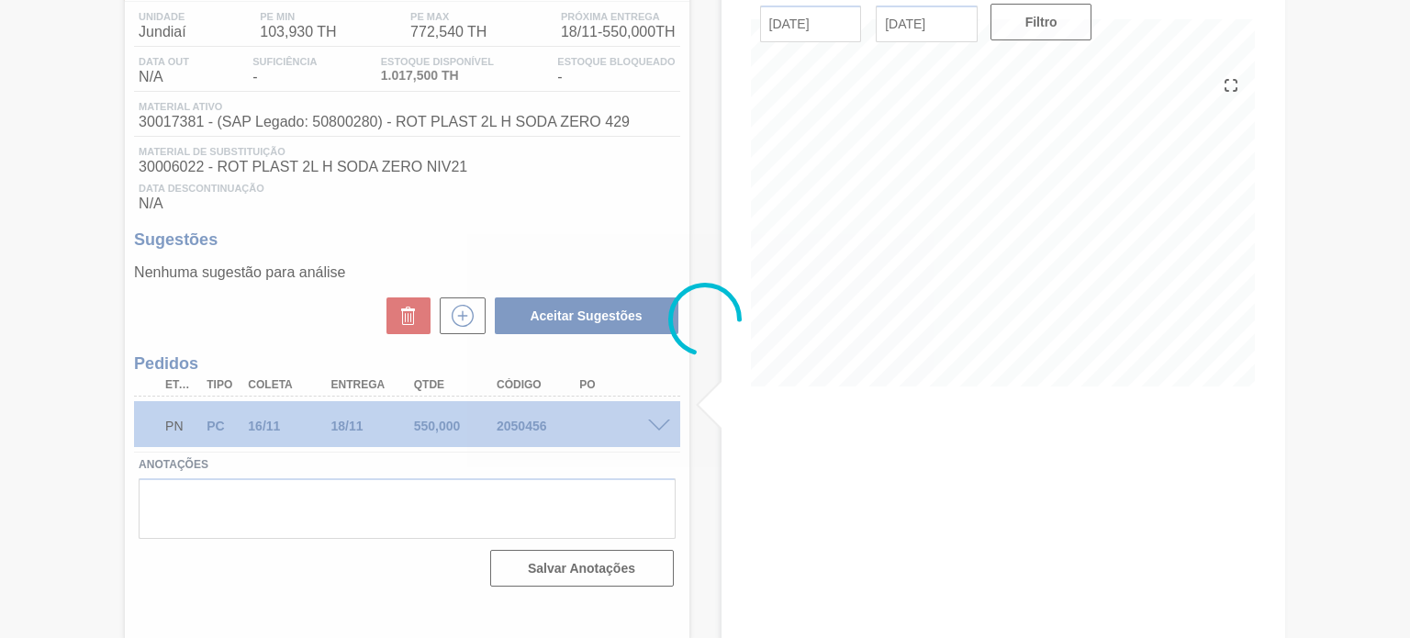
click at [515, 429] on div at bounding box center [705, 319] width 1410 height 638
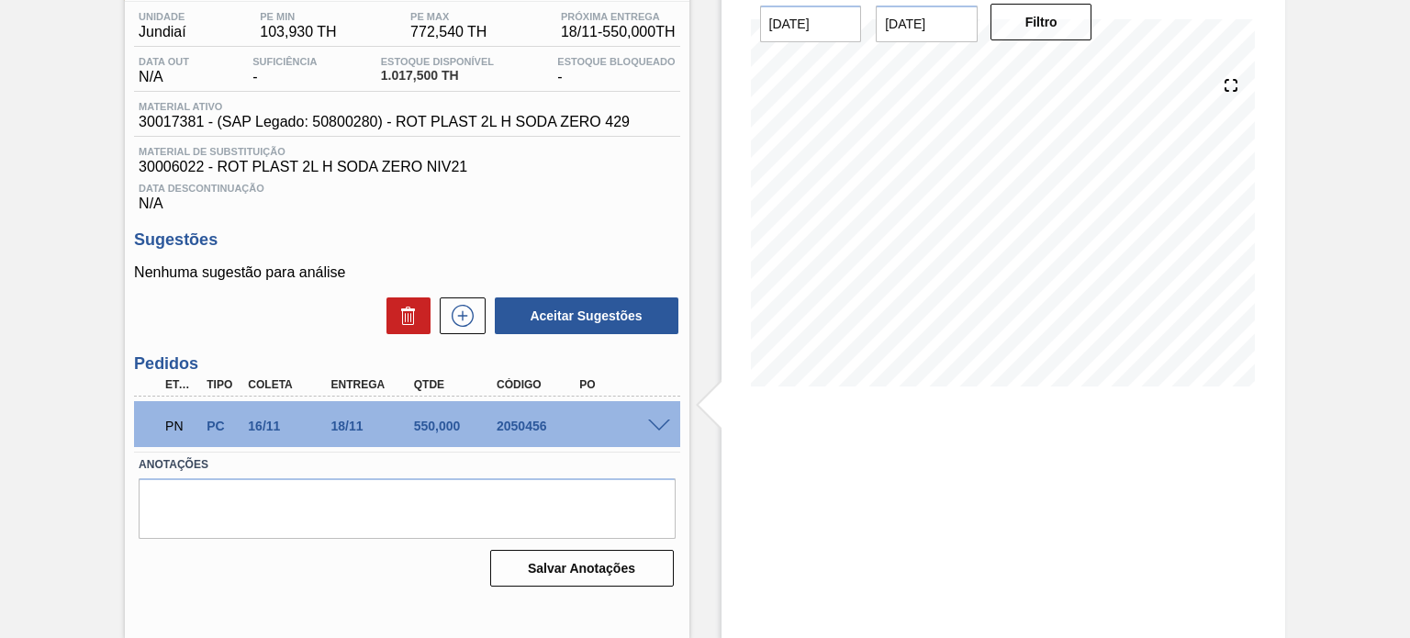
click at [528, 410] on div "PN PC 16/11 18/11 550,000 2050456" at bounding box center [401, 424] width 496 height 37
click at [523, 429] on div "2050456" at bounding box center [537, 425] width 91 height 15
copy div "2050456"
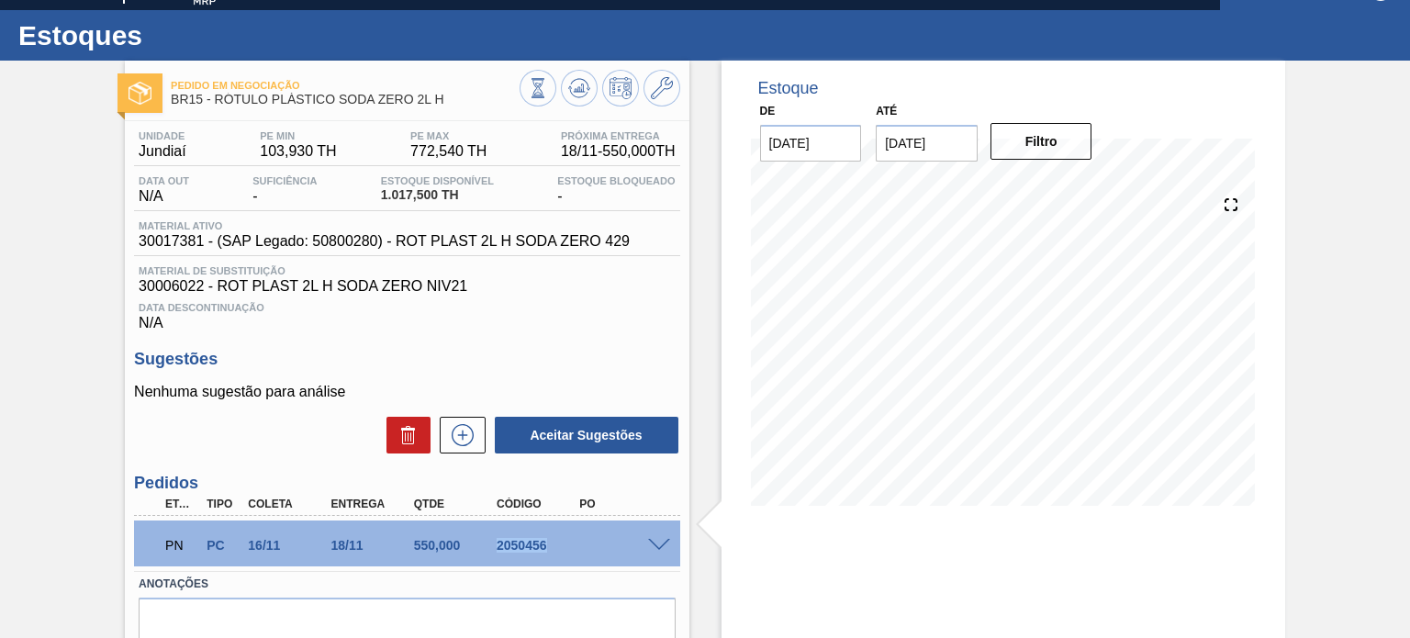
scroll to position [0, 0]
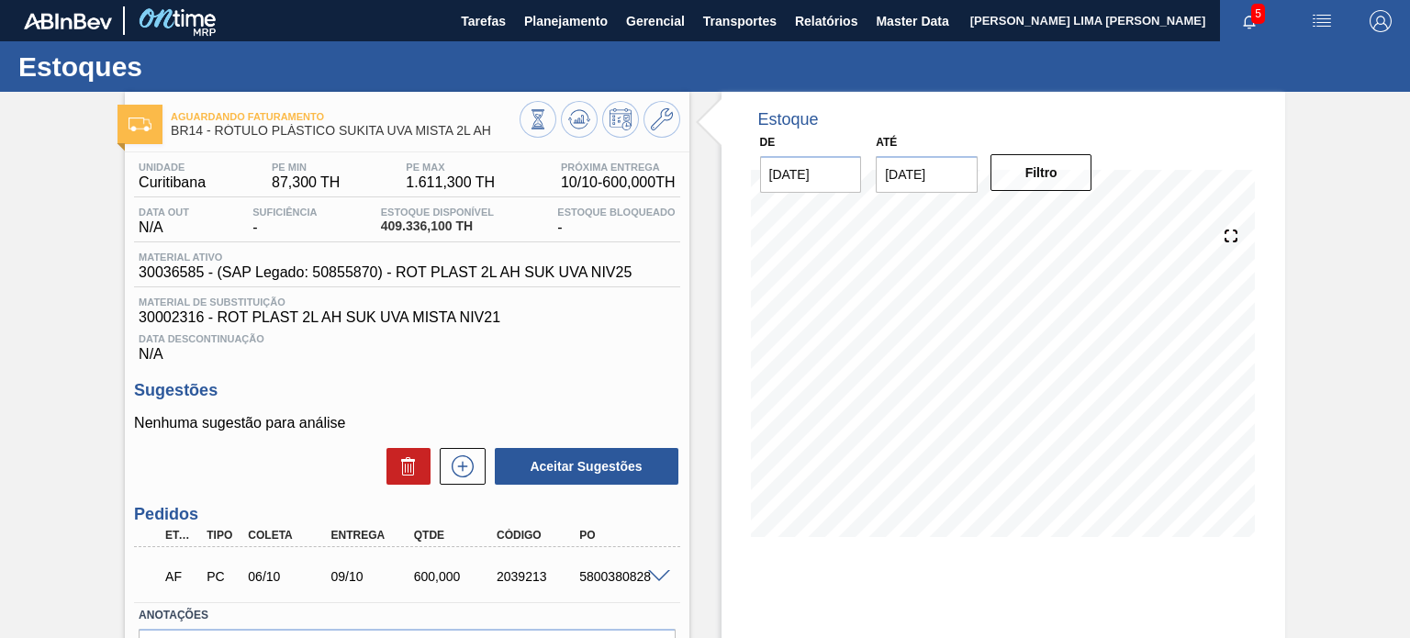
click at [184, 273] on span "30036585 - (SAP Legado: 50855870) - ROT PLAST 2L AH SUK UVA NIV25" at bounding box center [385, 272] width 493 height 17
copy span "30036585"
click at [653, 126] on icon at bounding box center [662, 119] width 22 height 22
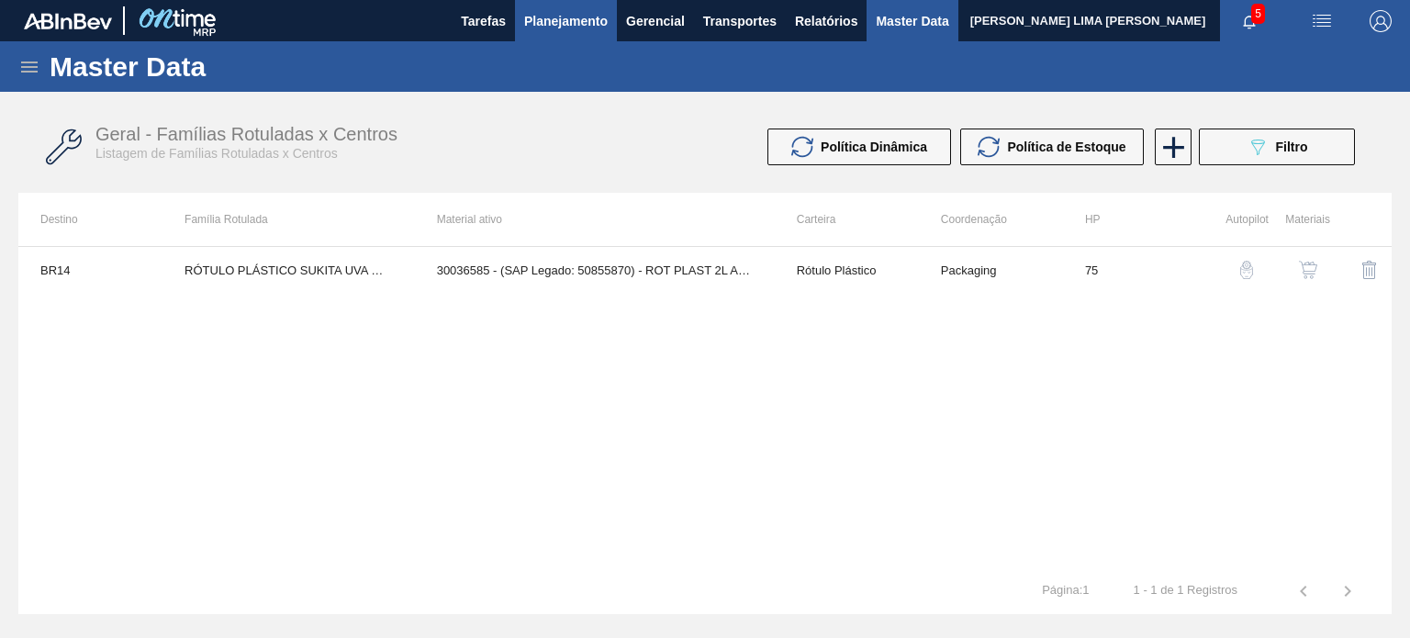
click at [563, 28] on span "Planejamento" at bounding box center [566, 21] width 84 height 22
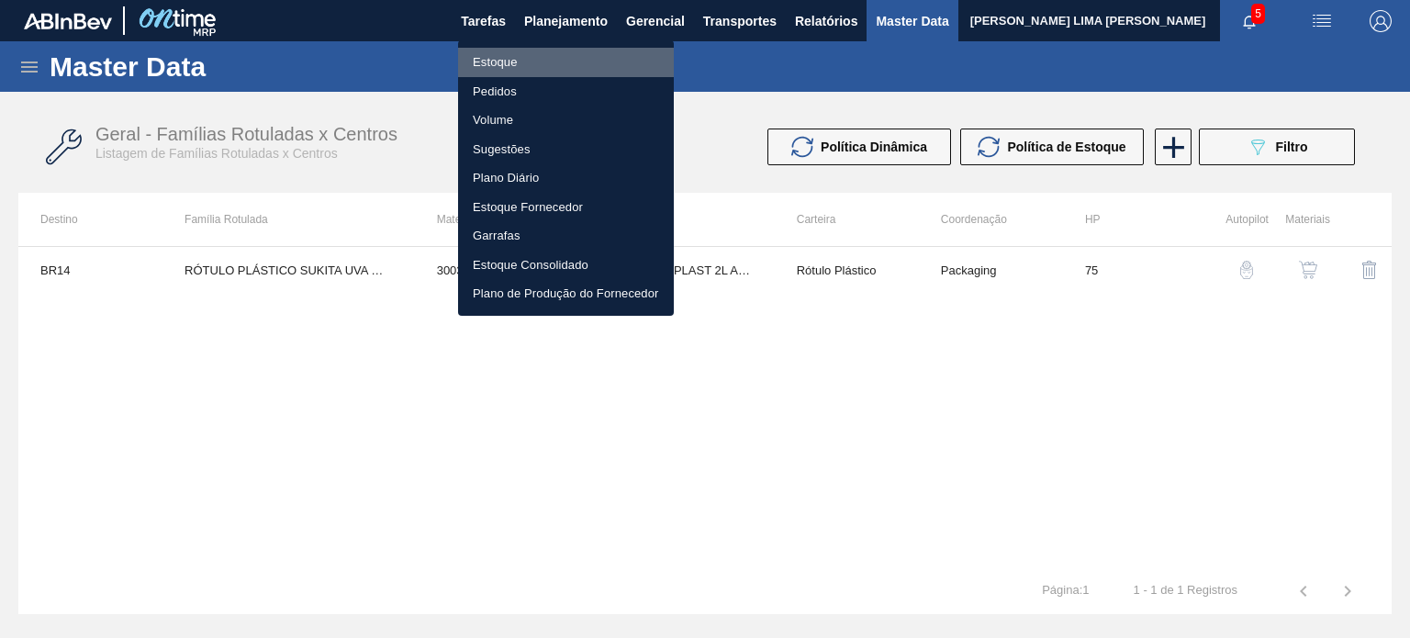
click at [547, 53] on li "Estoque" at bounding box center [566, 62] width 216 height 29
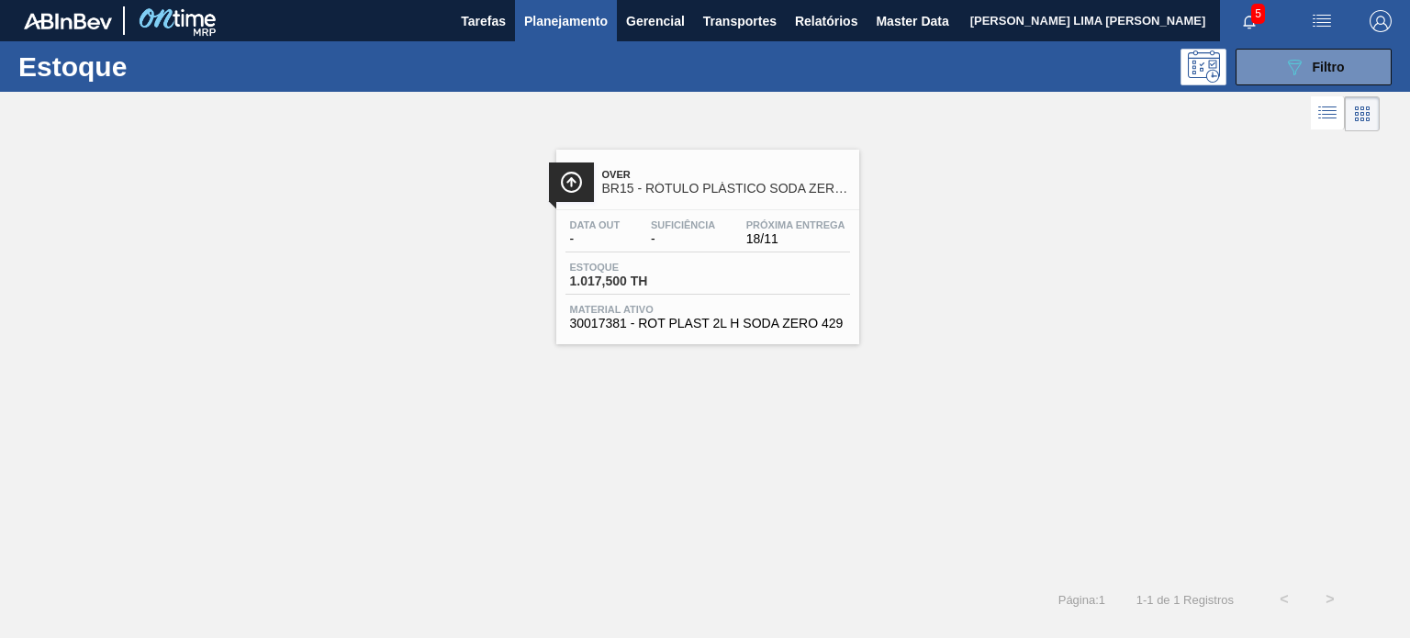
click at [739, 234] on div "Data out - Suficiência - Próxima Entrega 18/11" at bounding box center [707, 235] width 285 height 33
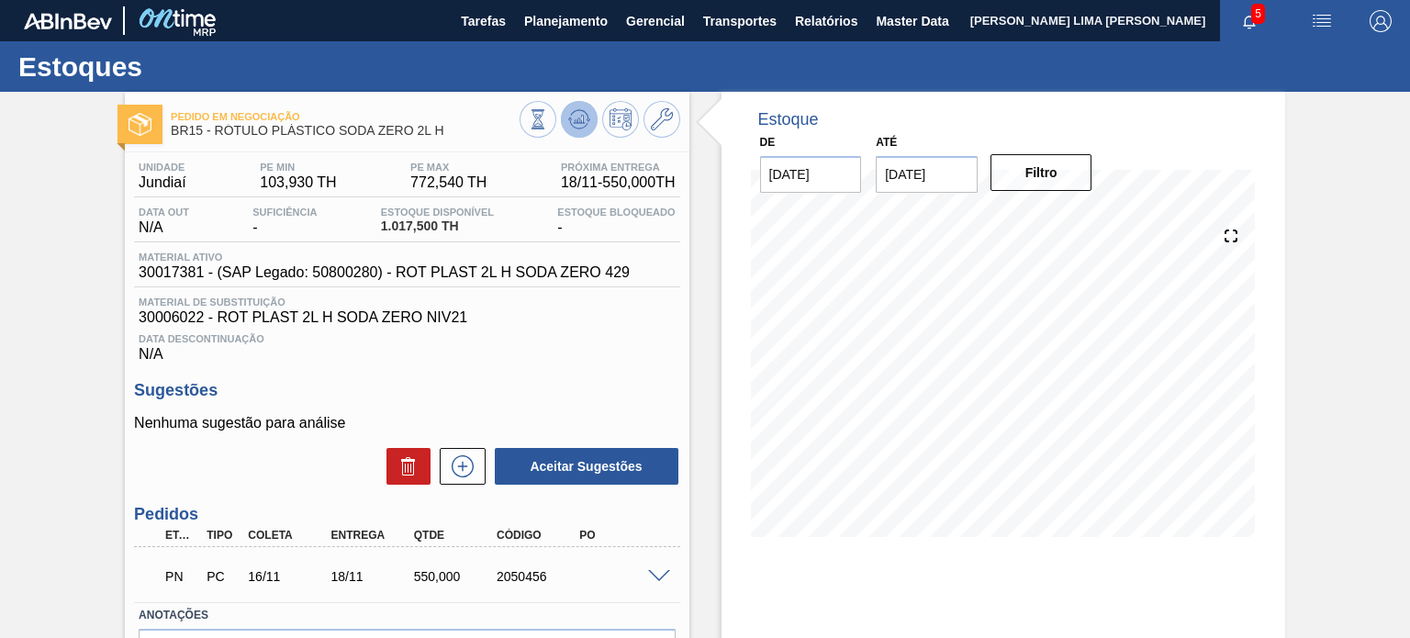
click at [579, 124] on icon at bounding box center [579, 119] width 22 height 22
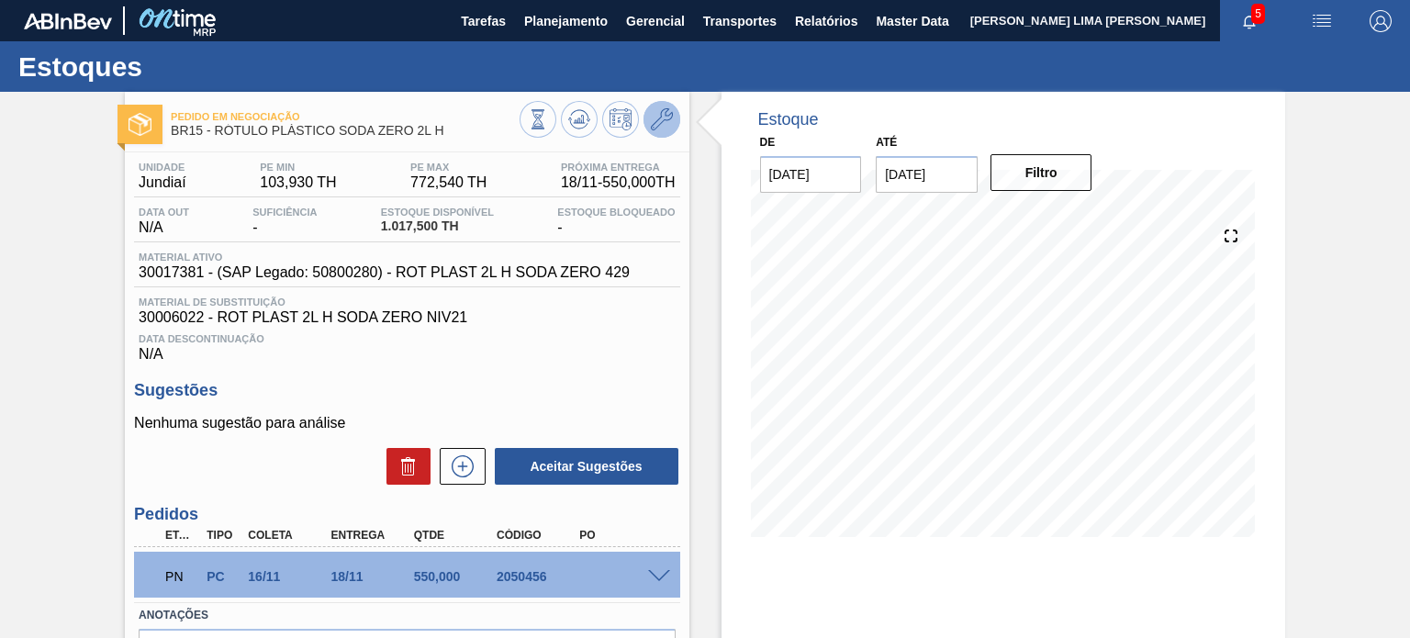
click at [663, 137] on button at bounding box center [661, 119] width 37 height 37
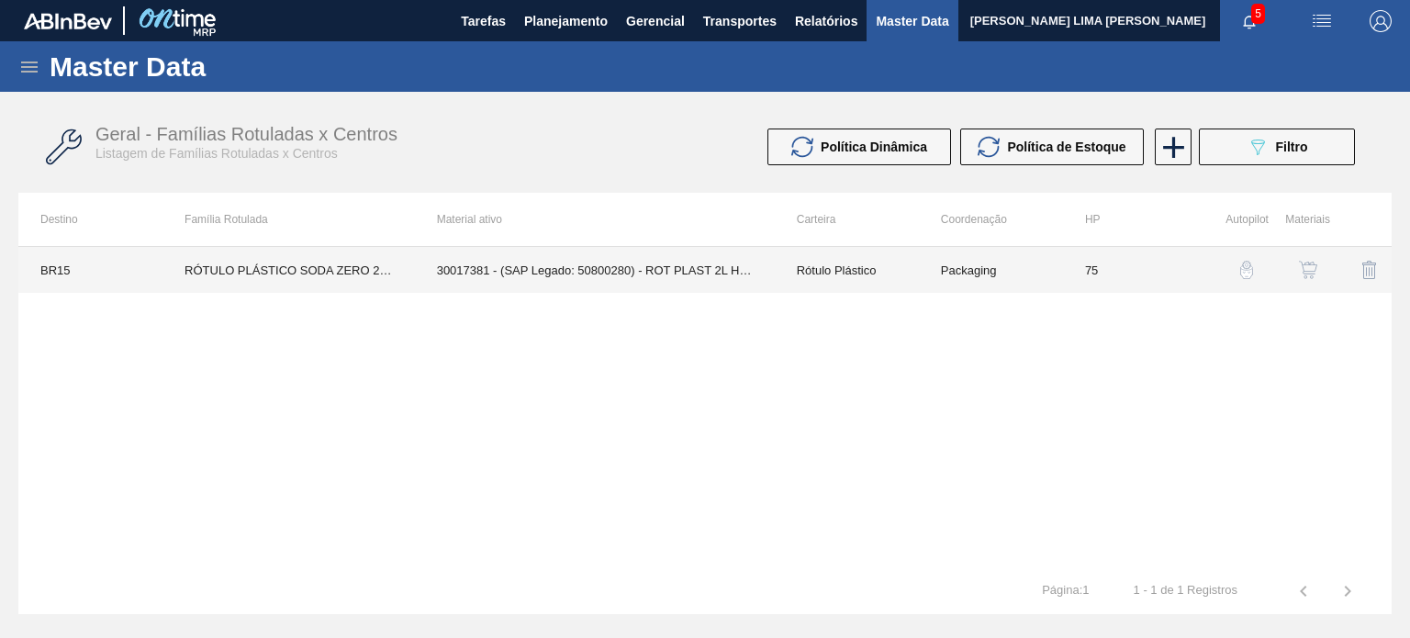
click at [1068, 266] on td "75" at bounding box center [1135, 270] width 144 height 46
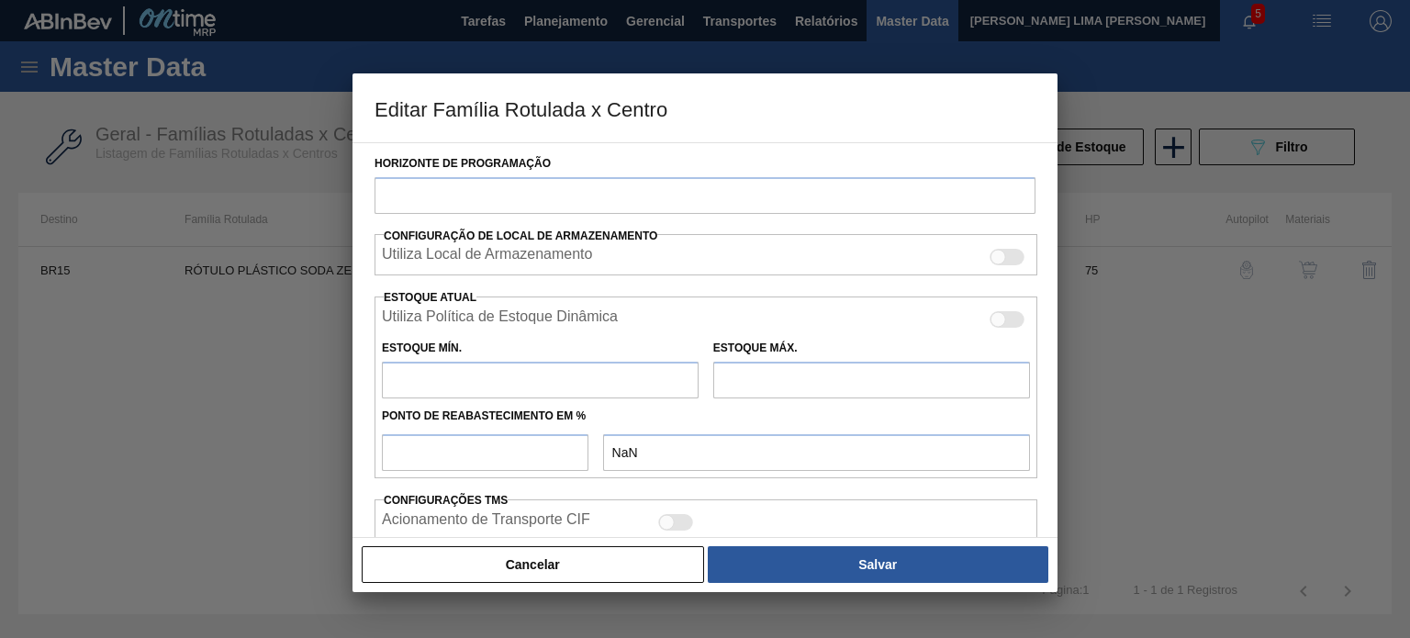
scroll to position [551, 0]
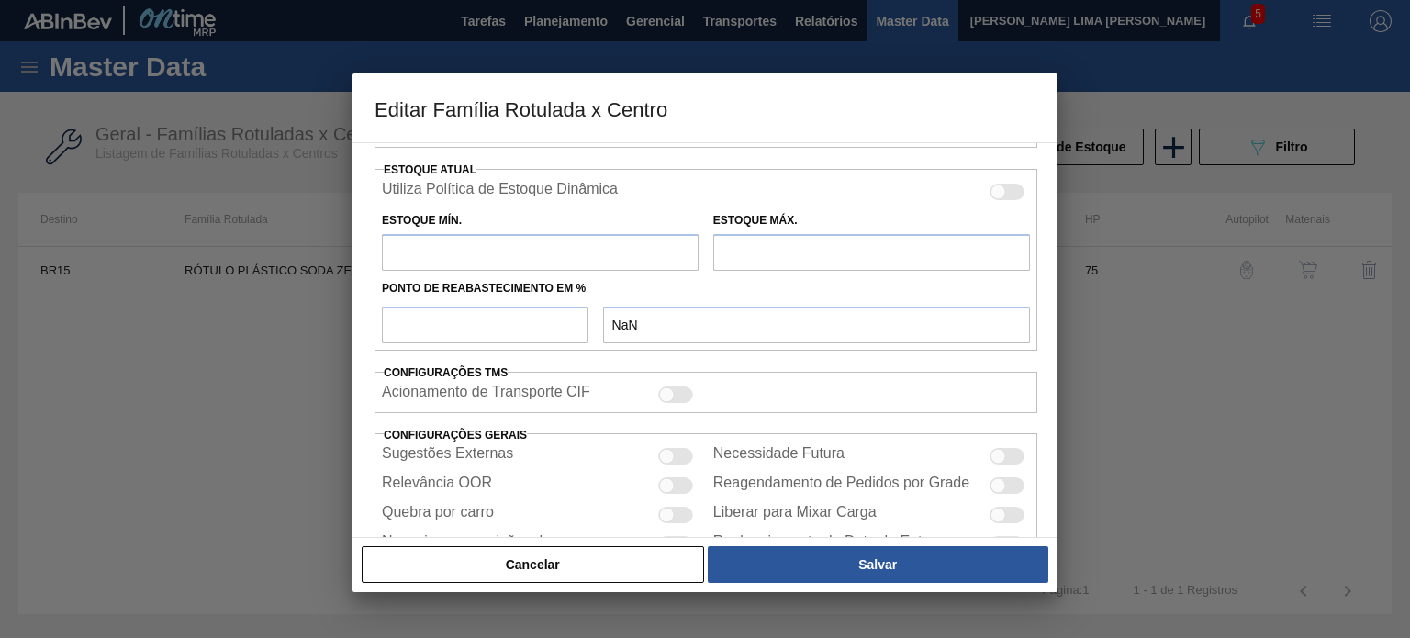
type input "Rótulo Plástico"
type input "RÓTULO PLÁSTICO SODA ZERO 2L H"
type input "BR15 - Jundiaí"
type input "75"
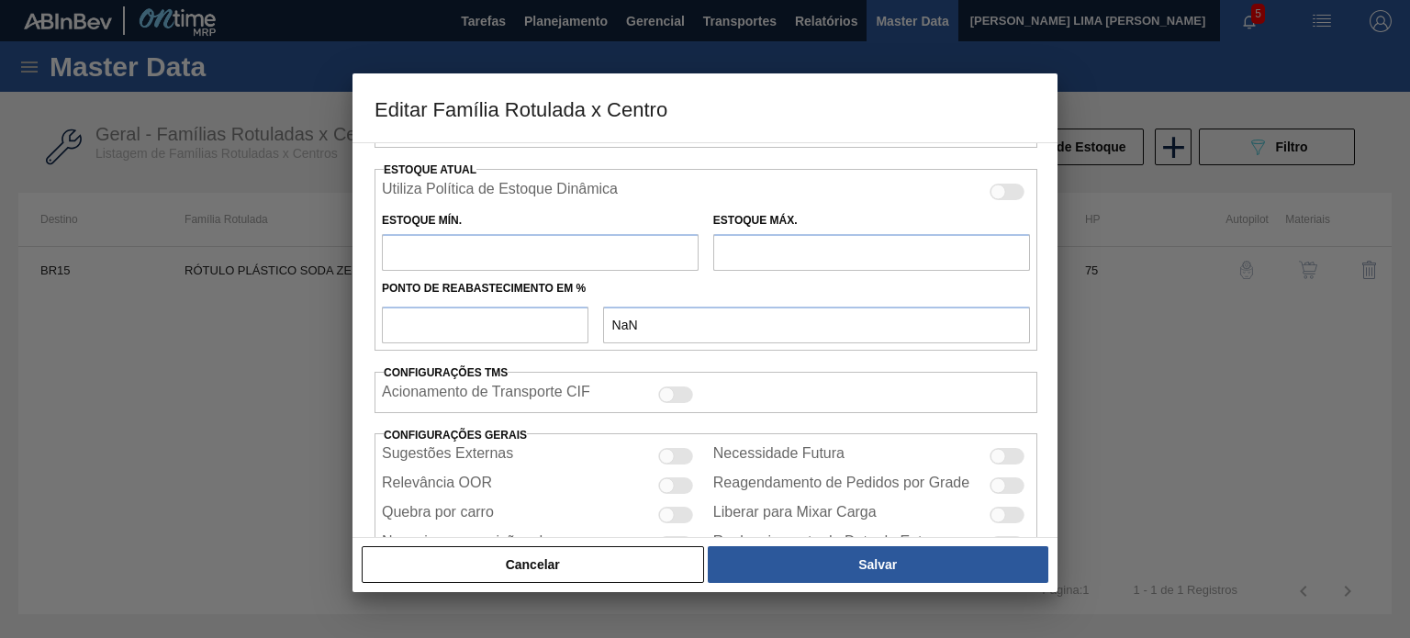
type input "103,934"
type input "772,535"
type input "50"
type input "438,235"
checkbox input "true"
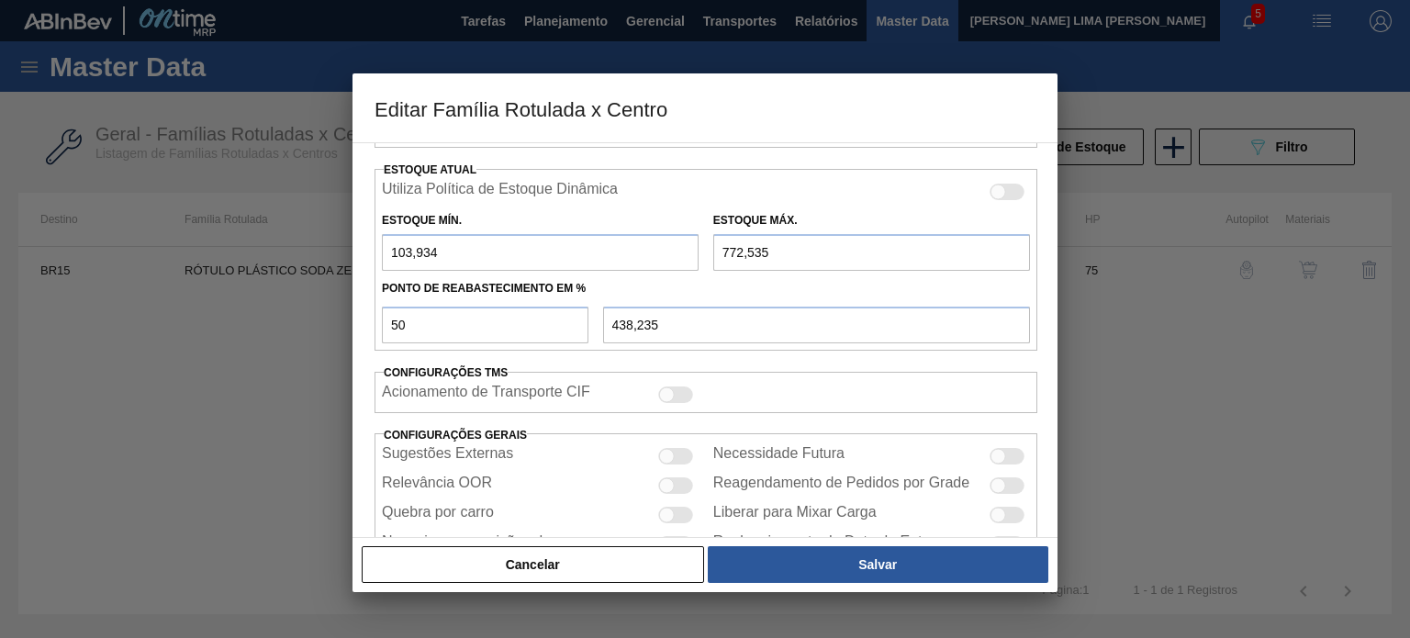
scroll to position [444, 0]
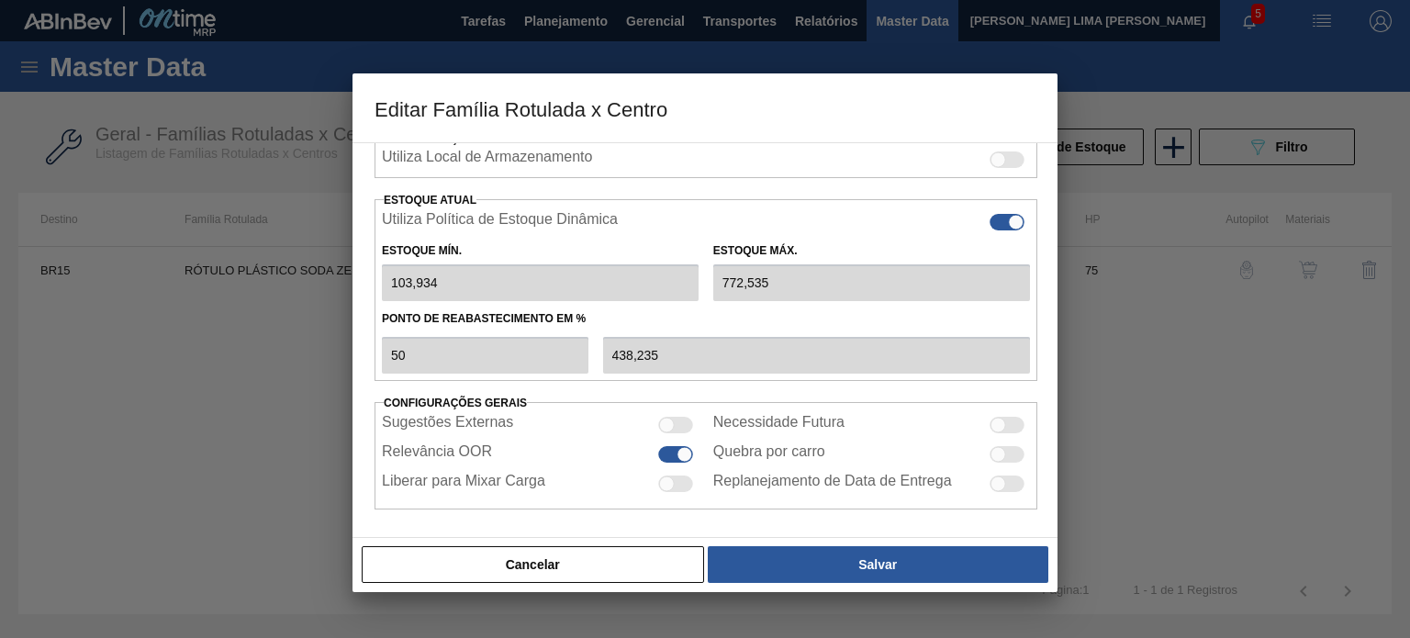
click at [993, 218] on div at bounding box center [1006, 222] width 35 height 17
checkbox input "false"
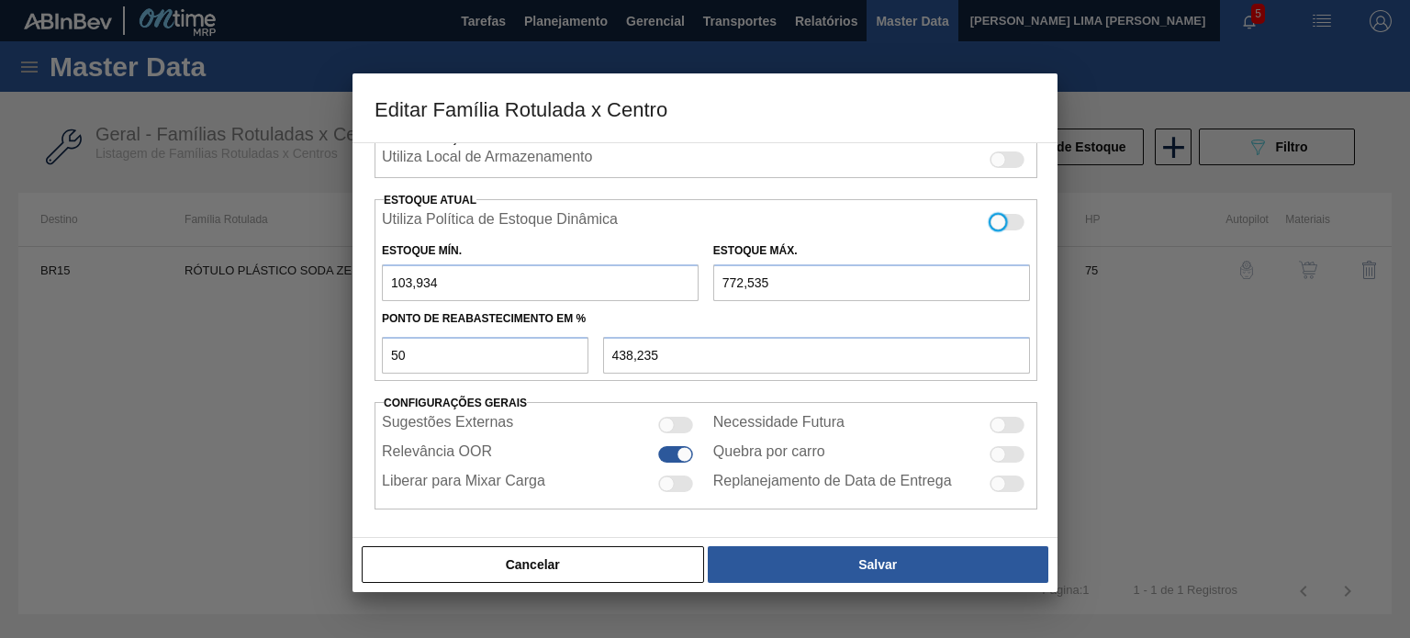
type input "103,93"
type input "772,54"
type input "43"
type input "386,270"
drag, startPoint x: 379, startPoint y: 210, endPoint x: 580, endPoint y: 215, distance: 201.0
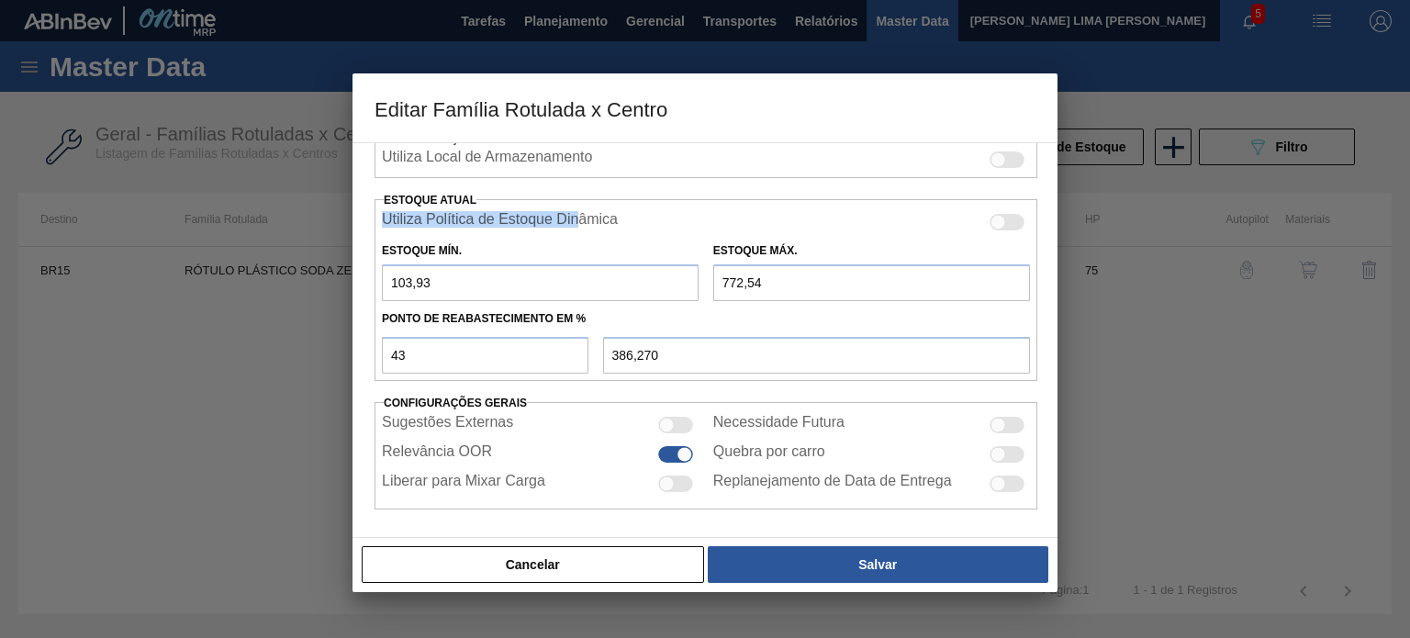
click at [580, 215] on div "Utiliza Política de Estoque Dinâmica" at bounding box center [705, 222] width 663 height 22
click at [560, 214] on label "Utiliza Política de Estoque Dinâmica" at bounding box center [500, 222] width 236 height 22
click at [988, 230] on input "Utiliza Política de Estoque Dinâmica" at bounding box center [988, 230] width 1 height 1
click at [560, 214] on label "Utiliza Política de Estoque Dinâmica" at bounding box center [500, 222] width 236 height 22
click at [988, 230] on input "Utiliza Política de Estoque Dinâmica" at bounding box center [988, 230] width 1 height 1
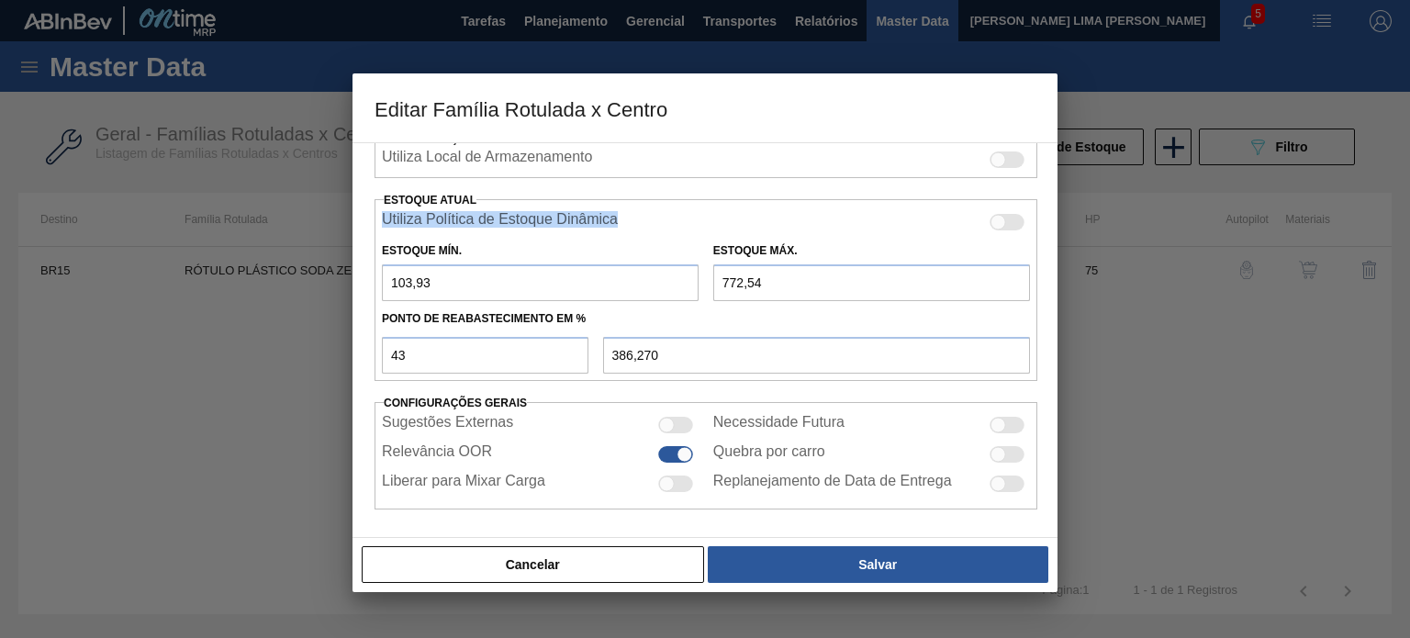
click at [560, 214] on label "Utiliza Política de Estoque Dinâmica" at bounding box center [500, 222] width 236 height 22
click at [988, 230] on input "Utiliza Política de Estoque Dinâmica" at bounding box center [988, 230] width 1 height 1
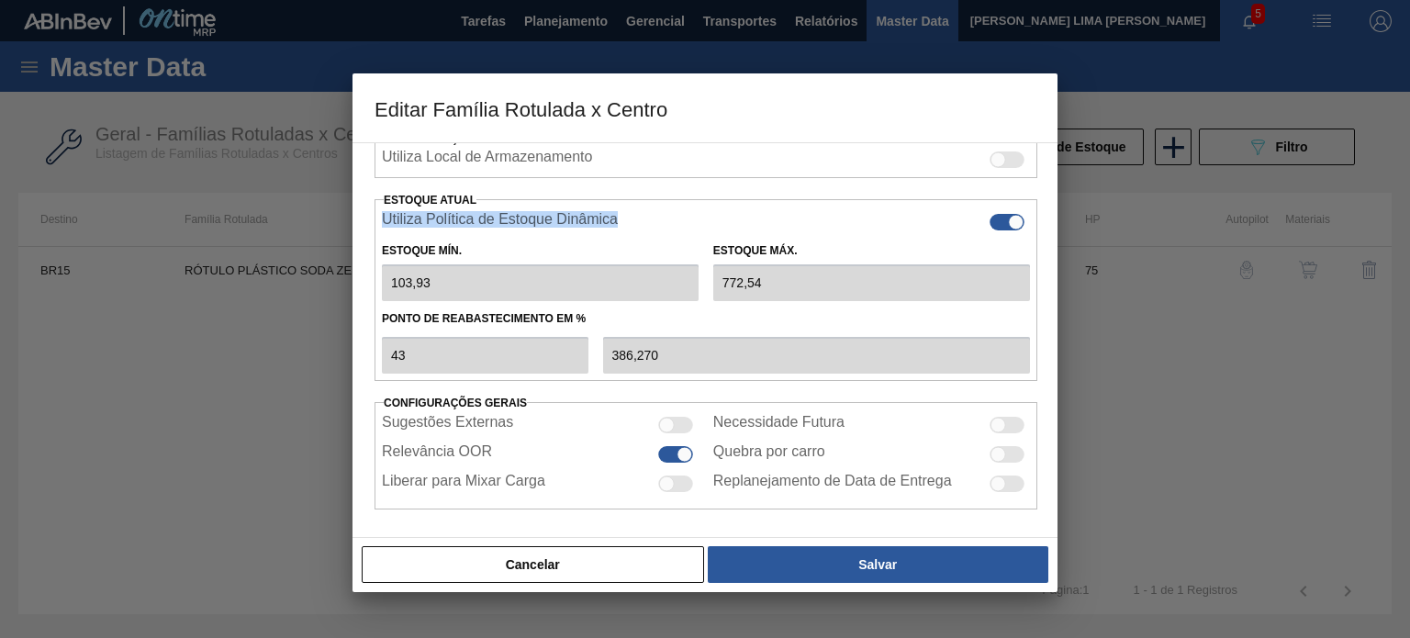
click at [560, 214] on label "Utiliza Política de Estoque Dinâmica" at bounding box center [500, 222] width 236 height 22
click at [988, 230] on input "Utiliza Política de Estoque Dinâmica" at bounding box center [988, 230] width 1 height 1
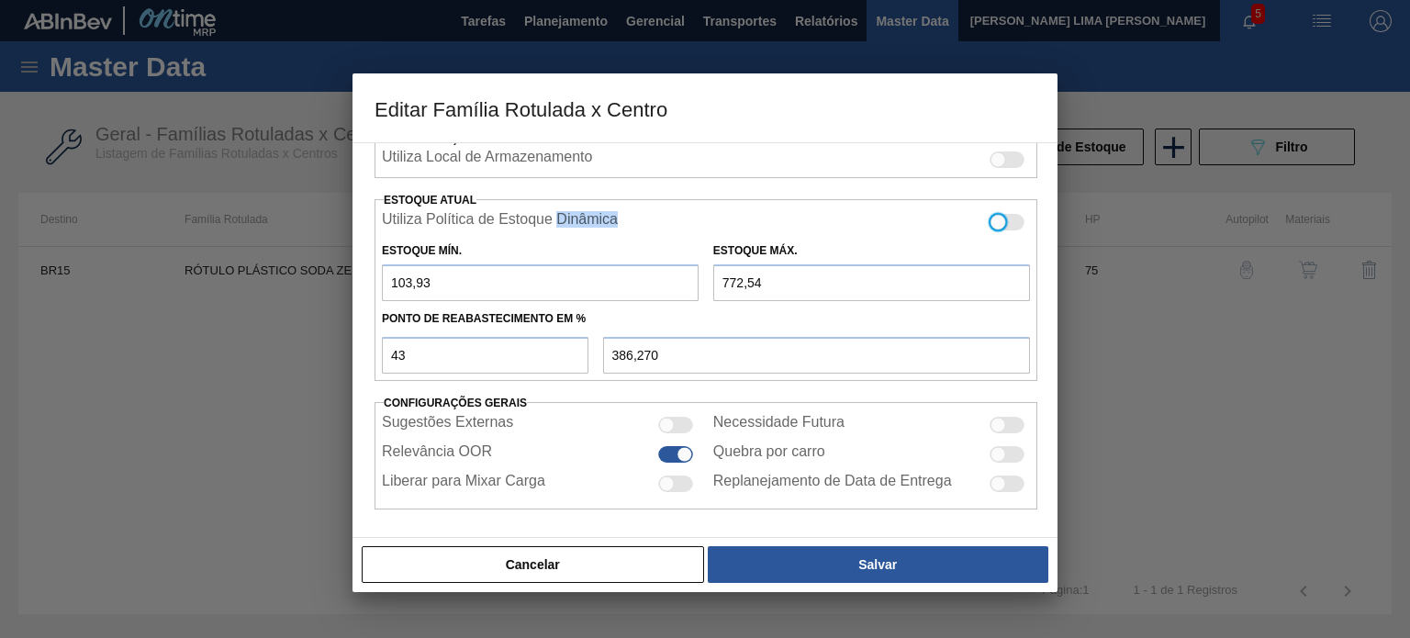
click at [560, 214] on label "Utiliza Política de Estoque Dinâmica" at bounding box center [500, 222] width 236 height 22
click at [988, 230] on input "Utiliza Política de Estoque Dinâmica" at bounding box center [988, 230] width 1 height 1
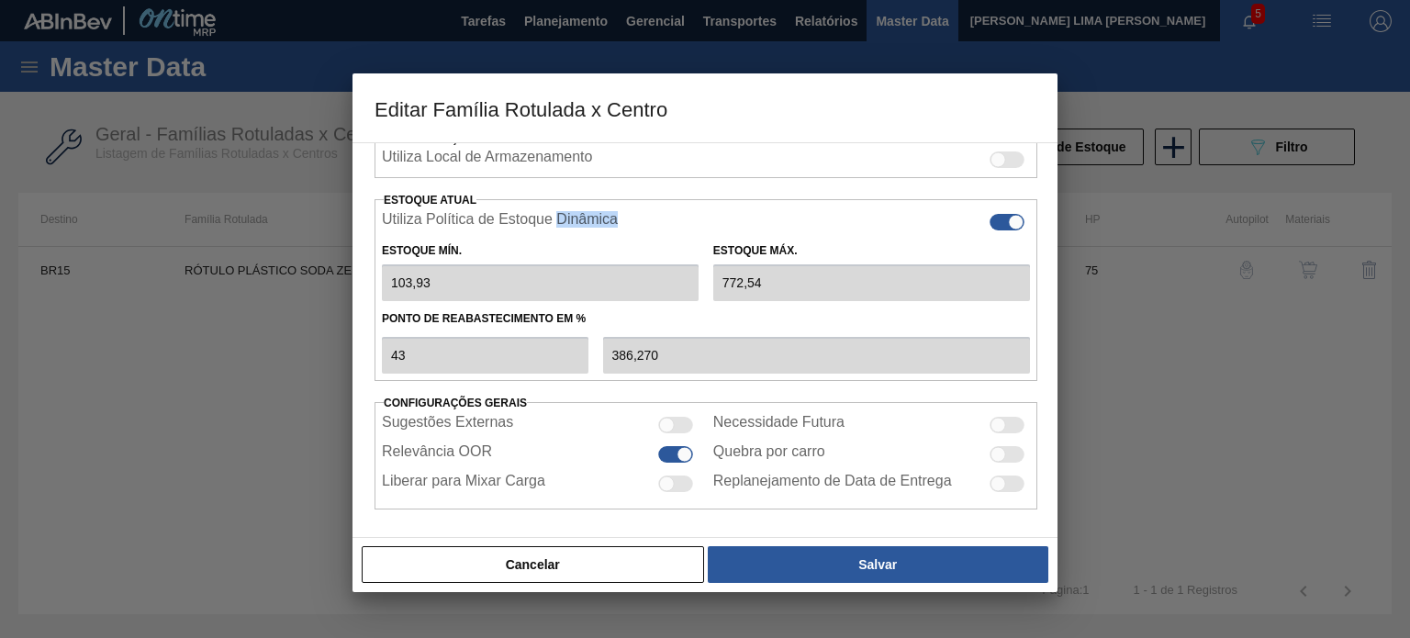
click at [560, 214] on label "Utiliza Política de Estoque Dinâmica" at bounding box center [500, 222] width 236 height 22
click at [988, 230] on input "Utiliza Política de Estoque Dinâmica" at bounding box center [988, 230] width 1 height 1
click at [560, 214] on label "Utiliza Política de Estoque Dinâmica" at bounding box center [500, 222] width 236 height 22
click at [988, 230] on input "Utiliza Política de Estoque Dinâmica" at bounding box center [988, 230] width 1 height 1
click at [560, 214] on label "Utiliza Política de Estoque Dinâmica" at bounding box center [500, 222] width 236 height 22
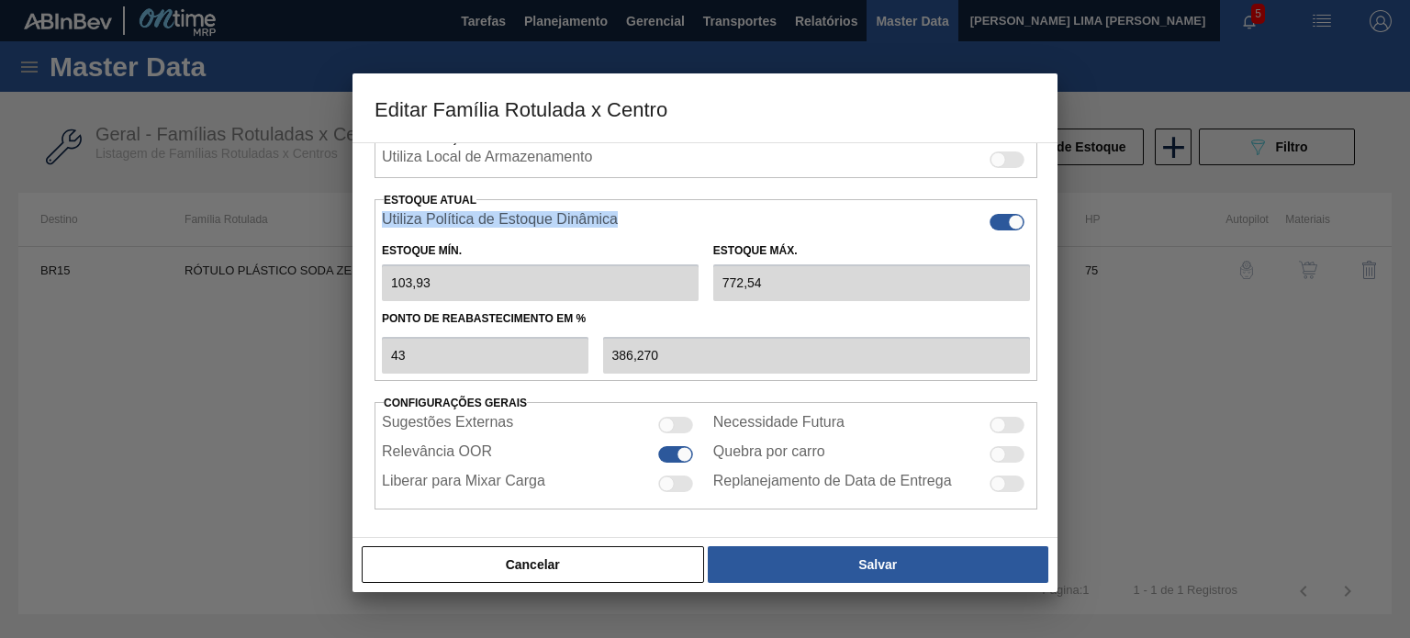
click at [988, 230] on input "Utiliza Política de Estoque Dinâmica" at bounding box center [988, 230] width 1 height 1
checkbox input "false"
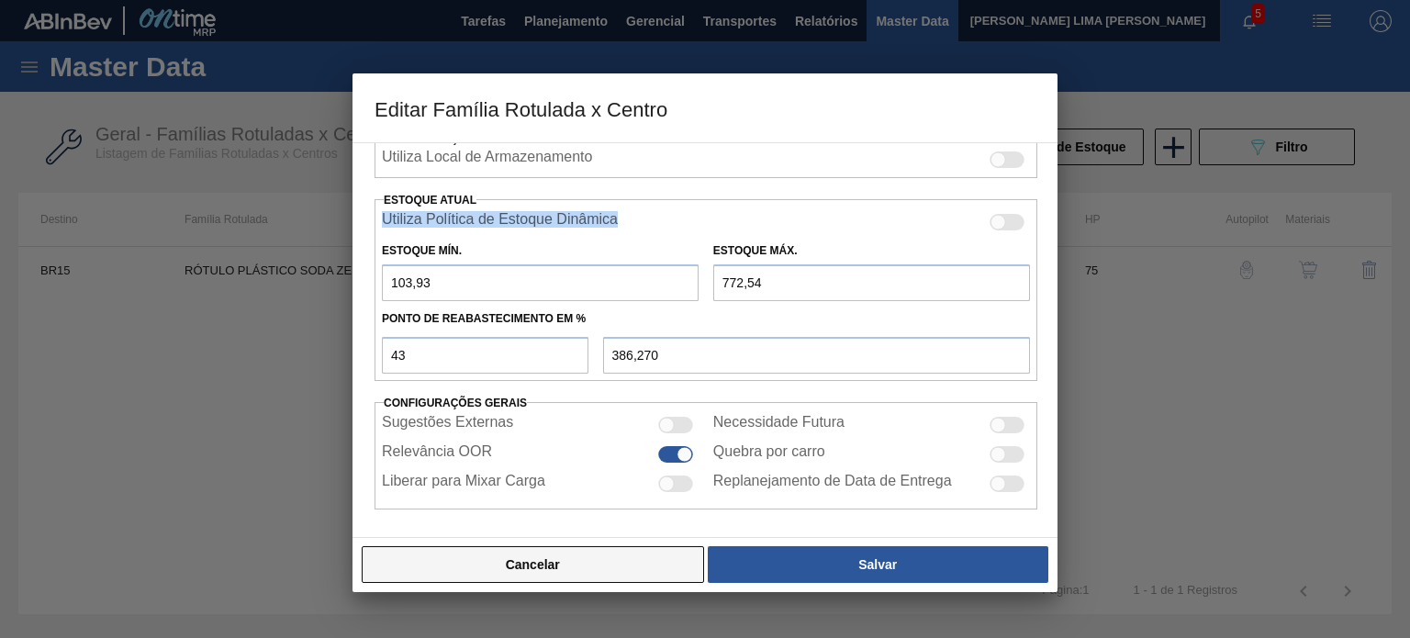
click at [613, 555] on button "Cancelar" at bounding box center [533, 564] width 342 height 37
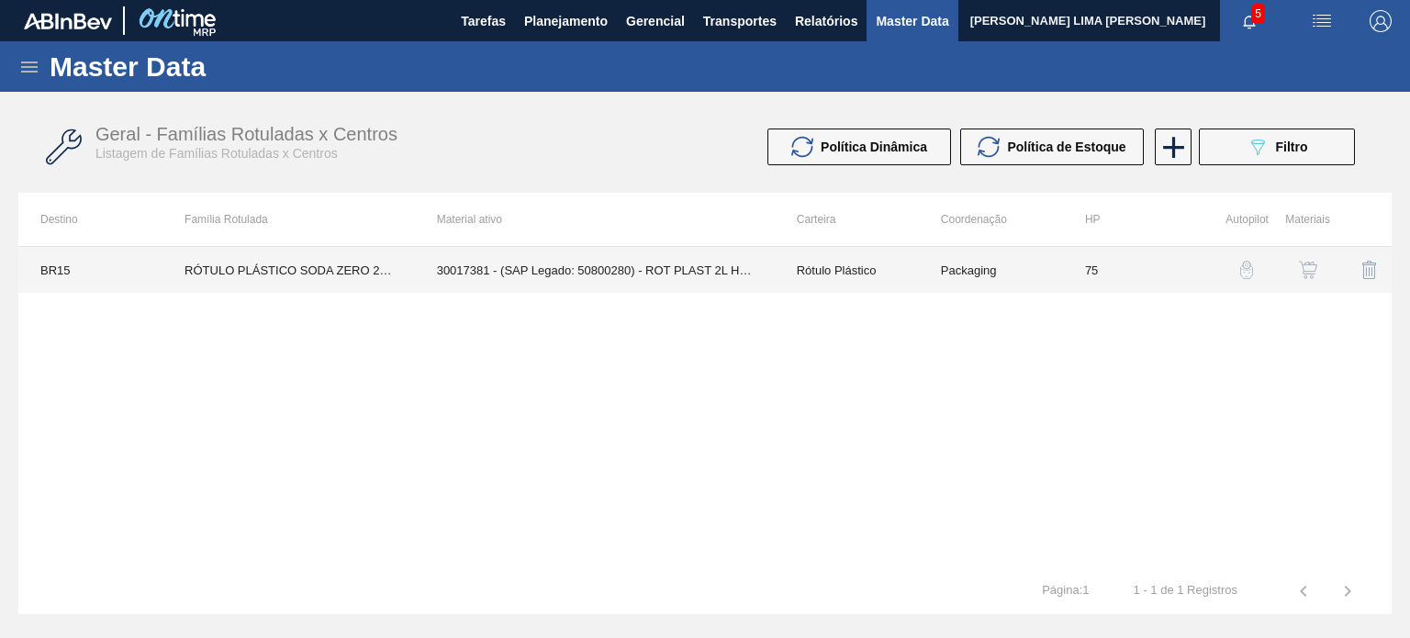
click at [1104, 270] on td "75" at bounding box center [1135, 270] width 144 height 46
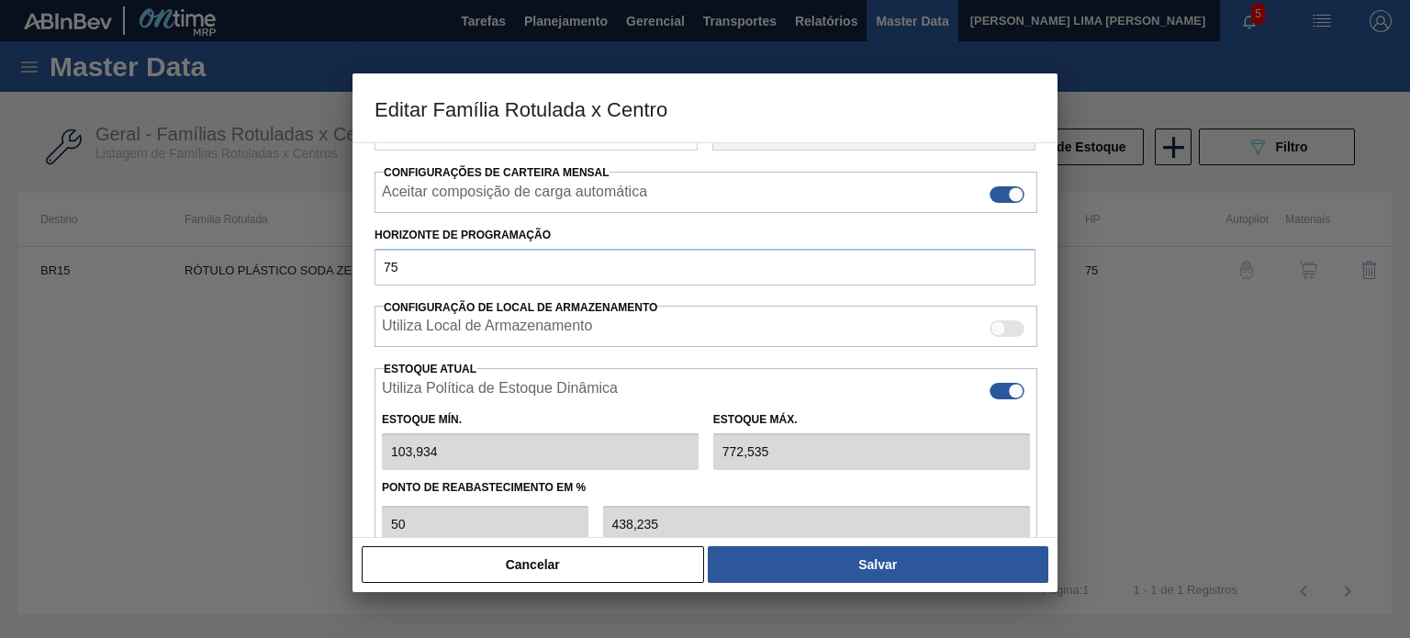
type input "103,93"
type input "772,54"
type input "43"
type input "386,270"
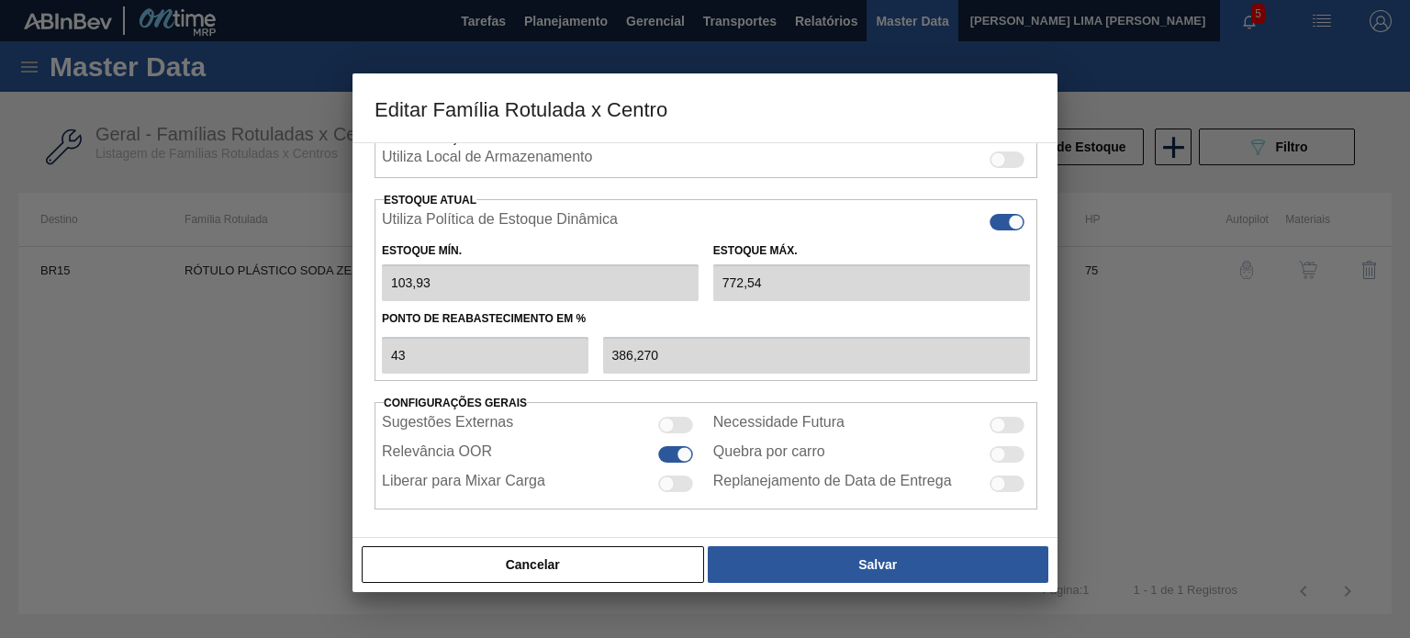
click at [1010, 218] on div at bounding box center [1016, 223] width 16 height 16
checkbox input "false"
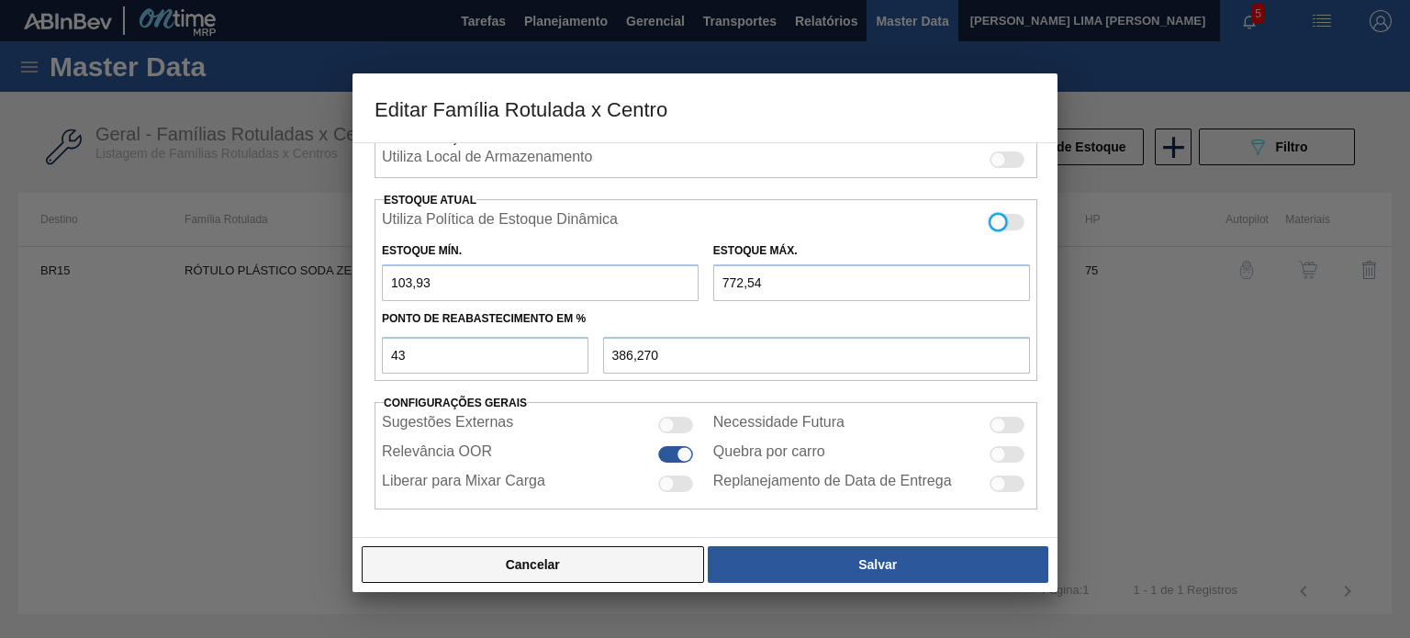
click at [626, 564] on button "Cancelar" at bounding box center [533, 564] width 342 height 37
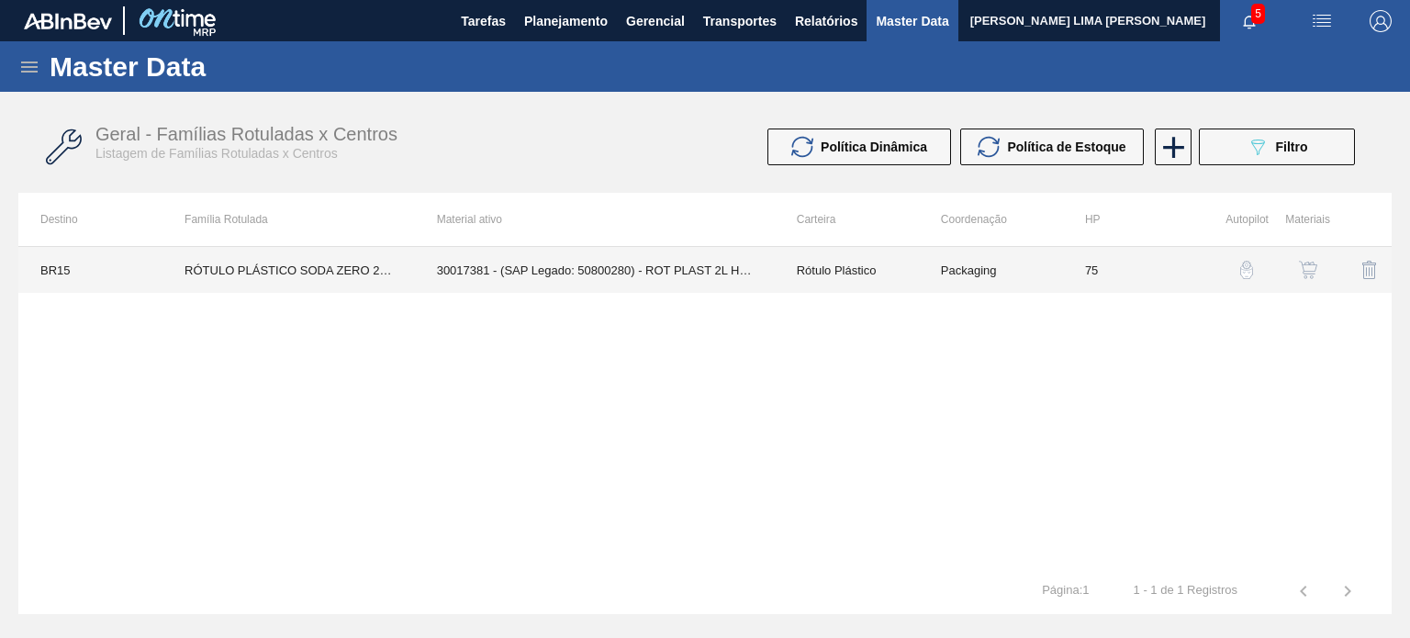
click at [1087, 278] on td "75" at bounding box center [1135, 270] width 144 height 46
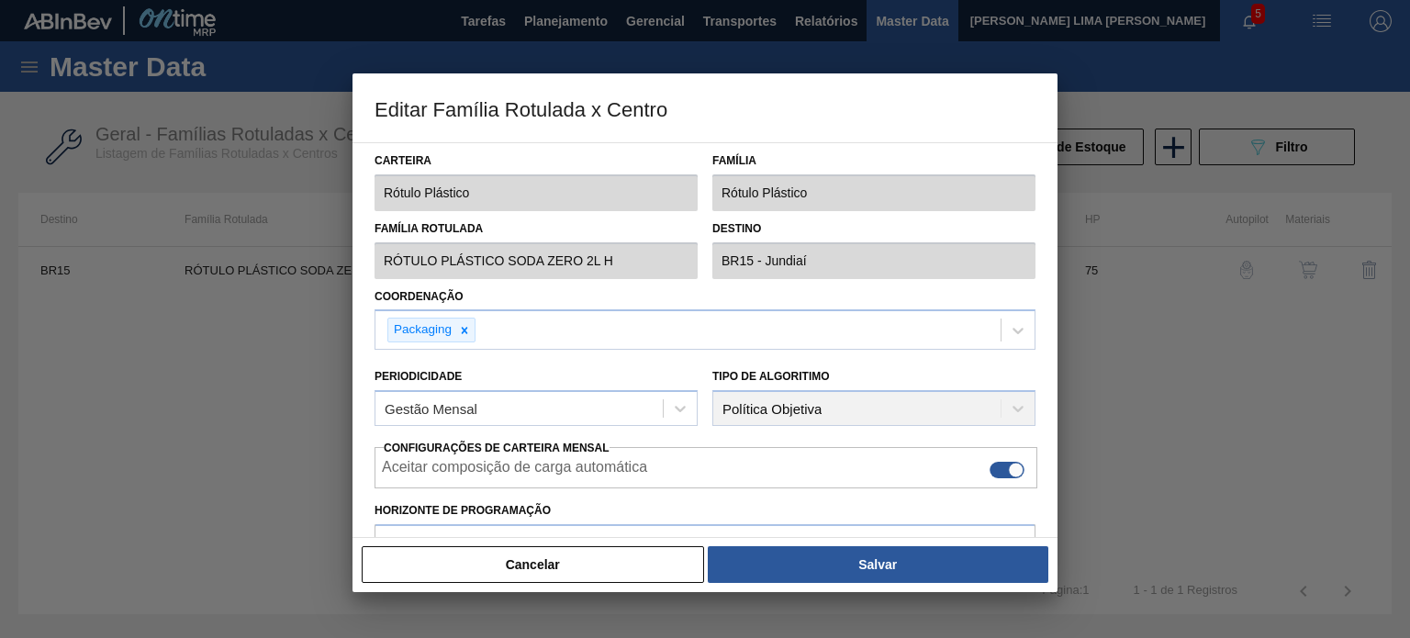
type input "103,93"
type input "772,54"
type input "43"
type input "386,270"
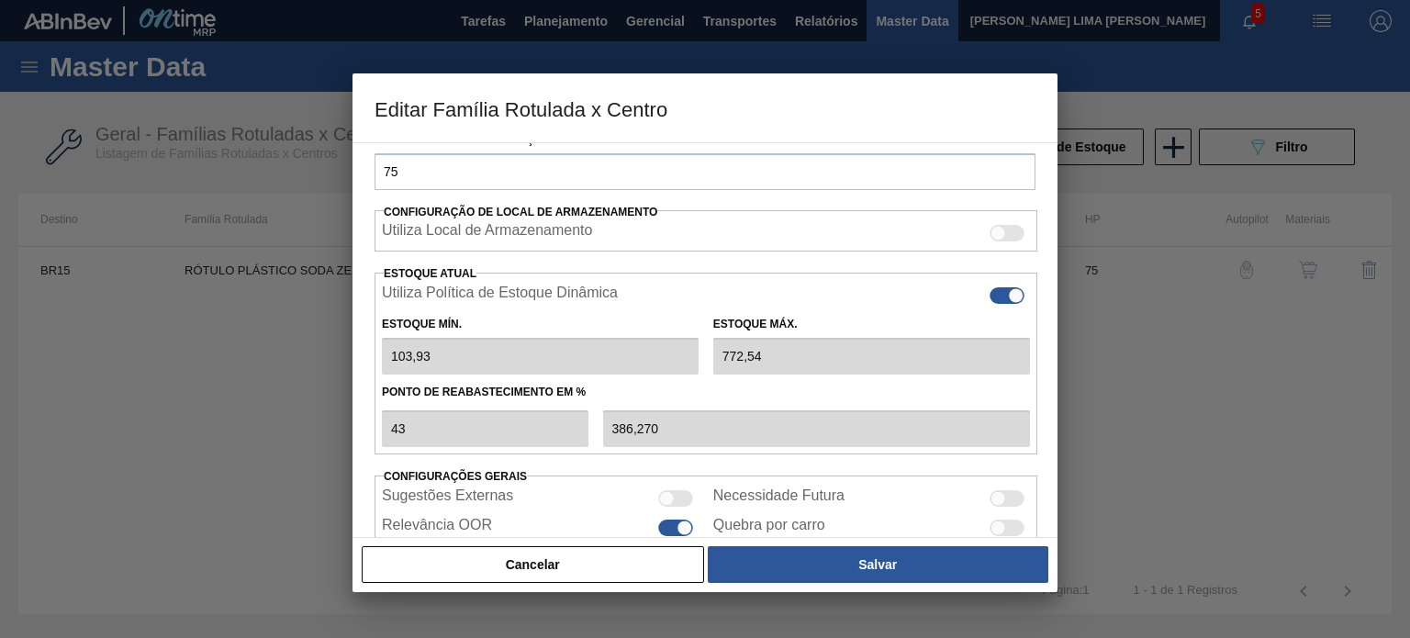
scroll to position [352, 0]
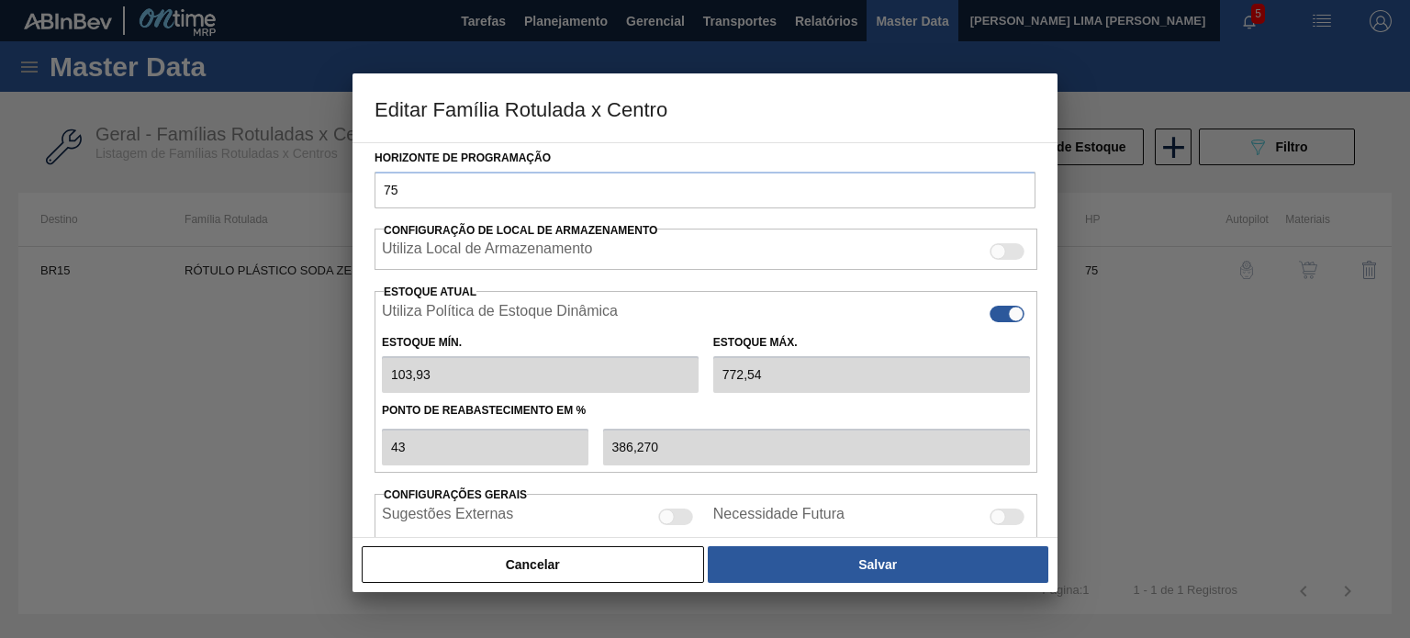
click at [991, 306] on div at bounding box center [1006, 314] width 35 height 17
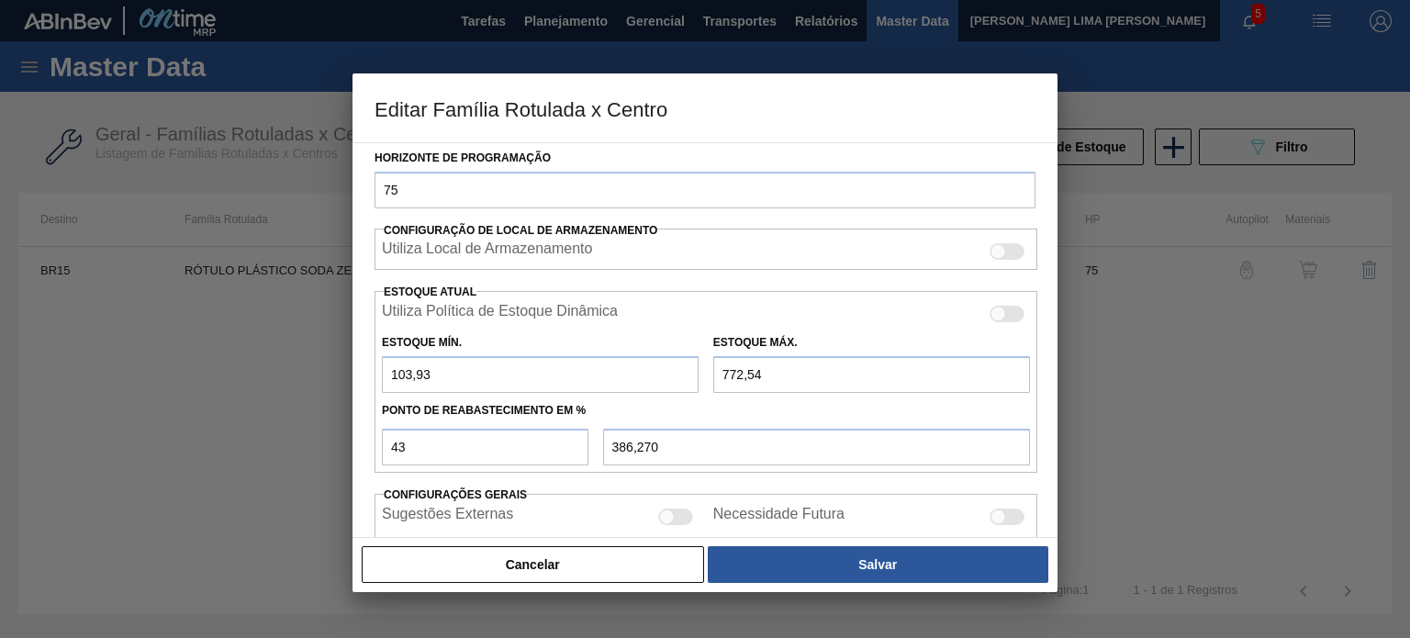
click at [994, 311] on div at bounding box center [998, 315] width 16 height 16
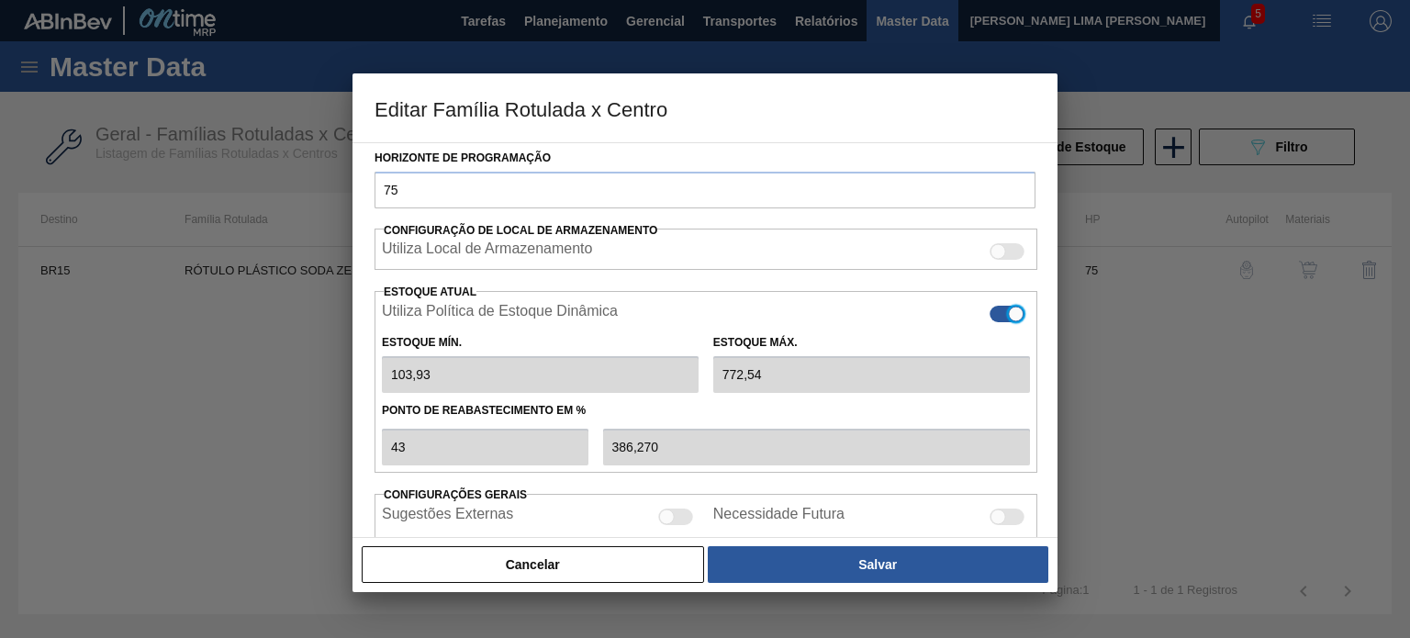
click at [991, 309] on div at bounding box center [1006, 314] width 35 height 17
checkbox input "false"
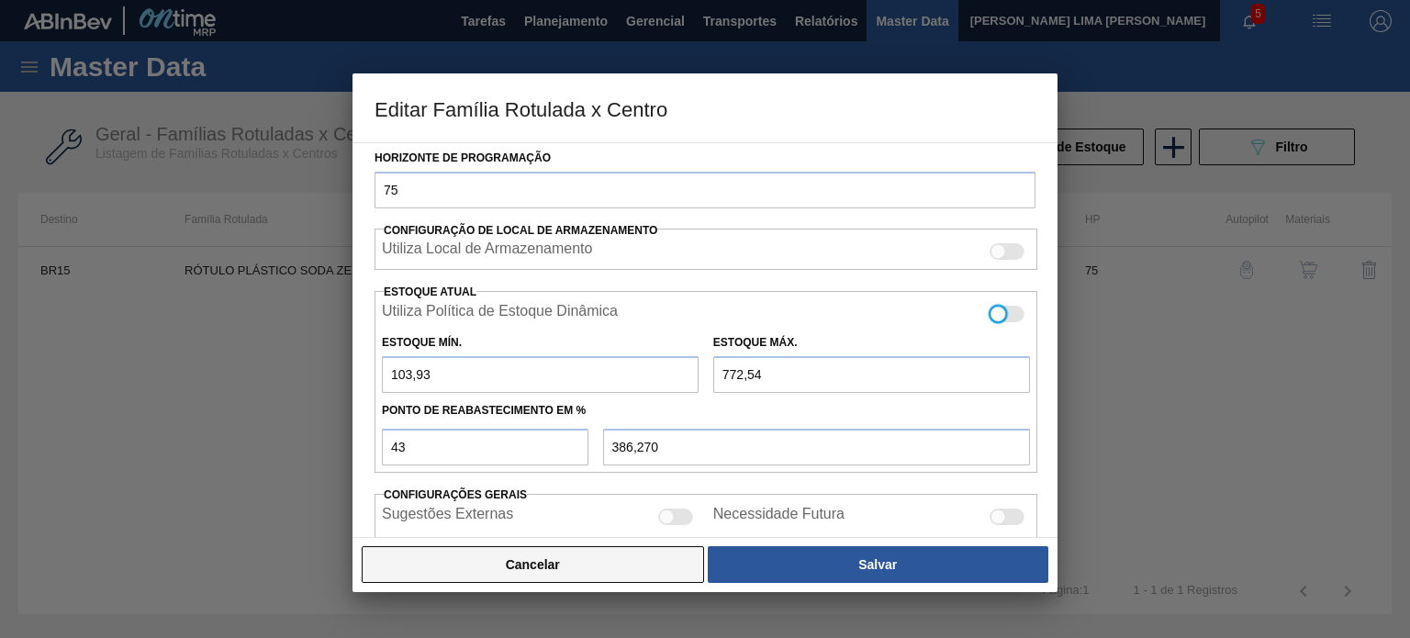
click at [642, 554] on button "Cancelar" at bounding box center [533, 564] width 342 height 37
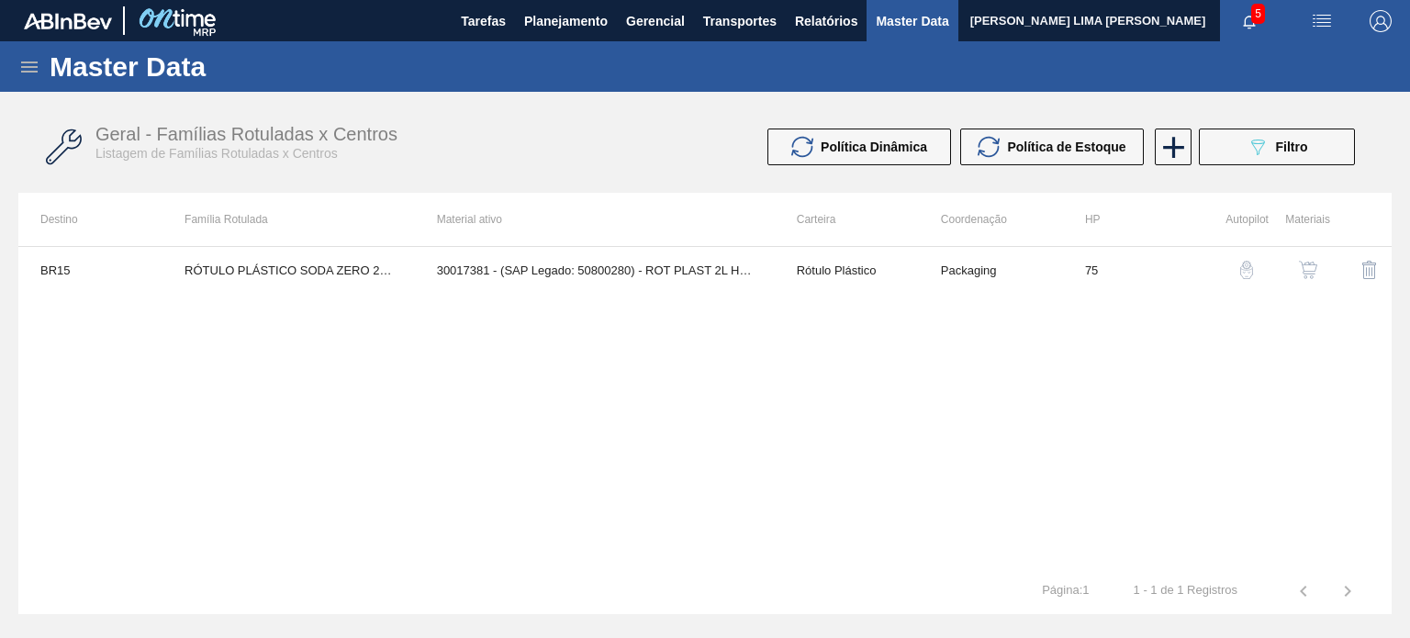
click at [825, 344] on div "BR15 RÓTULO PLÁSTICO SODA ZERO 2L H 30017381 - (SAP Legado: 50800280) - ROT PLA…" at bounding box center [704, 407] width 1373 height 322
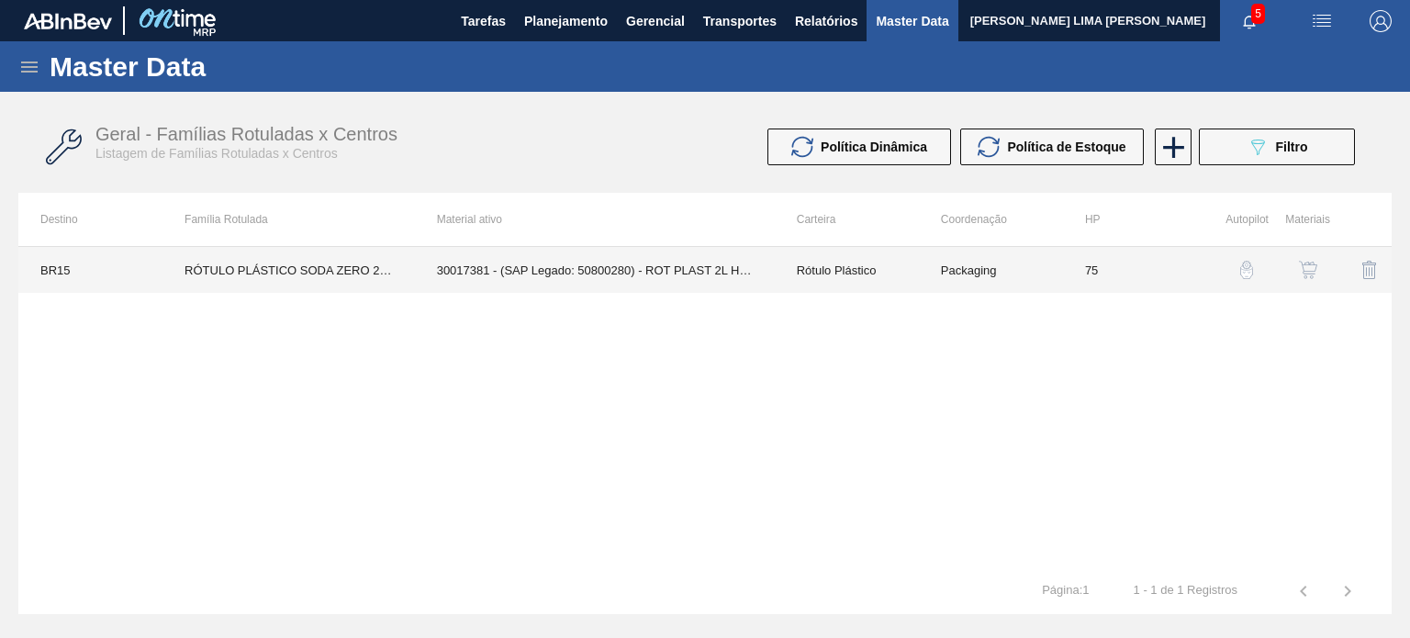
click at [764, 274] on td "30017381 - (SAP Legado: 50800280) - ROT PLAST 2L H SODA ZERO 429" at bounding box center [595, 270] width 360 height 46
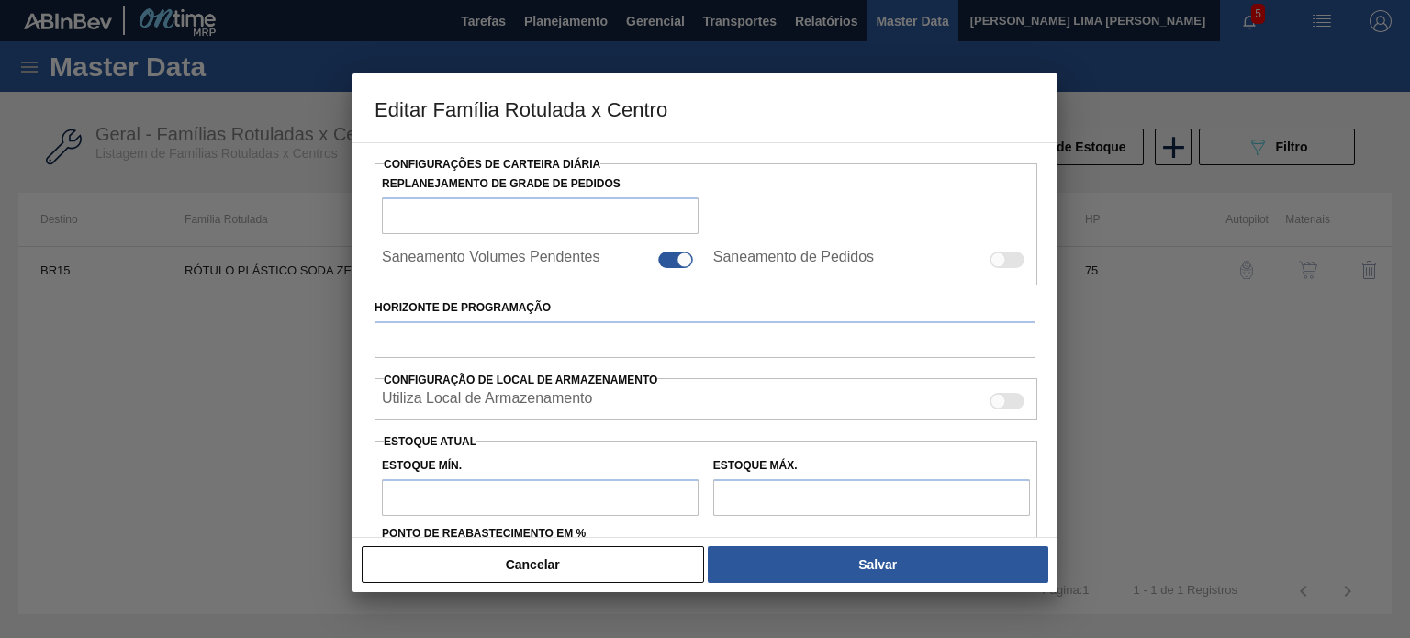
scroll to position [459, 0]
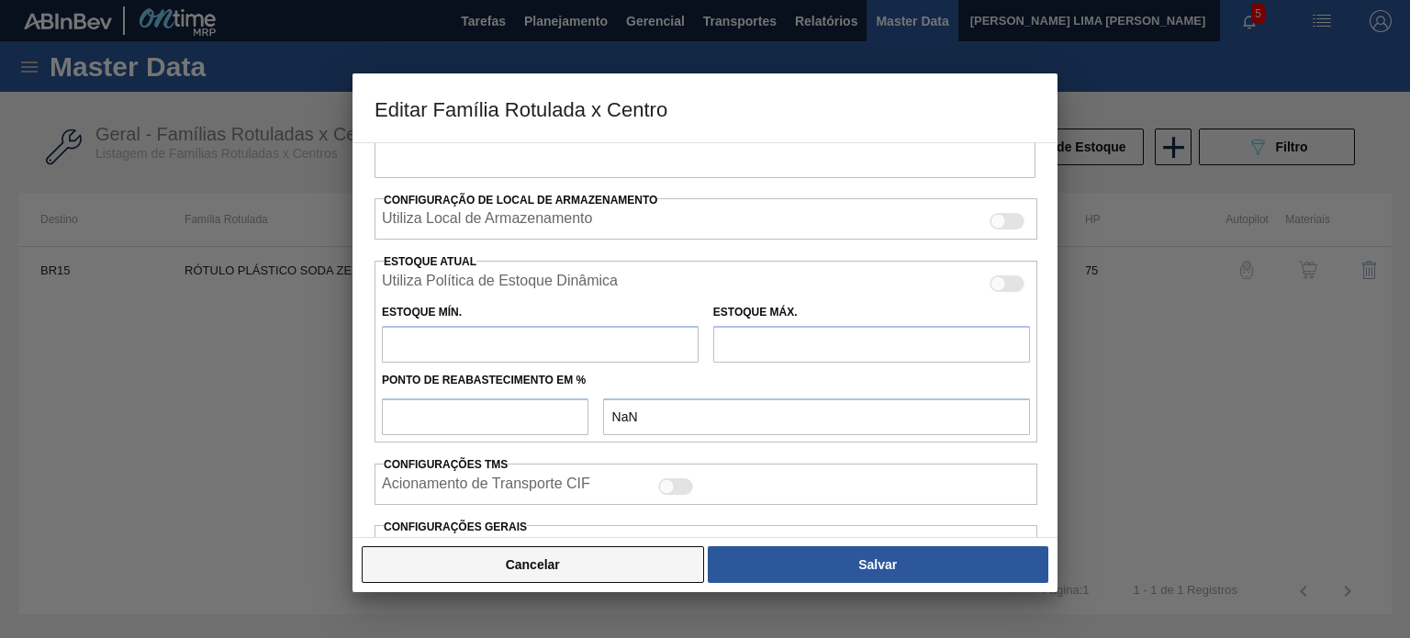
type input "Rótulo Plástico"
type input "RÓTULO PLÁSTICO SODA ZERO 2L H"
type input "BR15 - Jundiaí"
type input "75"
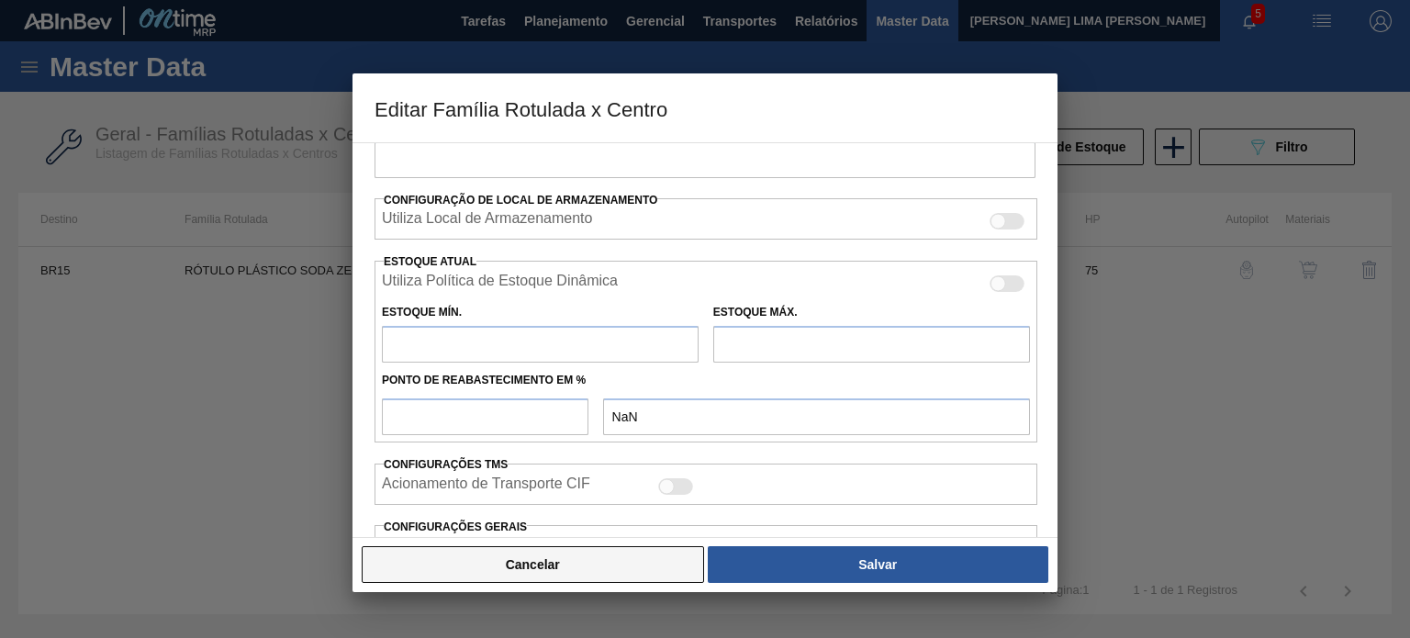
type input "103,934"
type input "772,535"
type input "50"
type input "438,235"
checkbox input "true"
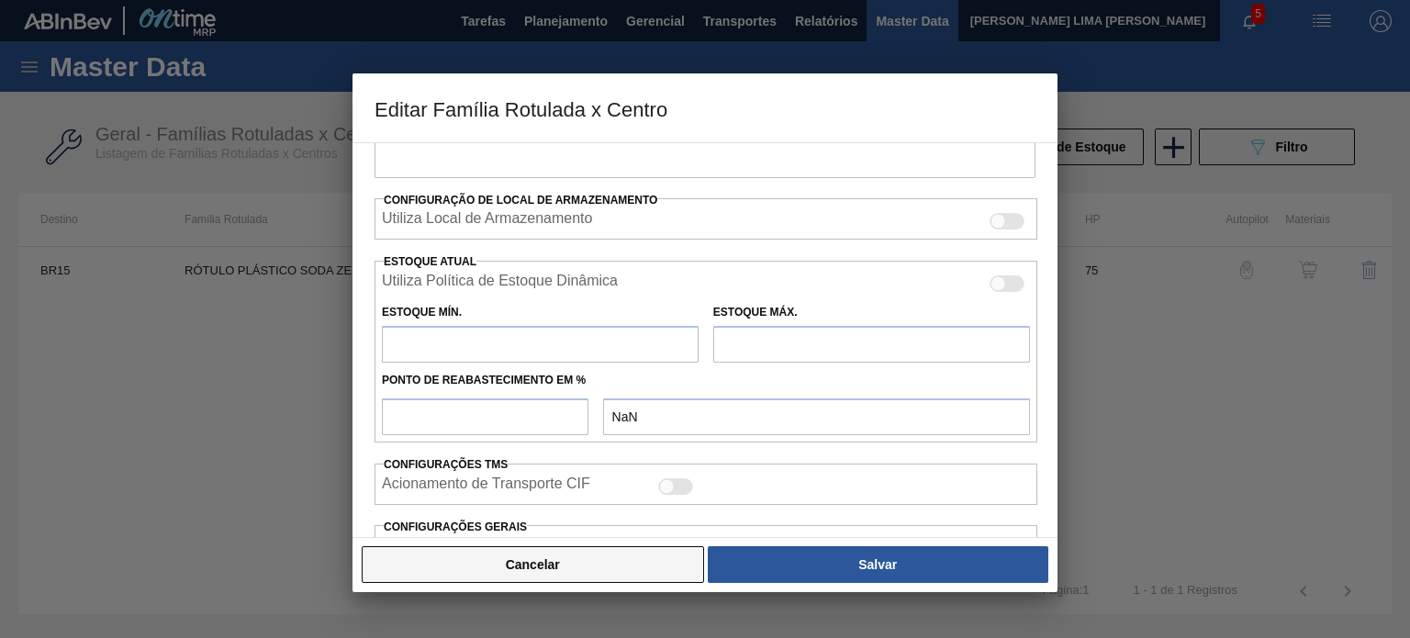
checkbox input "true"
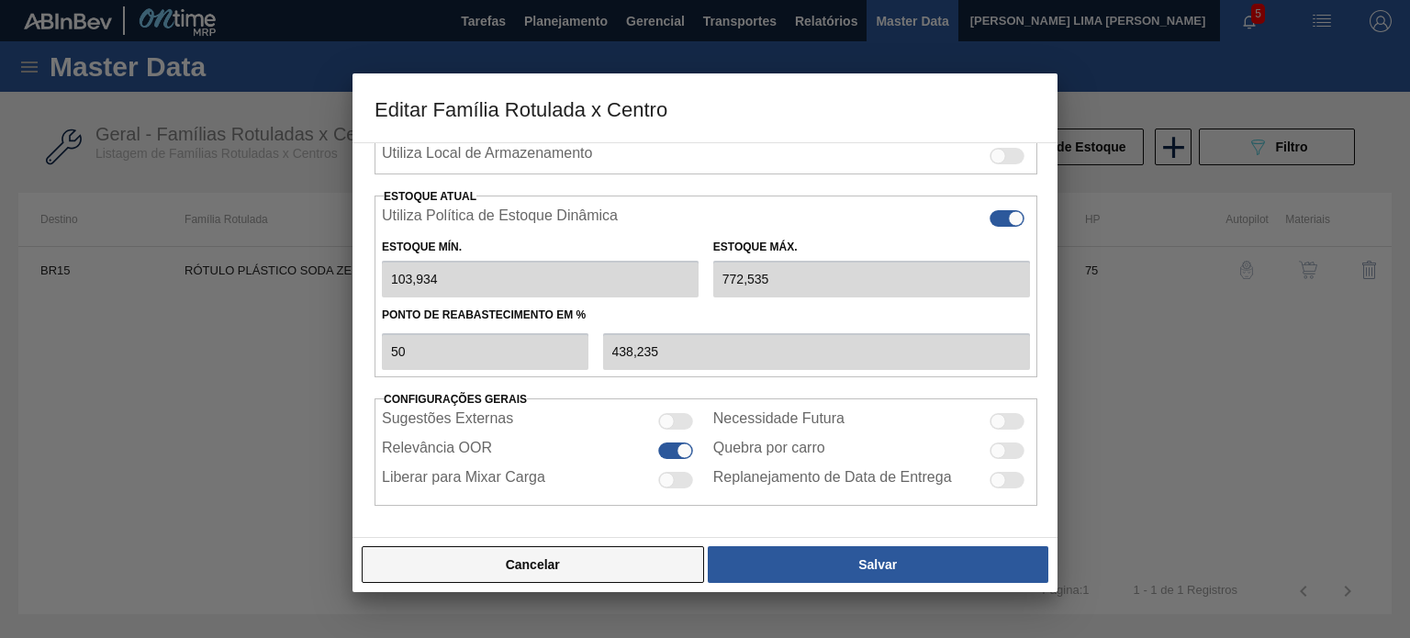
type input "103,93"
type input "772,54"
type input "43"
type input "386,270"
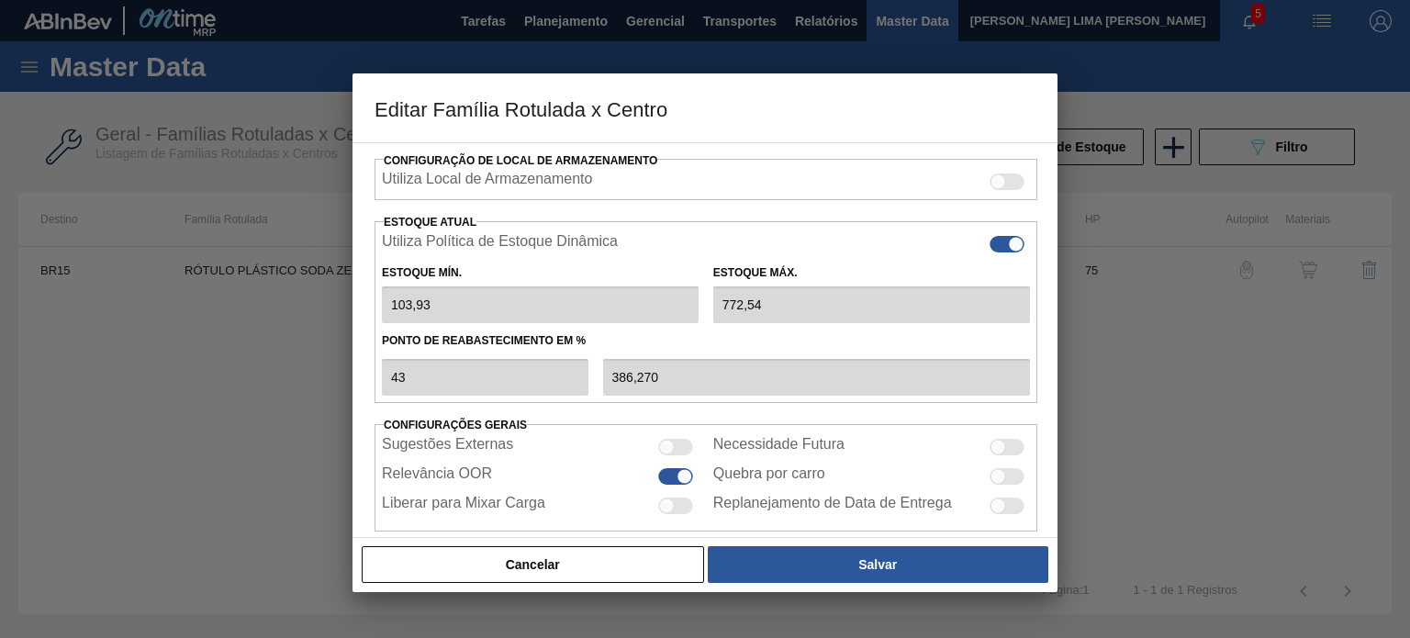
scroll to position [444, 0]
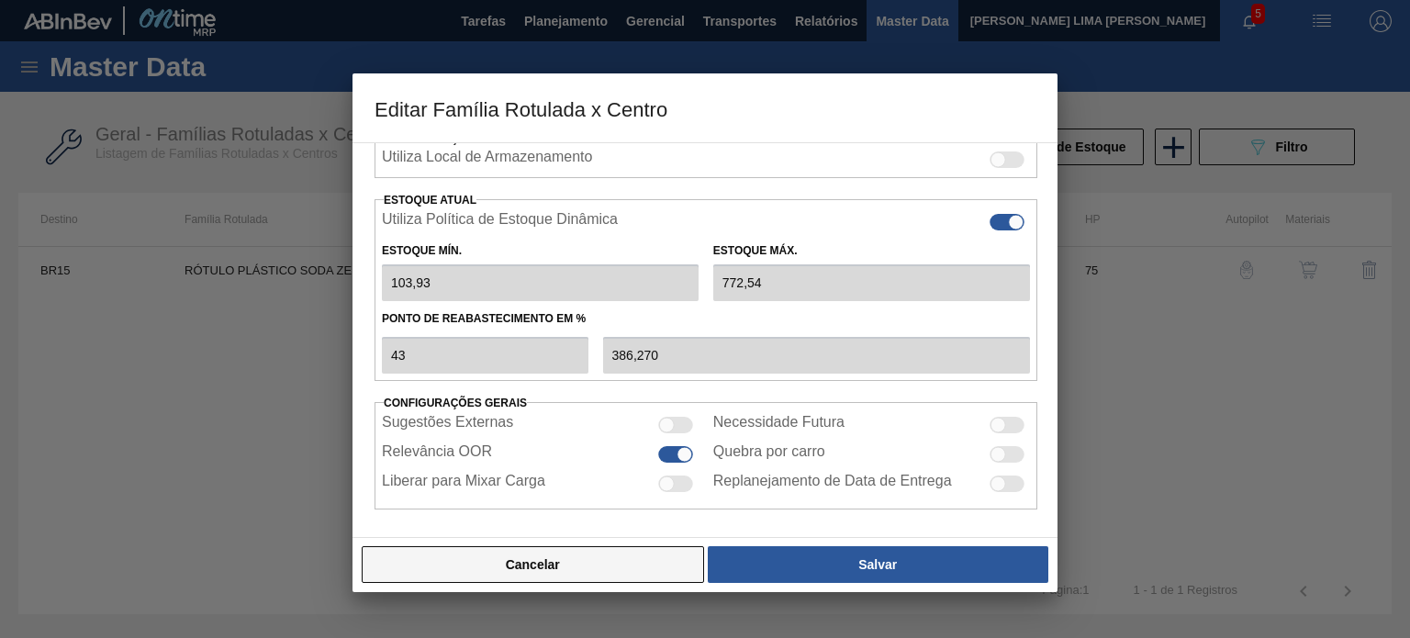
click at [625, 569] on button "Cancelar" at bounding box center [533, 564] width 342 height 37
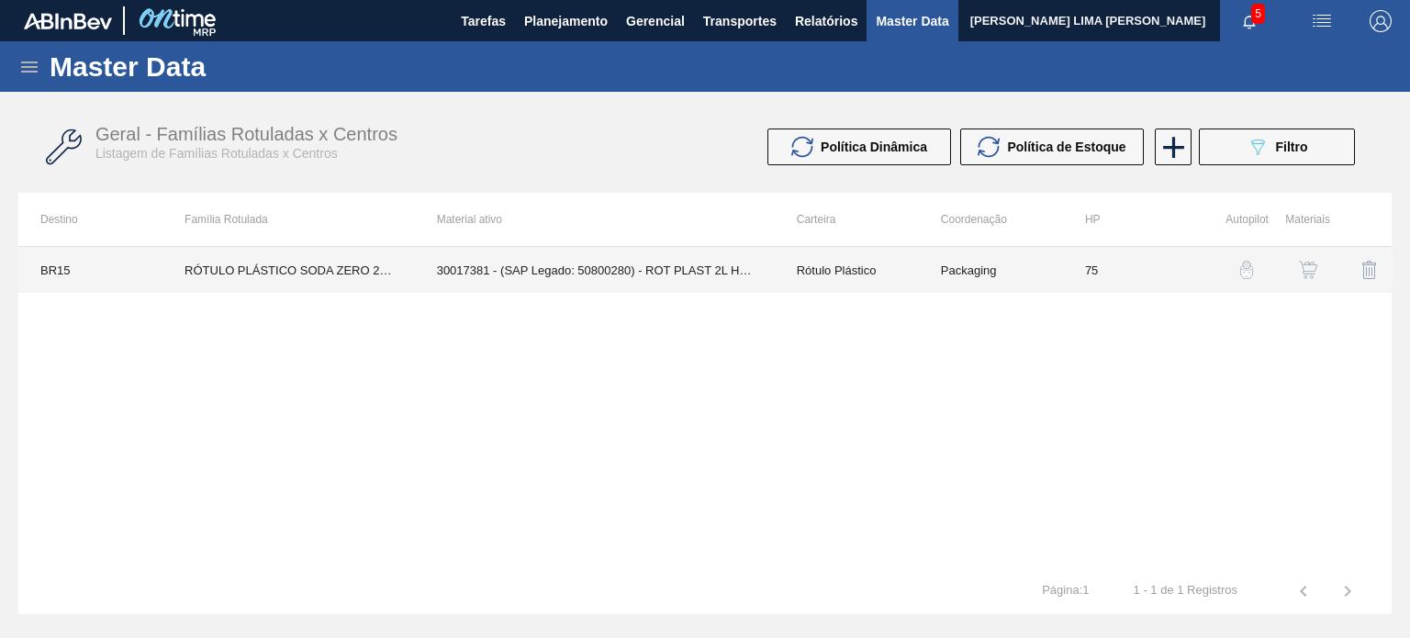
click at [727, 270] on td "30017381 - (SAP Legado: 50800280) - ROT PLAST 2L H SODA ZERO 429" at bounding box center [595, 270] width 360 height 46
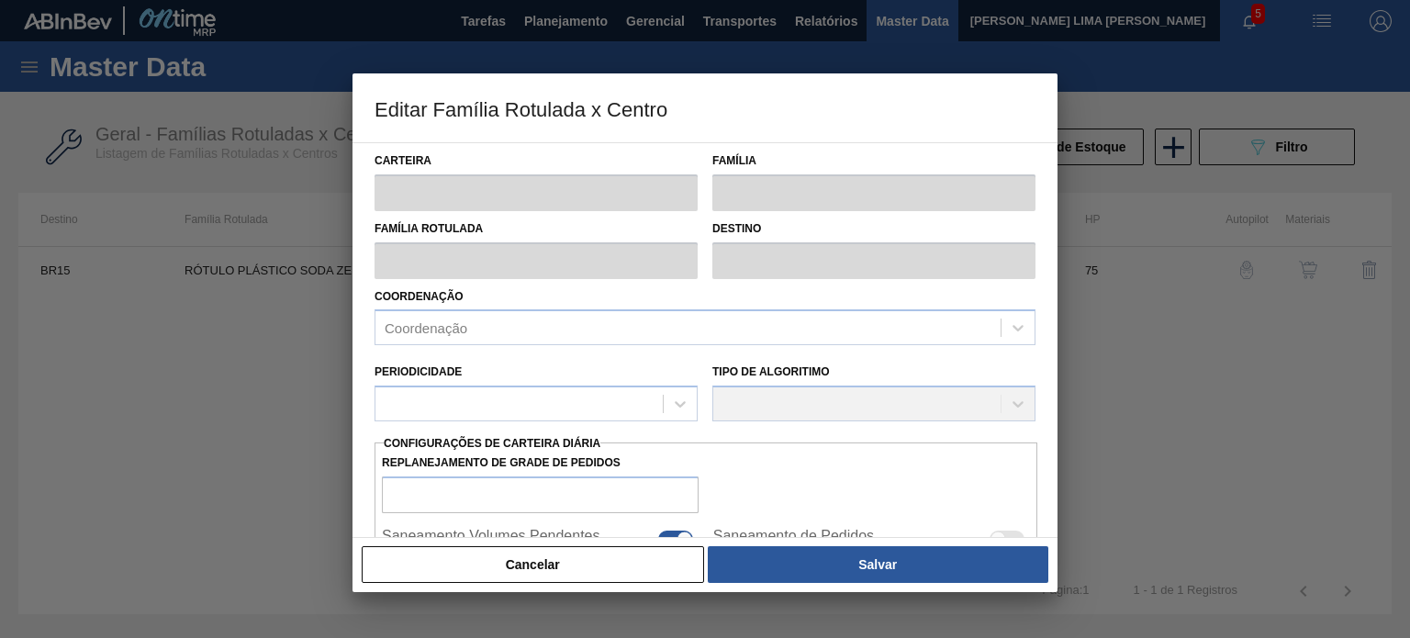
type input "Rótulo Plástico"
type input "RÓTULO PLÁSTICO SODA ZERO 2L H"
type input "BR15 - Jundiaí"
type input "75"
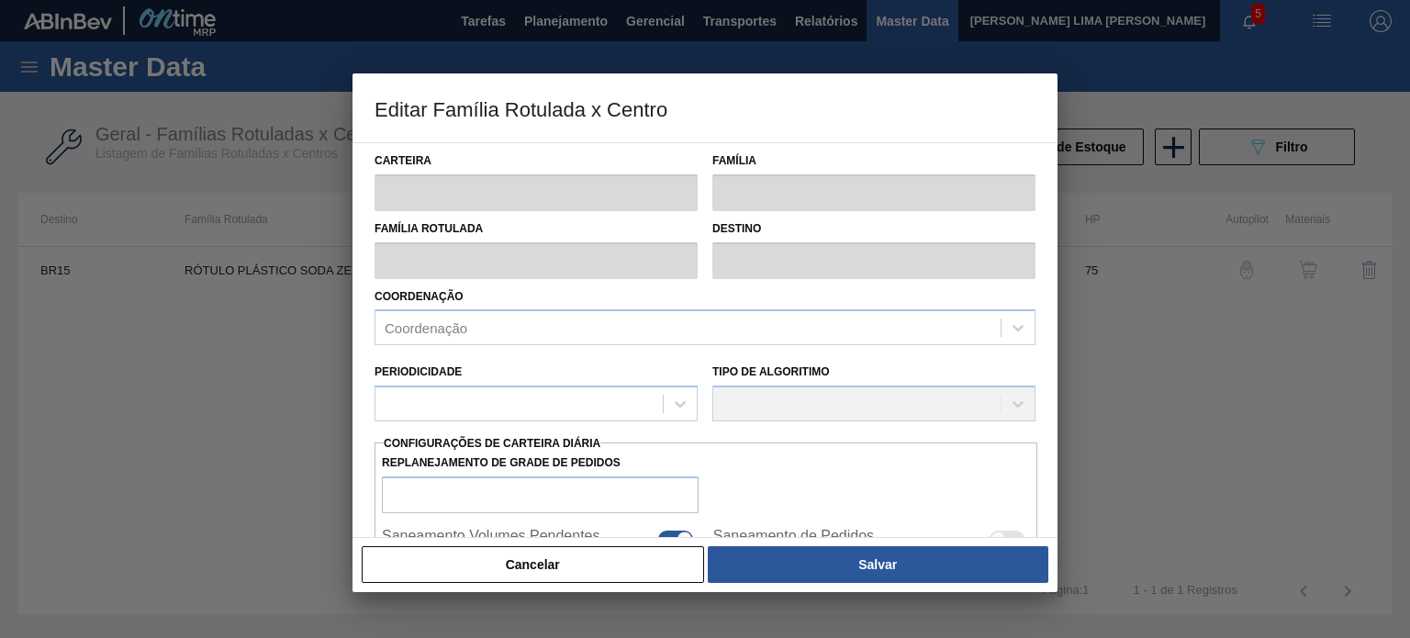
type input "103,934"
type input "772,535"
type input "50"
type input "438,235"
checkbox input "true"
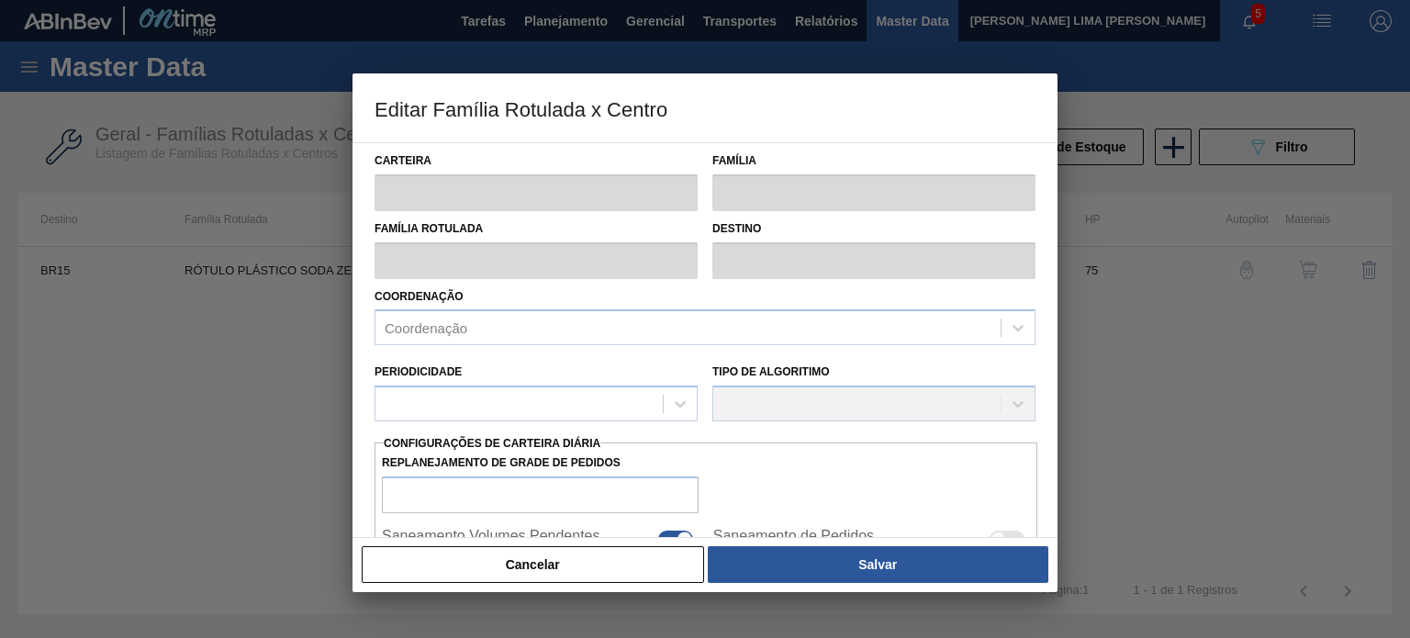
checkbox input "true"
type input "103,93"
type input "772,54"
type input "43"
type input "386,270"
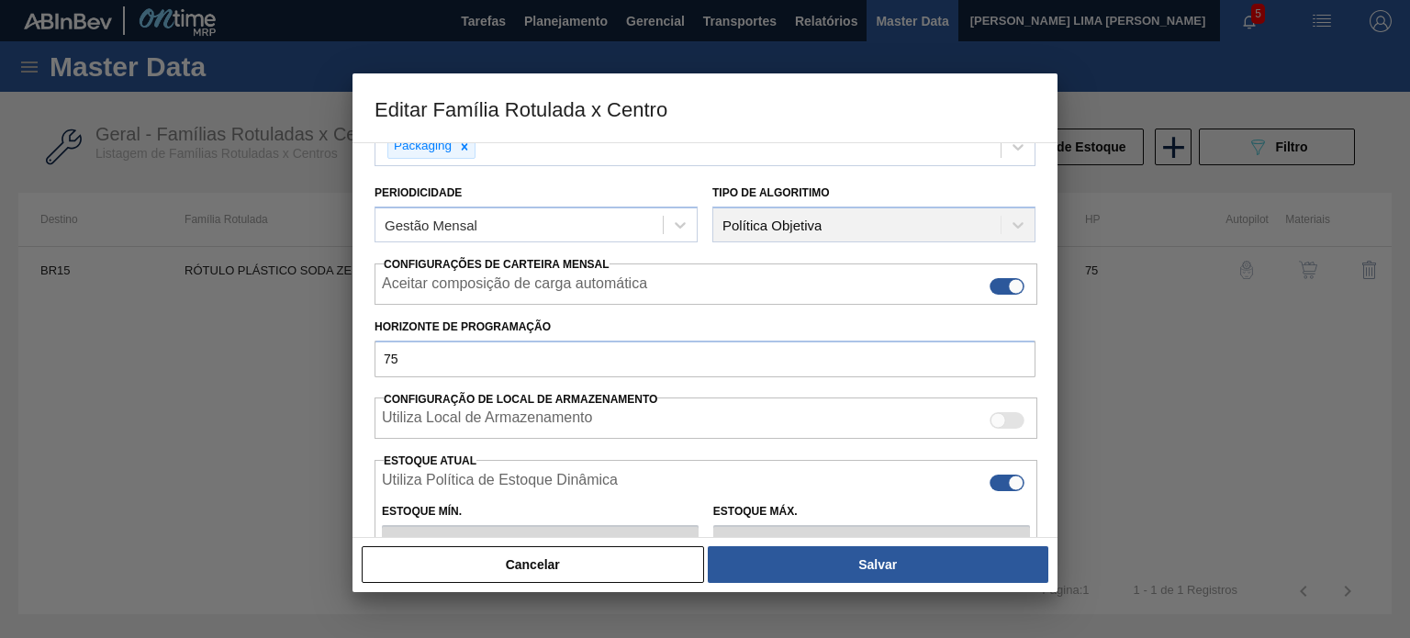
scroll to position [275, 0]
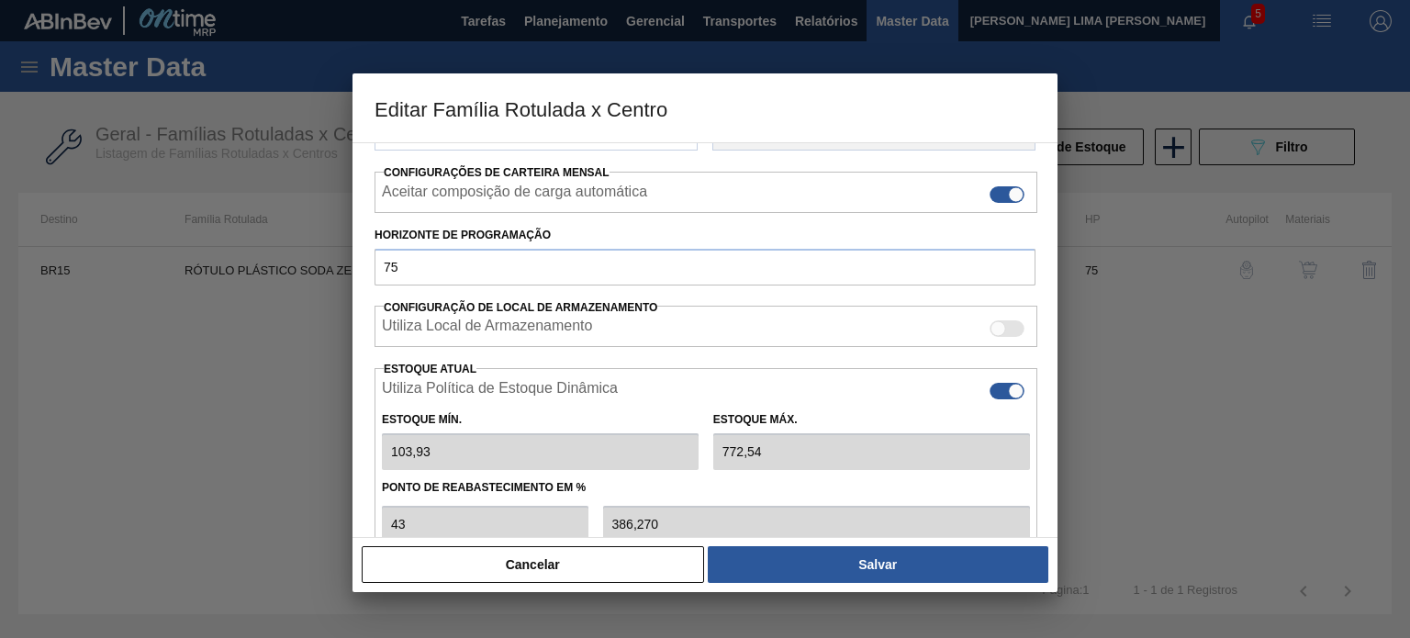
click at [650, 568] on button "Cancelar" at bounding box center [533, 564] width 342 height 37
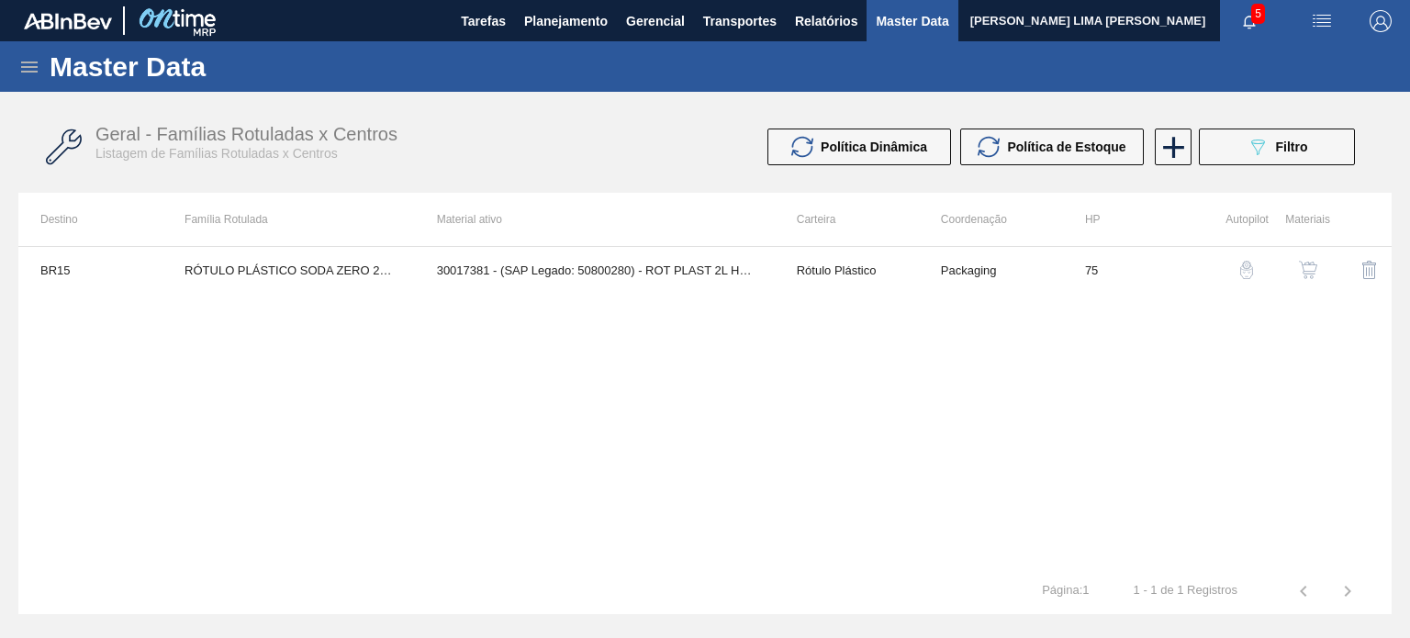
click at [782, 410] on div "BR15 RÓTULO PLÁSTICO SODA ZERO 2L H 30017381 - (SAP Legado: 50800280) - ROT PLA…" at bounding box center [704, 407] width 1373 height 322
click at [599, 27] on span "Planejamento" at bounding box center [566, 21] width 84 height 22
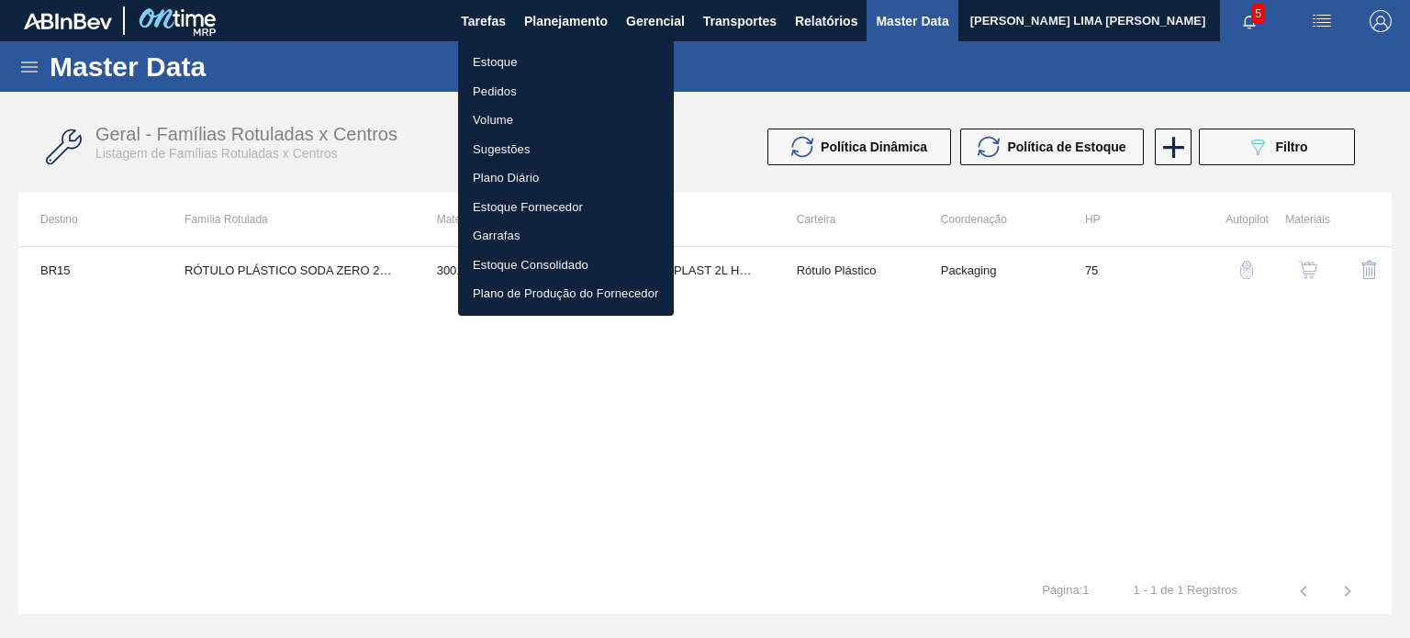
click at [562, 58] on li "Estoque" at bounding box center [566, 62] width 216 height 29
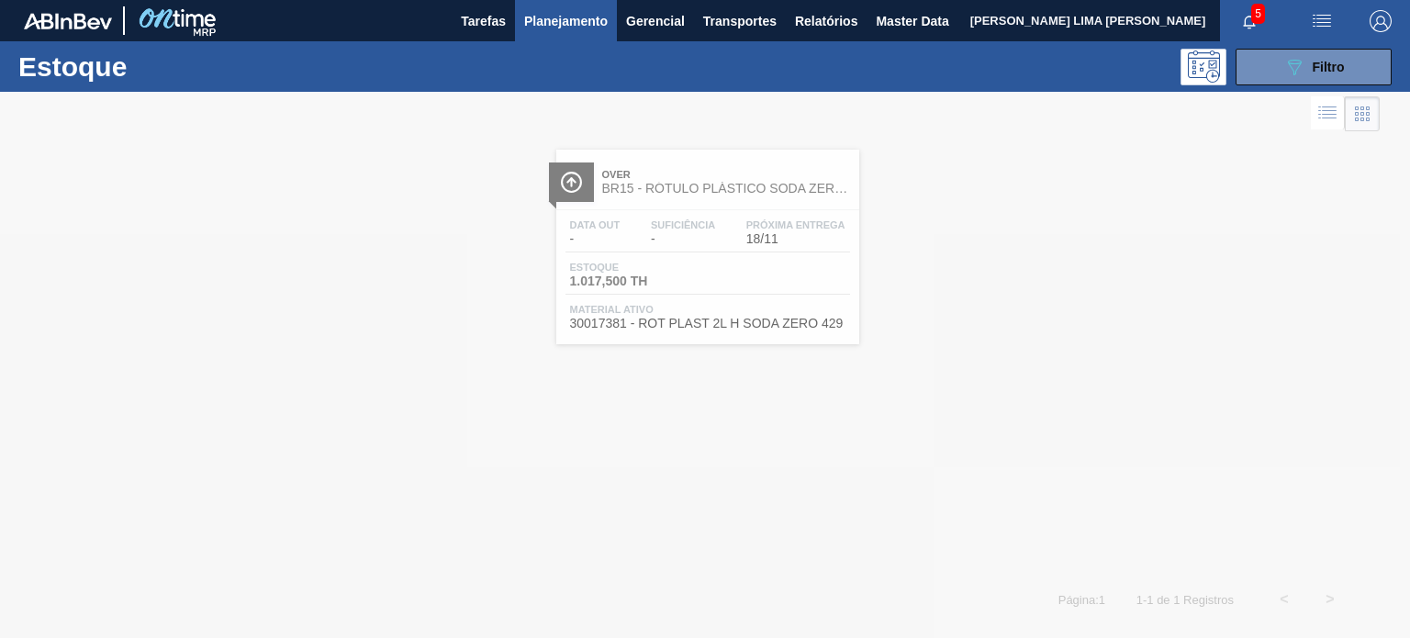
click at [1270, 92] on div at bounding box center [705, 365] width 1410 height 546
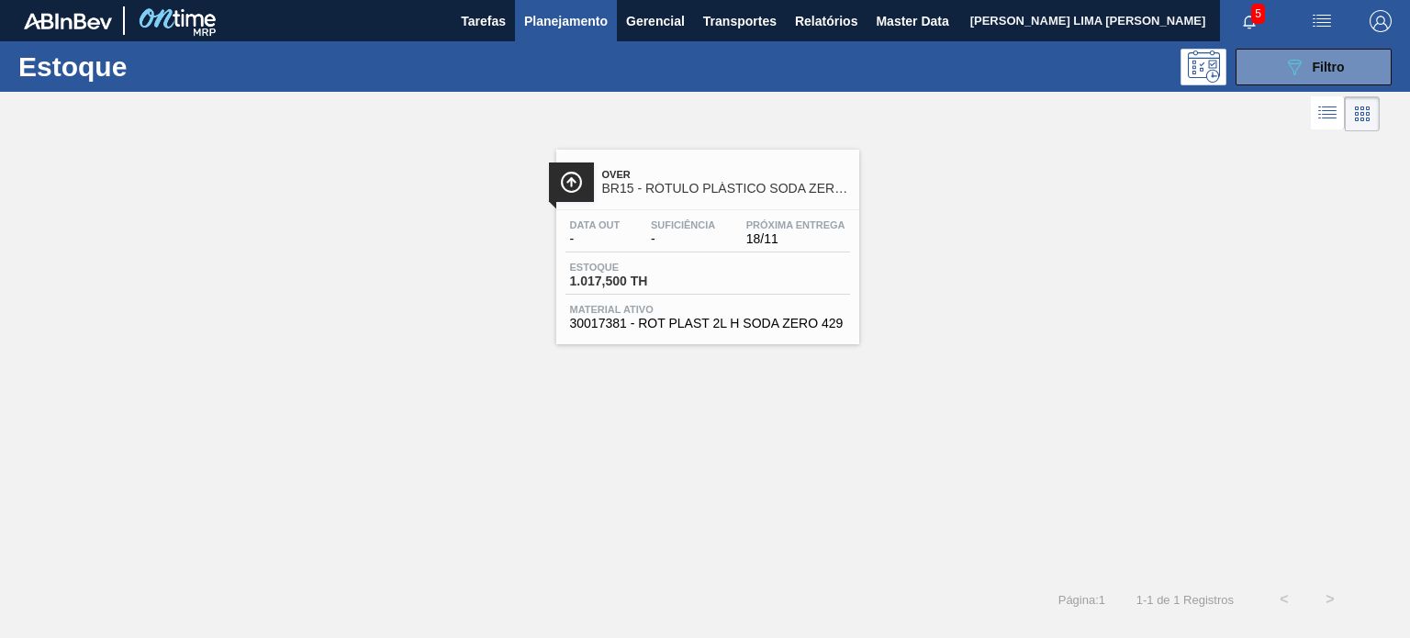
drag, startPoint x: 1280, startPoint y: 80, endPoint x: 1273, endPoint y: 128, distance: 49.2
click at [1280, 80] on button "089F7B8B-B2A5-4AFE-B5C0-19BA573D28AC Filtro" at bounding box center [1313, 67] width 156 height 37
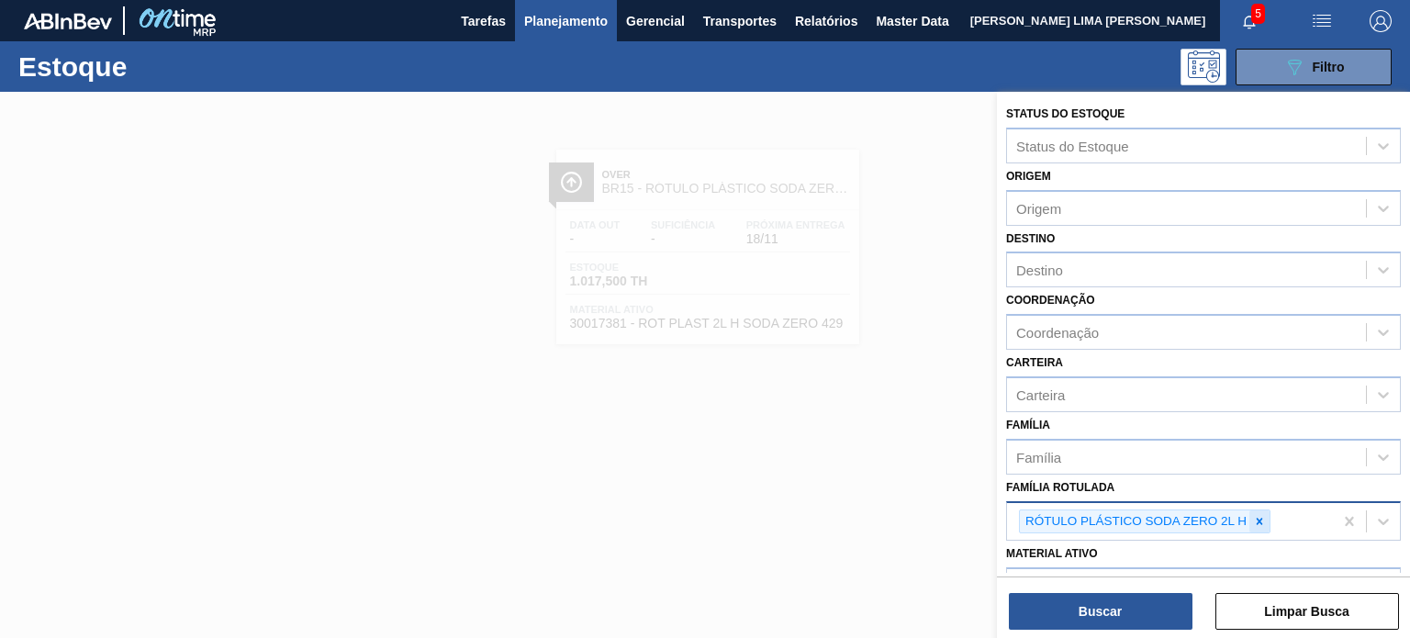
click at [1249, 519] on div at bounding box center [1259, 521] width 20 height 23
type Rotulada "soda 200"
click at [1249, 519] on div at bounding box center [1259, 521] width 20 height 23
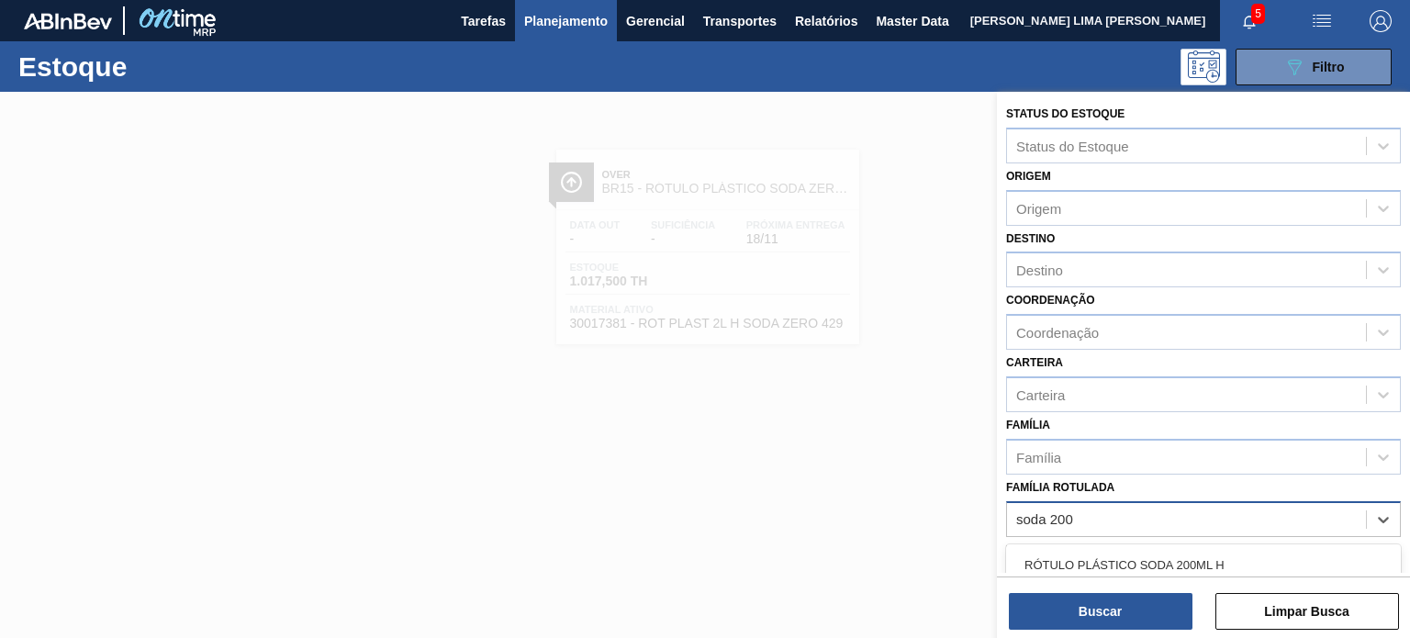
click at [1235, 544] on div "RÓTULO PLÁSTICO SODA 200ML H" at bounding box center [1203, 564] width 395 height 41
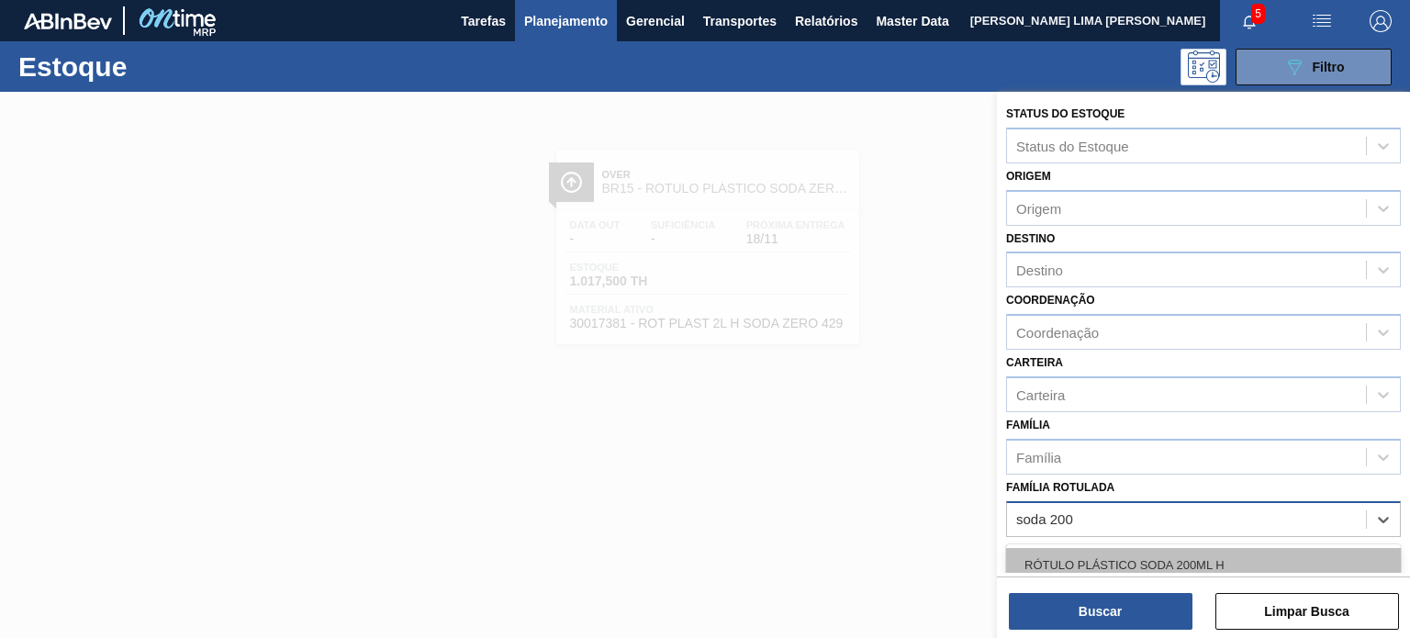
click at [1224, 548] on div "RÓTULO PLÁSTICO SODA 200ML H" at bounding box center [1203, 565] width 395 height 34
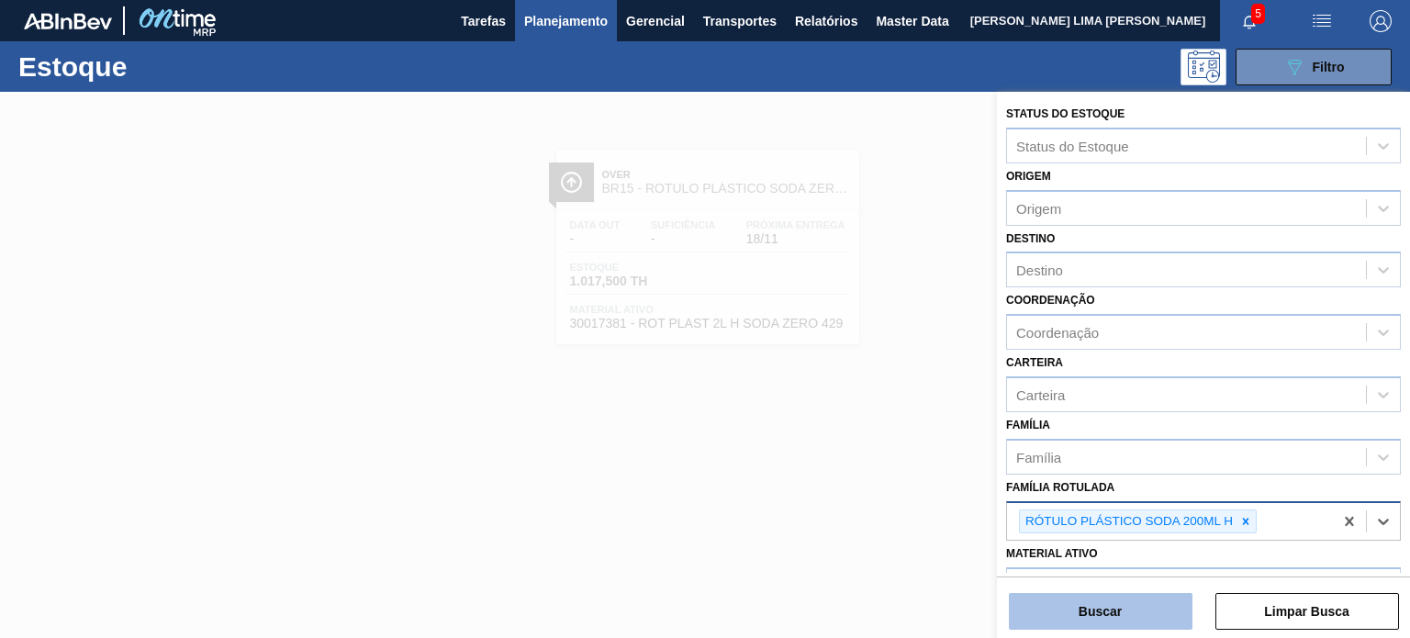
click at [1166, 601] on button "Buscar" at bounding box center [1101, 611] width 184 height 37
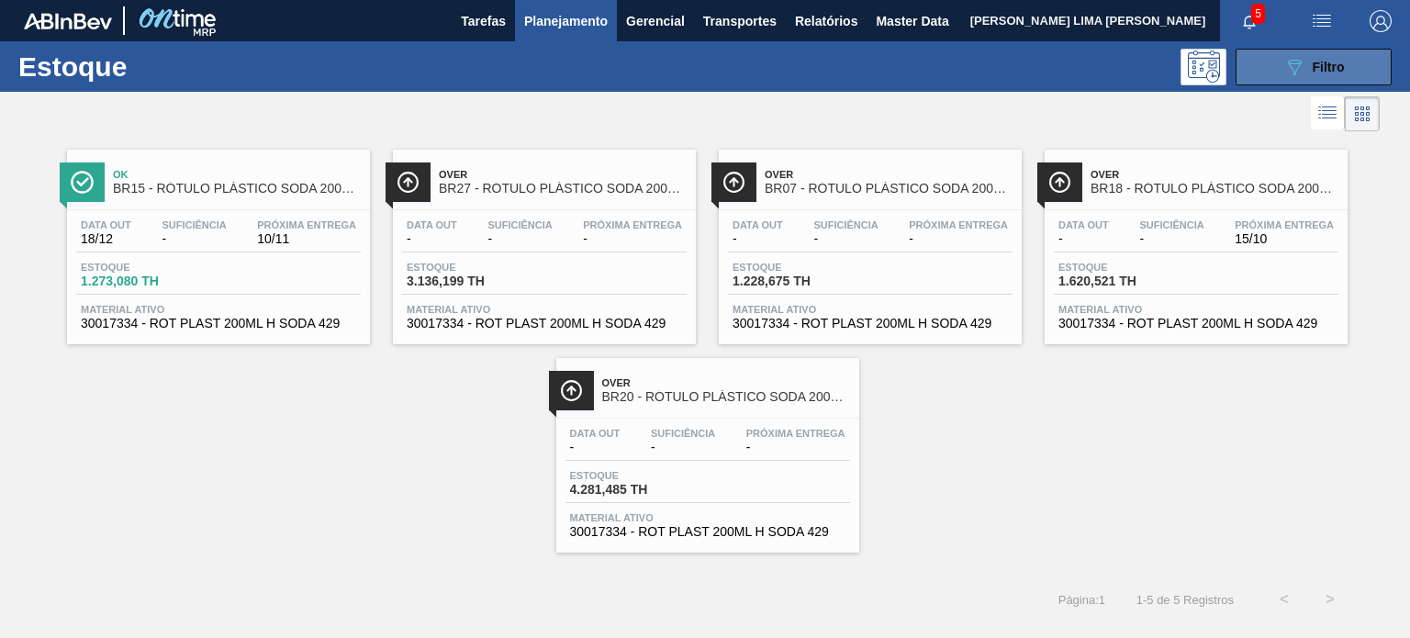
click at [1255, 63] on button "089F7B8B-B2A5-4AFE-B5C0-19BA573D28AC Filtro" at bounding box center [1313, 67] width 156 height 37
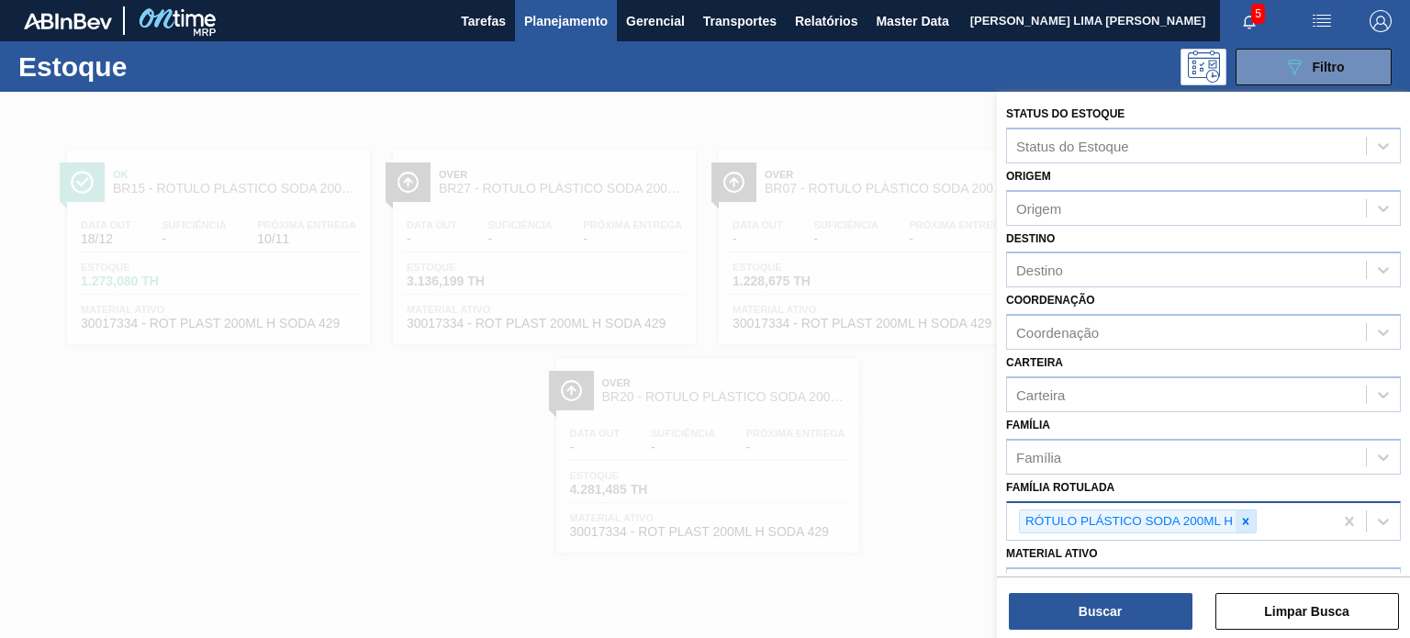
click at [1245, 515] on icon at bounding box center [1245, 521] width 13 height 13
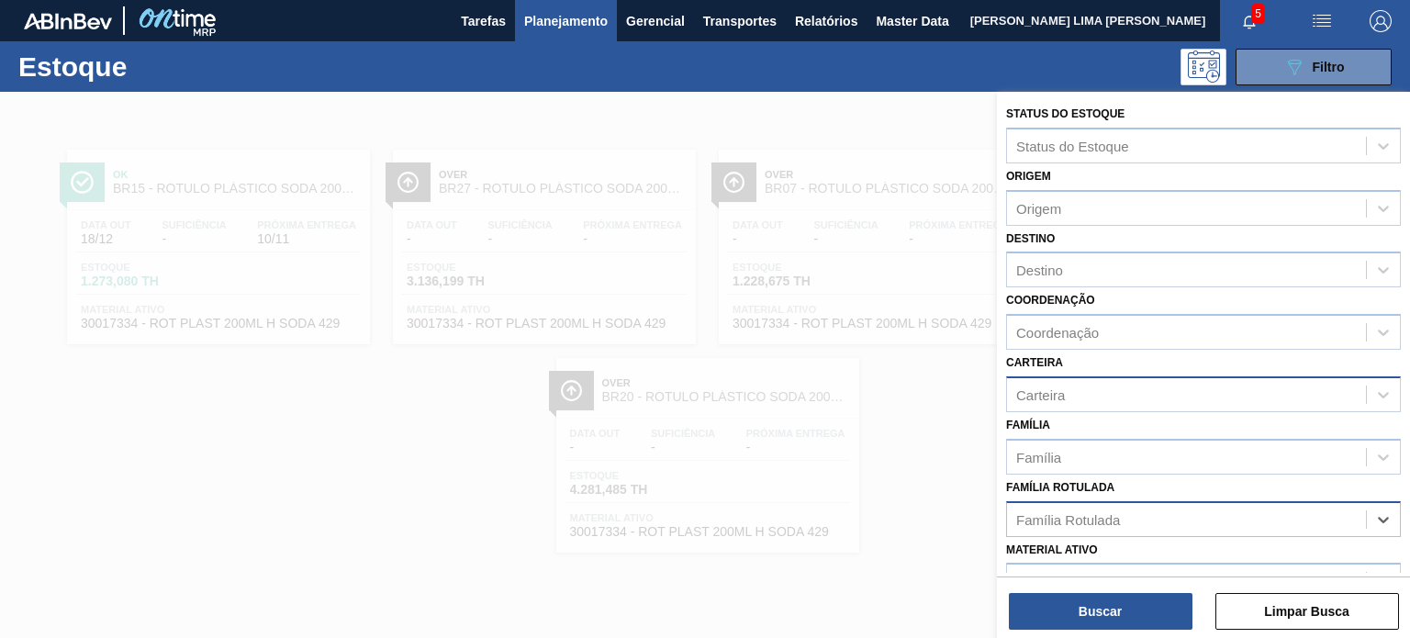
click at [1129, 381] on div "Carteira" at bounding box center [1186, 394] width 359 height 27
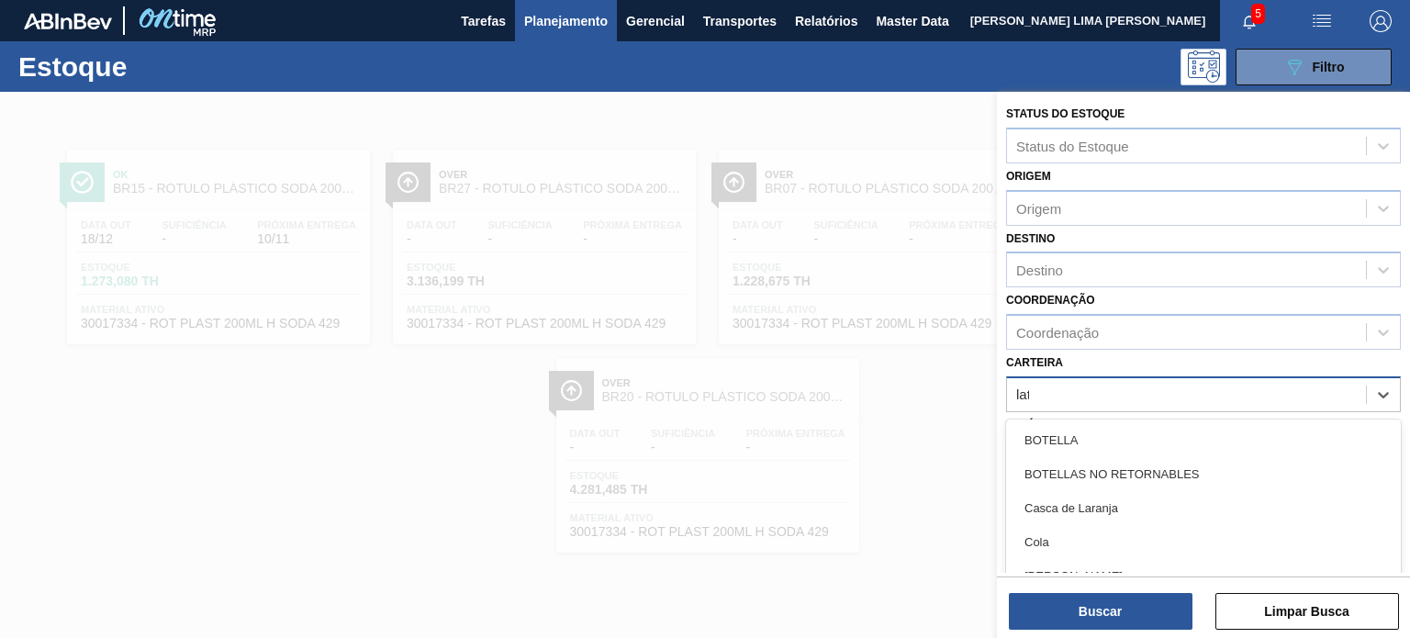
type input "lata"
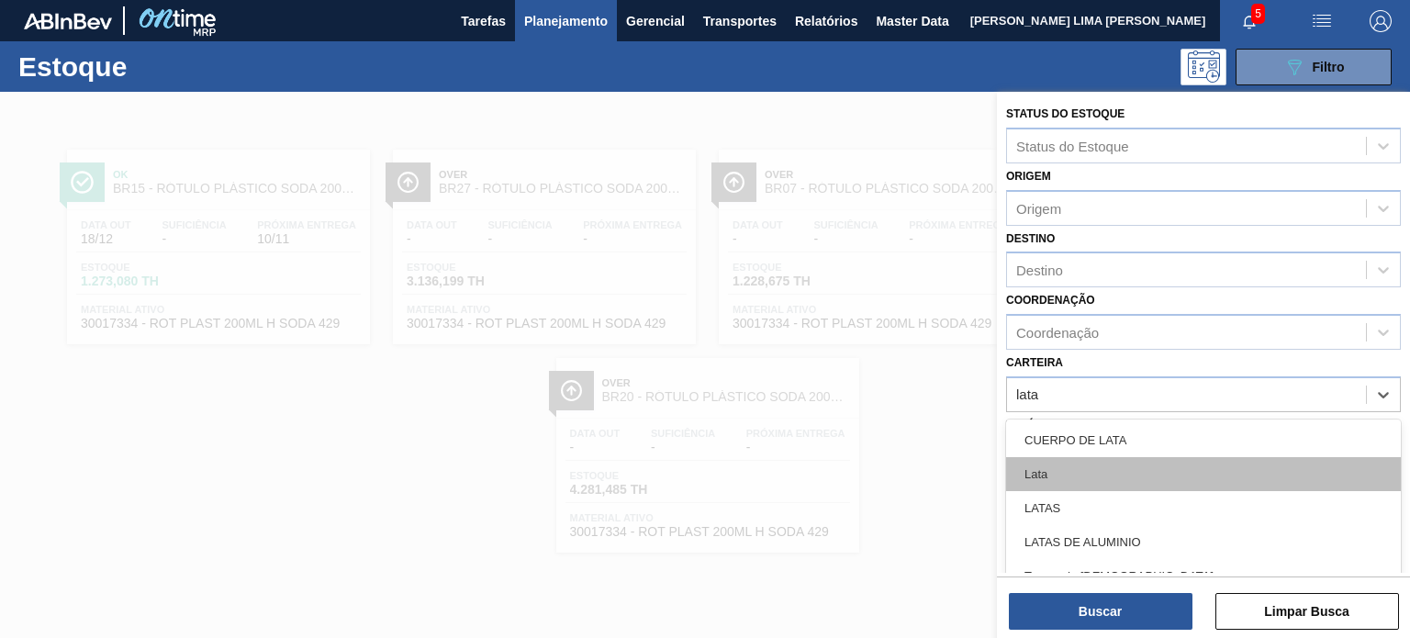
click at [1060, 462] on div "Lata" at bounding box center [1203, 474] width 395 height 34
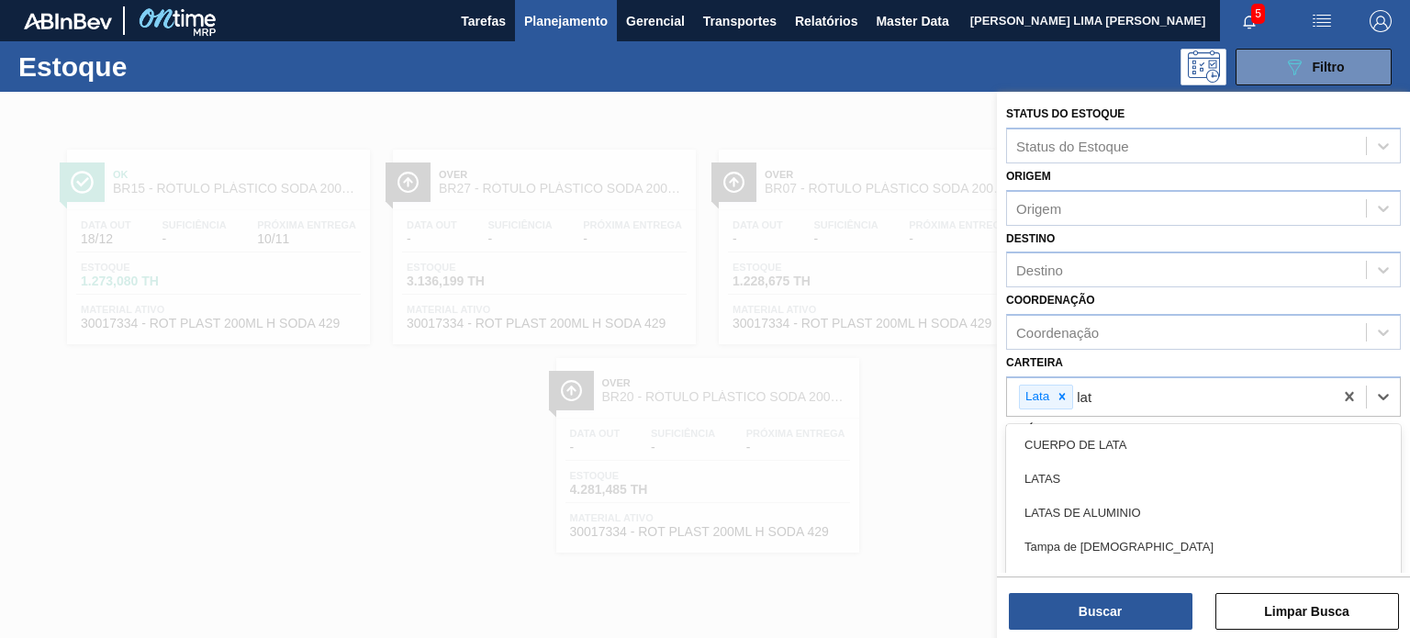
type input "lata"
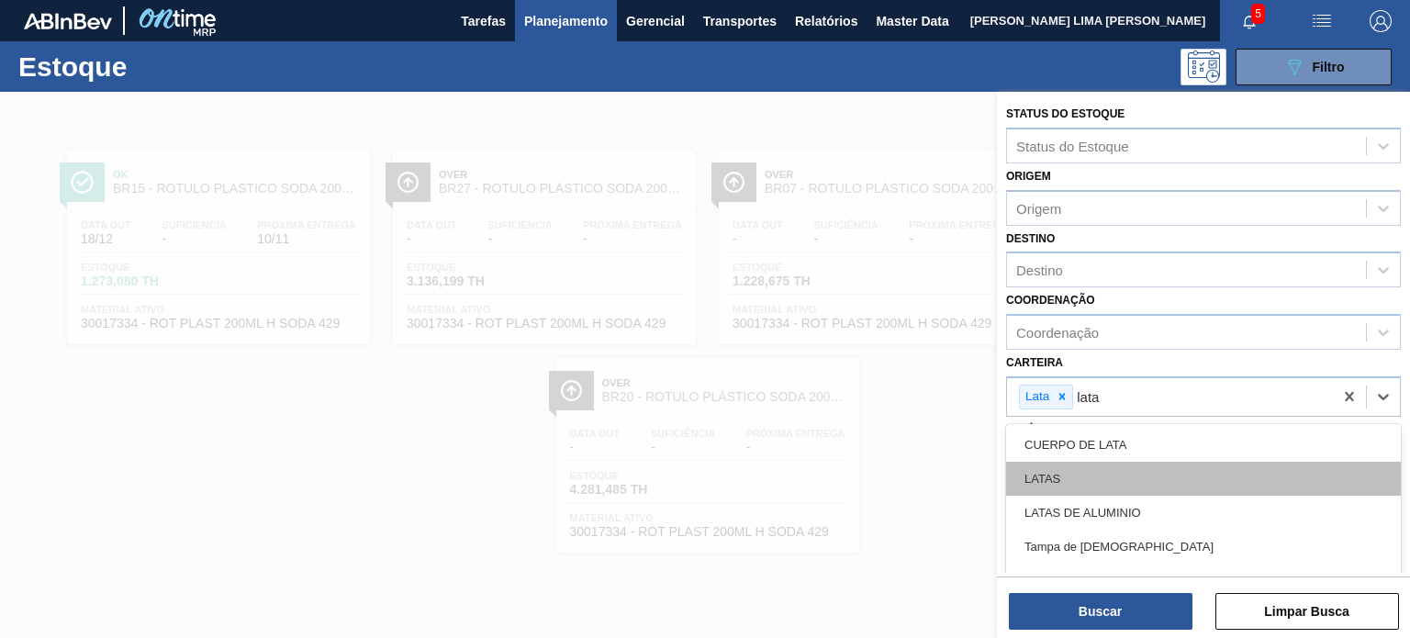
click at [1089, 480] on div "LATAS" at bounding box center [1203, 479] width 395 height 34
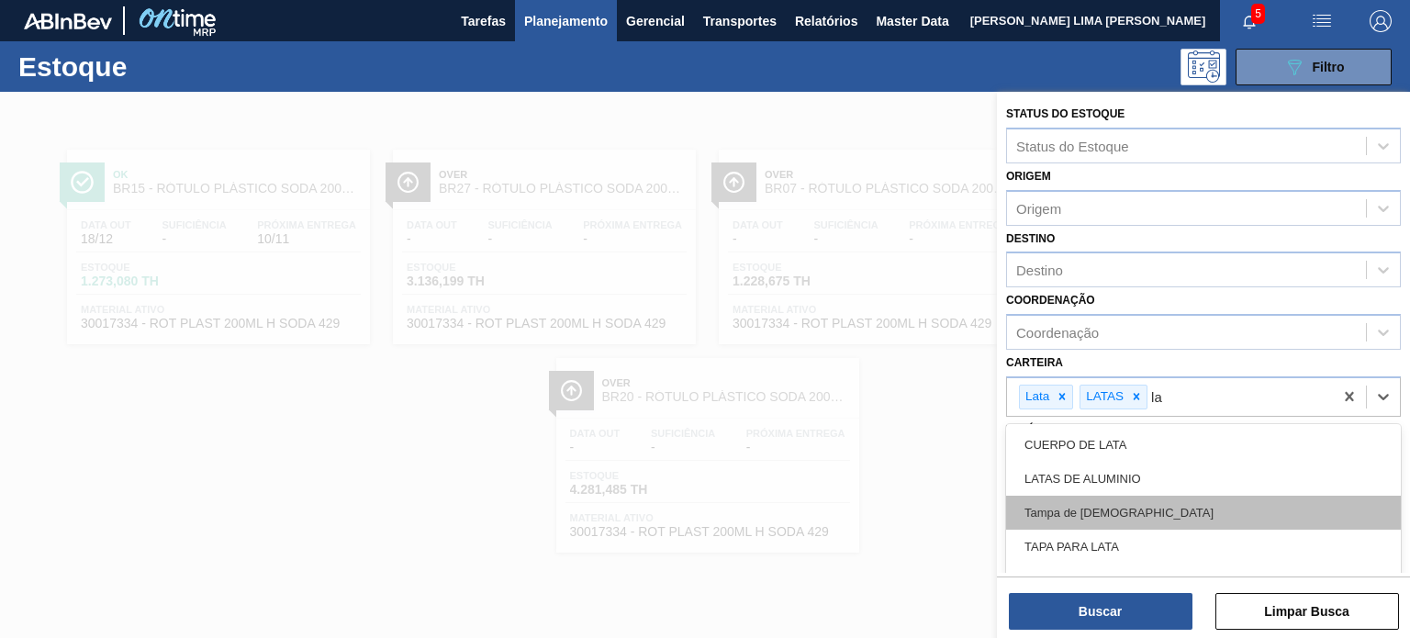
type input "l"
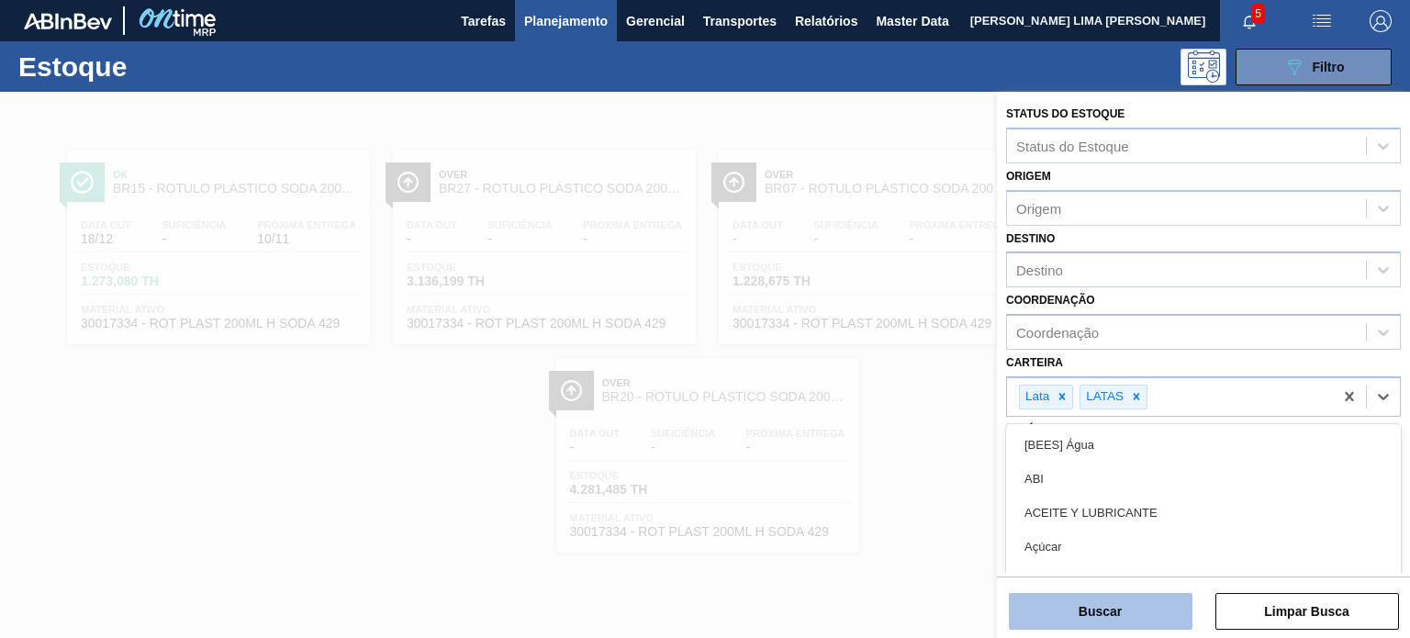
click at [1169, 610] on button "Buscar" at bounding box center [1101, 611] width 184 height 37
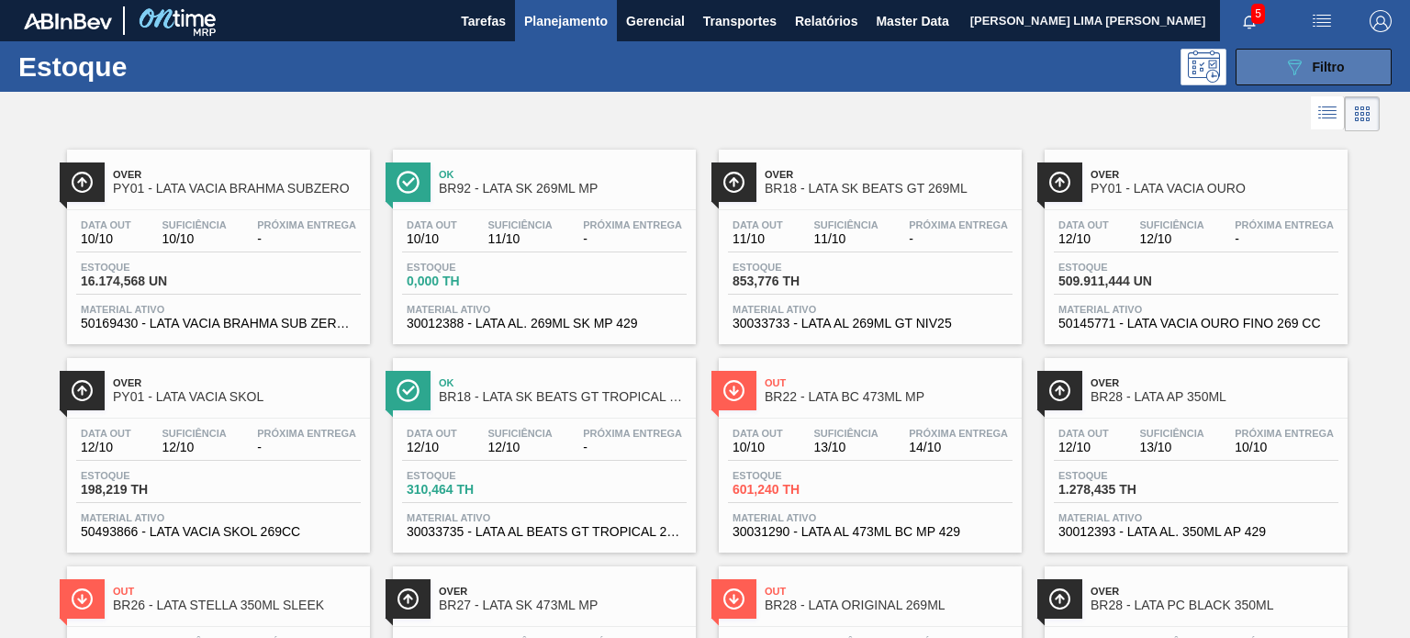
click at [1312, 65] on span "Filtro" at bounding box center [1328, 67] width 32 height 15
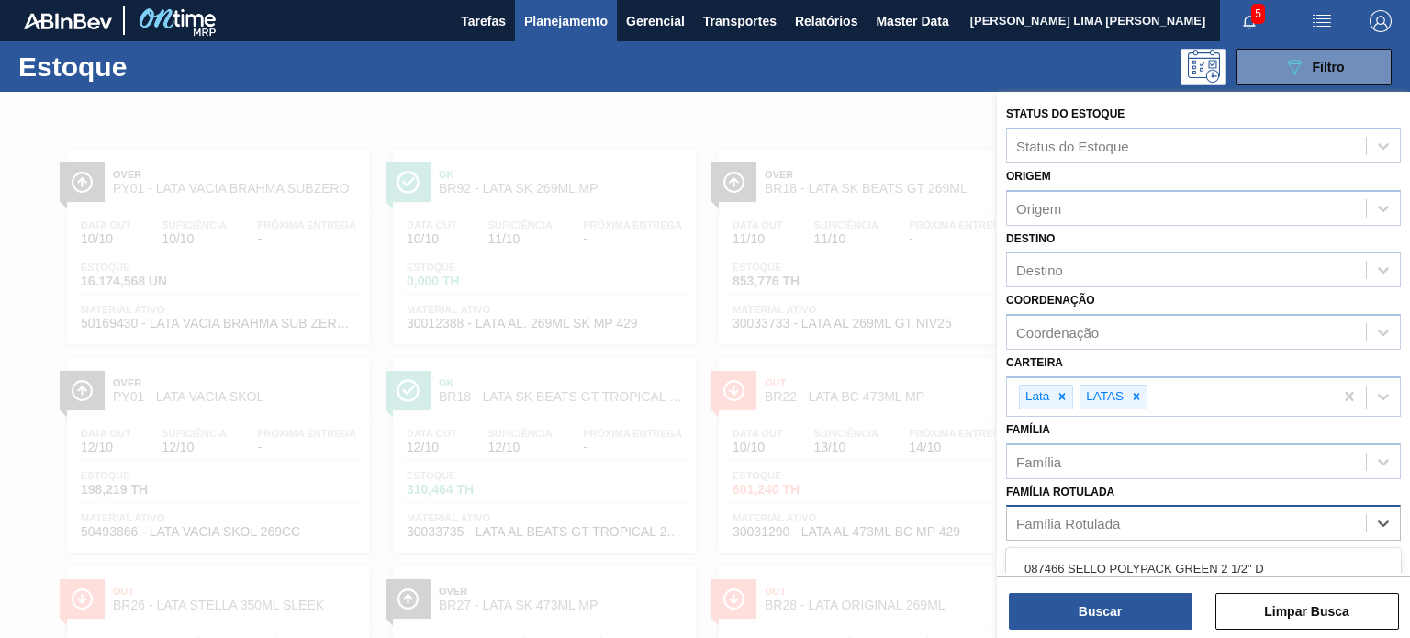
click at [1132, 519] on div "Família Rotulada" at bounding box center [1186, 523] width 359 height 27
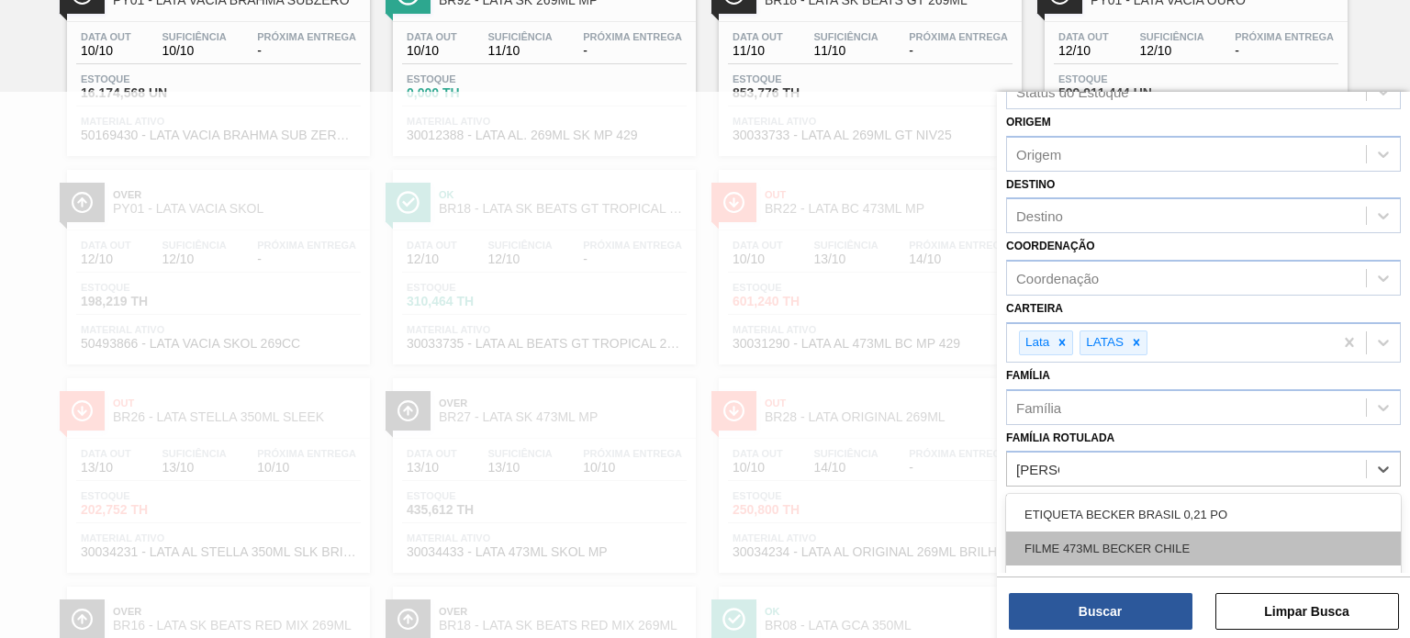
scroll to position [184, 0]
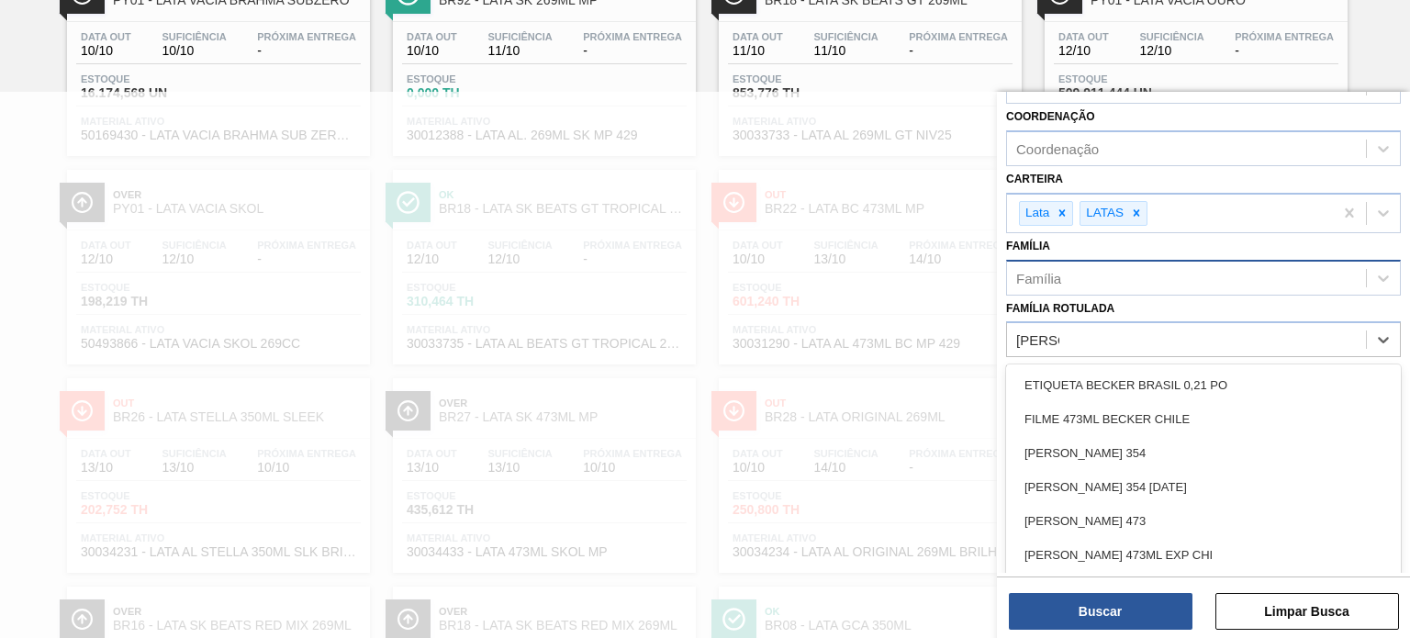
type Rotulada "becker"
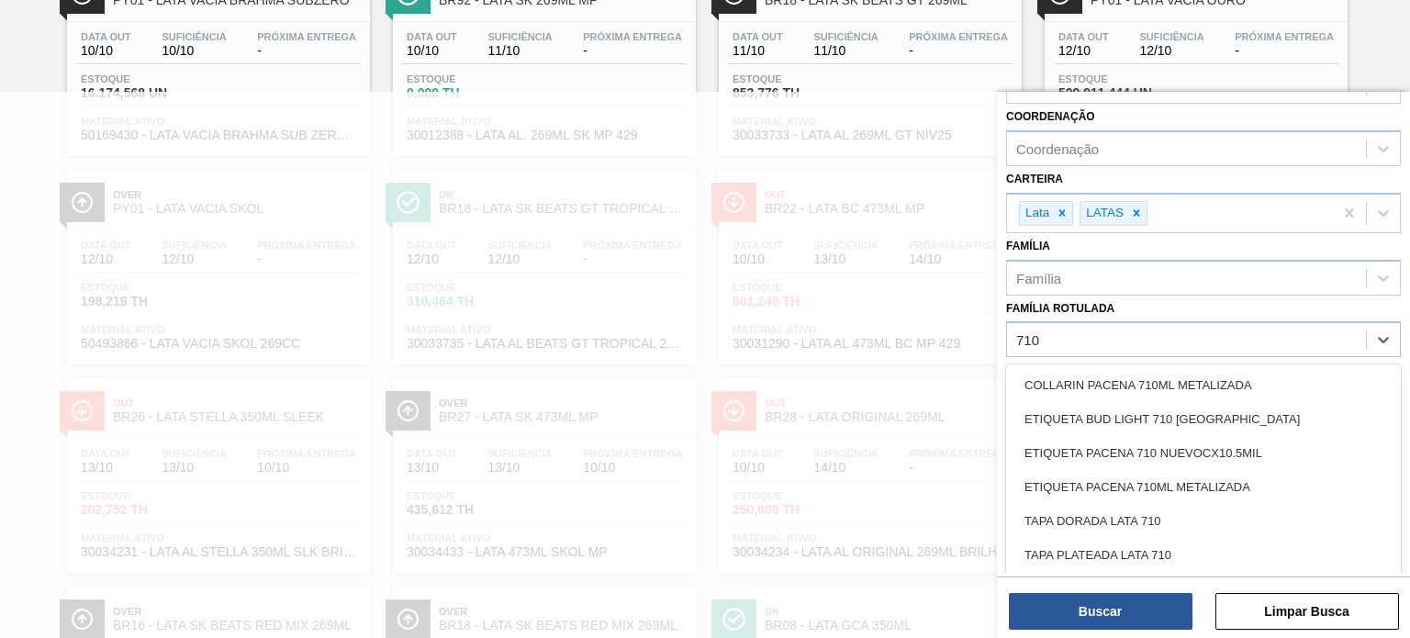
type Rotulada "710"
click at [753, 329] on div at bounding box center [705, 411] width 1410 height 638
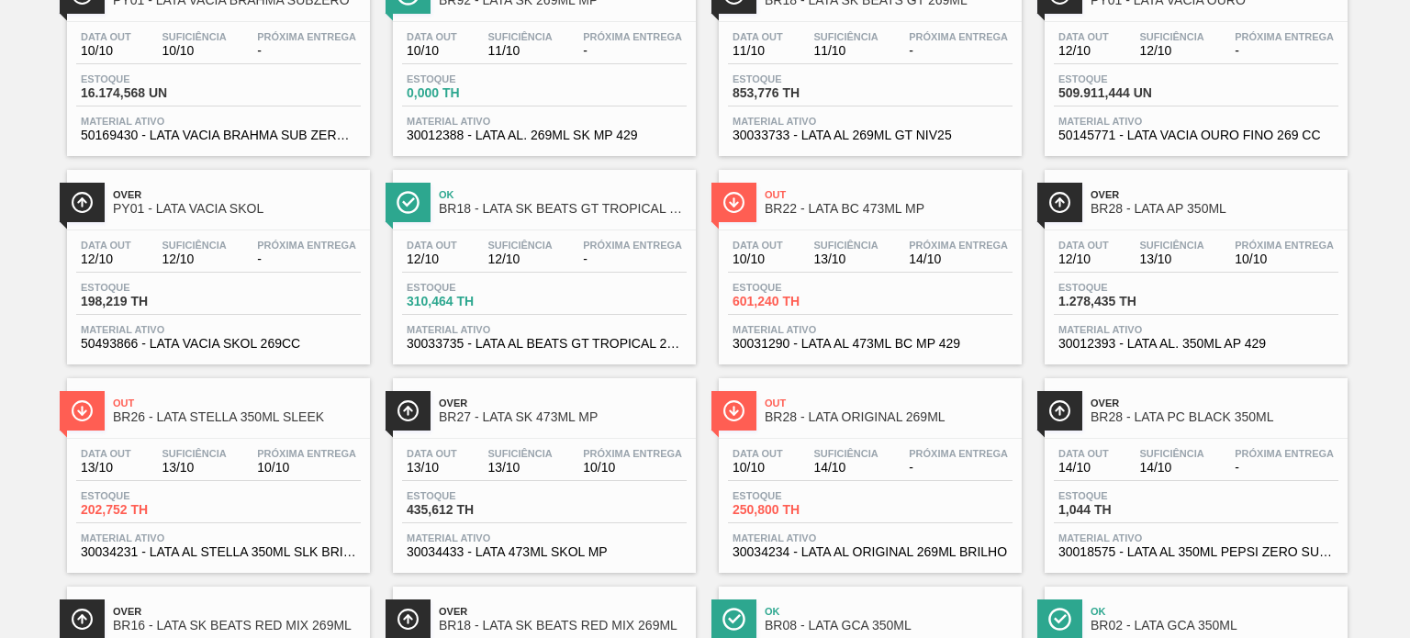
scroll to position [0, 0]
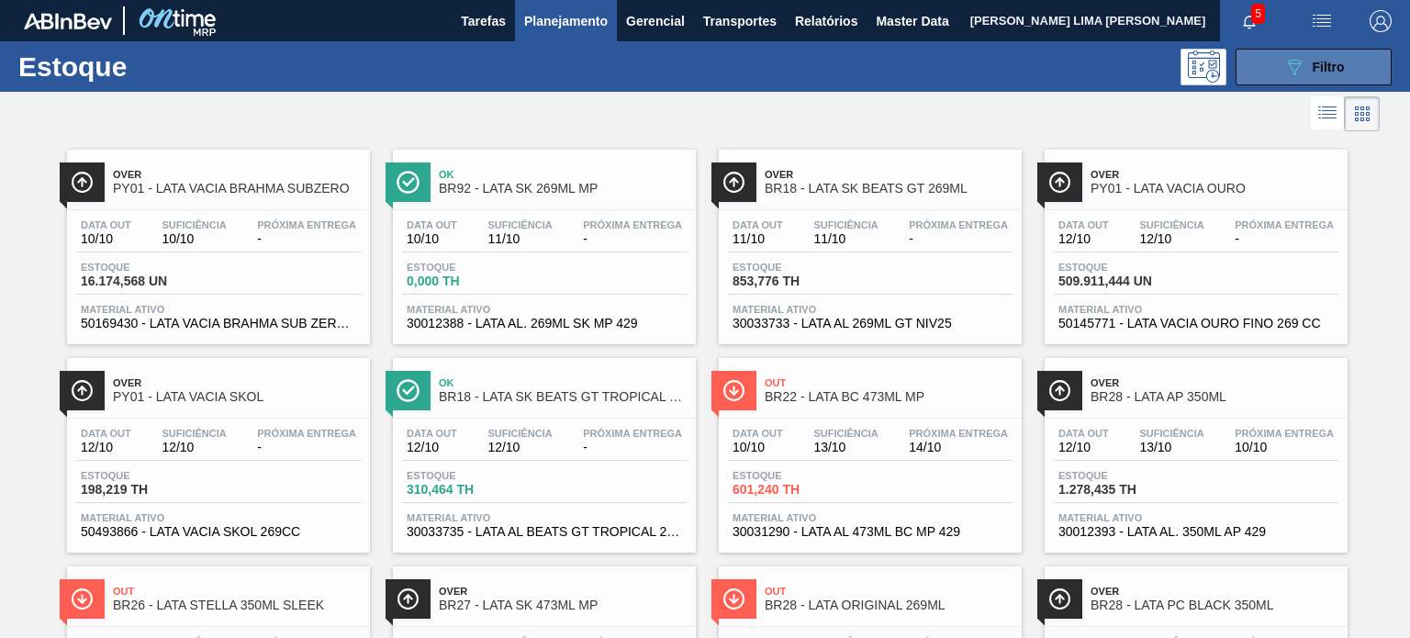
click at [1283, 61] on icon "089F7B8B-B2A5-4AFE-B5C0-19BA573D28AC" at bounding box center [1294, 67] width 22 height 22
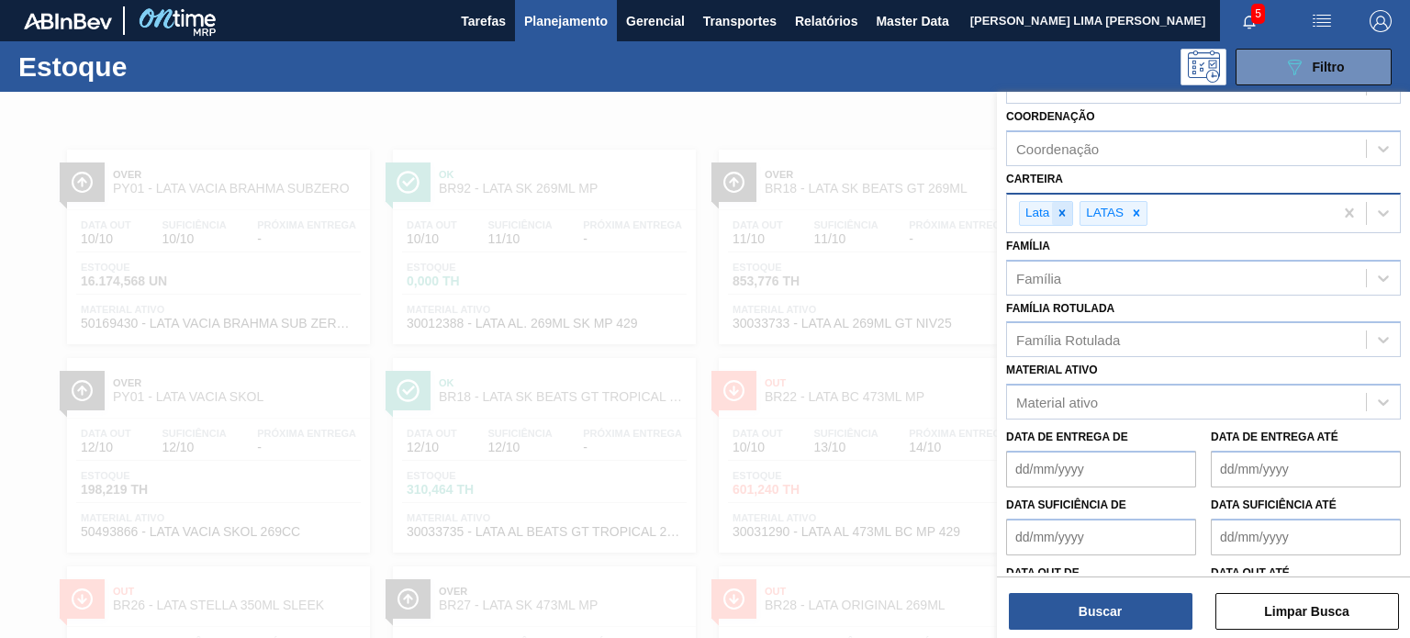
click at [1065, 207] on icon at bounding box center [1061, 212] width 13 height 13
click at [1065, 207] on div at bounding box center [1075, 213] width 20 height 23
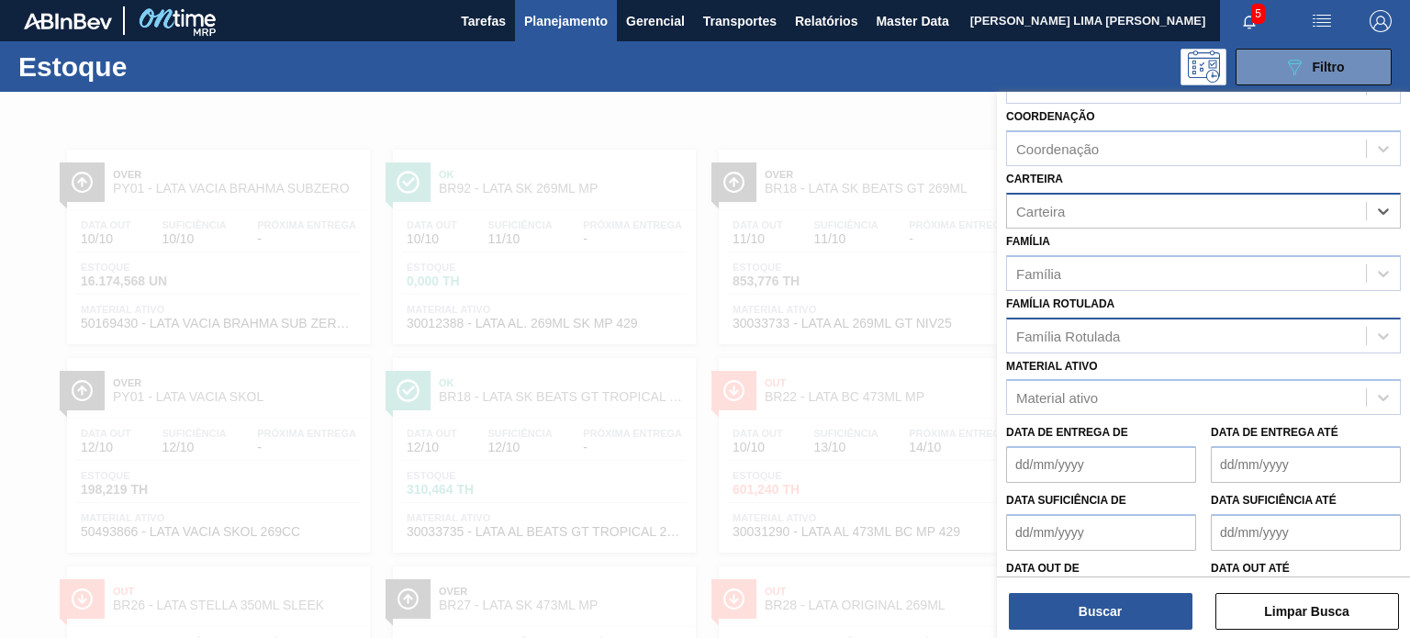
click at [1074, 343] on div "Família Rotulada" at bounding box center [1186, 335] width 359 height 27
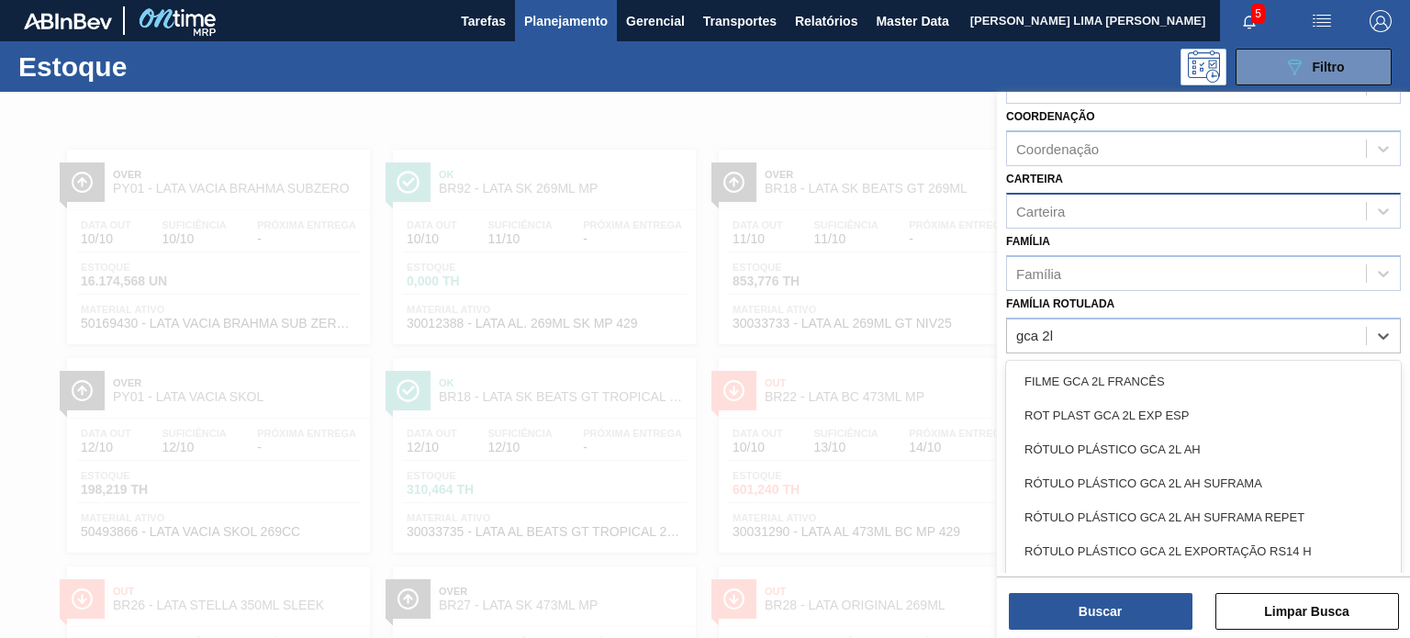
type Rotulada "gca 2l h"
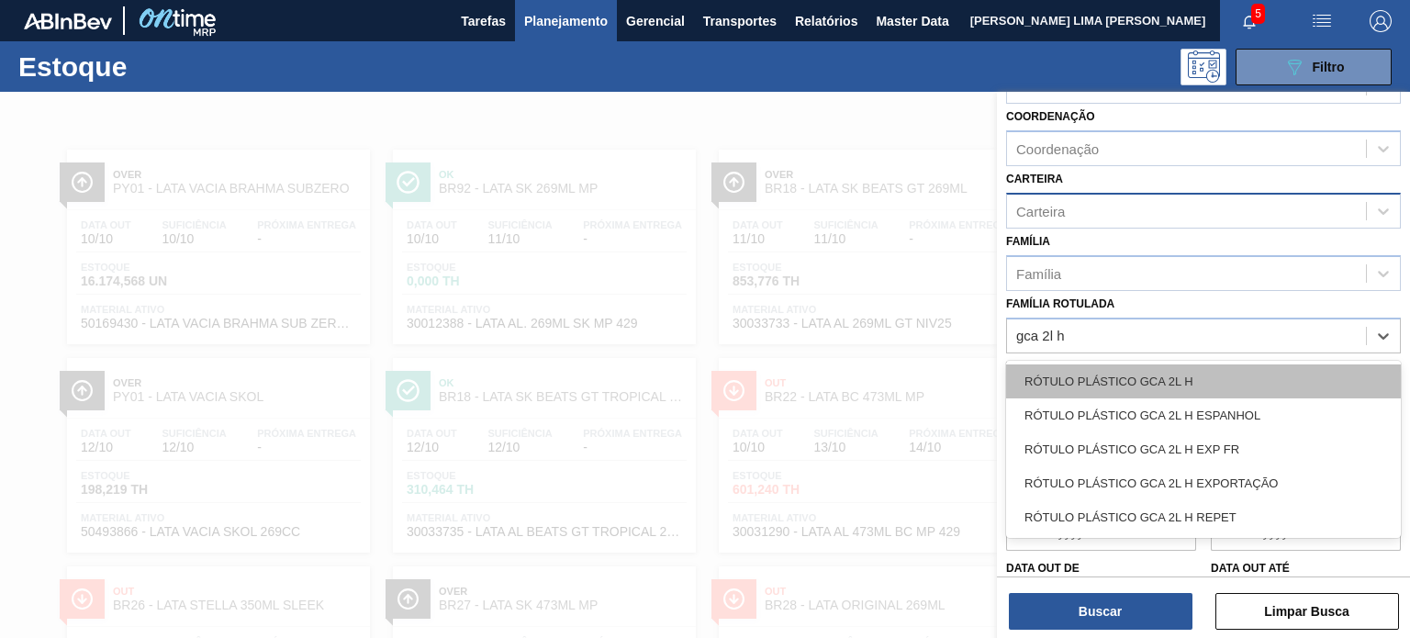
click at [1112, 367] on div "RÓTULO PLÁSTICO GCA 2L H" at bounding box center [1203, 381] width 395 height 34
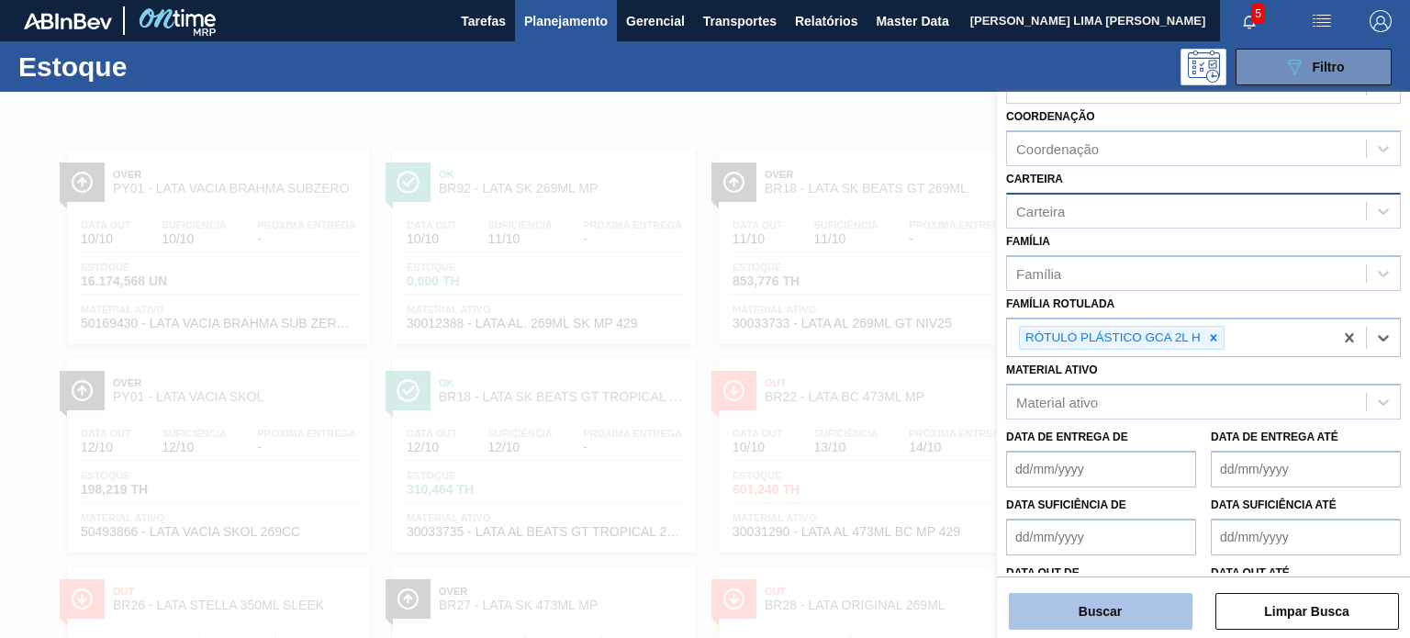
click at [1123, 596] on button "Buscar" at bounding box center [1101, 611] width 184 height 37
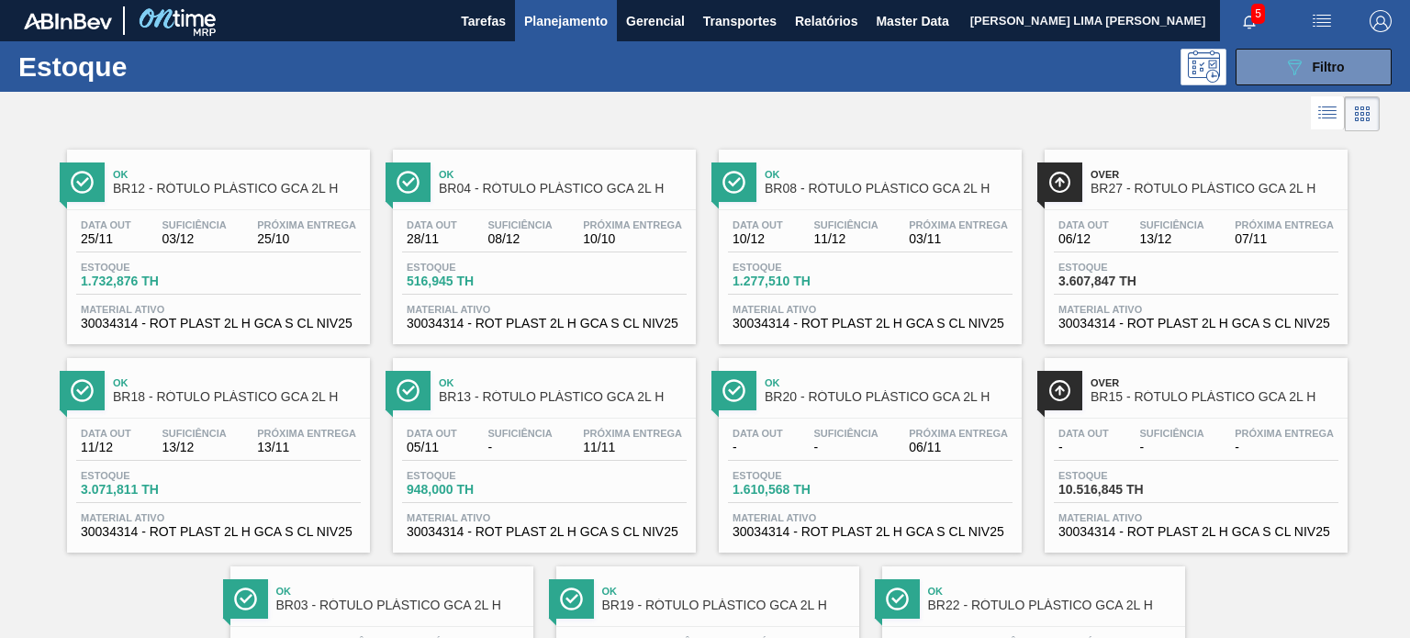
click at [1061, 128] on div at bounding box center [689, 114] width 1379 height 44
click at [903, 195] on div "Ok BR08 - RÓTULO PLÁSTICO GCA 2L H" at bounding box center [888, 182] width 248 height 41
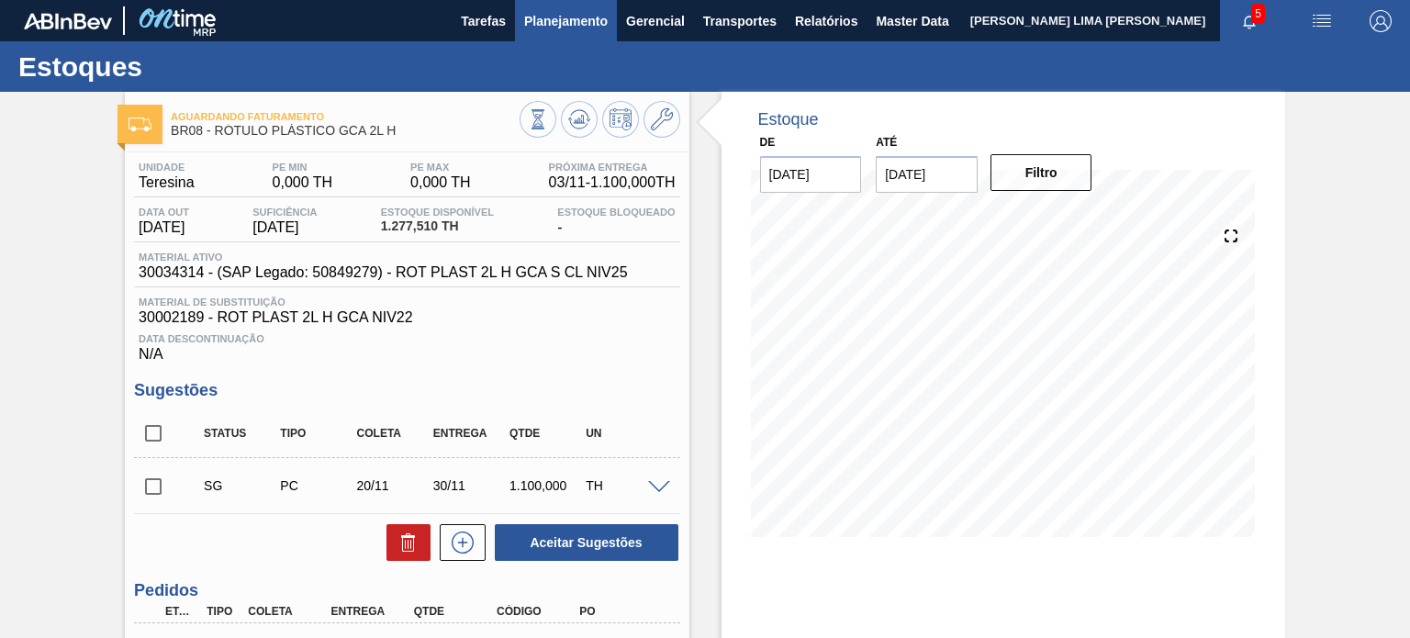
click at [606, 26] on span "Planejamento" at bounding box center [566, 21] width 84 height 22
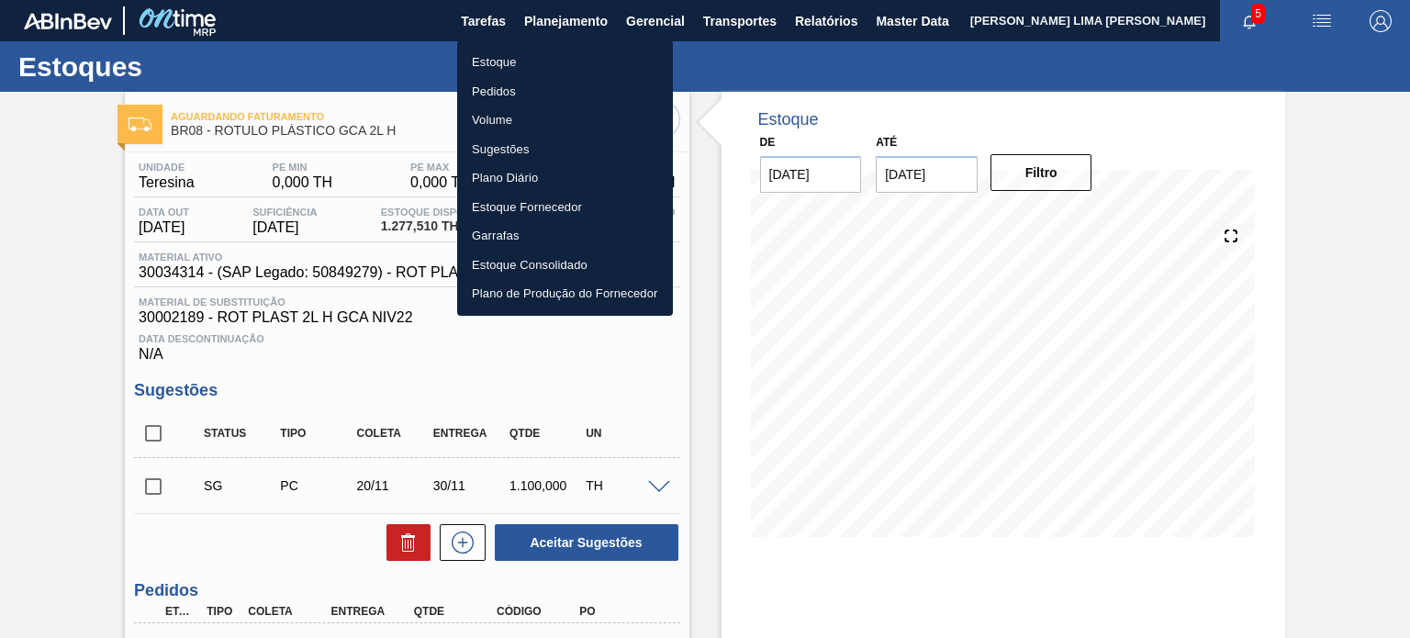
click at [564, 64] on li "Estoque" at bounding box center [565, 62] width 216 height 29
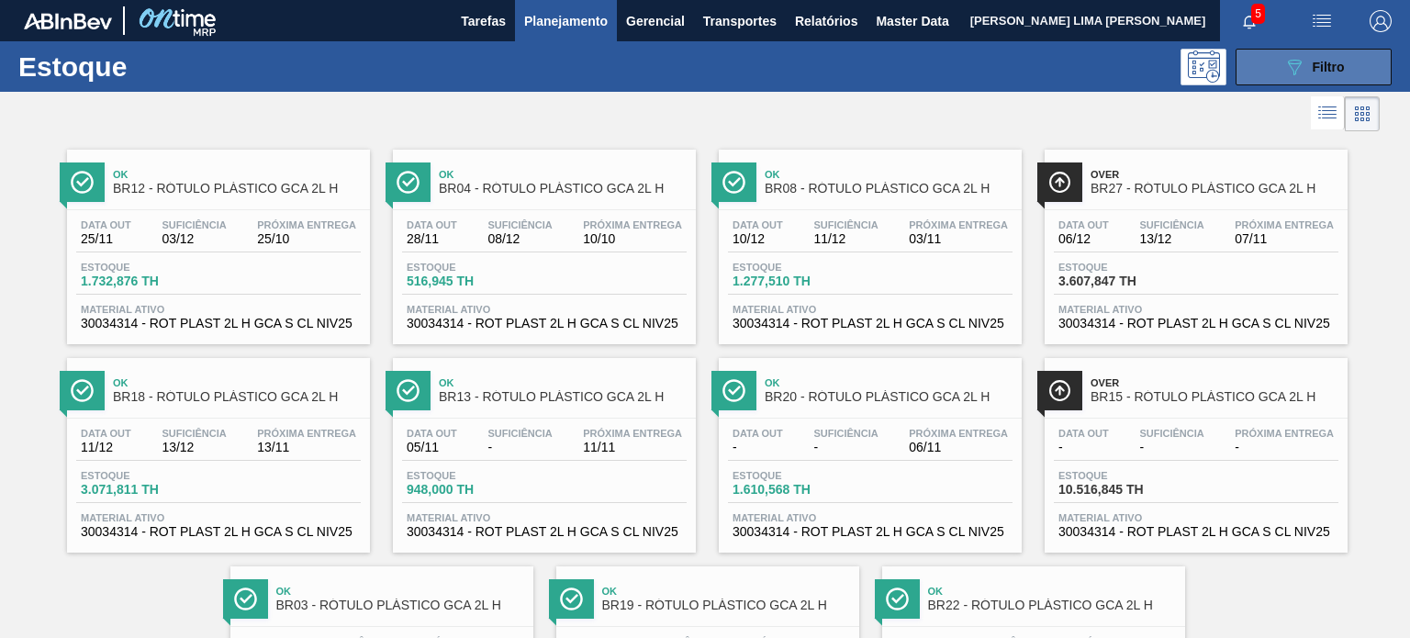
click at [1277, 78] on button "089F7B8B-B2A5-4AFE-B5C0-19BA573D28AC Filtro" at bounding box center [1313, 67] width 156 height 37
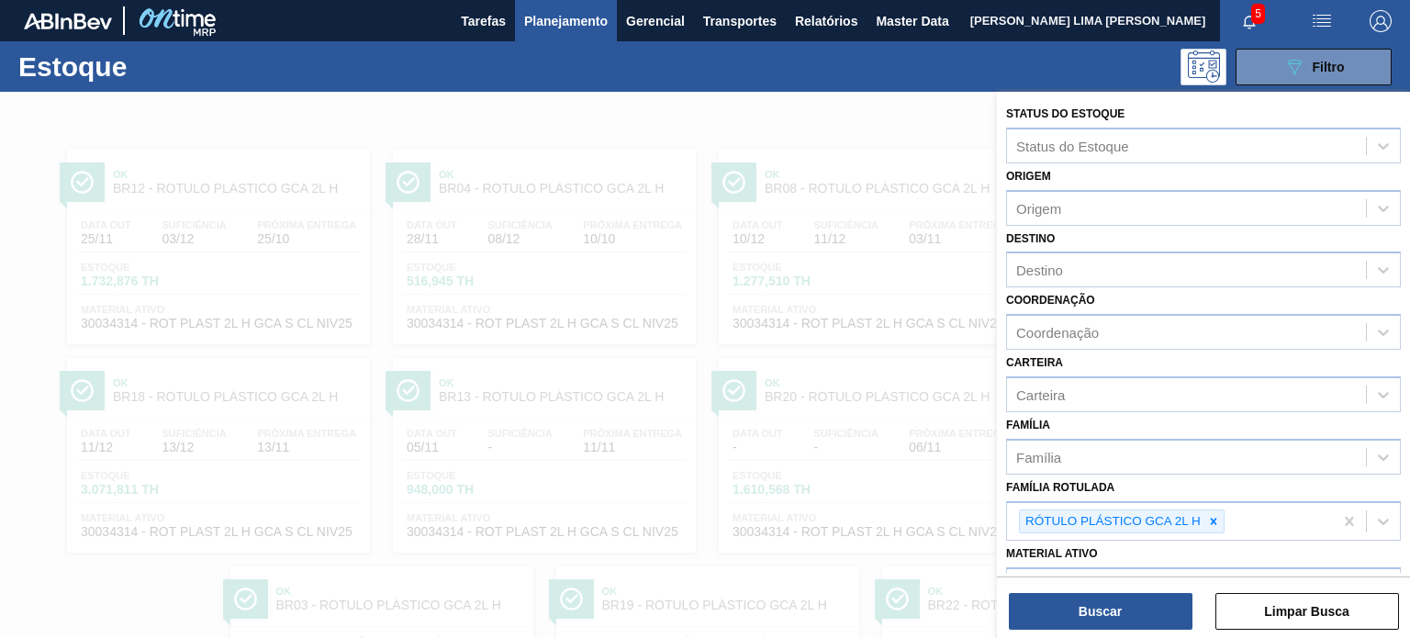
click at [849, 332] on div at bounding box center [705, 411] width 1410 height 638
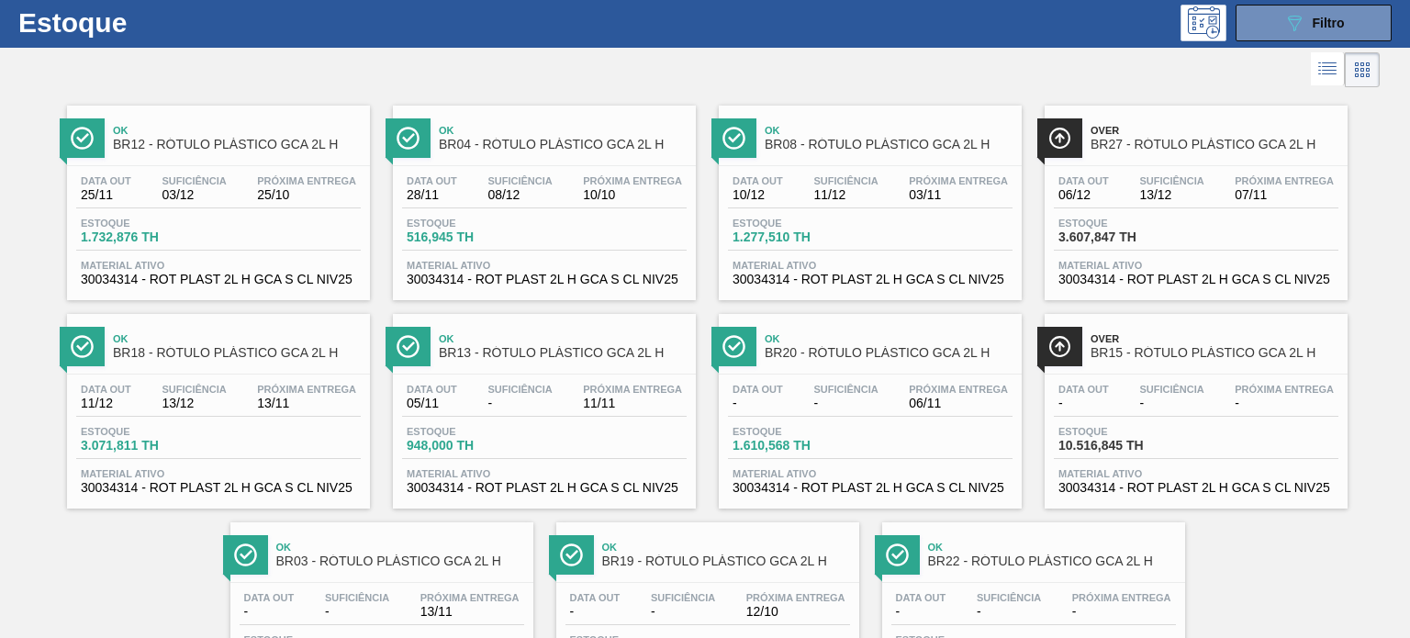
scroll to position [92, 0]
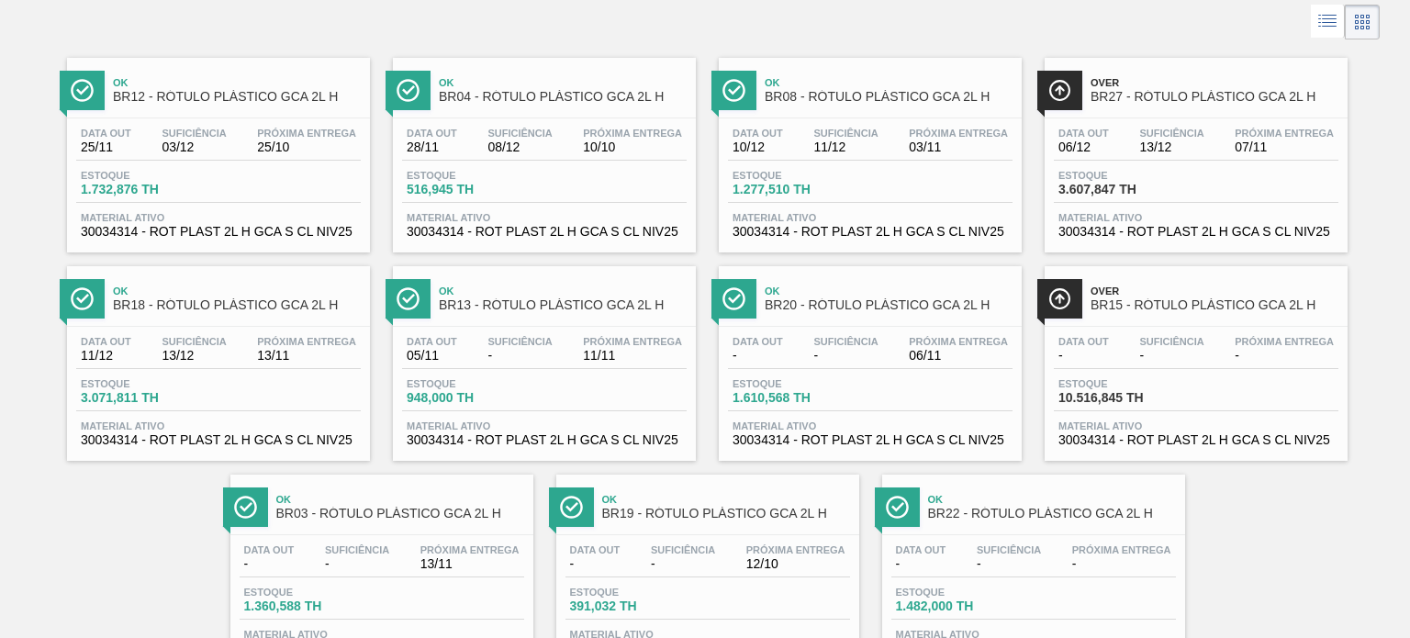
click at [509, 102] on span "BR04 - RÓTULO PLÁSTICO GCA 2L H" at bounding box center [563, 97] width 248 height 14
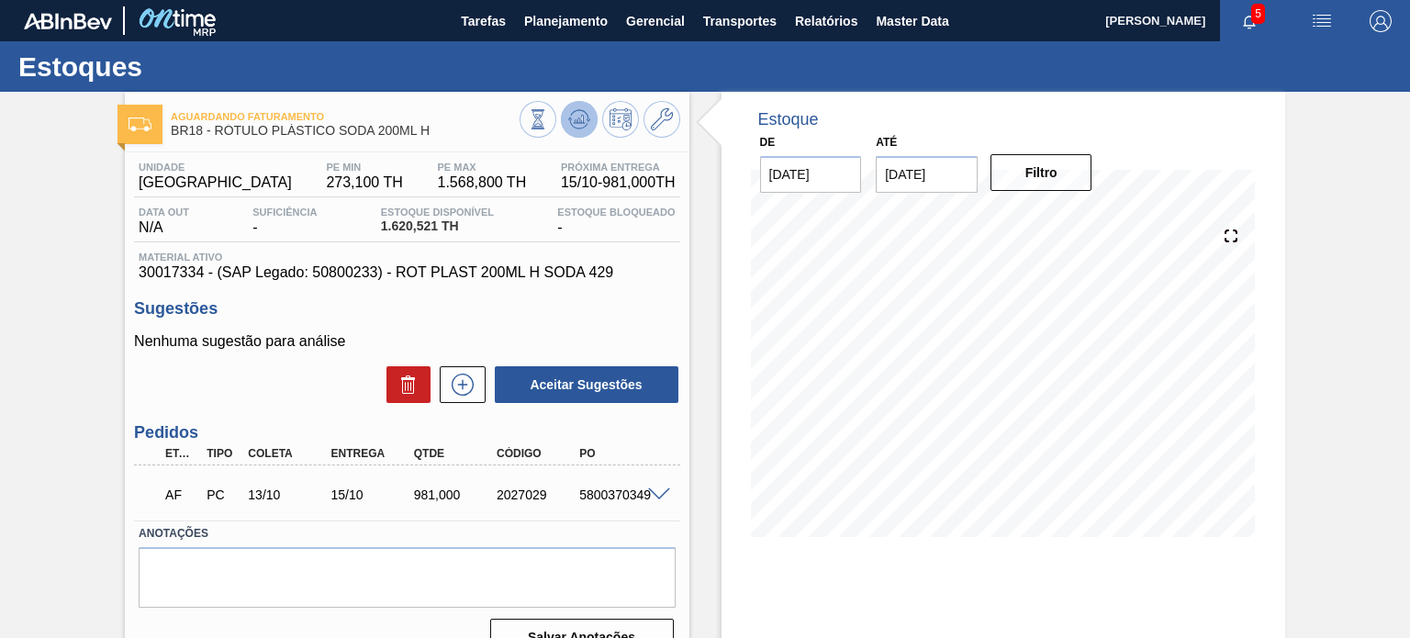
click at [573, 127] on icon at bounding box center [579, 119] width 22 height 22
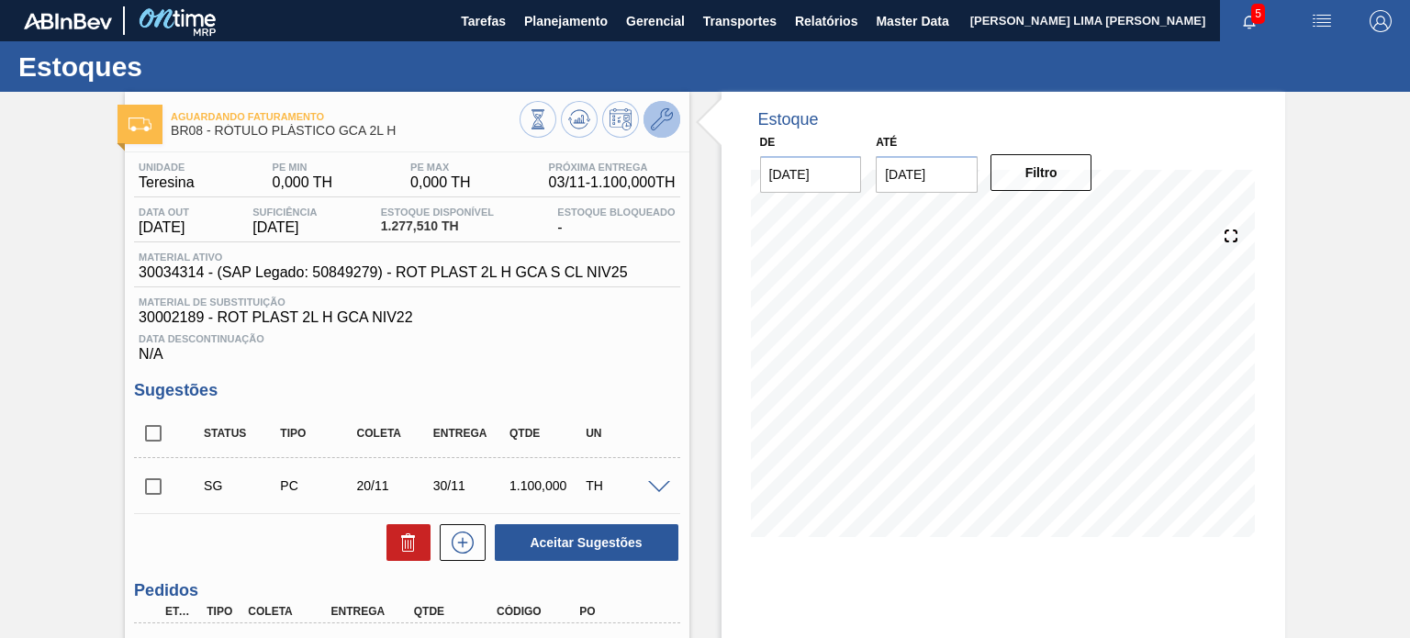
click at [662, 109] on icon at bounding box center [662, 119] width 22 height 22
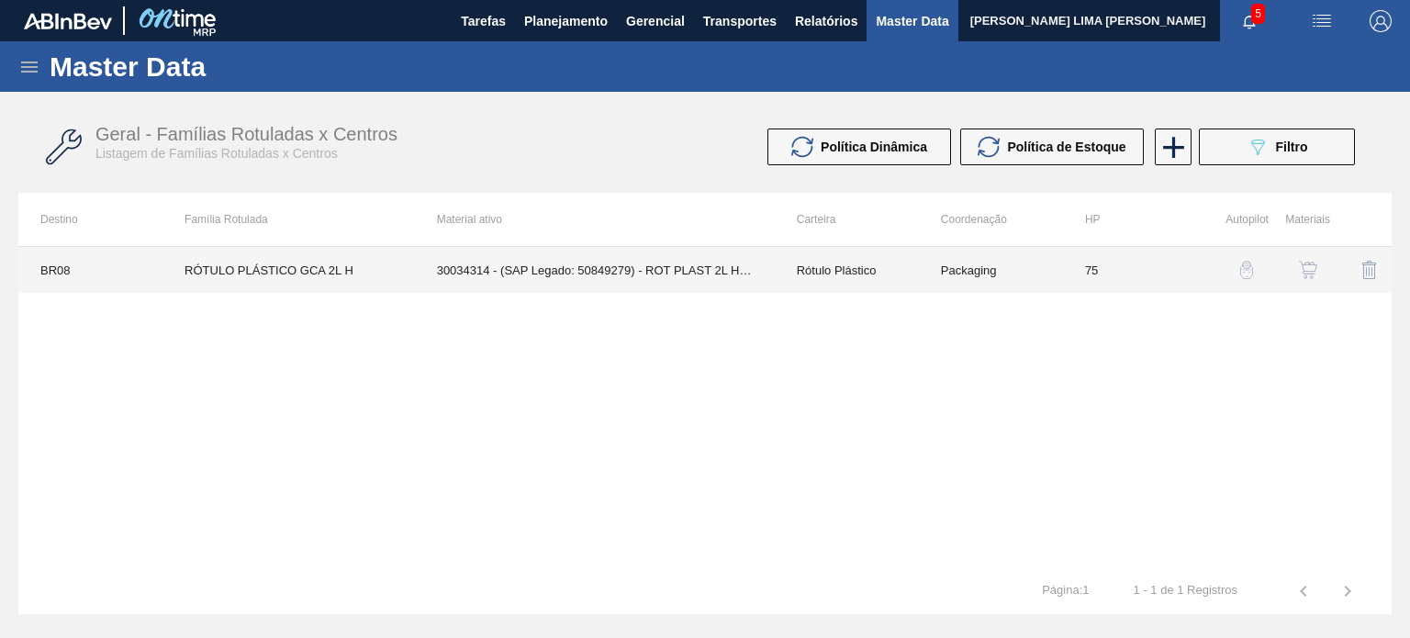
click at [999, 273] on td "Packaging" at bounding box center [991, 270] width 144 height 46
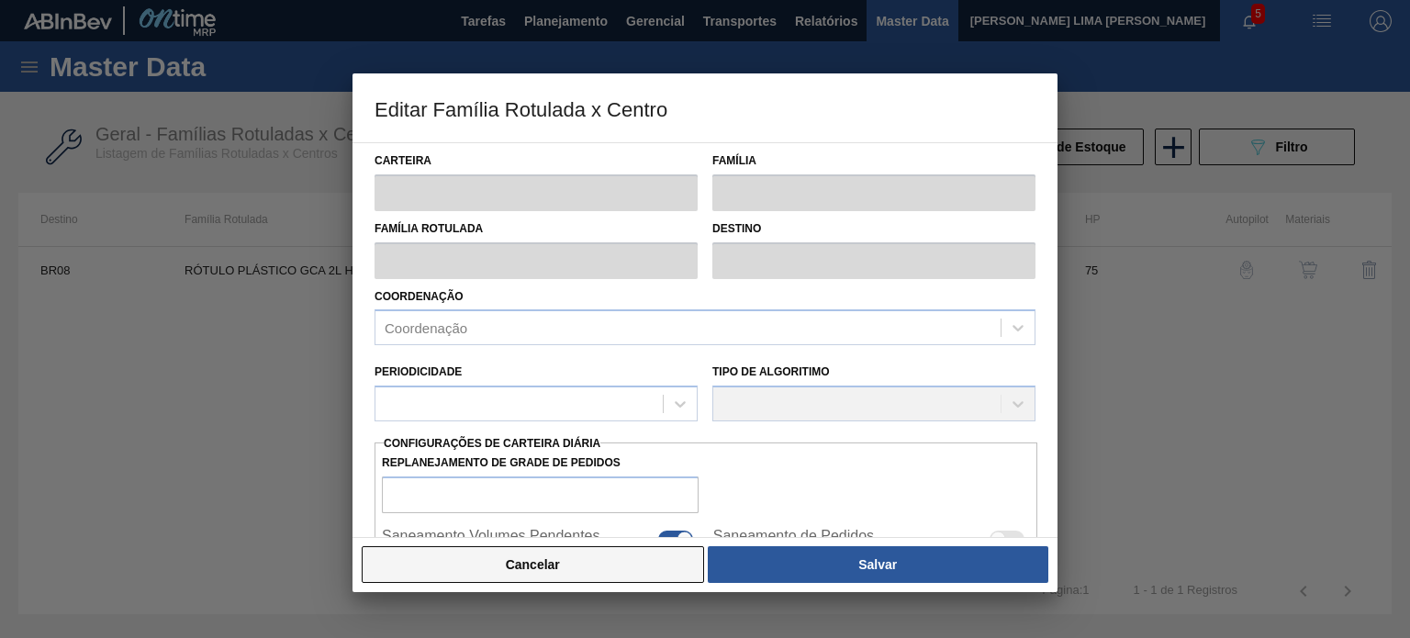
click at [660, 553] on button "Cancelar" at bounding box center [533, 564] width 342 height 37
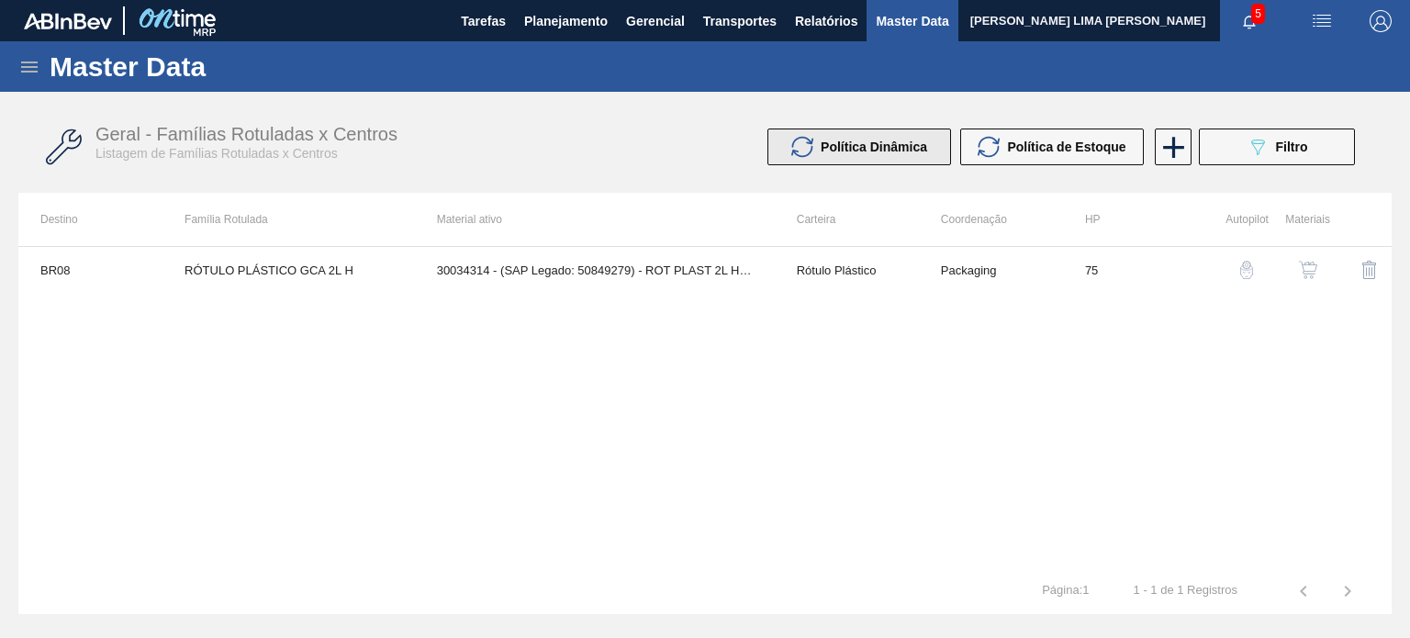
click at [876, 151] on span "Política Dinâmica" at bounding box center [873, 146] width 106 height 15
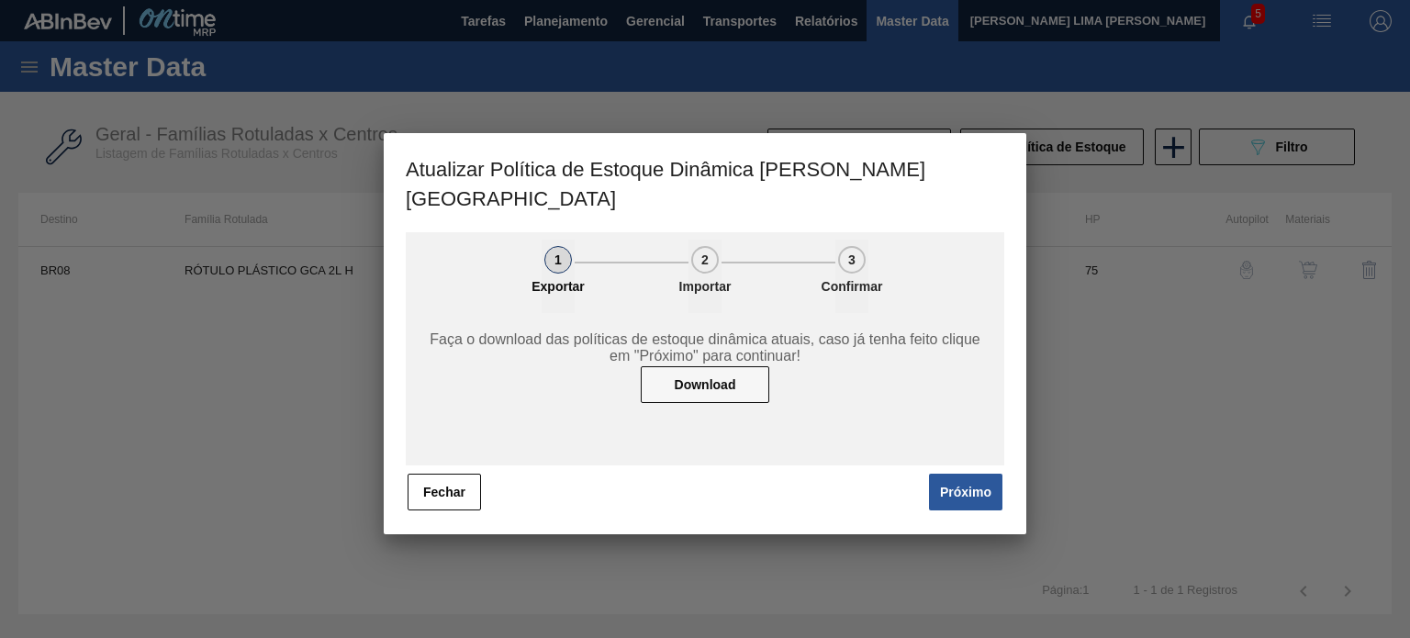
click at [448, 474] on button "Fechar" at bounding box center [443, 492] width 73 height 37
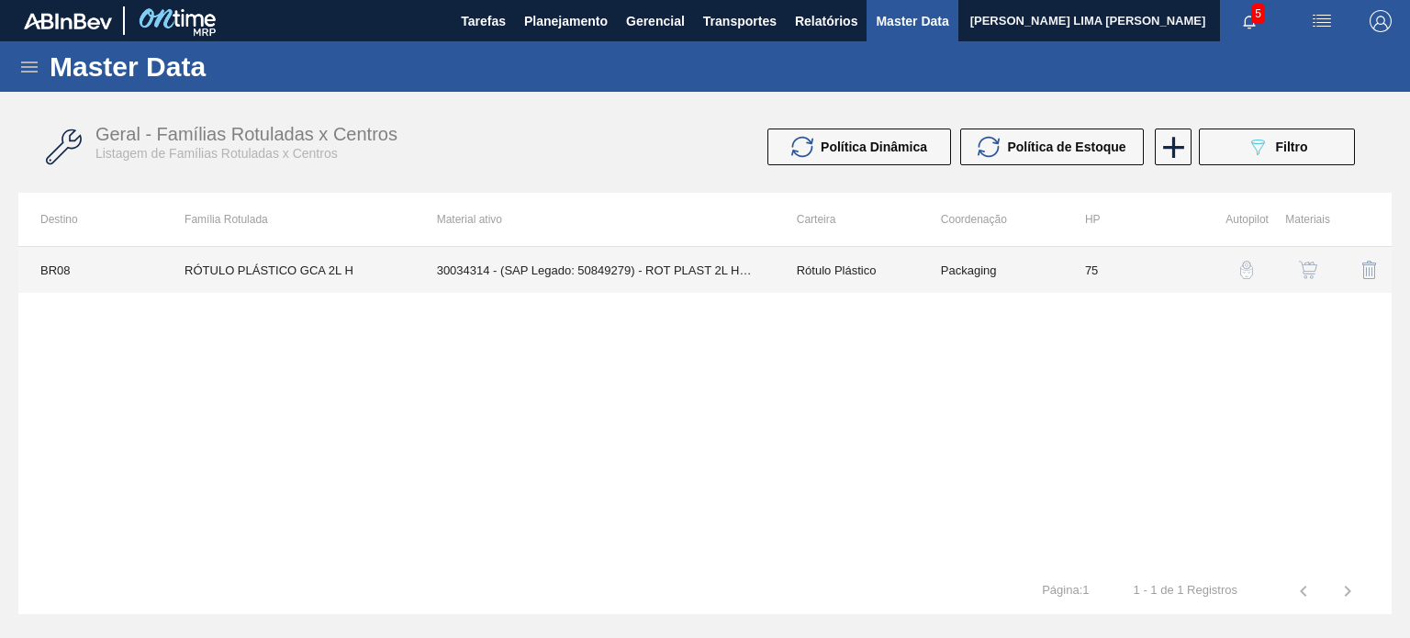
click at [573, 276] on td "30034314 - (SAP Legado: 50849279) - ROT PLAST 2L H GCA S CL NIV25" at bounding box center [595, 270] width 360 height 46
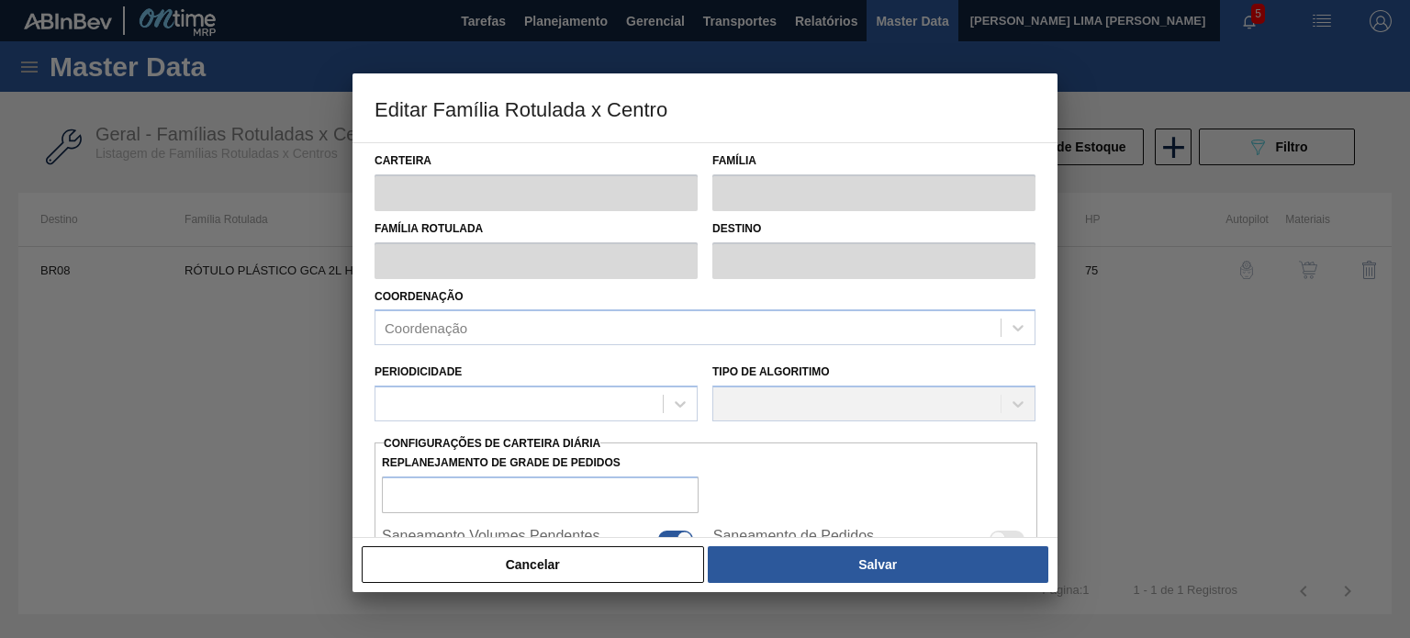
type input "Rótulo Plástico"
type input "RÓTULO PLÁSTICO GCA 2L H"
type input "BR08 - Teresina"
type input "75"
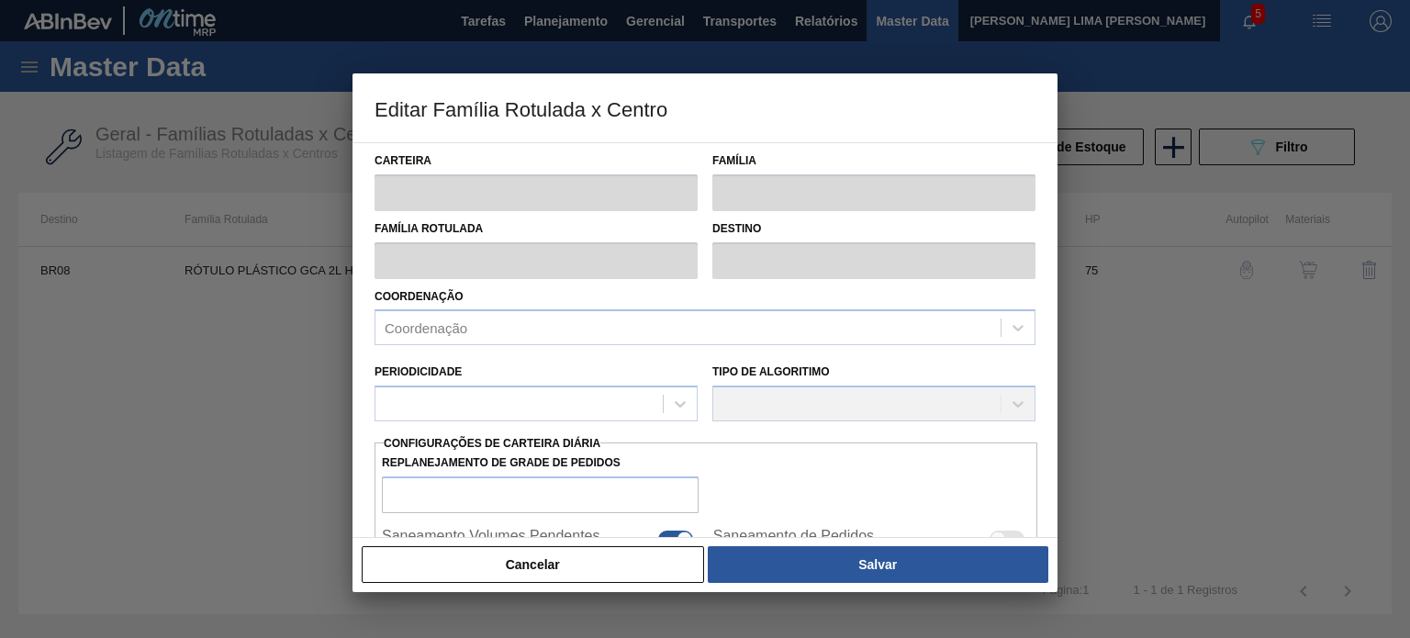
type input "58,007"
type input "1.682,007"
type input "50"
type input "870,007"
checkbox input "true"
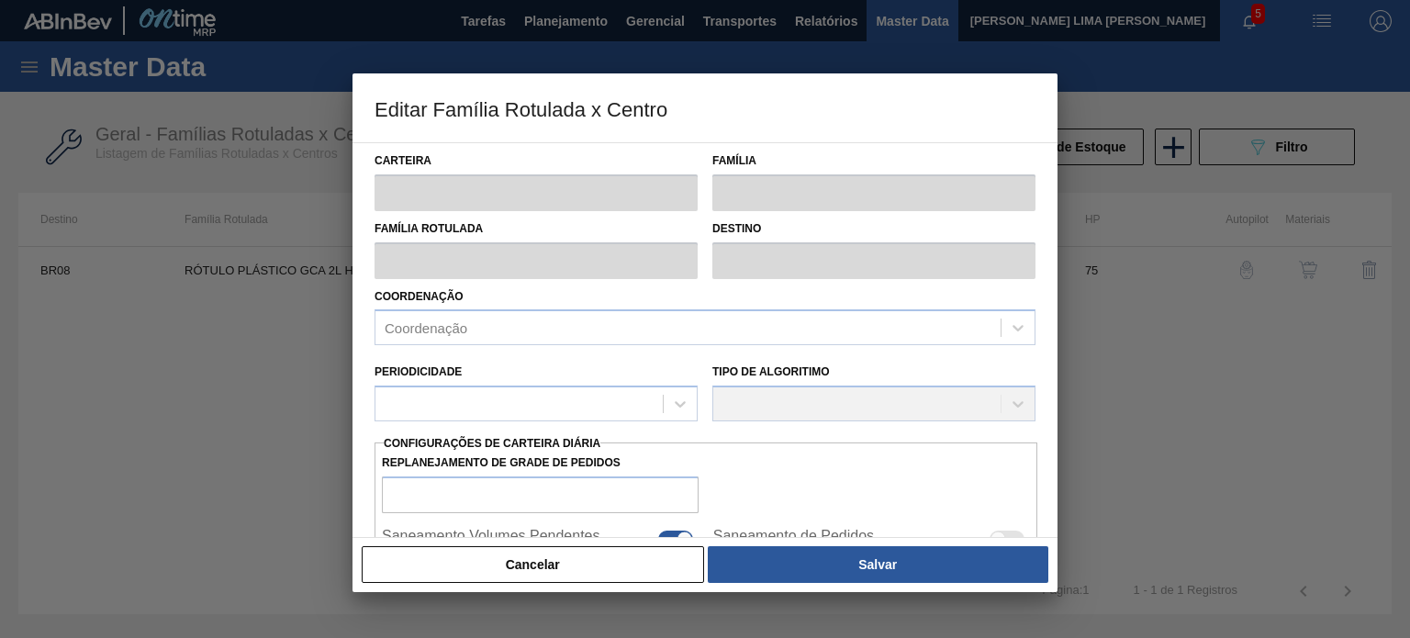
checkbox input "true"
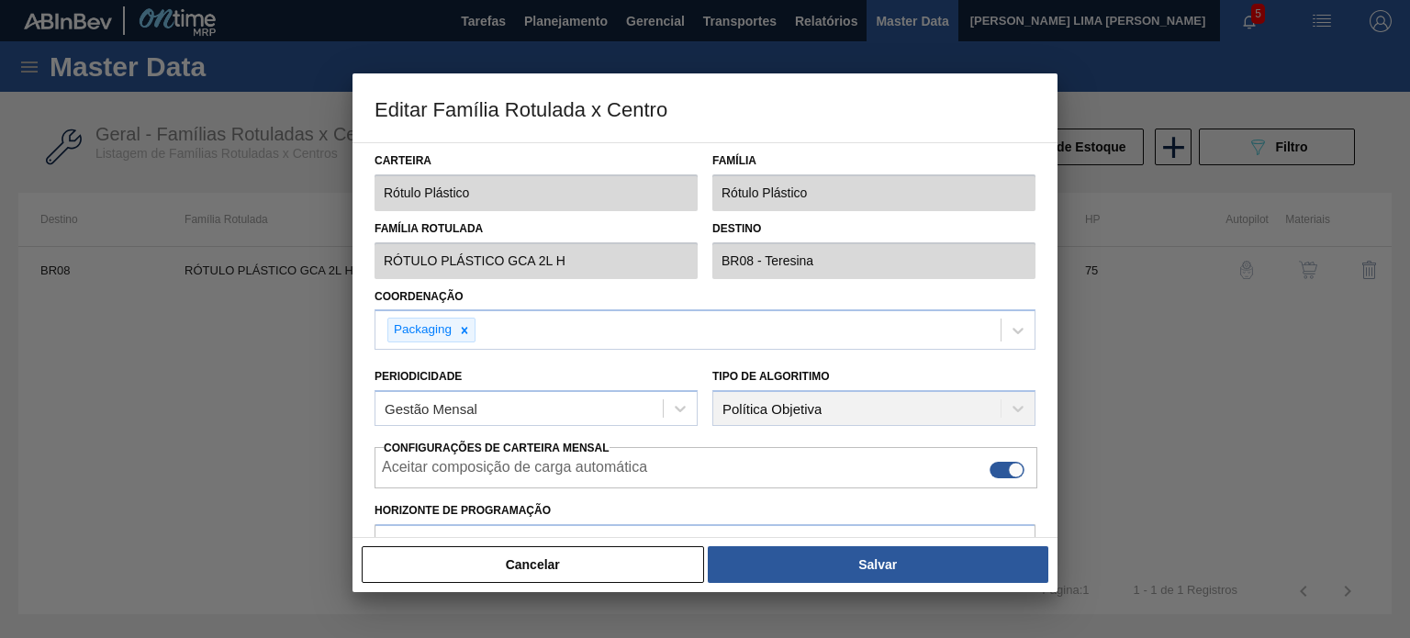
type input "0"
type input "0,000"
click at [633, 571] on button "Cancelar" at bounding box center [533, 564] width 342 height 37
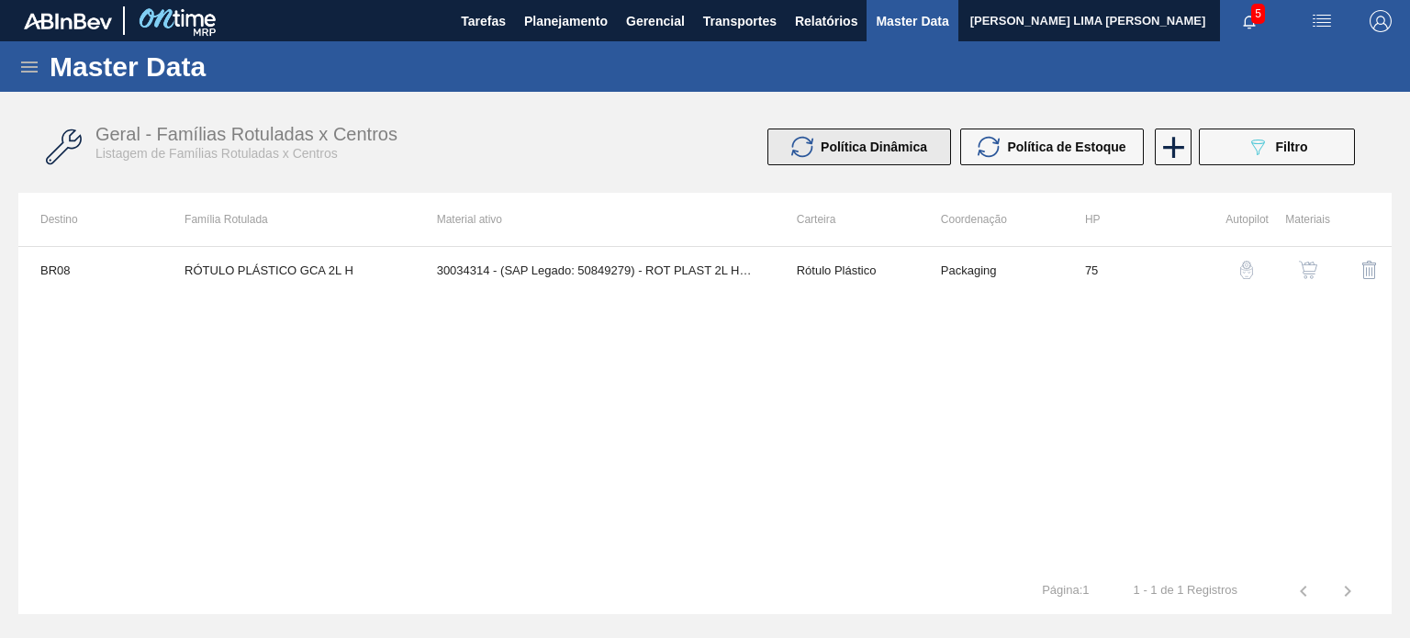
click at [887, 133] on button "Política Dinâmica" at bounding box center [859, 146] width 184 height 37
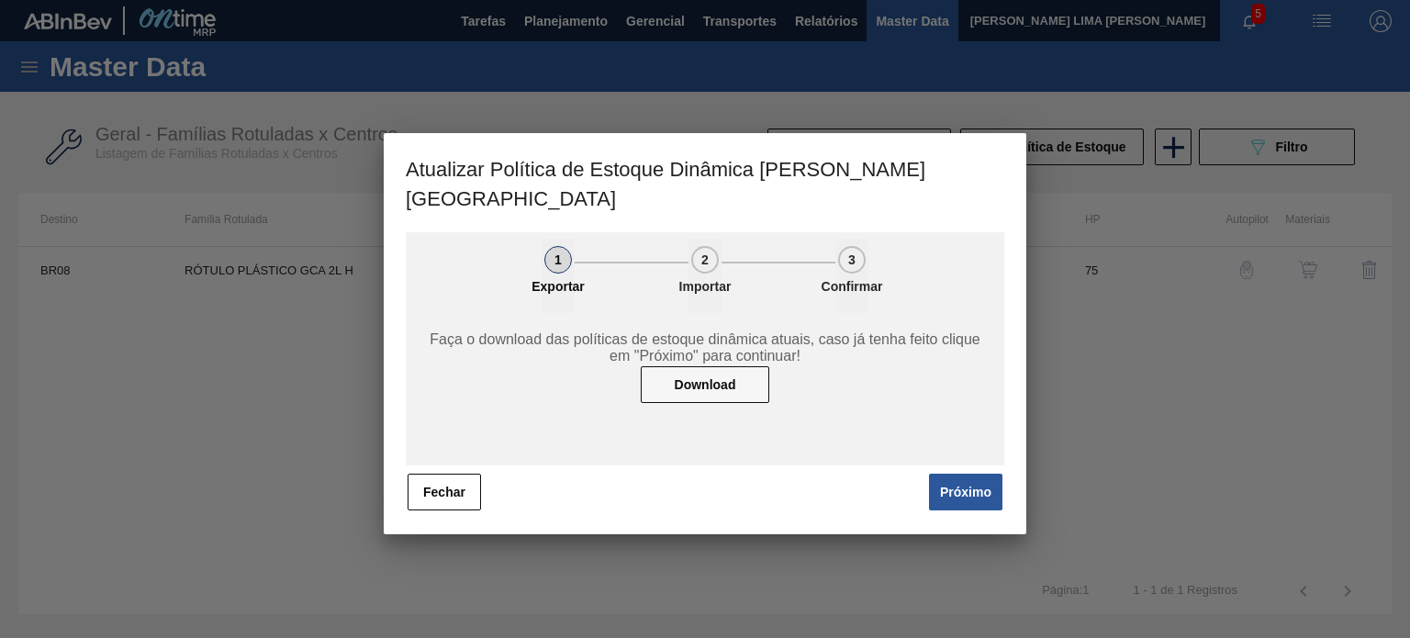
click at [951, 474] on button "Próximo" at bounding box center [965, 492] width 73 height 37
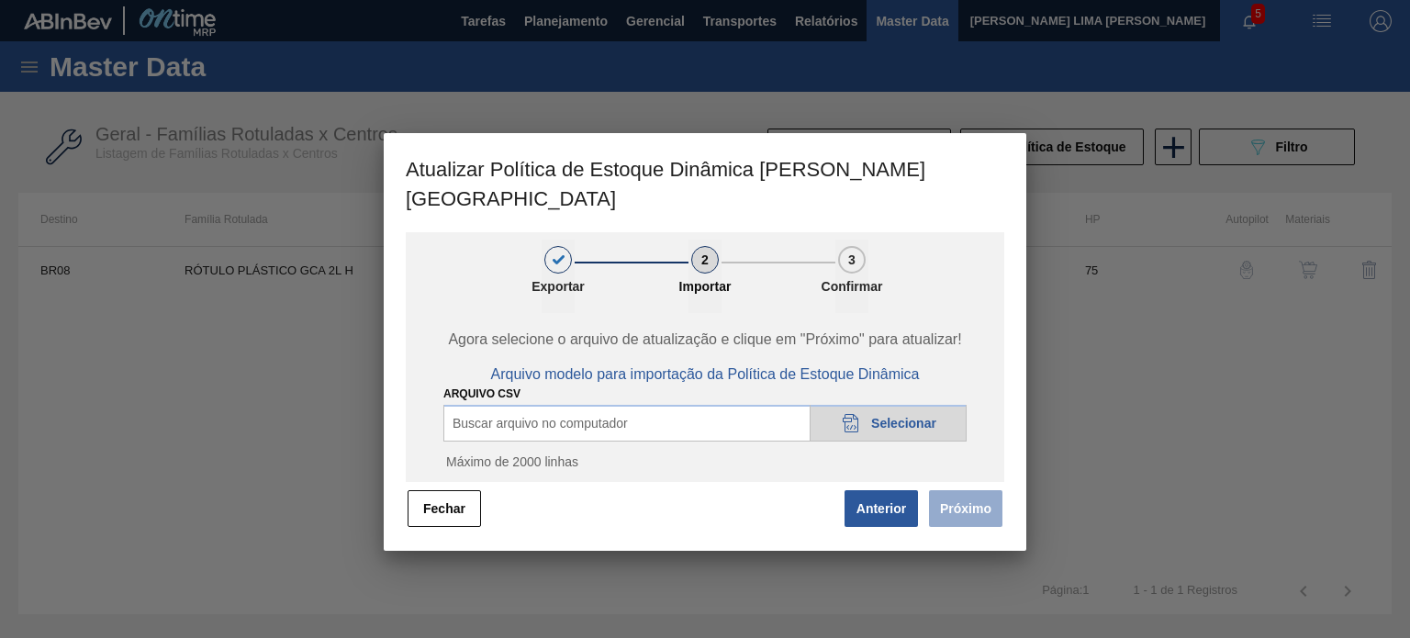
click at [854, 412] on icon "20DAD902-3625-4257-8FDA-0C0CB19E2A3D" at bounding box center [851, 423] width 22 height 22
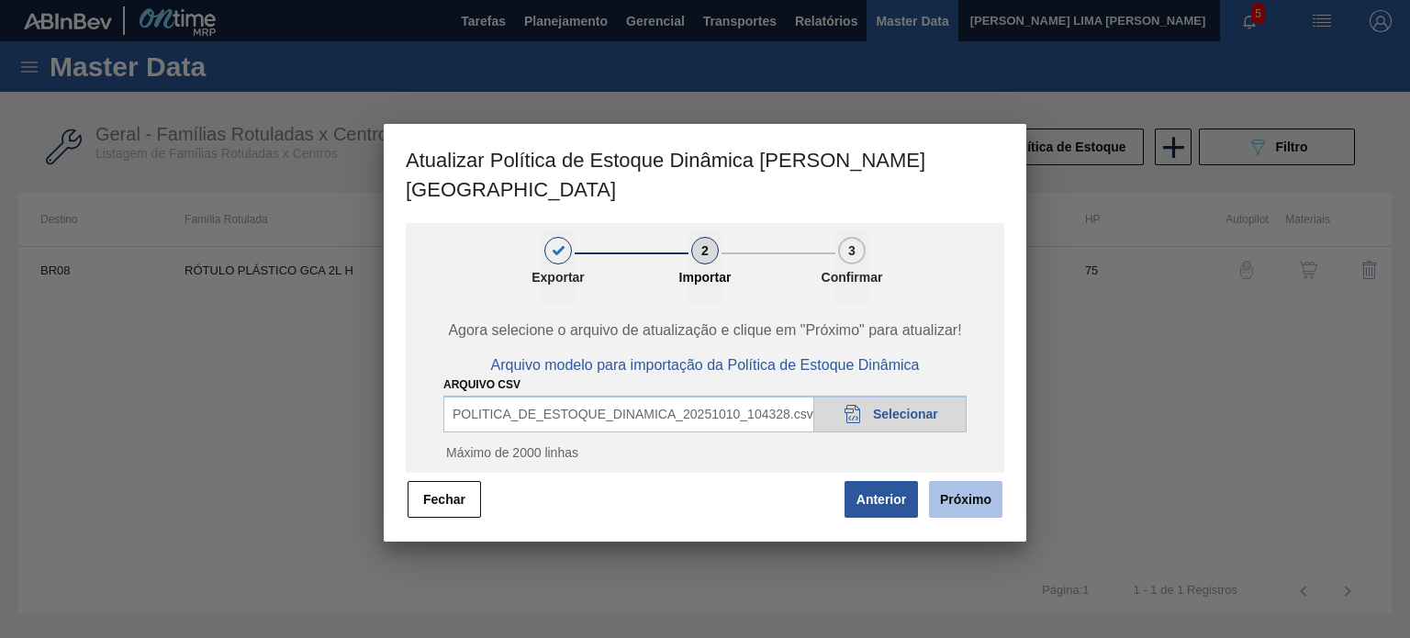
click at [951, 481] on button "Próximo" at bounding box center [965, 499] width 73 height 37
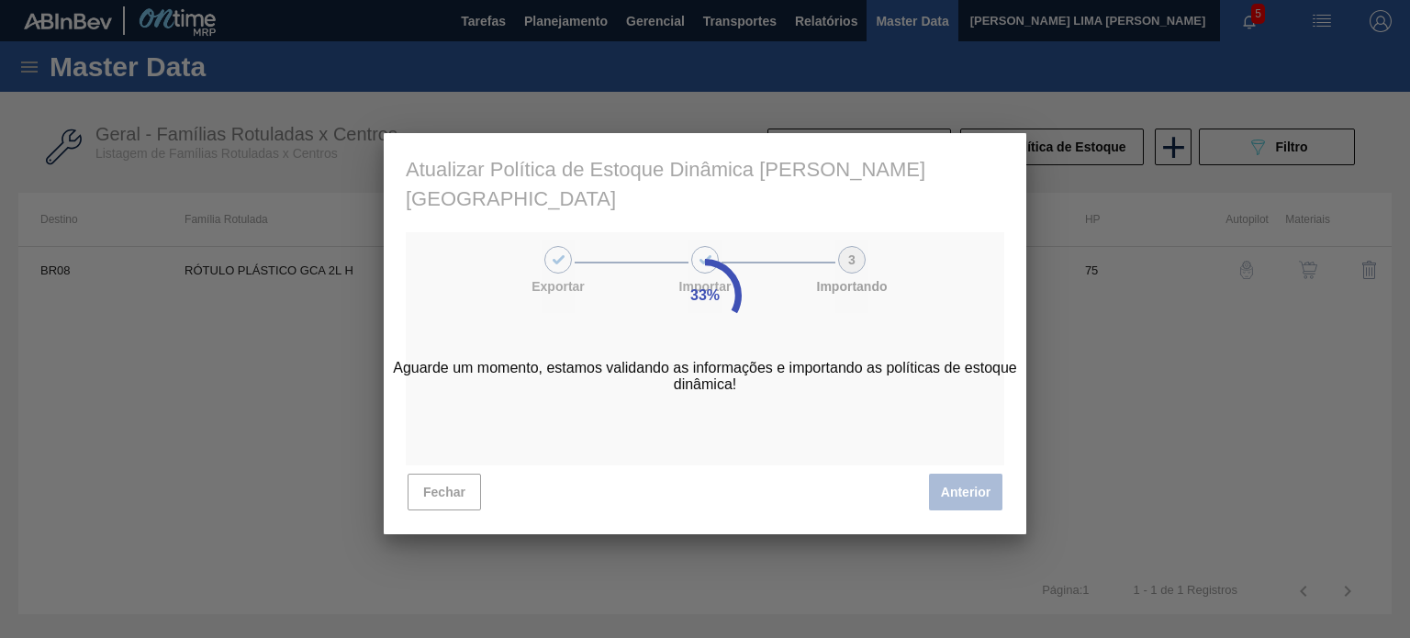
click at [875, 298] on div "33% Aguarde um momento, estamos validando as informações e importando as políti…" at bounding box center [705, 334] width 642 height 402
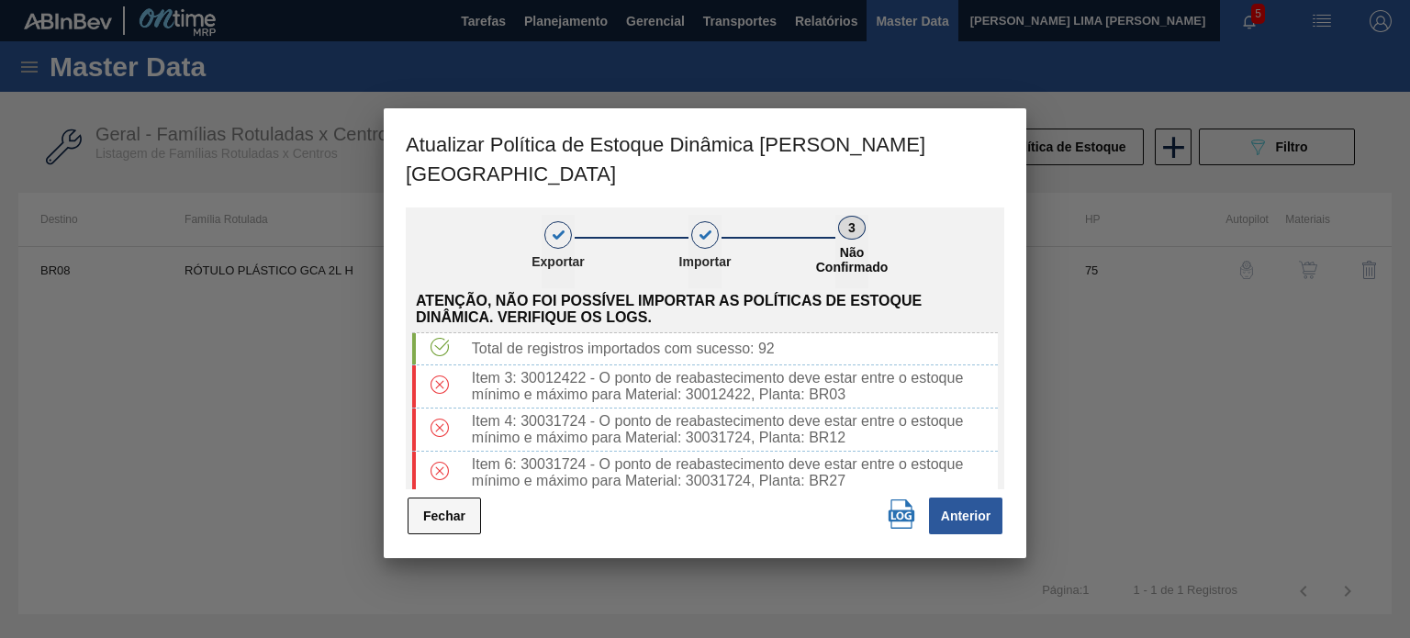
drag, startPoint x: 452, startPoint y: 496, endPoint x: 995, endPoint y: 317, distance: 572.3
click at [452, 497] on button "Fechar" at bounding box center [443, 515] width 73 height 37
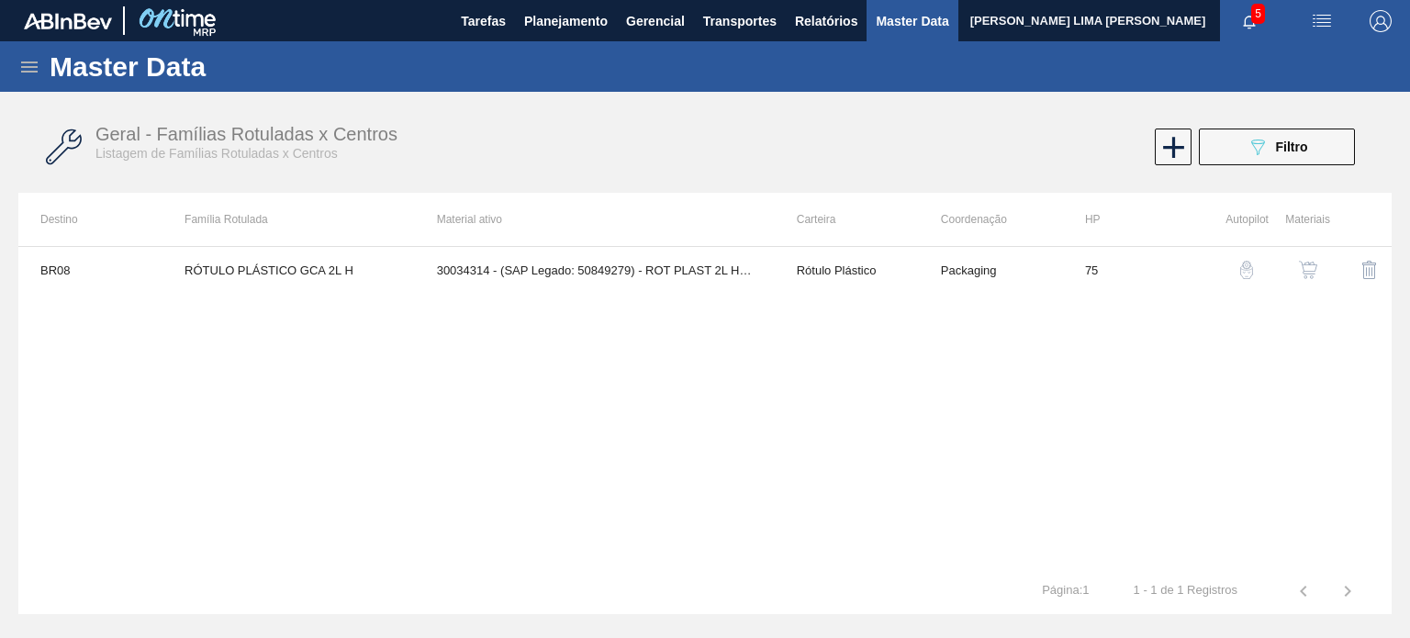
click at [871, 139] on div "089F7B8B-B2A5-4AFE-B5C0-19BA573D28AC Filtro" at bounding box center [1043, 146] width 642 height 37
click at [595, 32] on button "Planejamento" at bounding box center [566, 20] width 102 height 41
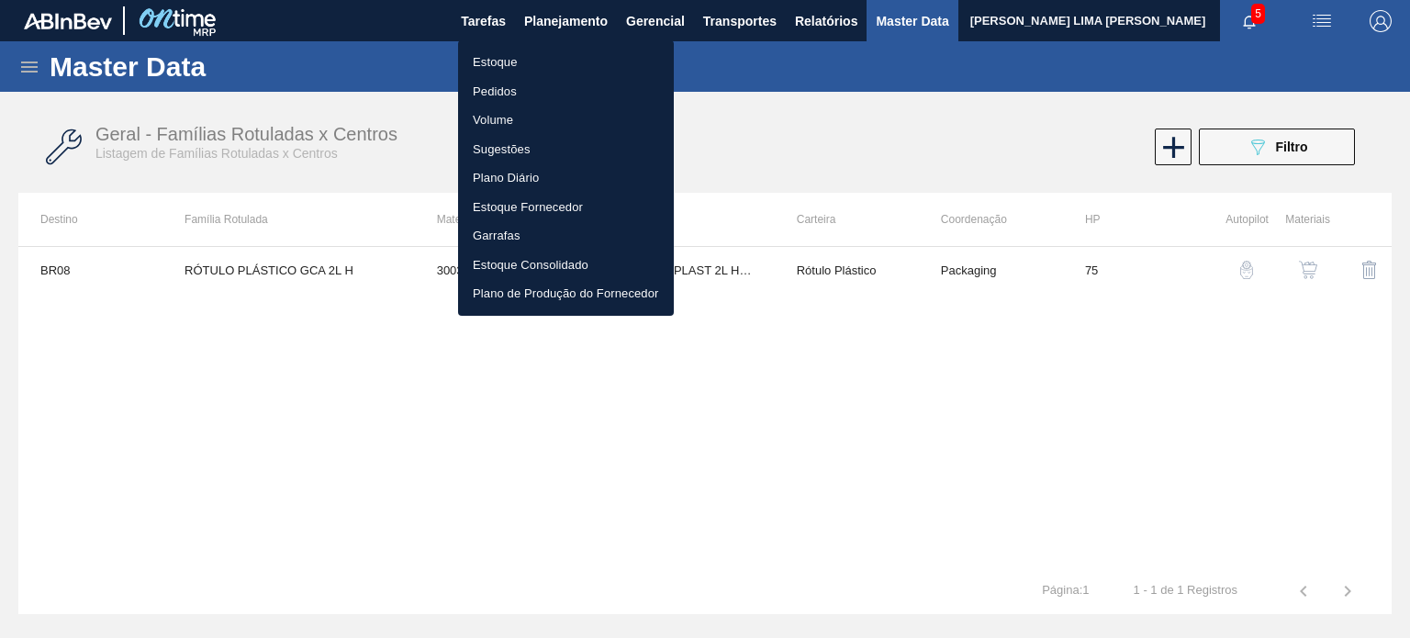
click at [521, 62] on li "Estoque" at bounding box center [566, 62] width 216 height 29
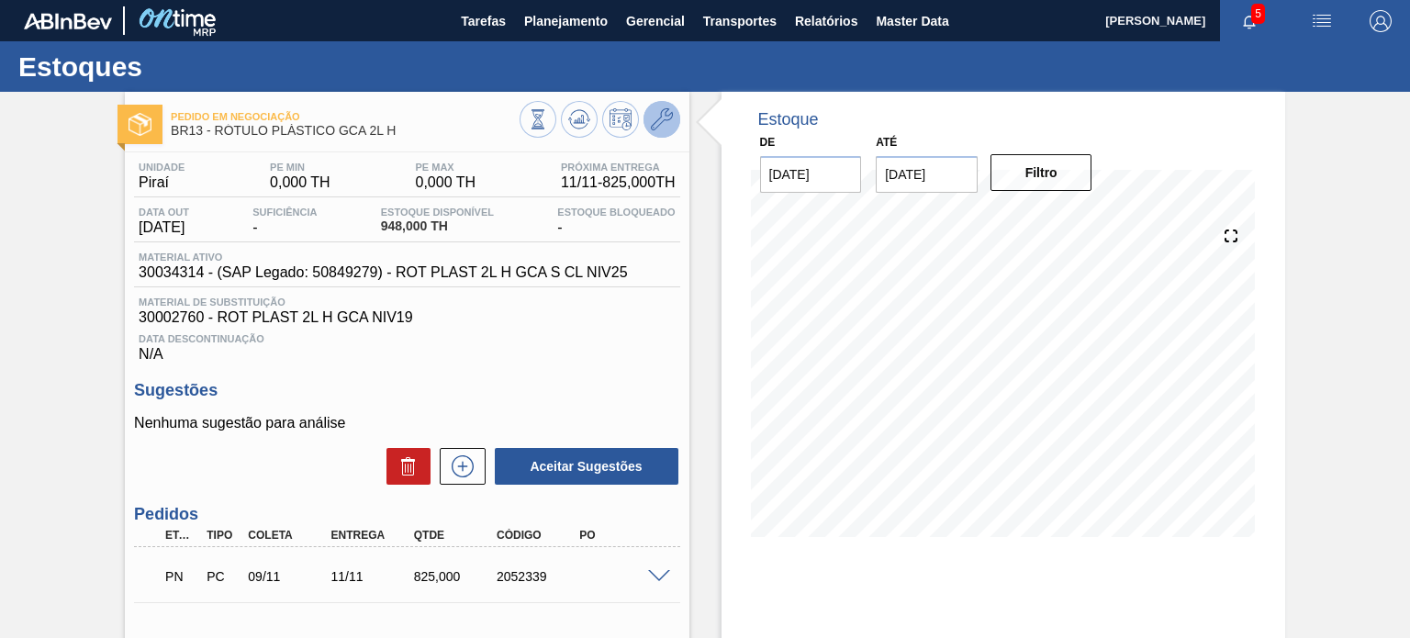
click at [655, 130] on span at bounding box center [662, 119] width 22 height 22
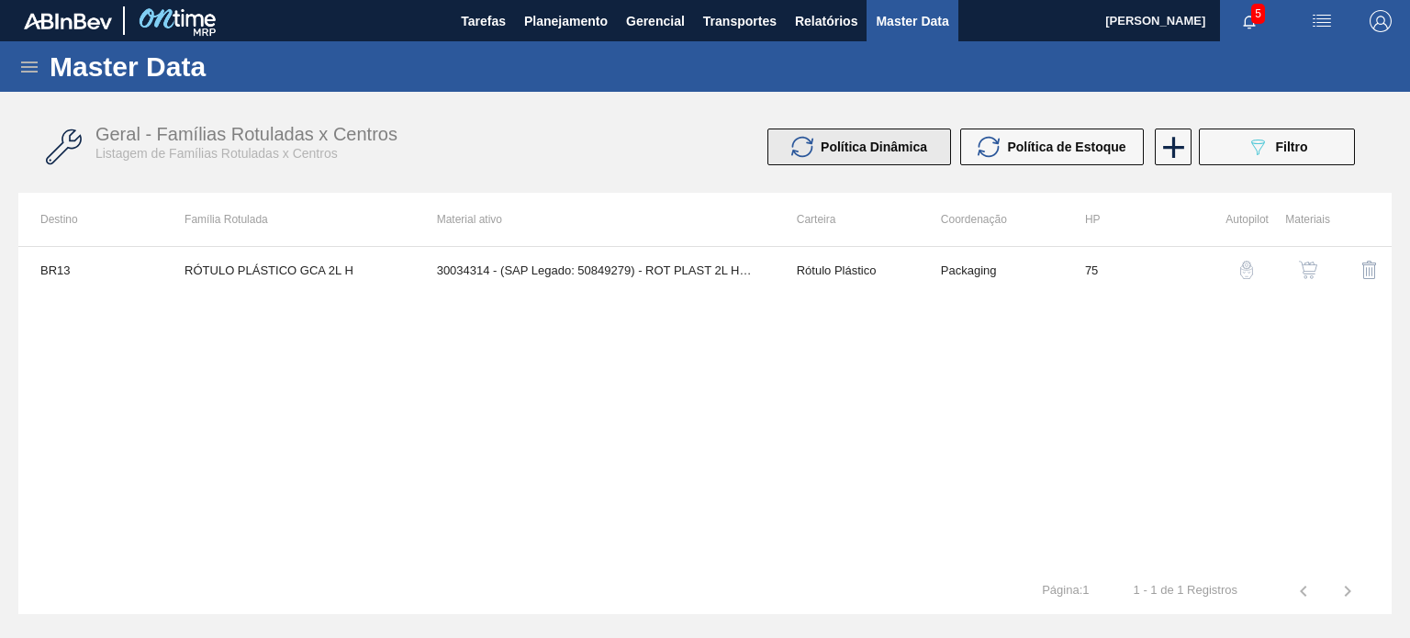
click at [884, 161] on button "Política Dinâmica" at bounding box center [859, 146] width 184 height 37
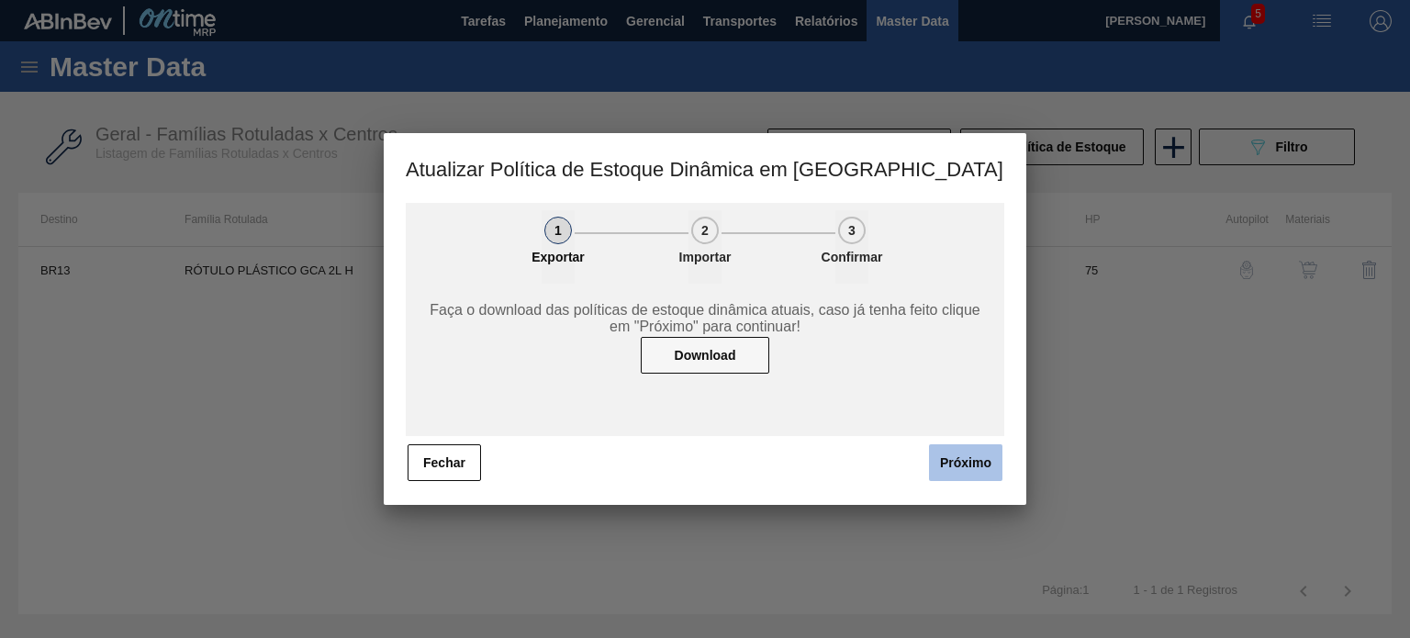
click at [954, 460] on button "Próximo" at bounding box center [965, 462] width 73 height 37
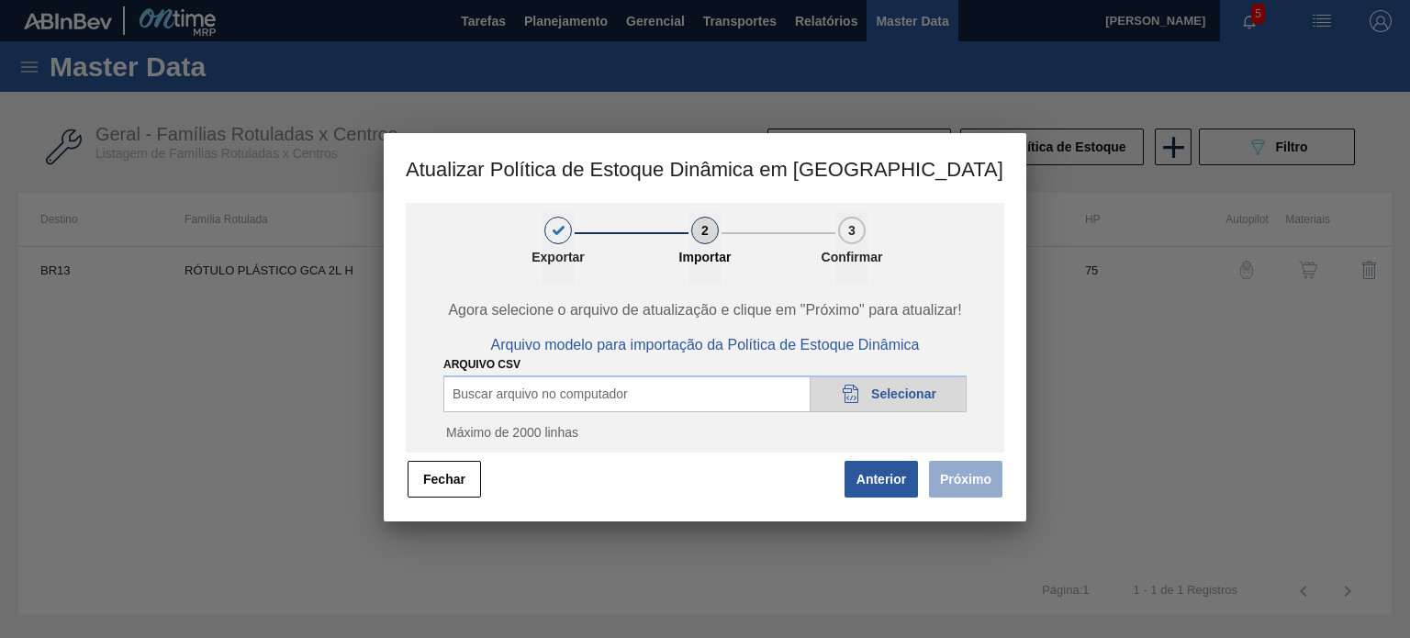
click at [874, 401] on span "Selecionar" at bounding box center [903, 393] width 65 height 15
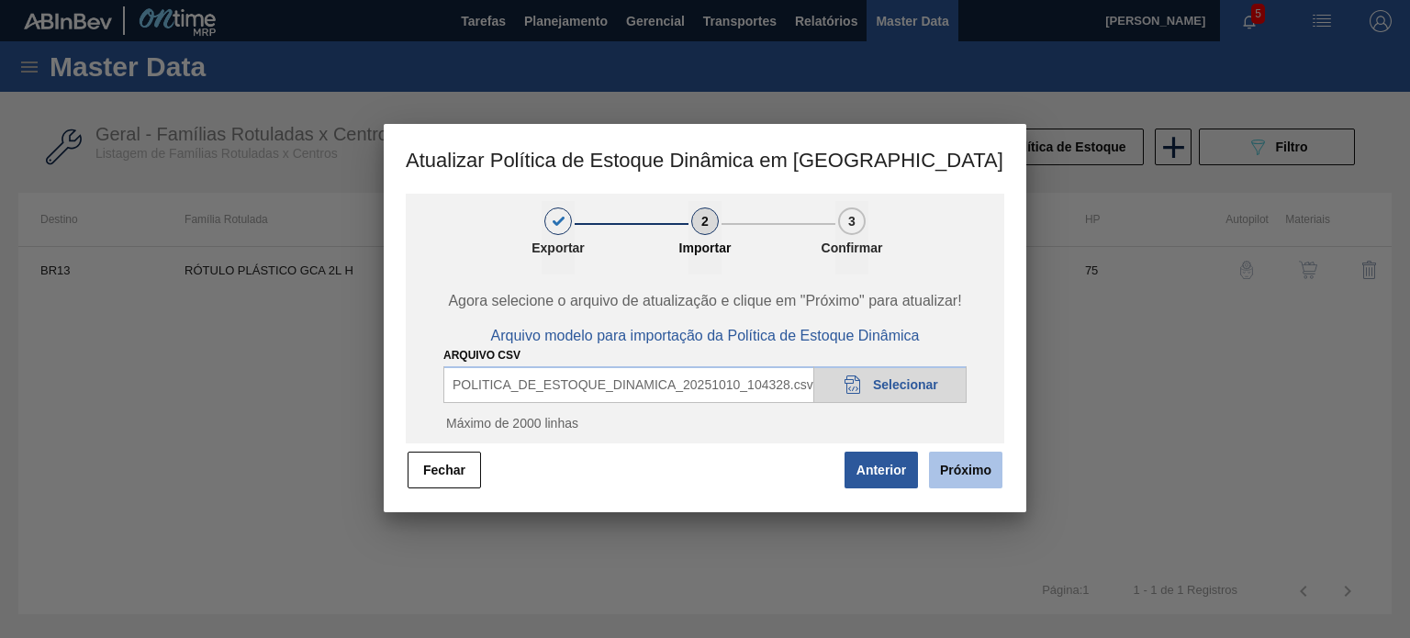
click at [973, 457] on button "Próximo" at bounding box center [965, 470] width 73 height 37
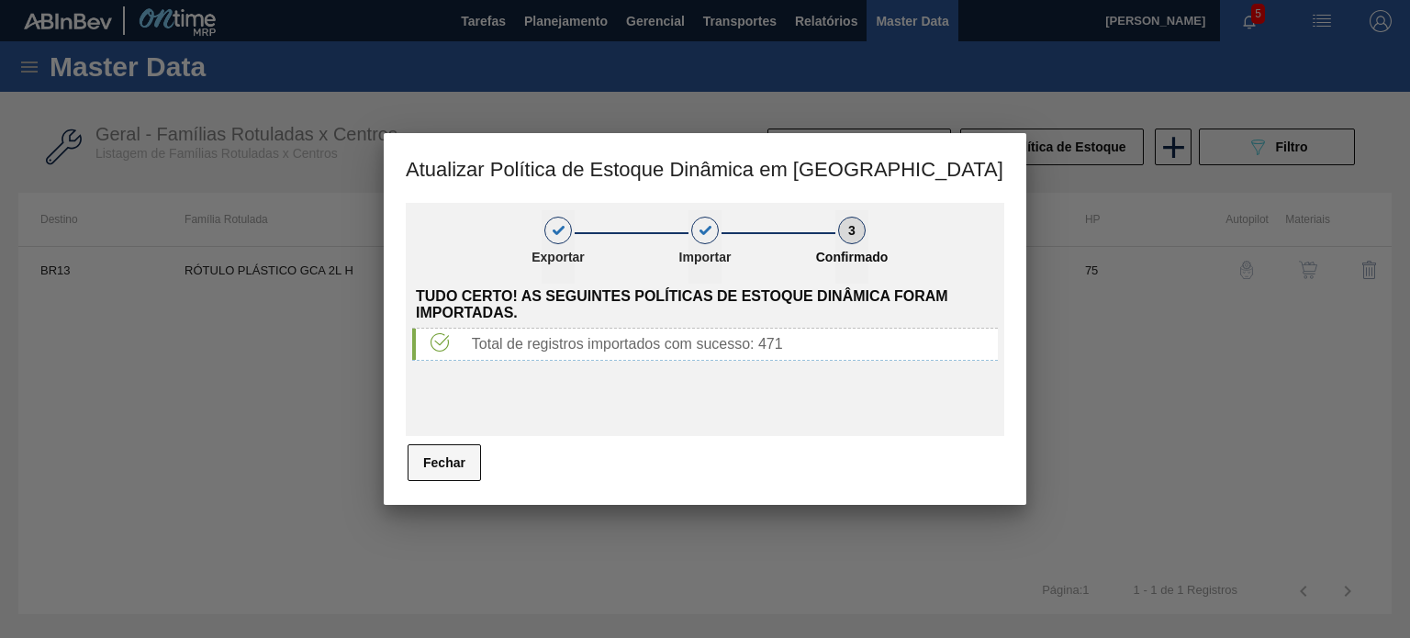
click at [430, 463] on button "Fechar" at bounding box center [443, 462] width 73 height 37
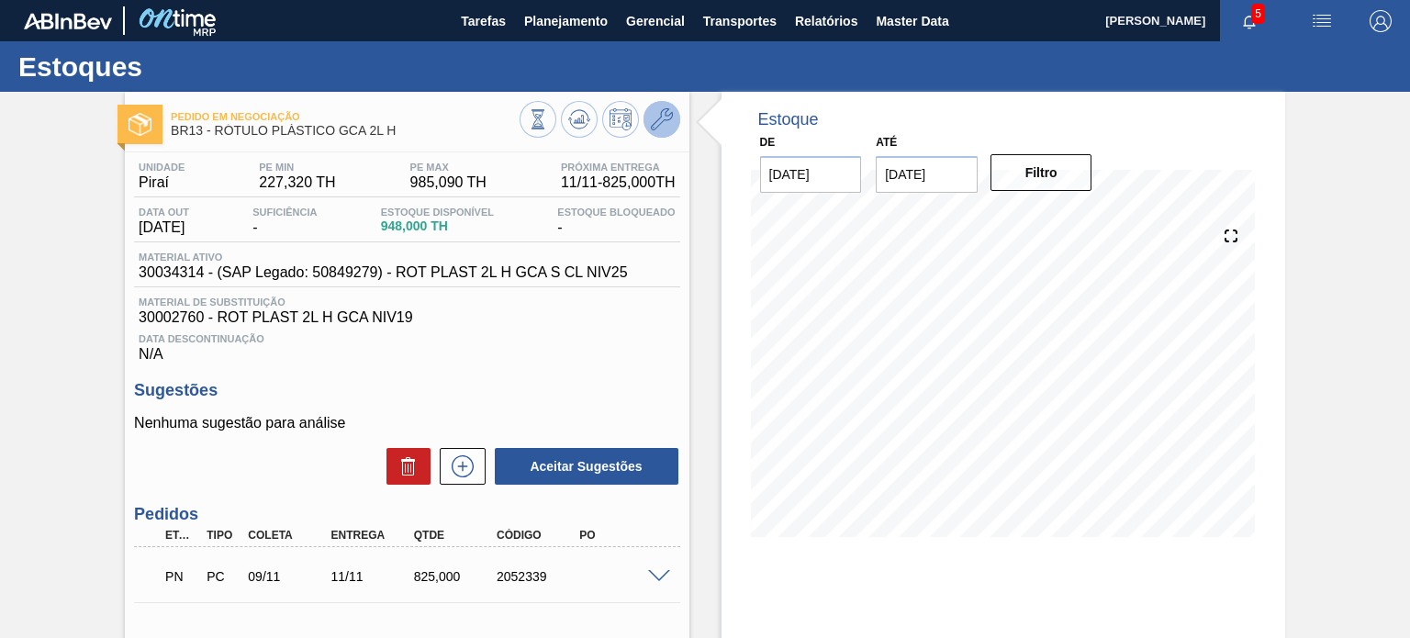
click at [674, 120] on button at bounding box center [661, 119] width 37 height 37
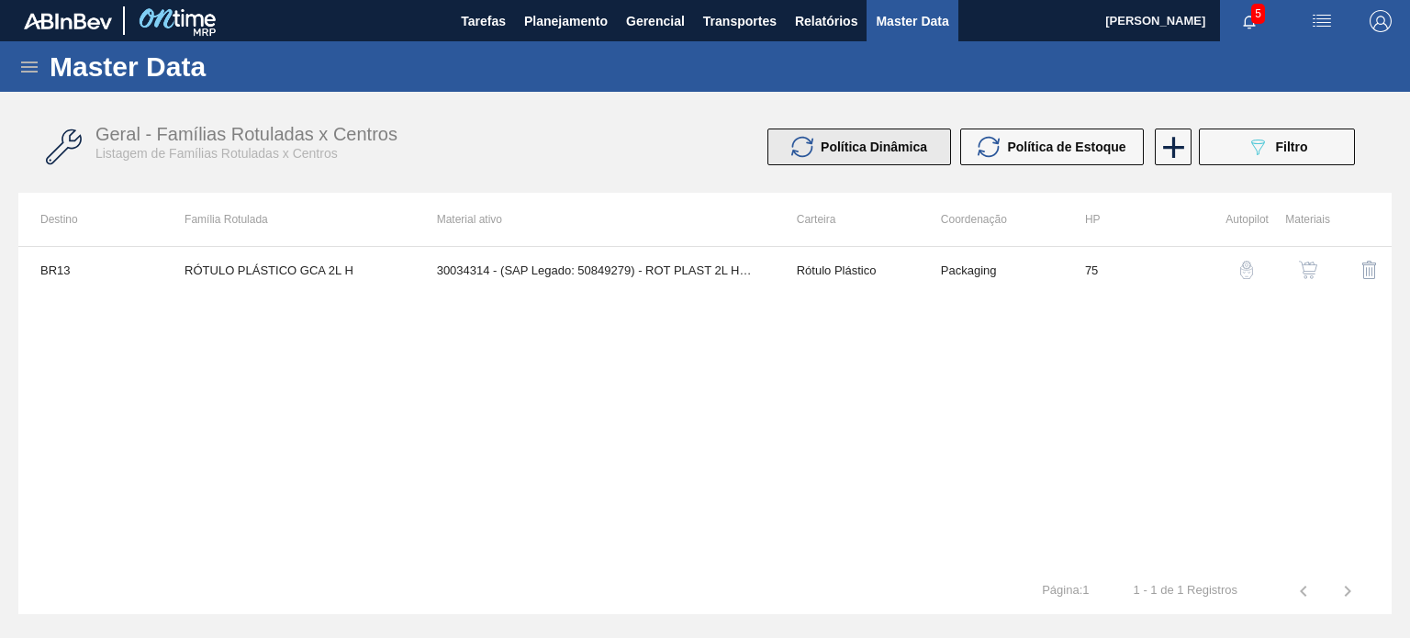
click at [888, 145] on span "Política Dinâmica" at bounding box center [873, 146] width 106 height 15
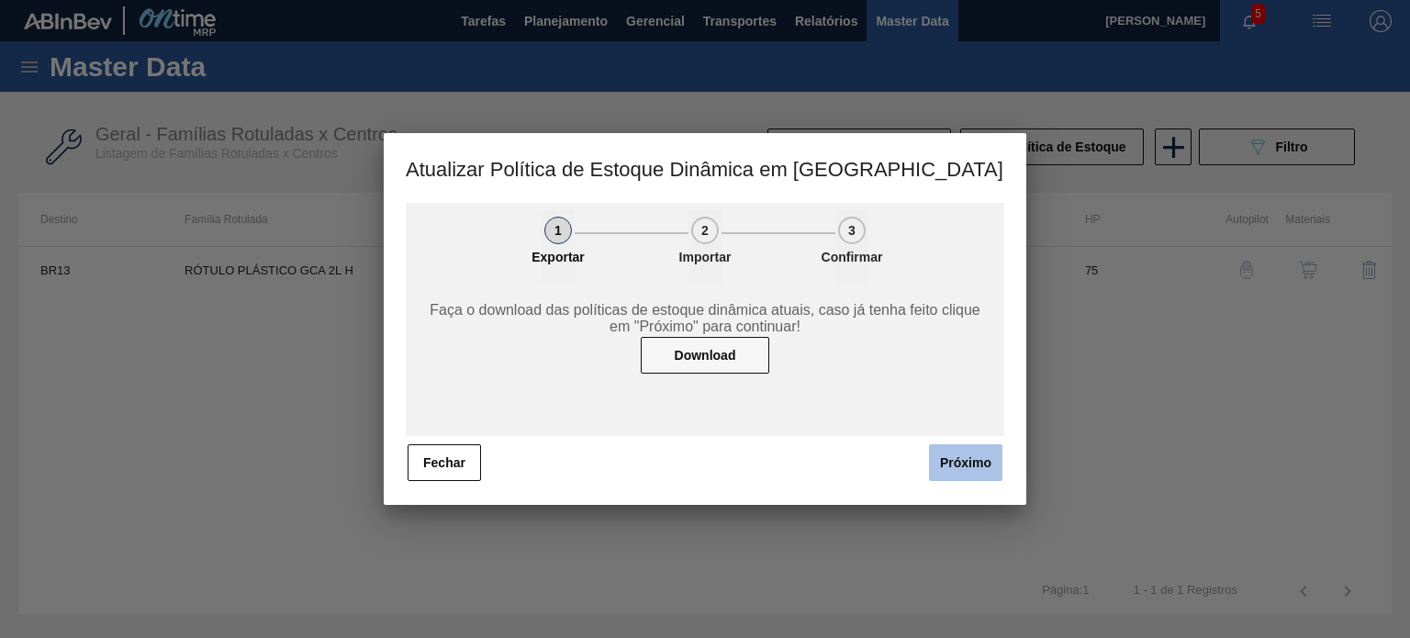
click at [980, 473] on button "Próximo" at bounding box center [965, 462] width 73 height 37
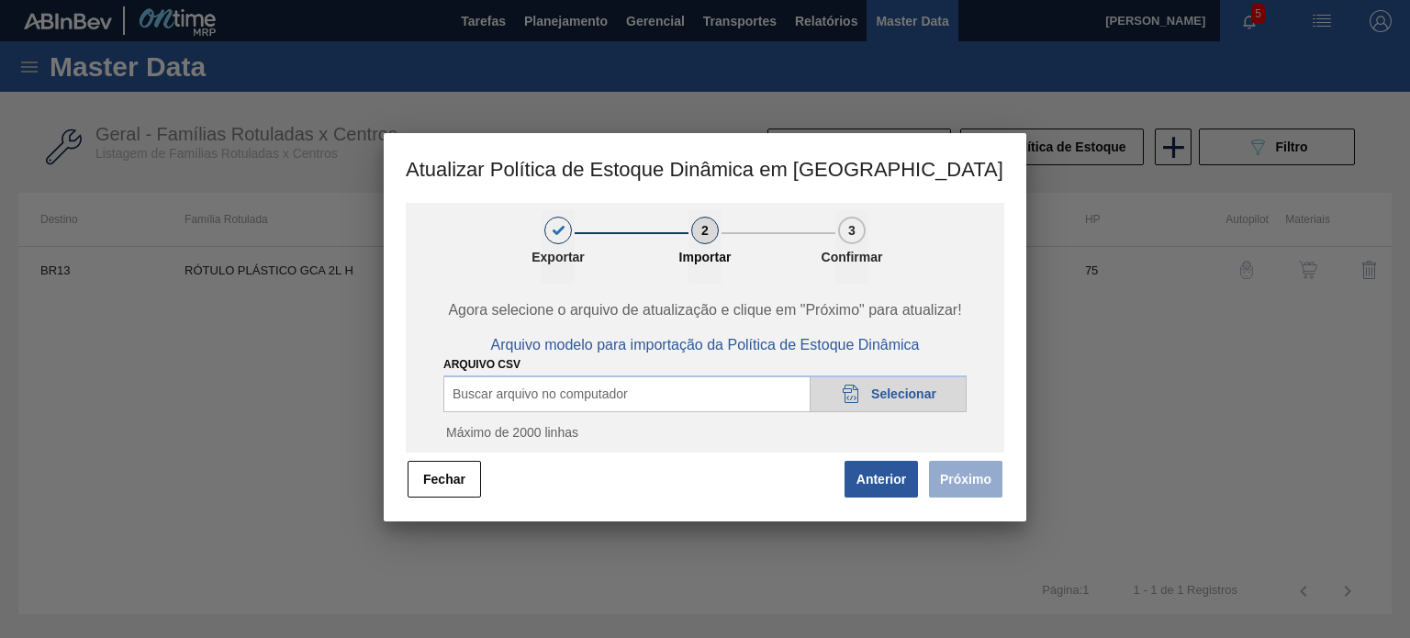
click at [932, 407] on div "20DAD902-3625-4257-8FDA-0C0CB19E2A3D Selecionar" at bounding box center [887, 393] width 157 height 37
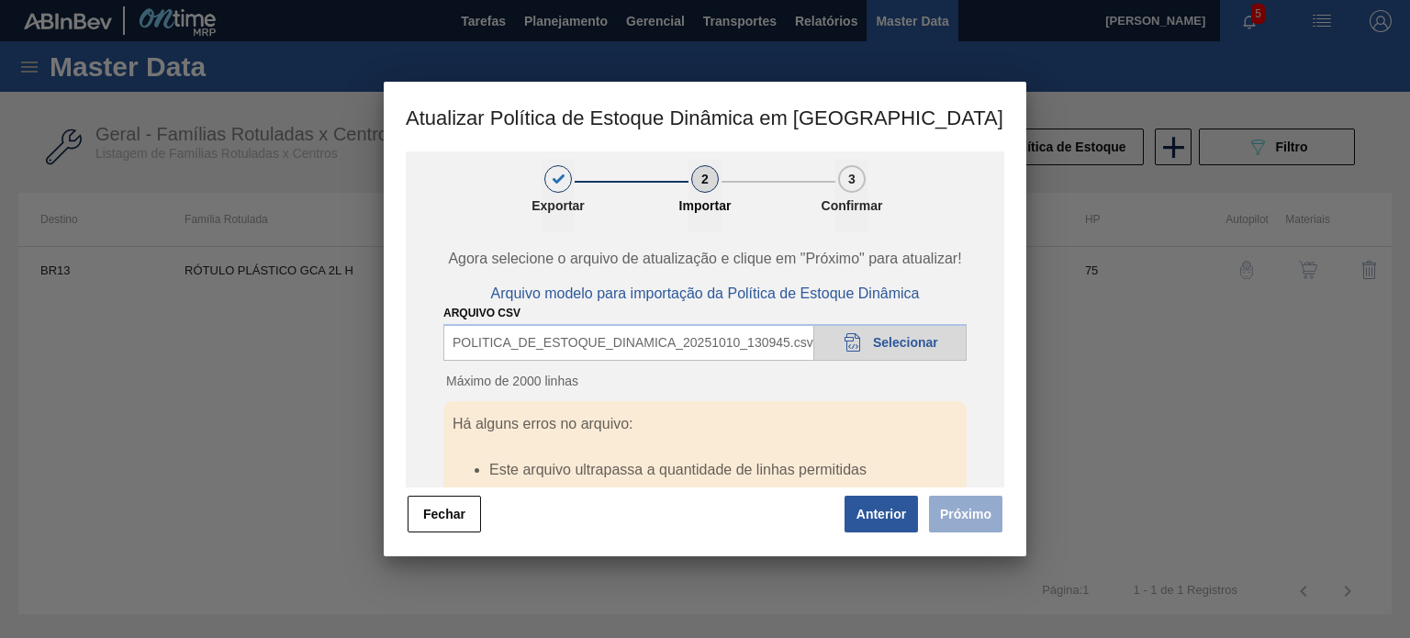
scroll to position [21, 0]
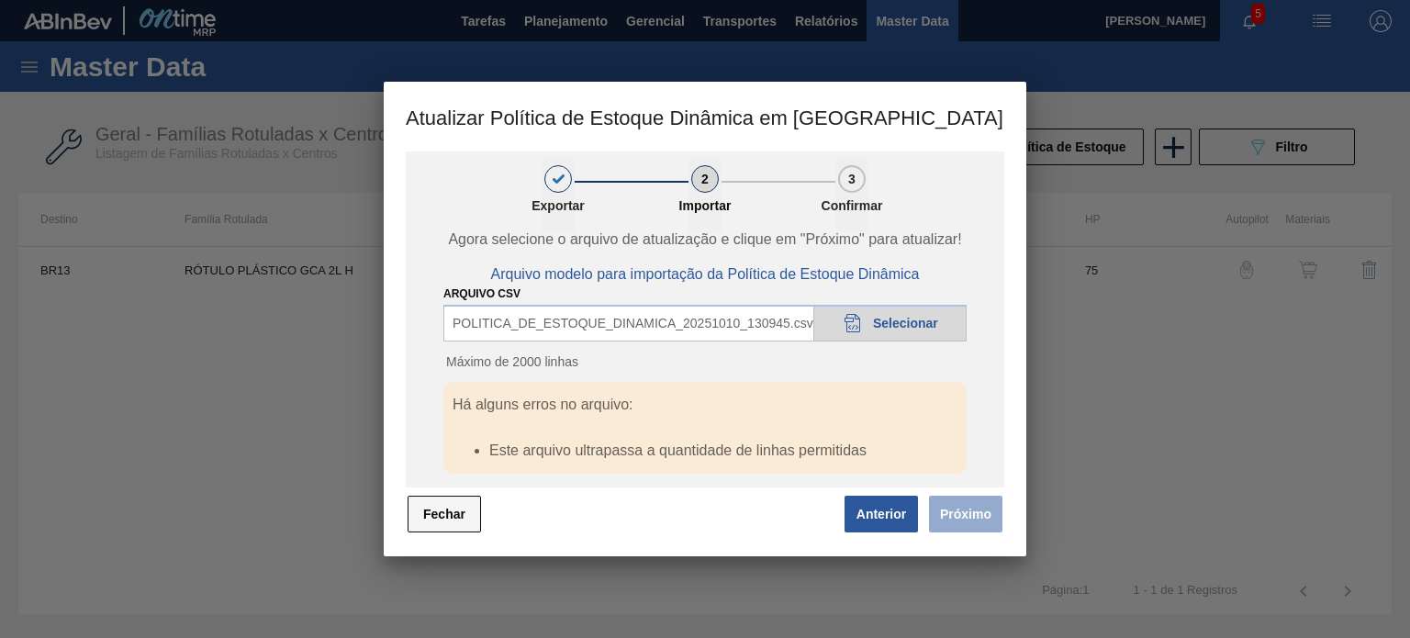
click at [445, 511] on button "Fechar" at bounding box center [443, 514] width 73 height 37
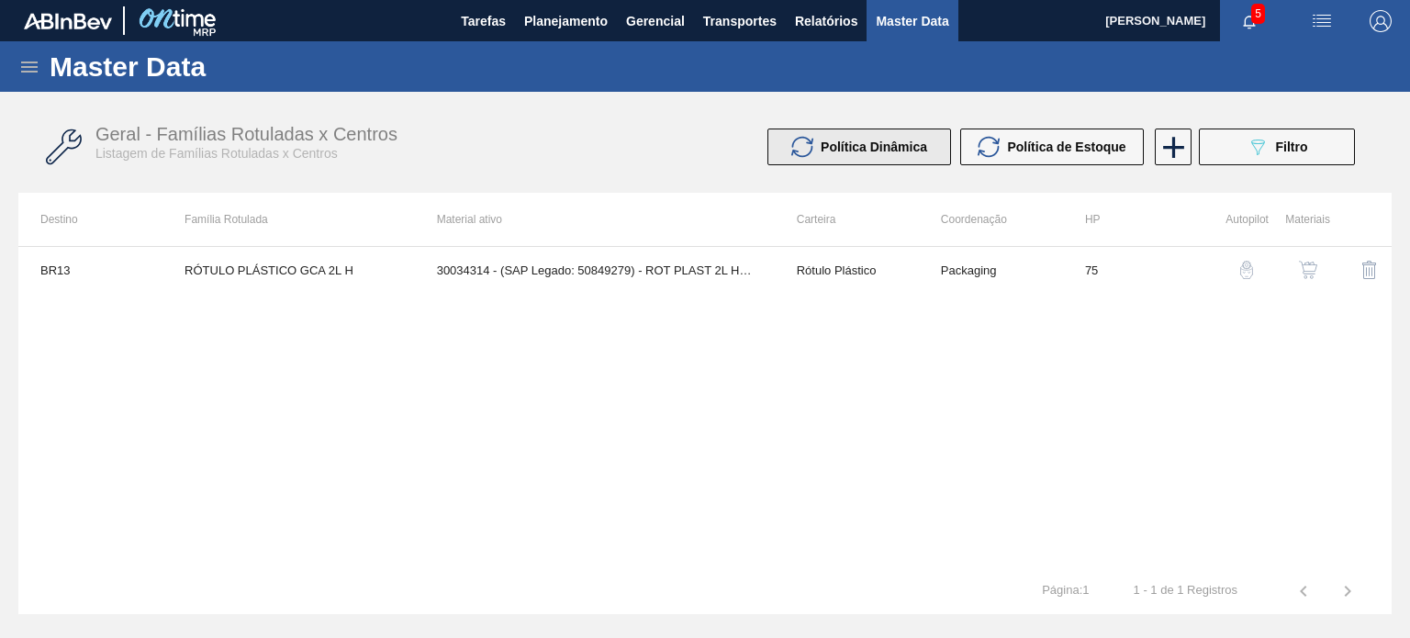
click at [904, 158] on button "Política Dinâmica" at bounding box center [859, 146] width 184 height 37
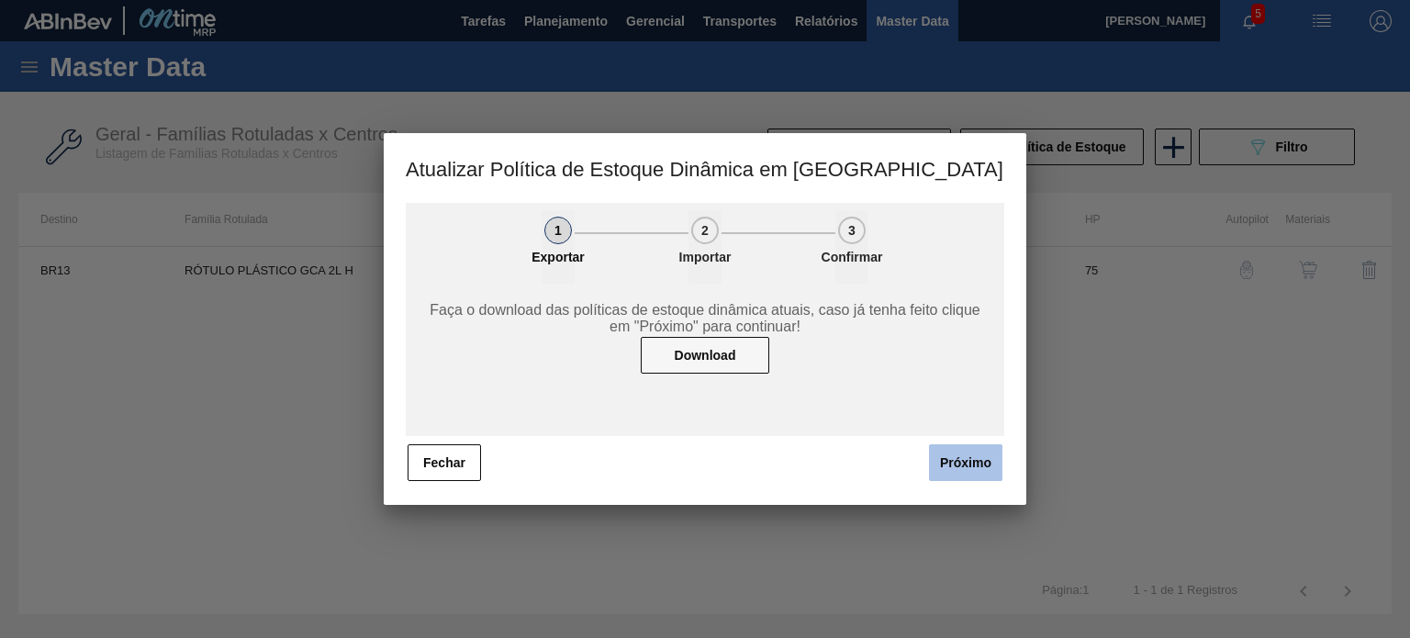
click at [958, 454] on button "Próximo" at bounding box center [965, 462] width 73 height 37
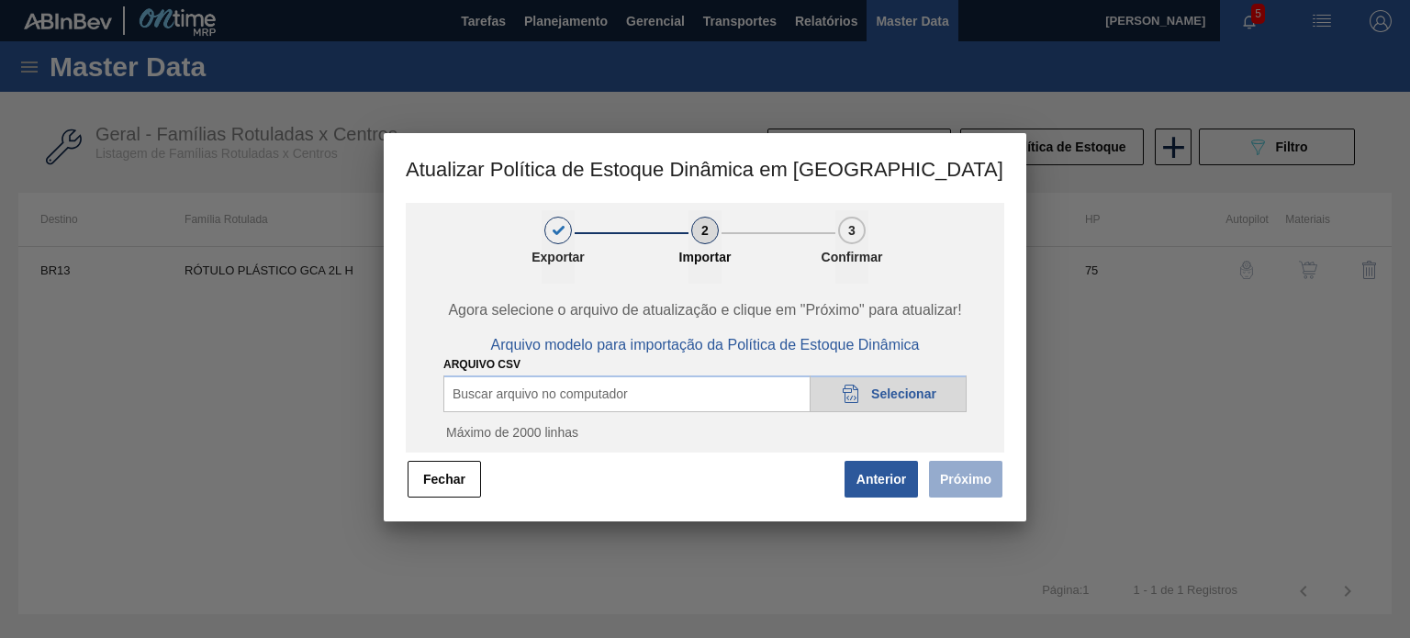
click at [881, 385] on div "20DAD902-3625-4257-8FDA-0C0CB19E2A3D Selecionar" at bounding box center [887, 393] width 157 height 37
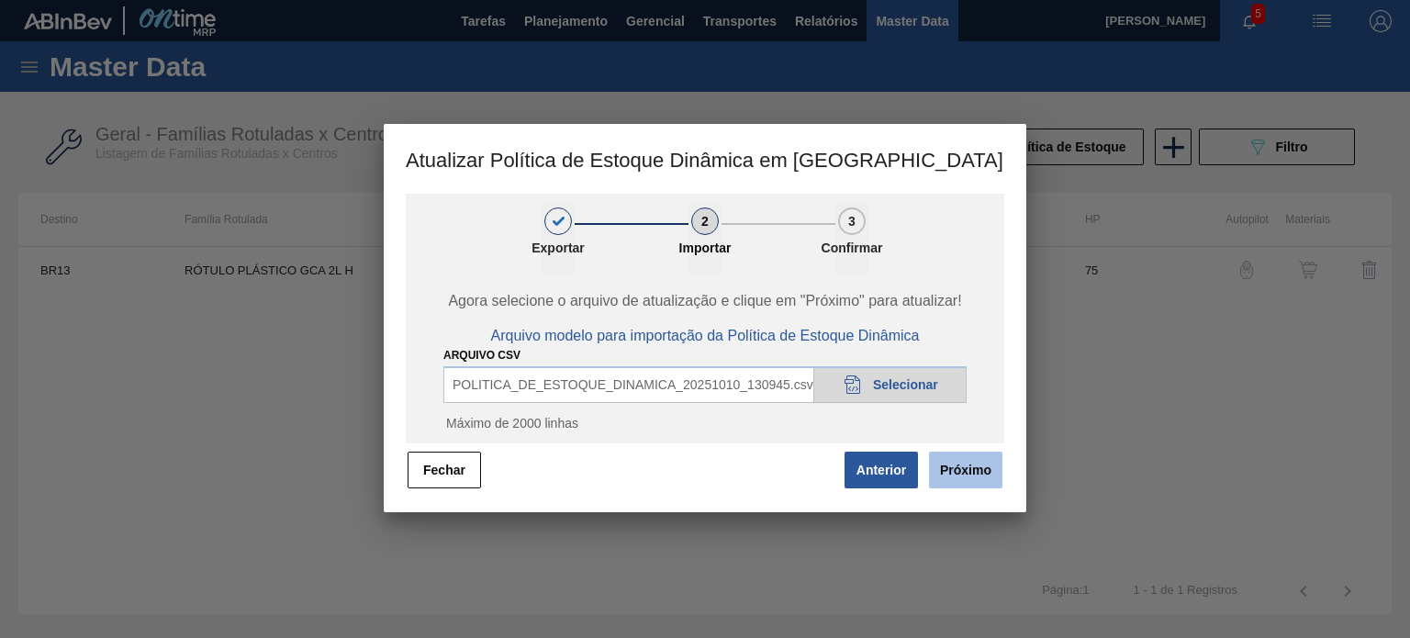
click at [965, 480] on button "Próximo" at bounding box center [965, 470] width 73 height 37
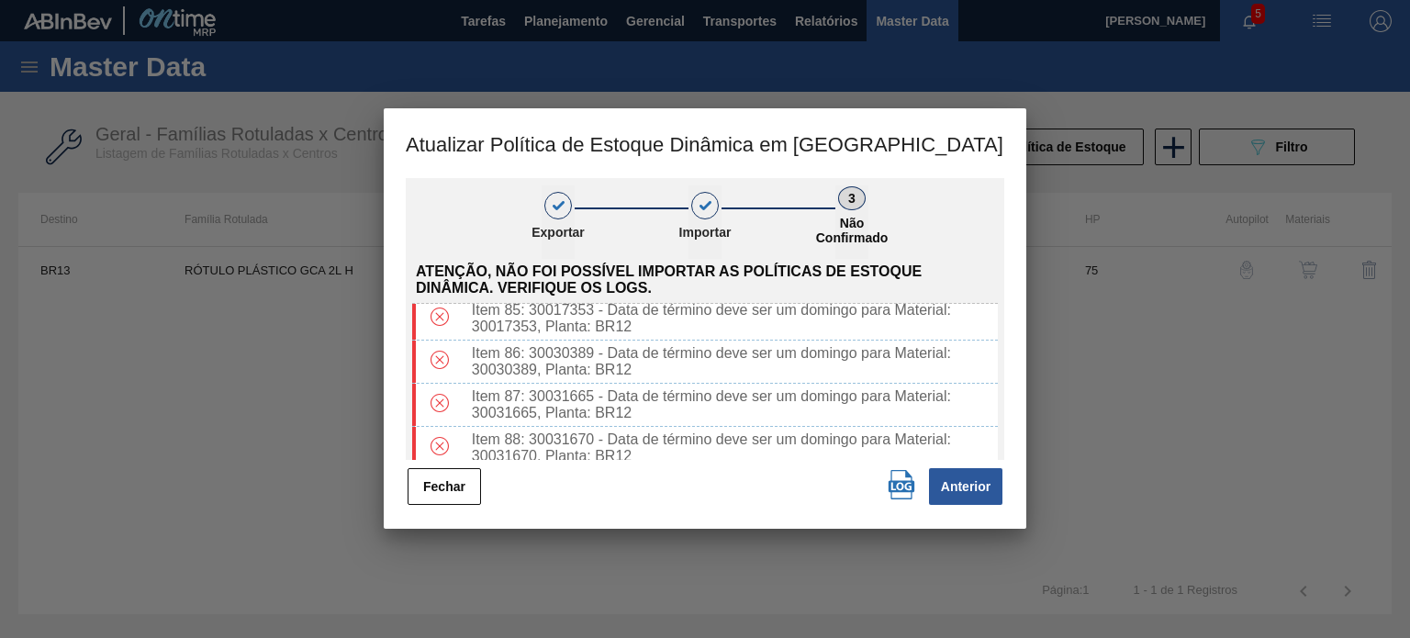
scroll to position [3855, 0]
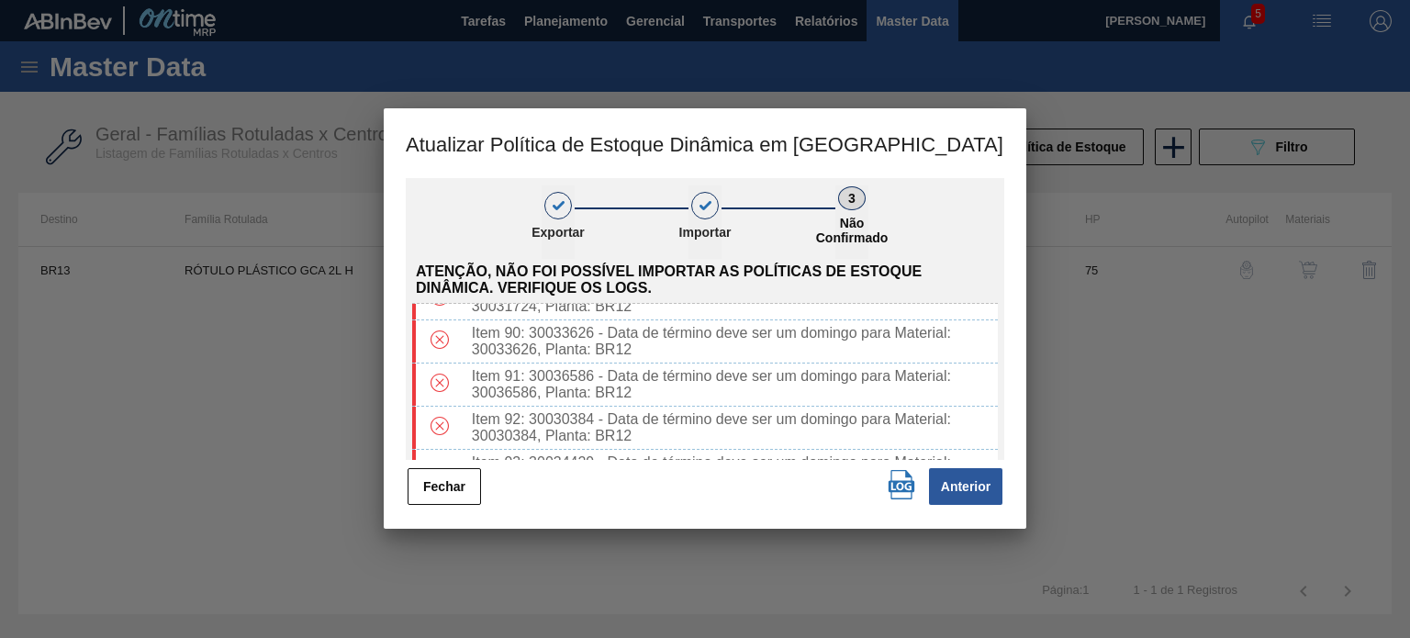
click at [459, 484] on button "Fechar" at bounding box center [443, 486] width 73 height 37
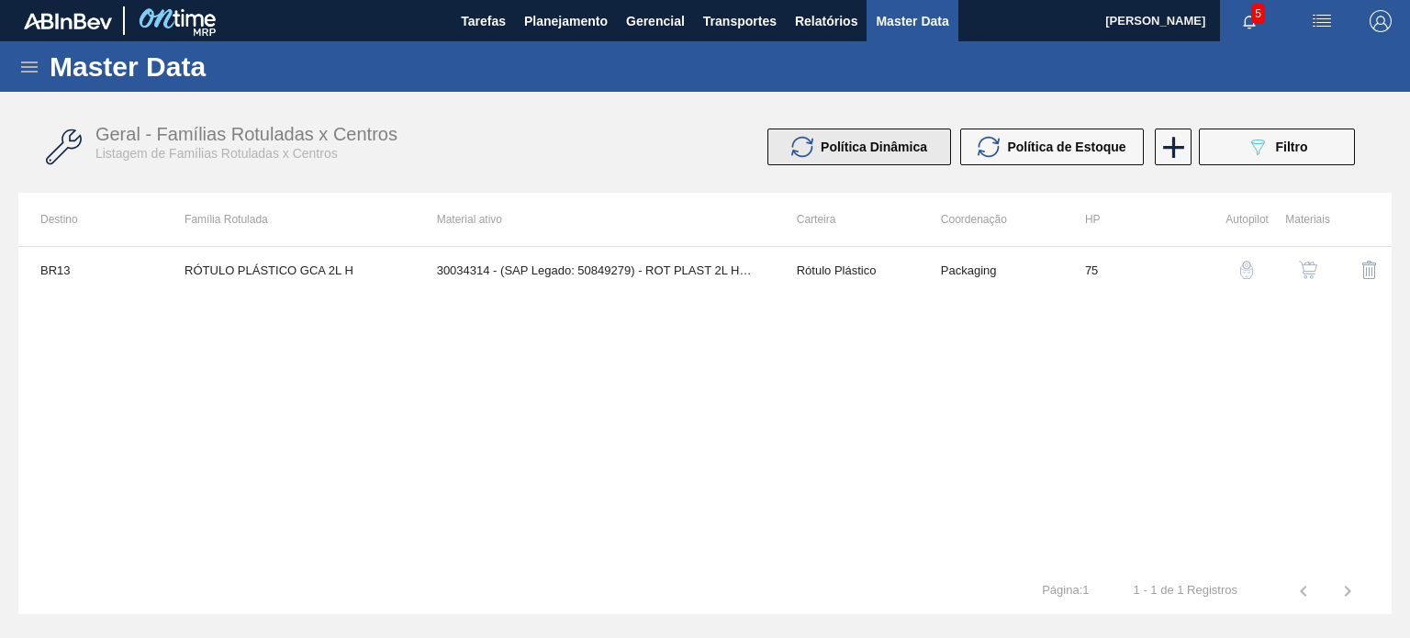
click at [873, 135] on button "Política Dinâmica" at bounding box center [859, 146] width 184 height 37
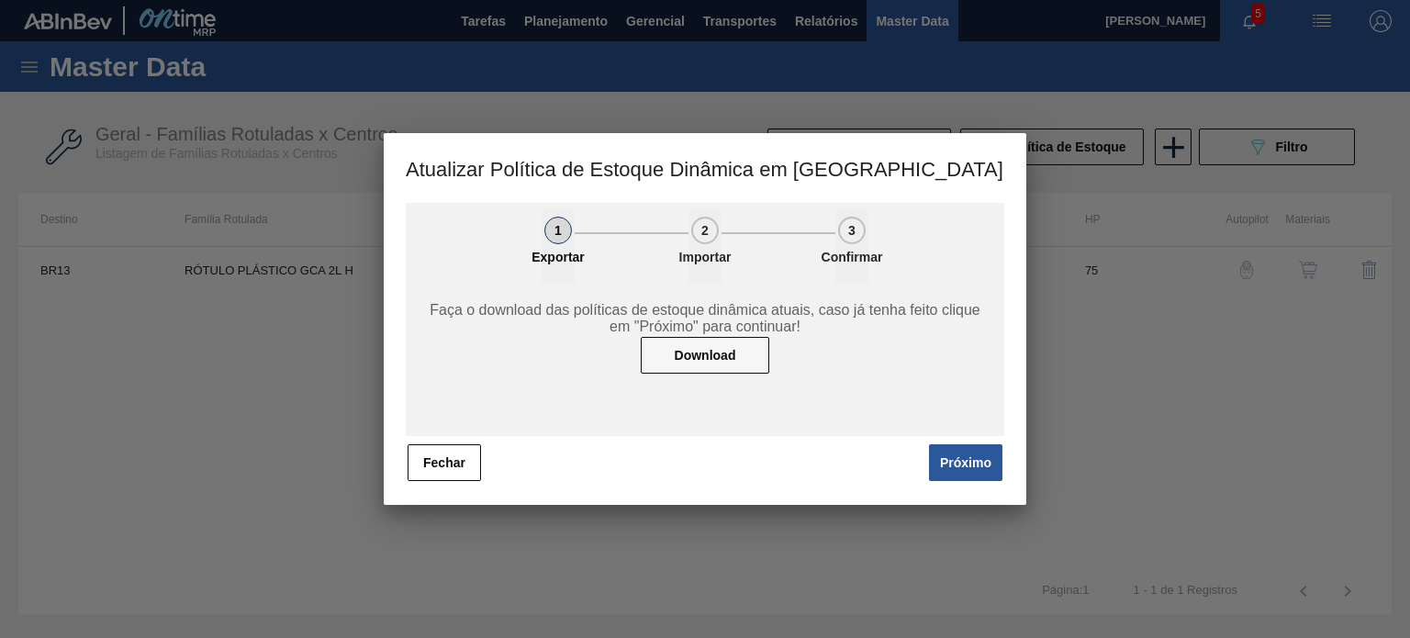
click at [924, 440] on div "1 Exportar 2 Importar 3 Confirmar Faça o download das políticas de estoque dinâ…" at bounding box center [705, 343] width 598 height 281
click at [954, 452] on button "Próximo" at bounding box center [965, 462] width 73 height 37
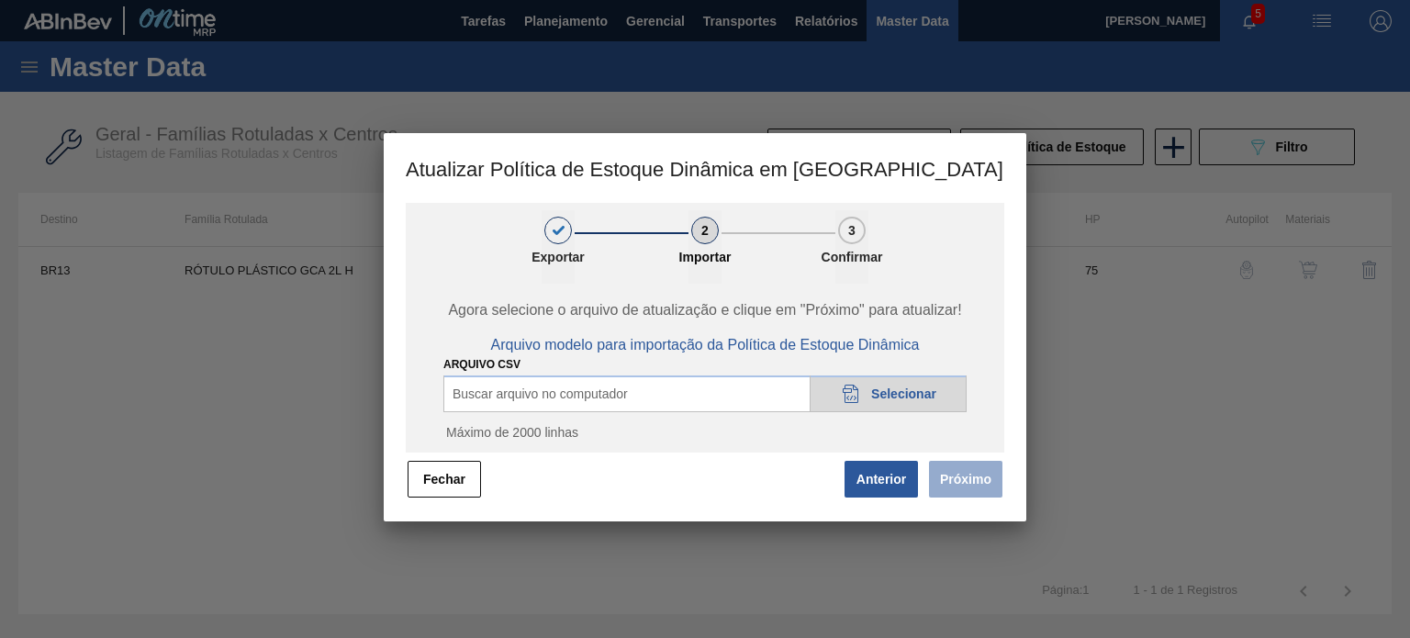
click at [931, 373] on div "ARQUIVO CSV Buscar arquivo no computador 20DAD902-3625-4257-8FDA-0C0CB19E2A3D S…" at bounding box center [704, 402] width 523 height 99
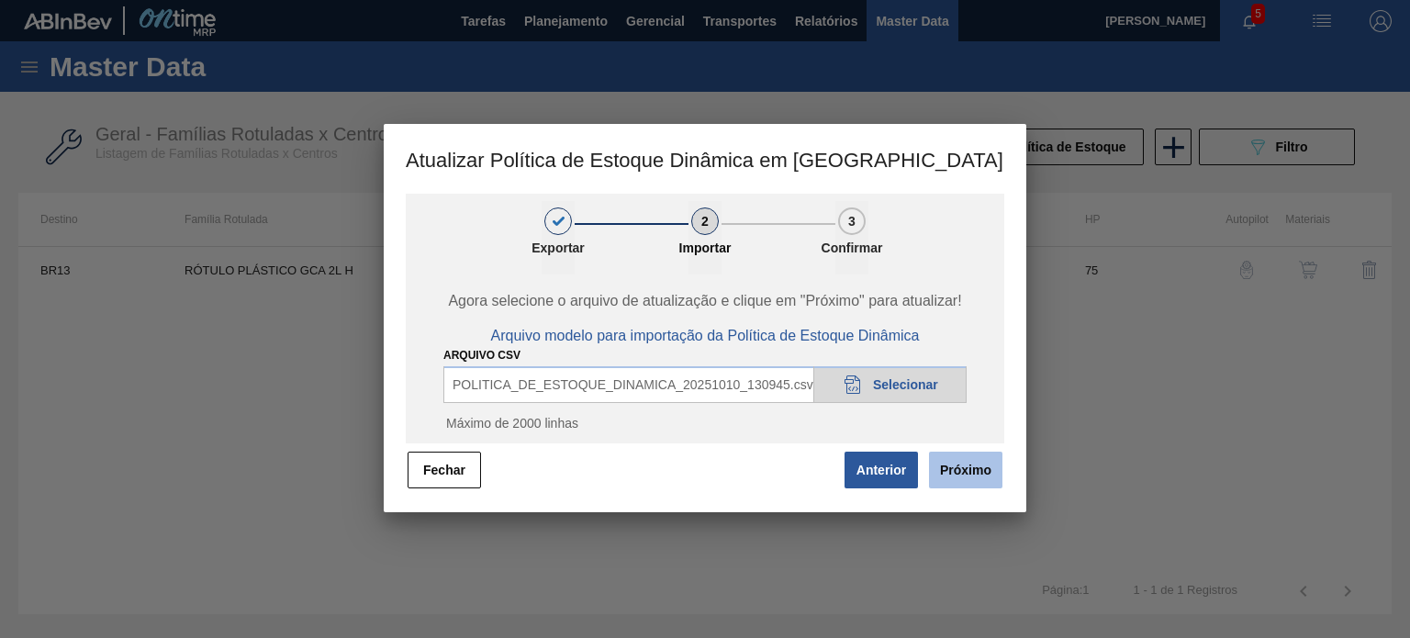
click at [947, 473] on button "Próximo" at bounding box center [965, 470] width 73 height 37
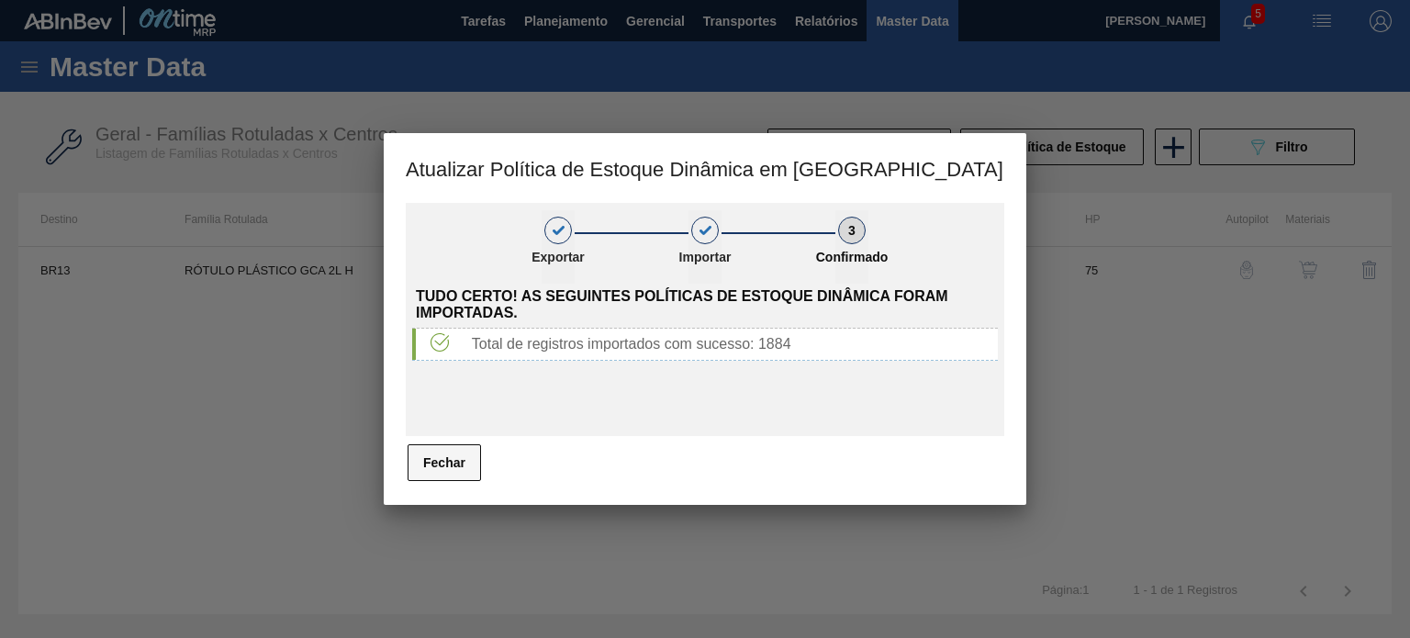
click at [449, 473] on button "Fechar" at bounding box center [443, 462] width 73 height 37
